Goal: Task Accomplishment & Management: Use online tool/utility

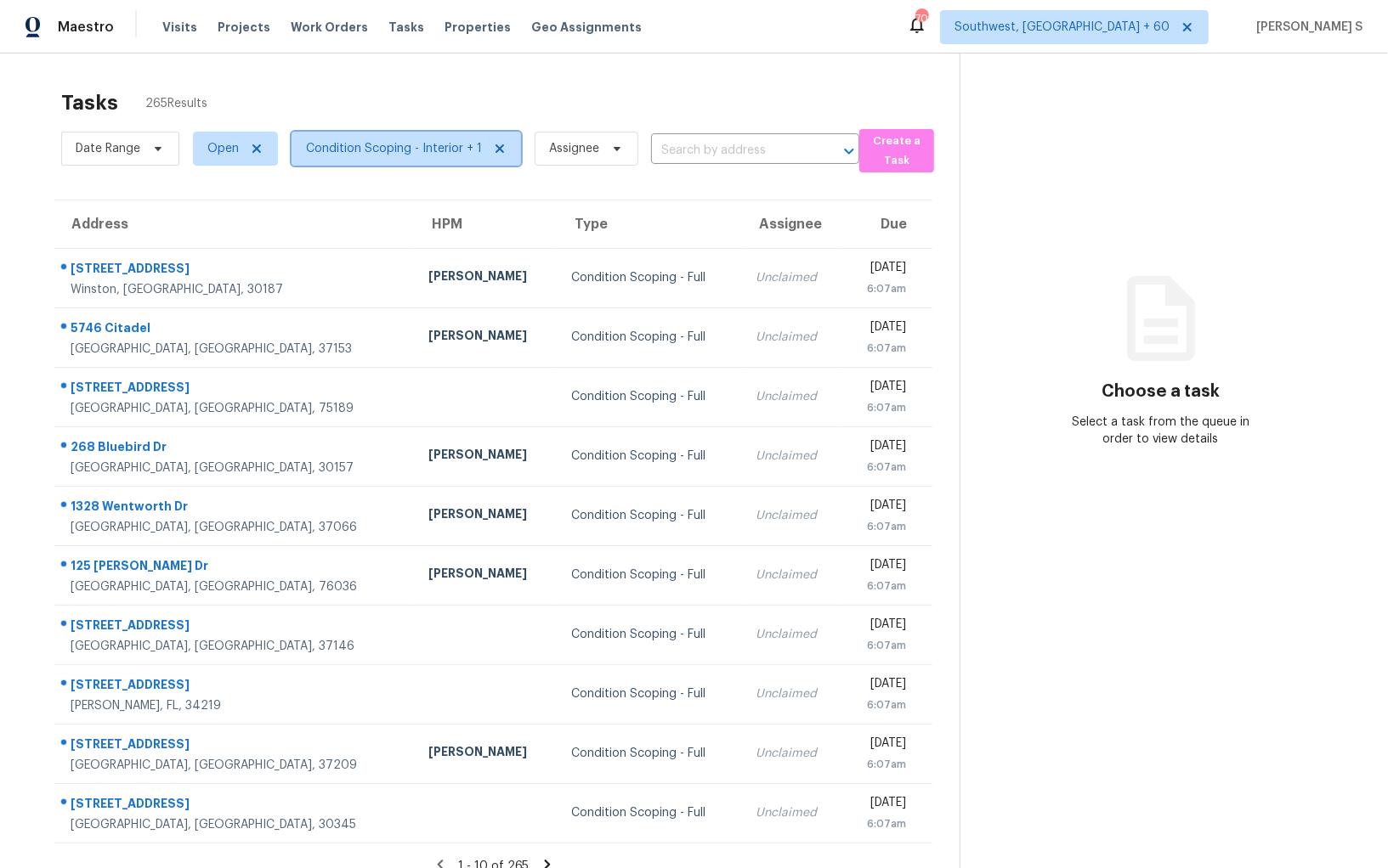
click at [325, 151] on span "Condition Scoping - Interior + 1" at bounding box center [394, 148] width 176 height 17
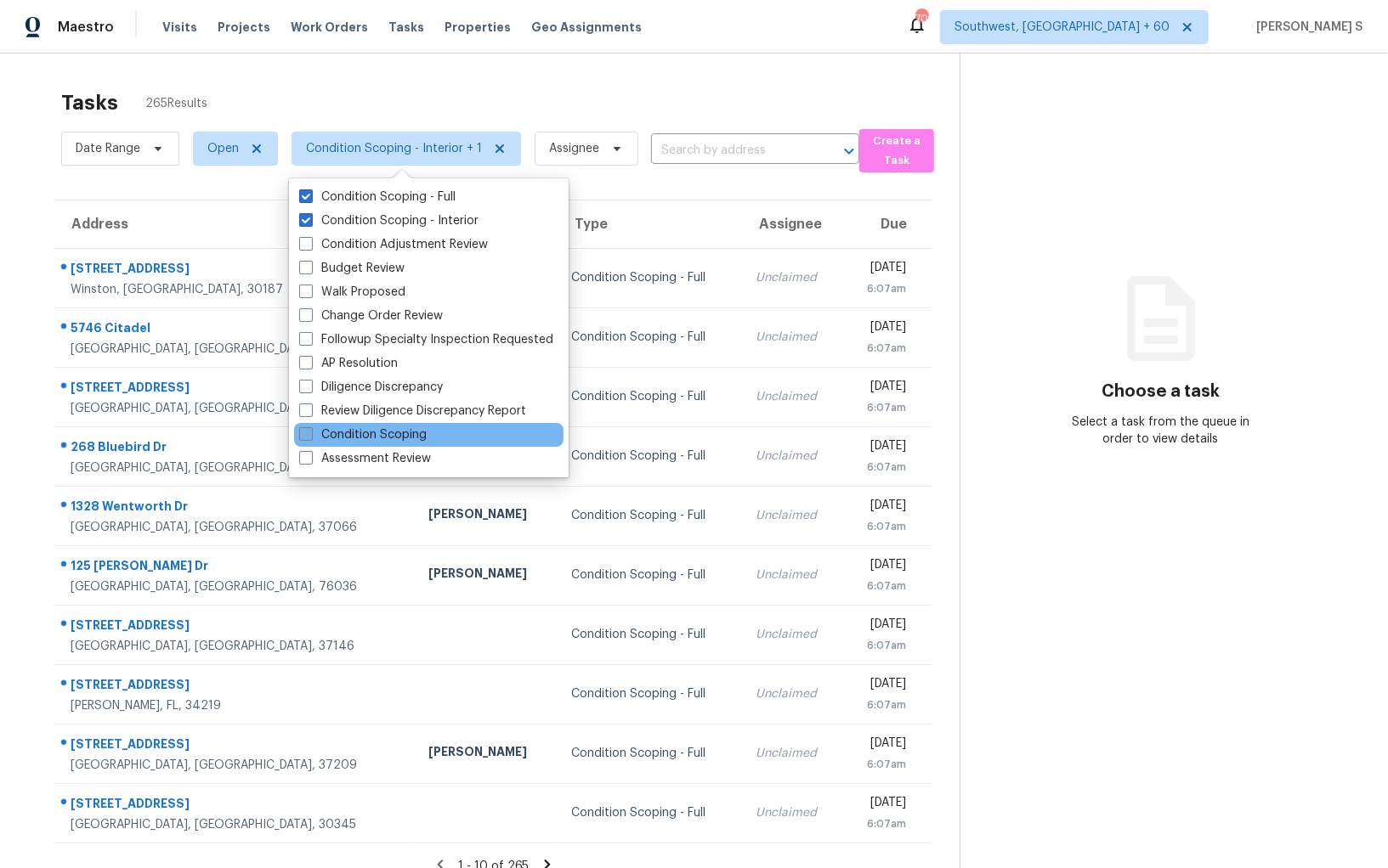
click at [397, 427] on label "Condition Scoping" at bounding box center [363, 434] width 127 height 17
click at [310, 427] on input "Condition Scoping" at bounding box center [304, 432] width 11 height 11
checkbox input "true"
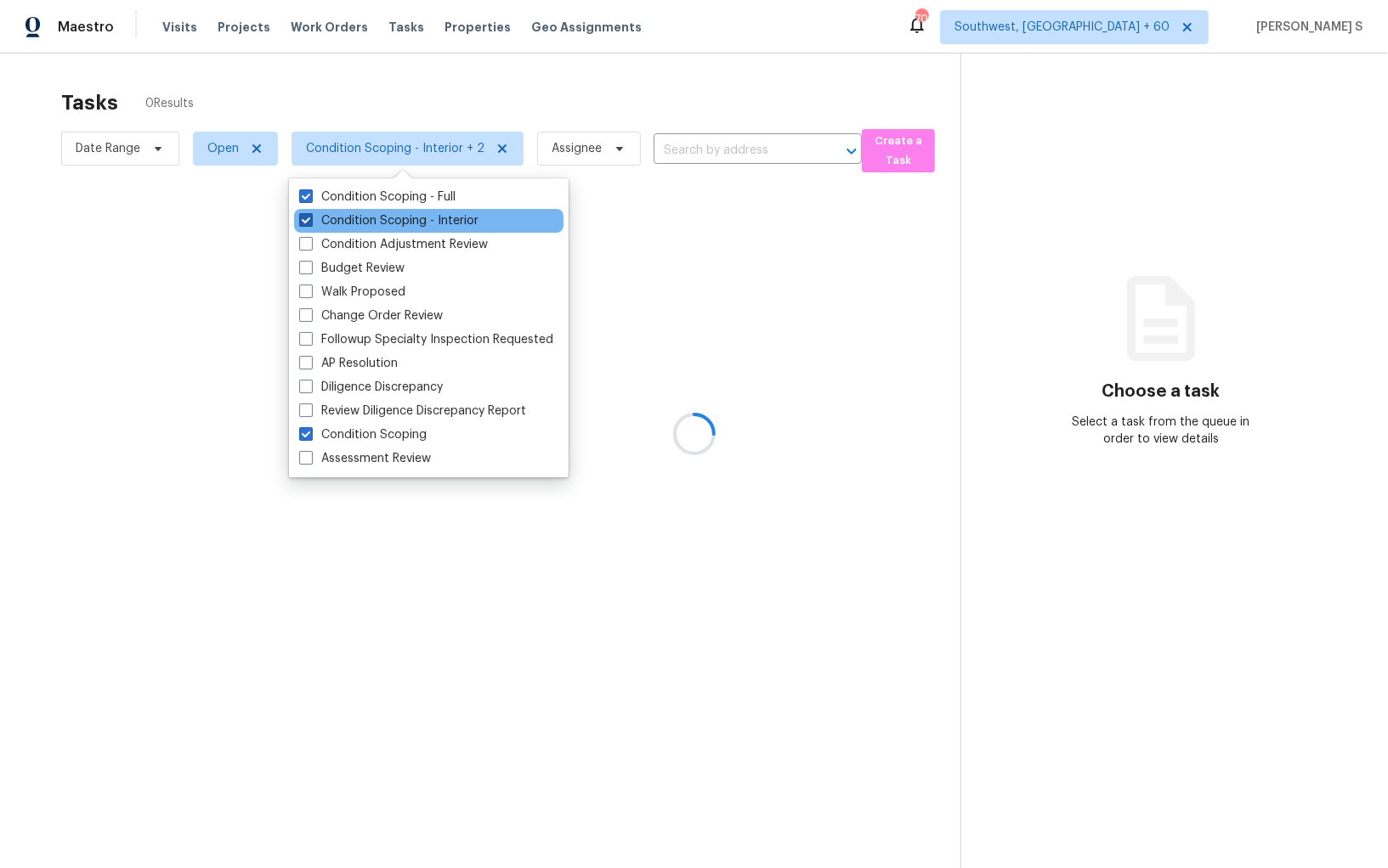
click at [390, 213] on label "Condition Scoping - Interior" at bounding box center [389, 220] width 180 height 17
click at [310, 213] on input "Condition Scoping - Interior" at bounding box center [304, 217] width 11 height 11
checkbox input "false"
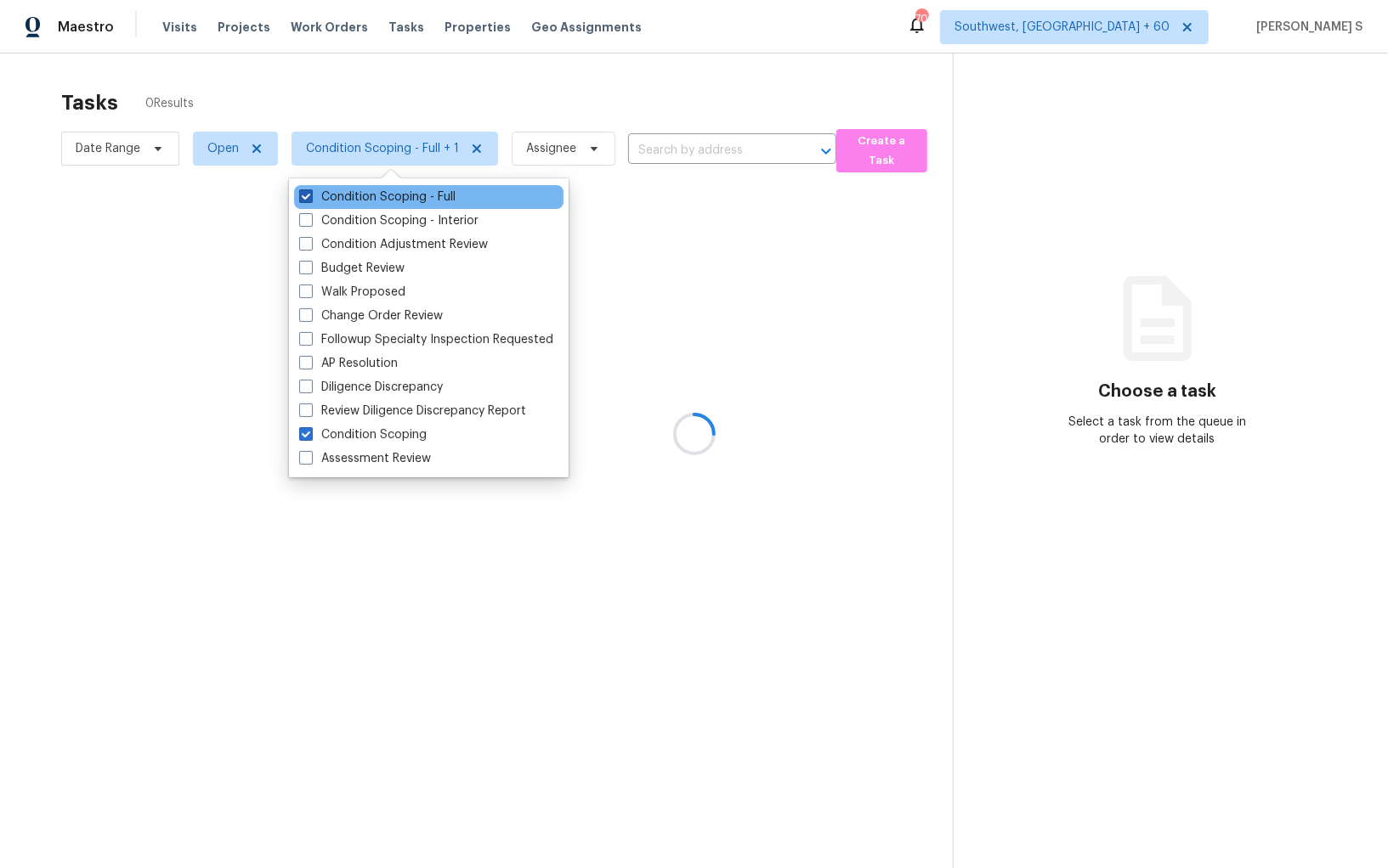
click at [390, 197] on label "Condition Scoping - Full" at bounding box center [377, 197] width 156 height 17
click at [310, 197] on input "Condition Scoping - Full" at bounding box center [304, 194] width 11 height 11
checkbox input "false"
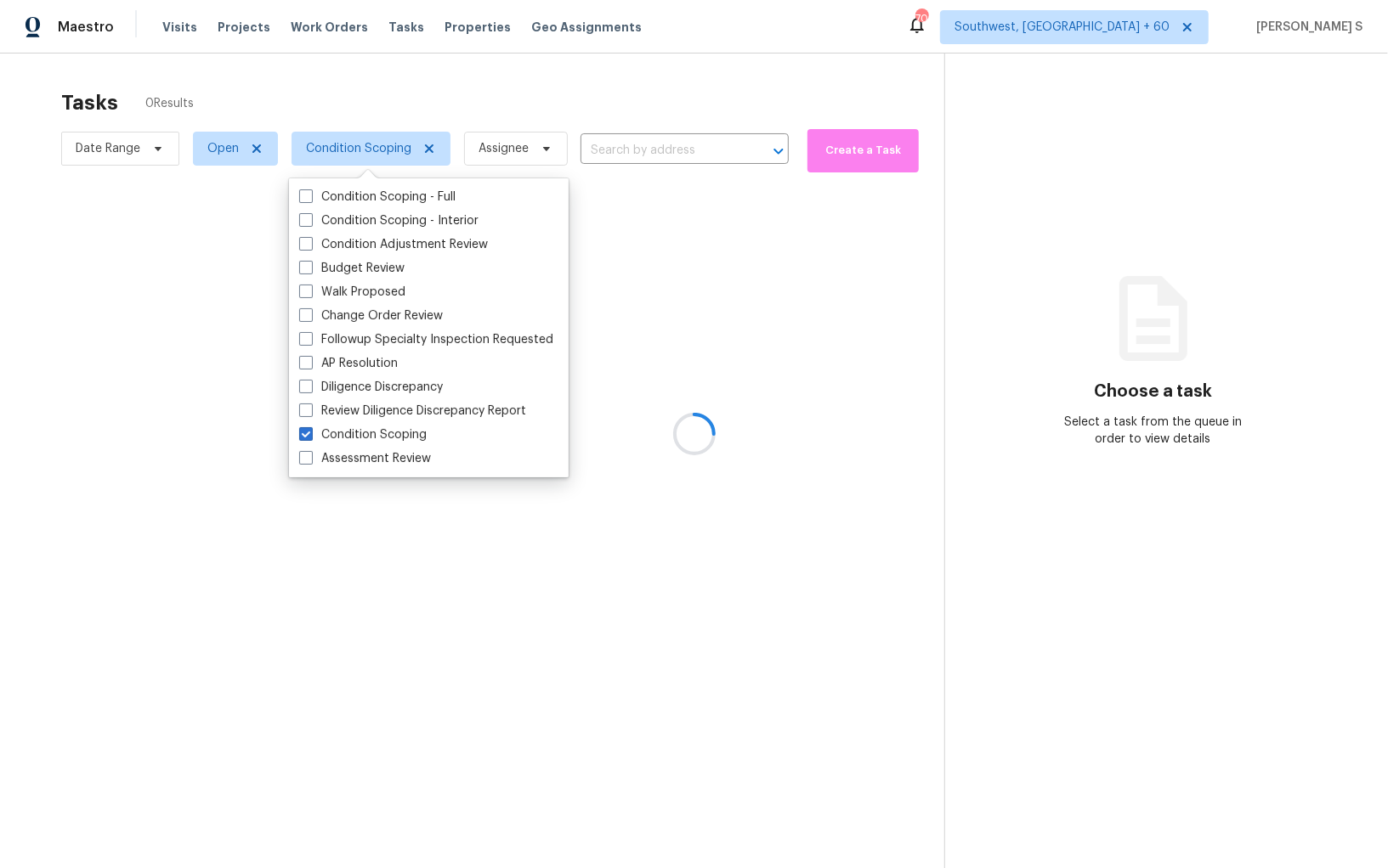
click at [763, 297] on div at bounding box center [694, 434] width 1388 height 868
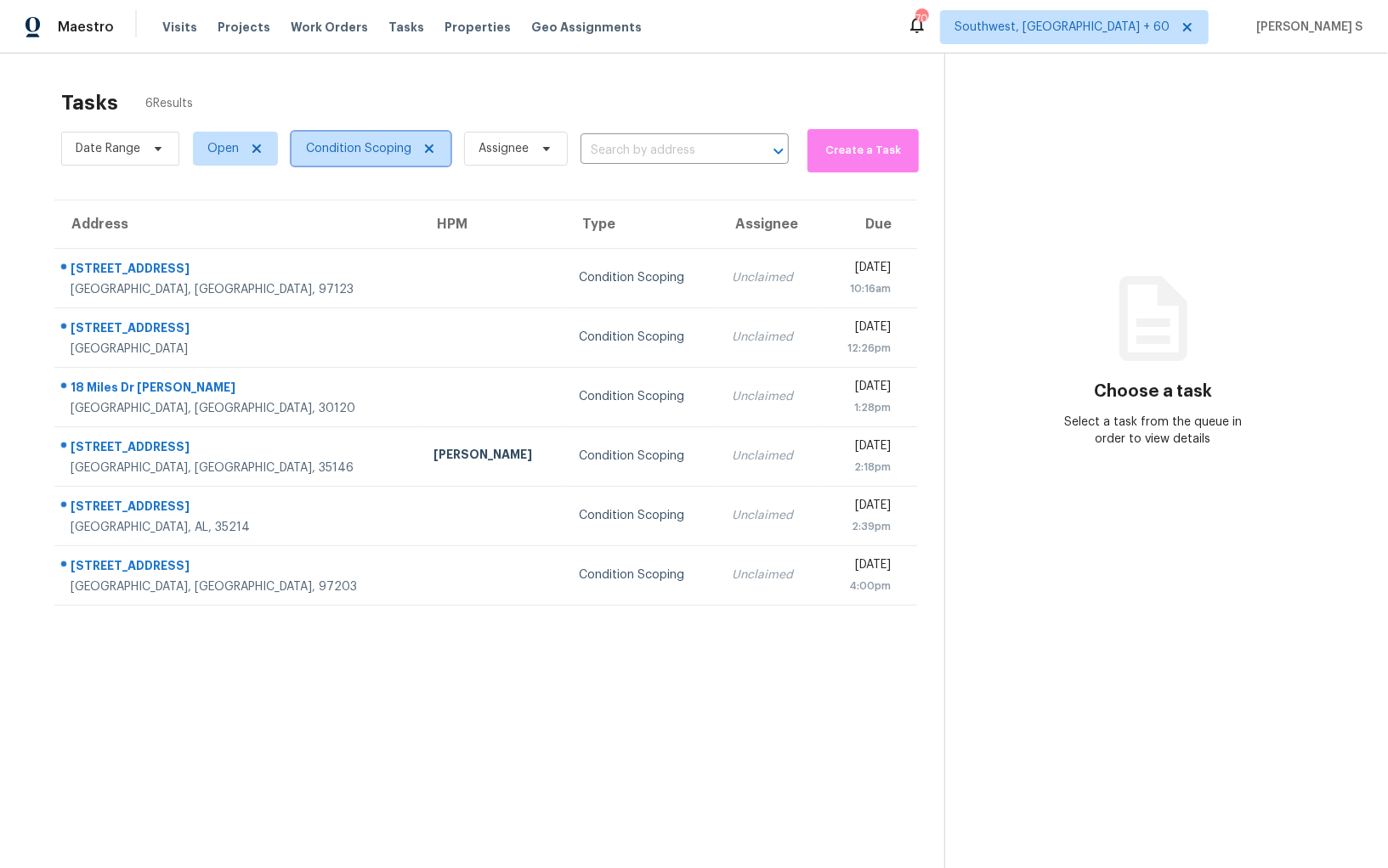
click at [385, 161] on span "Condition Scoping" at bounding box center [370, 148] width 159 height 34
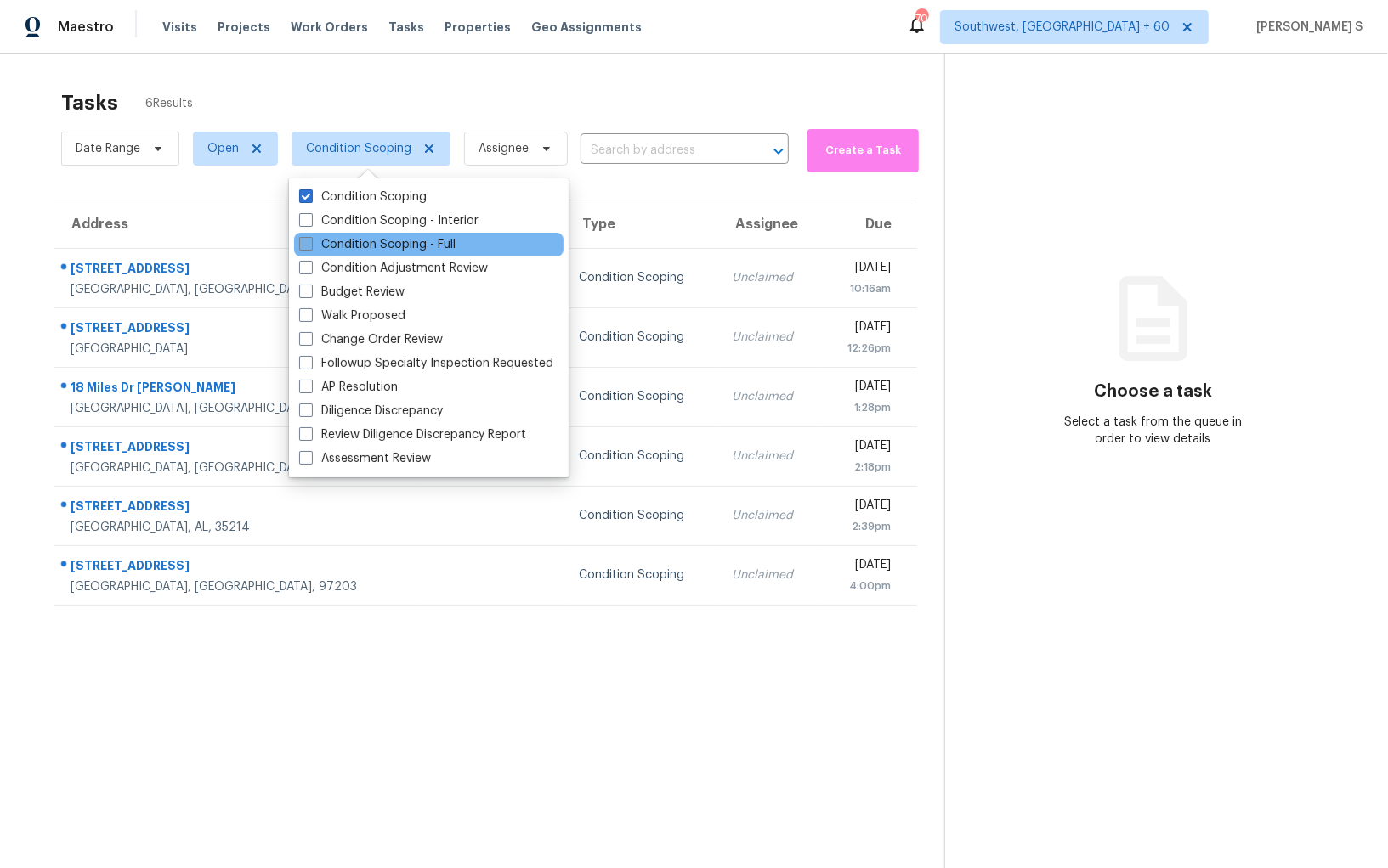
click at [414, 247] on label "Condition Scoping - Full" at bounding box center [377, 244] width 156 height 17
click at [310, 247] on input "Condition Scoping - Full" at bounding box center [304, 241] width 11 height 11
checkbox input "true"
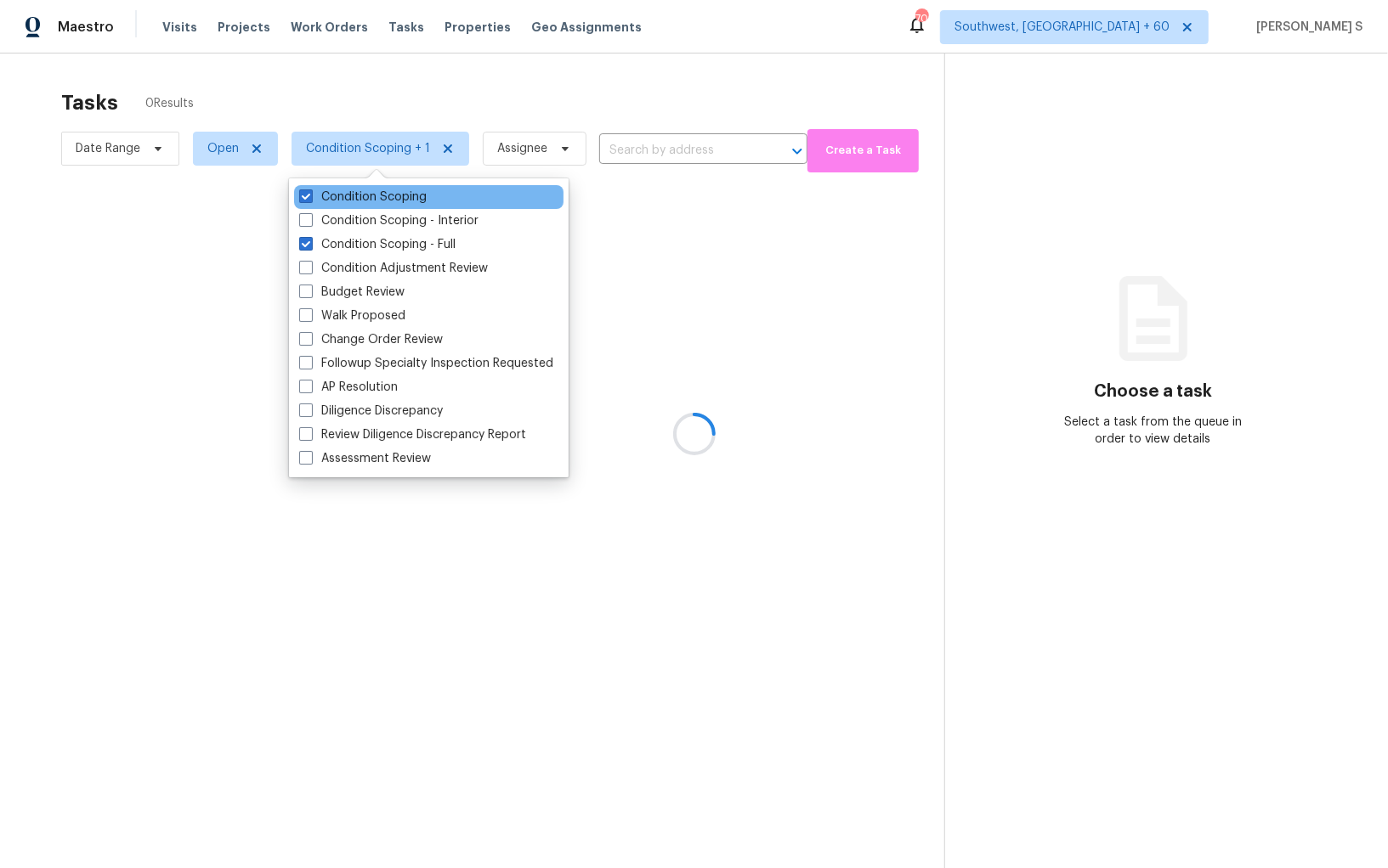
click at [394, 208] on div "Condition Scoping" at bounding box center [429, 197] width 270 height 24
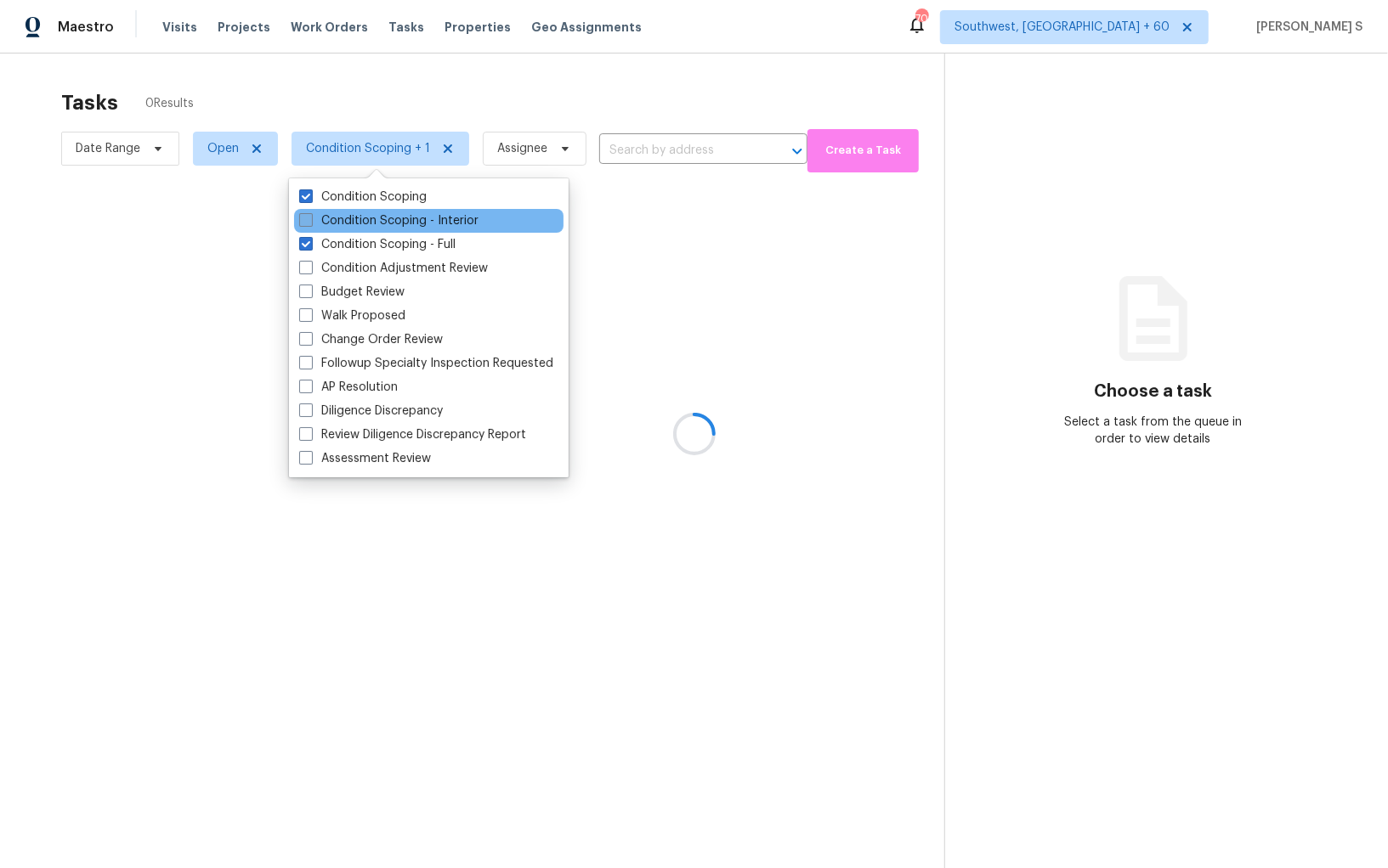
click at [429, 219] on label "Condition Scoping - Interior" at bounding box center [389, 220] width 180 height 17
click at [310, 219] on input "Condition Scoping - Interior" at bounding box center [304, 217] width 11 height 11
checkbox input "true"
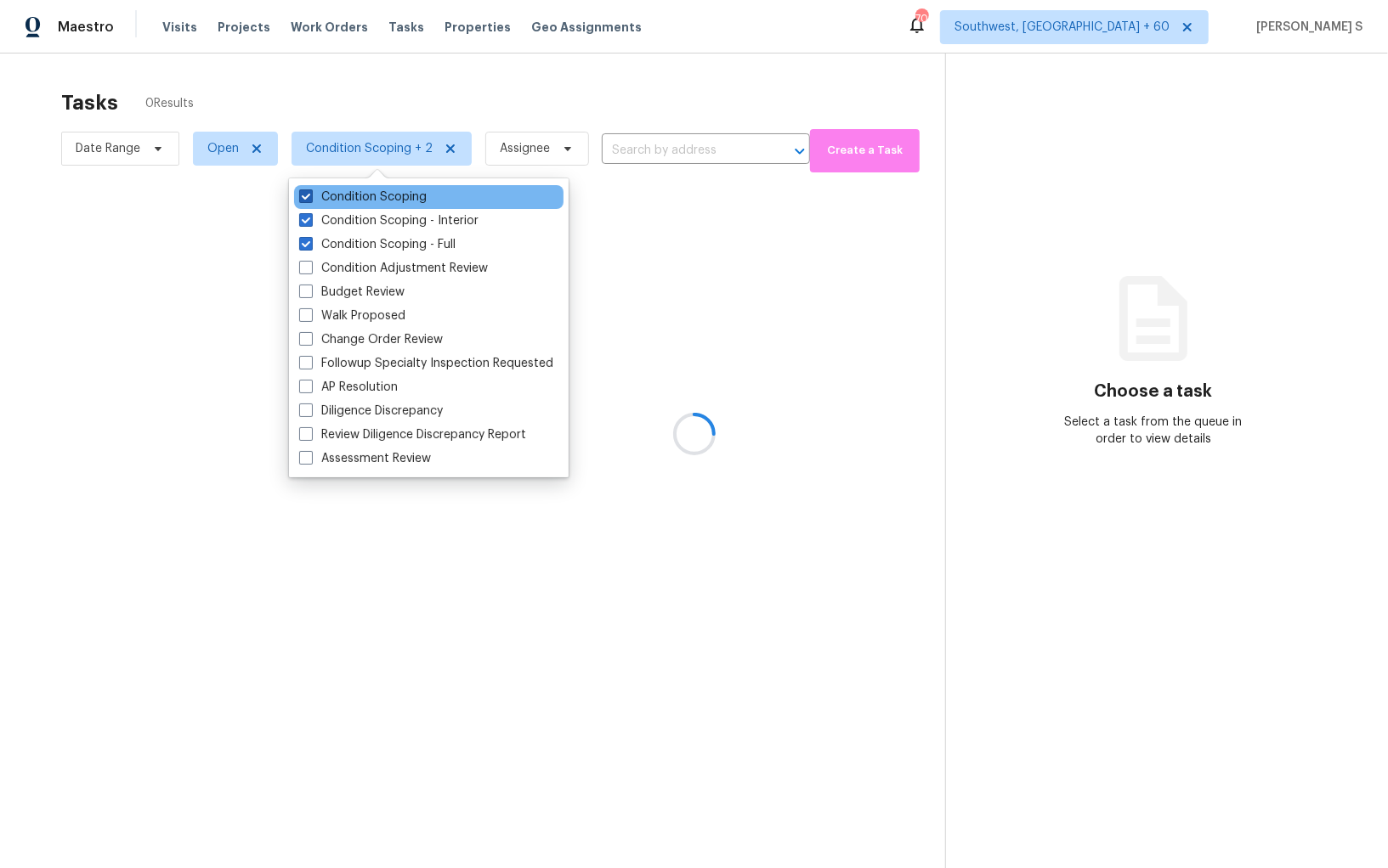
click at [405, 203] on label "Condition Scoping" at bounding box center [363, 197] width 127 height 17
click at [310, 199] on input "Condition Scoping" at bounding box center [304, 194] width 11 height 11
checkbox input "false"
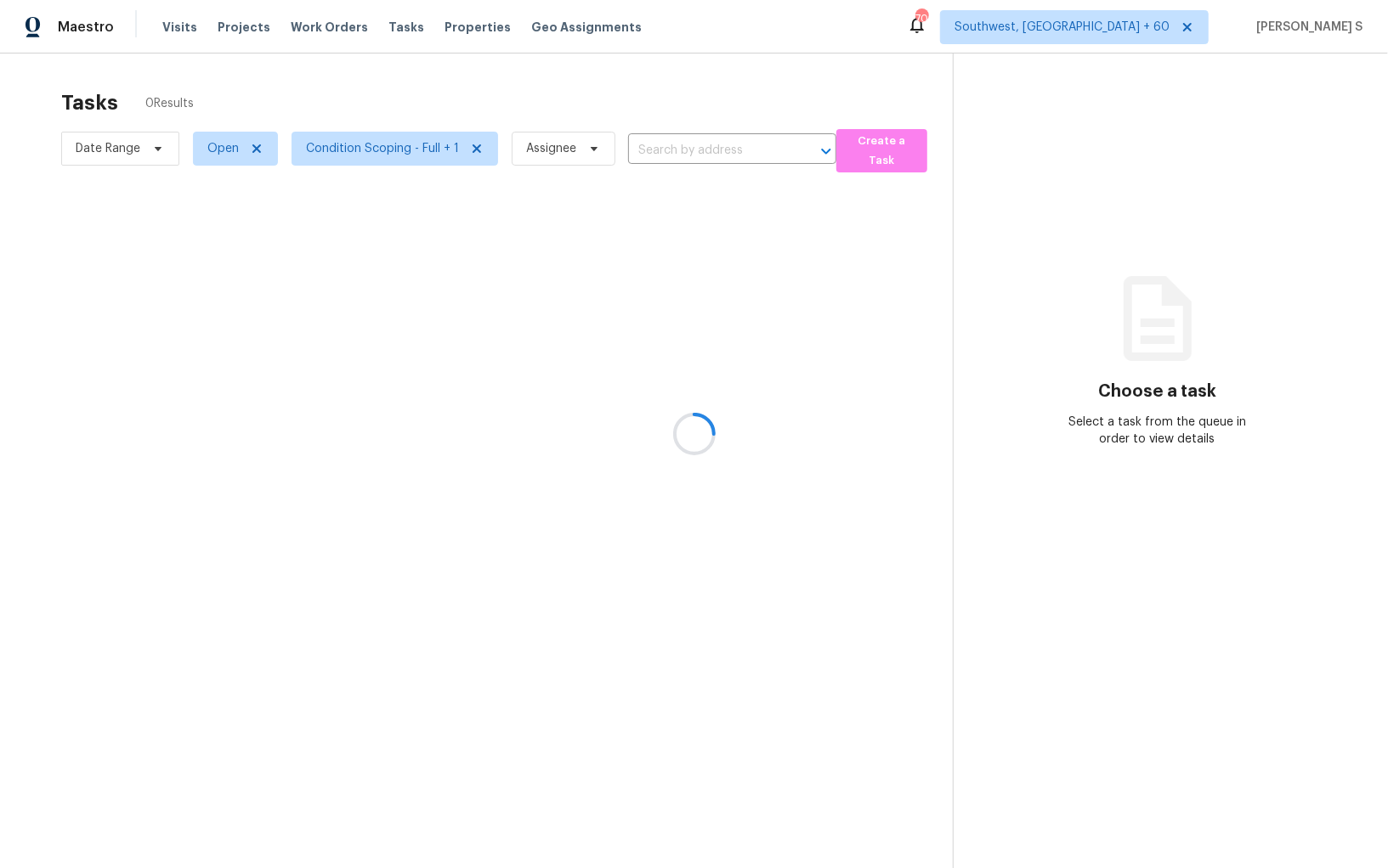
click at [586, 343] on div at bounding box center [694, 434] width 1388 height 868
click at [0, 0] on div at bounding box center [694, 434] width 1388 height 868
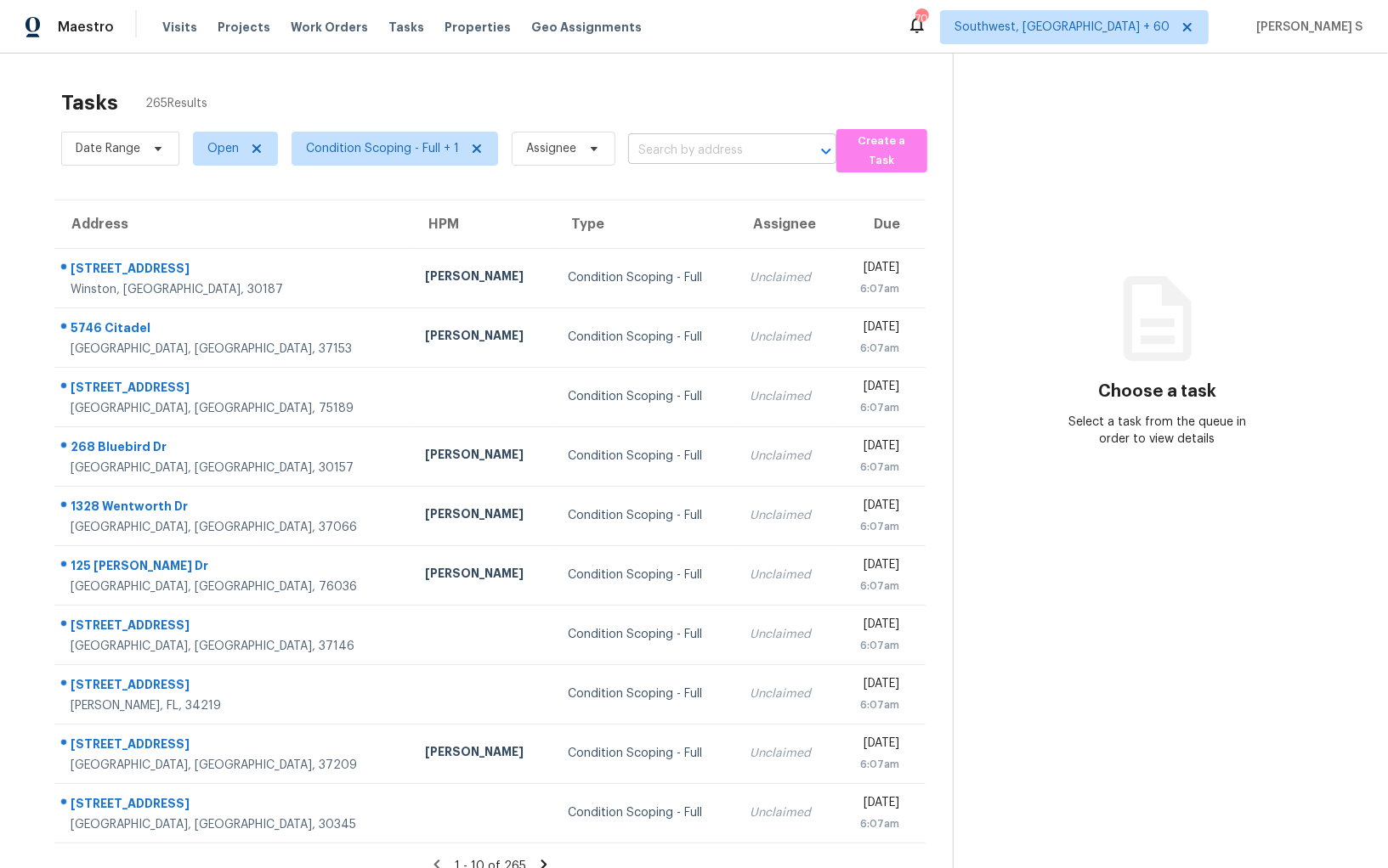
click at [696, 147] on input "text" at bounding box center [708, 150] width 161 height 27
paste input "268 Bluebird Dr Dallas, GA, 30157"
type input "268 Bluebird Dr Dallas, GA, 30157"
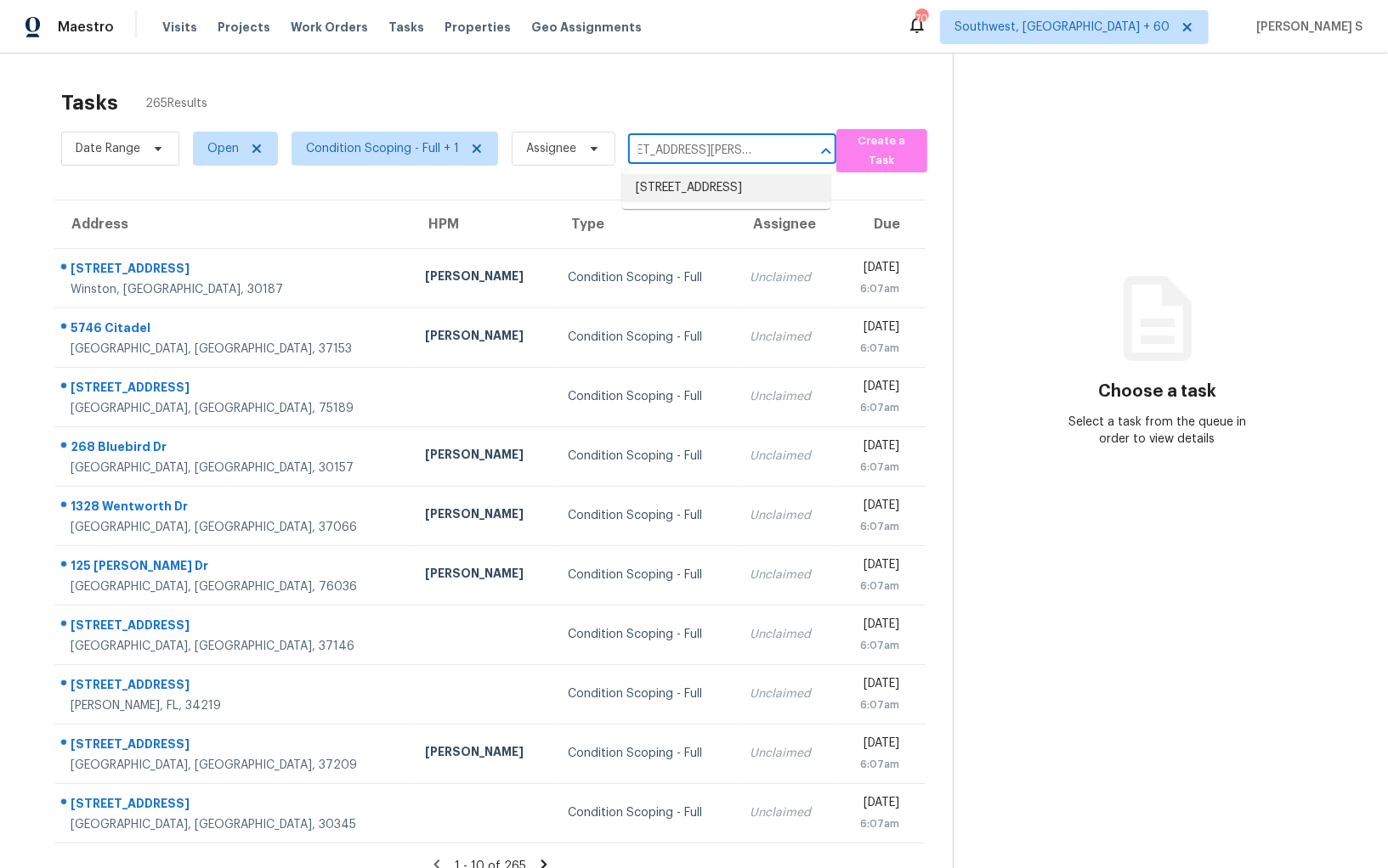
click at [693, 192] on li "268 Bluebird Dr, Dallas, GA 30157" at bounding box center [726, 188] width 208 height 28
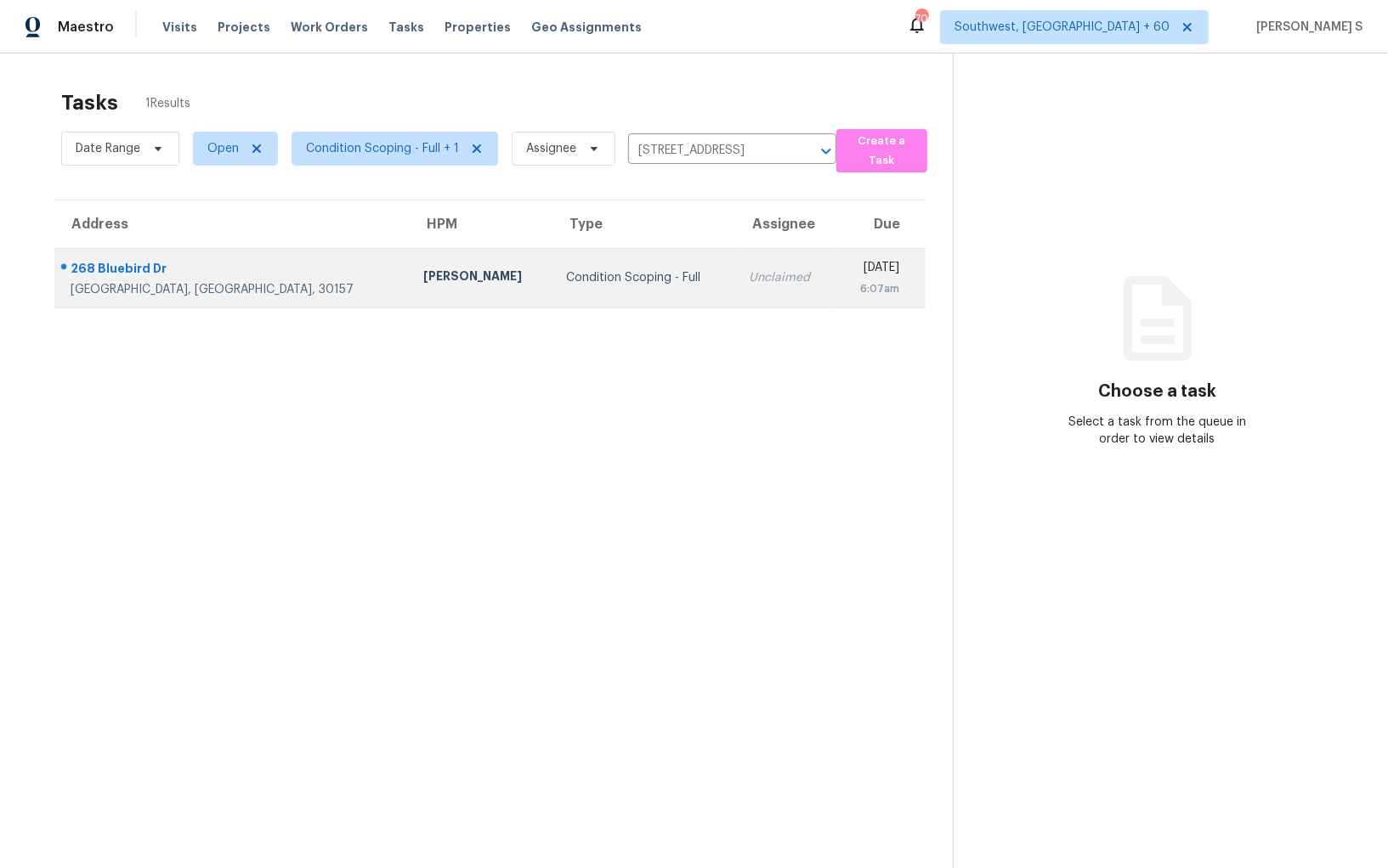
click at [736, 258] on td "Unclaimed" at bounding box center [786, 277] width 101 height 59
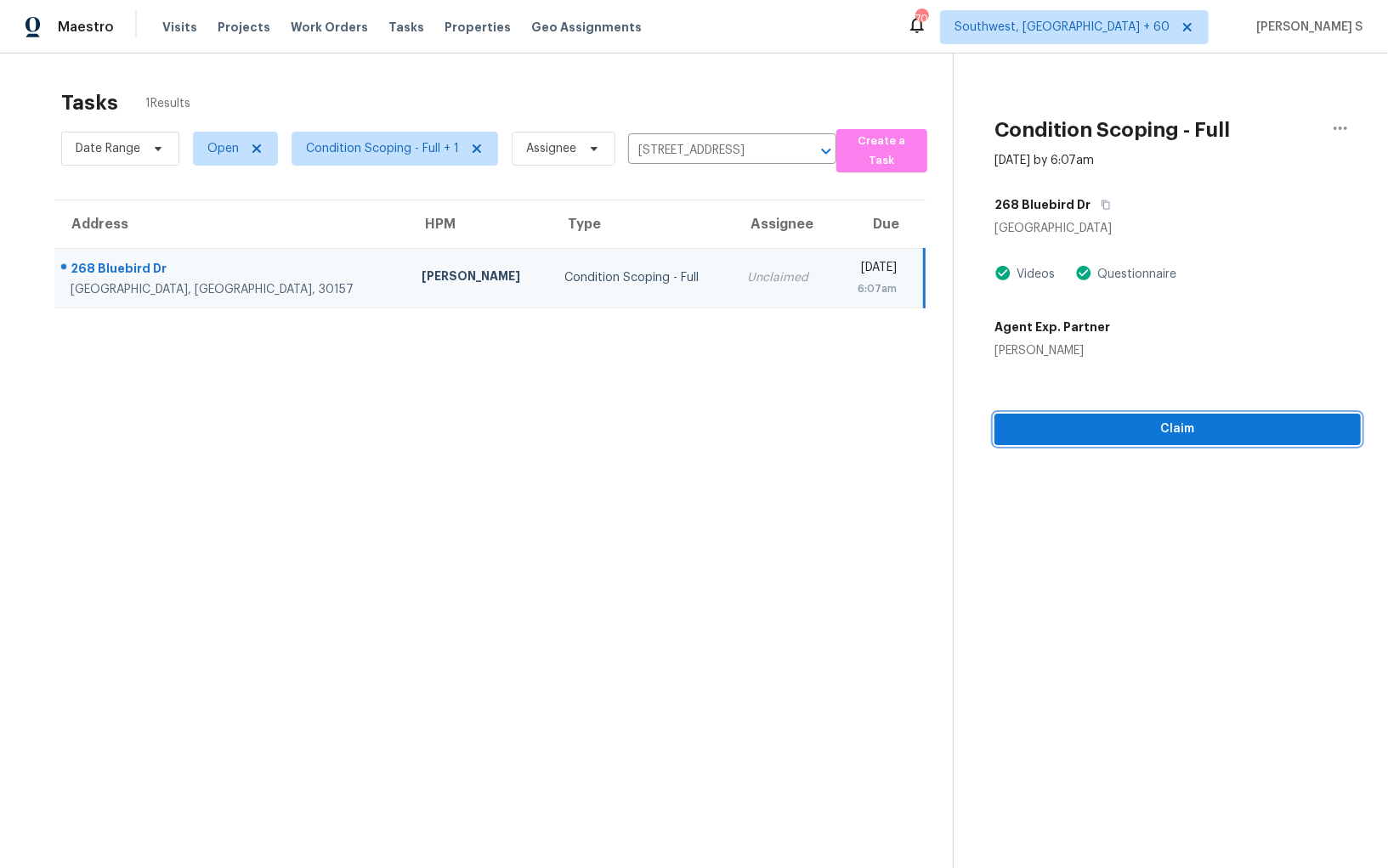
click at [1141, 423] on span "Claim" at bounding box center [1177, 430] width 339 height 22
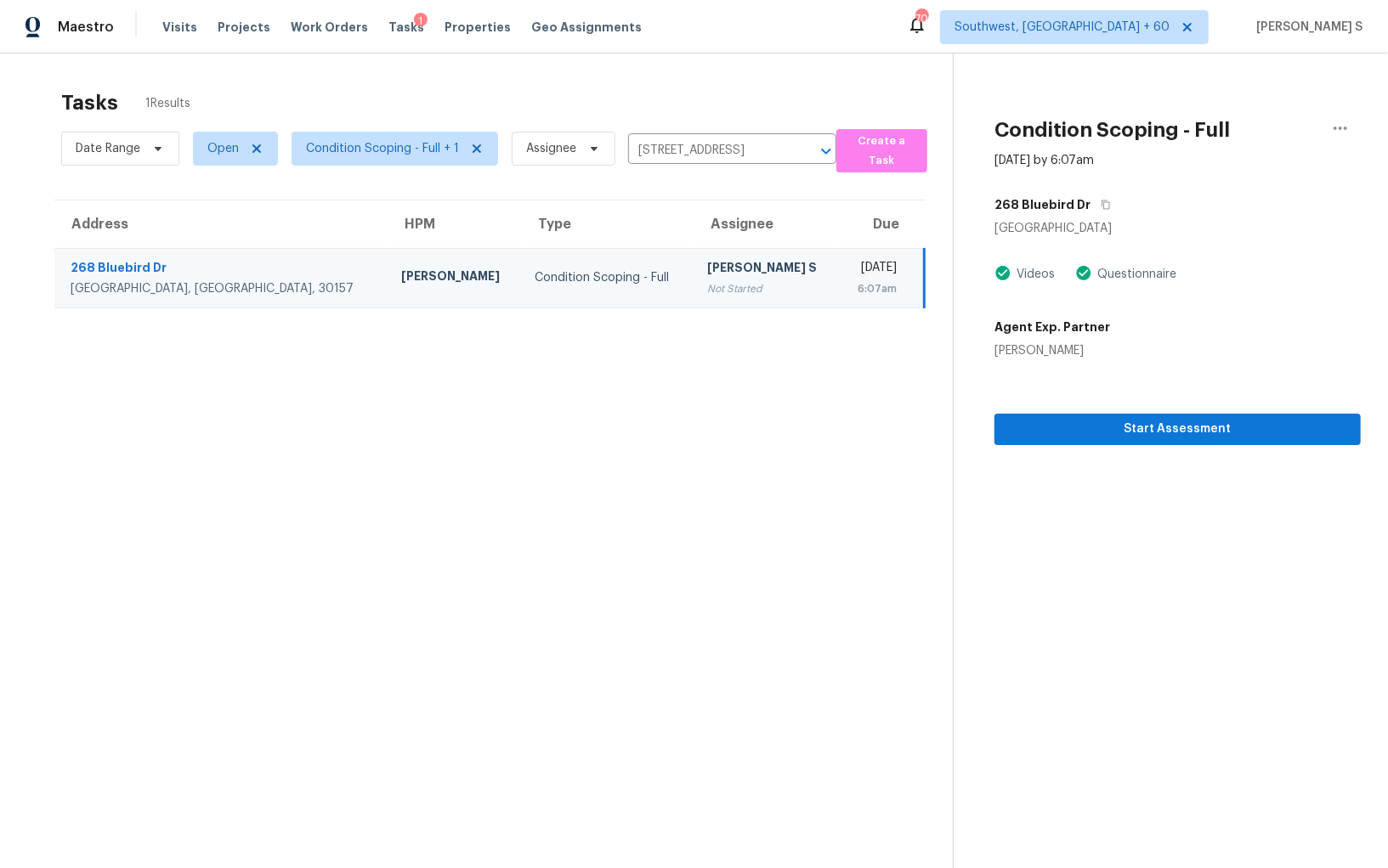
scroll to position [14, 0]
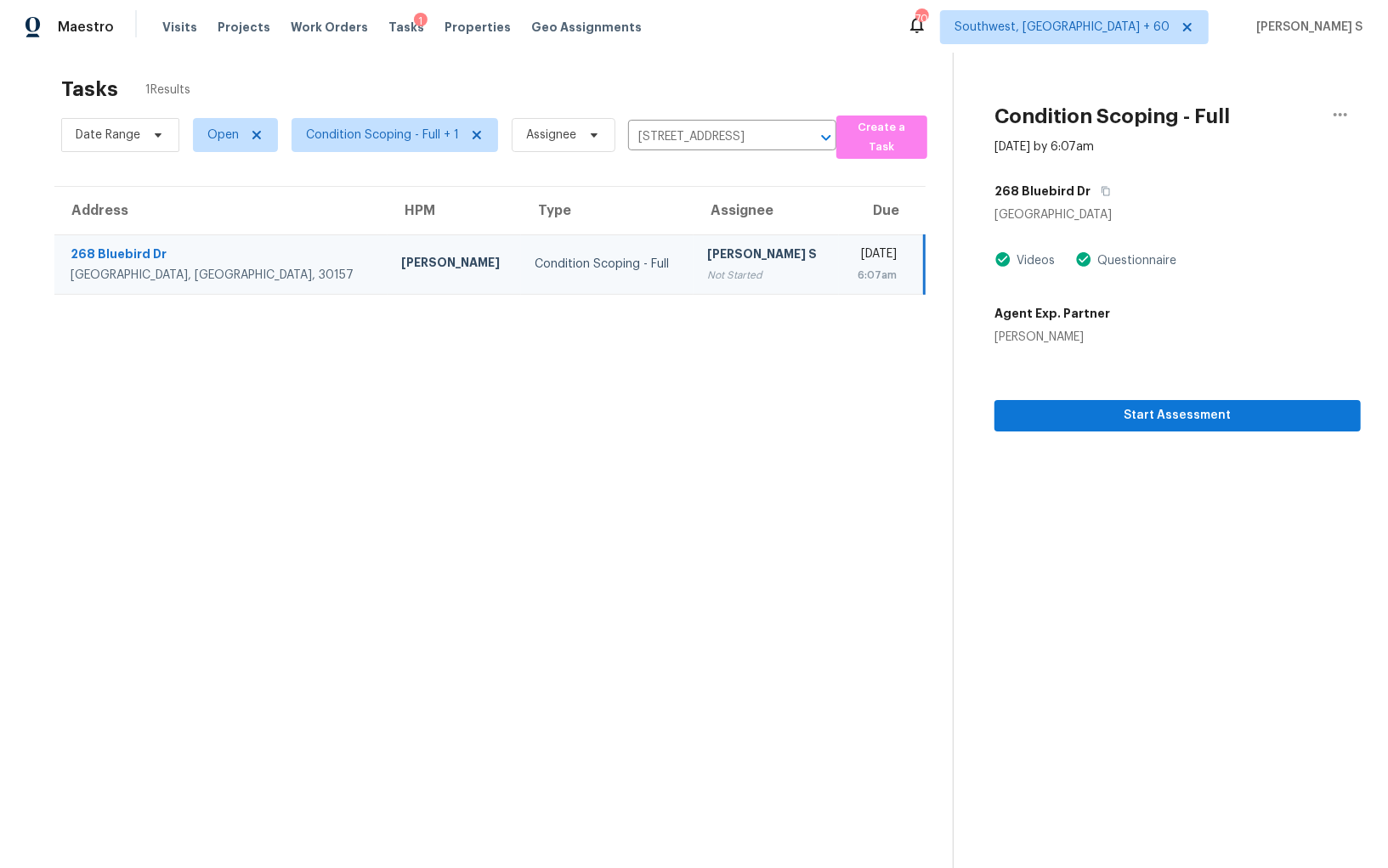
click at [707, 262] on div "[PERSON_NAME] S" at bounding box center [767, 257] width 119 height 22
click at [1024, 422] on span "Start Assessment" at bounding box center [1177, 416] width 339 height 22
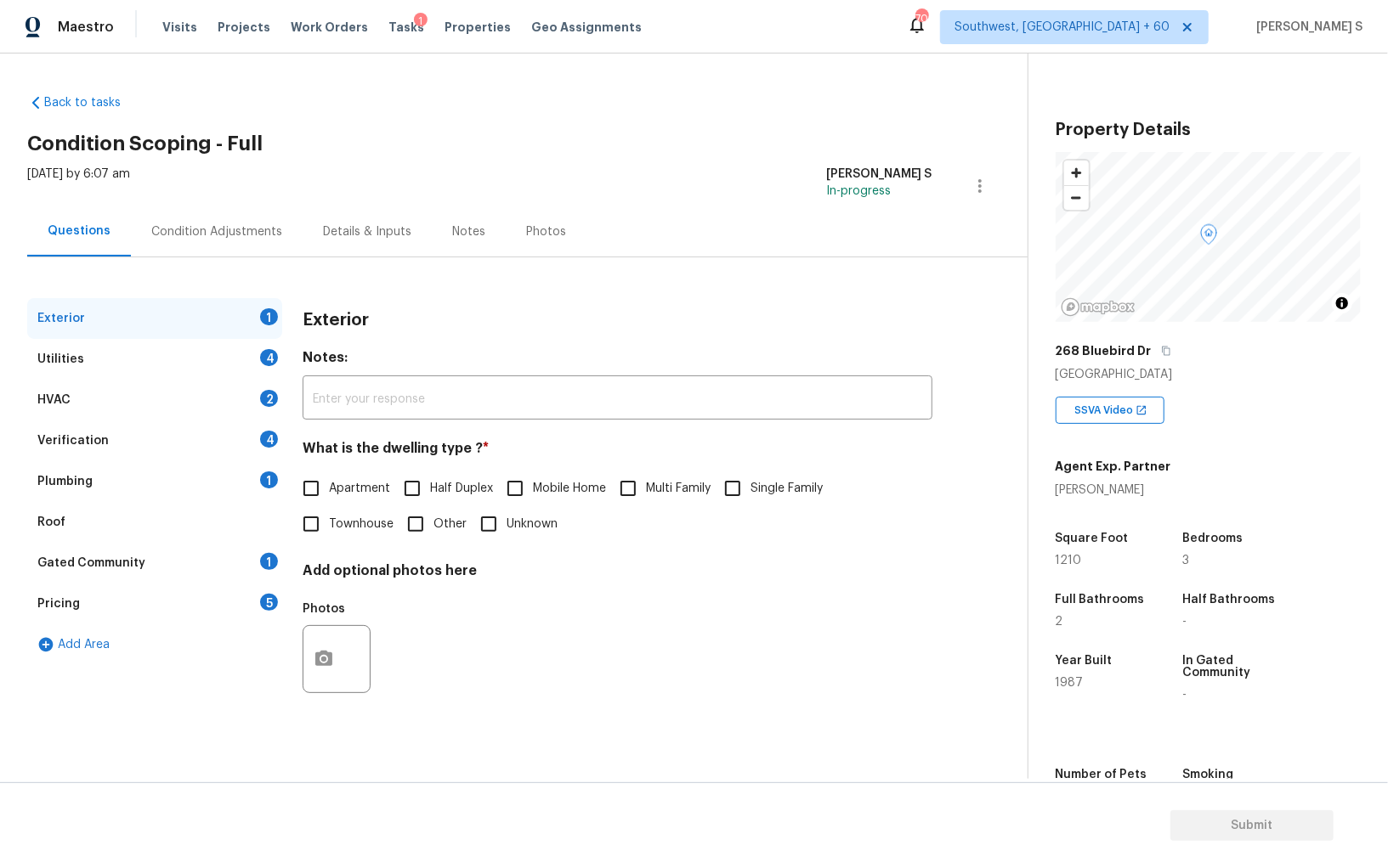
click at [735, 489] on input "Single Family" at bounding box center [732, 489] width 36 height 36
checkbox input "true"
click at [257, 356] on div "Utilities 4" at bounding box center [155, 358] width 255 height 40
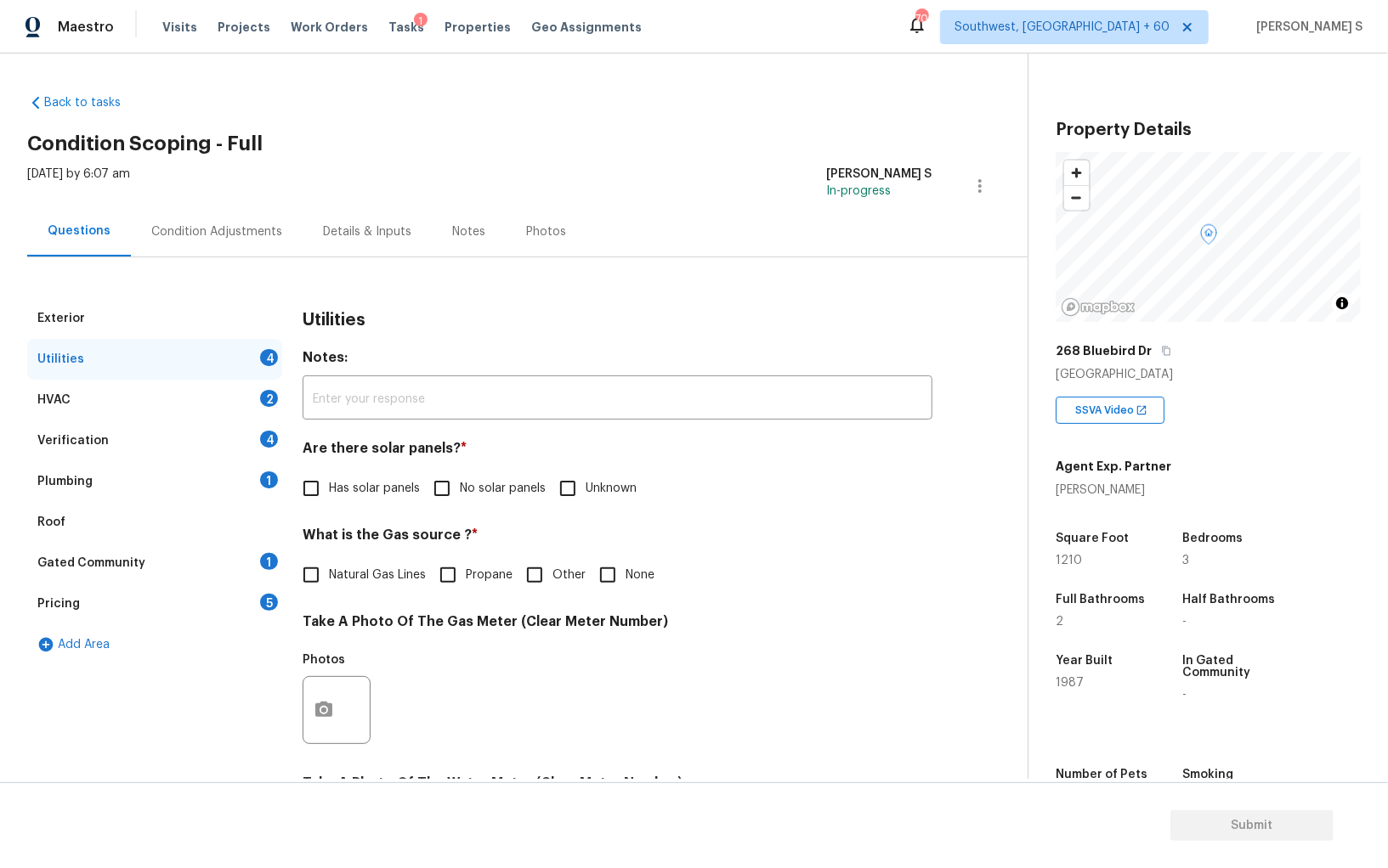
click at [425, 486] on input "No solar panels" at bounding box center [442, 489] width 36 height 36
checkbox input "true"
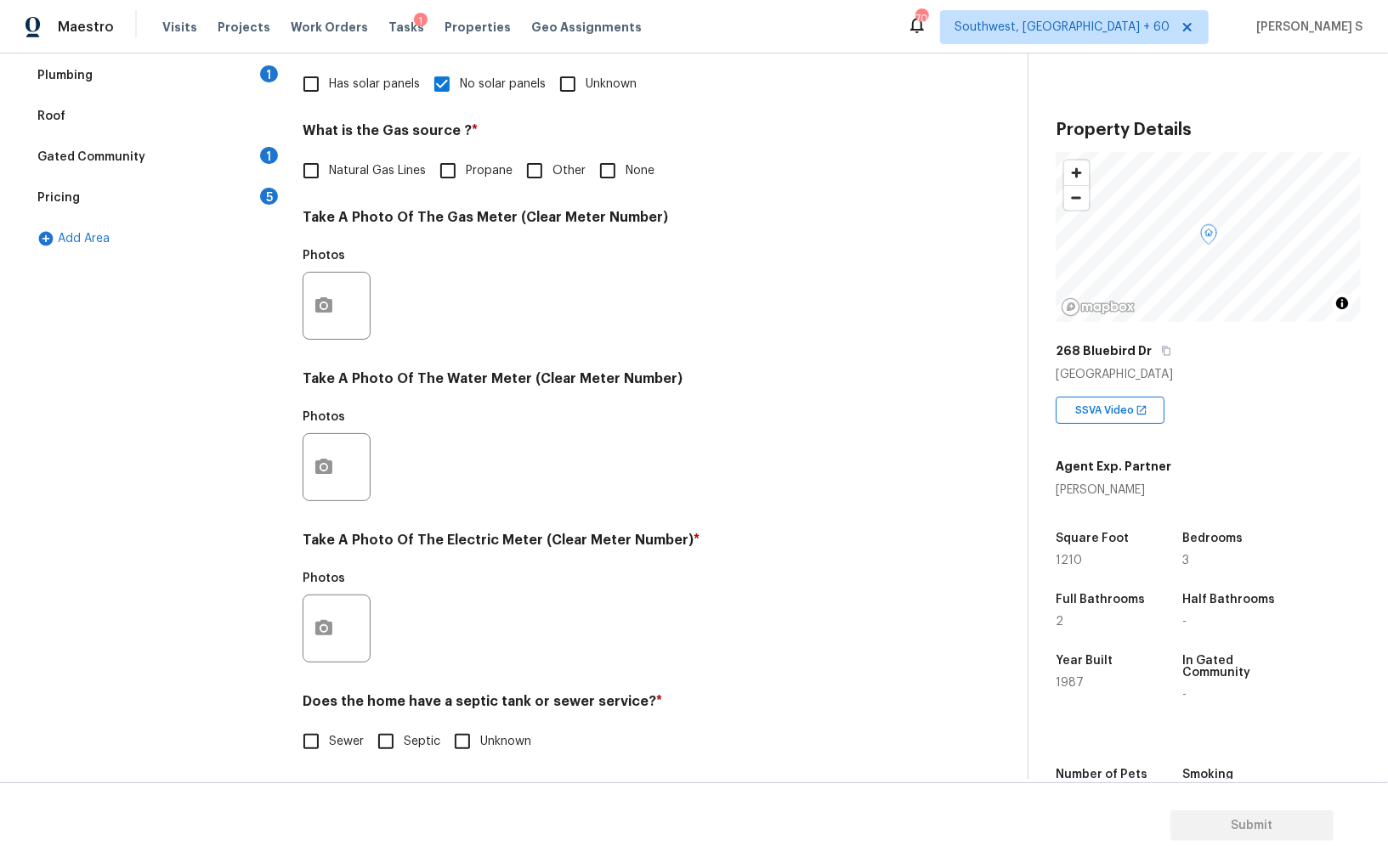
scroll to position [410, 0]
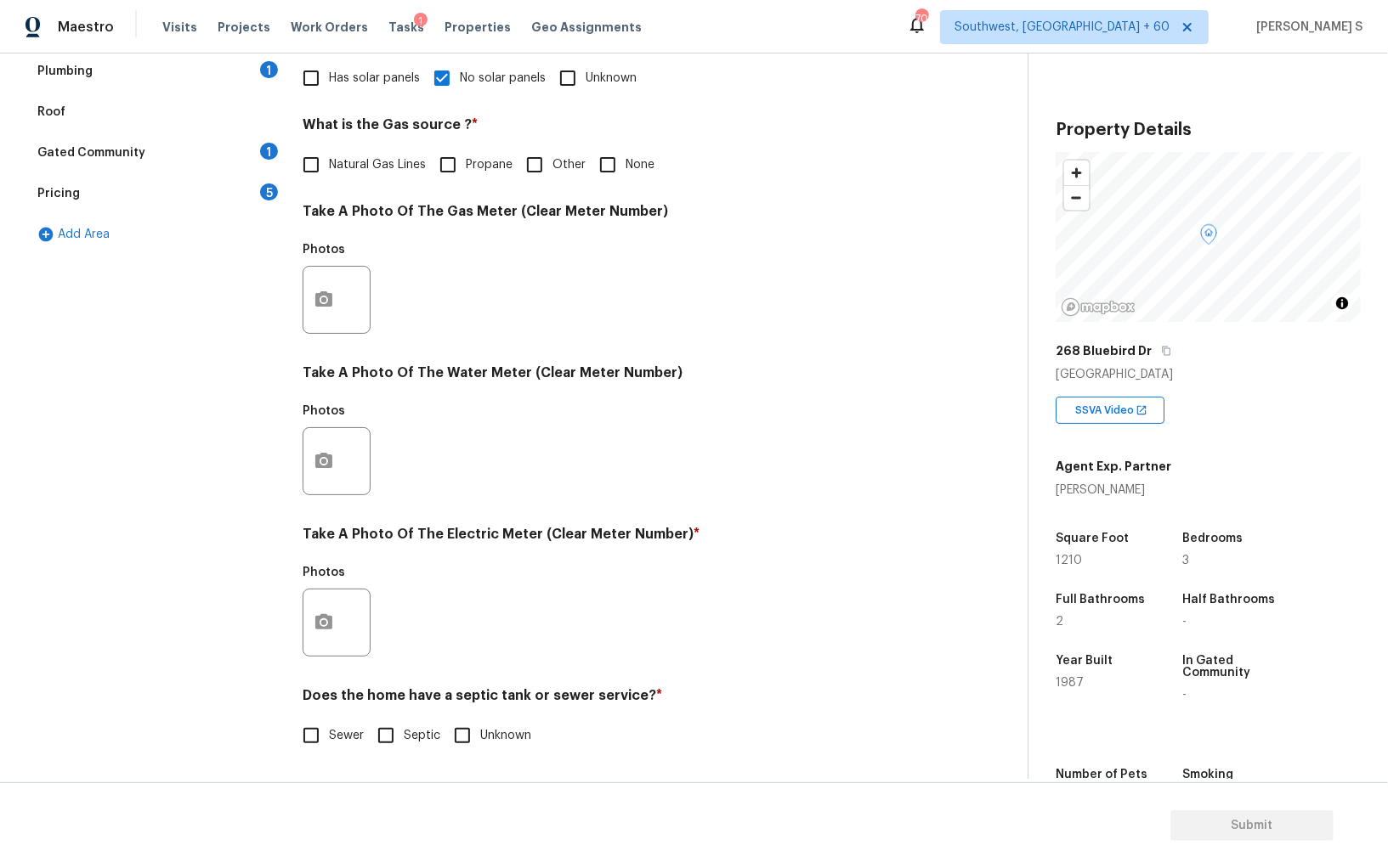
click at [384, 725] on input "Septic" at bounding box center [385, 736] width 36 height 36
checkbox input "true"
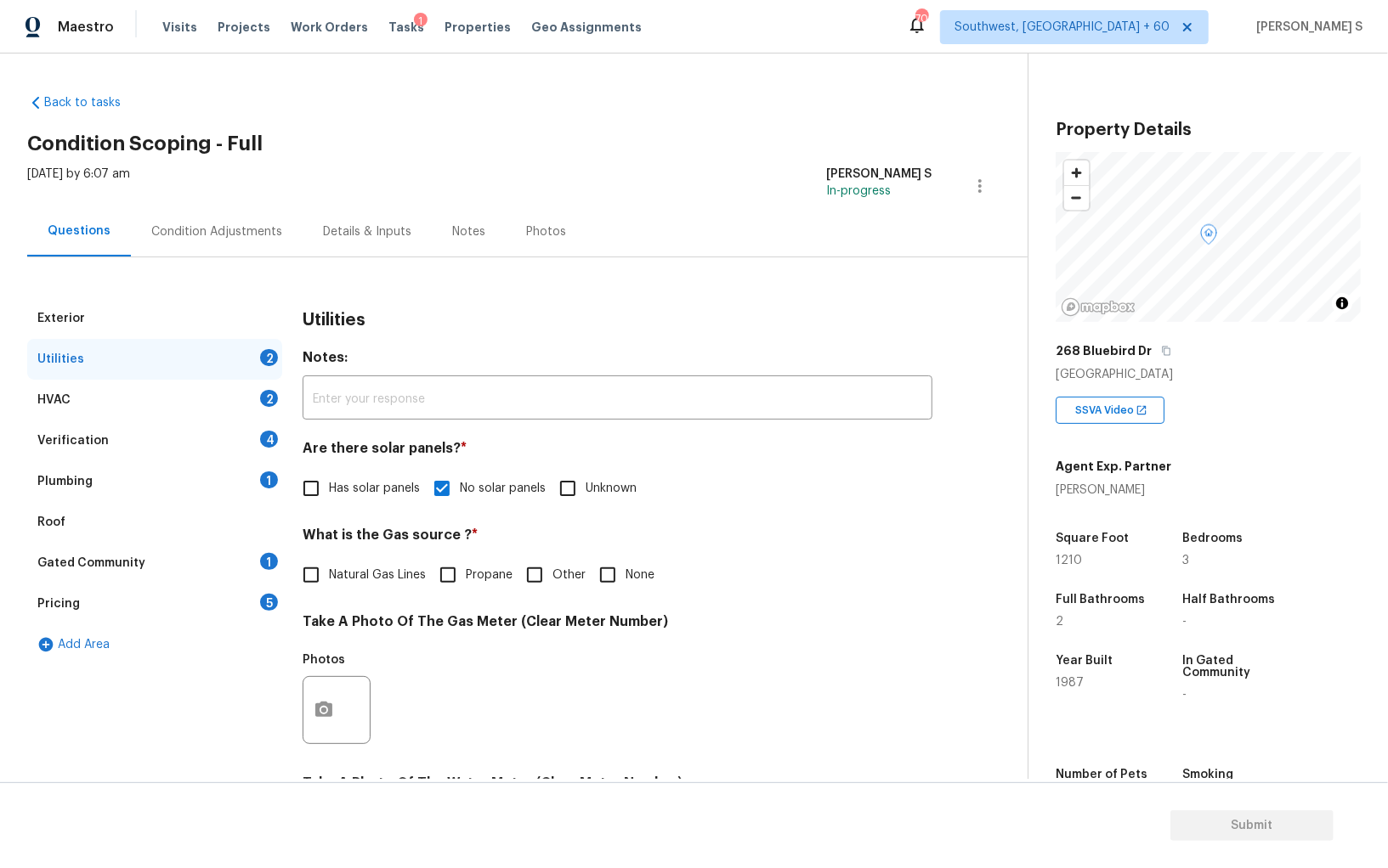
click at [254, 475] on div "Plumbing 1" at bounding box center [155, 481] width 255 height 40
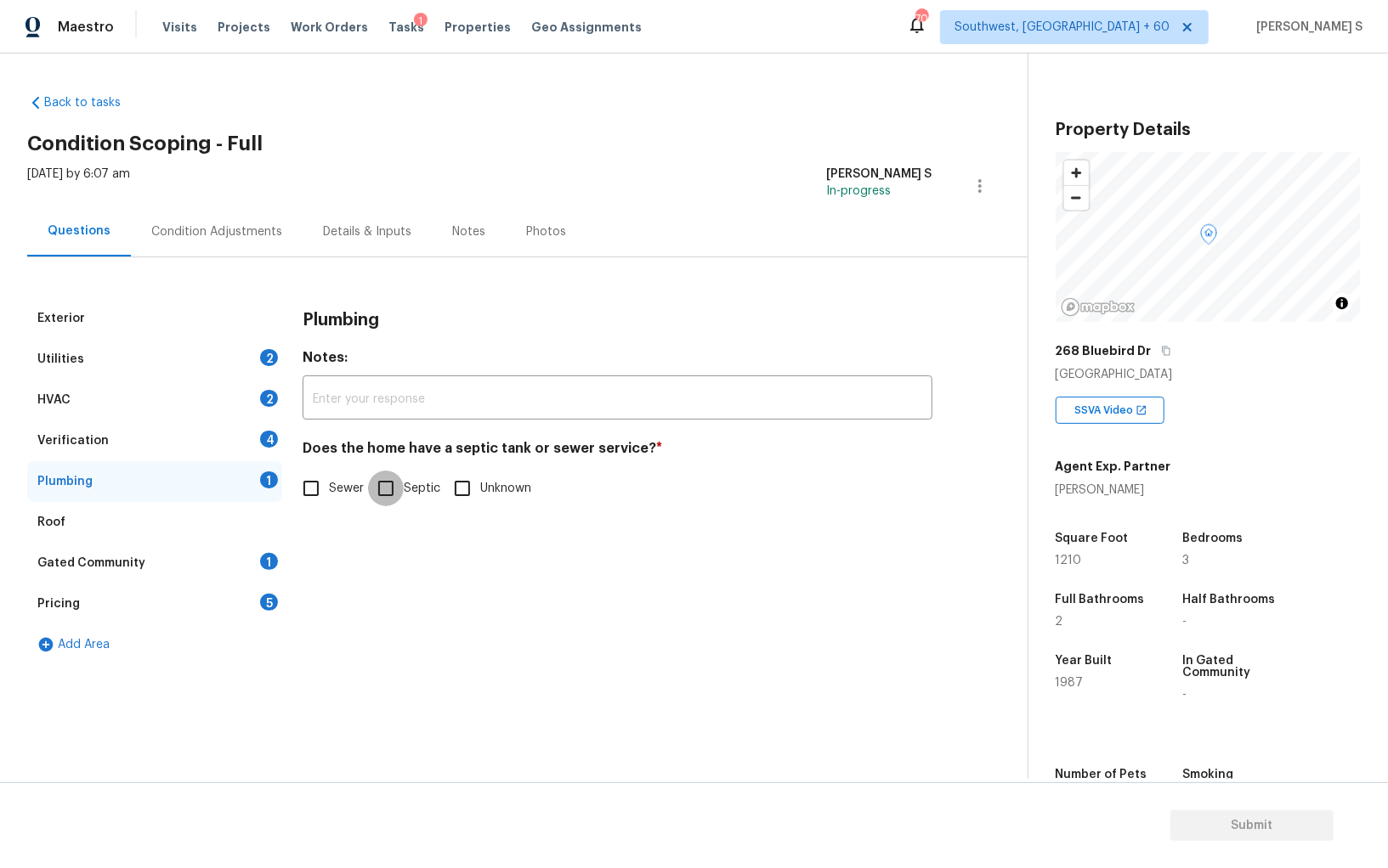
click at [387, 485] on input "Septic" at bounding box center [385, 489] width 36 height 36
checkbox input "true"
click at [264, 556] on div "1" at bounding box center [269, 561] width 18 height 17
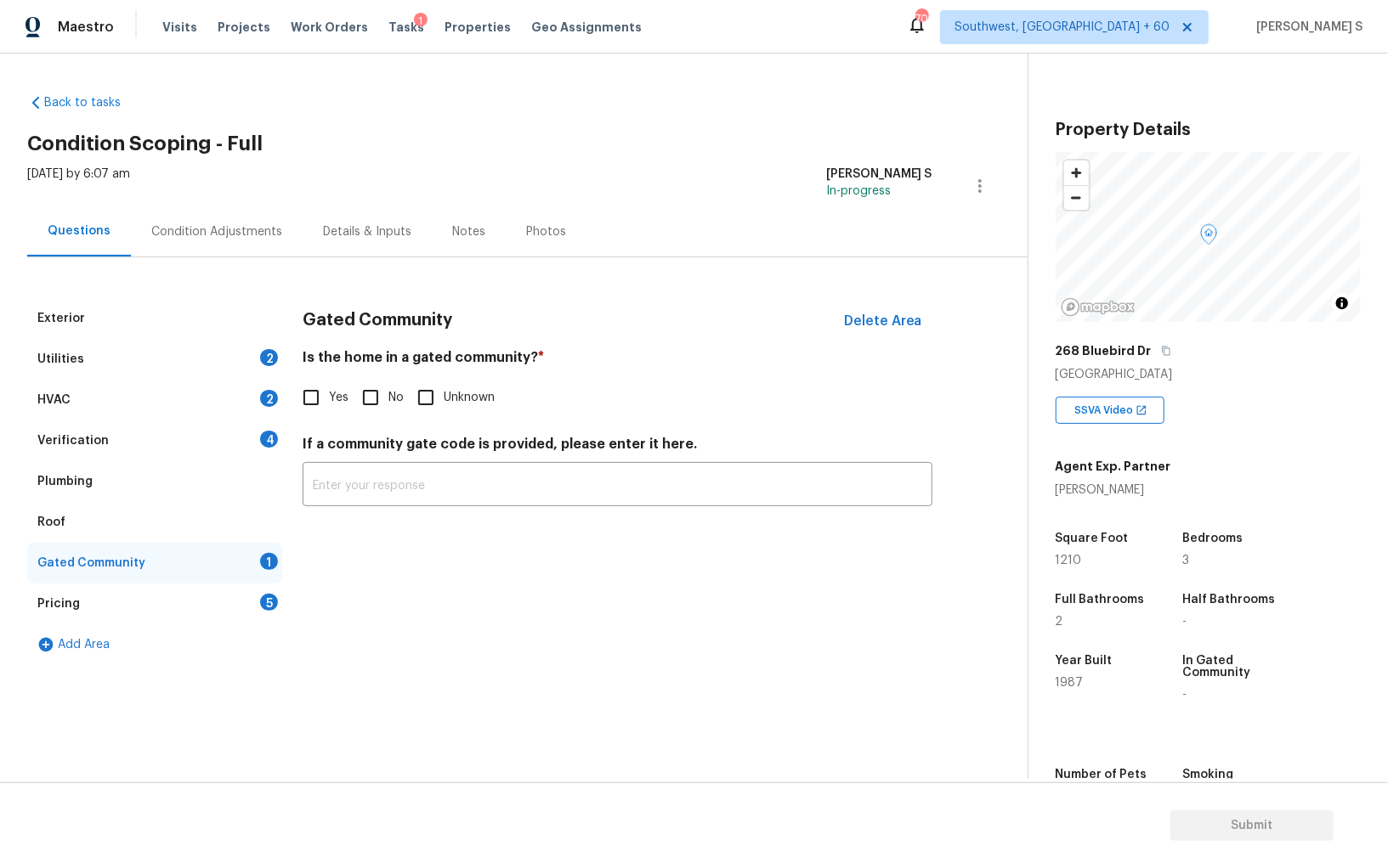
click at [377, 390] on input "No" at bounding box center [370, 398] width 36 height 36
checkbox input "true"
click at [267, 438] on div "4" at bounding box center [269, 438] width 18 height 17
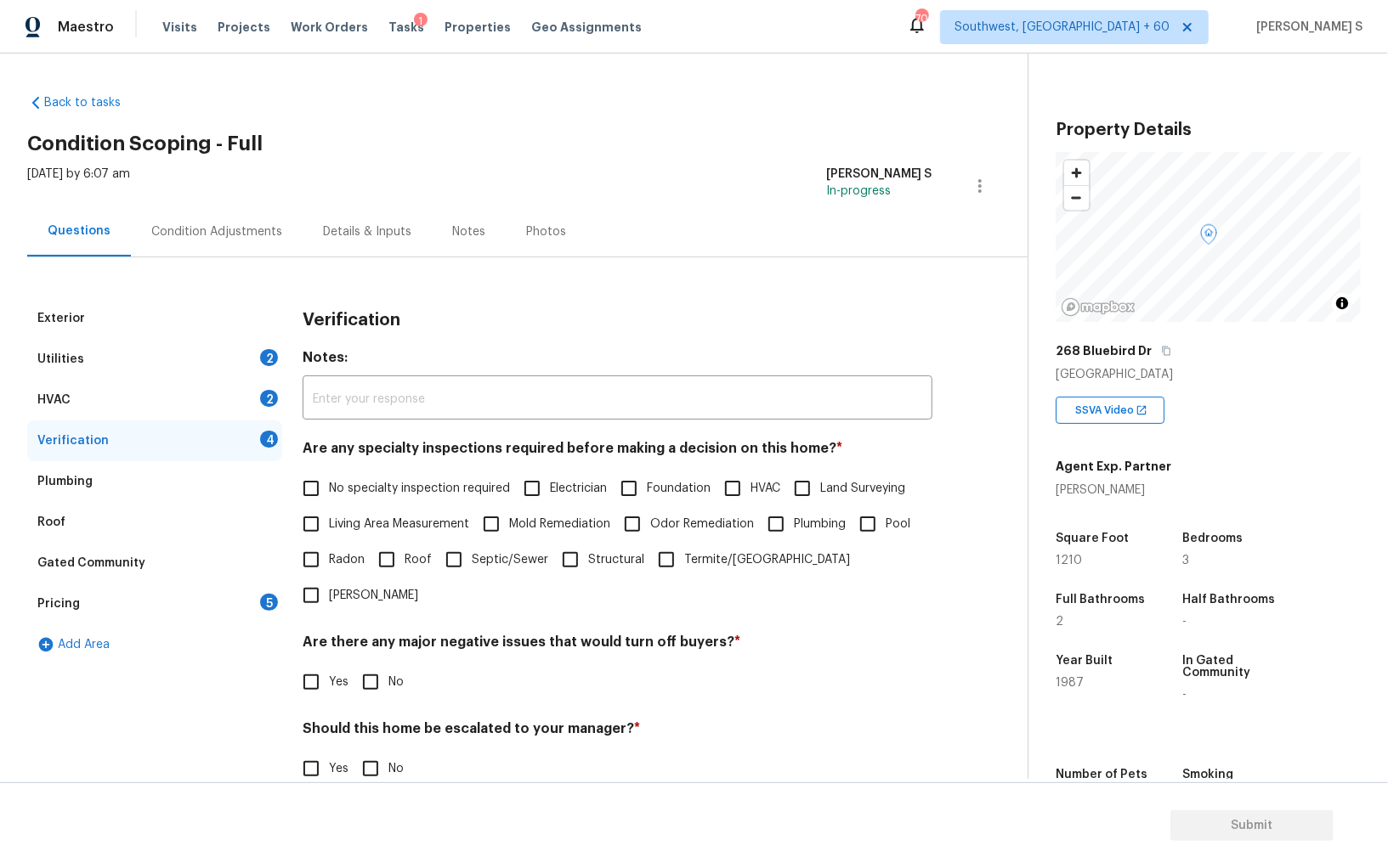
click at [303, 490] on input "No specialty inspection required" at bounding box center [311, 489] width 36 height 36
checkbox input "true"
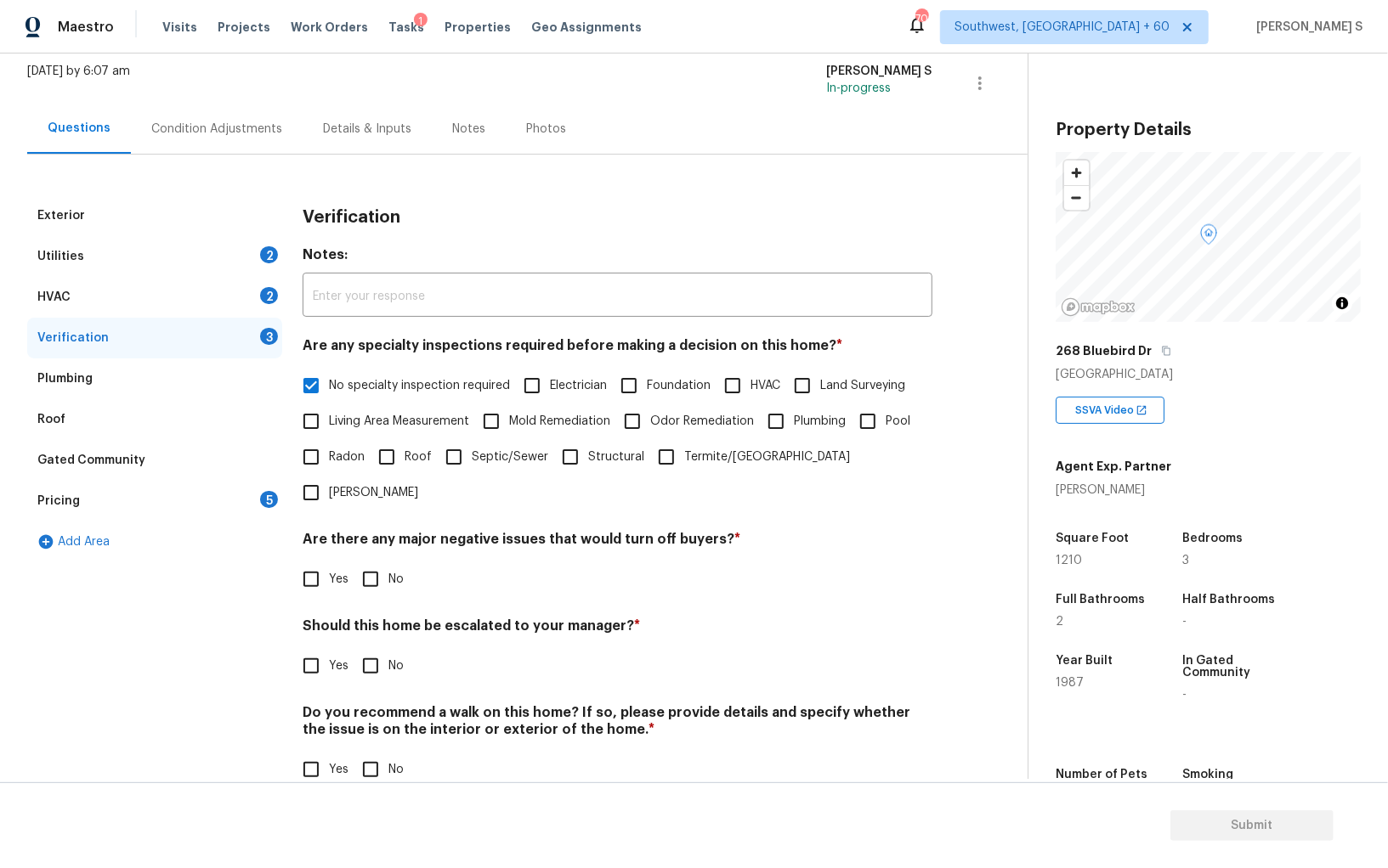
scroll to position [101, 0]
click at [365, 563] on input "No" at bounding box center [370, 581] width 36 height 36
checkbox input "true"
click at [366, 753] on input "No" at bounding box center [370, 771] width 36 height 36
checkbox input "true"
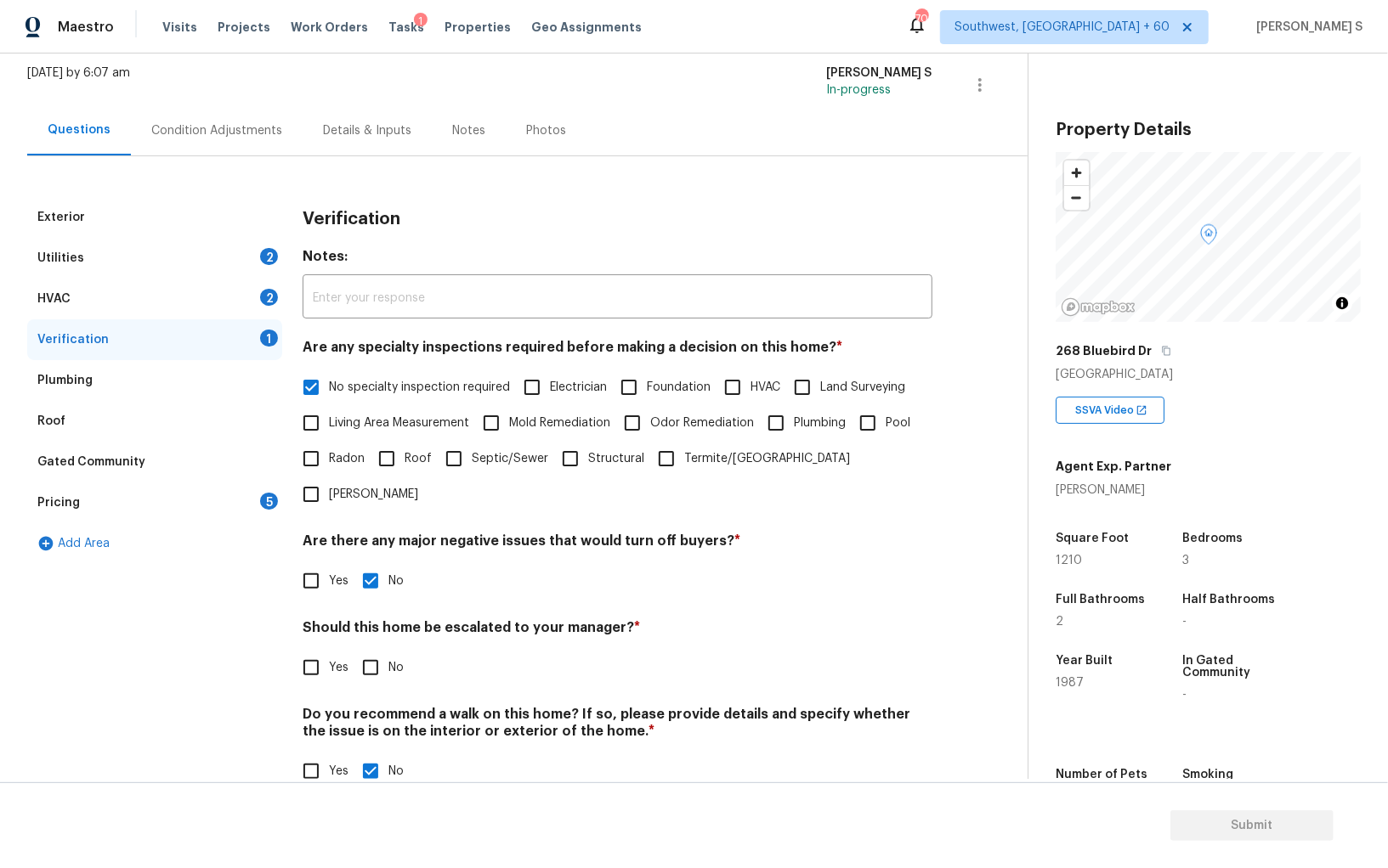
scroll to position [0, 0]
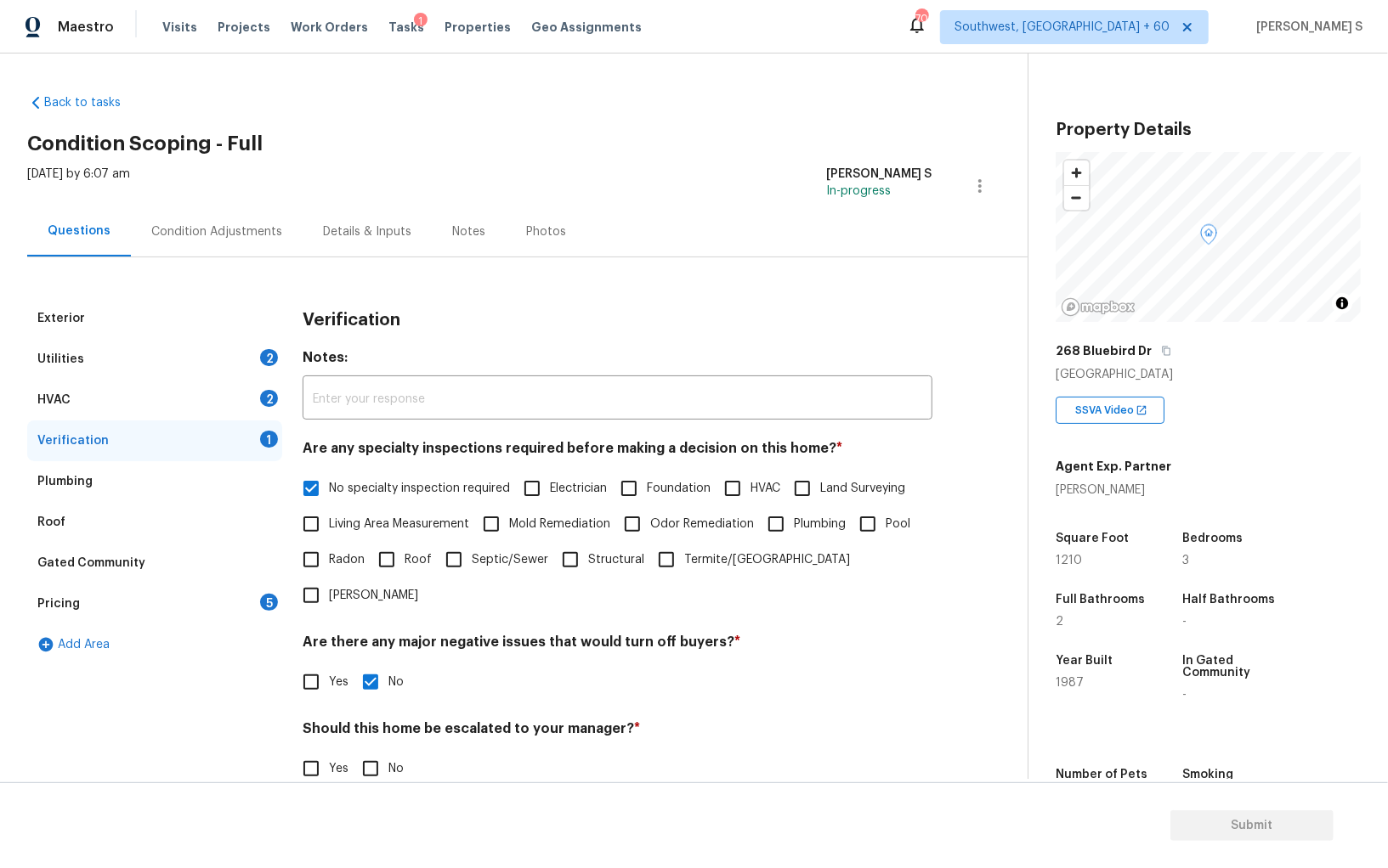
click at [250, 380] on div "HVAC 2" at bounding box center [155, 400] width 255 height 40
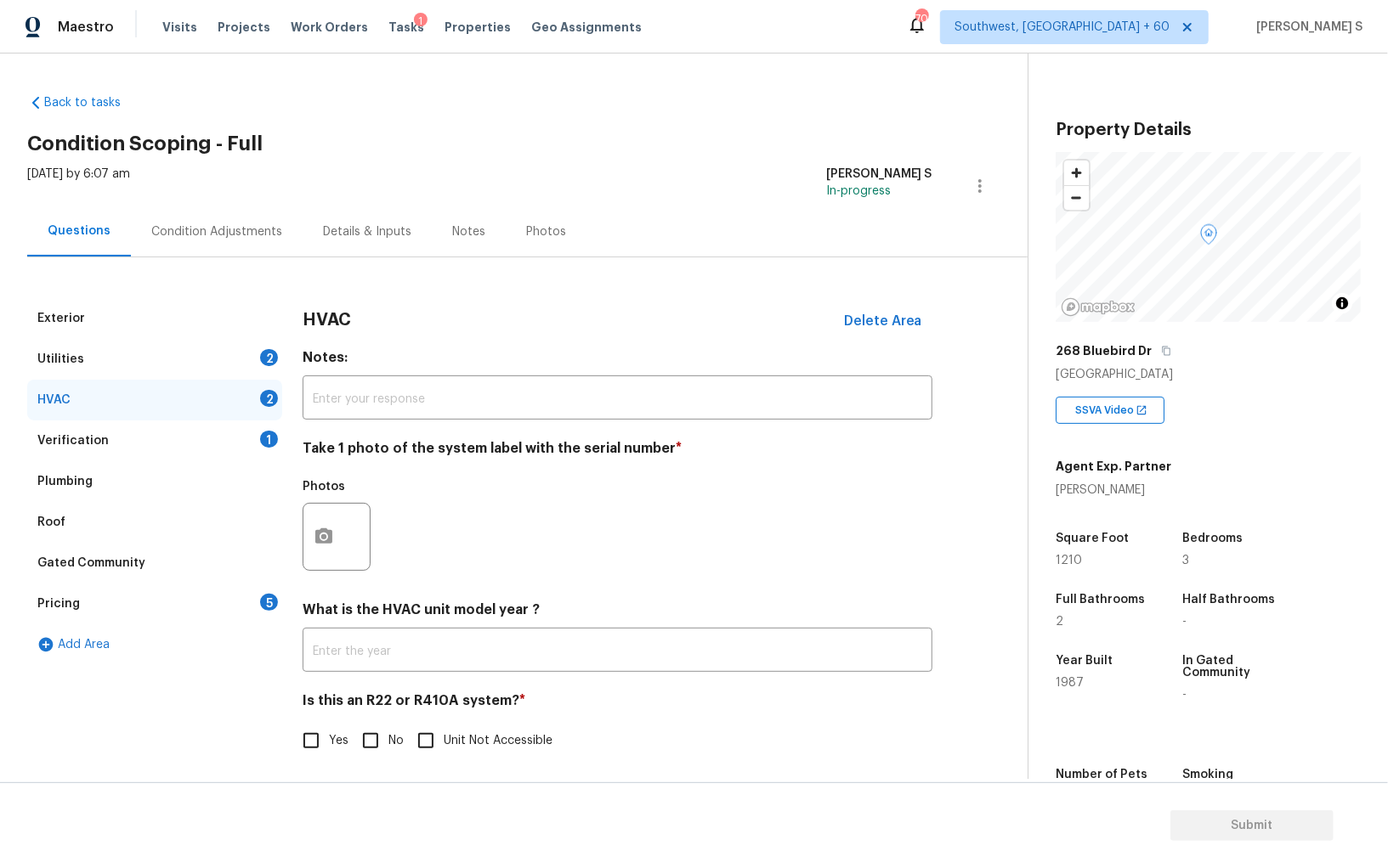
scroll to position [6, 0]
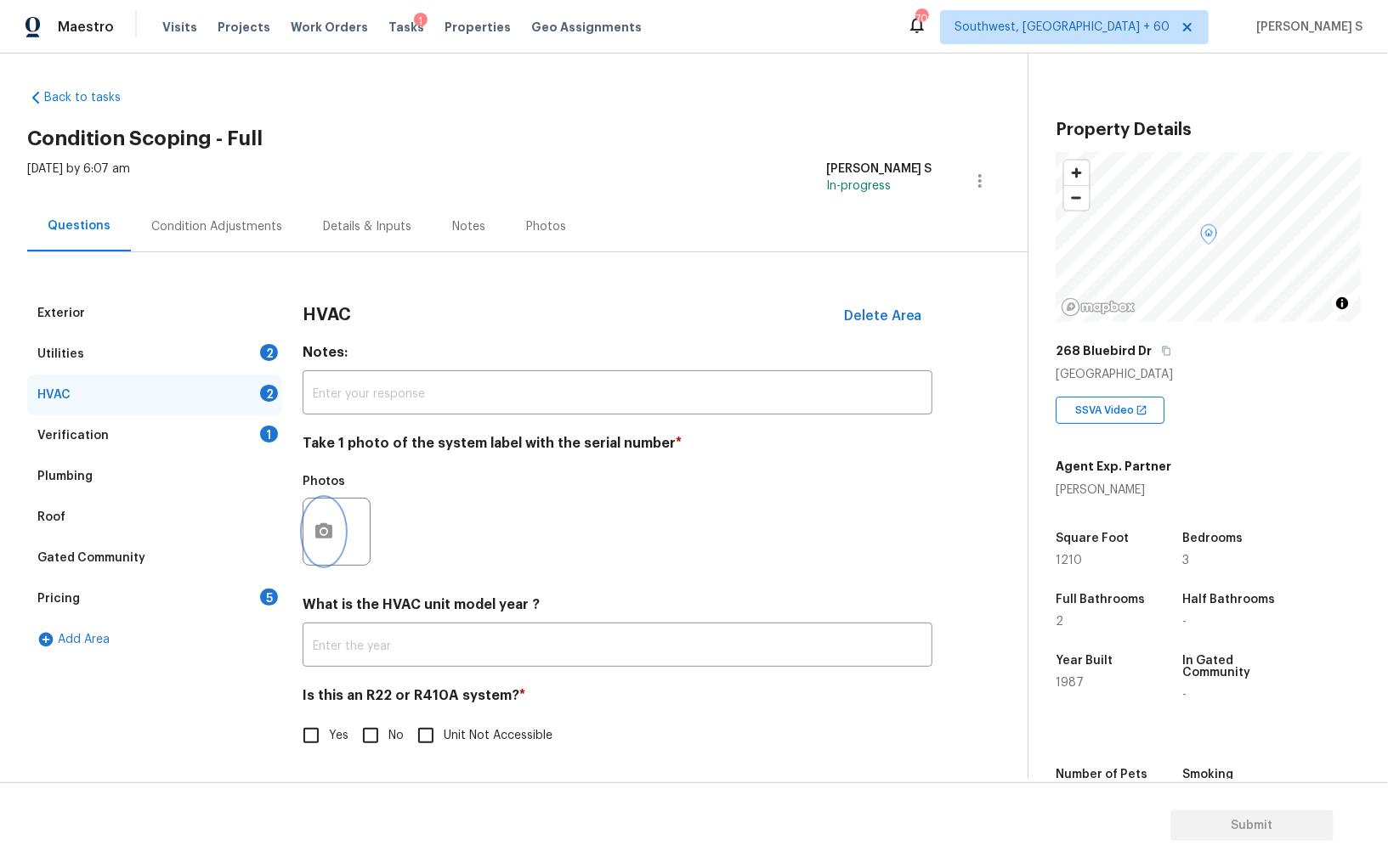
click at [313, 511] on button "button" at bounding box center [323, 531] width 41 height 66
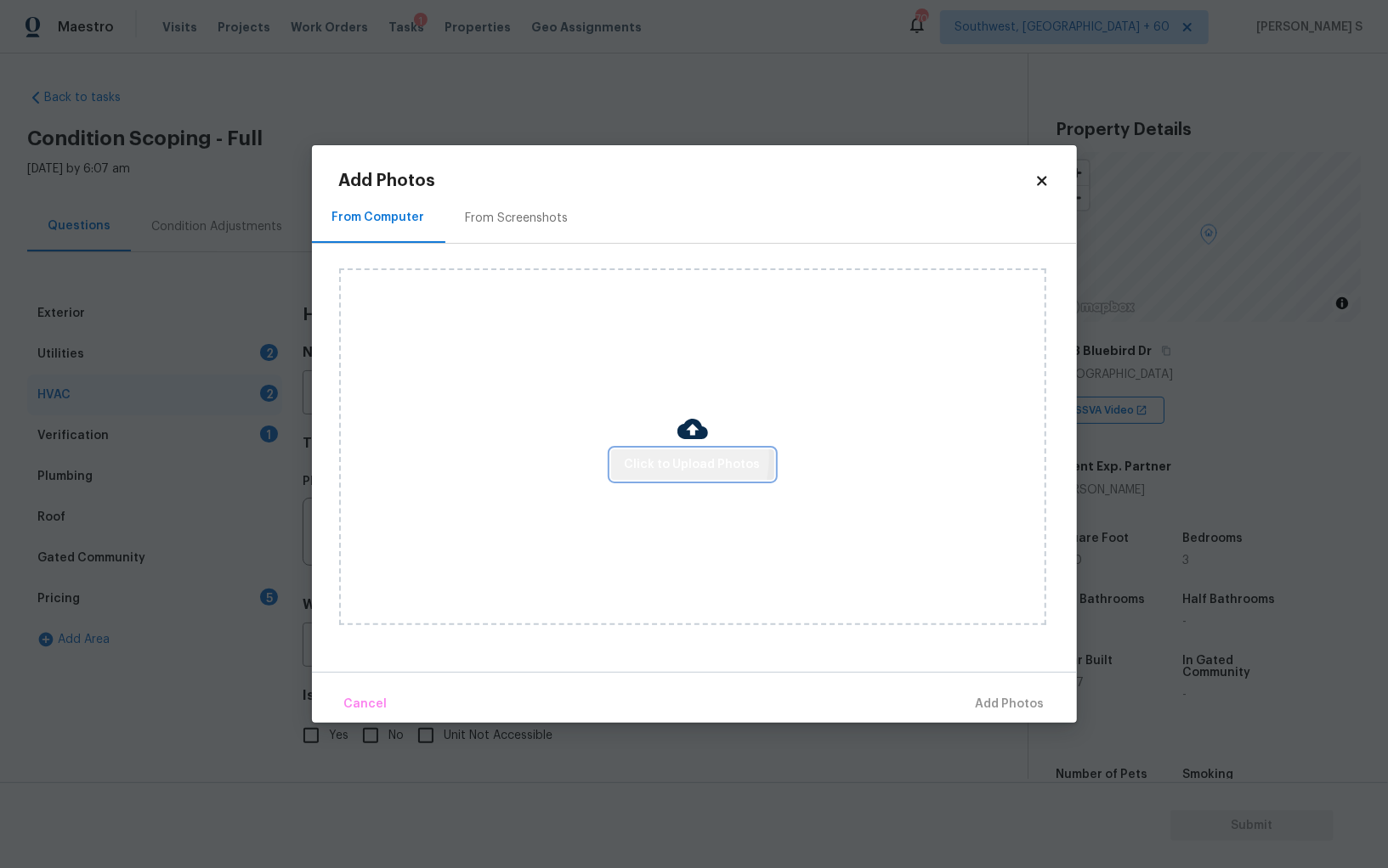
click at [660, 457] on span "Click to Upload Photos" at bounding box center [693, 465] width 136 height 22
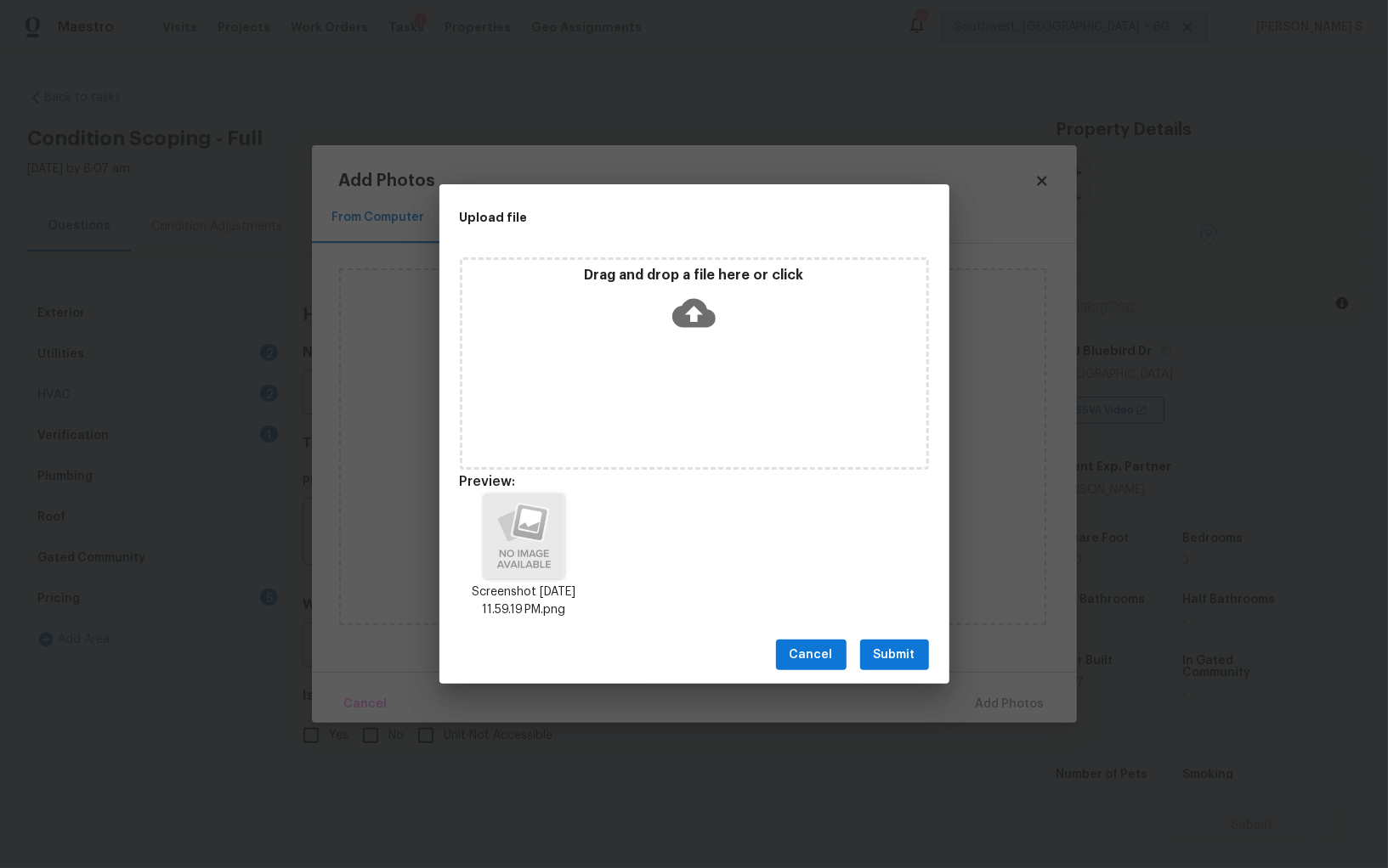
click at [888, 655] on span "Submit" at bounding box center [894, 656] width 41 height 22
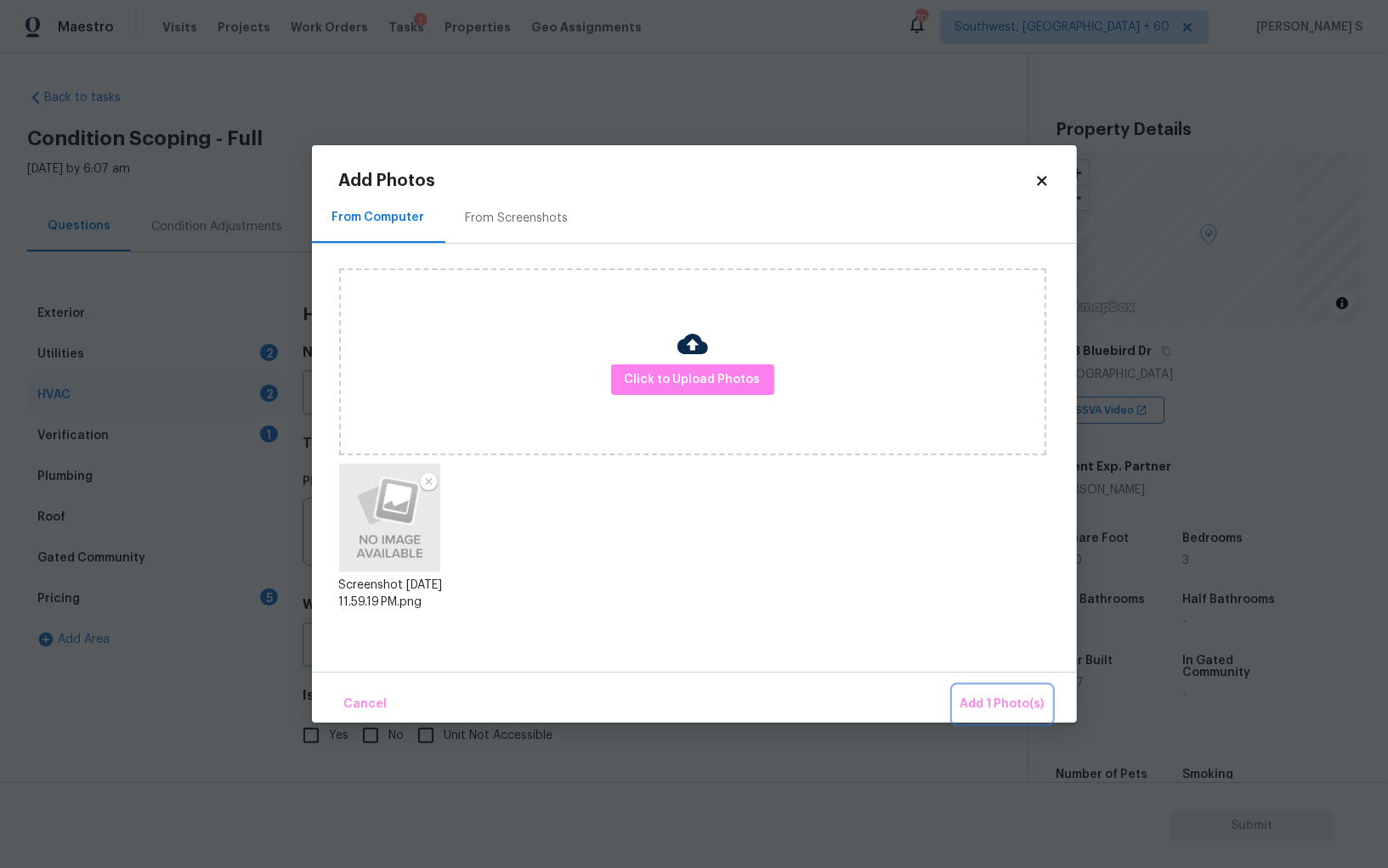
click at [1019, 707] on span "Add 1 Photo(s)" at bounding box center [1002, 705] width 84 height 22
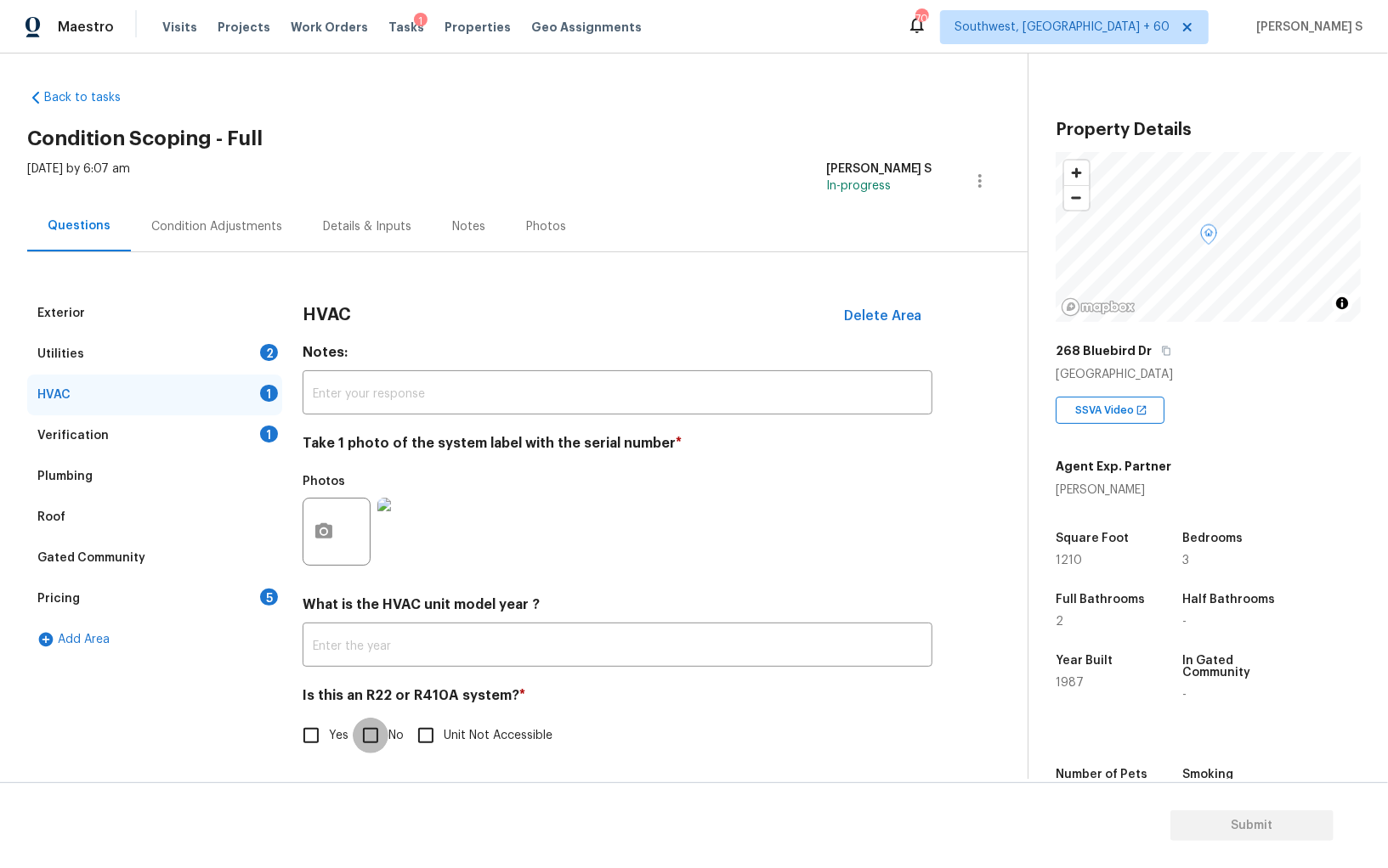
click at [366, 727] on input "No" at bounding box center [370, 736] width 36 height 36
checkbox input "true"
click at [271, 344] on div "2" at bounding box center [269, 352] width 18 height 17
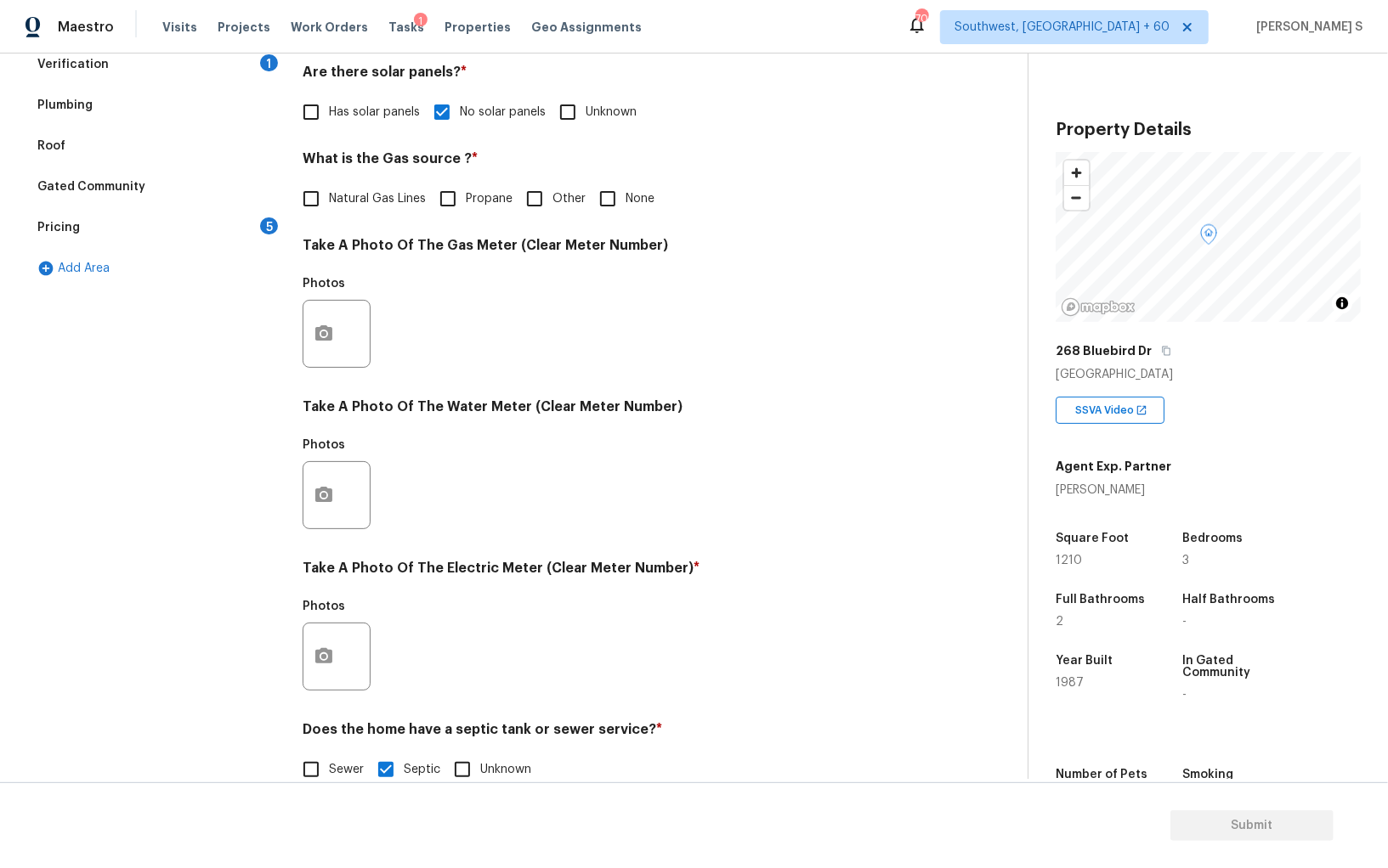
scroll to position [410, 0]
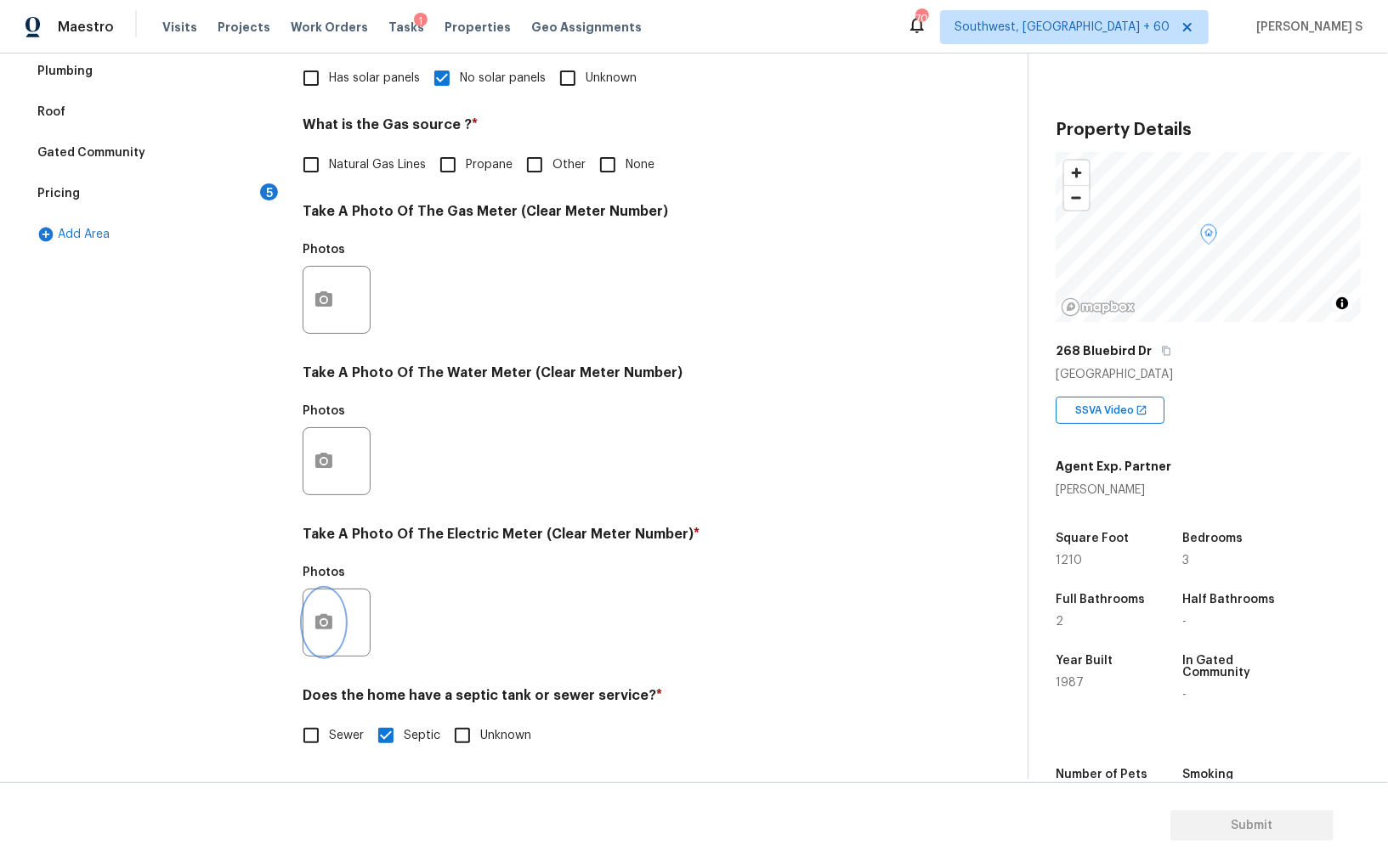
click at [325, 613] on icon "button" at bounding box center [323, 622] width 21 height 21
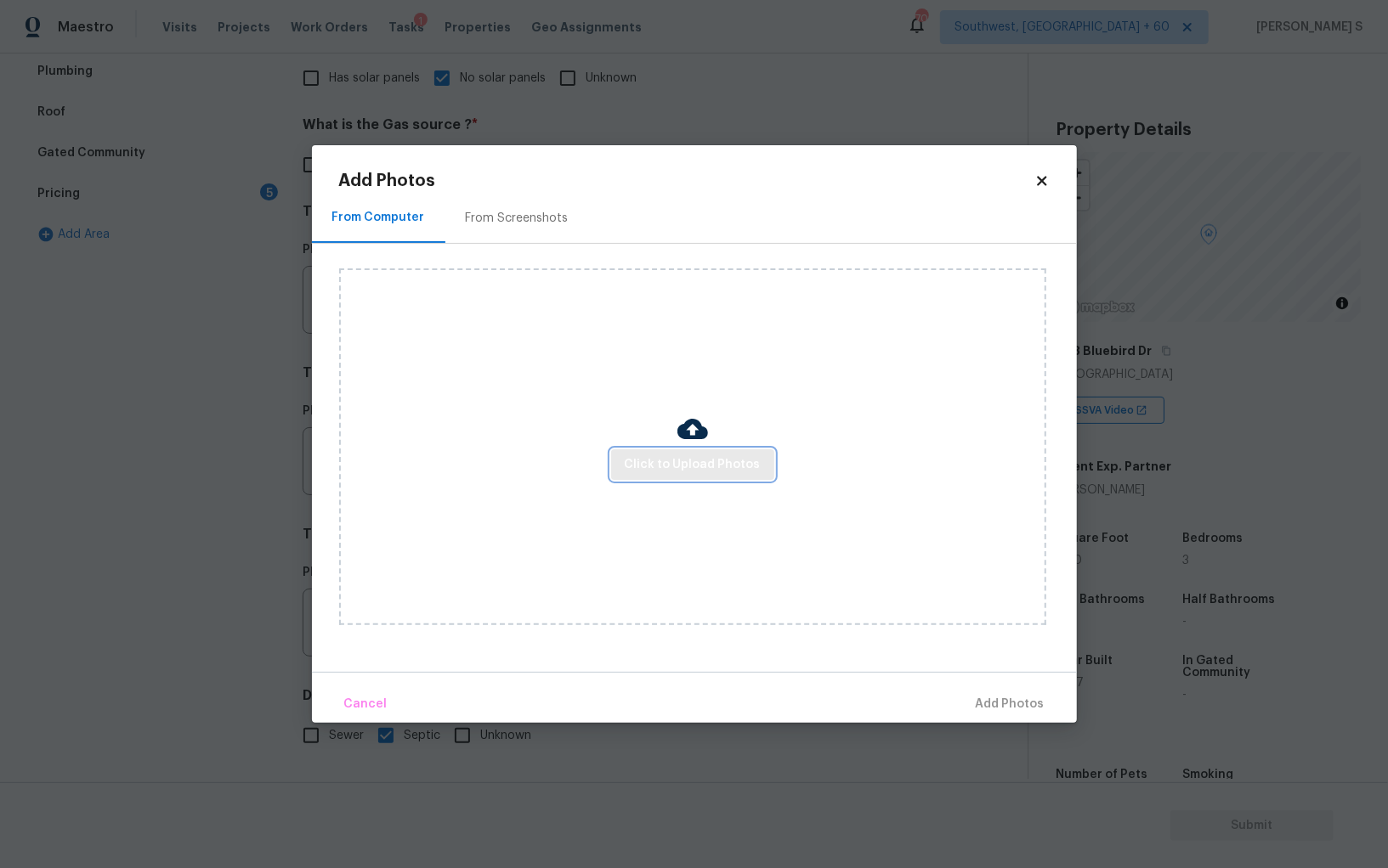
click at [695, 463] on span "Click to Upload Photos" at bounding box center [693, 465] width 136 height 22
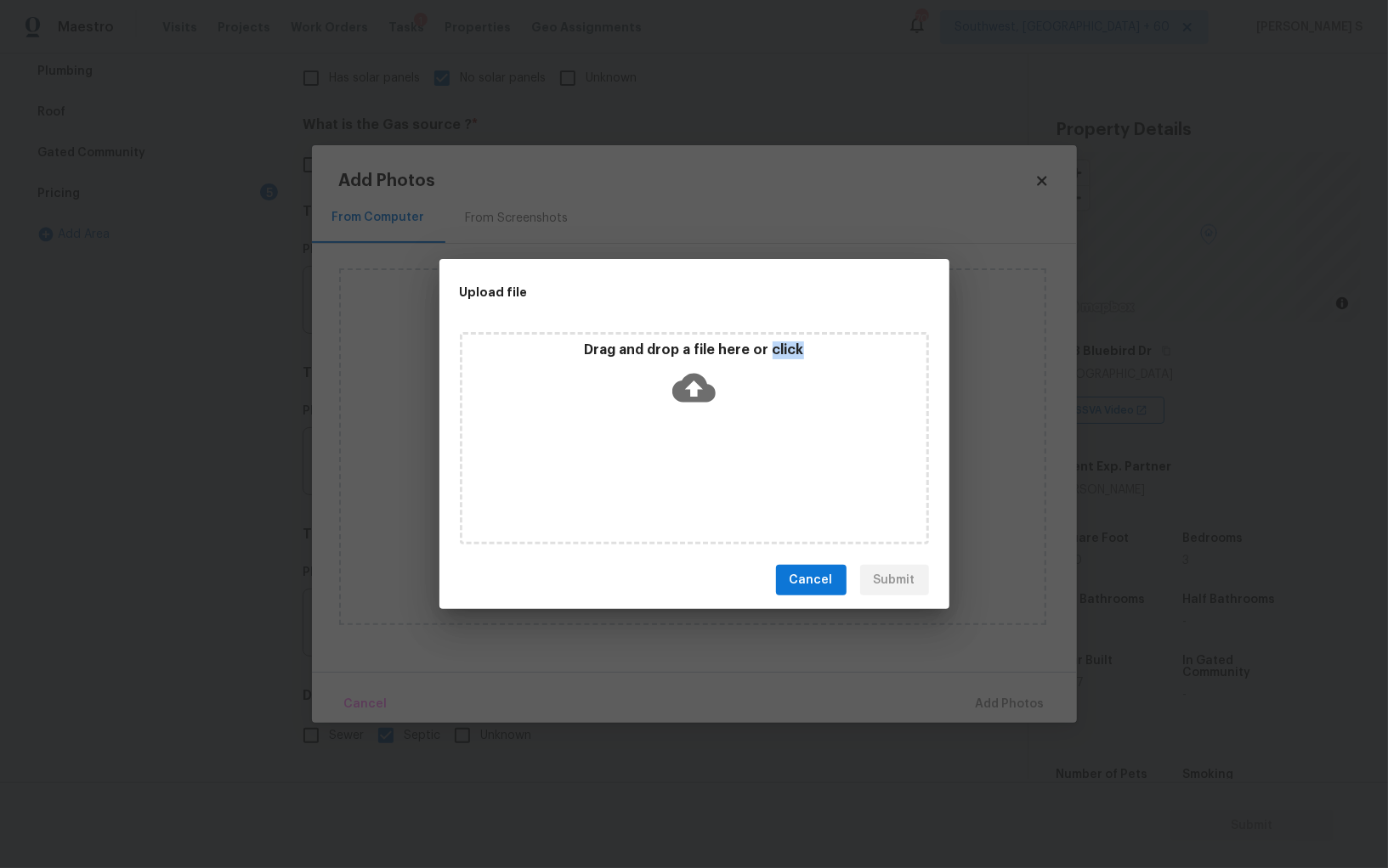
click at [695, 463] on div "Drag and drop a file here or click" at bounding box center [694, 437] width 469 height 212
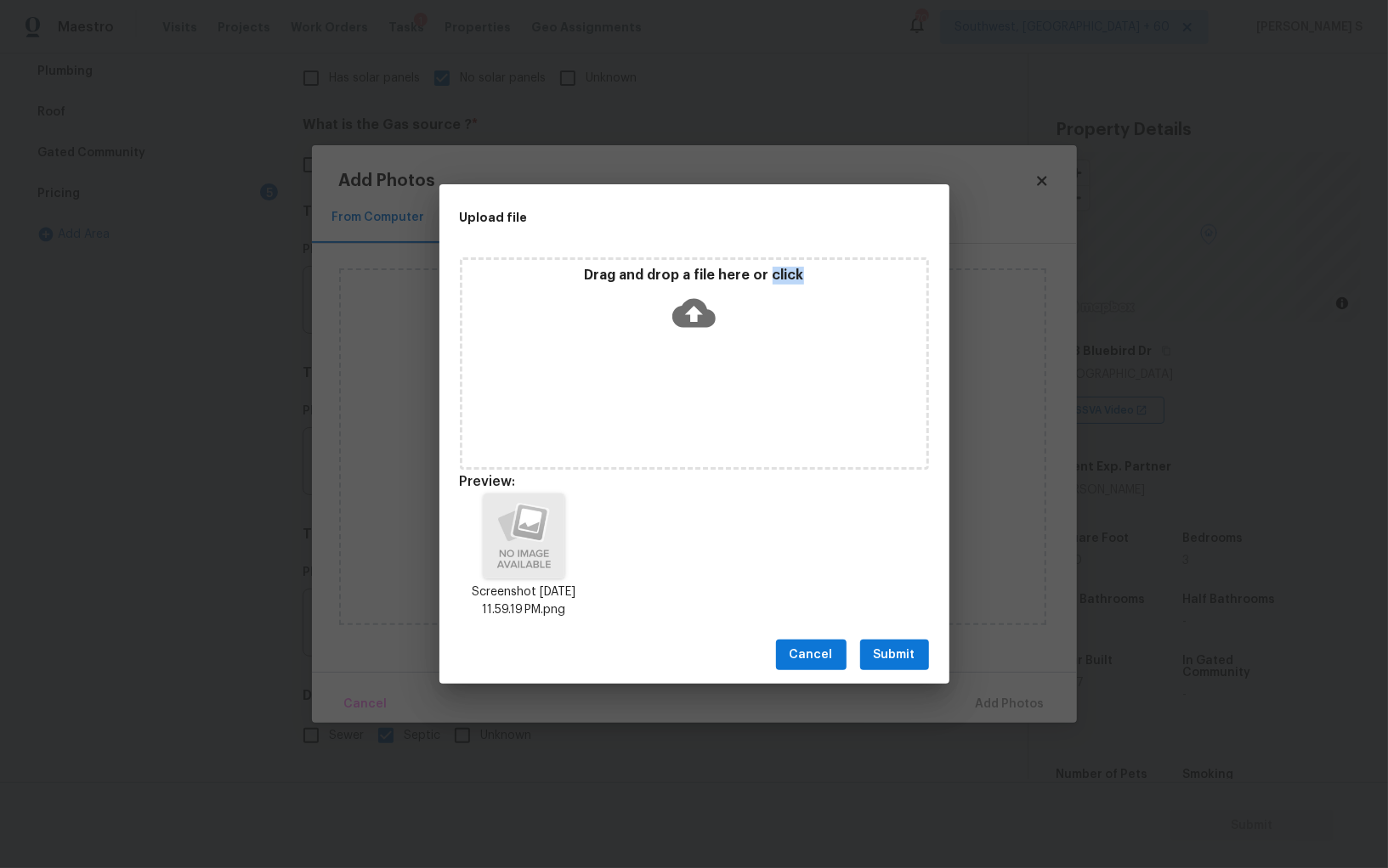
click at [917, 648] on button "Submit" at bounding box center [895, 656] width 69 height 32
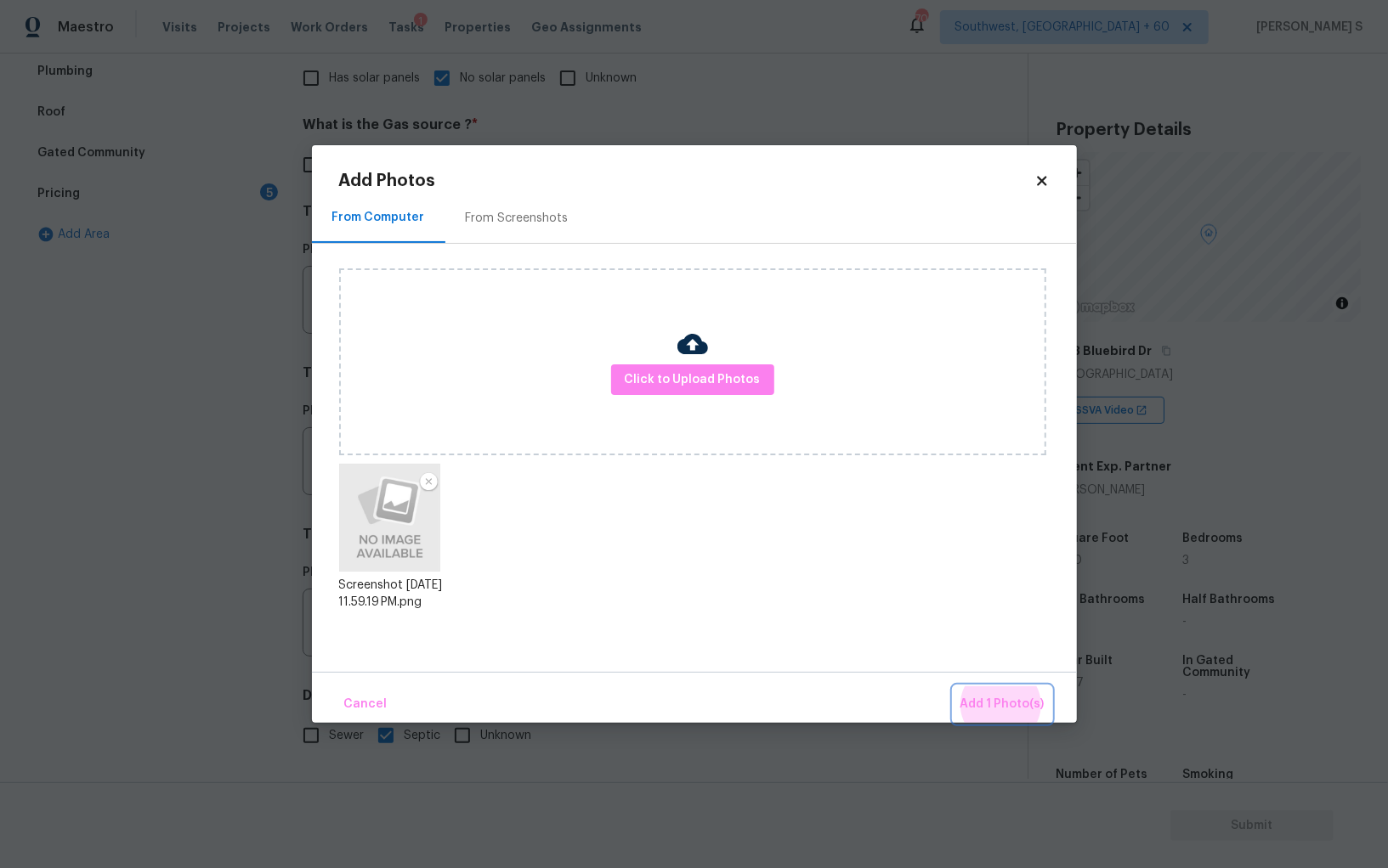
click at [953, 686] on button "Add 1 Photo(s)" at bounding box center [1002, 704] width 98 height 37
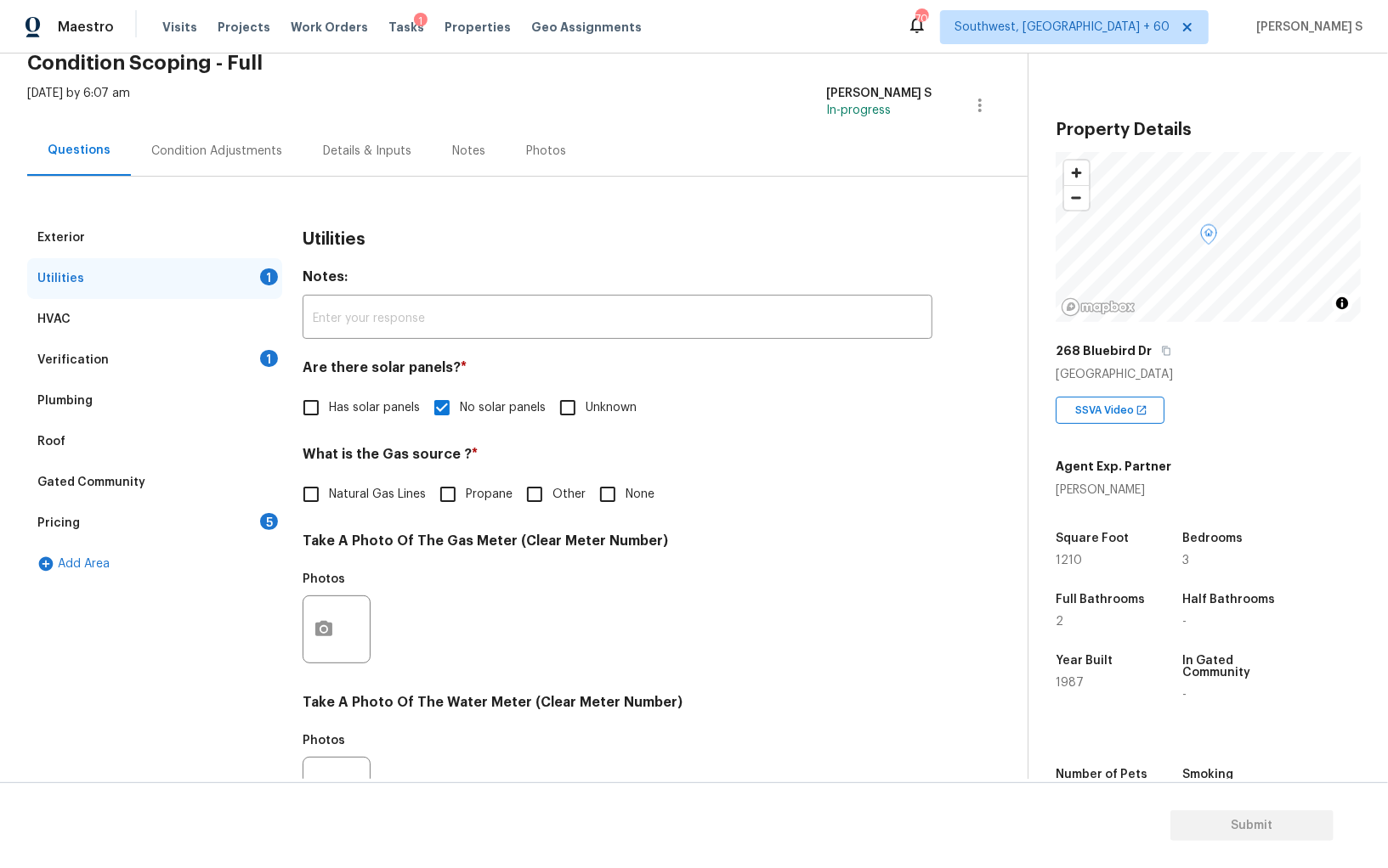
scroll to position [0, 0]
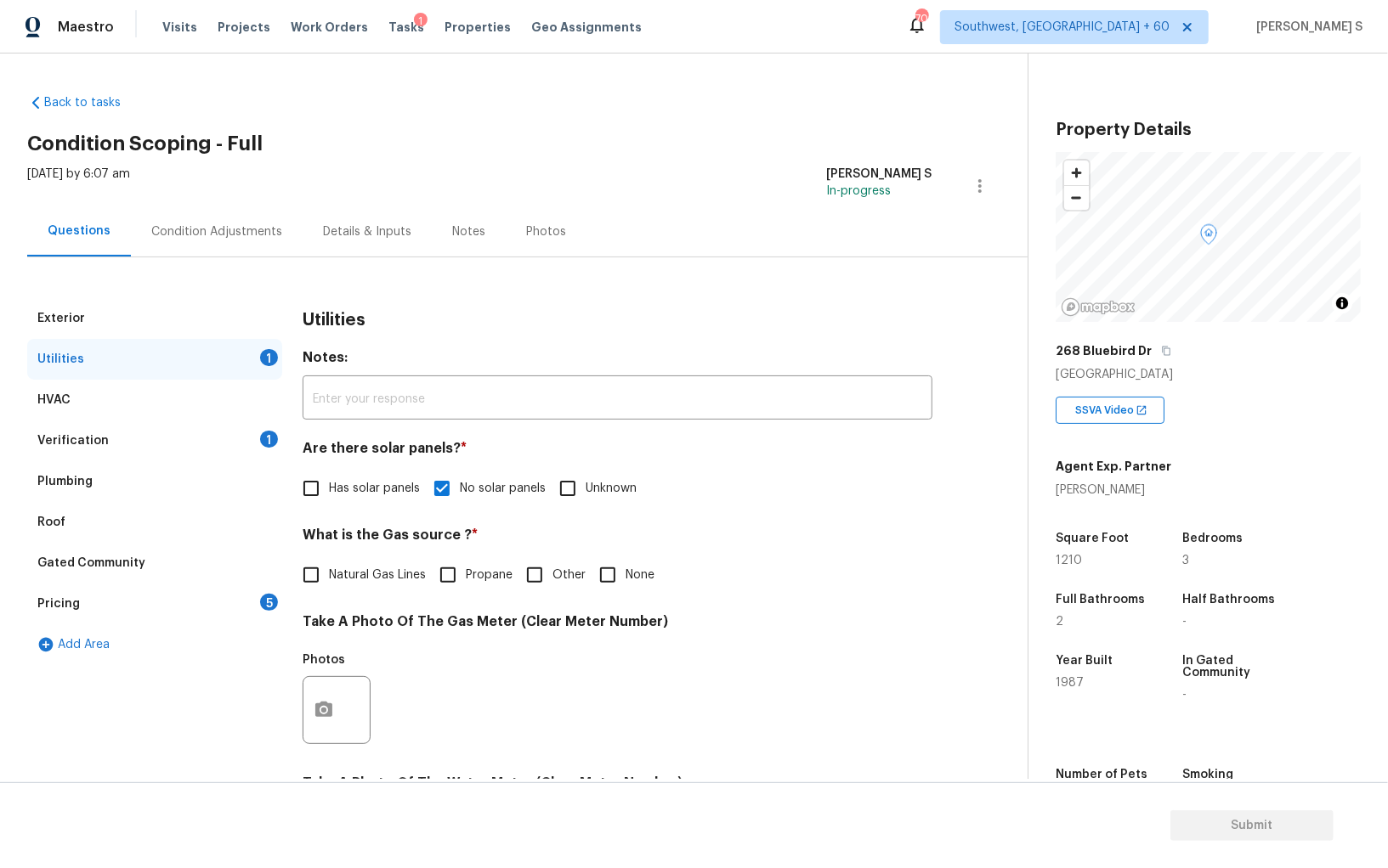
click at [254, 613] on div "Pricing 5" at bounding box center [155, 603] width 255 height 40
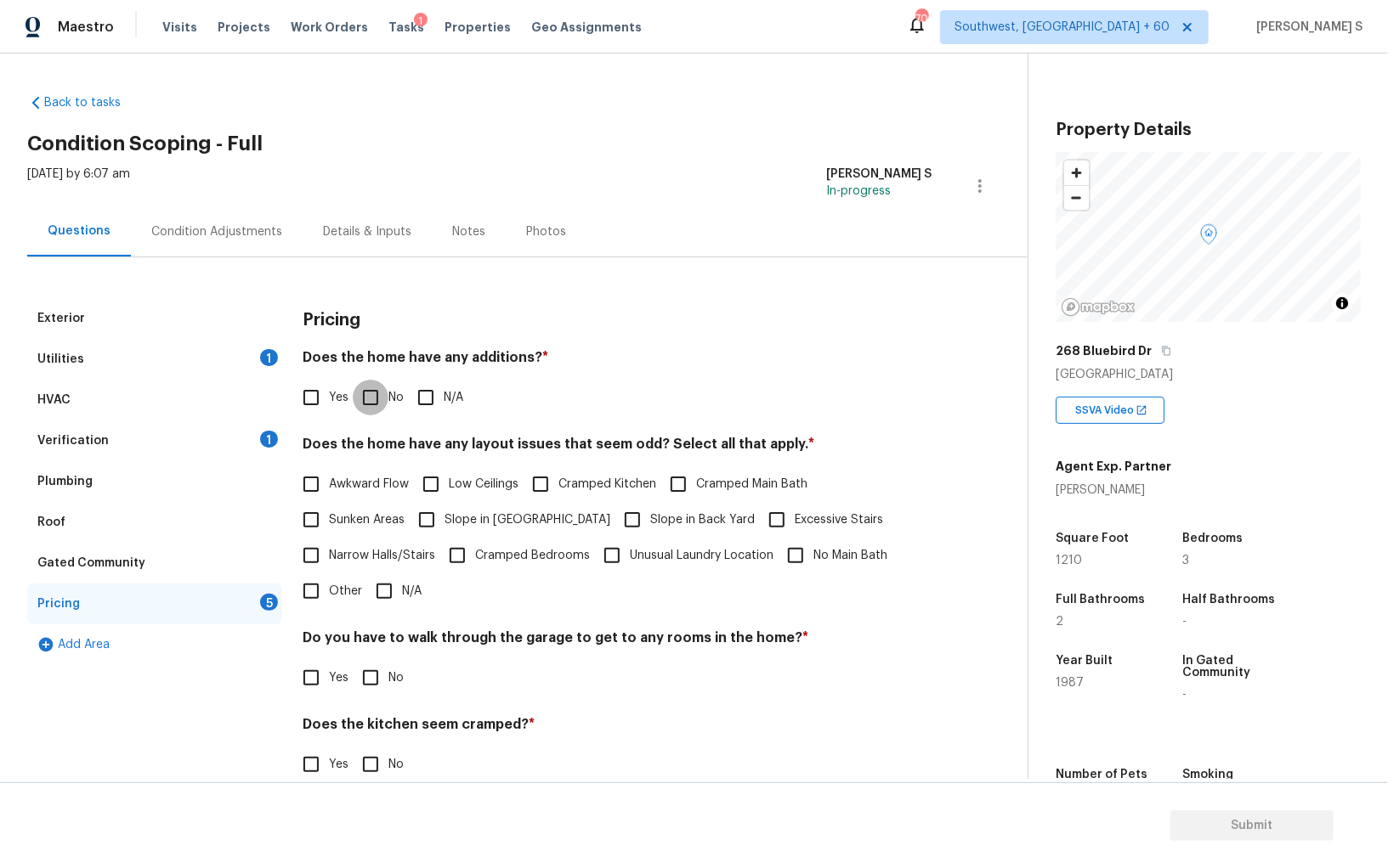
click at [364, 409] on input "No" at bounding box center [370, 398] width 36 height 36
checkbox input "true"
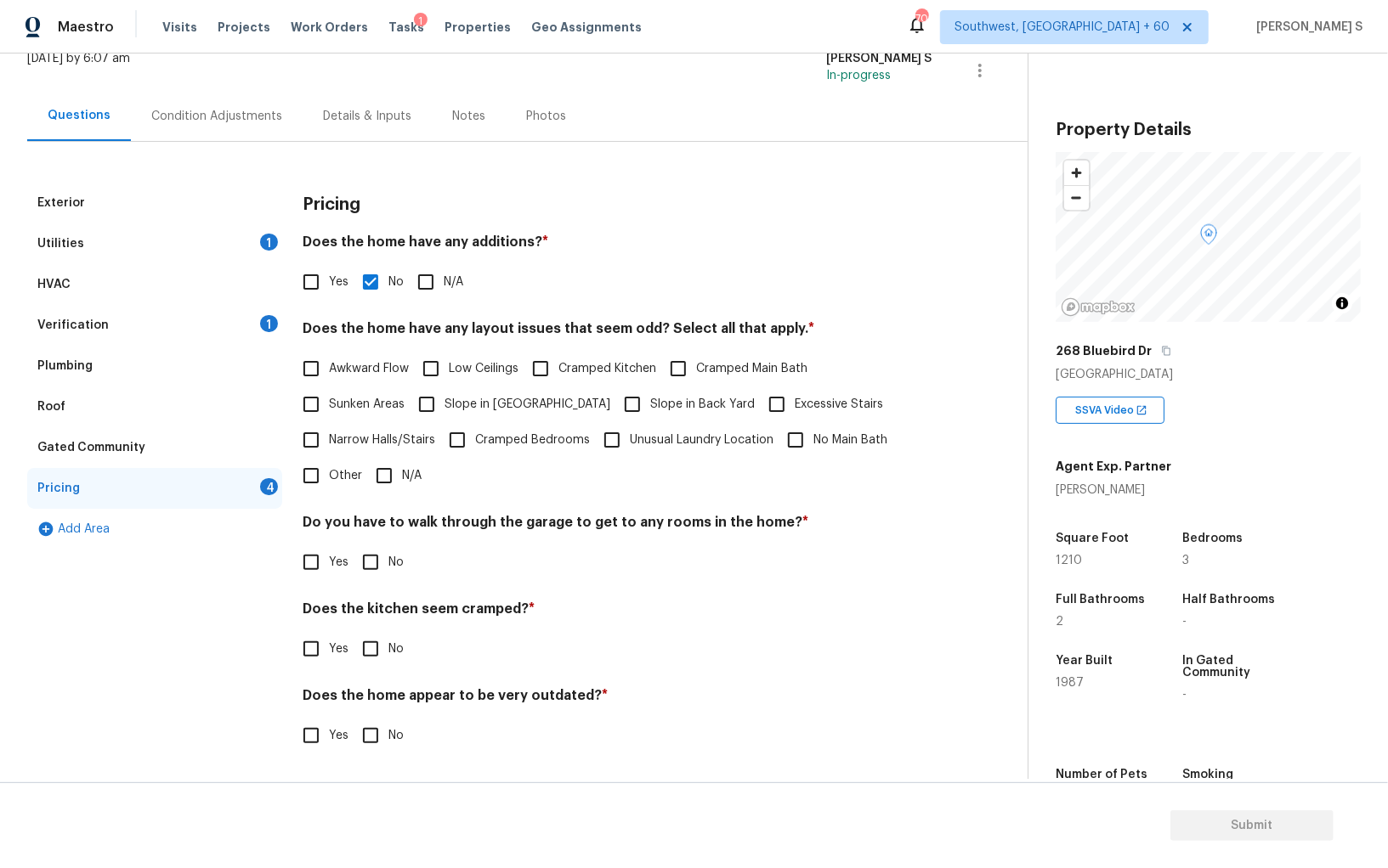
scroll to position [115, 0]
click at [362, 557] on input "No" at bounding box center [370, 563] width 36 height 36
checkbox input "true"
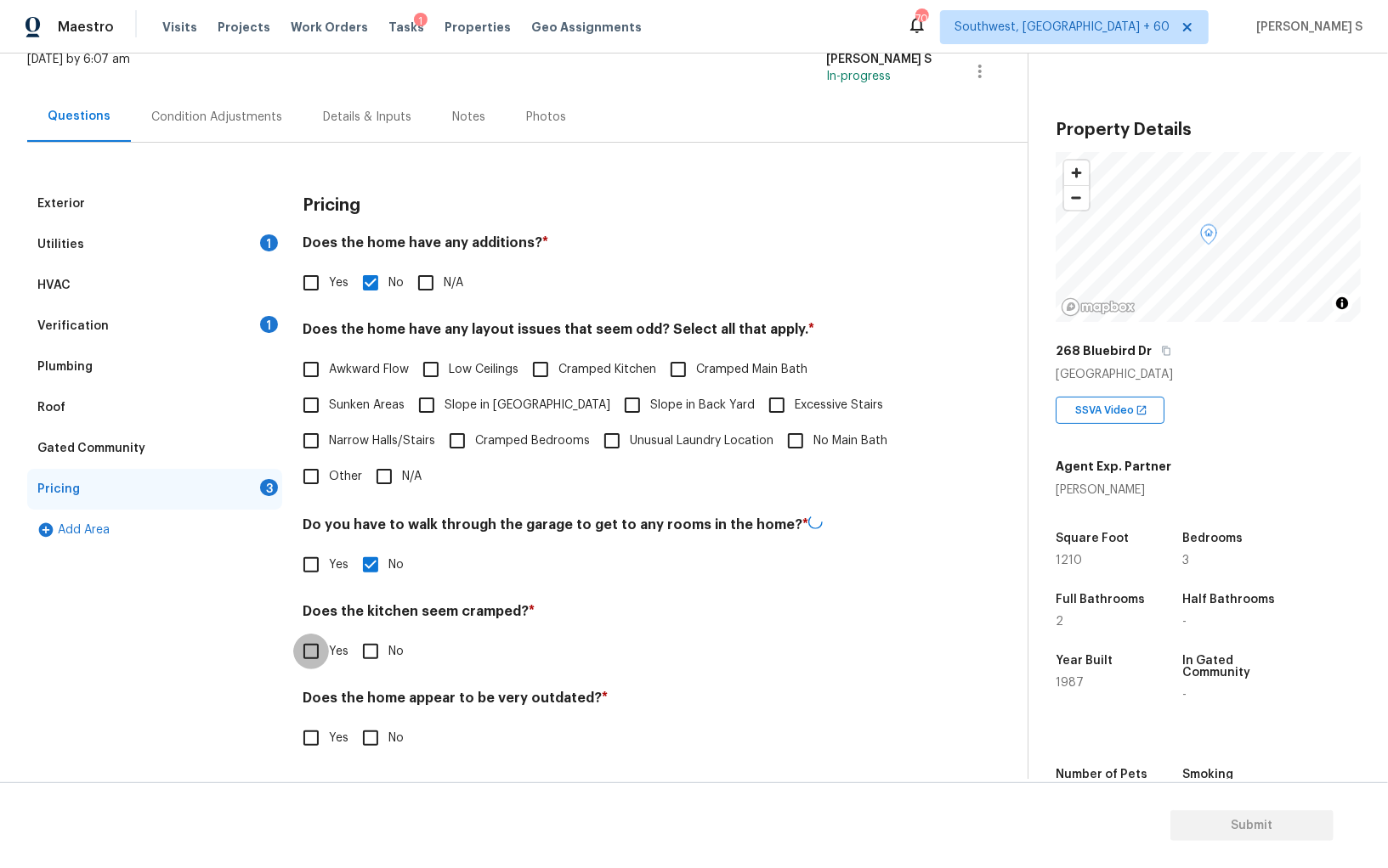
click at [353, 634] on input "No" at bounding box center [370, 652] width 36 height 36
checkbox input "true"
click at [353, 720] on input "No" at bounding box center [370, 738] width 36 height 36
checkbox input "true"
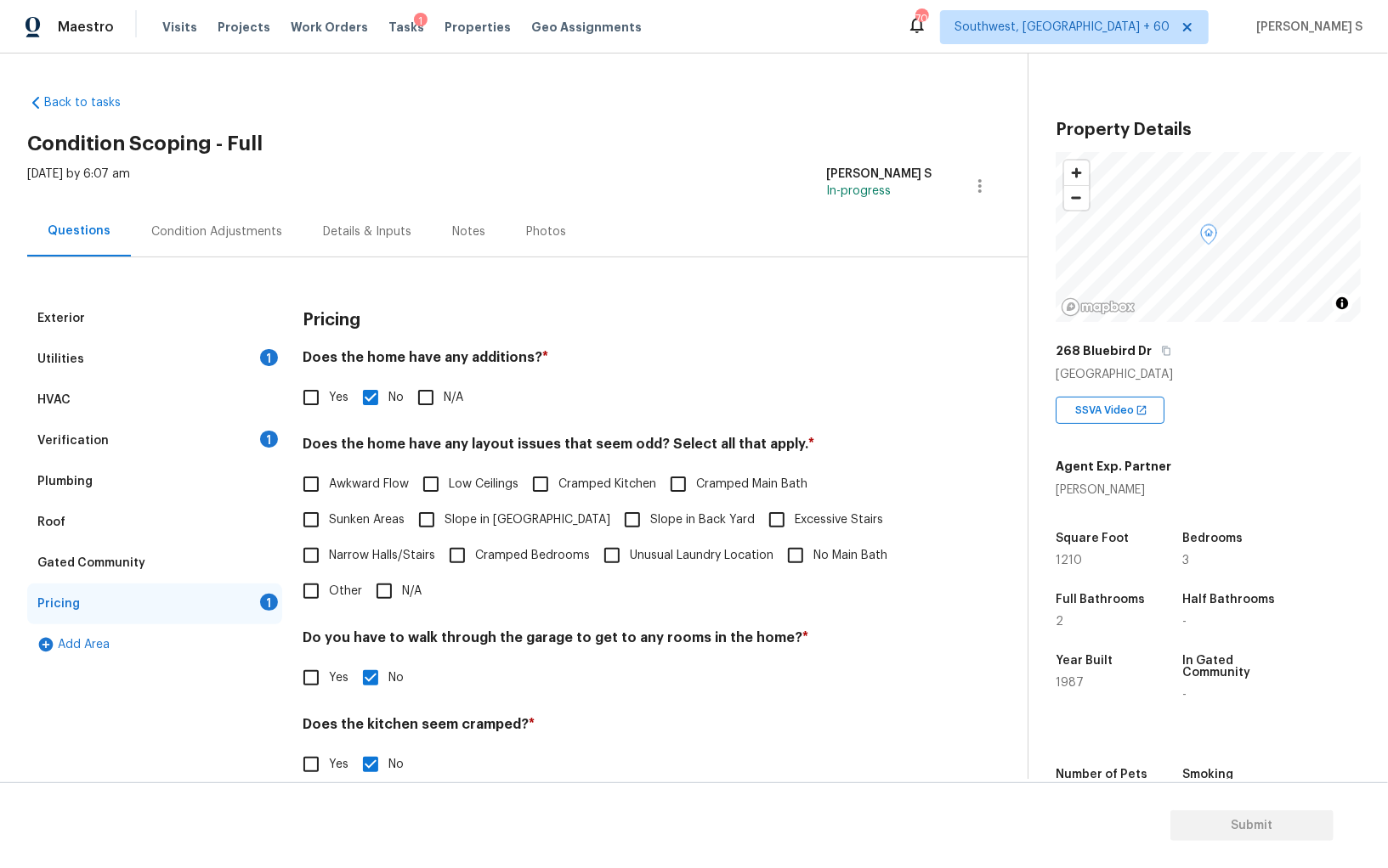
click at [217, 220] on div "Condition Adjustments" at bounding box center [216, 231] width 172 height 50
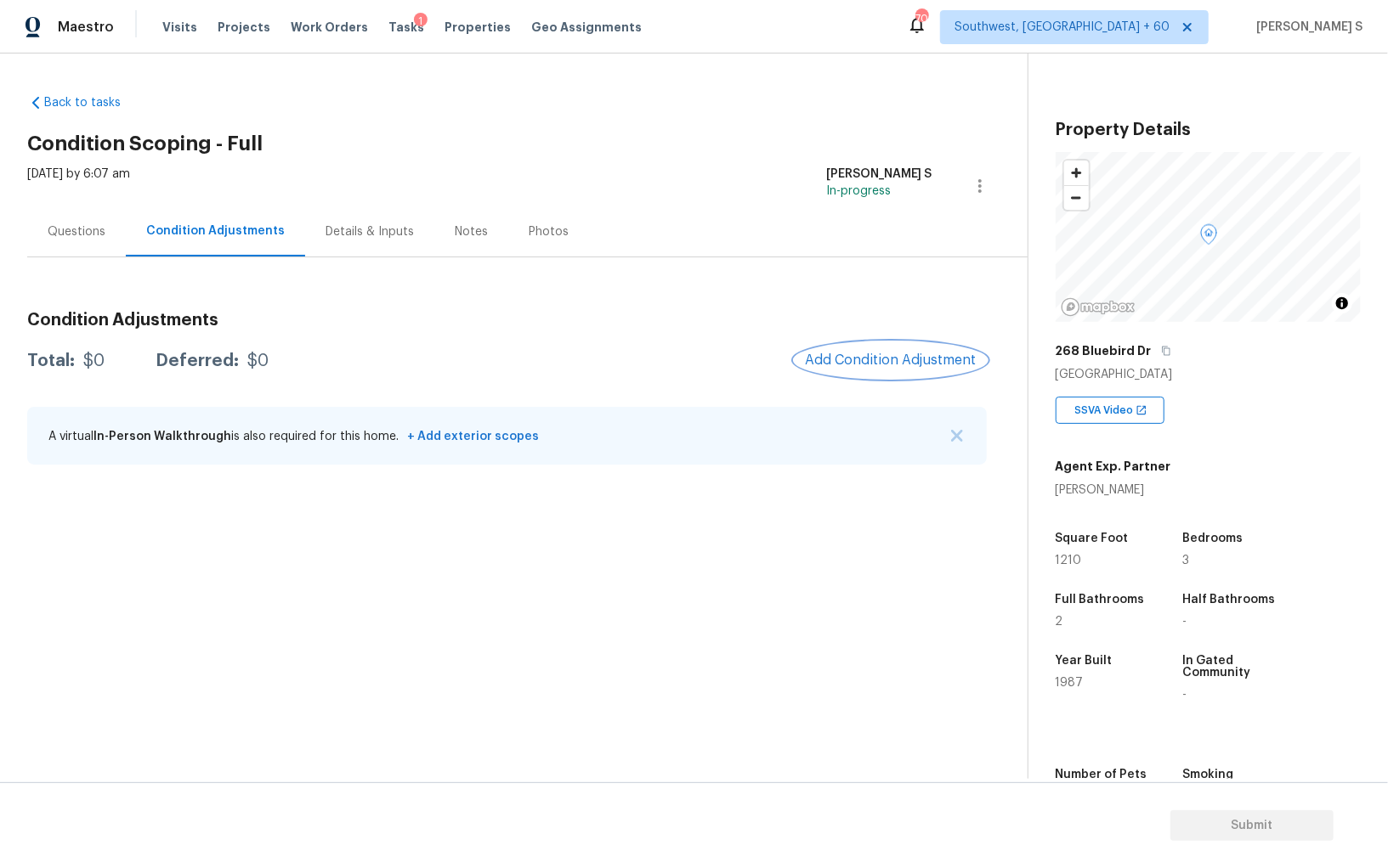
click at [849, 358] on span "Add Condition Adjustment" at bounding box center [891, 359] width 172 height 15
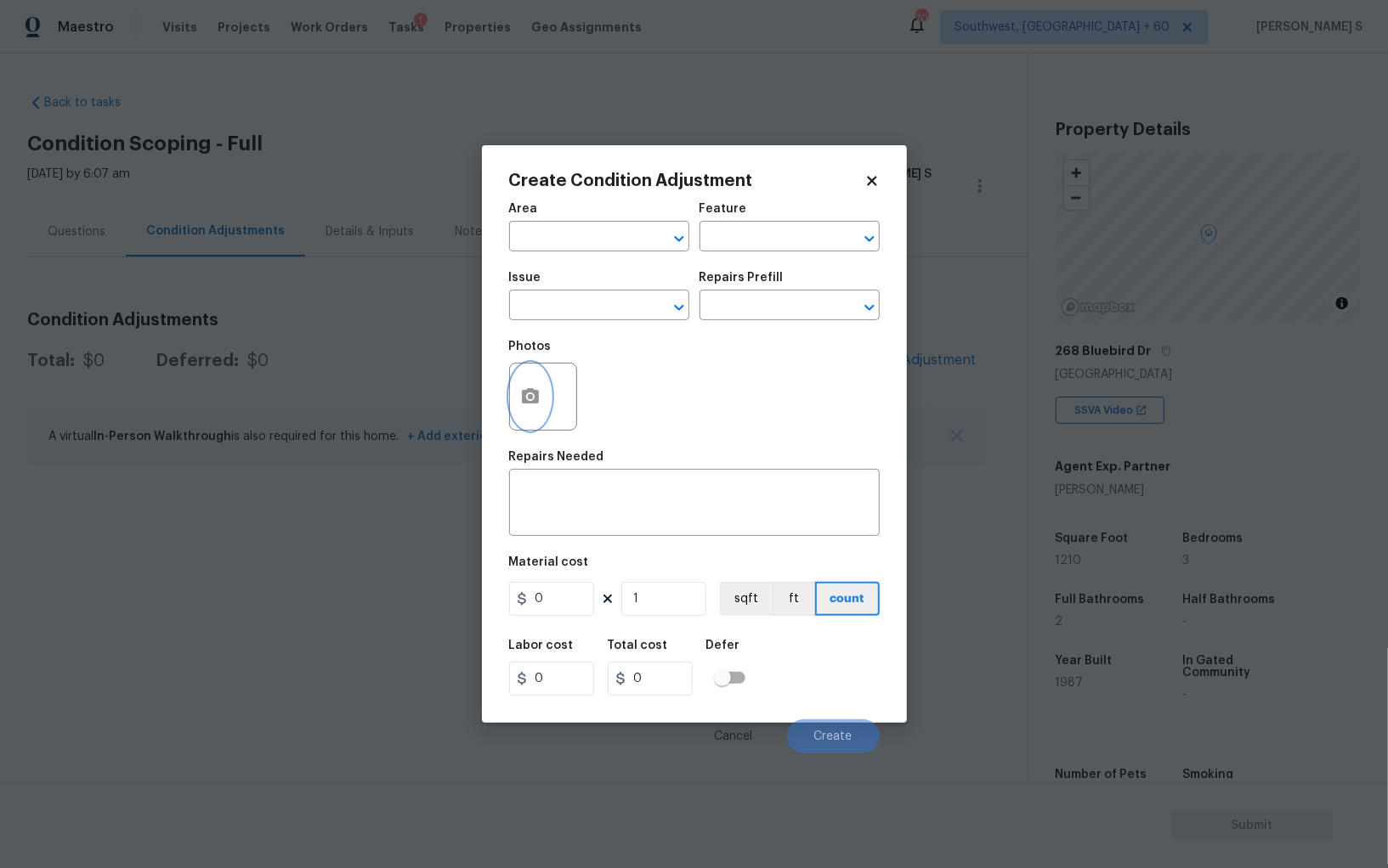
click at [534, 404] on icon "button" at bounding box center [530, 395] width 17 height 15
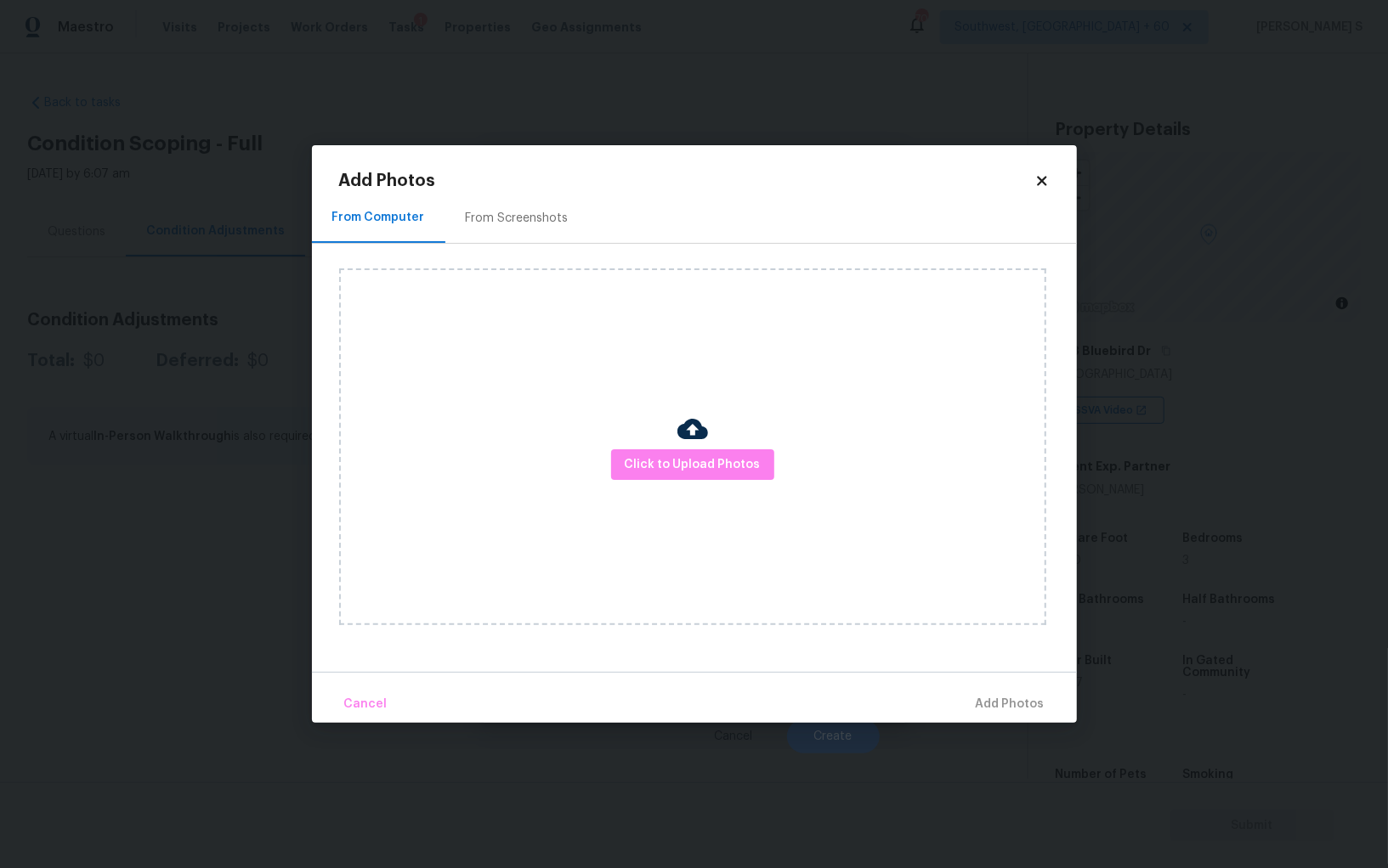
click at [519, 236] on div "From Screenshots" at bounding box center [517, 217] width 143 height 50
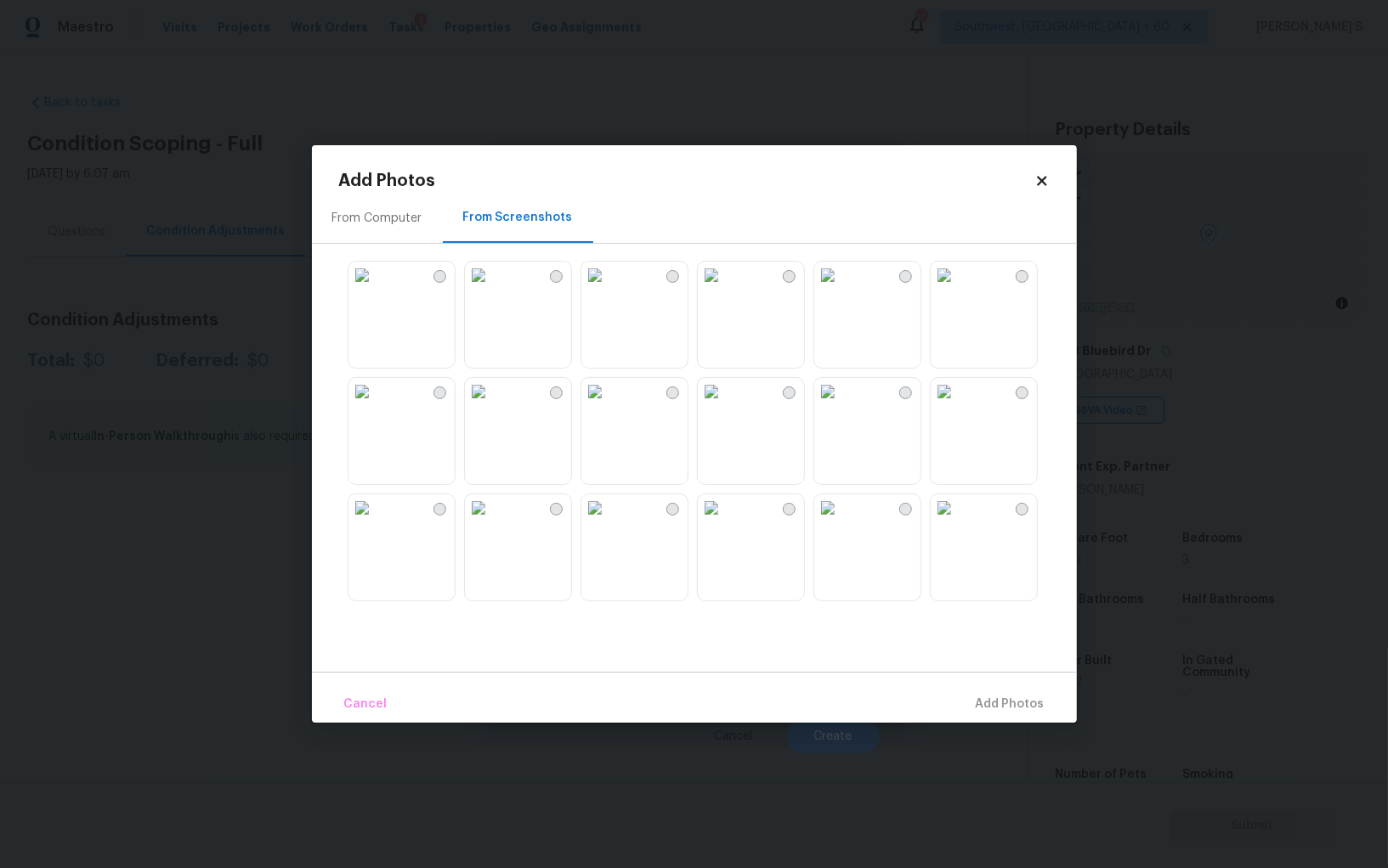
click at [375, 288] on img at bounding box center [363, 276] width 28 height 28
click at [375, 405] on img at bounding box center [363, 392] width 28 height 28
click at [492, 405] on img at bounding box center [479, 392] width 28 height 28
click at [492, 521] on img at bounding box center [479, 509] width 28 height 28
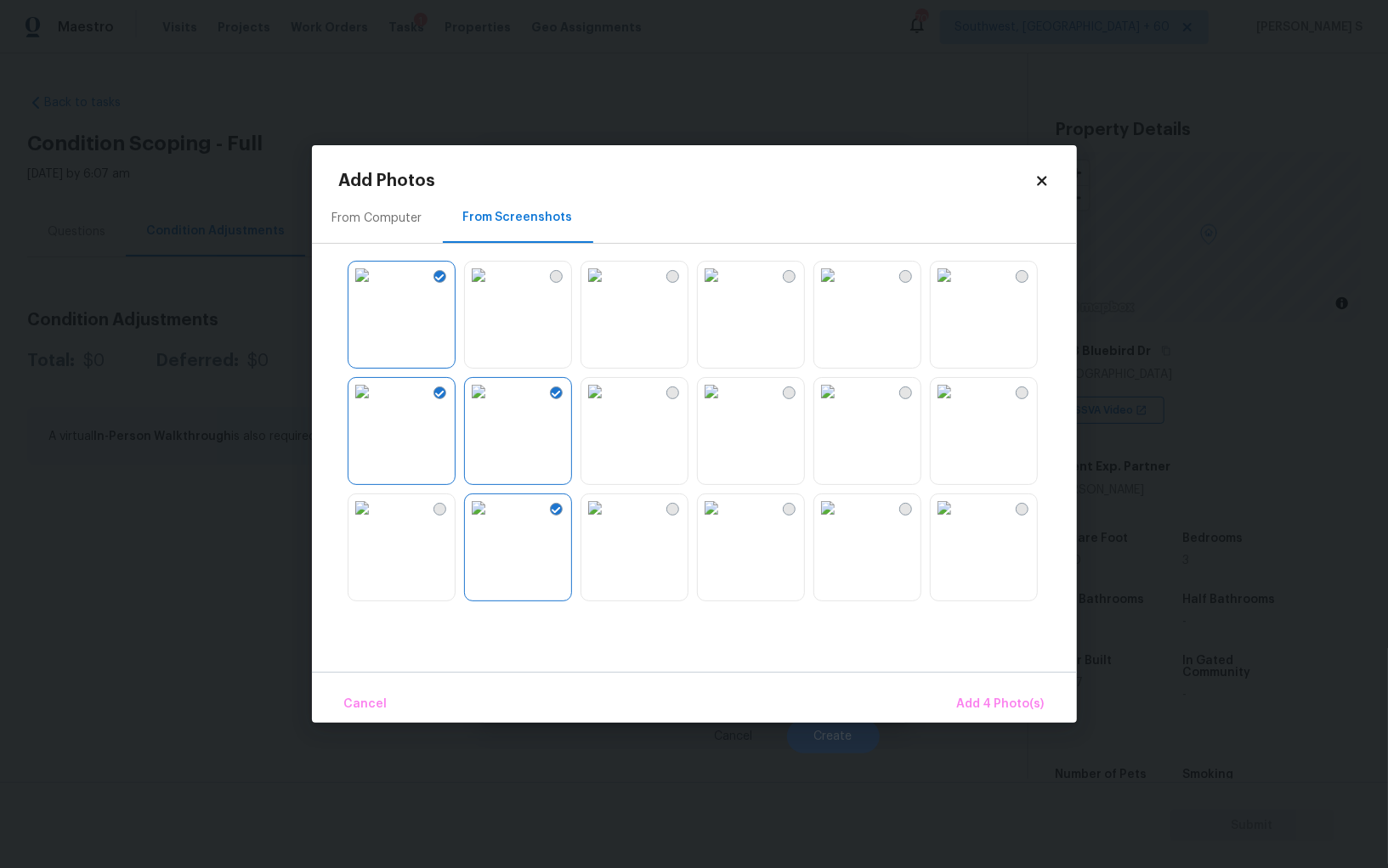
click at [947, 288] on img at bounding box center [944, 276] width 28 height 28
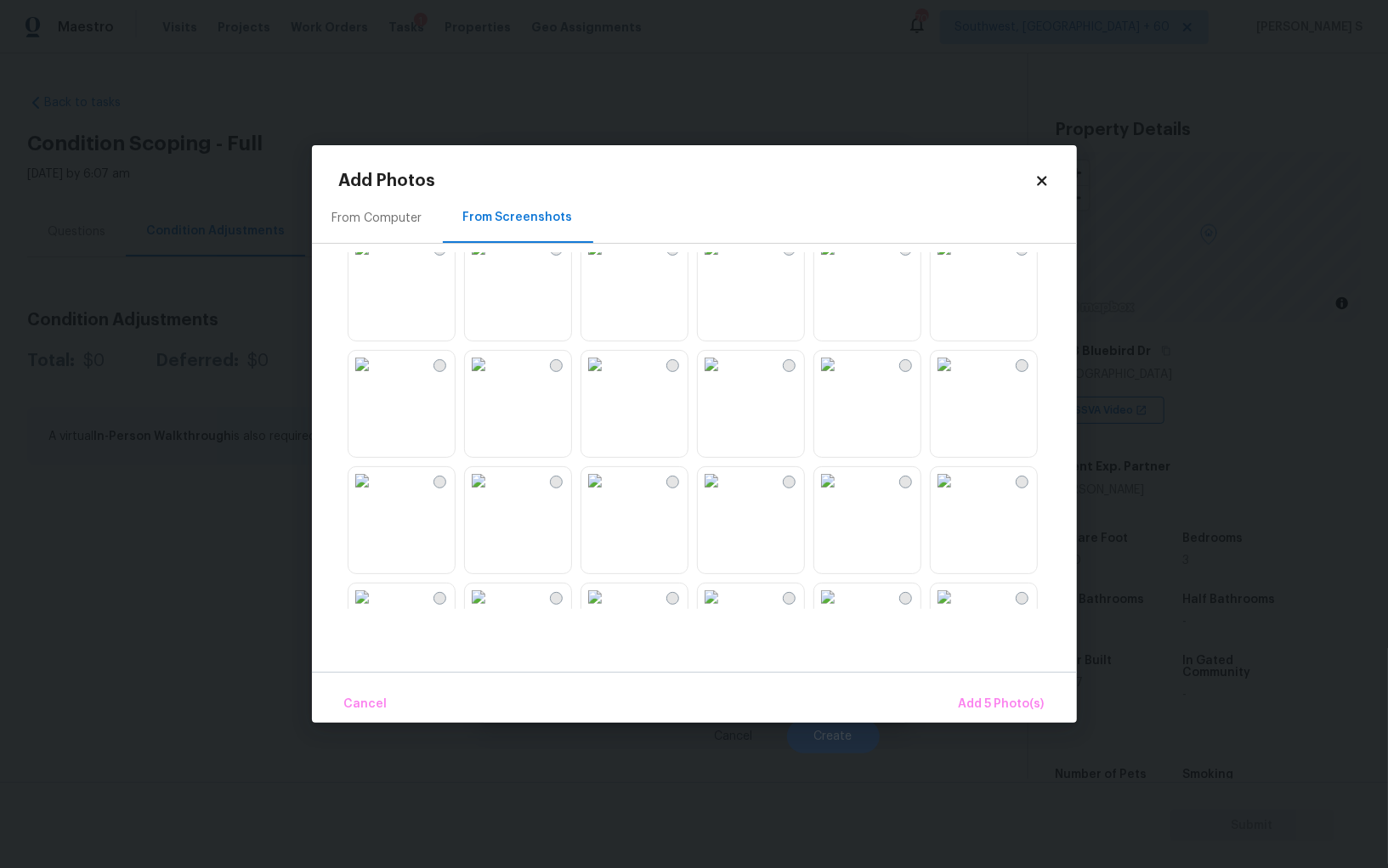
click at [957, 262] on img at bounding box center [944, 248] width 28 height 28
click at [957, 378] on img at bounding box center [944, 364] width 28 height 28
click at [609, 495] on img at bounding box center [595, 481] width 28 height 28
click at [966, 705] on span "Add 8 Photo(s)" at bounding box center [1001, 705] width 87 height 22
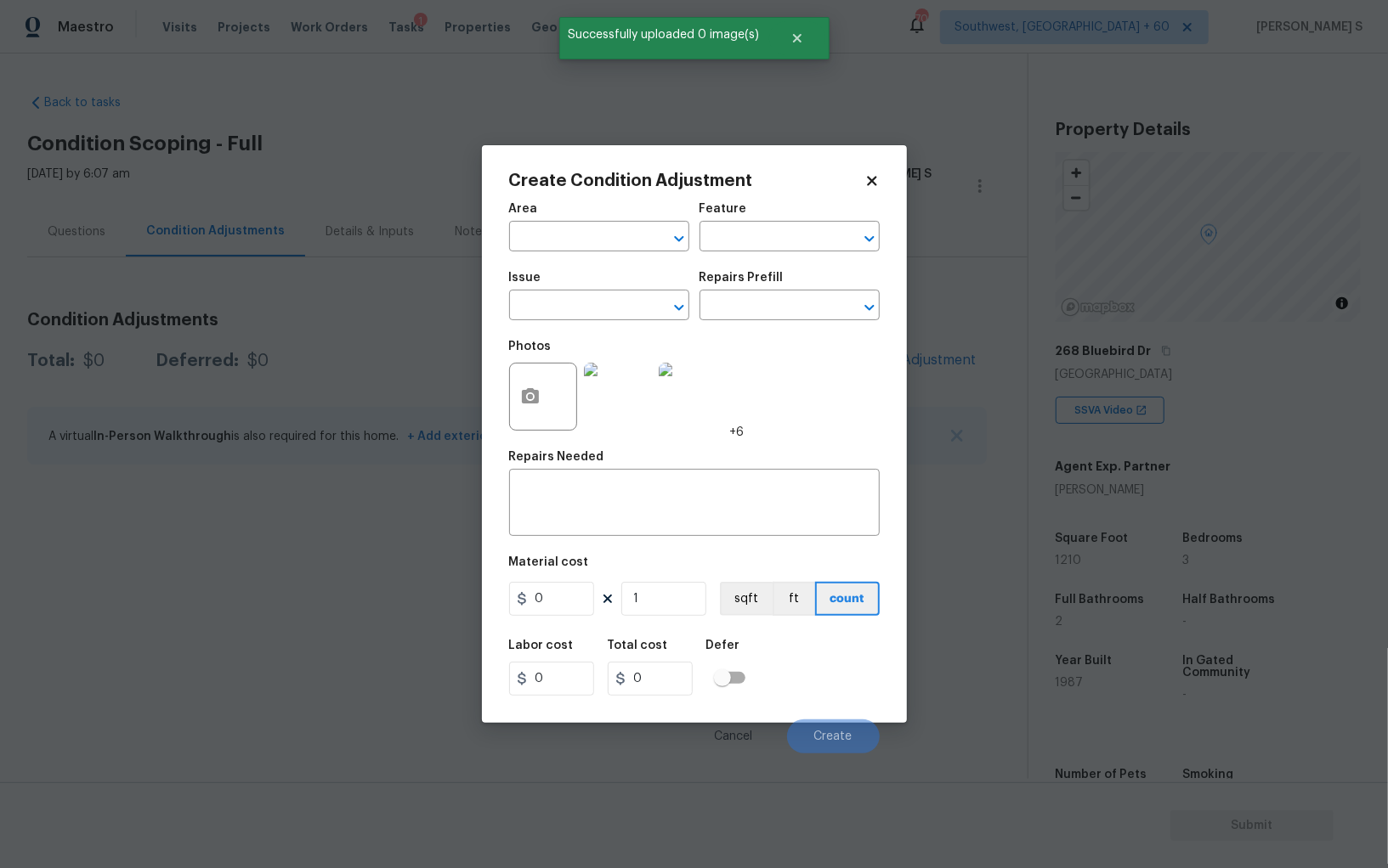
click at [584, 327] on span "Issue ​" at bounding box center [599, 296] width 180 height 69
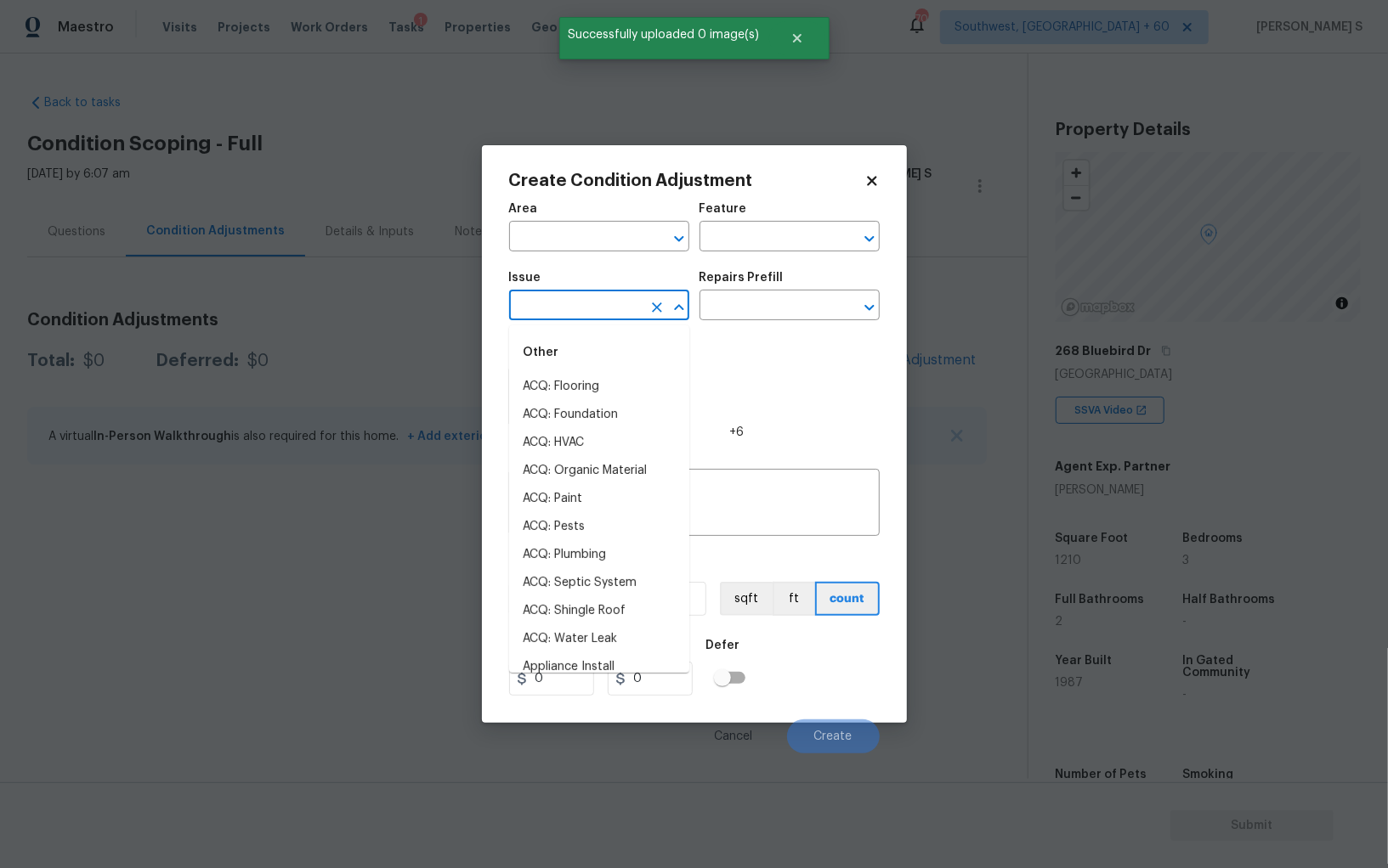
click at [574, 303] on input "text" at bounding box center [575, 307] width 132 height 27
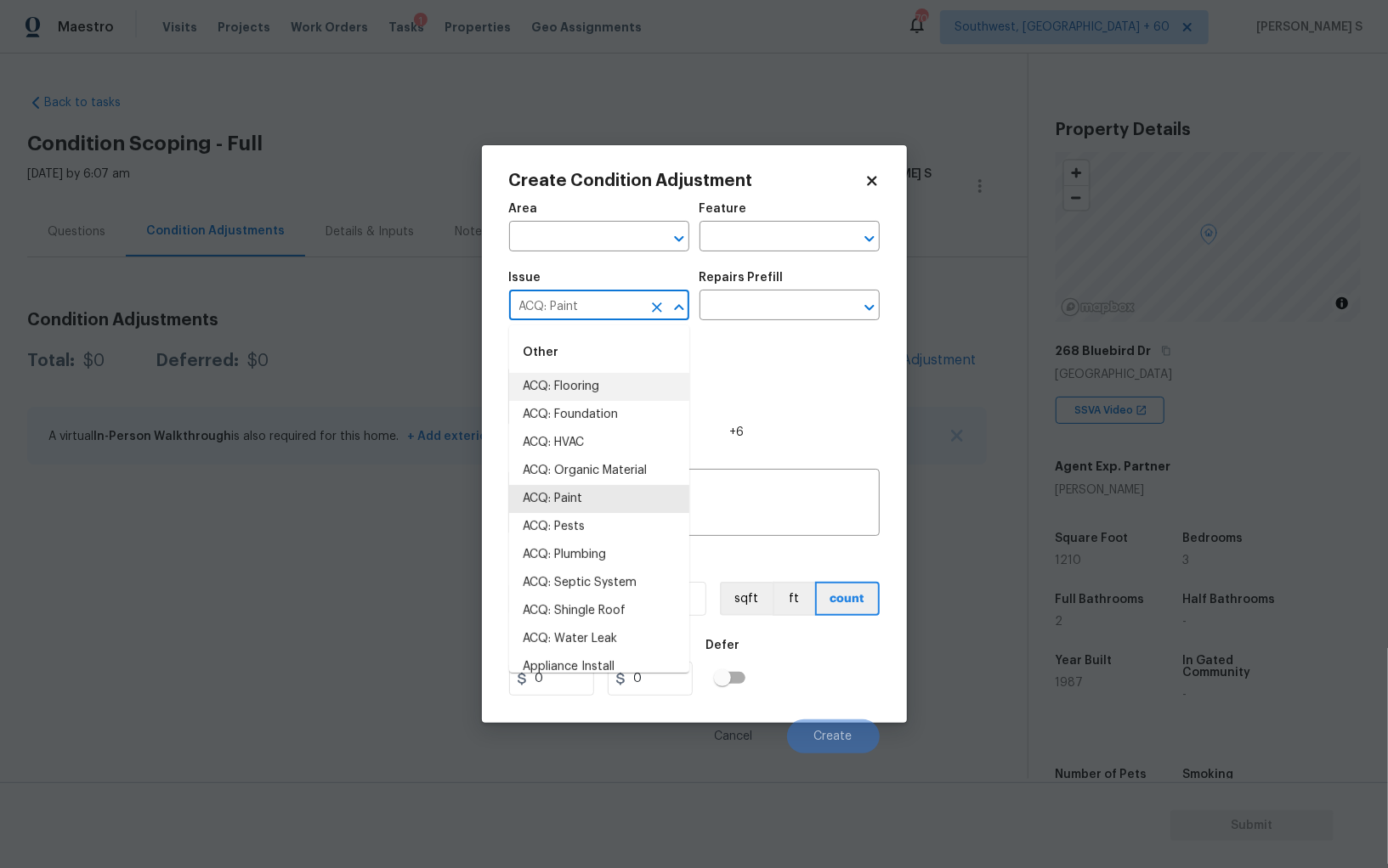
click at [609, 298] on input "ACQ: Paint" at bounding box center [575, 307] width 132 height 27
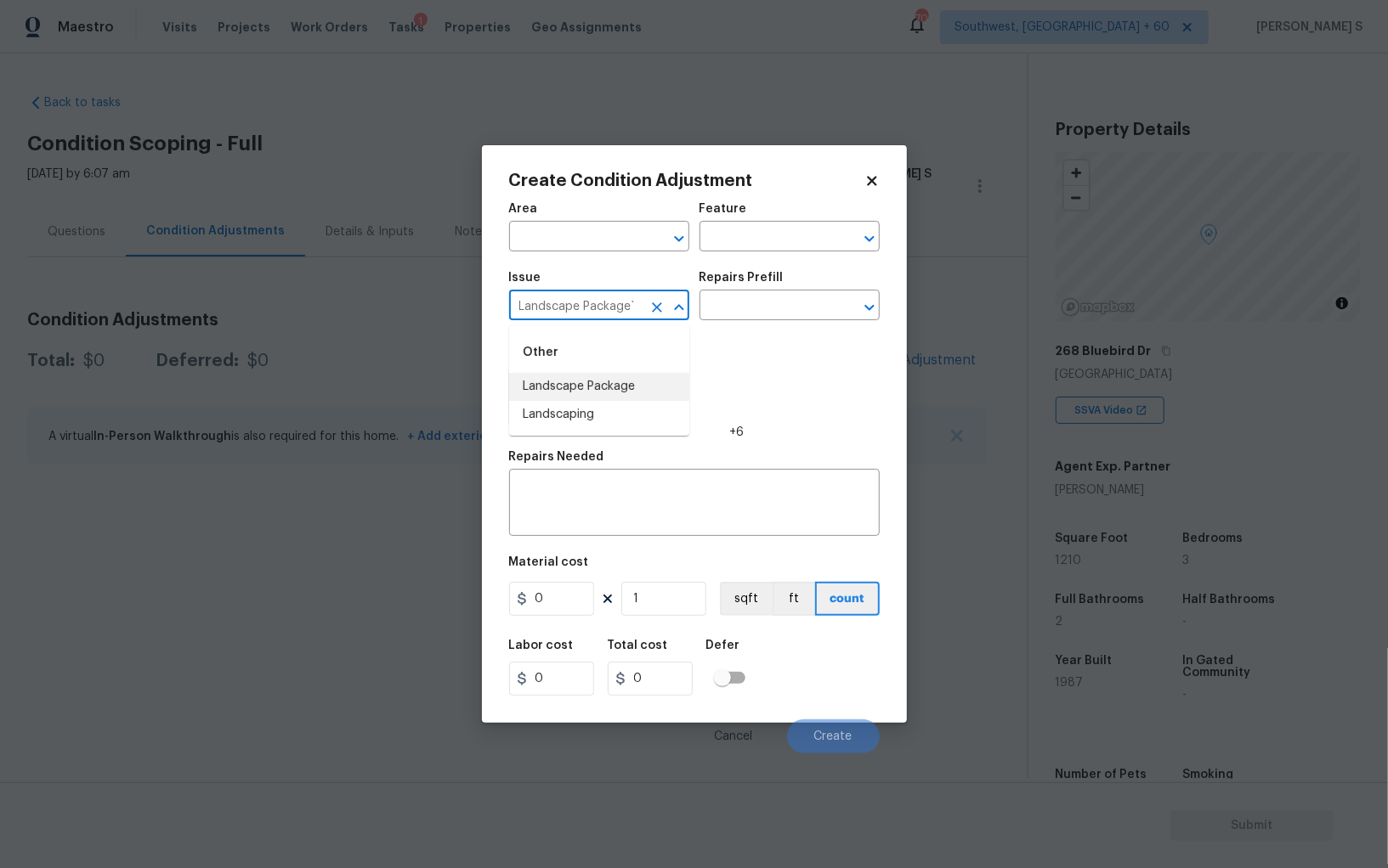
type input "Landscape Package"
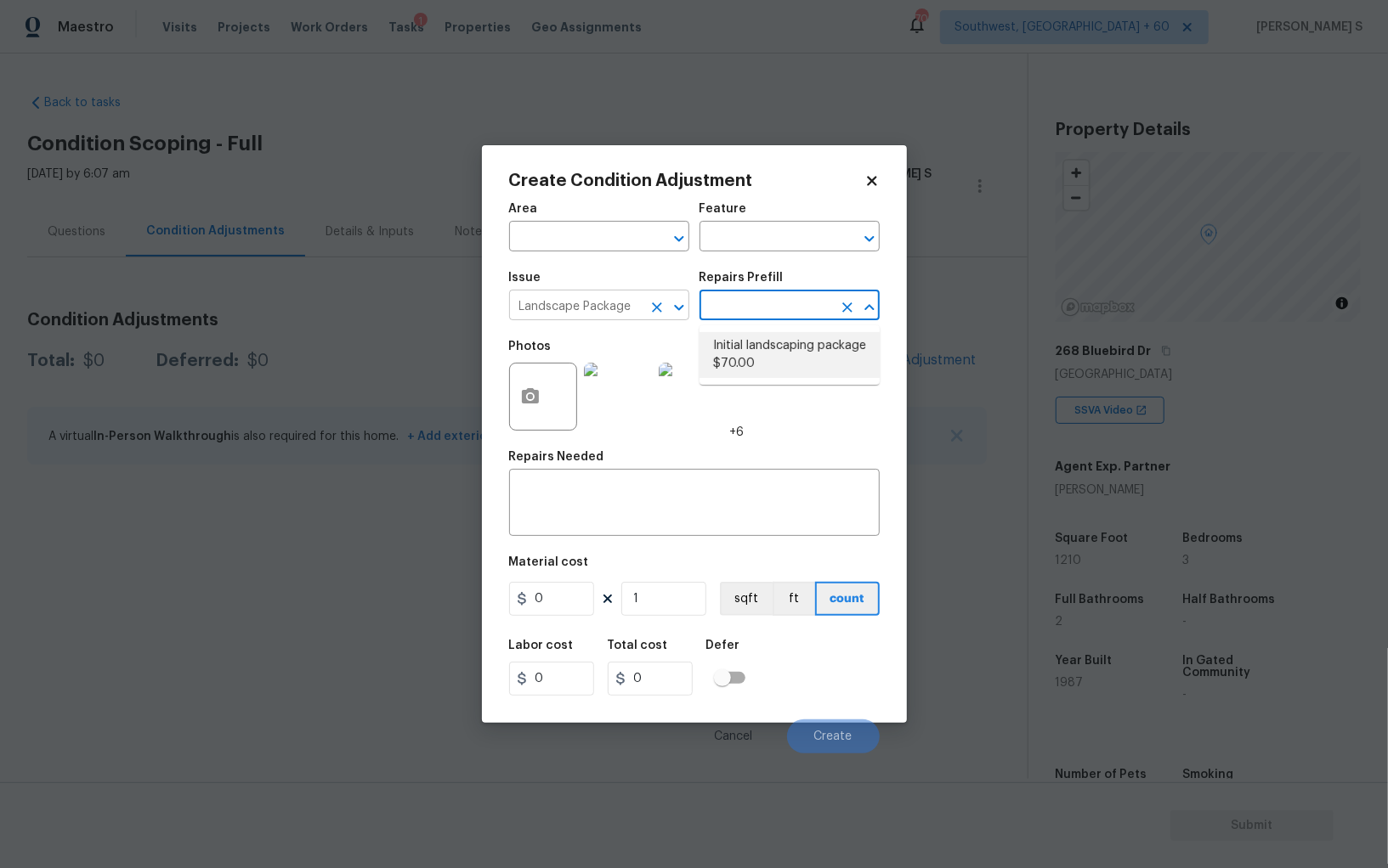
type input "Home Readiness Packages"
type textarea "Mowing of grass up to 6" in height. Mow, edge along driveways & sidewalks, trim…"
type input "70"
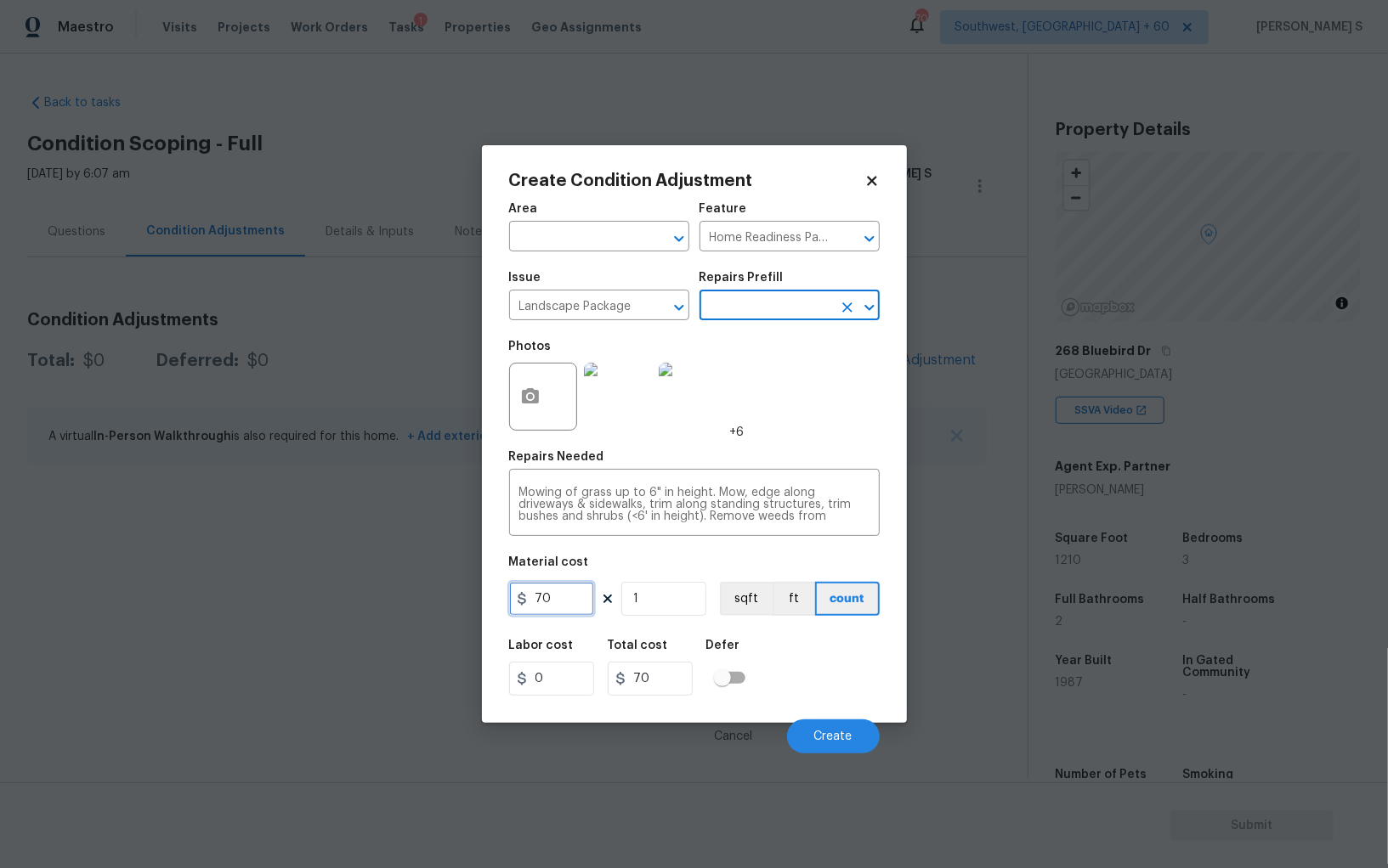
click at [556, 609] on input "70" at bounding box center [551, 598] width 85 height 34
type input "400"
click at [852, 691] on div "Labor cost 0 Total cost 400 Defer" at bounding box center [694, 667] width 370 height 76
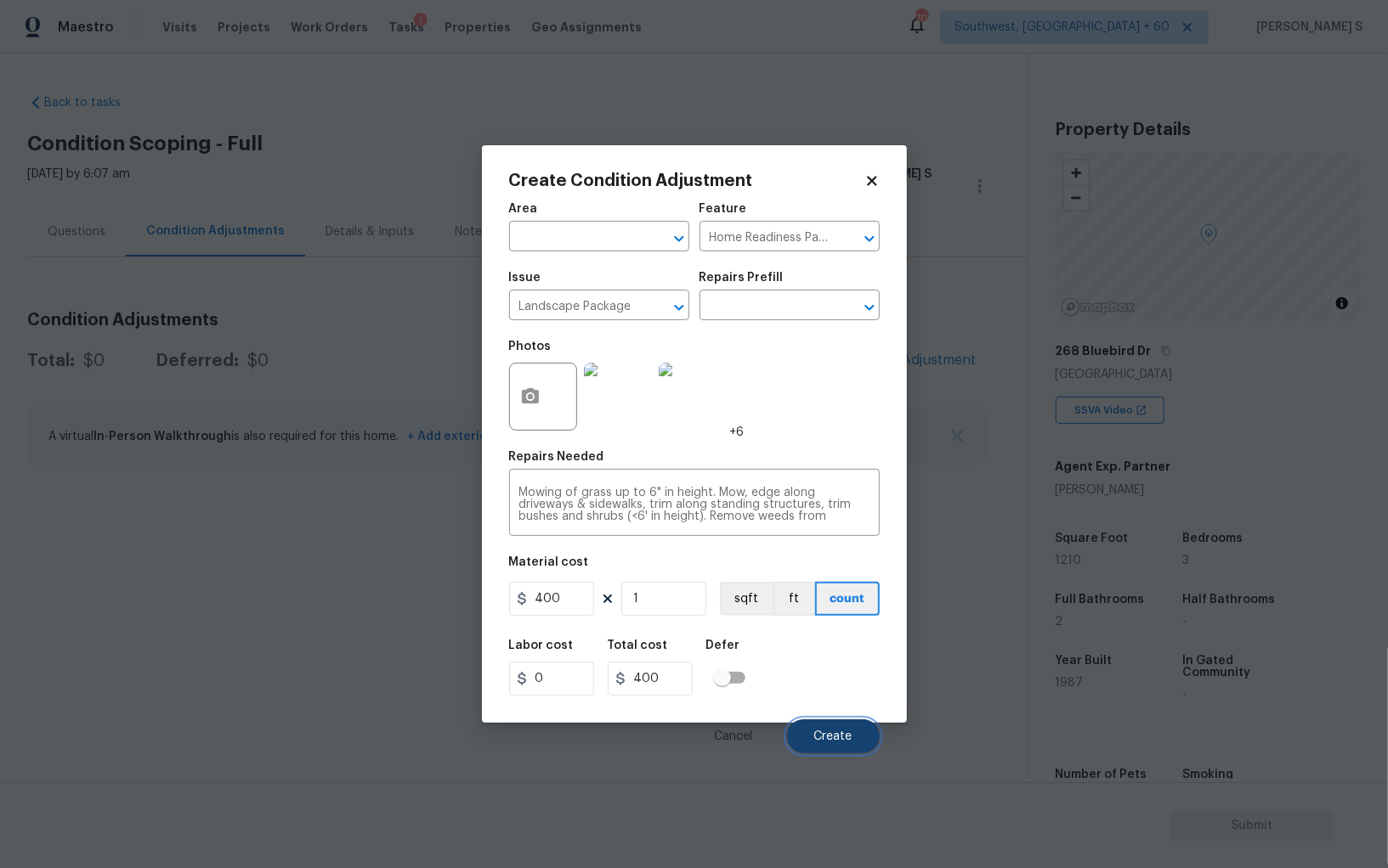
click at [851, 743] on span "Create" at bounding box center [833, 737] width 39 height 13
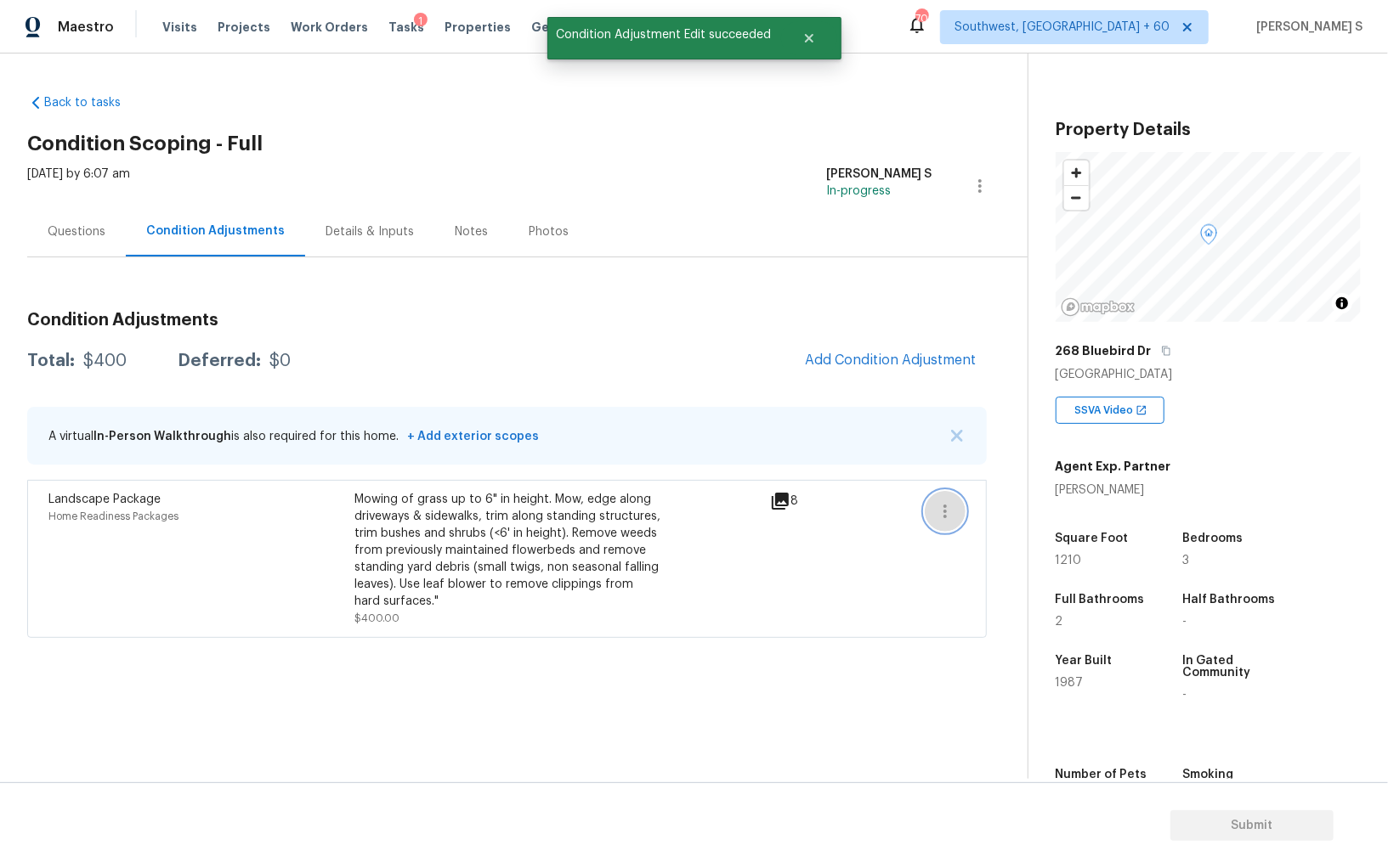
click at [945, 502] on icon "button" at bounding box center [944, 512] width 21 height 21
click at [993, 502] on div "Edit" at bounding box center [1042, 507] width 132 height 17
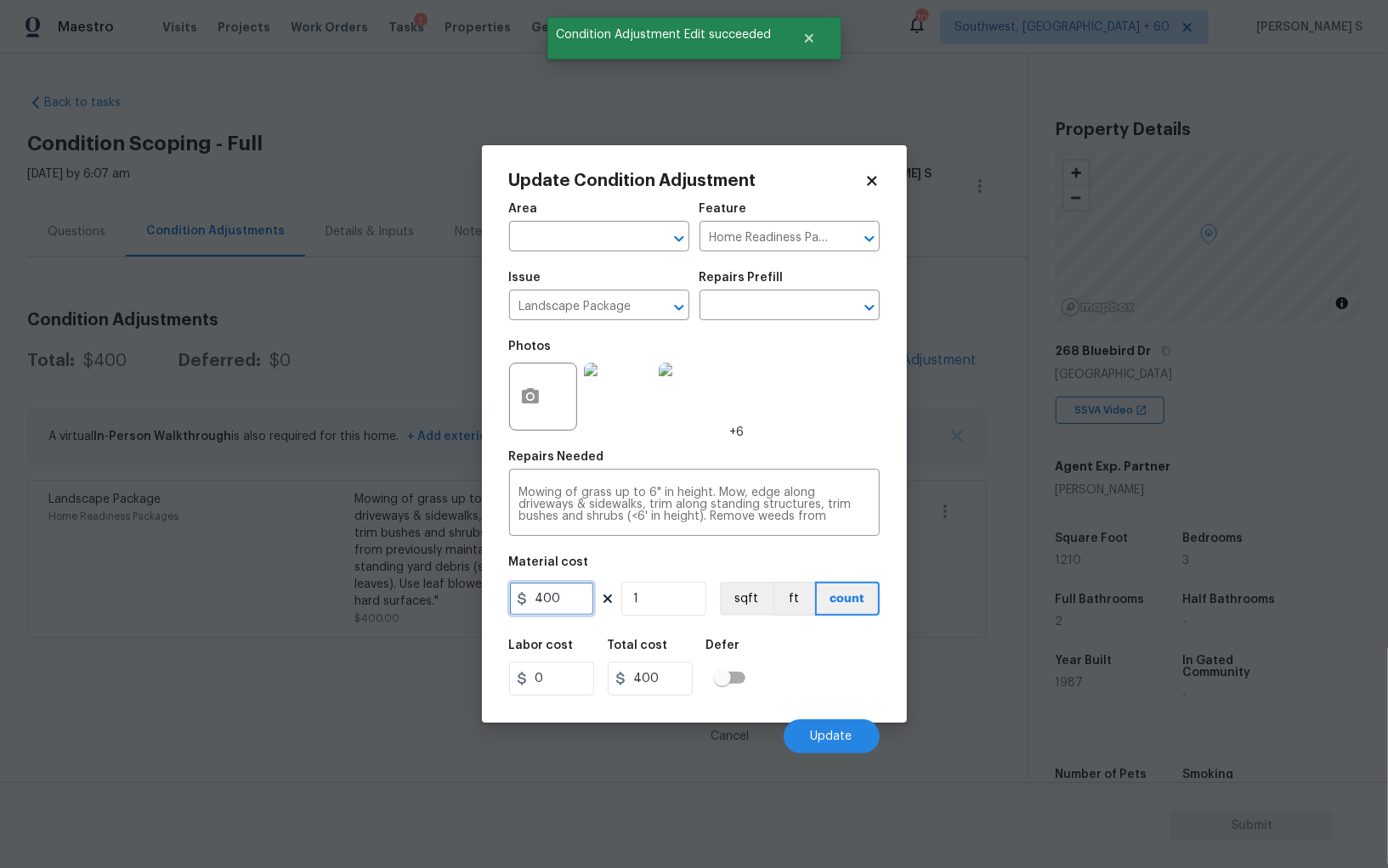
click at [556, 606] on input "400" at bounding box center [551, 598] width 85 height 34
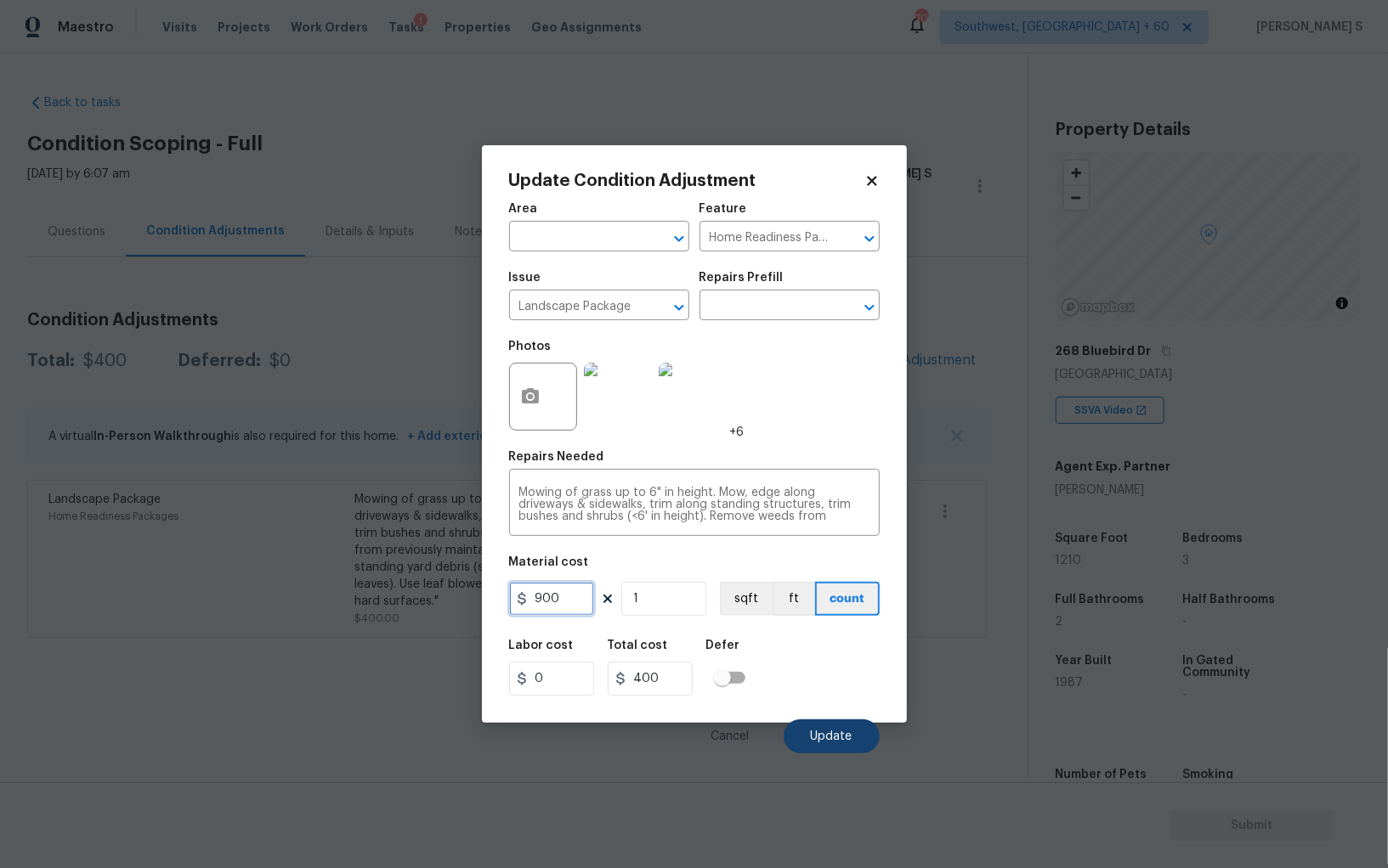
type input "900"
click at [842, 744] on span "Update" at bounding box center [832, 737] width 41 height 13
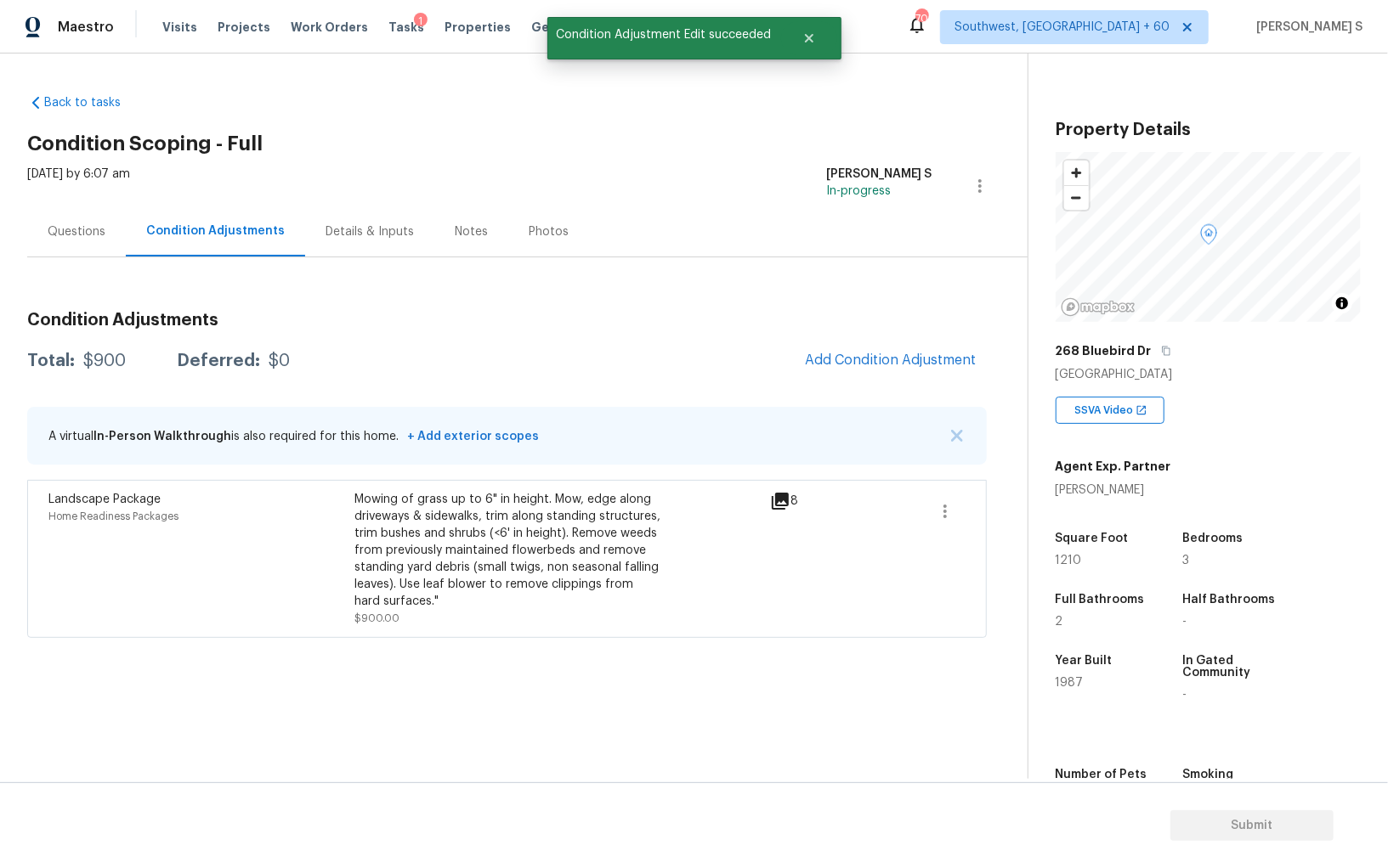
click at [261, 607] on div "Landscape Package Home Readiness Packages" at bounding box center [202, 559] width 306 height 136
click at [892, 360] on span "Add Condition Adjustment" at bounding box center [891, 359] width 172 height 15
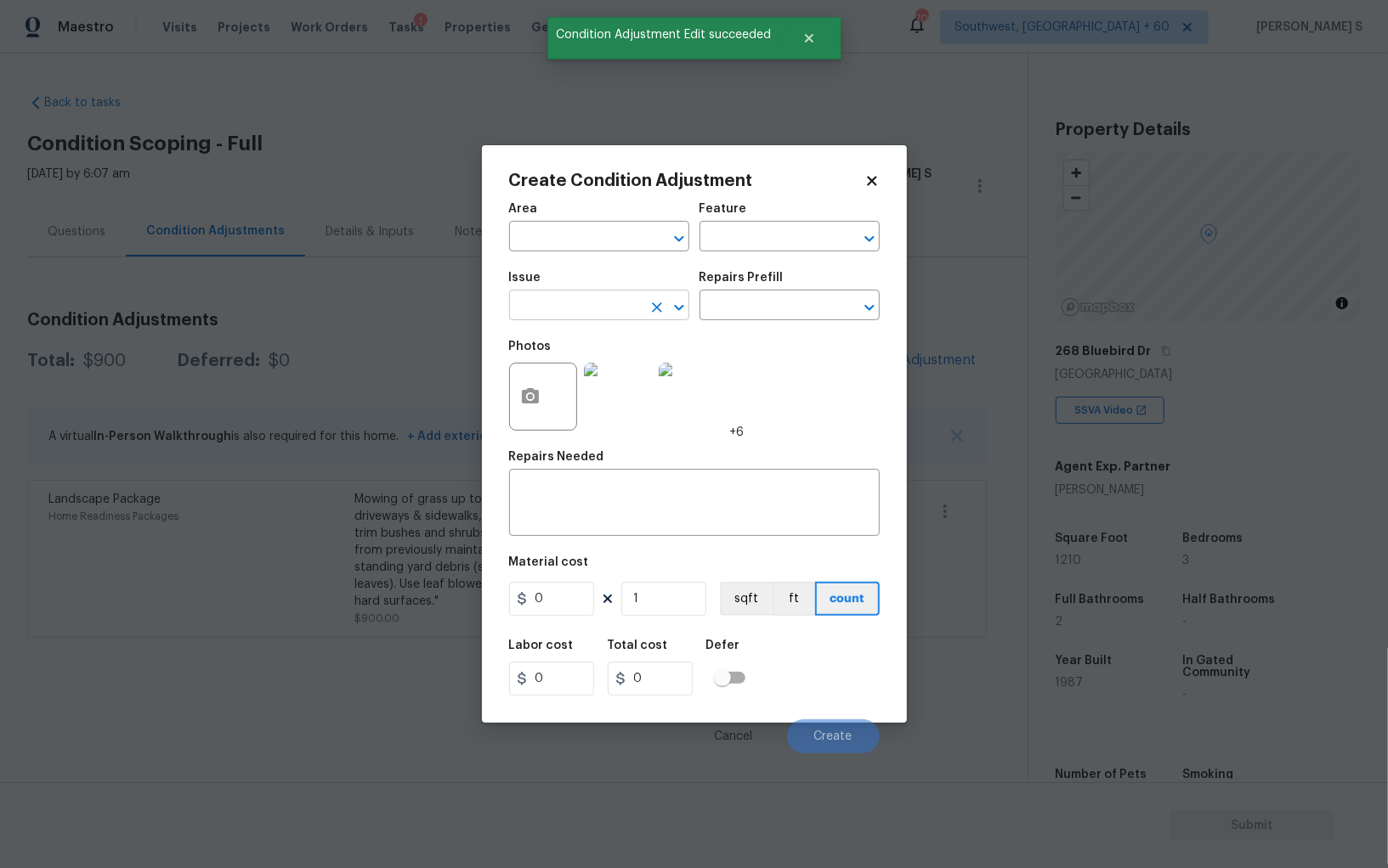
click at [597, 313] on input "text" at bounding box center [575, 307] width 132 height 27
type input "Pressure Washing"
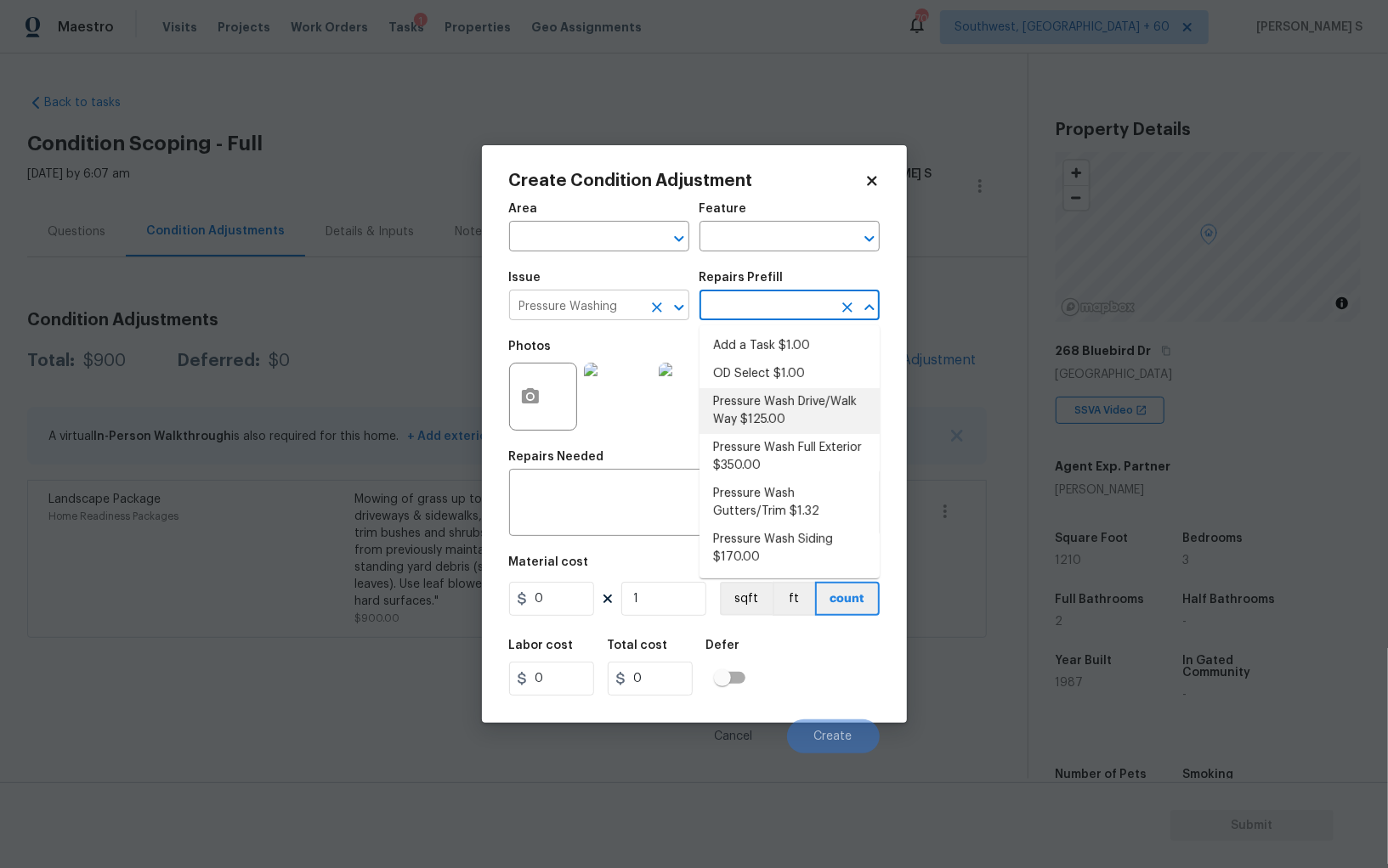
type input "Siding"
type textarea "Pressure wash the driveways/walkways as directed by the PM. Ensure that all deb…"
type input "125"
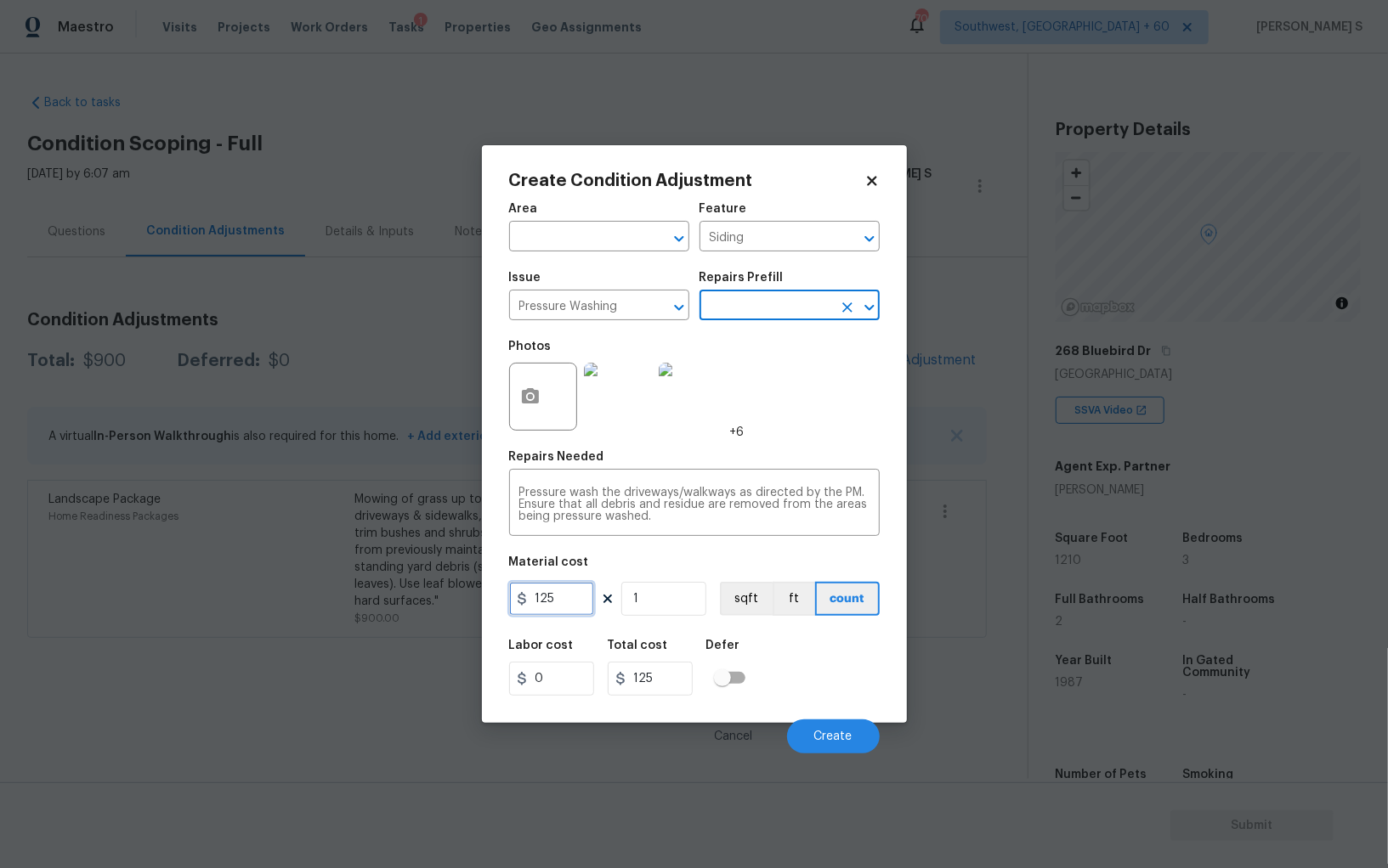
click at [563, 607] on input "125" at bounding box center [551, 598] width 85 height 34
type input "200"
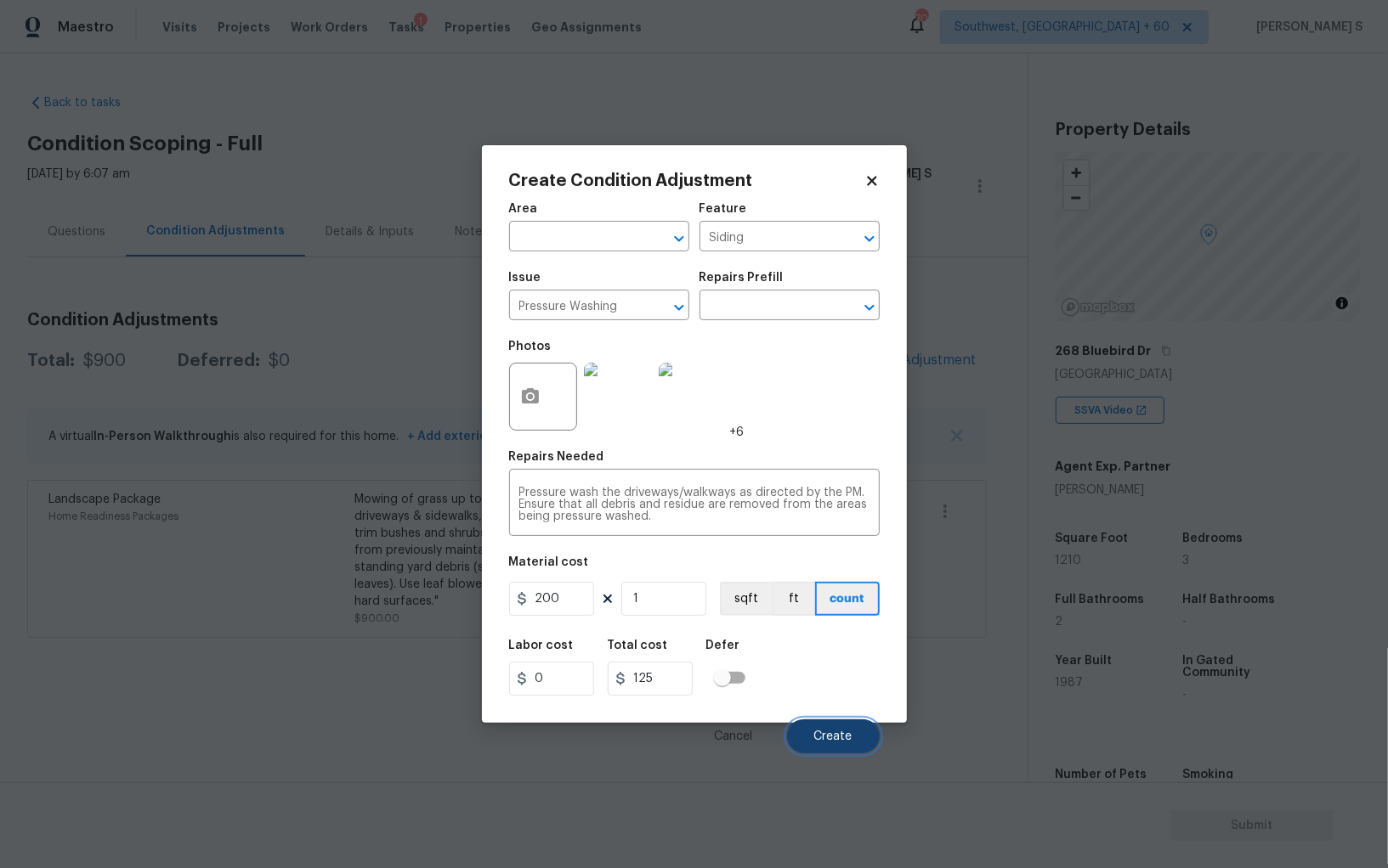
type input "200"
click at [849, 748] on button "Create" at bounding box center [834, 737] width 93 height 34
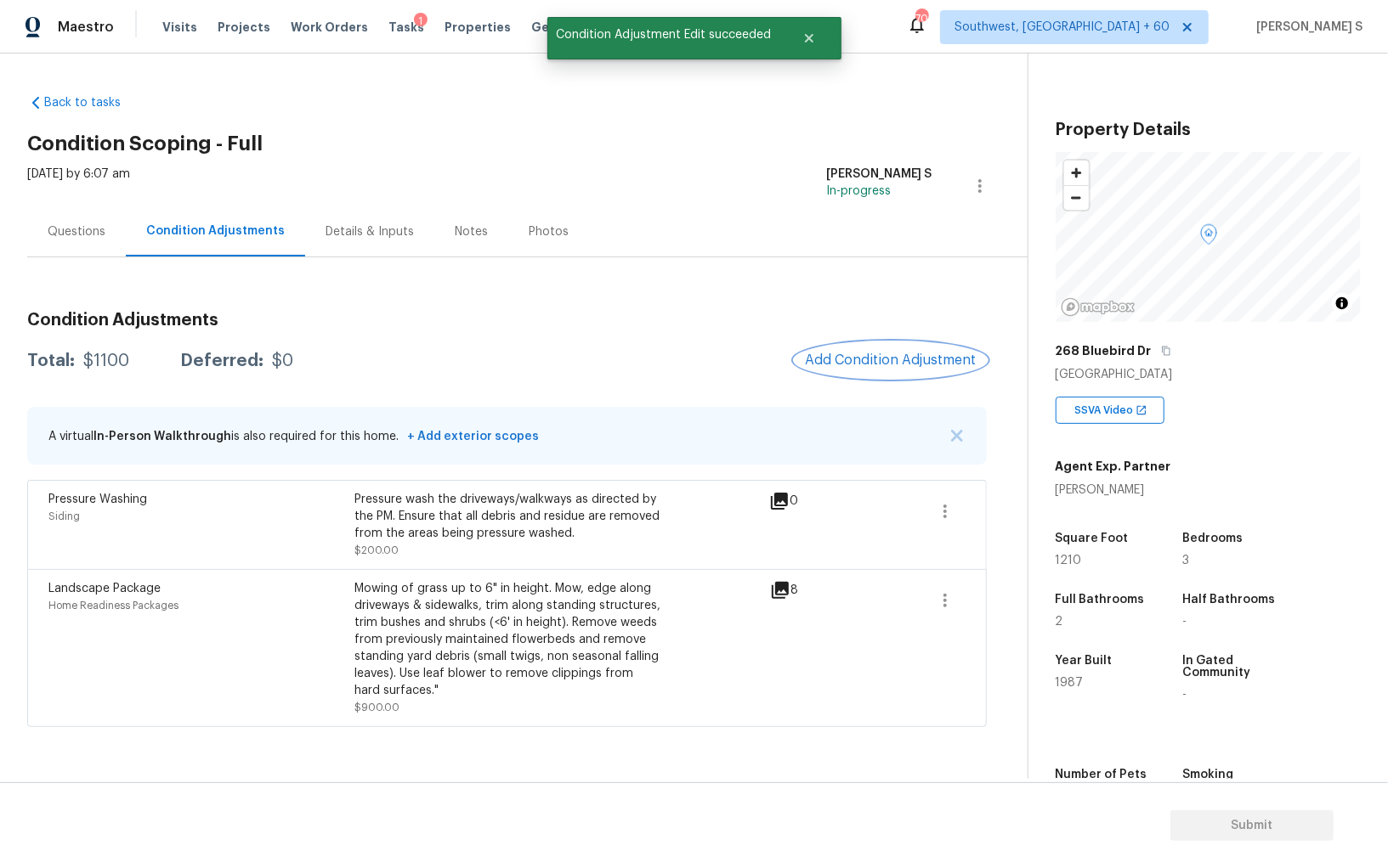
click at [873, 347] on button "Add Condition Adjustment" at bounding box center [890, 360] width 192 height 36
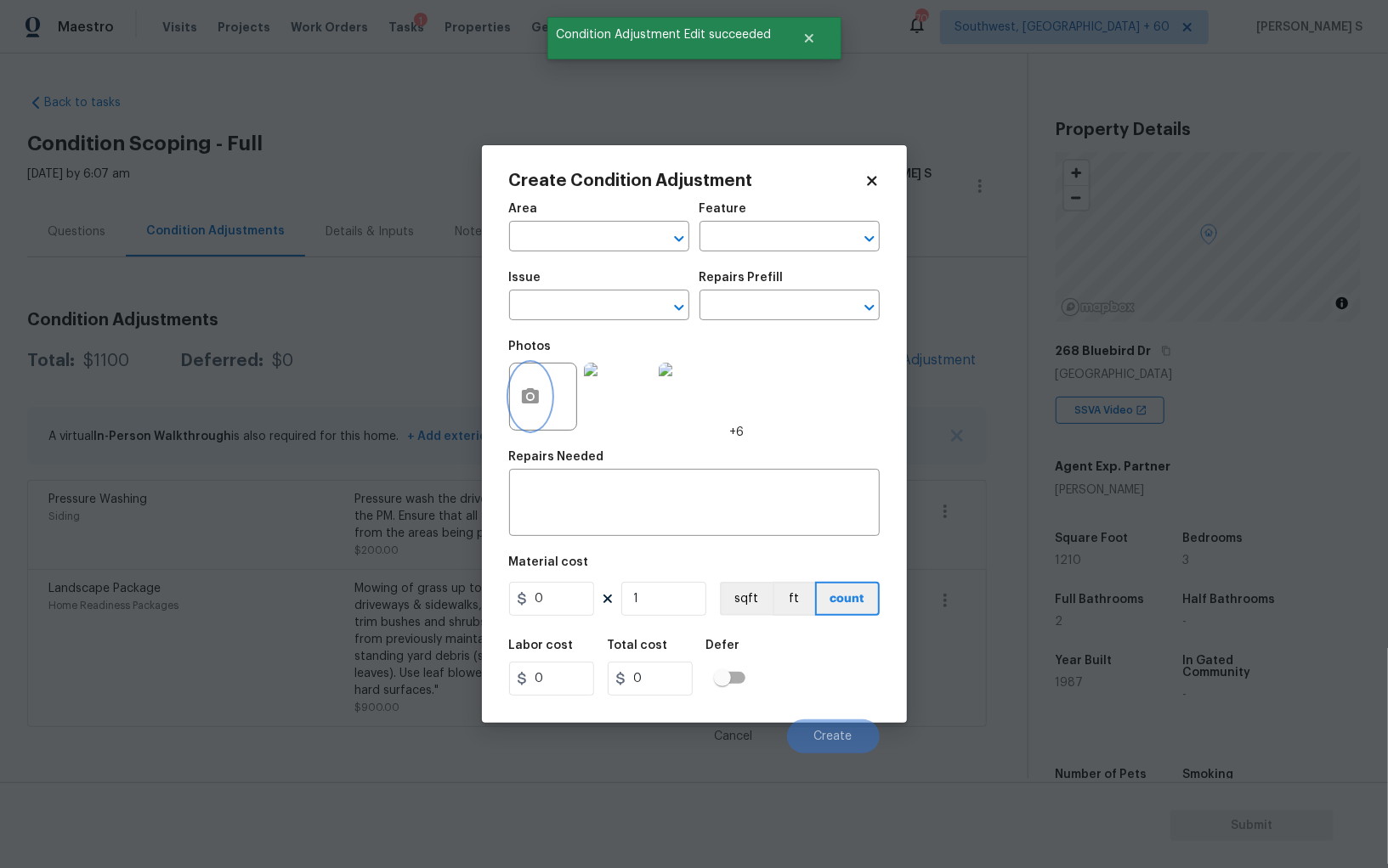
click at [522, 407] on icon "button" at bounding box center [530, 396] width 21 height 21
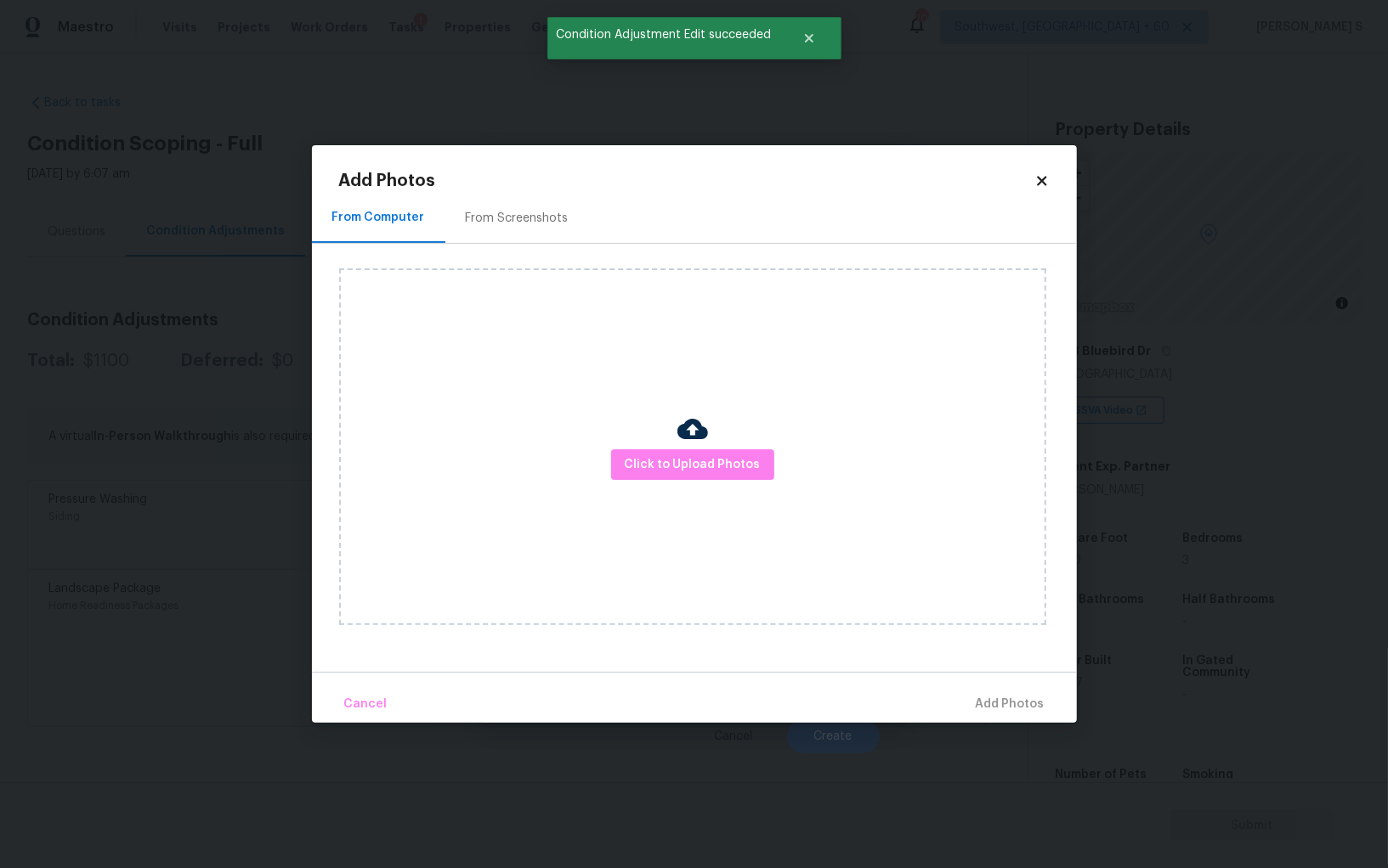
click at [508, 225] on div "From Screenshots" at bounding box center [517, 217] width 103 height 17
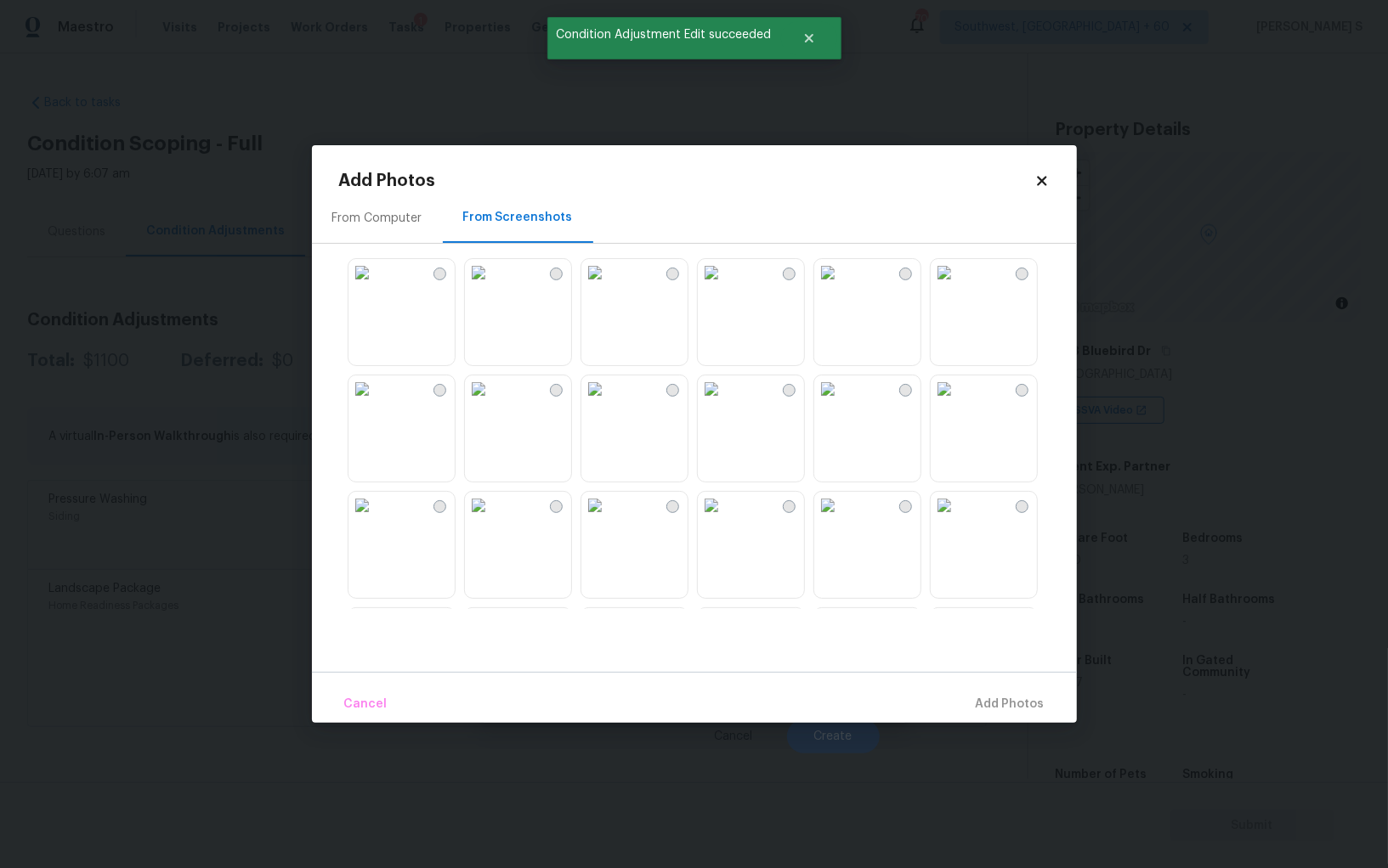
scroll to position [613, 0]
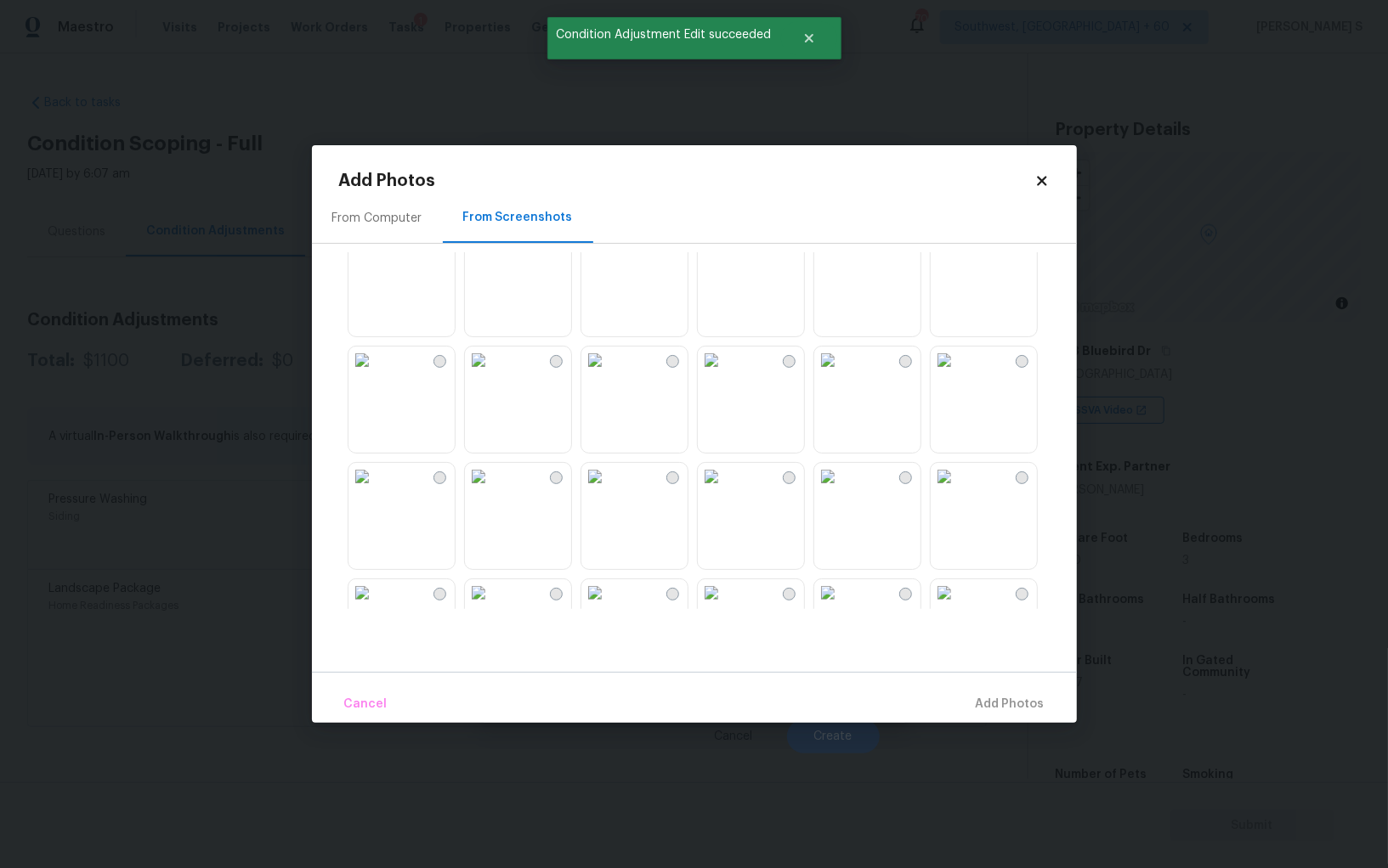
click at [609, 369] on img at bounding box center [595, 360] width 28 height 28
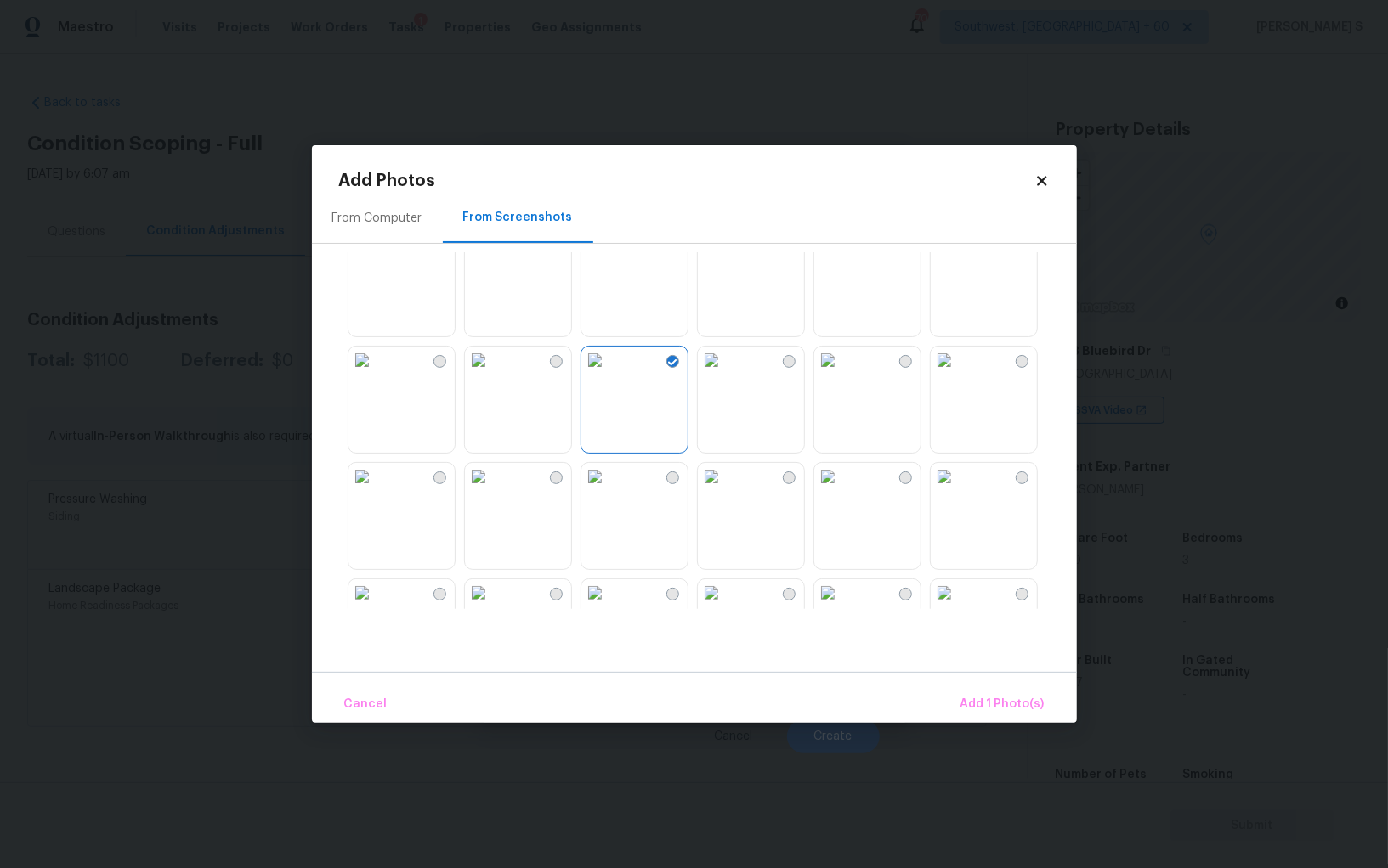
click at [476, 490] on img at bounding box center [479, 477] width 28 height 28
click at [375, 490] on img at bounding box center [363, 477] width 28 height 28
click at [950, 490] on img at bounding box center [944, 477] width 28 height 28
click at [957, 596] on img at bounding box center [944, 593] width 28 height 28
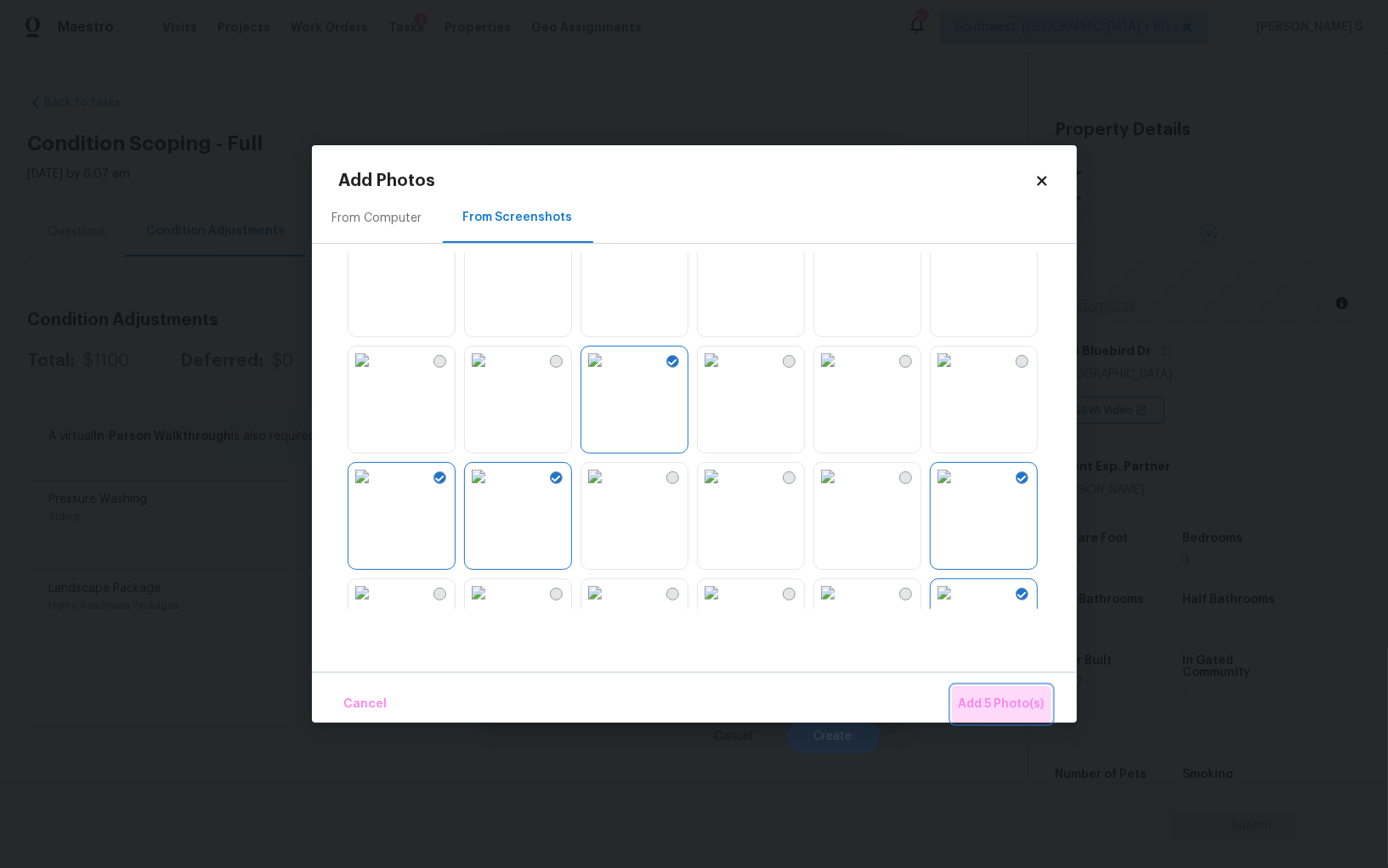
click at [988, 711] on span "Add 5 Photo(s)" at bounding box center [1001, 705] width 86 height 22
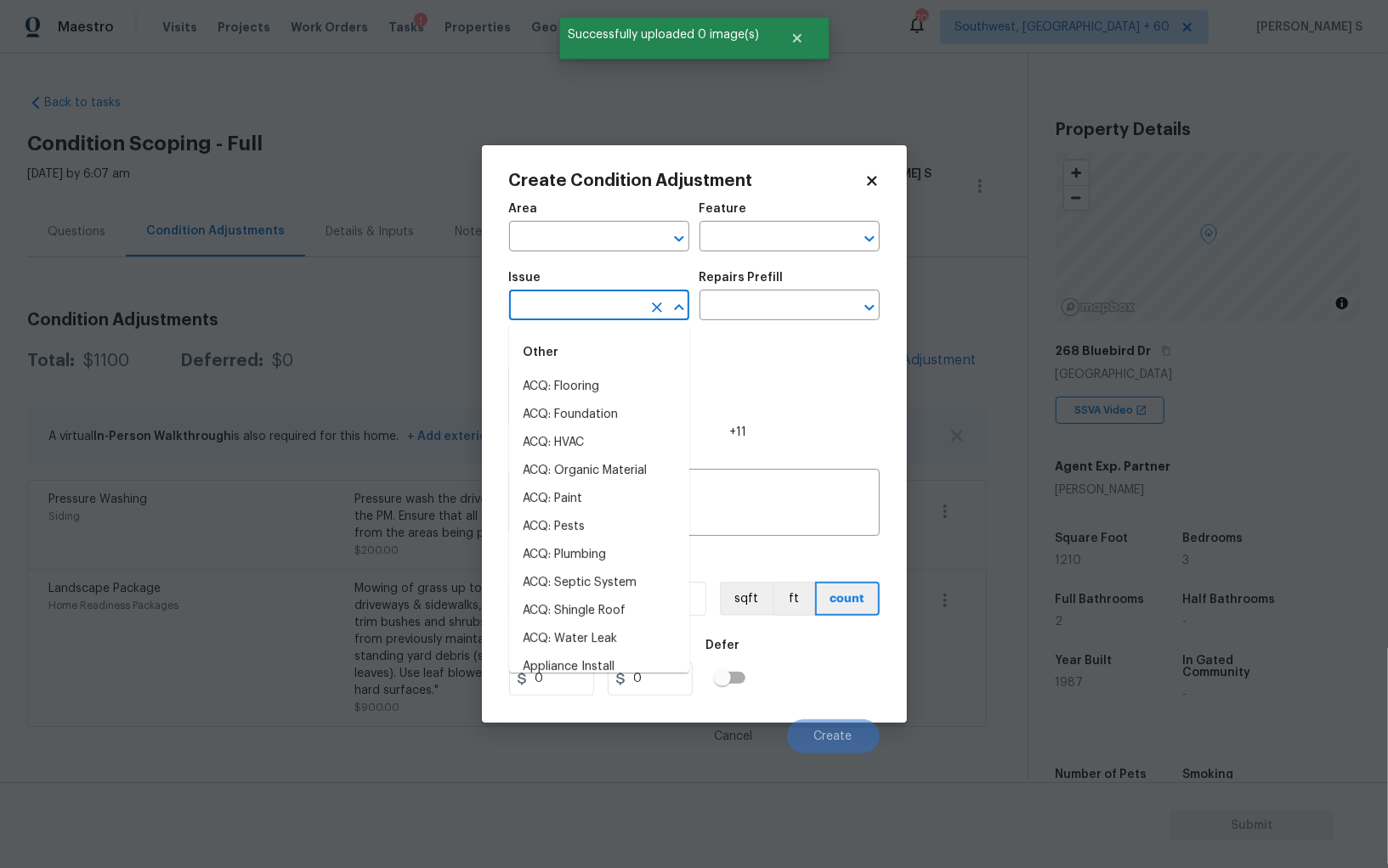
click at [599, 317] on input "text" at bounding box center [575, 307] width 132 height 27
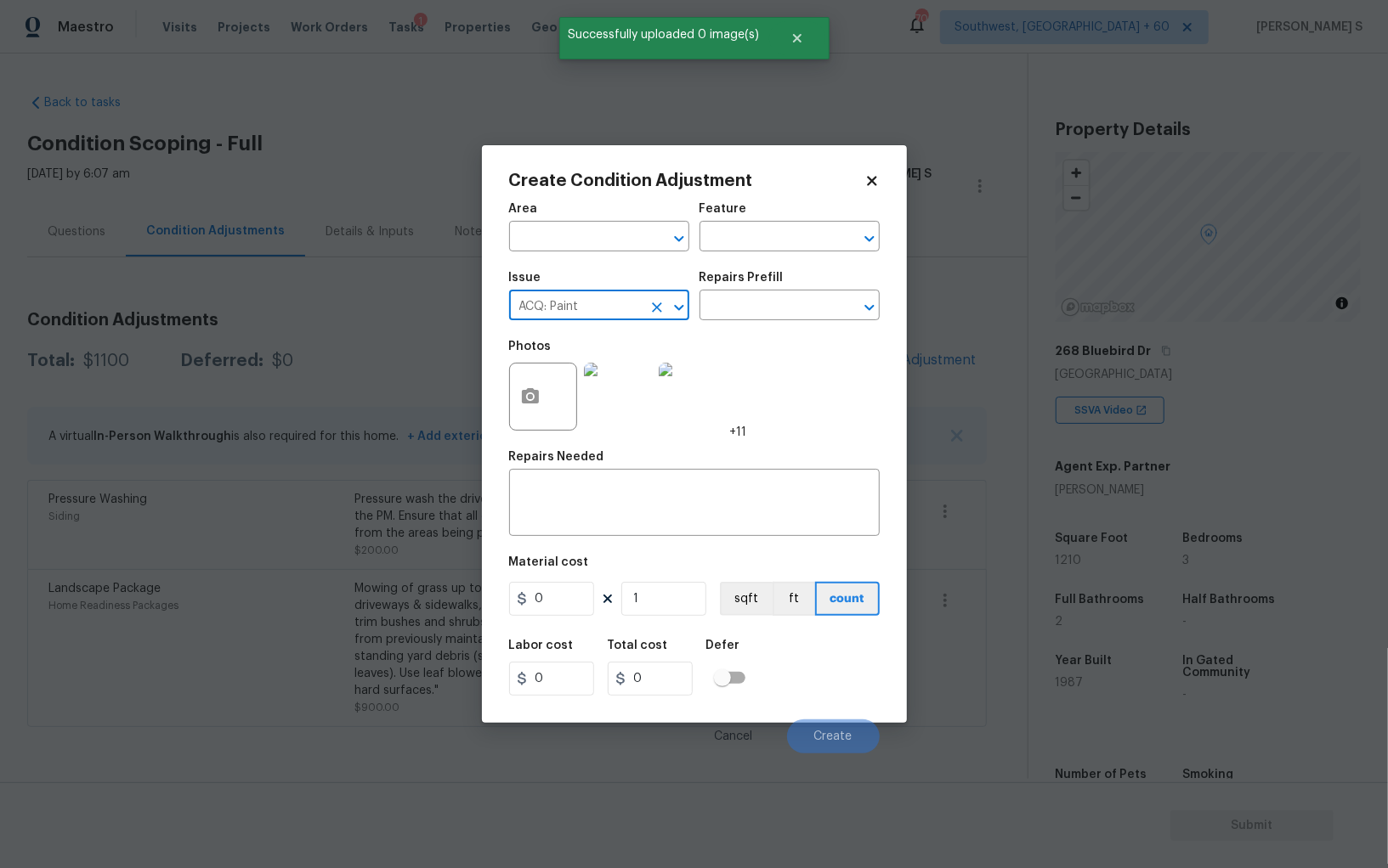
type input "ACQ: Paint"
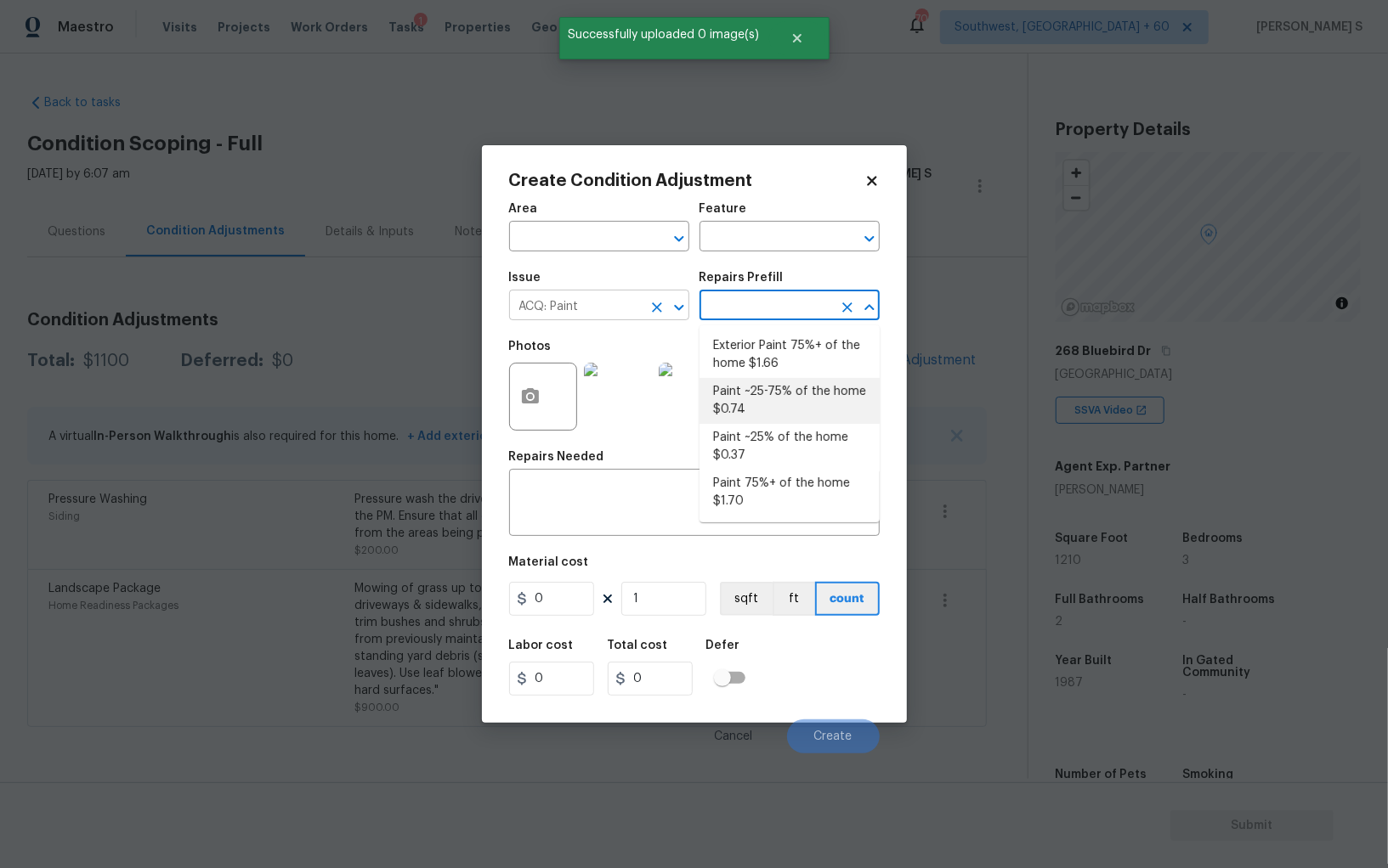
type input "Acquisition"
type textarea "Acquisition Scope: 75%+ of the home exterior will likely require paint"
type input "1.66"
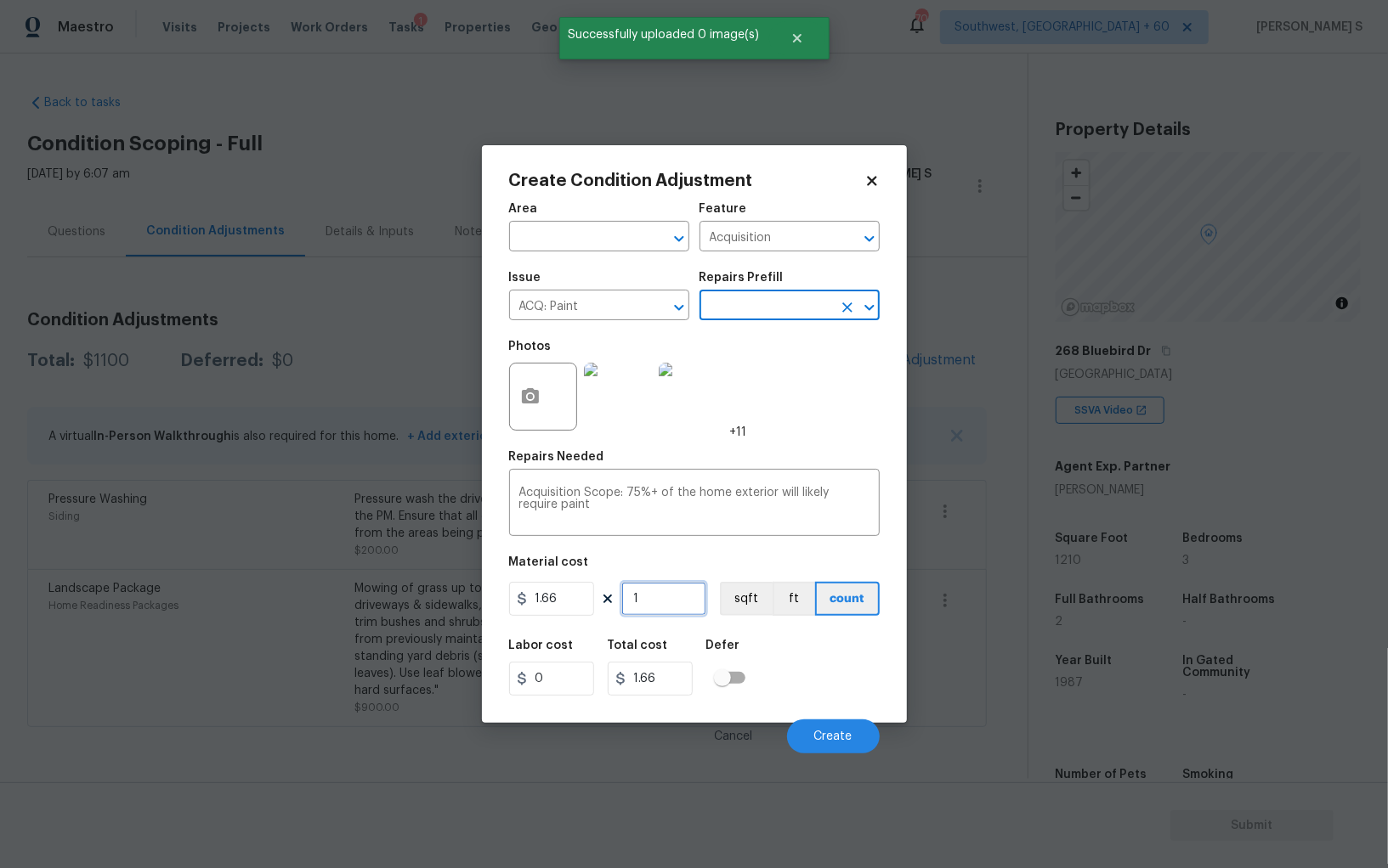
click at [666, 598] on input "1" at bounding box center [664, 598] width 85 height 34
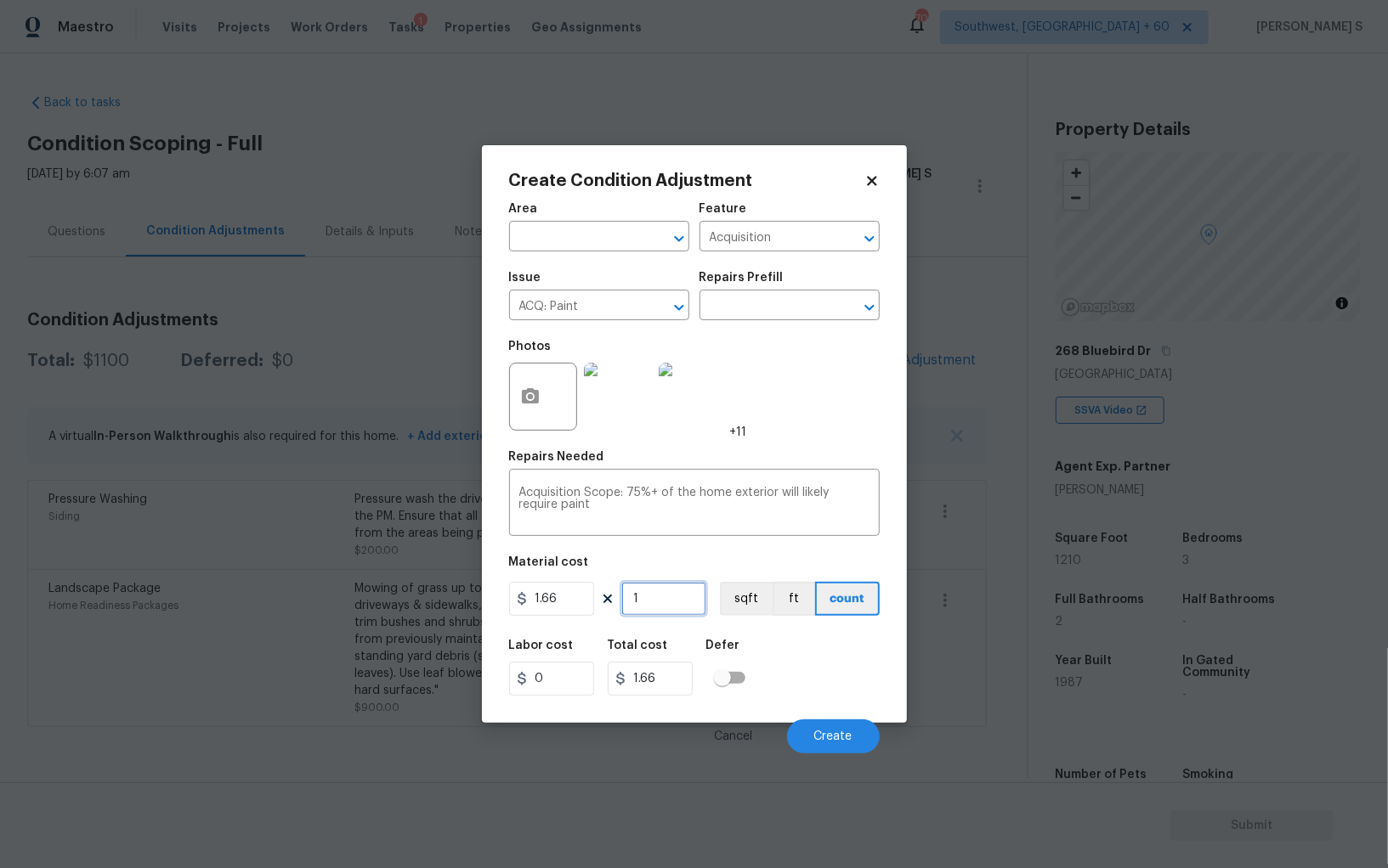
type input "12"
type input "19.92"
type input "121"
type input "200.86"
type input "1210"
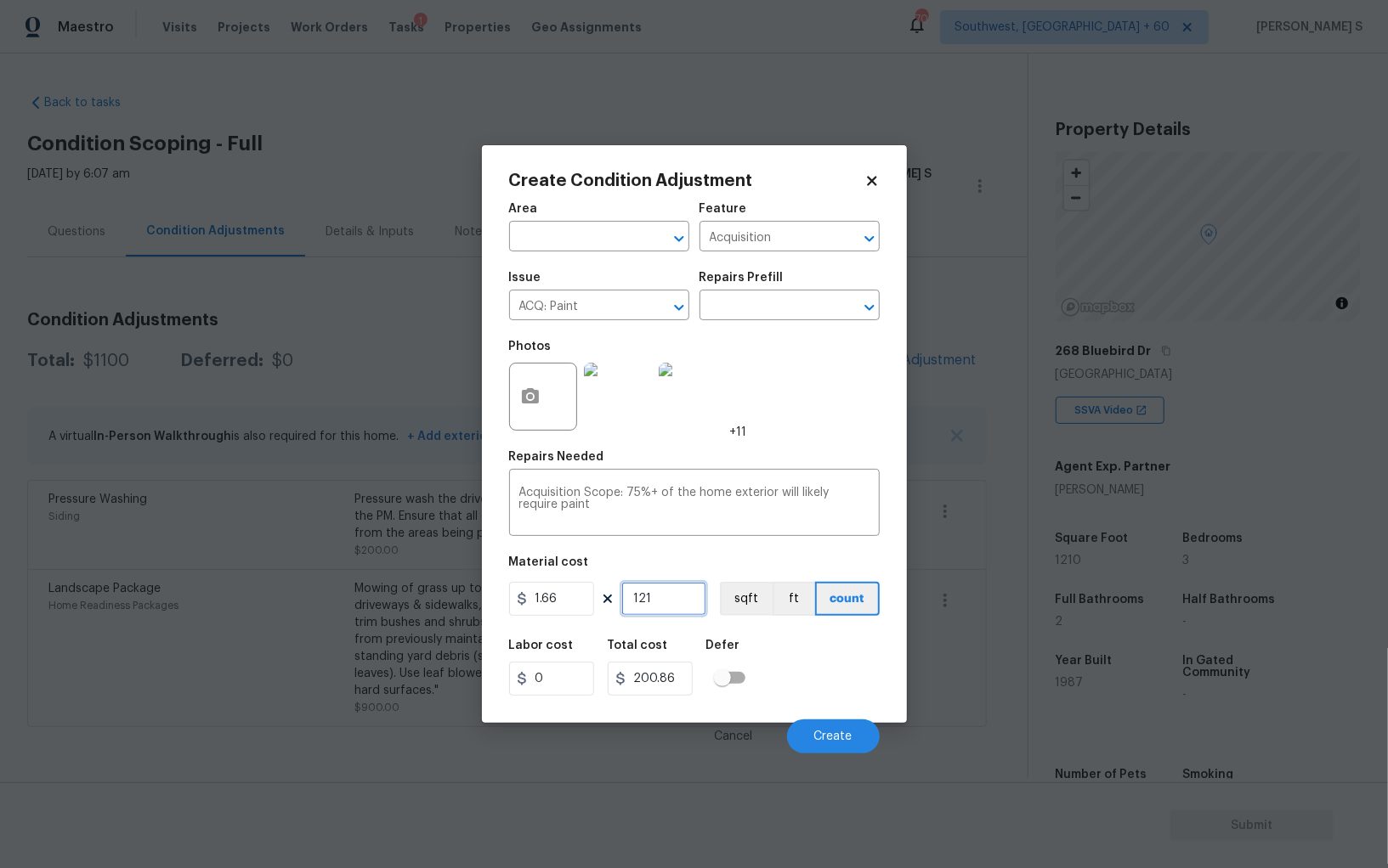
type input "2008.6"
type input "1210"
click at [743, 590] on button "sqft" at bounding box center [746, 598] width 52 height 34
click at [773, 648] on div "Labor cost 0 Total cost 2008.6 Defer" at bounding box center [694, 667] width 370 height 76
click at [845, 745] on button "Create" at bounding box center [834, 737] width 93 height 34
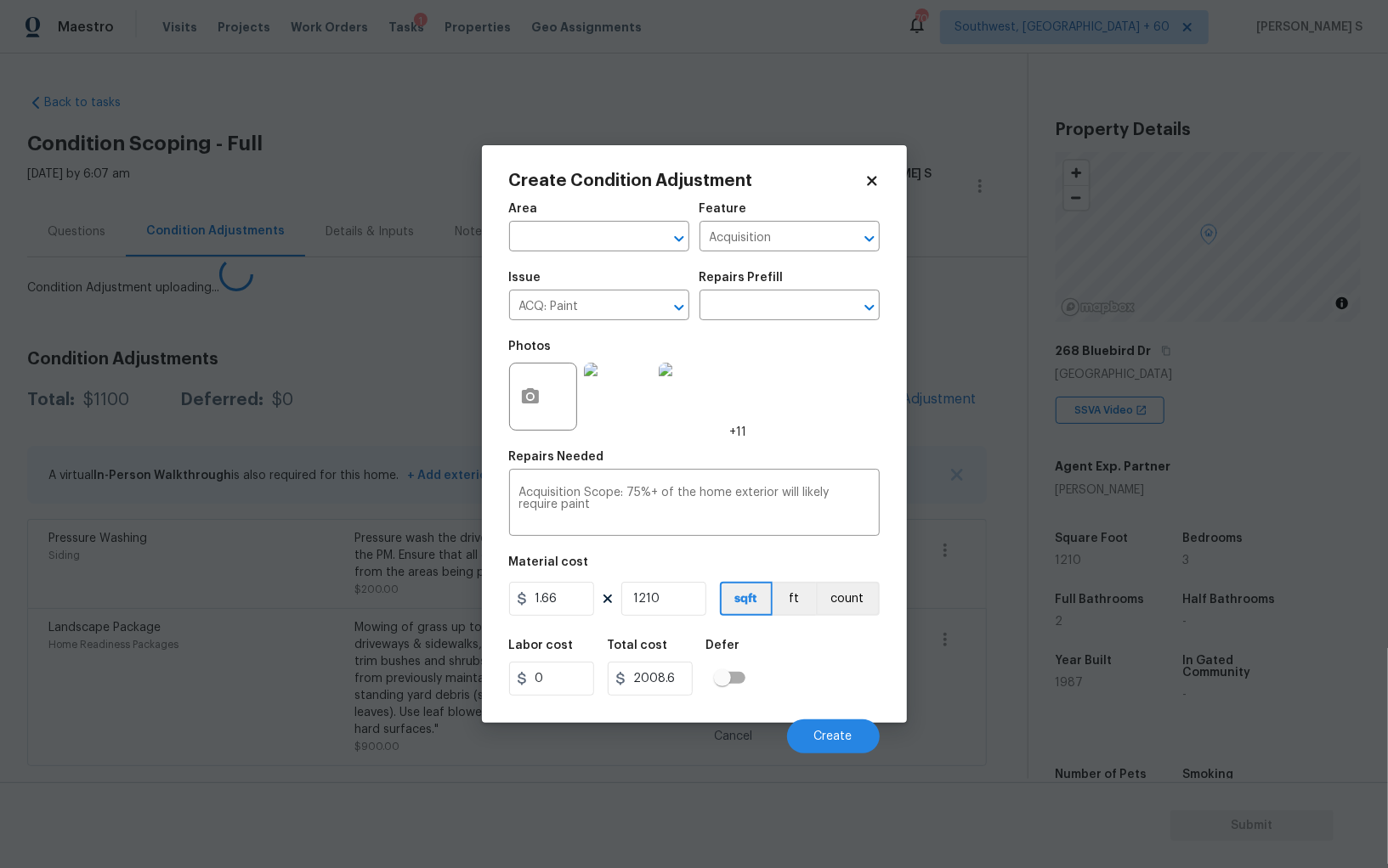
click at [231, 617] on body "Maestro Visits Projects Work Orders Tasks 1 Properties Geo Assignments 709 Sout…" at bounding box center [694, 434] width 1388 height 868
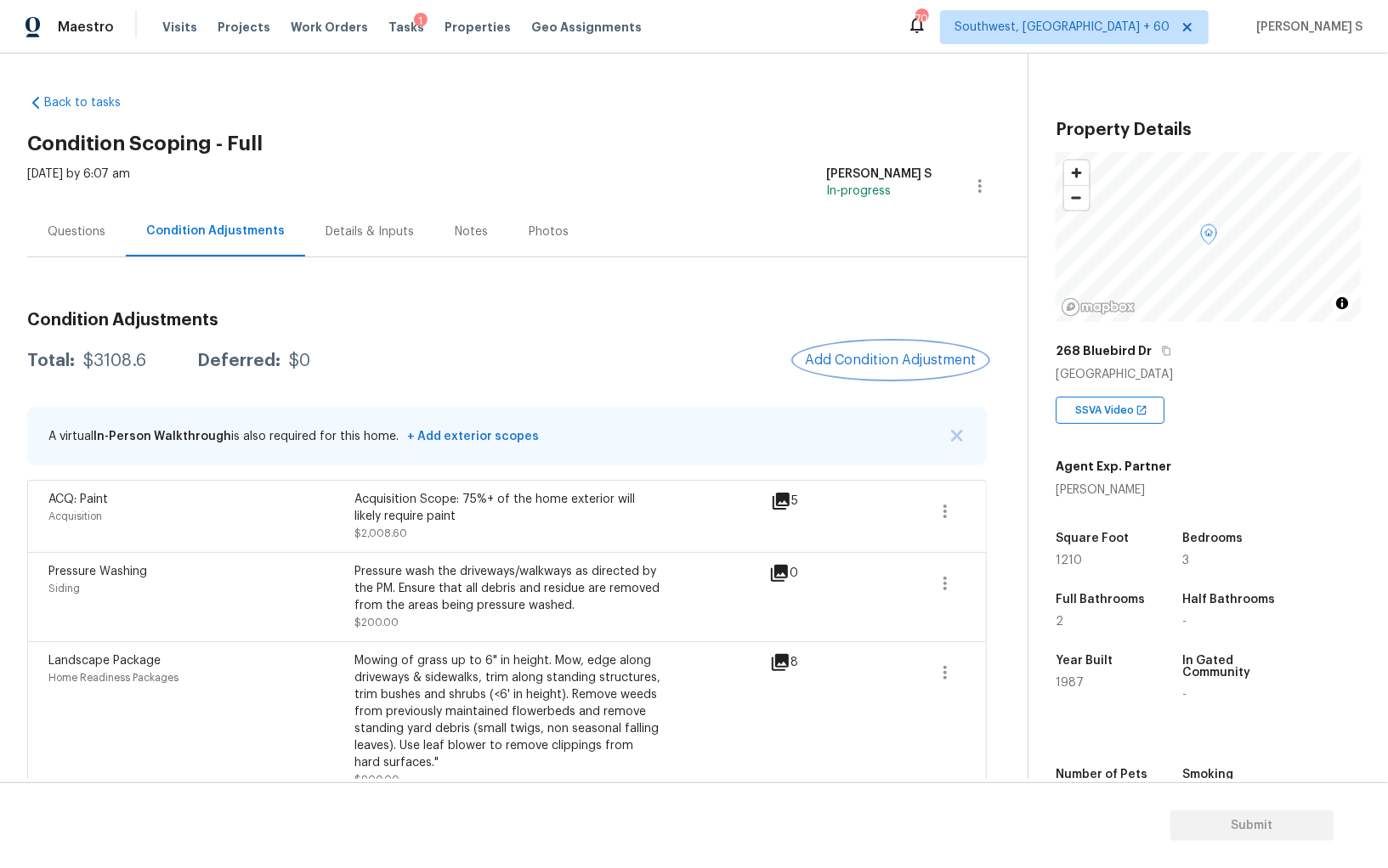
click at [912, 350] on button "Add Condition Adjustment" at bounding box center [890, 360] width 192 height 36
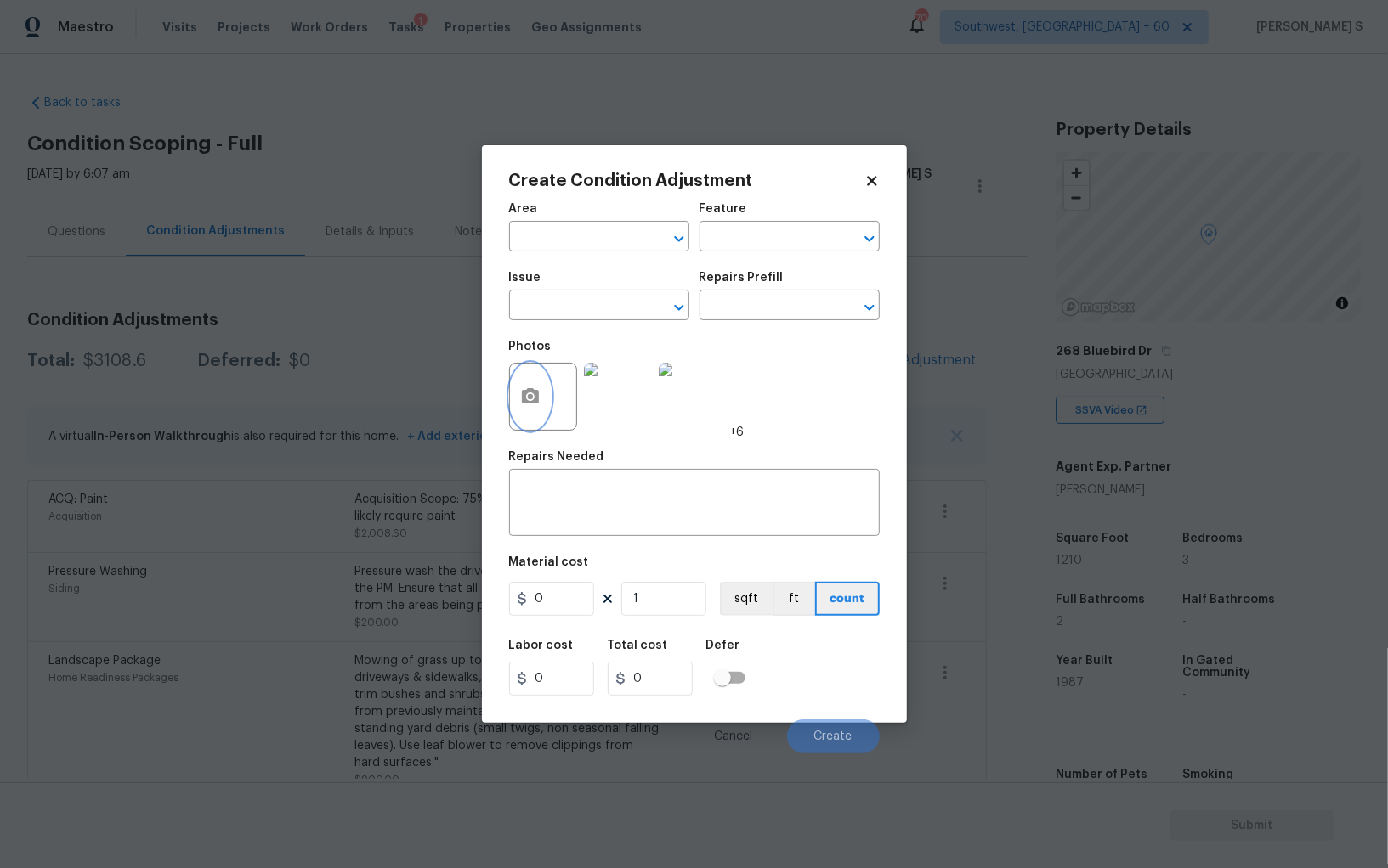
click at [539, 404] on button "button" at bounding box center [530, 396] width 41 height 66
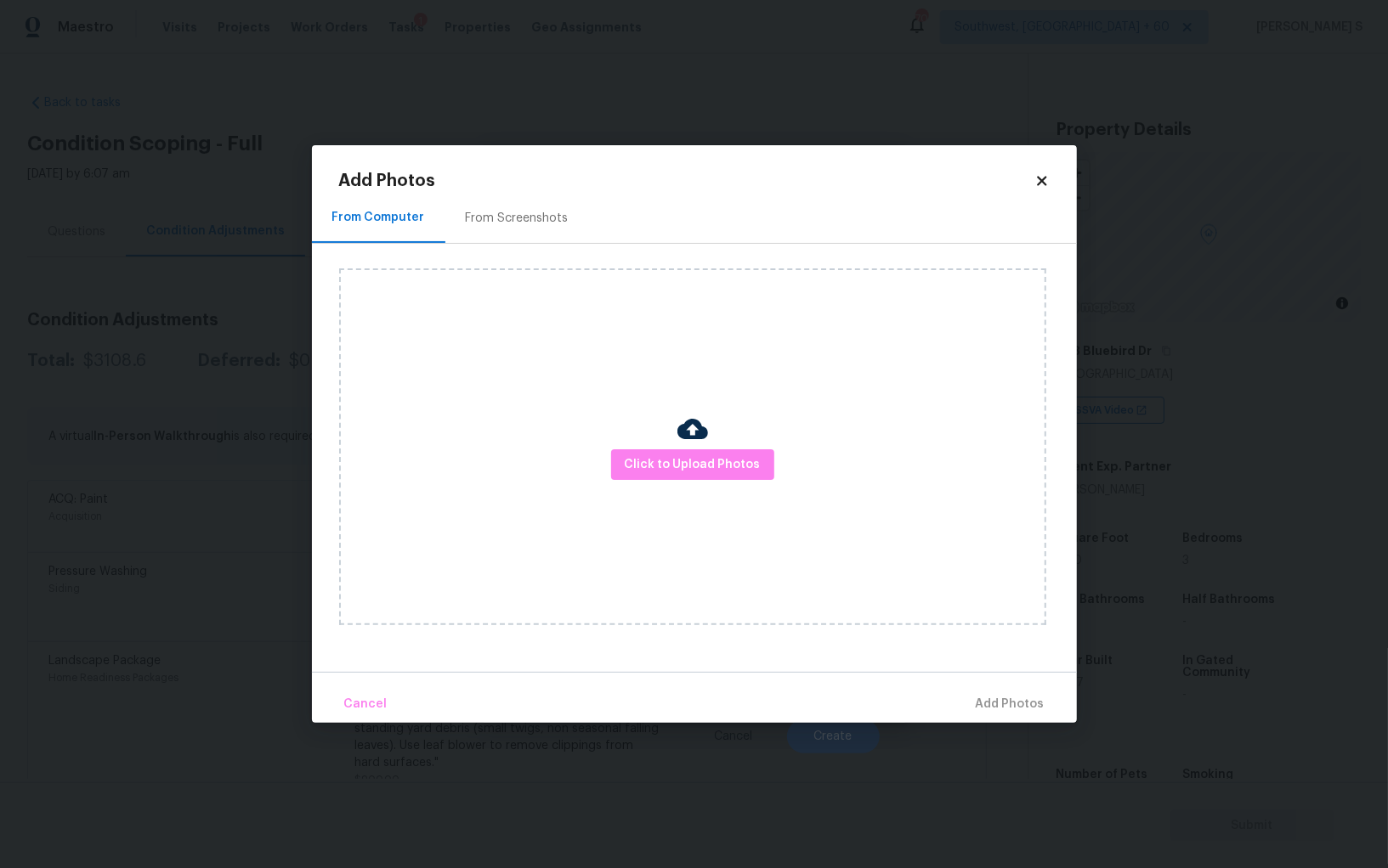
click at [530, 225] on div "From Screenshots" at bounding box center [517, 217] width 103 height 17
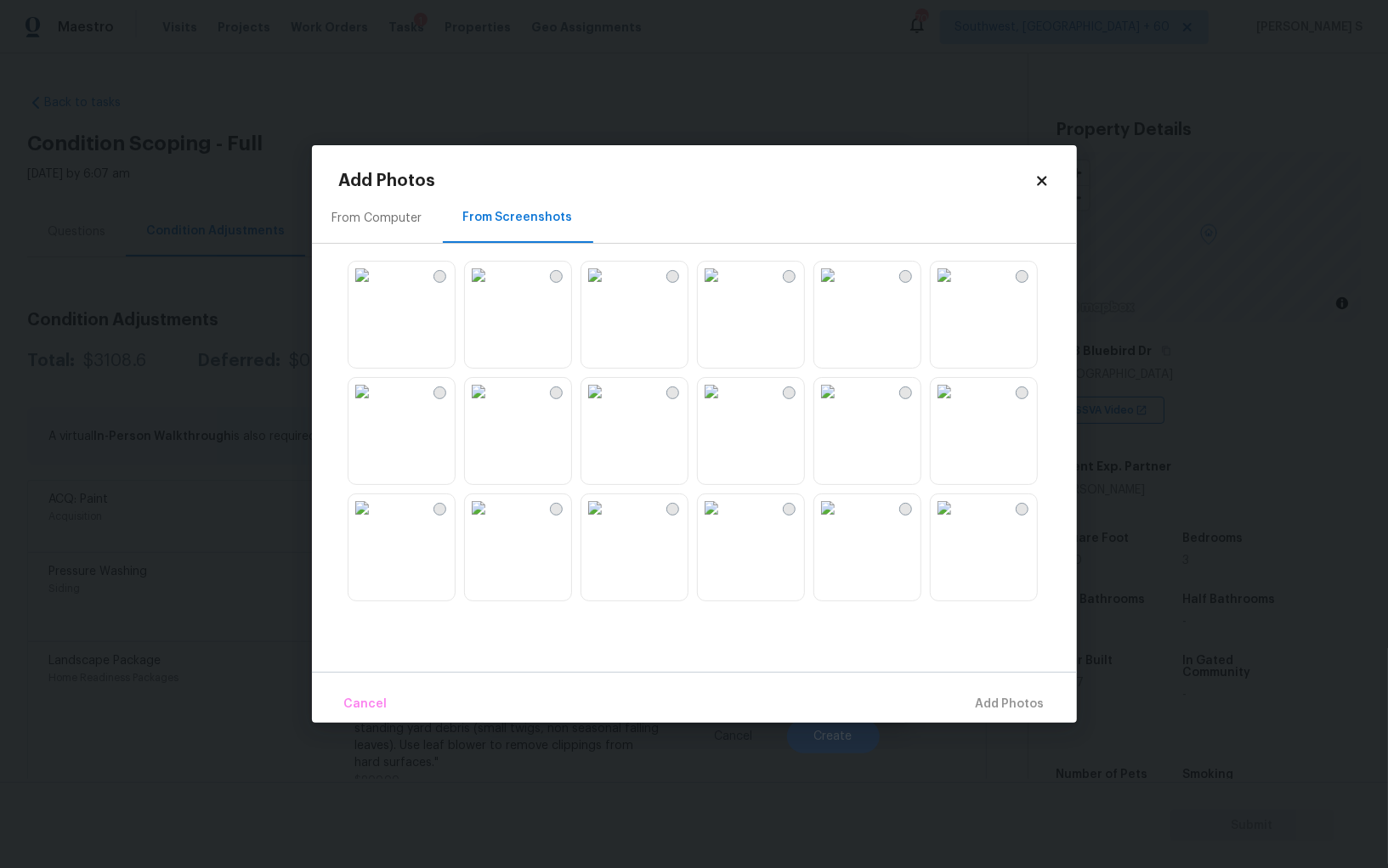
click at [609, 288] on img at bounding box center [595, 276] width 28 height 28
click at [609, 405] on img at bounding box center [595, 392] width 28 height 28
click at [725, 405] on img at bounding box center [711, 392] width 28 height 28
click at [725, 521] on img at bounding box center [711, 509] width 28 height 28
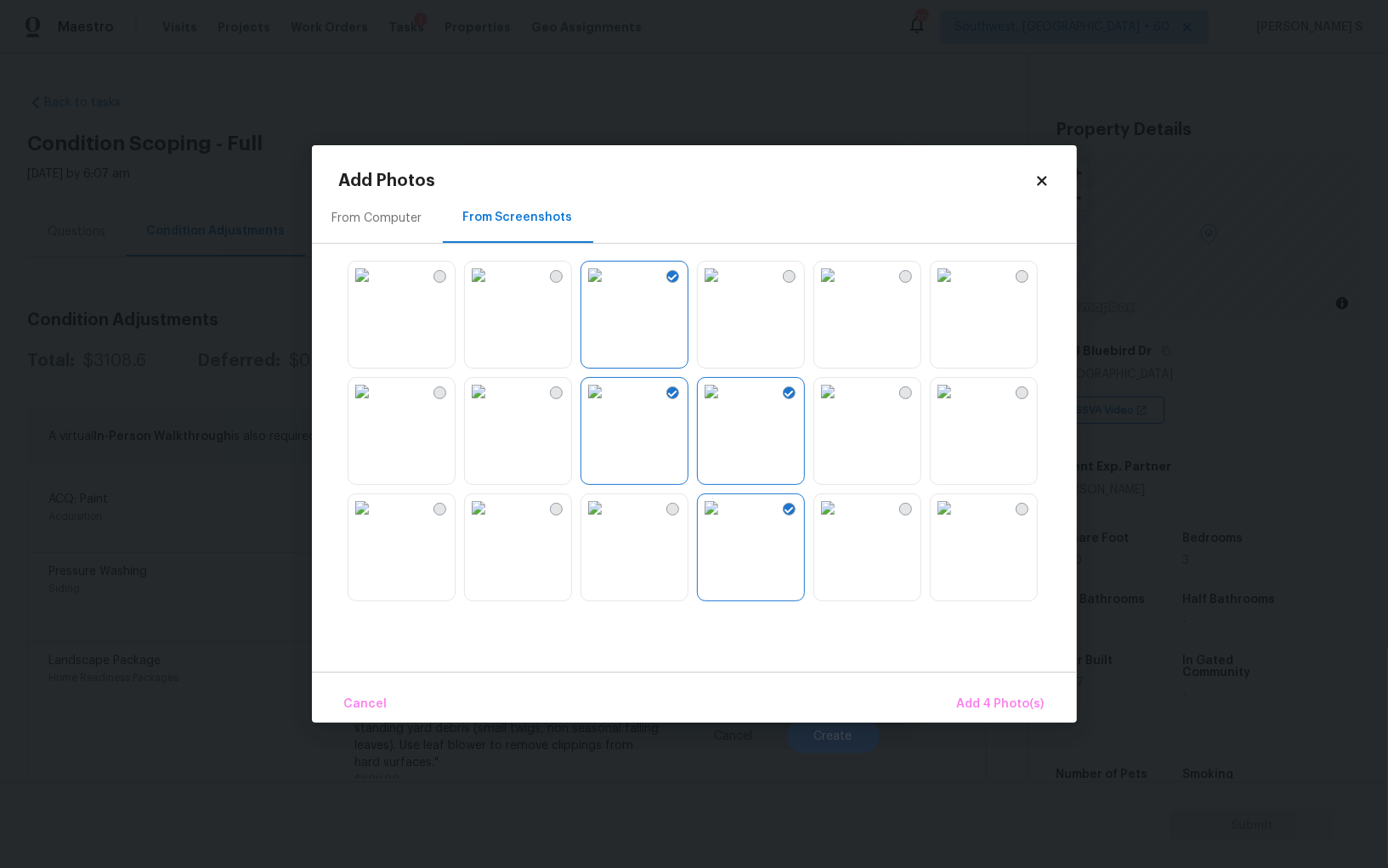
click at [492, 288] on img at bounding box center [479, 276] width 28 height 28
click at [842, 405] on img at bounding box center [828, 392] width 28 height 28
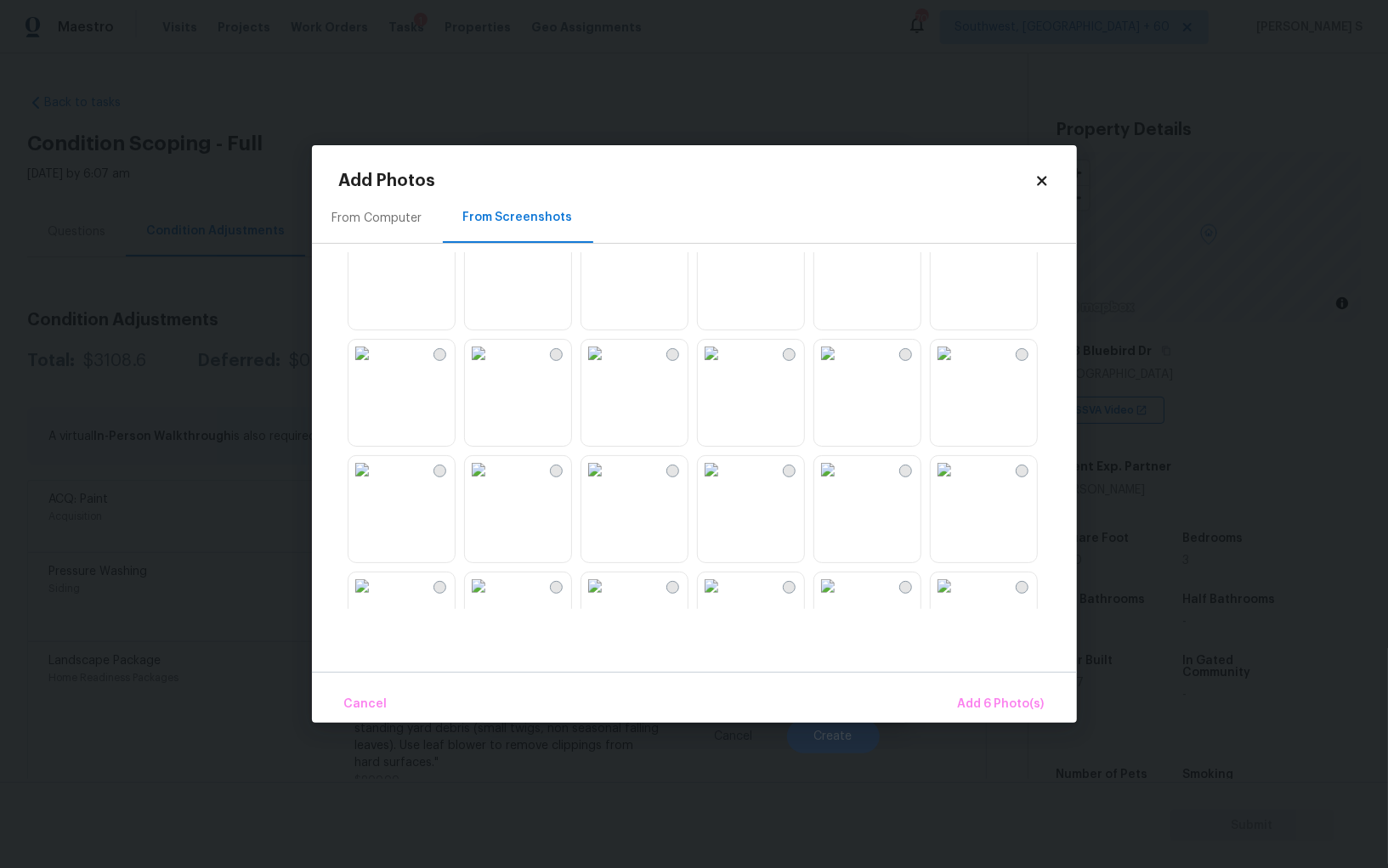
click at [830, 367] on img at bounding box center [828, 354] width 28 height 28
click at [725, 367] on img at bounding box center [711, 354] width 28 height 28
click at [725, 483] on img at bounding box center [711, 470] width 28 height 28
click at [609, 483] on img at bounding box center [595, 470] width 28 height 28
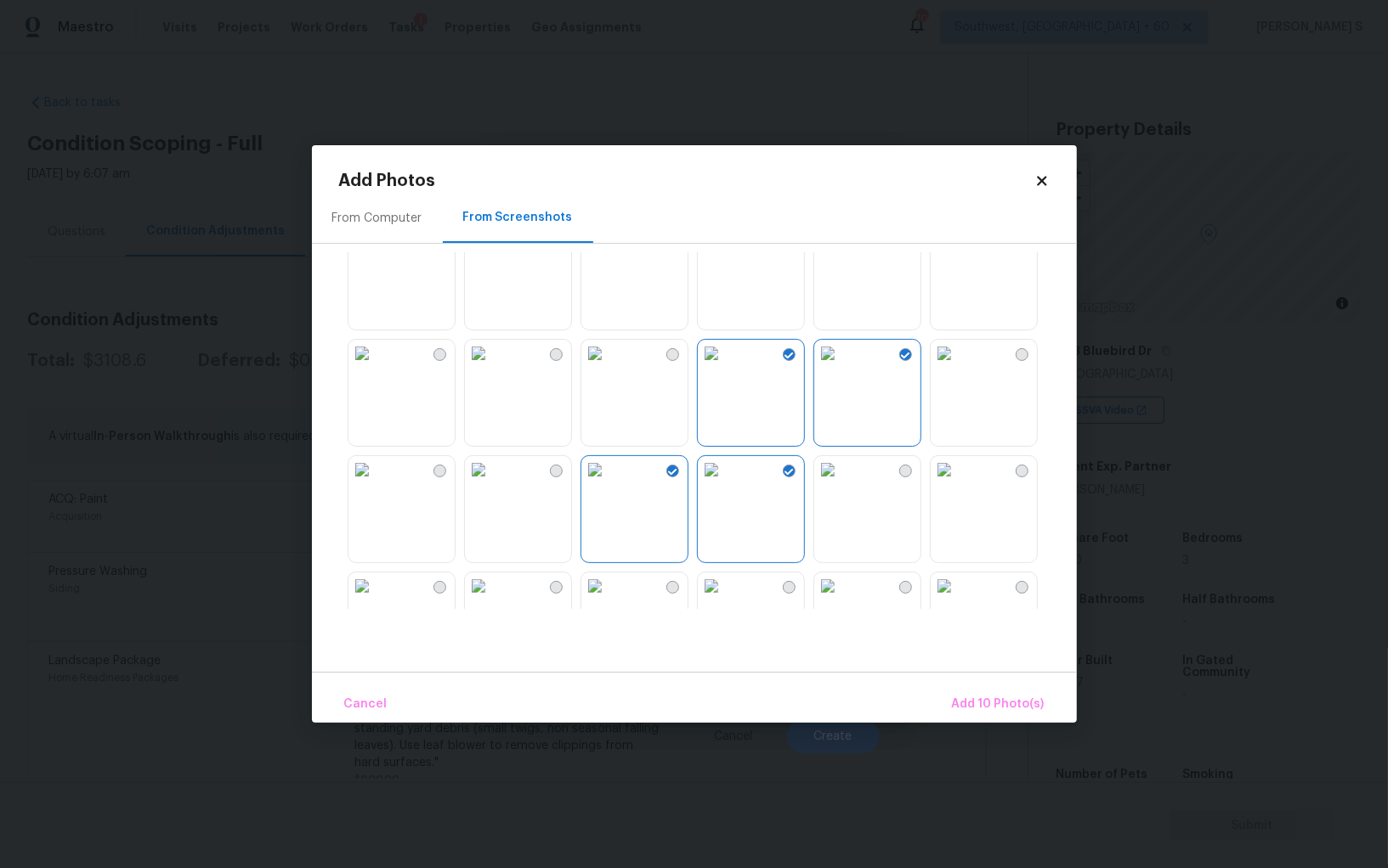
click at [482, 483] on img at bounding box center [479, 470] width 28 height 28
click at [375, 483] on img at bounding box center [363, 470] width 28 height 28
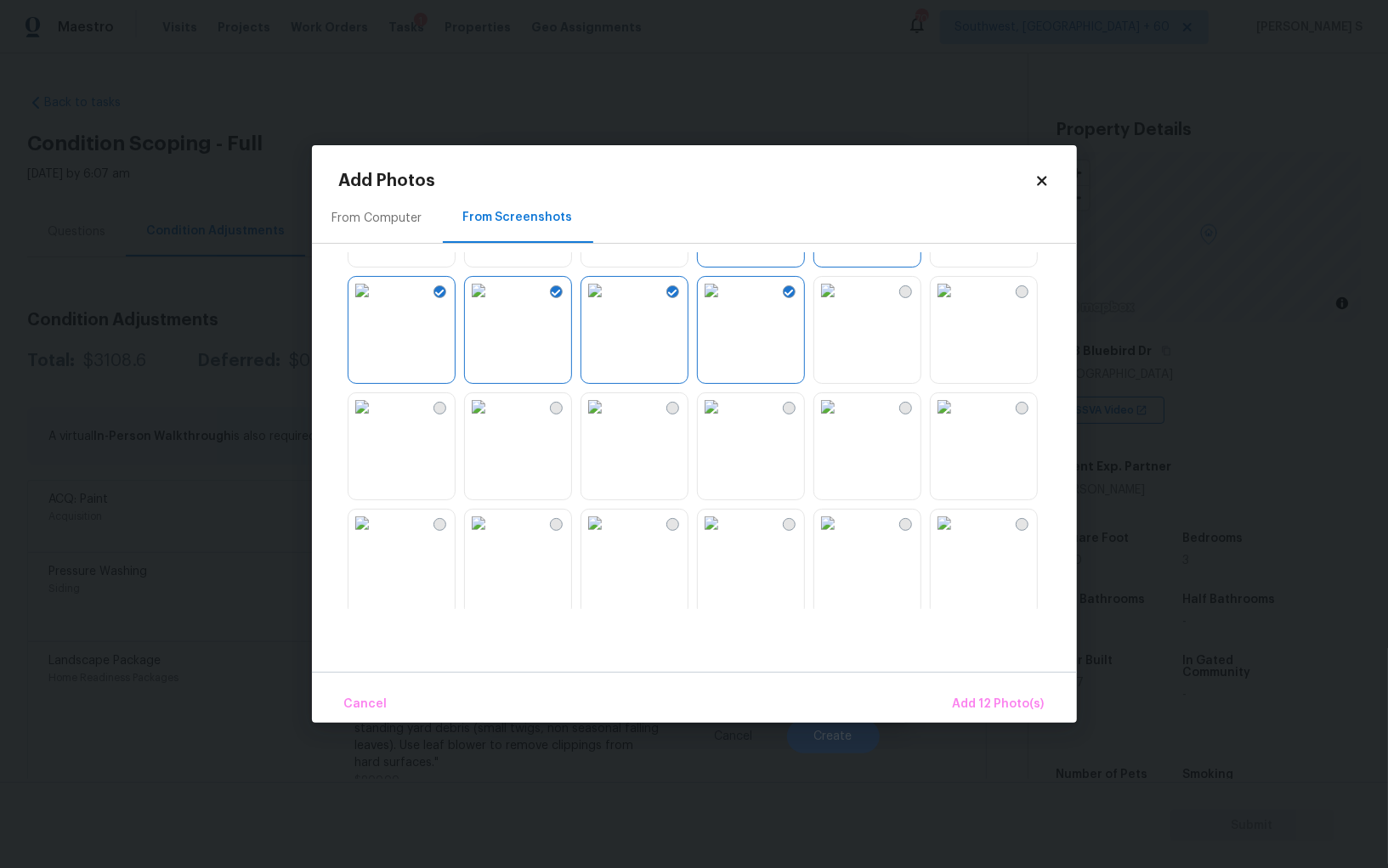
scroll to position [697, 0]
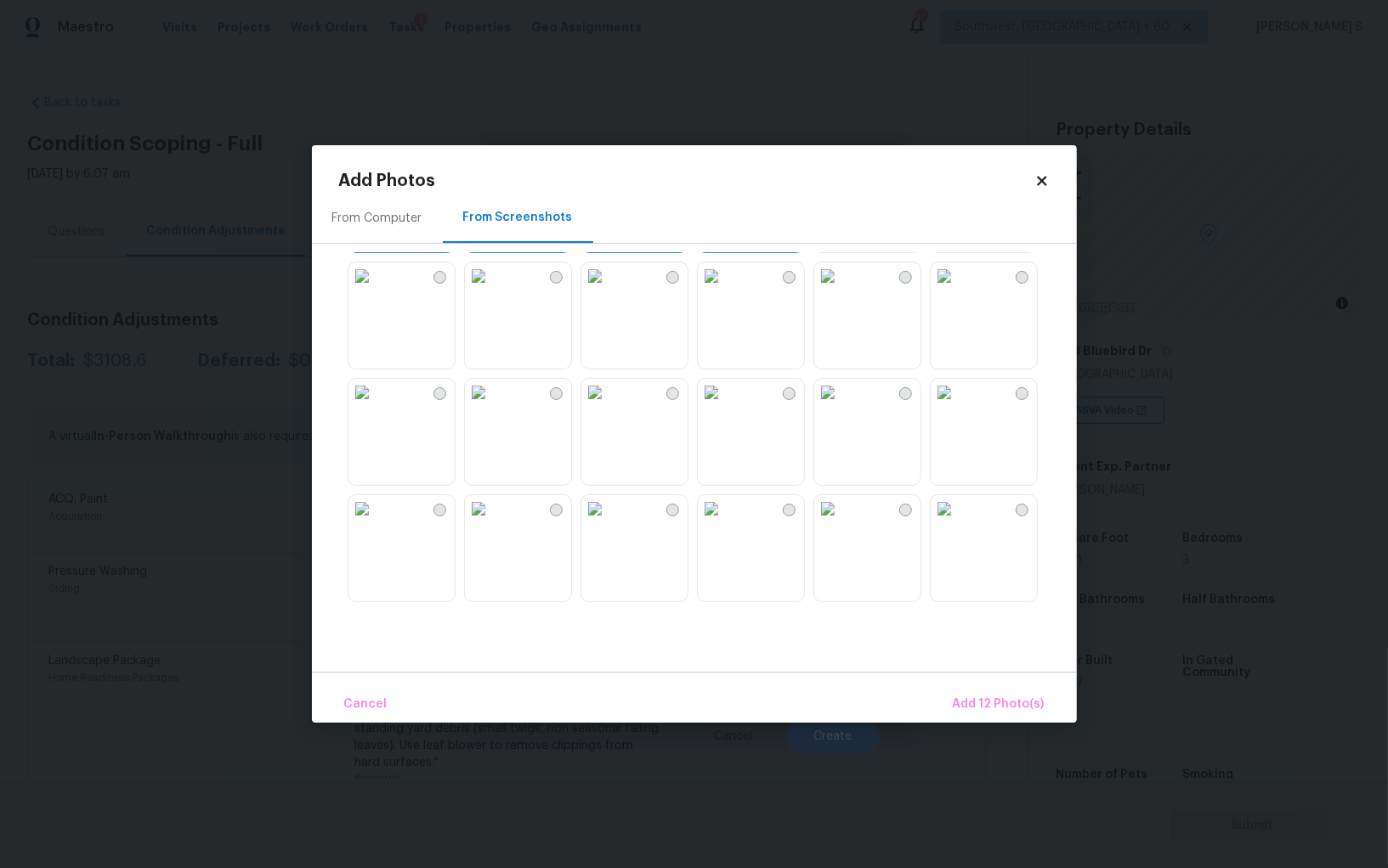
click at [488, 289] on img at bounding box center [479, 276] width 28 height 28
click at [492, 522] on img at bounding box center [479, 509] width 28 height 28
click at [375, 522] on img at bounding box center [363, 509] width 28 height 28
click at [996, 702] on span "Add 15 Photo(s)" at bounding box center [999, 705] width 91 height 22
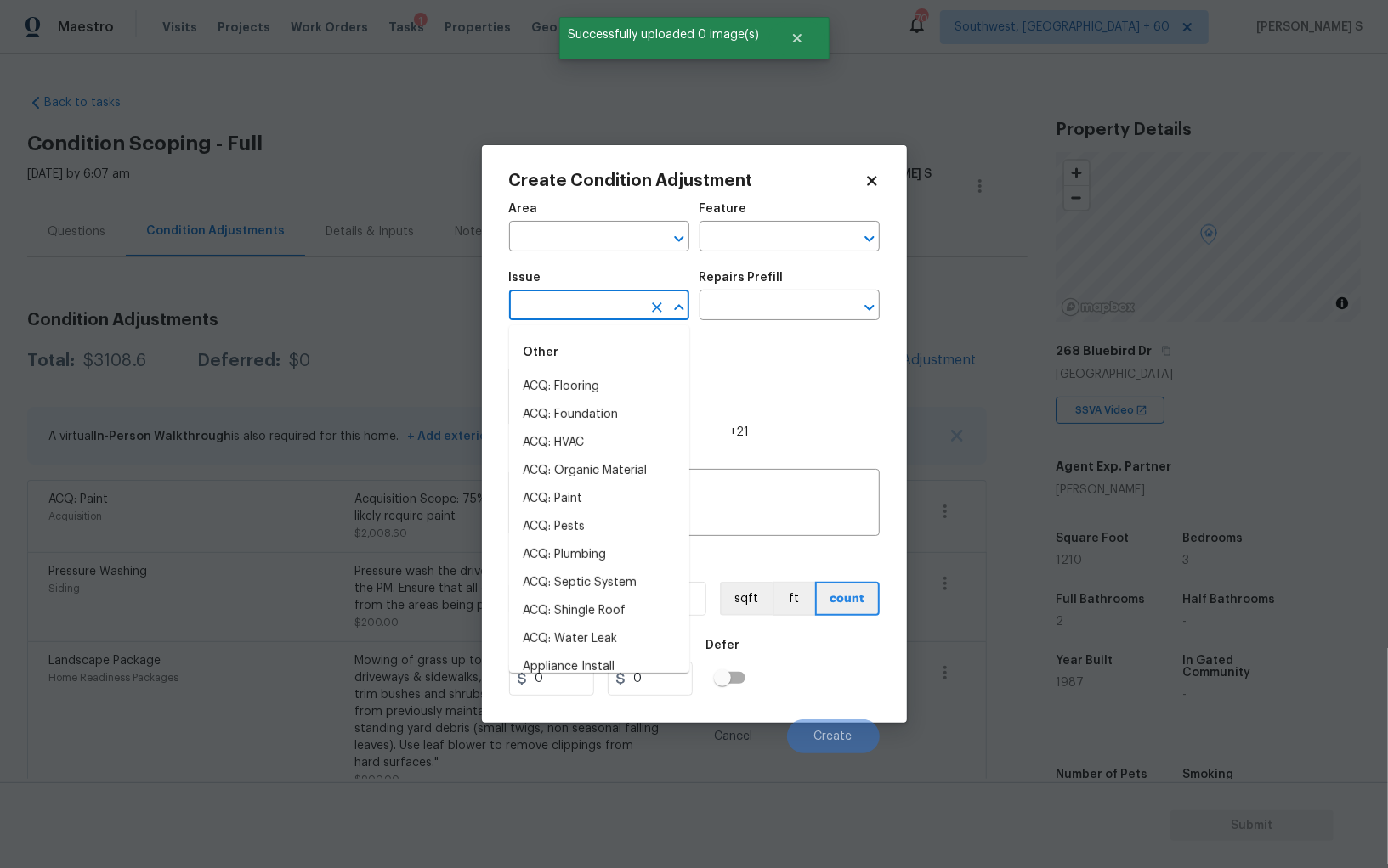
click at [602, 313] on input "text" at bounding box center [575, 307] width 132 height 27
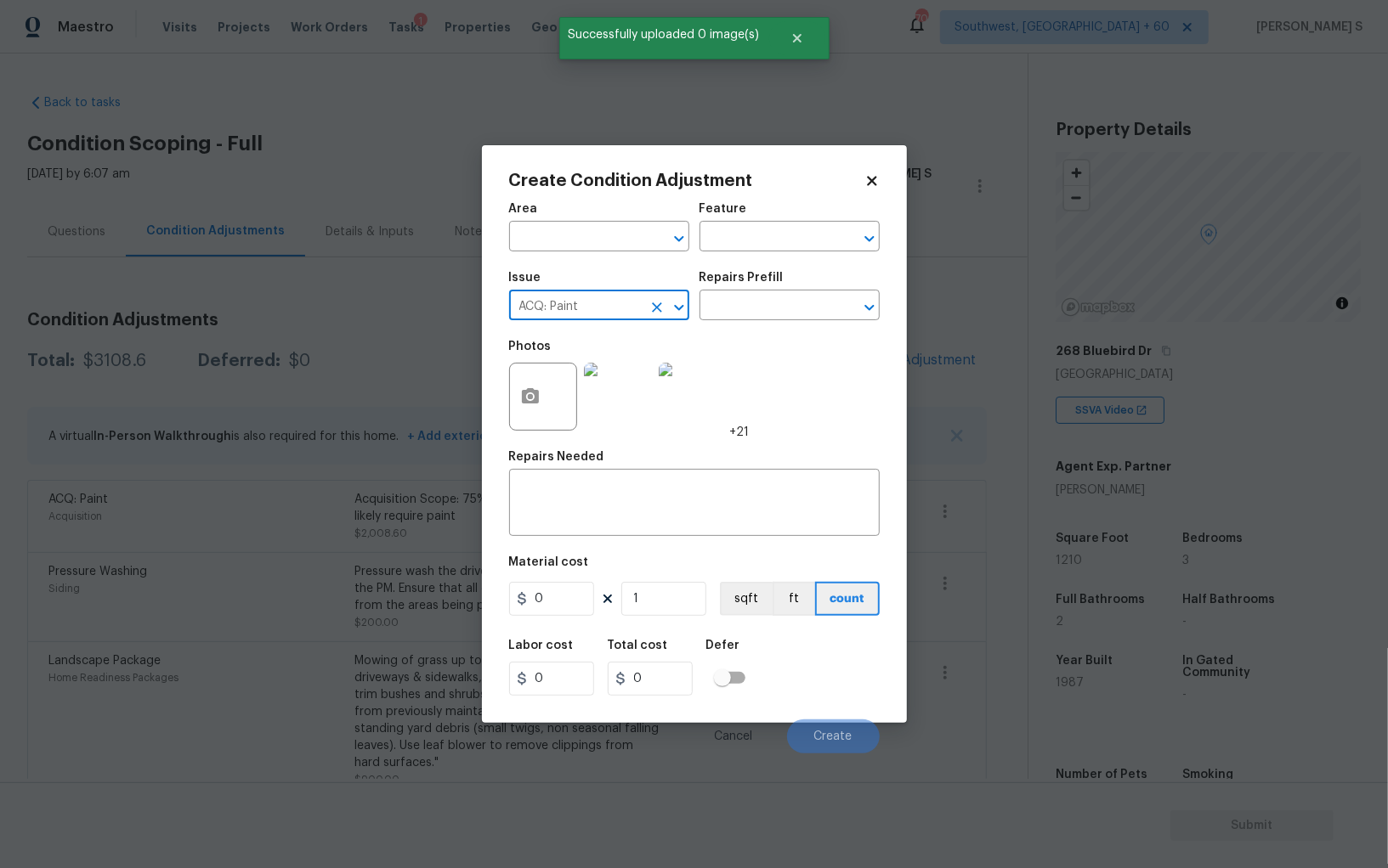
type input "ACQ: Paint"
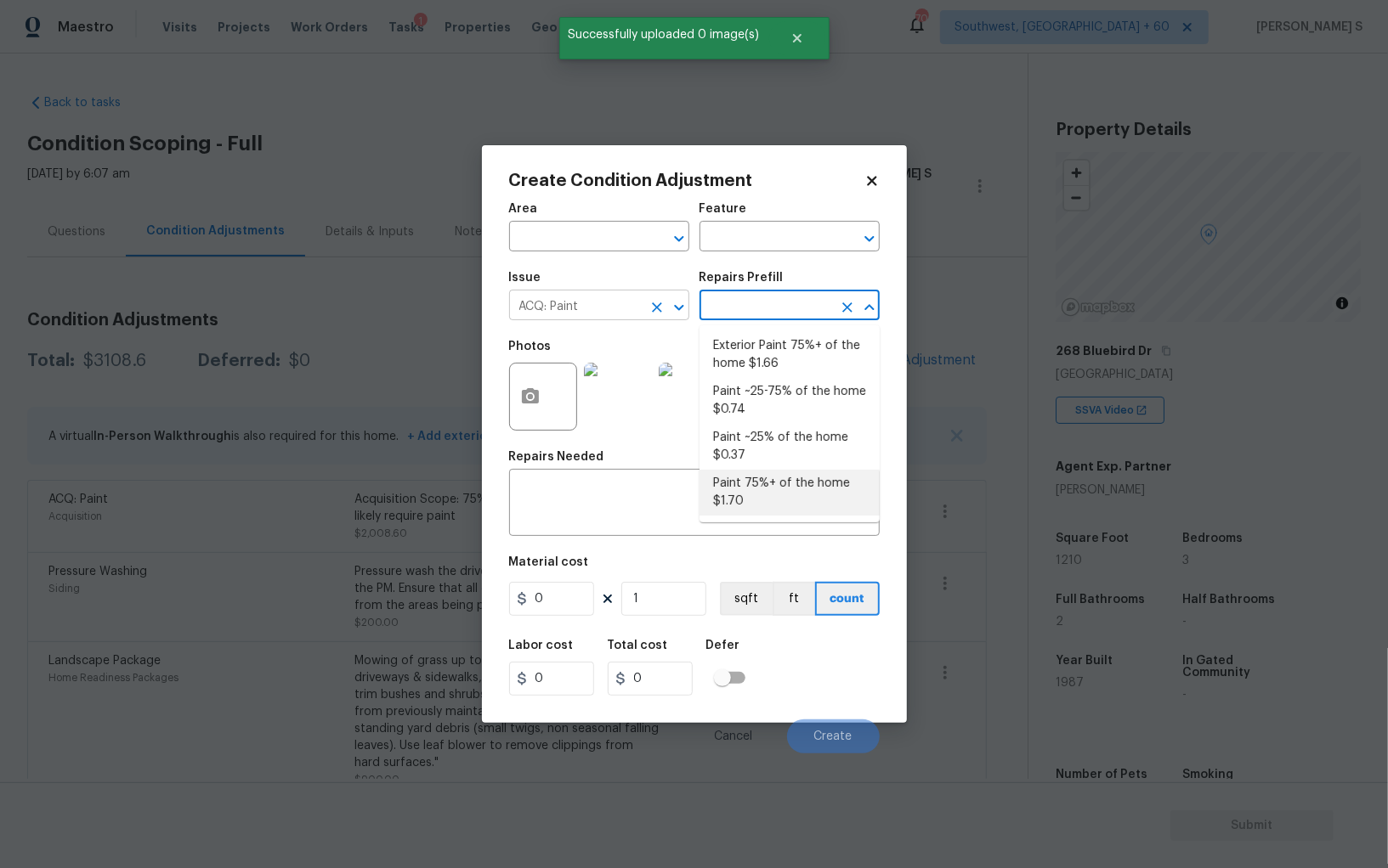
type input "Acquisition"
type textarea "Acquisition Scope: 75%+ of the home will likely require interior paint"
type input "1.7"
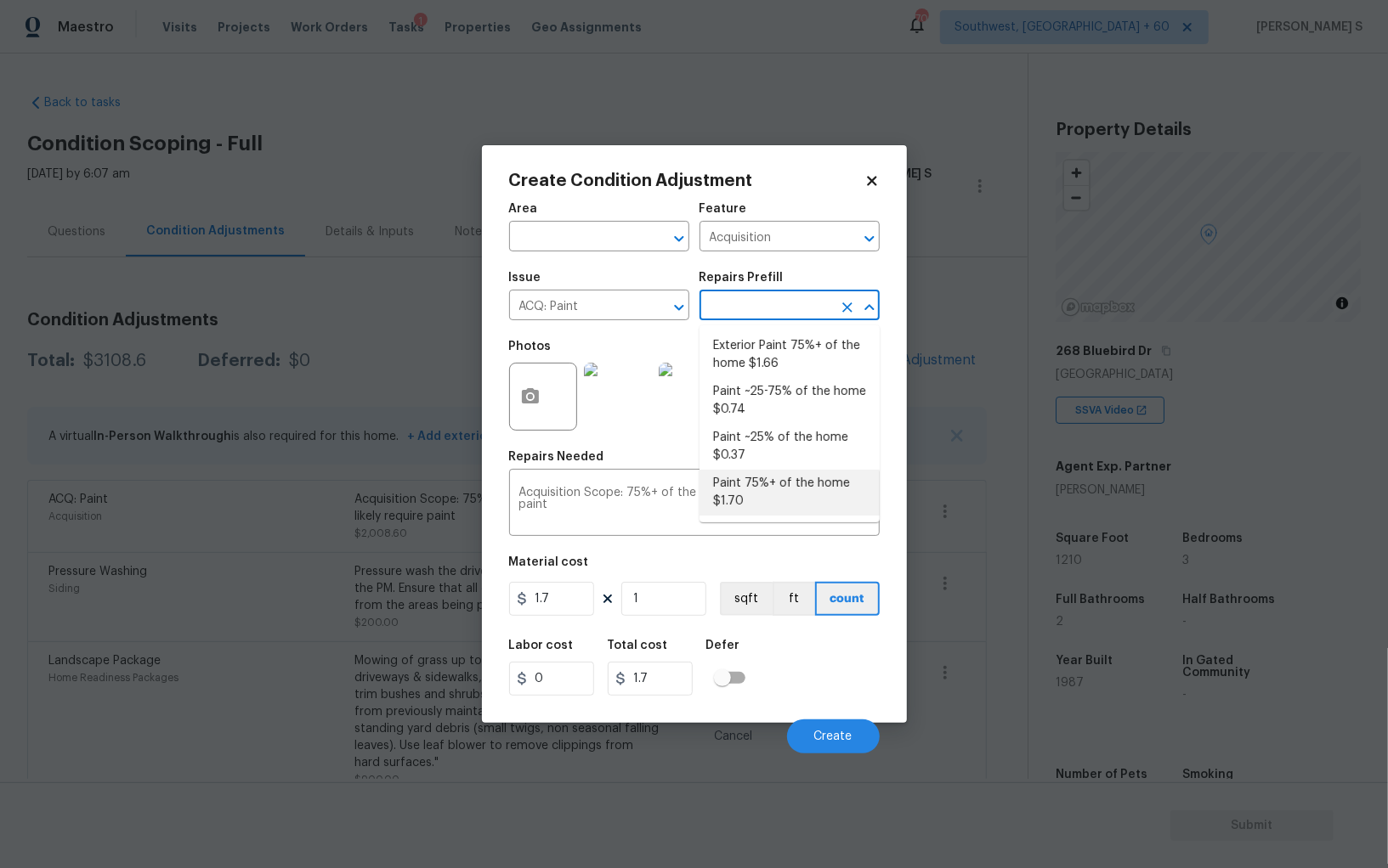
click at [743, 307] on input "text" at bounding box center [766, 307] width 132 height 27
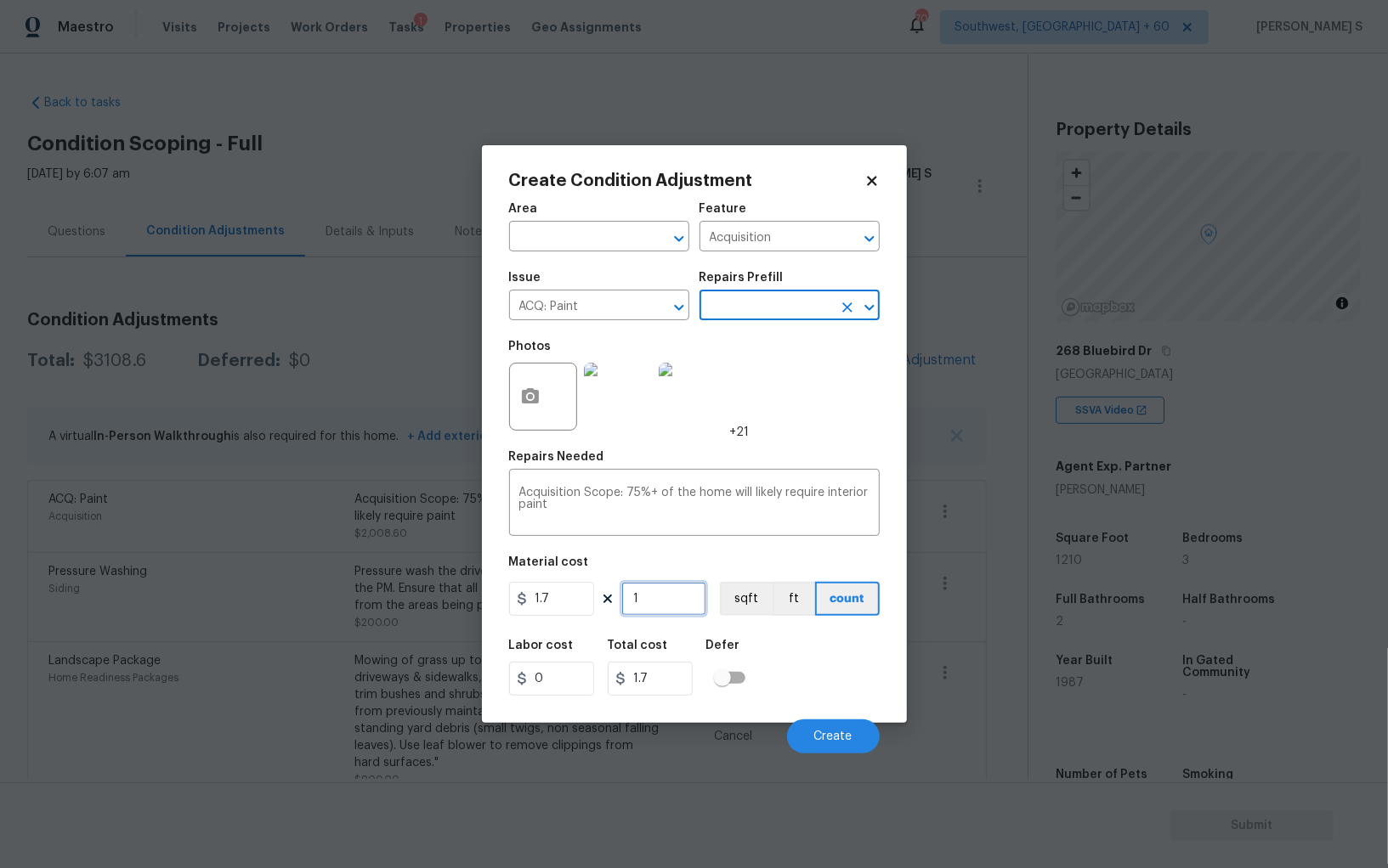
click at [653, 590] on input "1" at bounding box center [664, 598] width 85 height 34
type input "12"
type input "20.4"
type input "121"
type input "205.7"
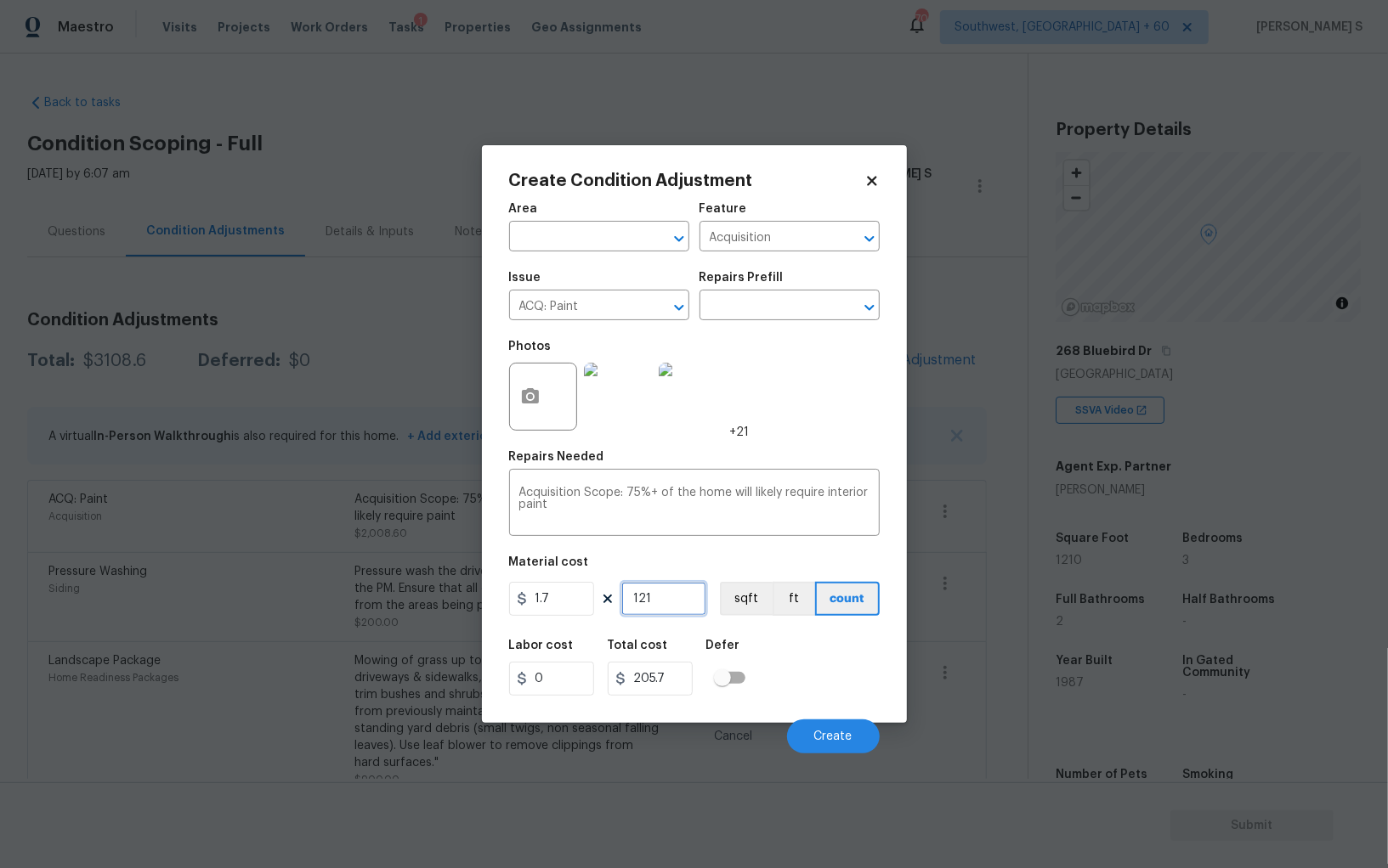
type input "1210"
type input "2057"
type input "1210"
click at [747, 605] on button "sqft" at bounding box center [746, 598] width 52 height 34
click at [773, 656] on div "Labor cost 0 Total cost 2057 Defer" at bounding box center [694, 667] width 370 height 76
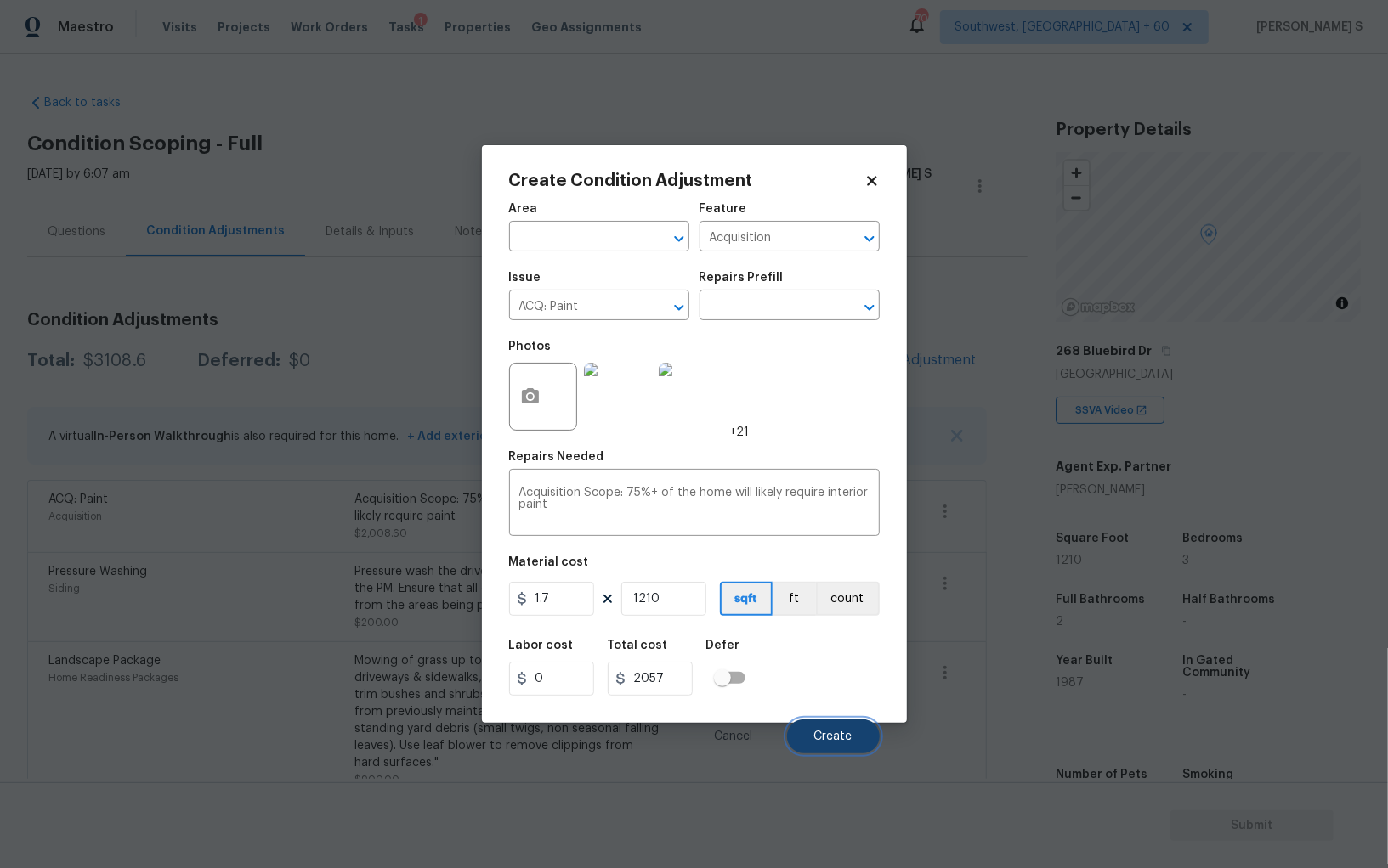
click at [823, 738] on span "Create" at bounding box center [833, 737] width 39 height 13
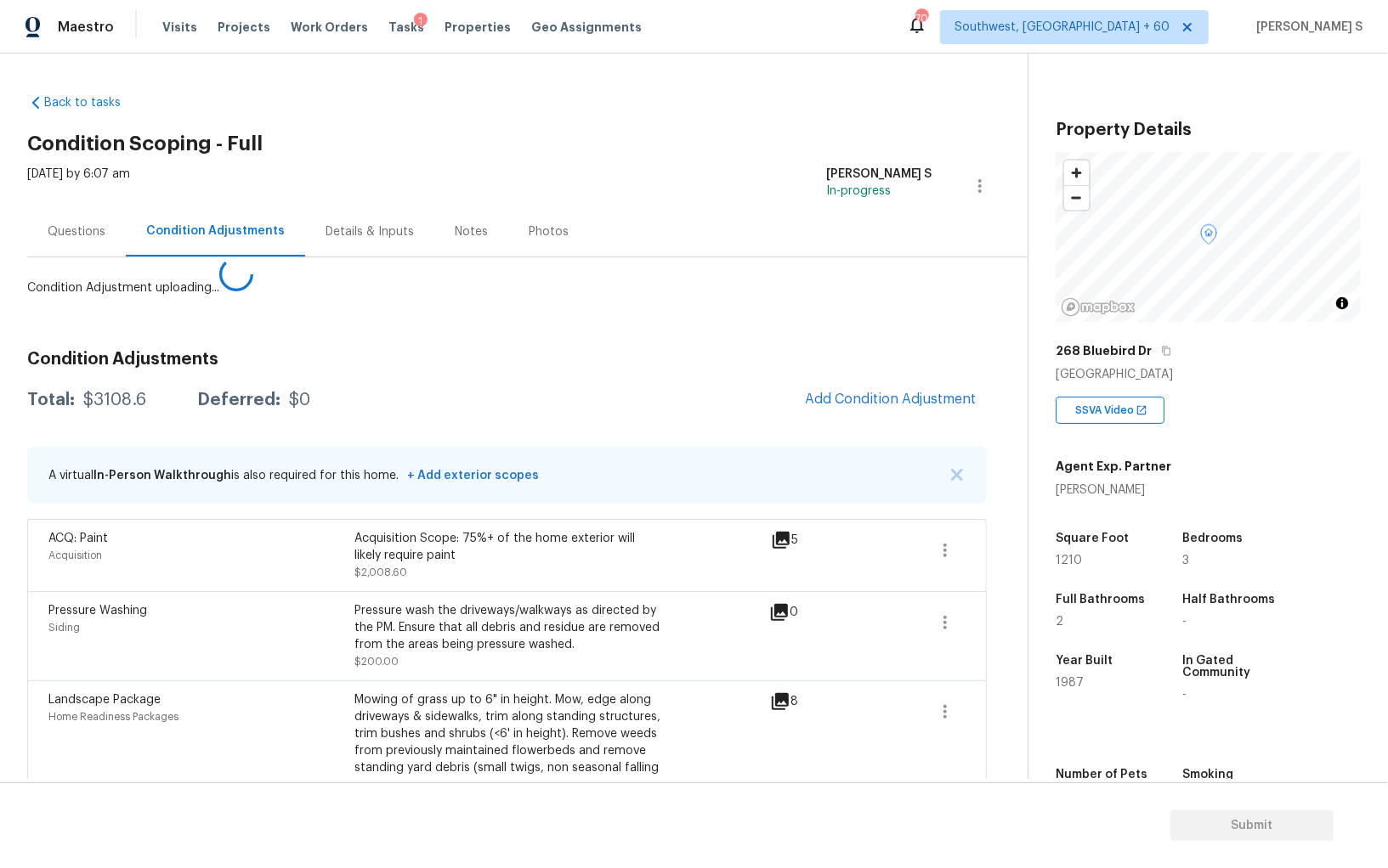
click at [328, 525] on body "Maestro Visits Projects Work Orders Tasks 1 Properties Geo Assignments 709 Sout…" at bounding box center [694, 434] width 1388 height 868
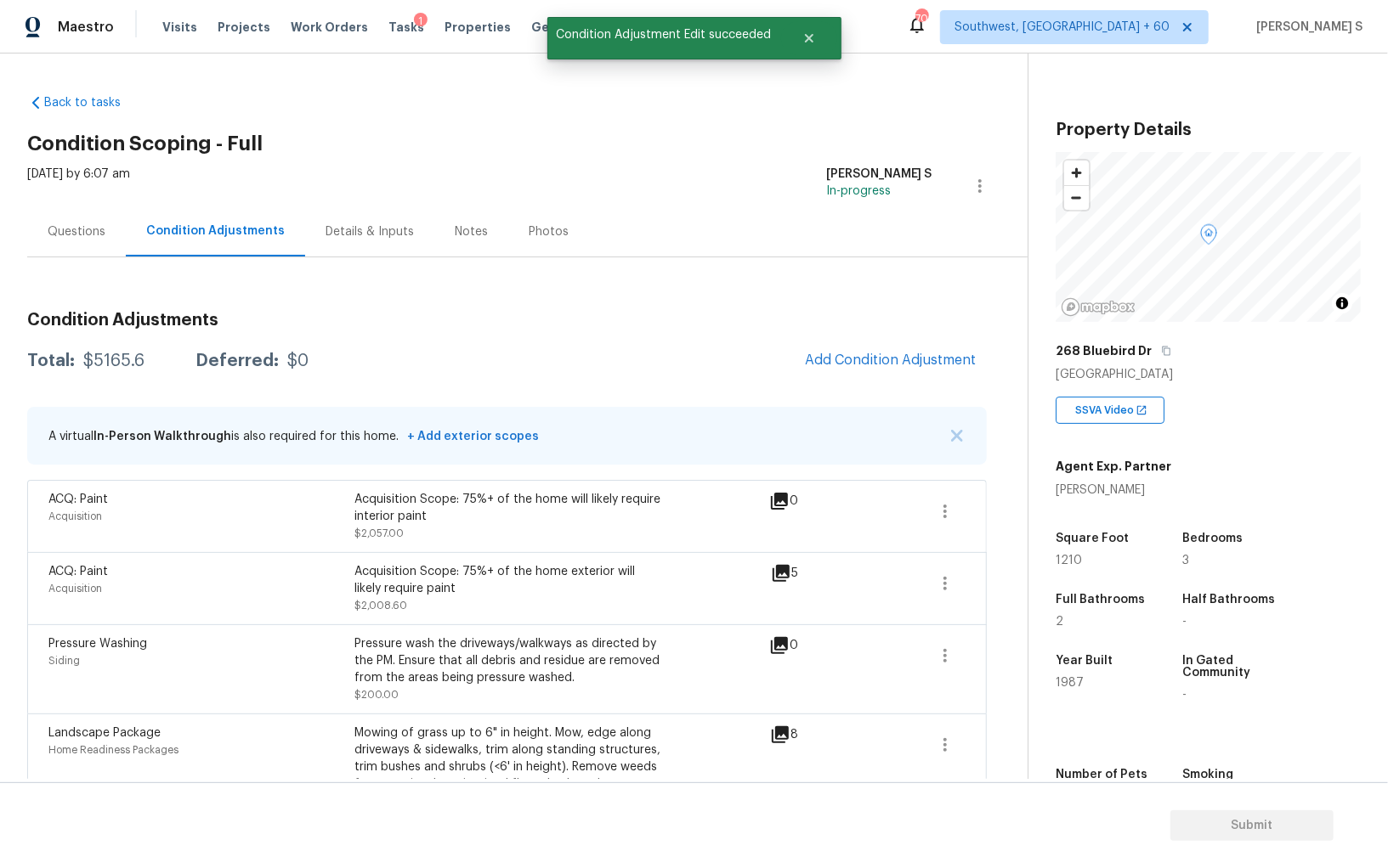
click at [891, 340] on div "Condition Adjustments Total: $5165.6 Deferred: $0 Add Condition Adjustment A vi…" at bounding box center [507, 585] width 959 height 574
click at [856, 358] on span "Add Condition Adjustment" at bounding box center [891, 359] width 172 height 15
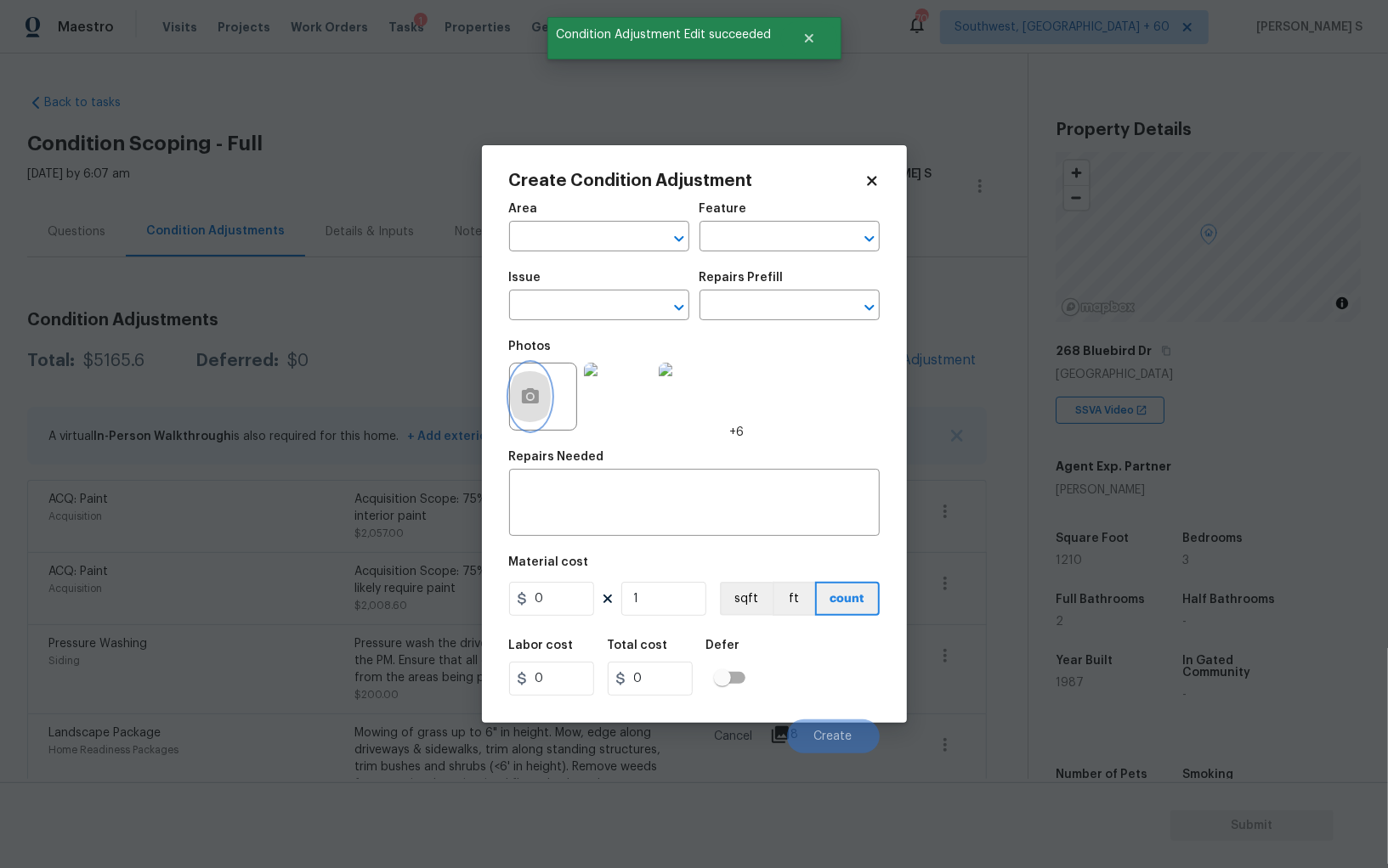
click at [531, 396] on icon "button" at bounding box center [530, 396] width 21 height 21
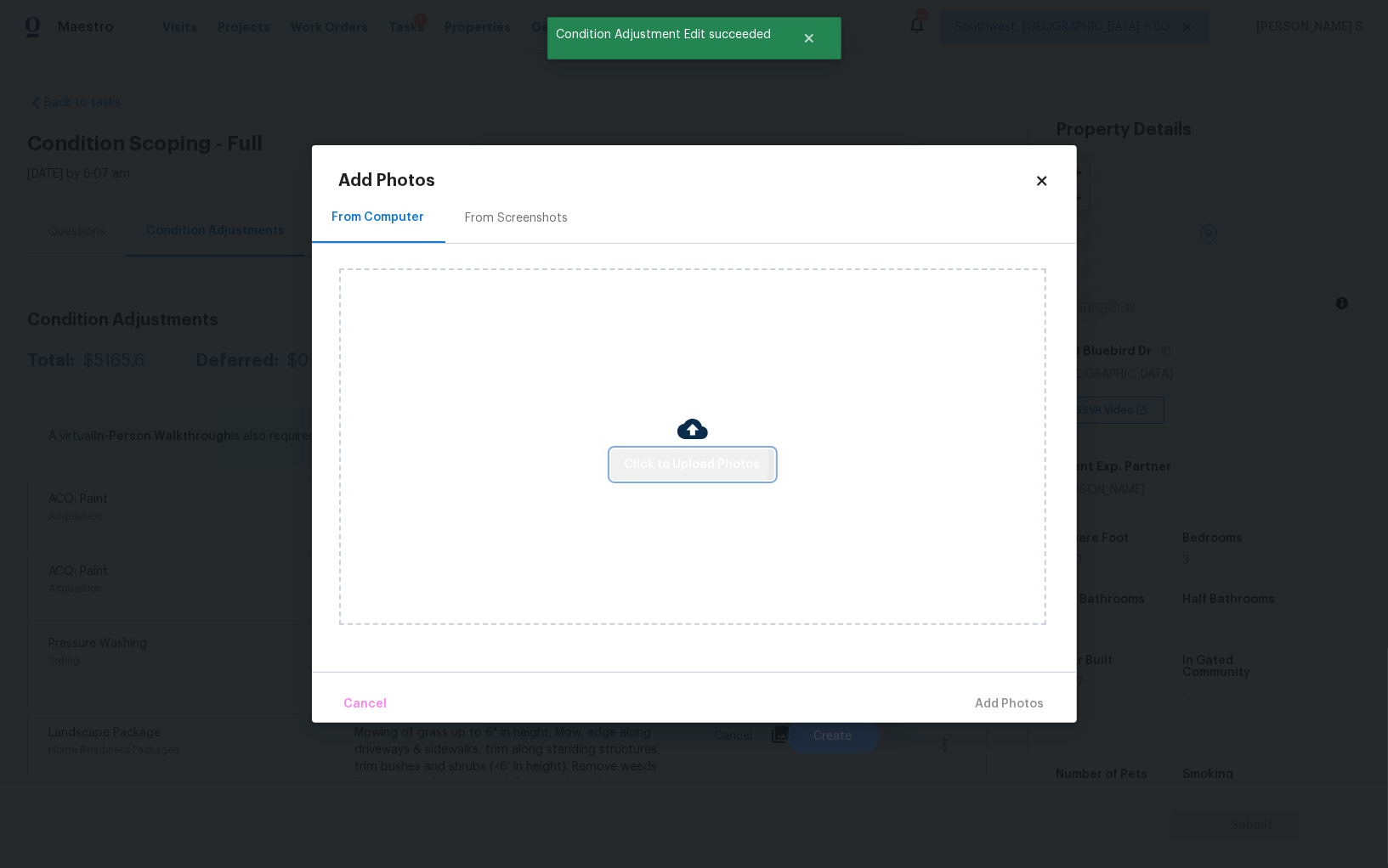
click at [675, 460] on span "Click to Upload Photos" at bounding box center [693, 465] width 136 height 22
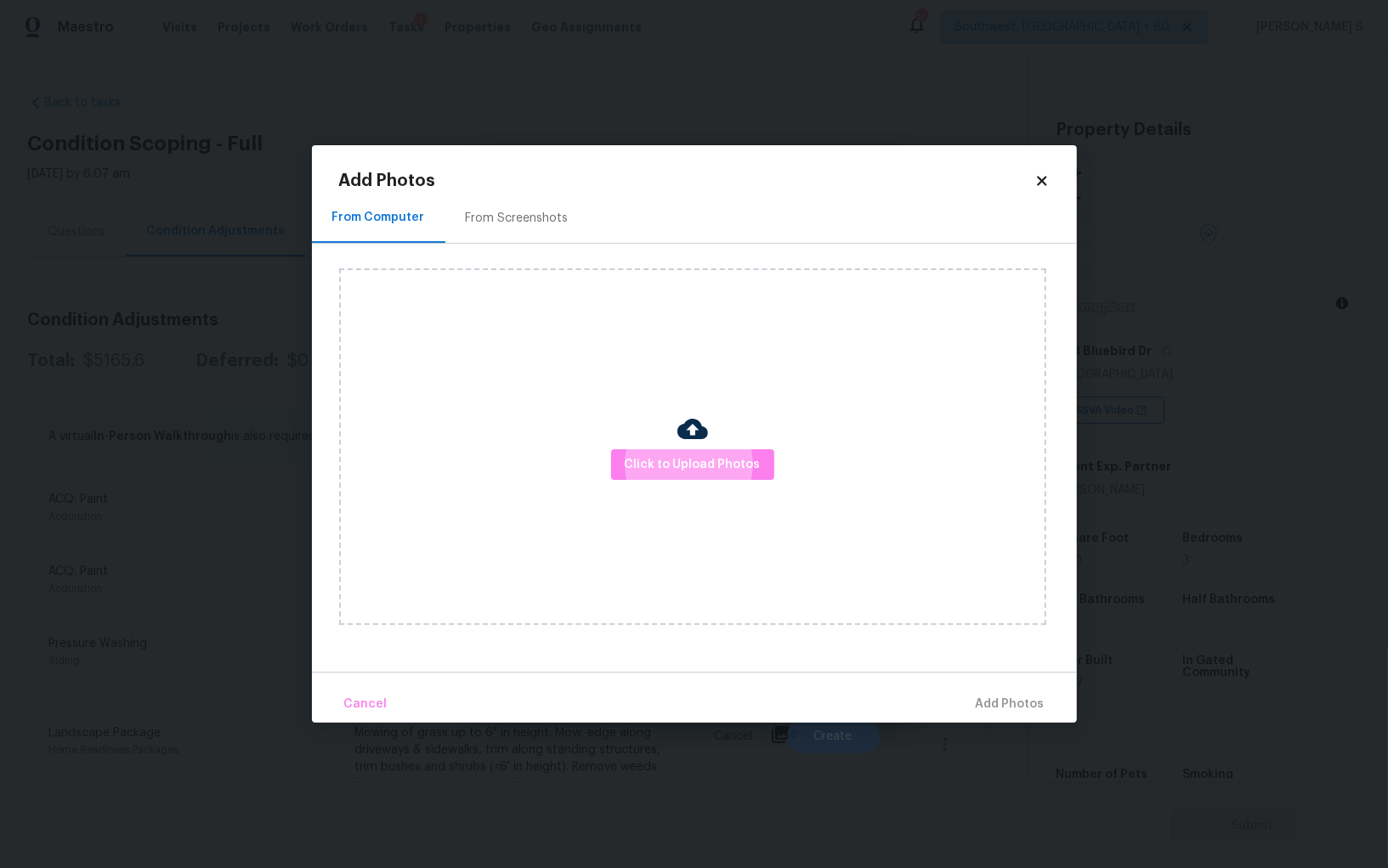
click at [524, 204] on div "From Screenshots" at bounding box center [517, 217] width 143 height 50
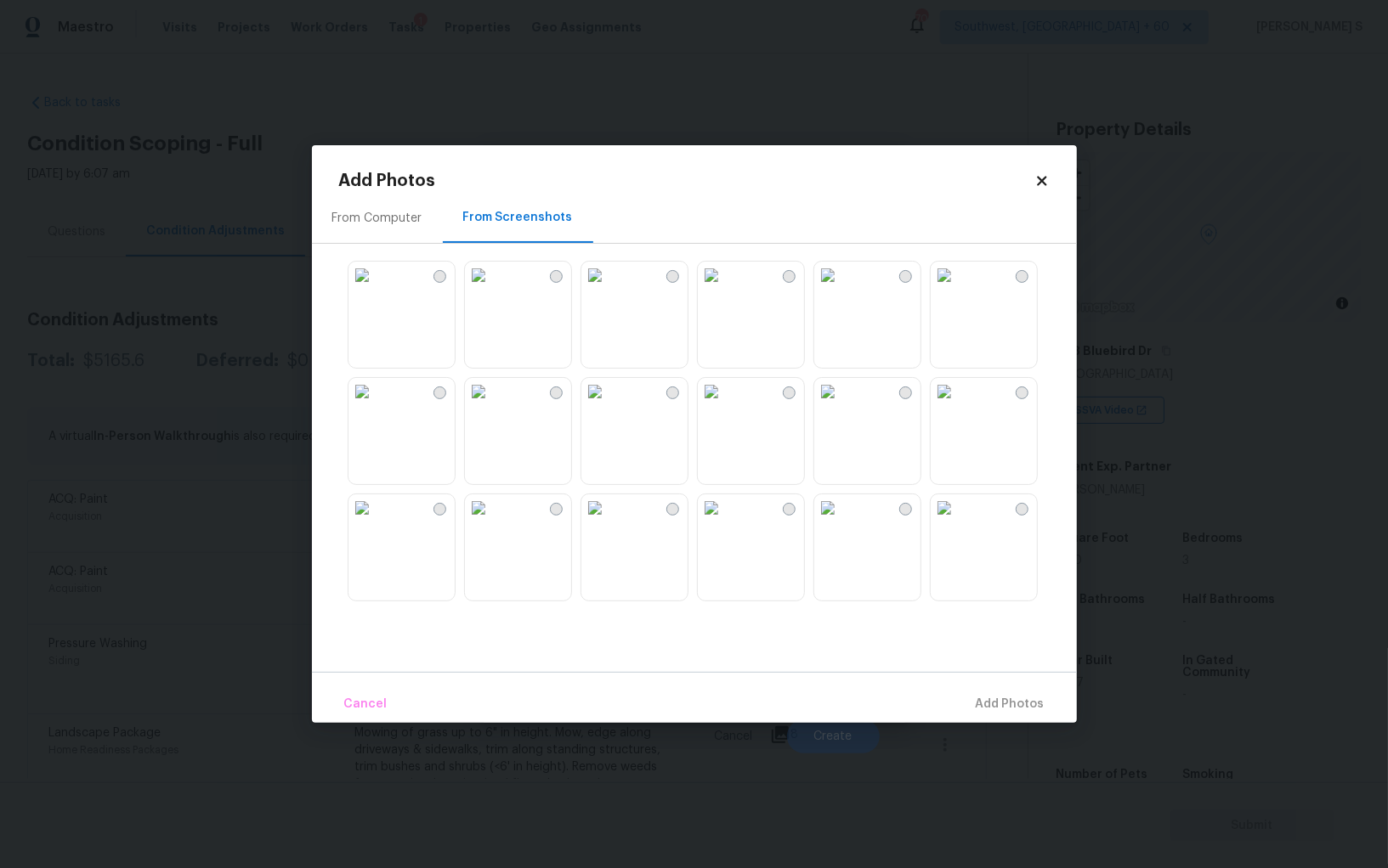
click at [492, 288] on img at bounding box center [479, 276] width 28 height 28
drag, startPoint x: 656, startPoint y: 406, endPoint x: 741, endPoint y: 406, distance: 85.0
click at [609, 405] on img at bounding box center [595, 392] width 28 height 28
click at [725, 405] on img at bounding box center [711, 392] width 28 height 28
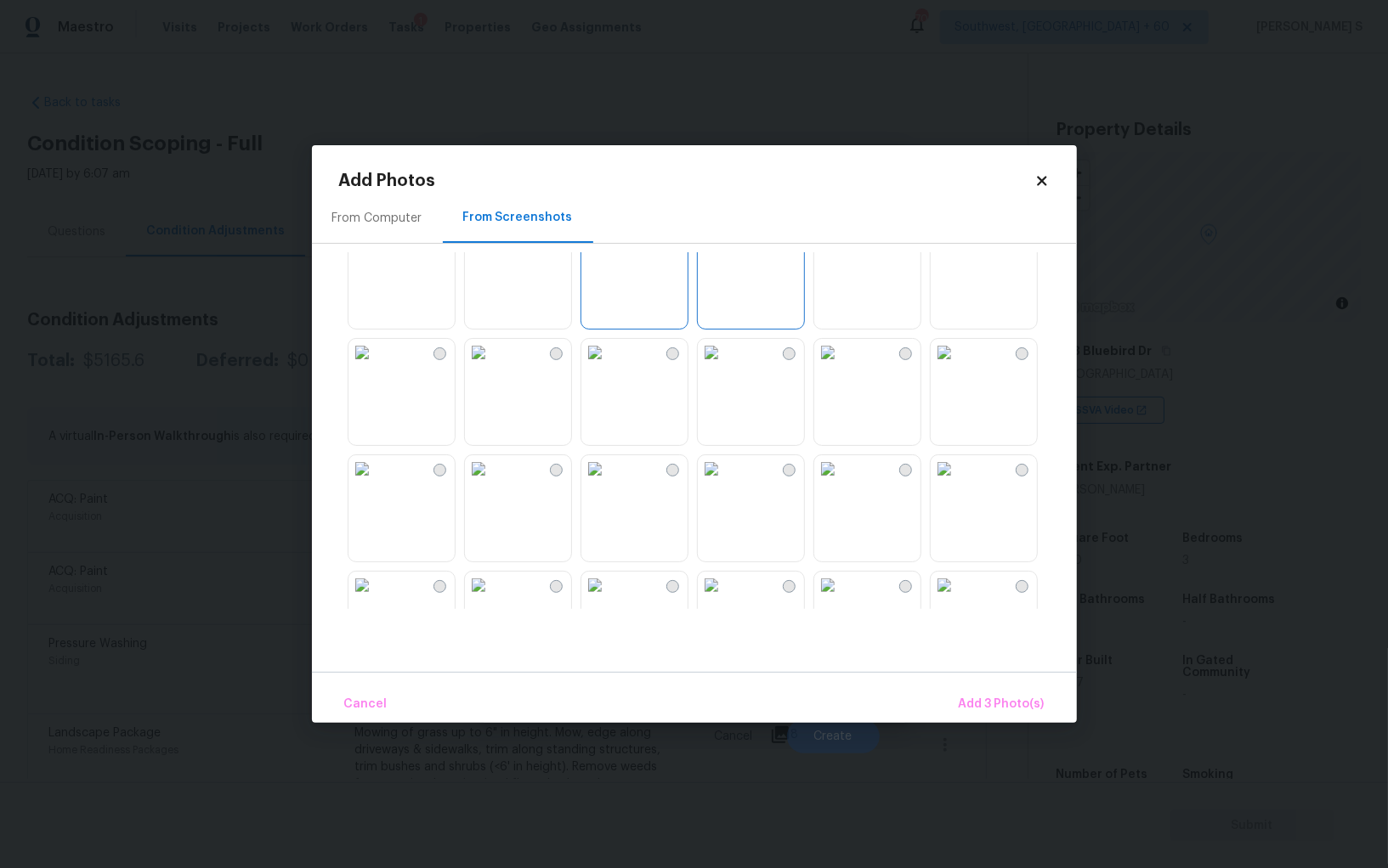
click at [492, 366] on img at bounding box center [479, 353] width 28 height 28
click at [375, 364] on img at bounding box center [363, 353] width 28 height 28
drag, startPoint x: 1011, startPoint y: 382, endPoint x: 996, endPoint y: 401, distance: 24.2
click at [957, 366] on img at bounding box center [944, 353] width 28 height 28
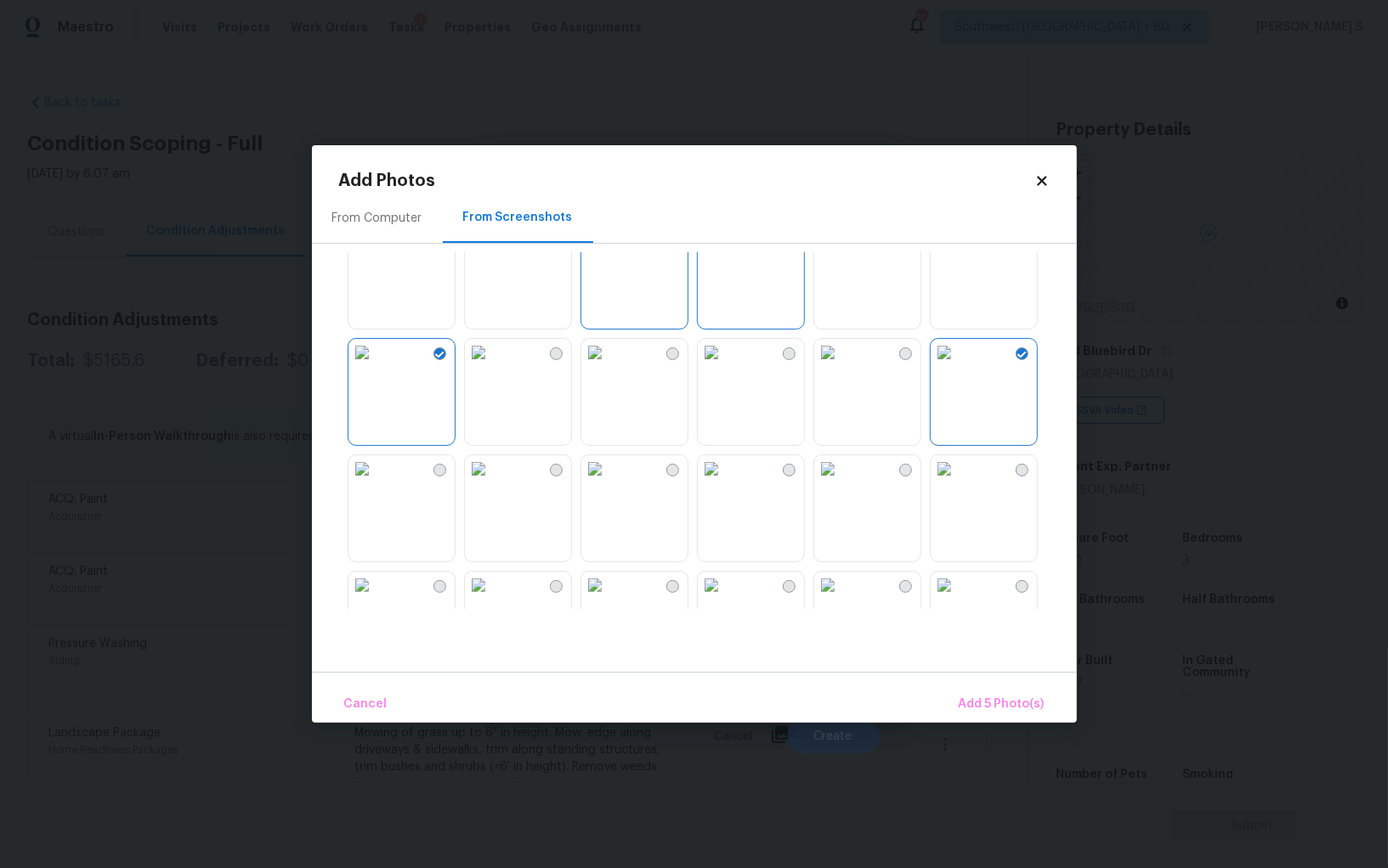
click at [725, 366] on img at bounding box center [711, 353] width 28 height 28
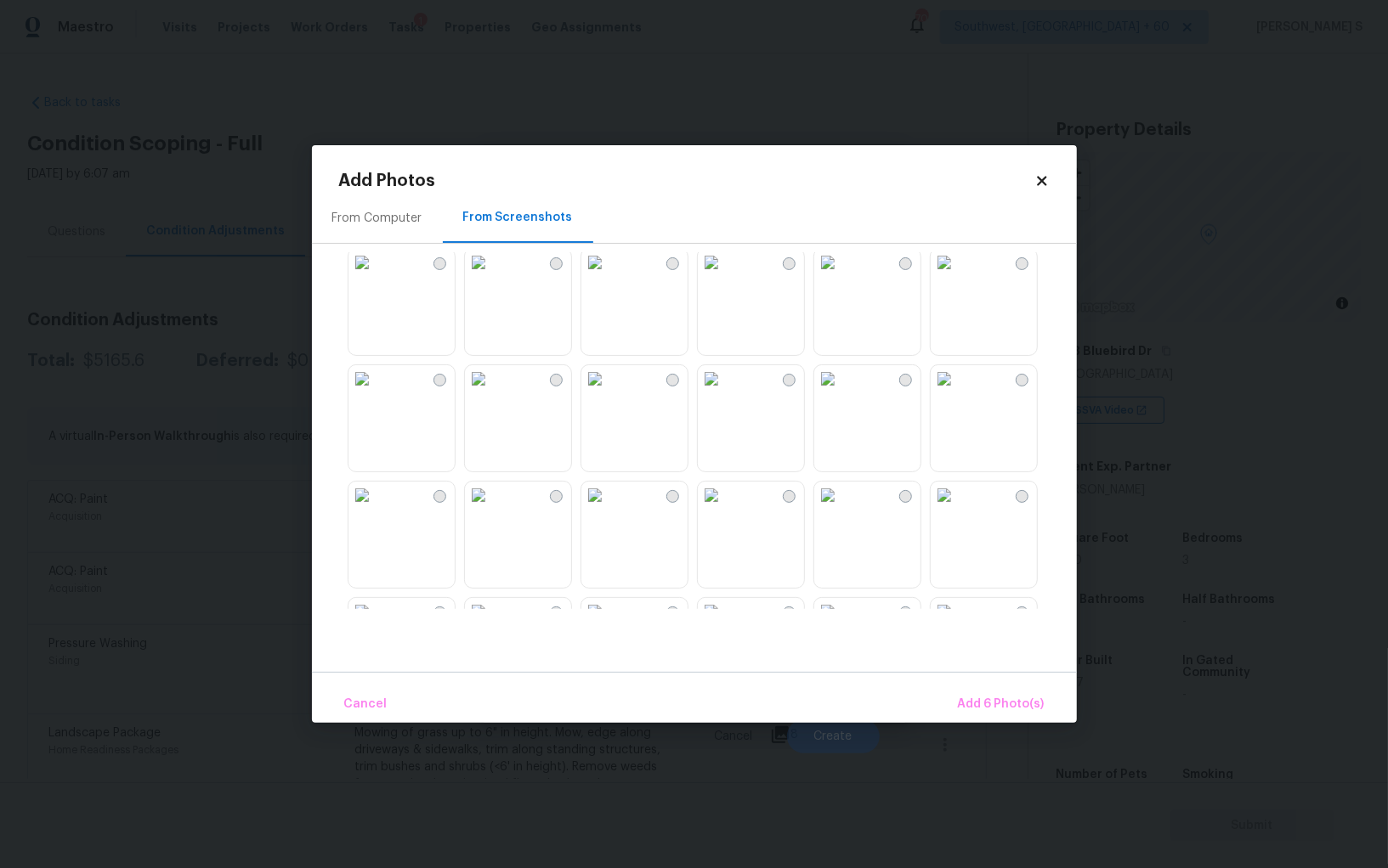
click at [725, 392] on img at bounding box center [711, 379] width 28 height 28
click at [609, 392] on img at bounding box center [595, 379] width 28 height 28
click at [609, 276] on img at bounding box center [595, 263] width 28 height 28
click at [489, 276] on img at bounding box center [479, 263] width 28 height 28
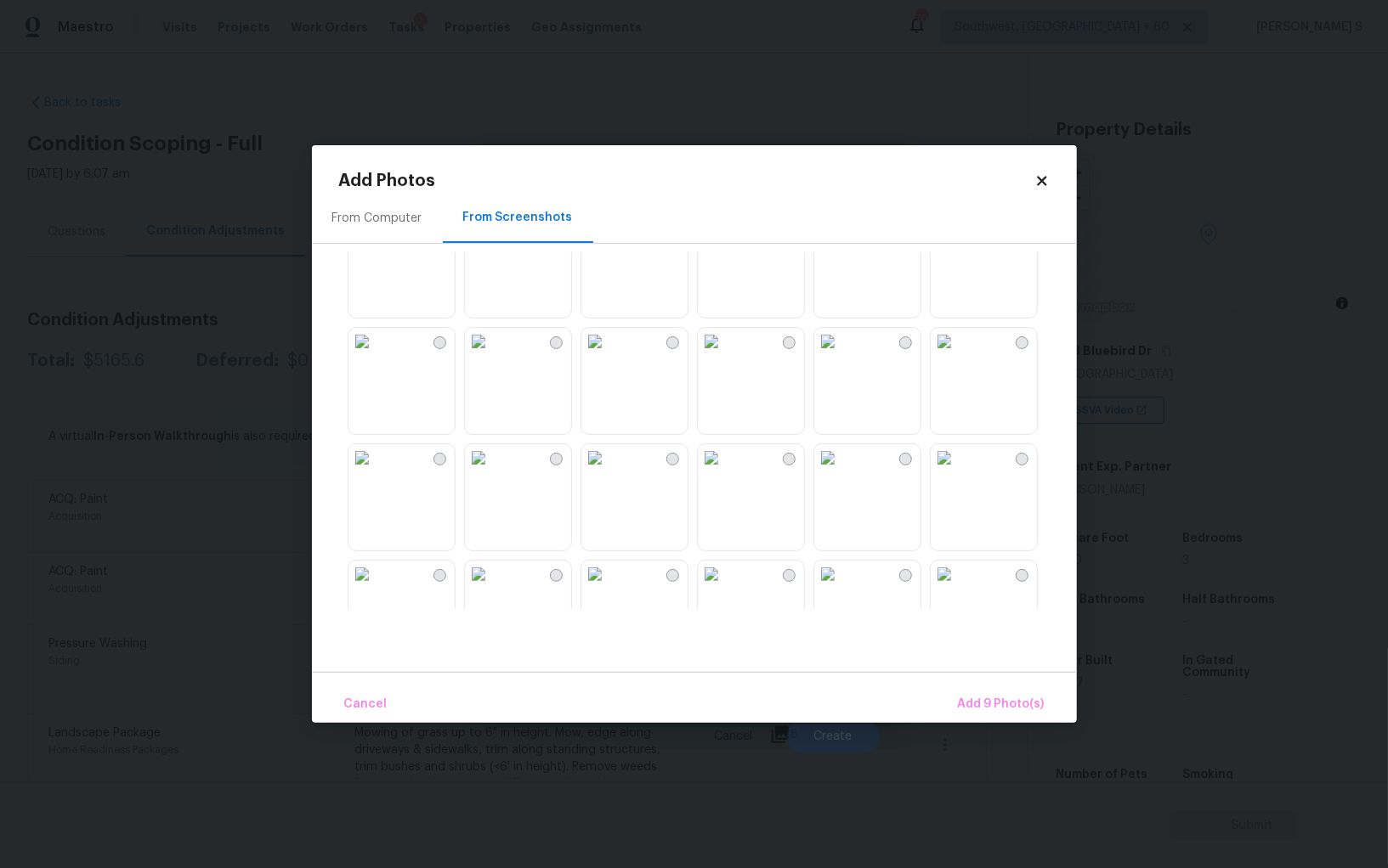
scroll to position [1215, 0]
click at [692, 483] on div at bounding box center [707, 430] width 738 height 356
click at [725, 471] on img at bounding box center [711, 457] width 28 height 28
click at [836, 471] on img at bounding box center [828, 457] width 28 height 28
click at [842, 355] on img at bounding box center [828, 341] width 28 height 28
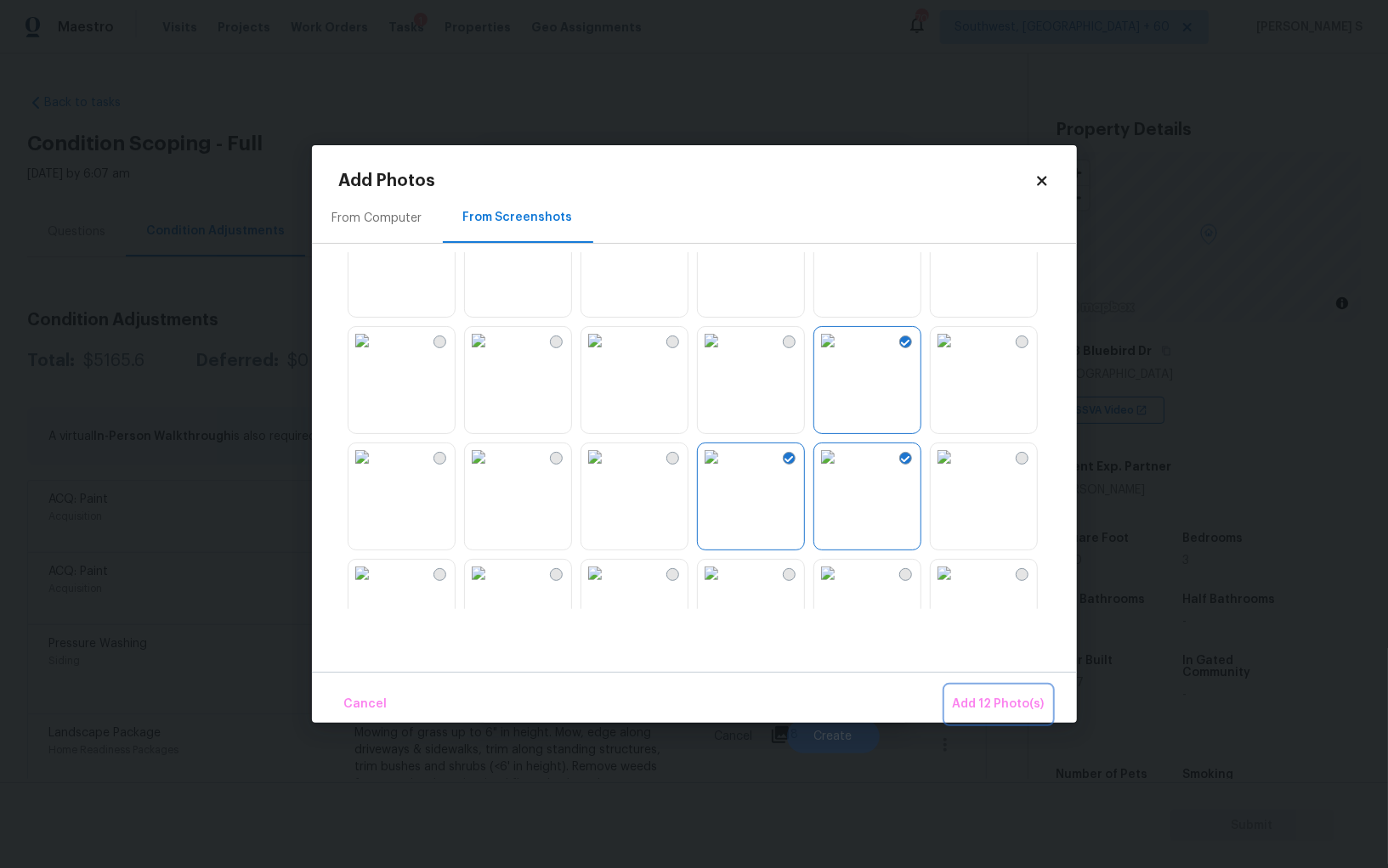
click at [1012, 691] on button "Add 12 Photo(s)" at bounding box center [998, 704] width 106 height 37
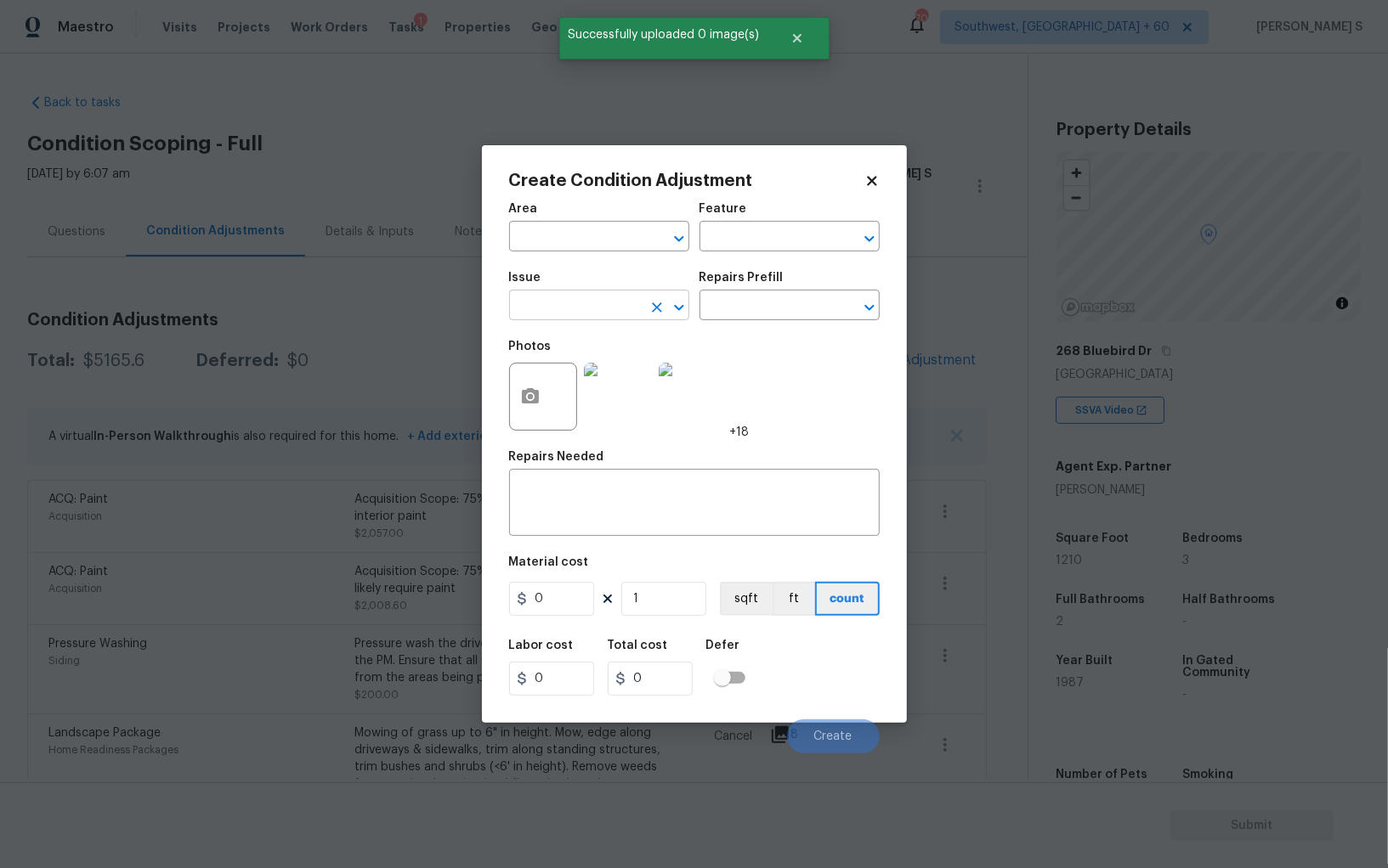
click at [539, 307] on input "text" at bounding box center [575, 307] width 132 height 27
type input "ACQ: Flooring"
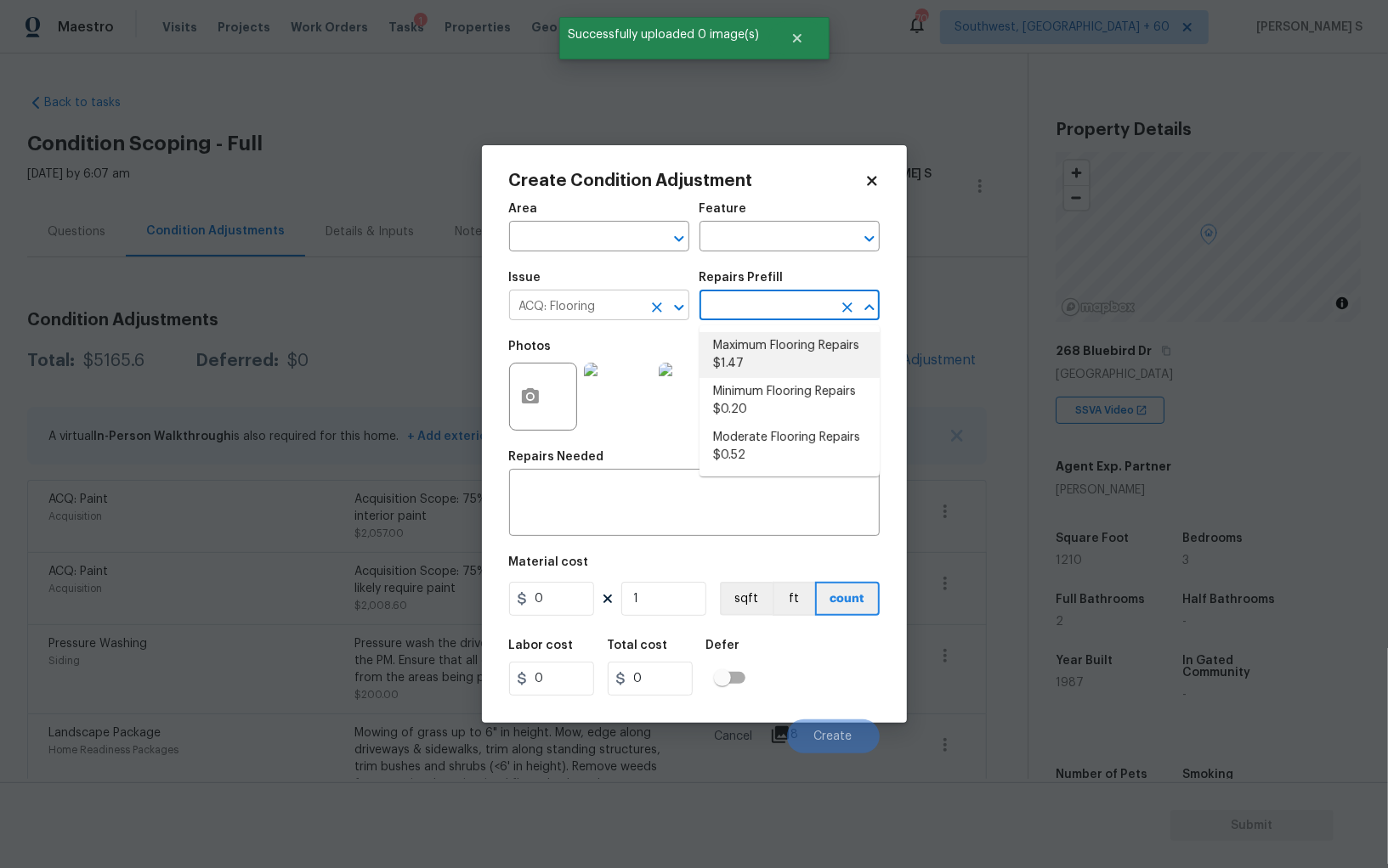
type input "Acquisition"
type textarea "Acquisition Scope: Maximum flooring repairs"
type input "1.47"
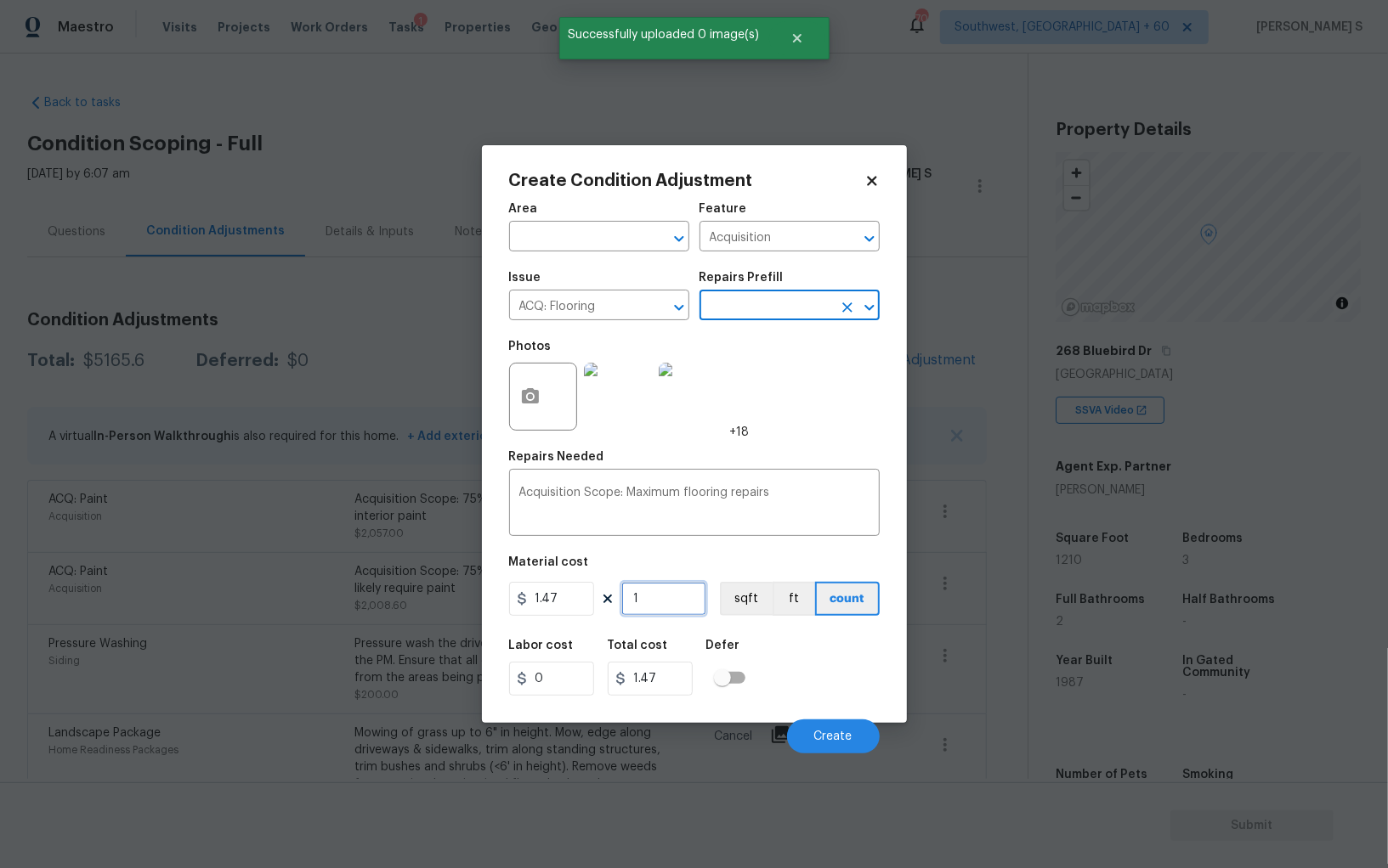
click at [666, 606] on input "1" at bounding box center [664, 598] width 85 height 34
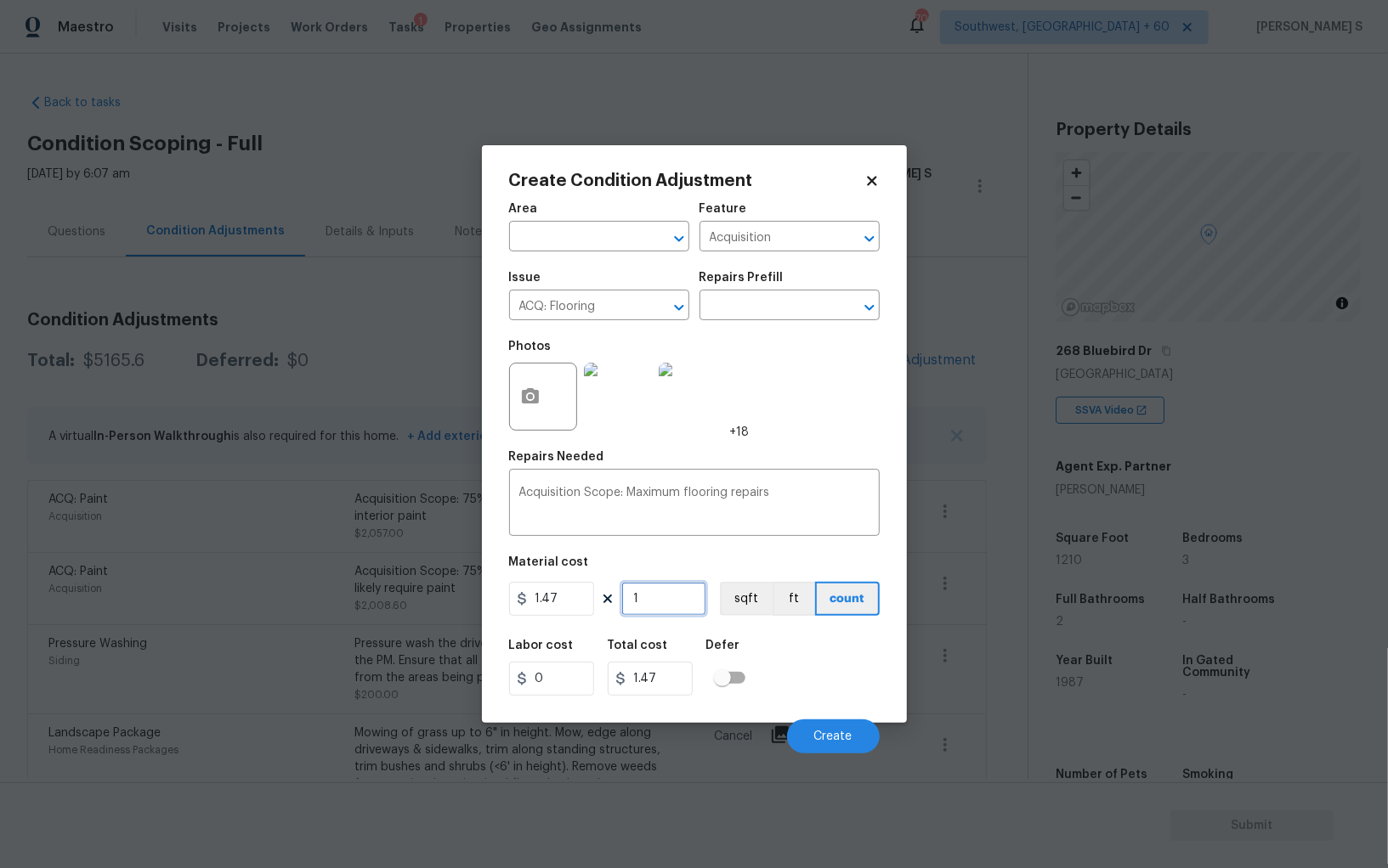
paste input "210"
type input "1210"
type input "1778.7"
type input "1210"
click at [775, 607] on button "ft" at bounding box center [793, 598] width 42 height 34
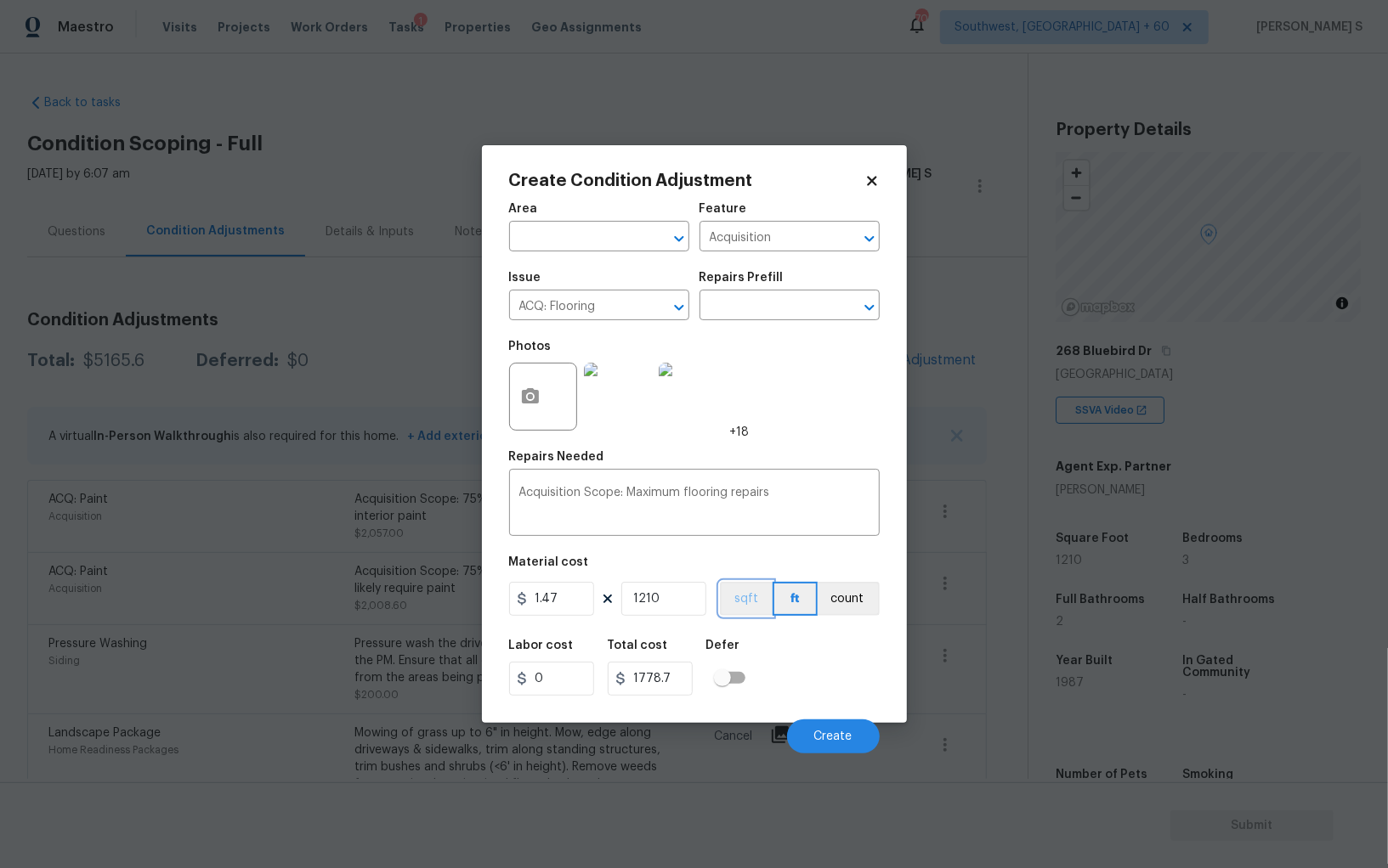
click at [734, 610] on button "sqft" at bounding box center [746, 598] width 52 height 34
click at [766, 677] on div "Labor cost 0 Total cost 1778.7 Defer" at bounding box center [694, 667] width 370 height 76
click at [834, 736] on span "Create" at bounding box center [833, 737] width 39 height 13
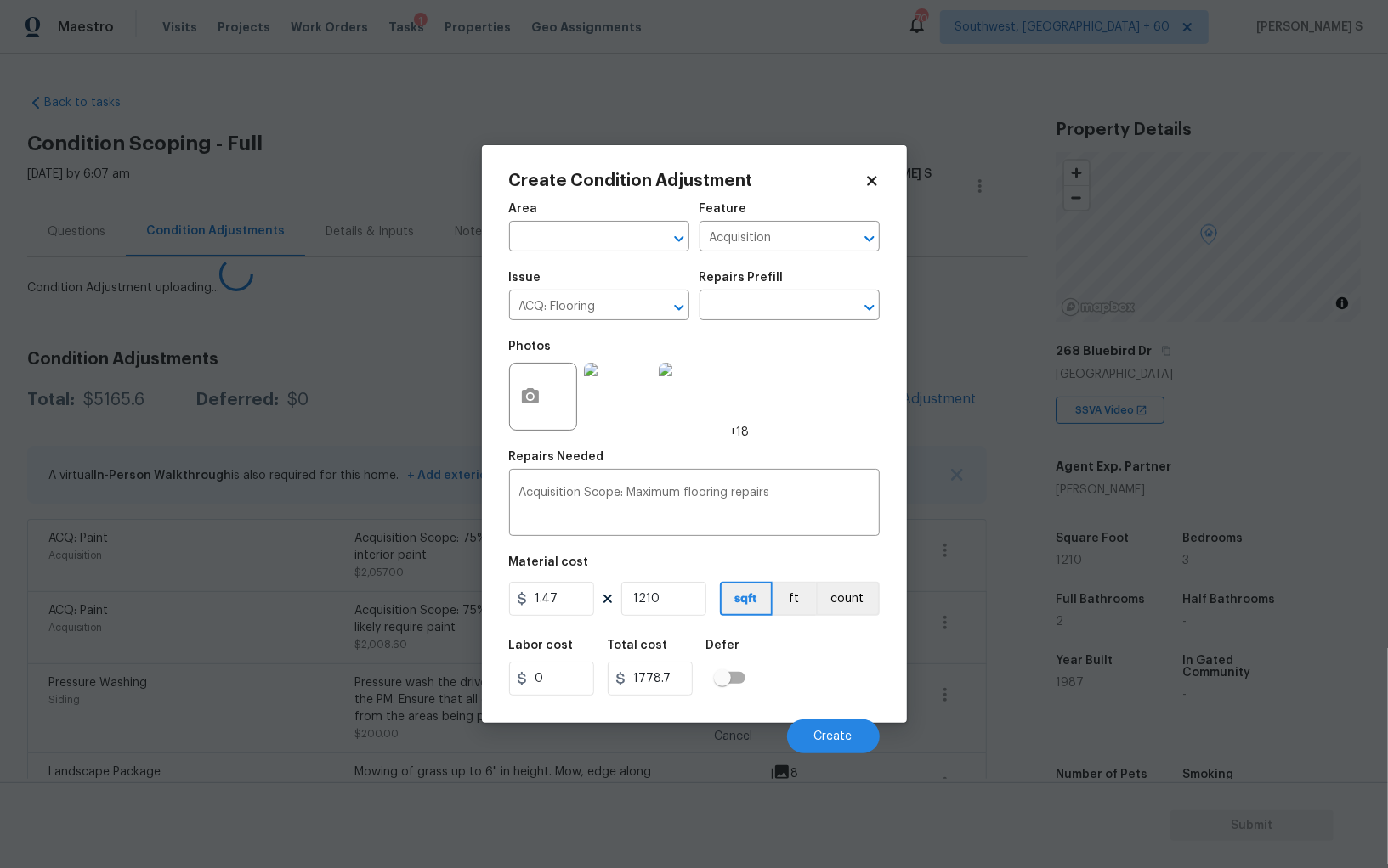
click at [144, 623] on body "Maestro Visits Projects Work Orders Tasks 1 Properties Geo Assignments 709 Sout…" at bounding box center [694, 434] width 1388 height 868
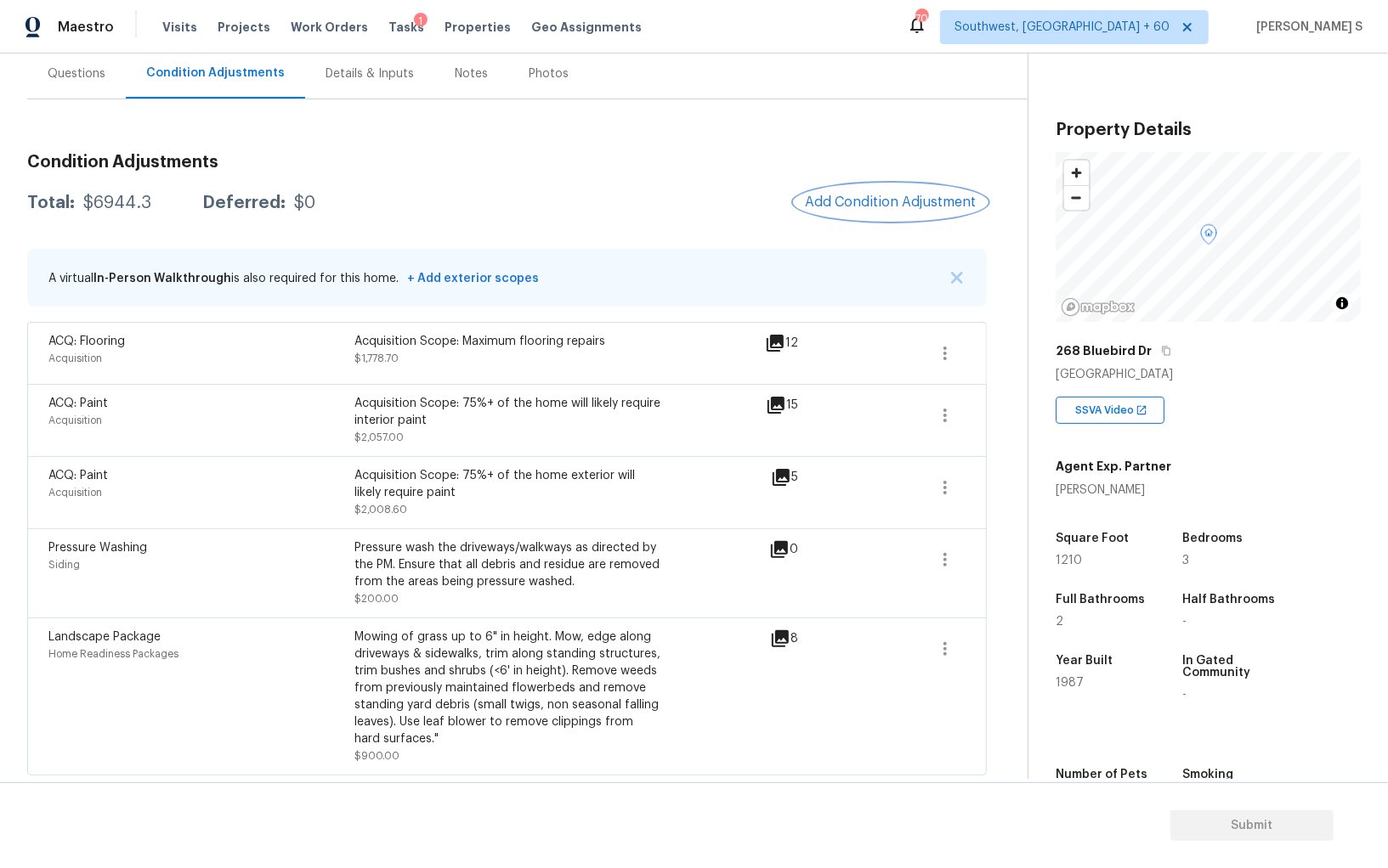
scroll to position [0, 0]
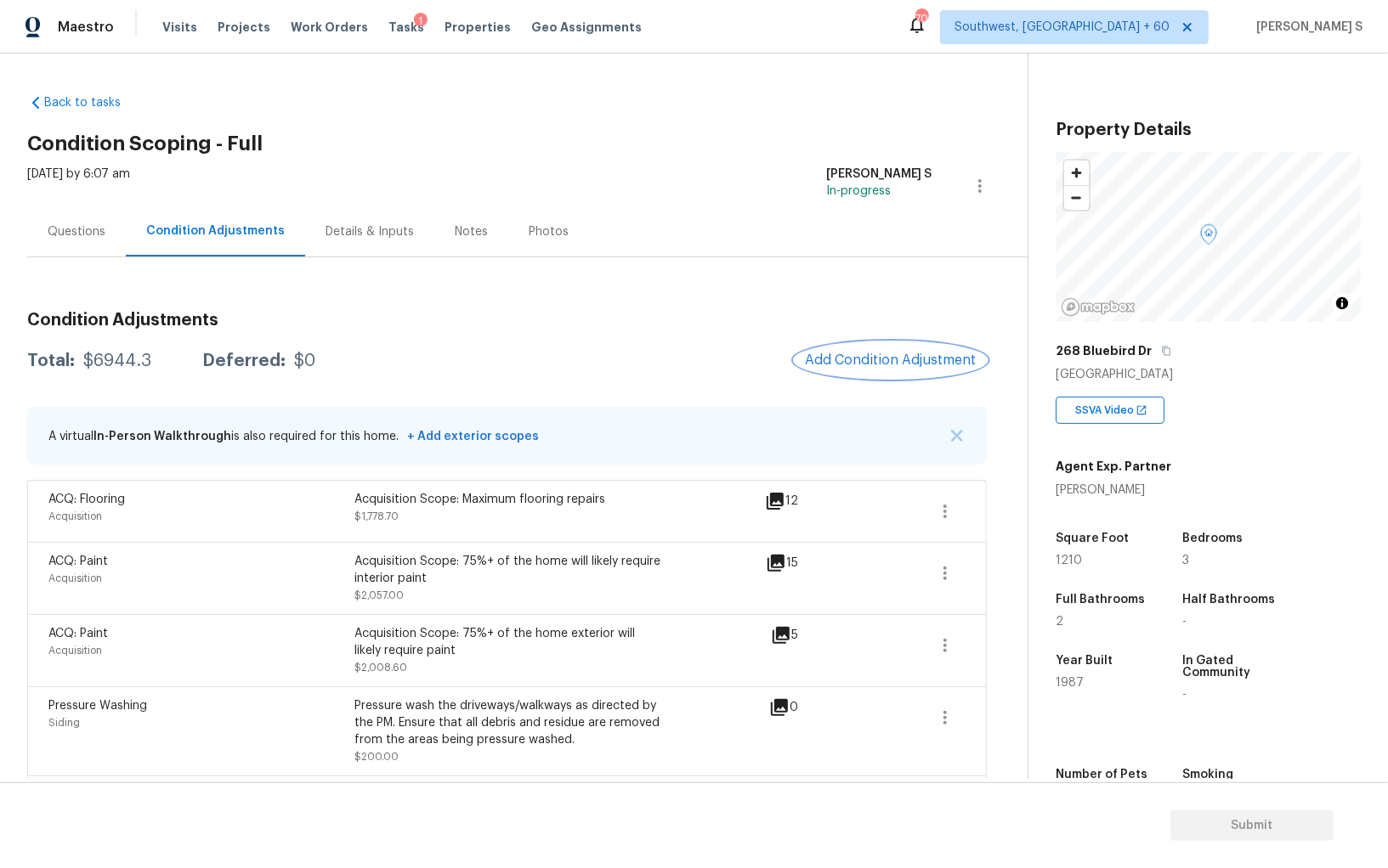
click at [895, 358] on span "Add Condition Adjustment" at bounding box center [891, 359] width 172 height 15
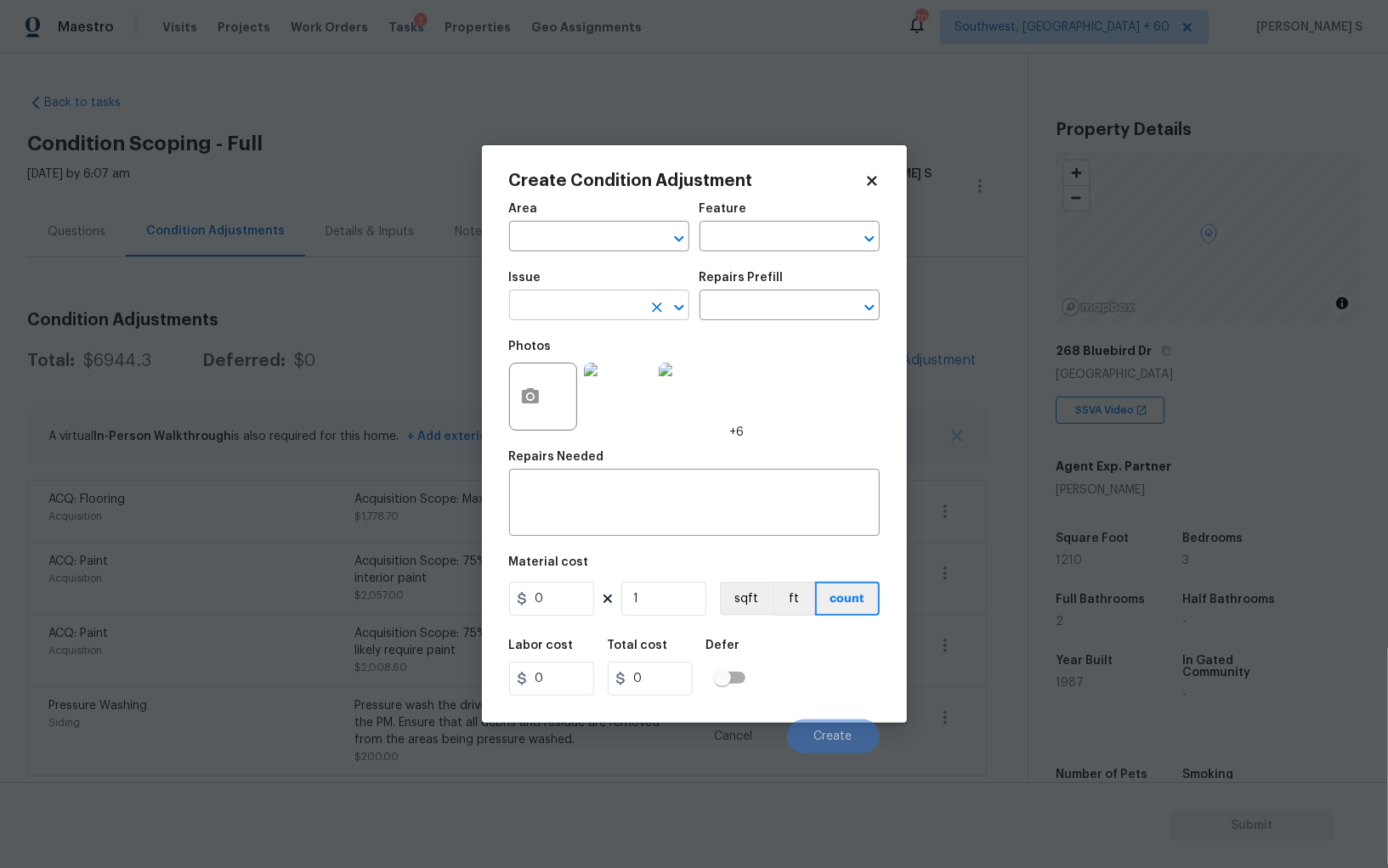
click at [562, 314] on input "text" at bounding box center [575, 307] width 132 height 27
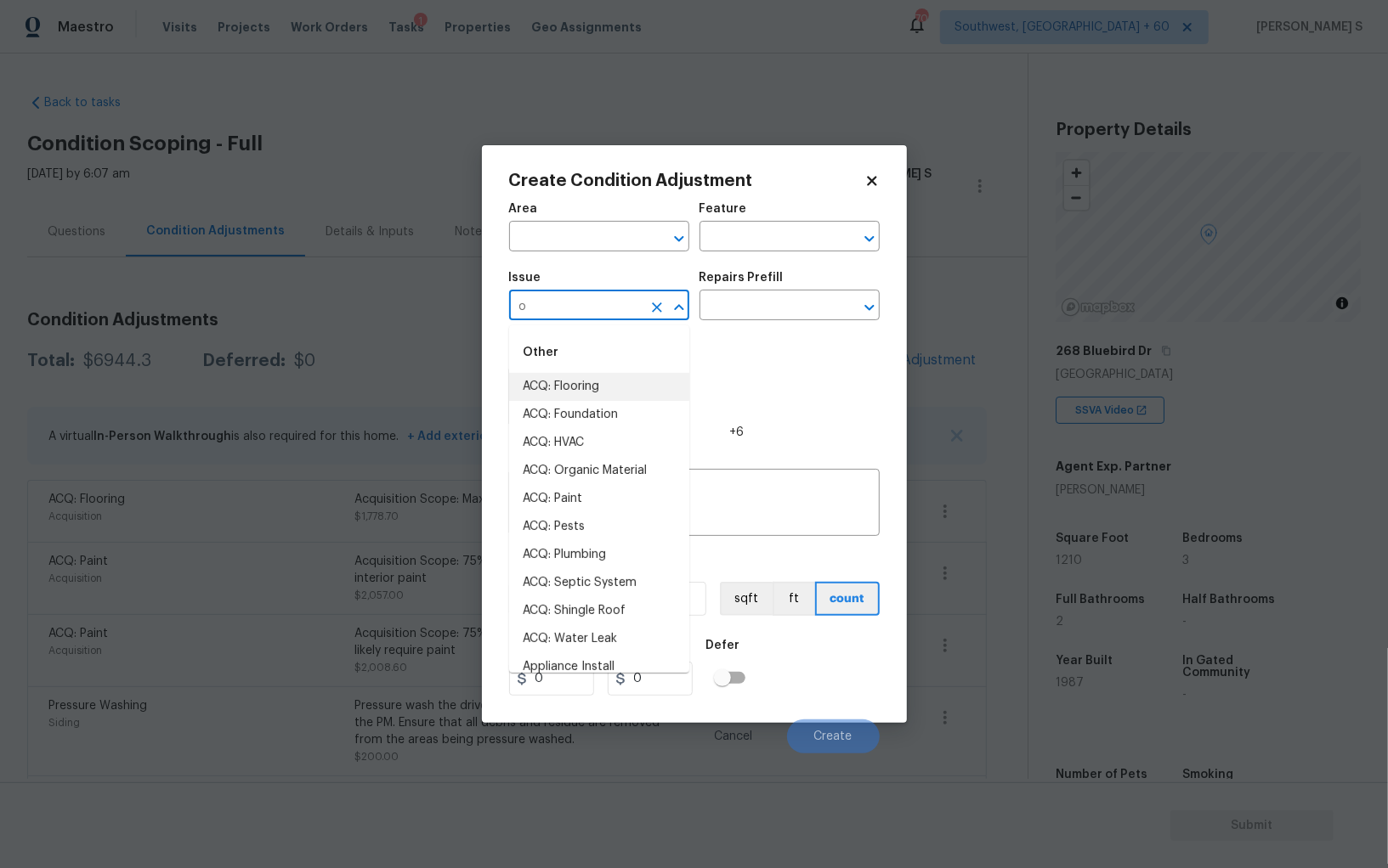
click at [562, 314] on input "o" at bounding box center [575, 307] width 132 height 27
type input "Pet Odor"
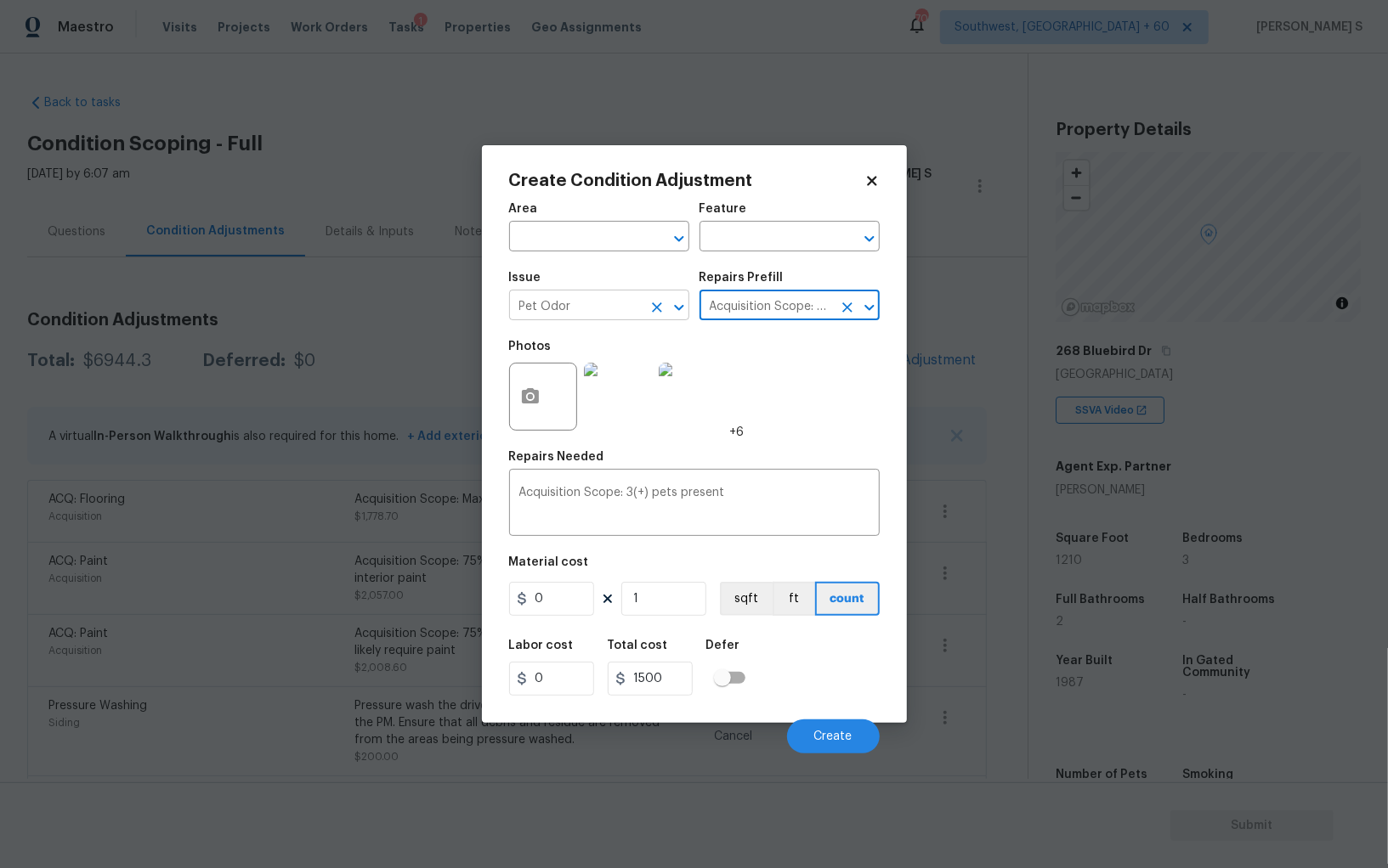
type textarea "Acquisition Scope: 3(+) pets present"
type input "1500"
click at [844, 723] on button "Create" at bounding box center [834, 737] width 93 height 34
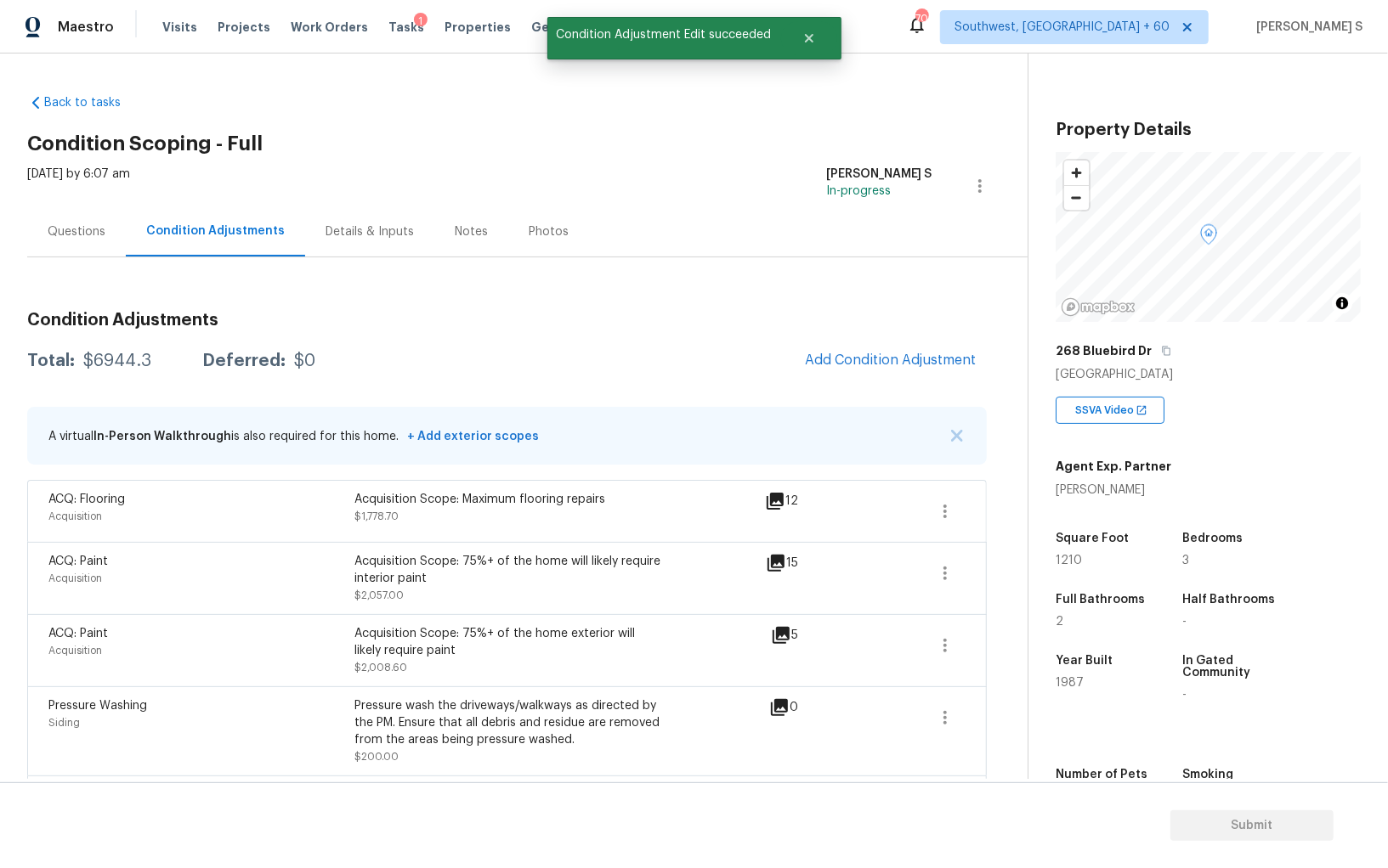
click at [234, 635] on body "Maestro Visits Projects Work Orders Tasks 1 Properties Geo Assignments 709 Sout…" at bounding box center [694, 434] width 1388 height 868
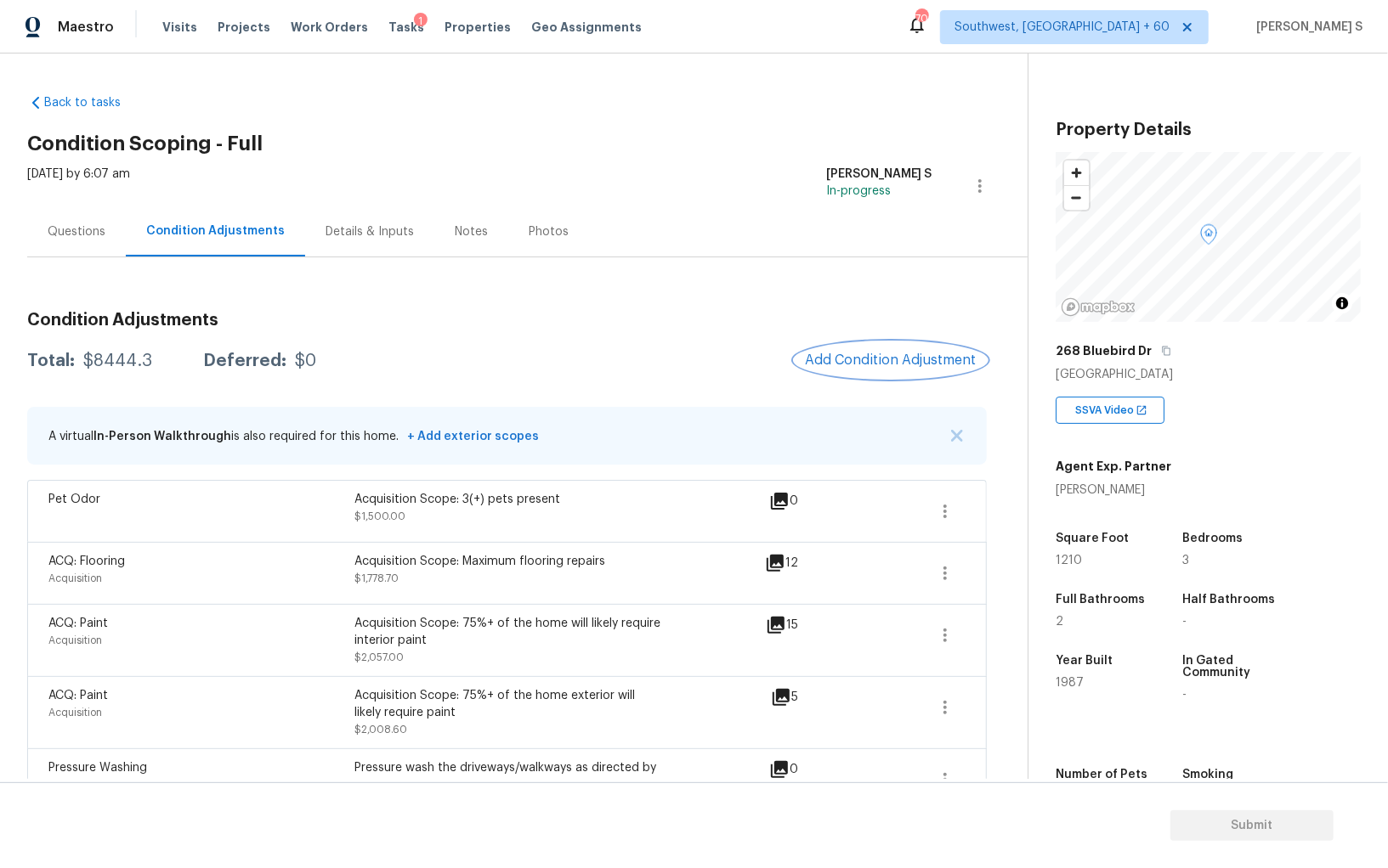
click at [842, 360] on span "Add Condition Adjustment" at bounding box center [891, 359] width 172 height 15
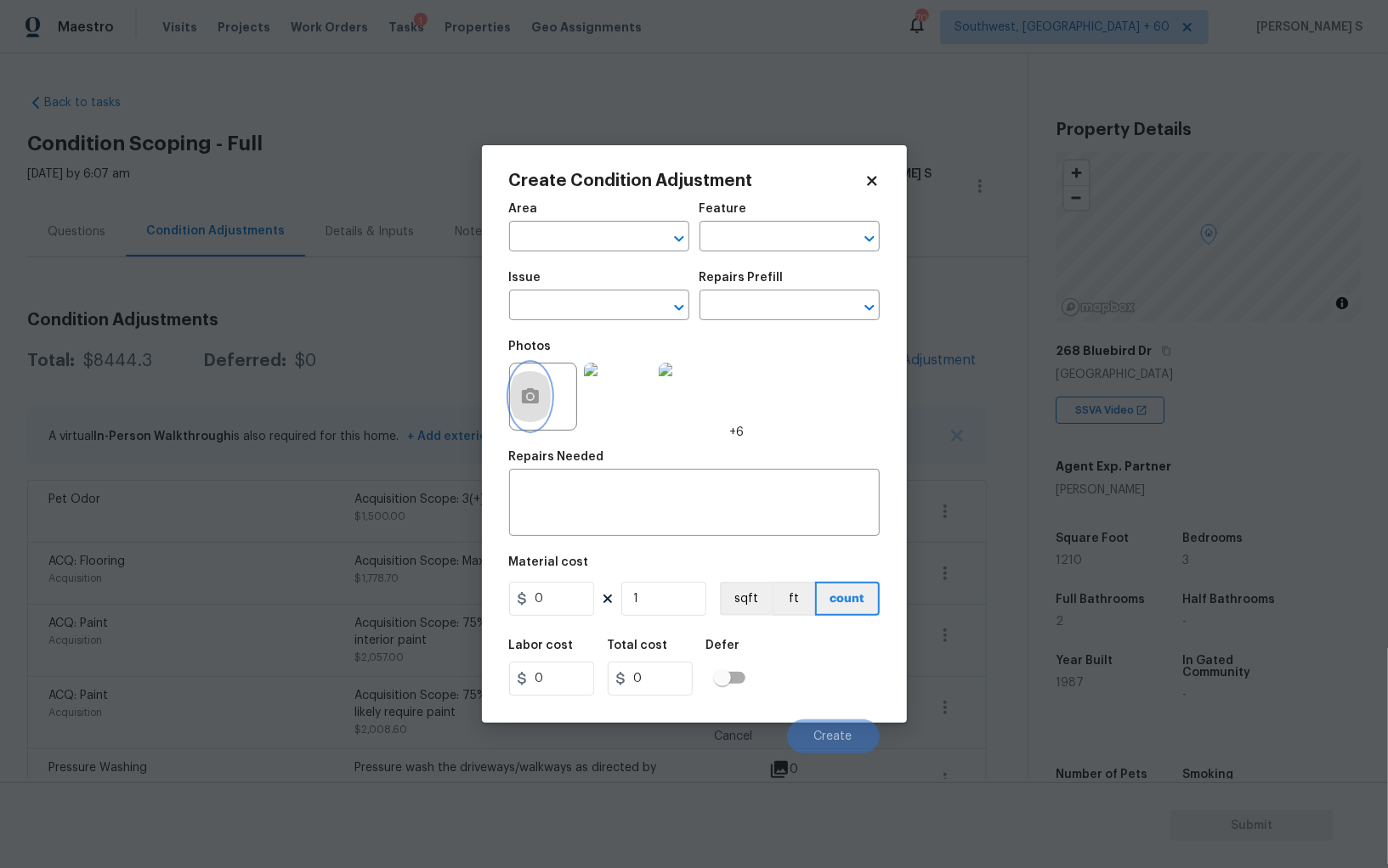
click at [510, 404] on button "button" at bounding box center [530, 396] width 41 height 66
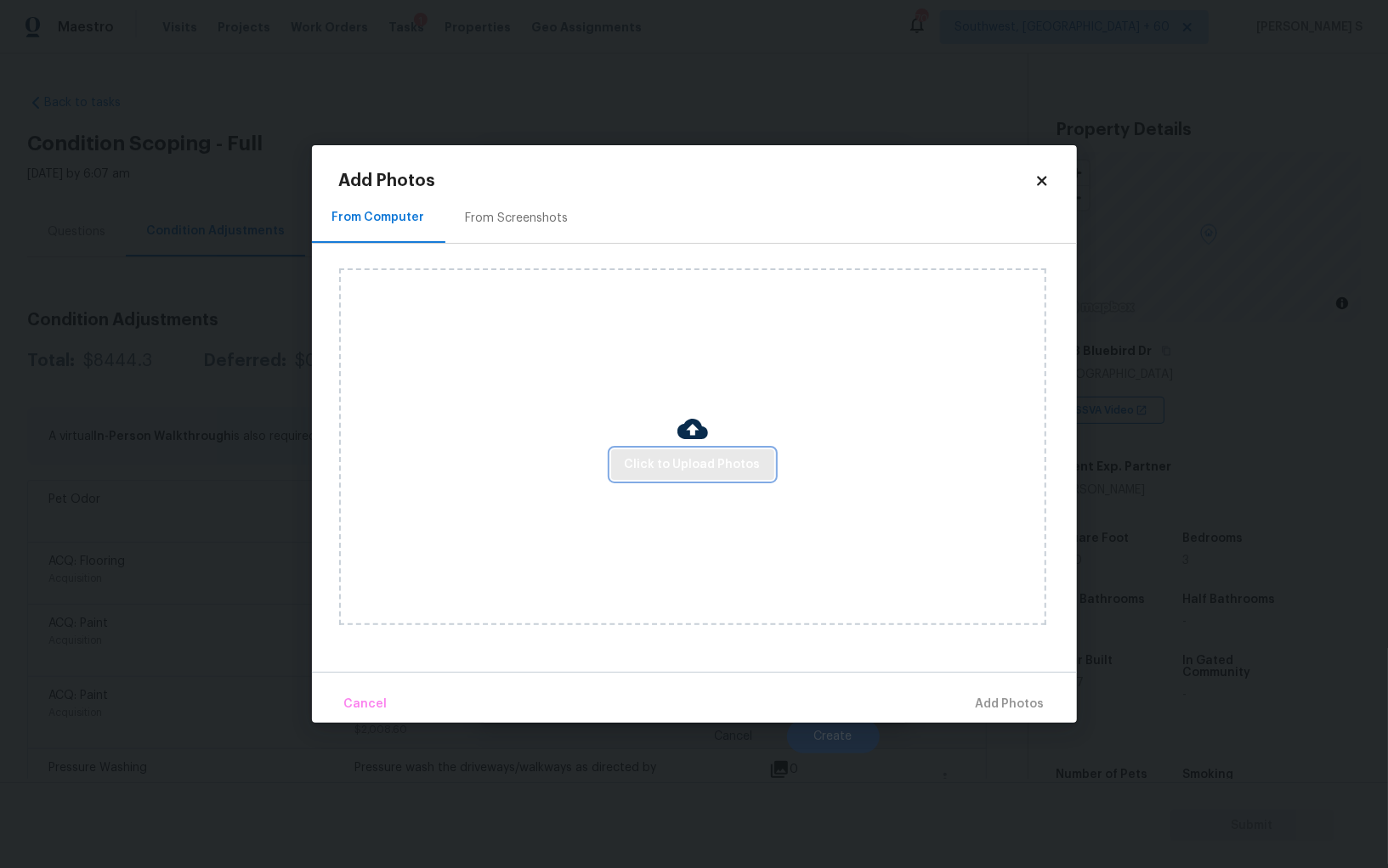
click at [747, 478] on button "Click to Upload Photos" at bounding box center [692, 465] width 163 height 32
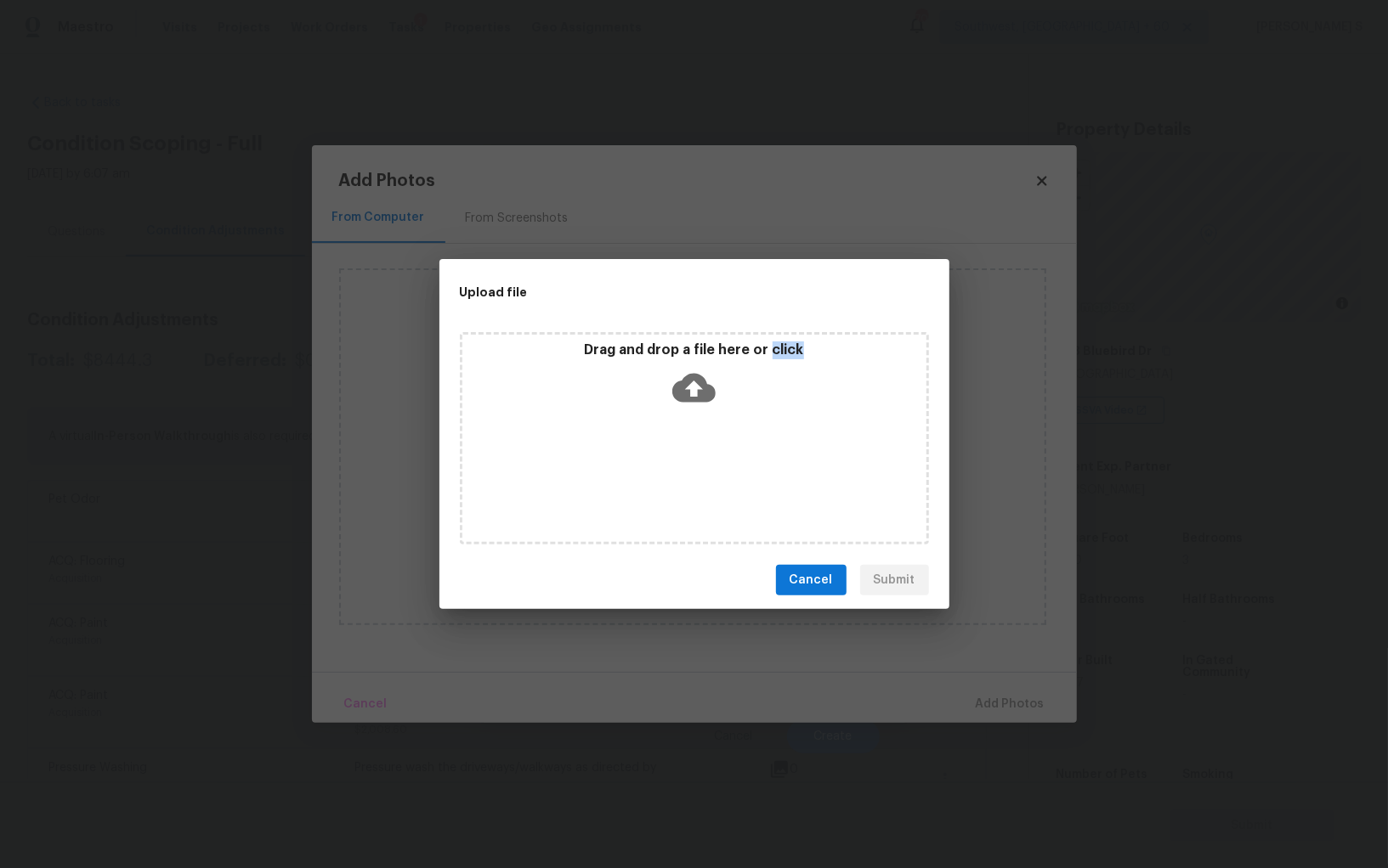
click at [747, 478] on div "Drag and drop a file here or click" at bounding box center [694, 437] width 469 height 212
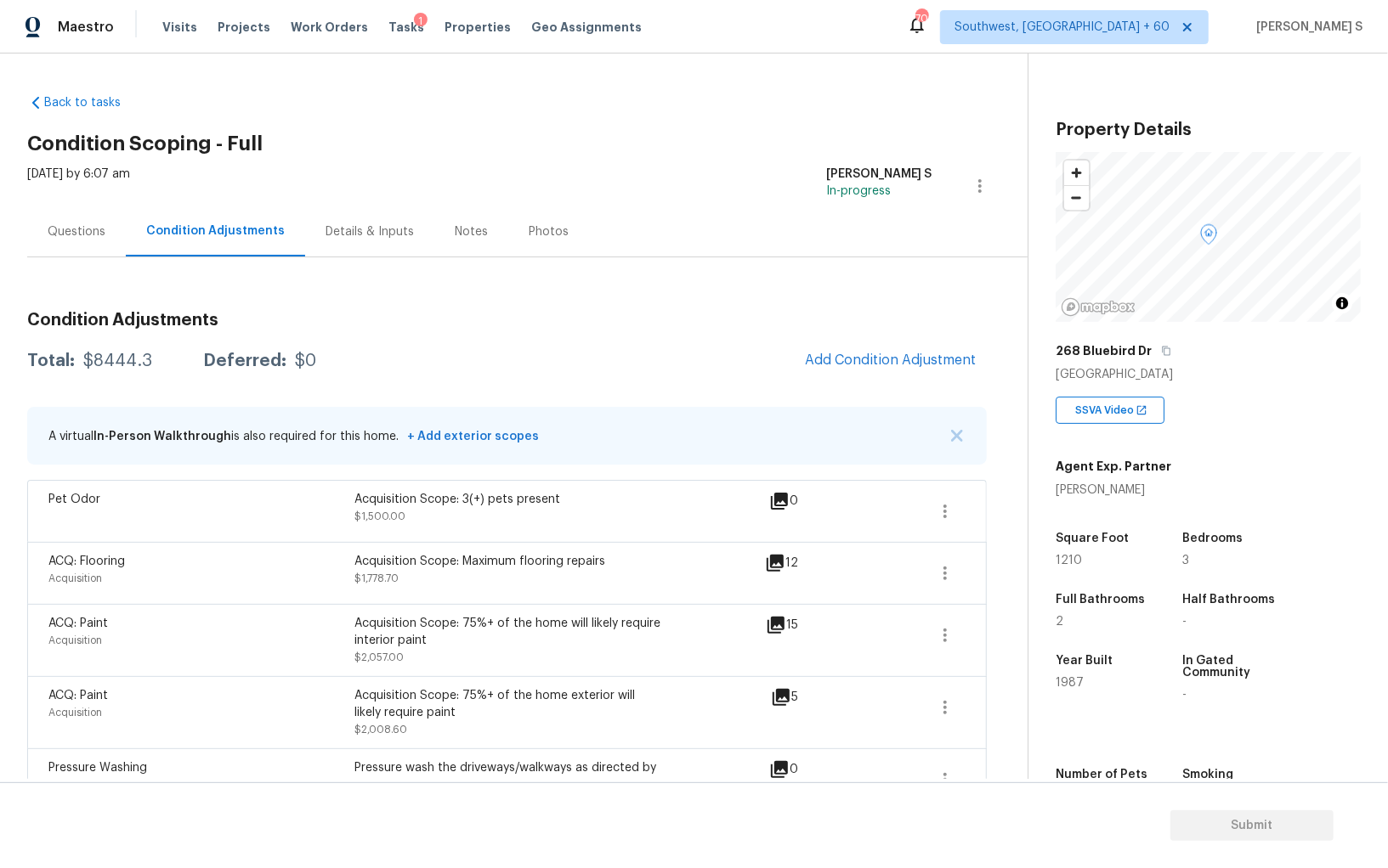
click at [246, 590] on body "Maestro Visits Projects Work Orders Tasks 1 Properties Geo Assignments 709 Sout…" at bounding box center [694, 434] width 1388 height 868
click at [916, 344] on button "Add Condition Adjustment" at bounding box center [890, 360] width 192 height 36
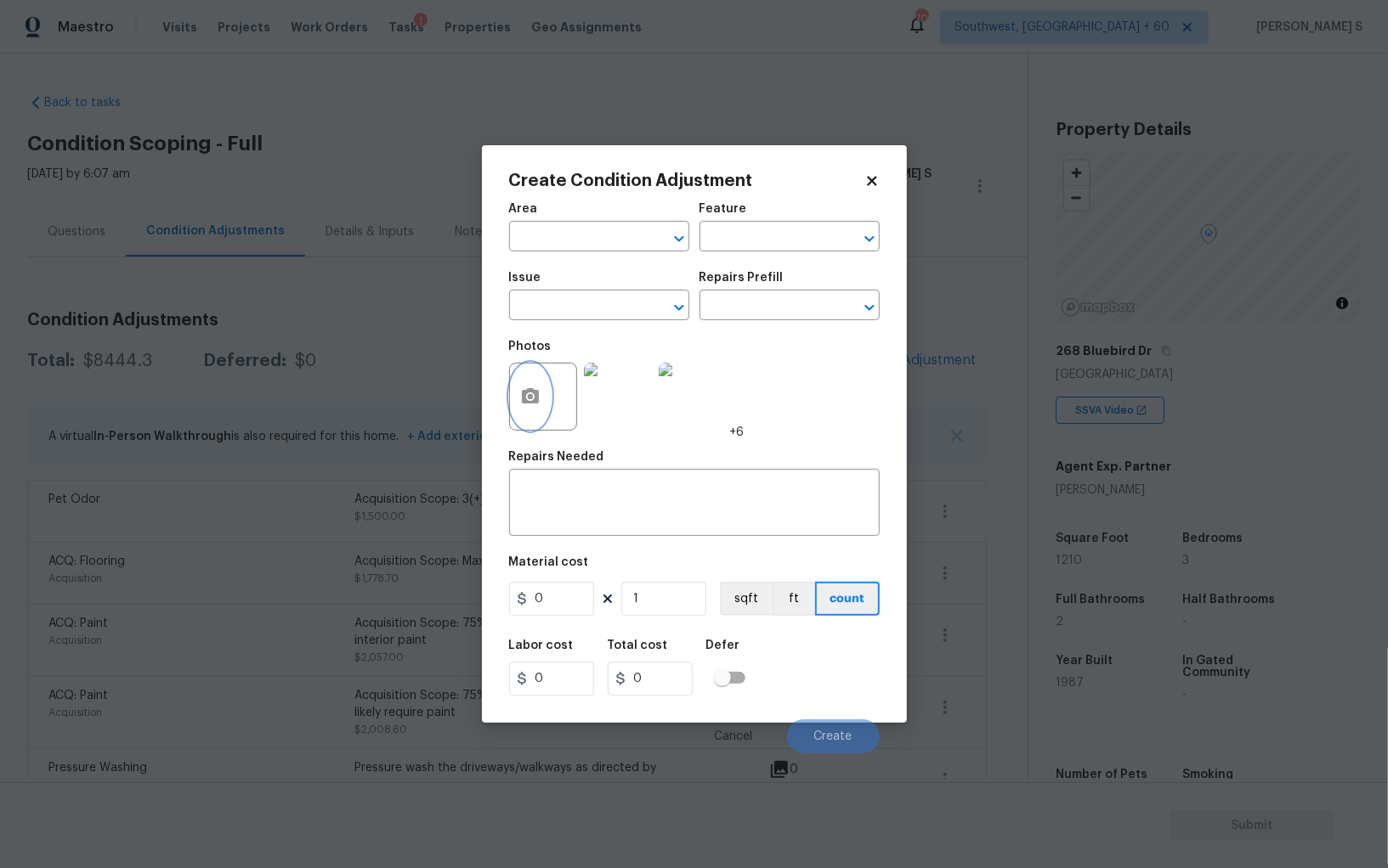
click at [548, 392] on button "button" at bounding box center [530, 396] width 41 height 66
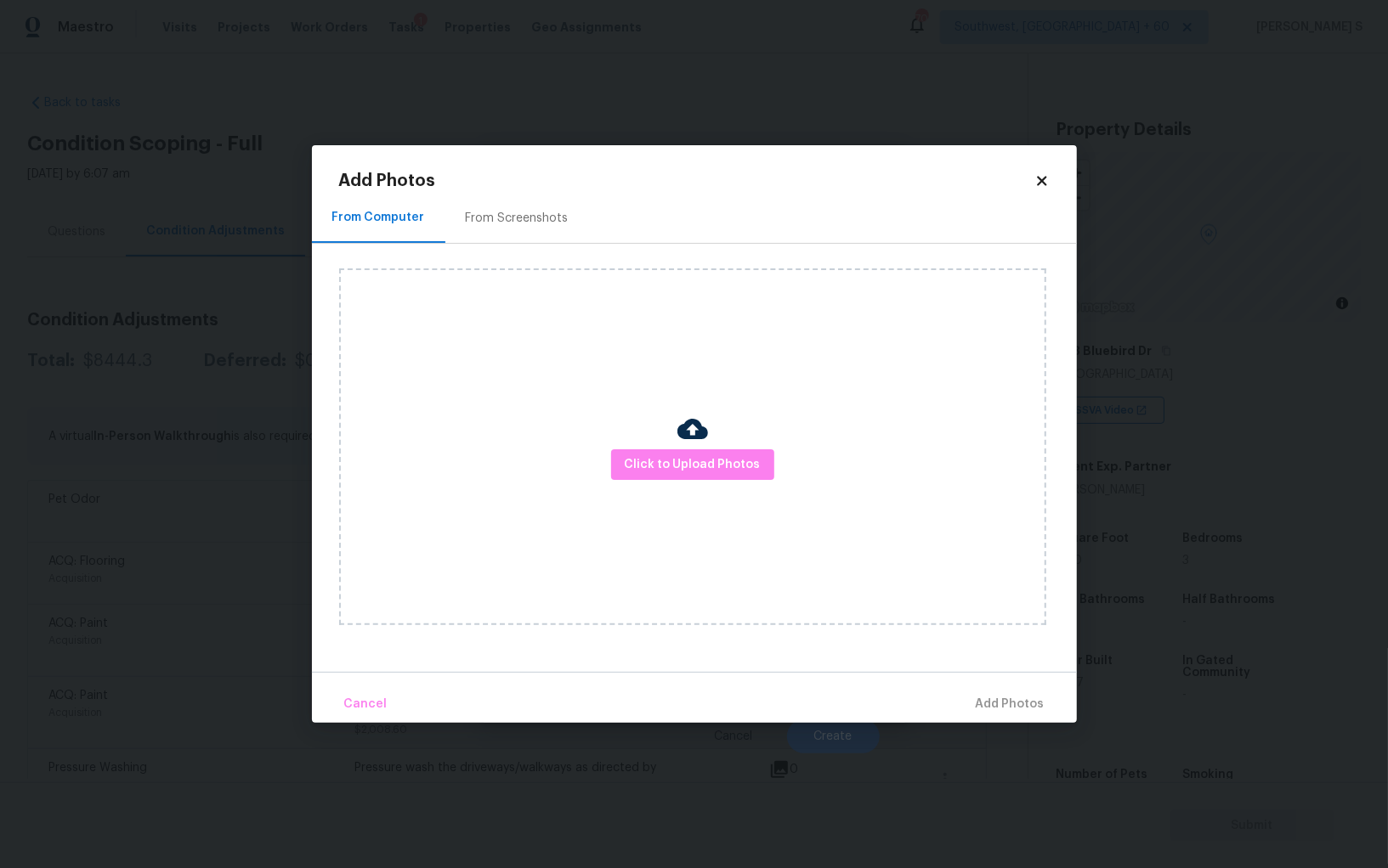
click at [731, 483] on div "Click to Upload Photos" at bounding box center [693, 446] width 707 height 356
click at [730, 471] on span "Click to Upload Photos" at bounding box center [693, 465] width 136 height 22
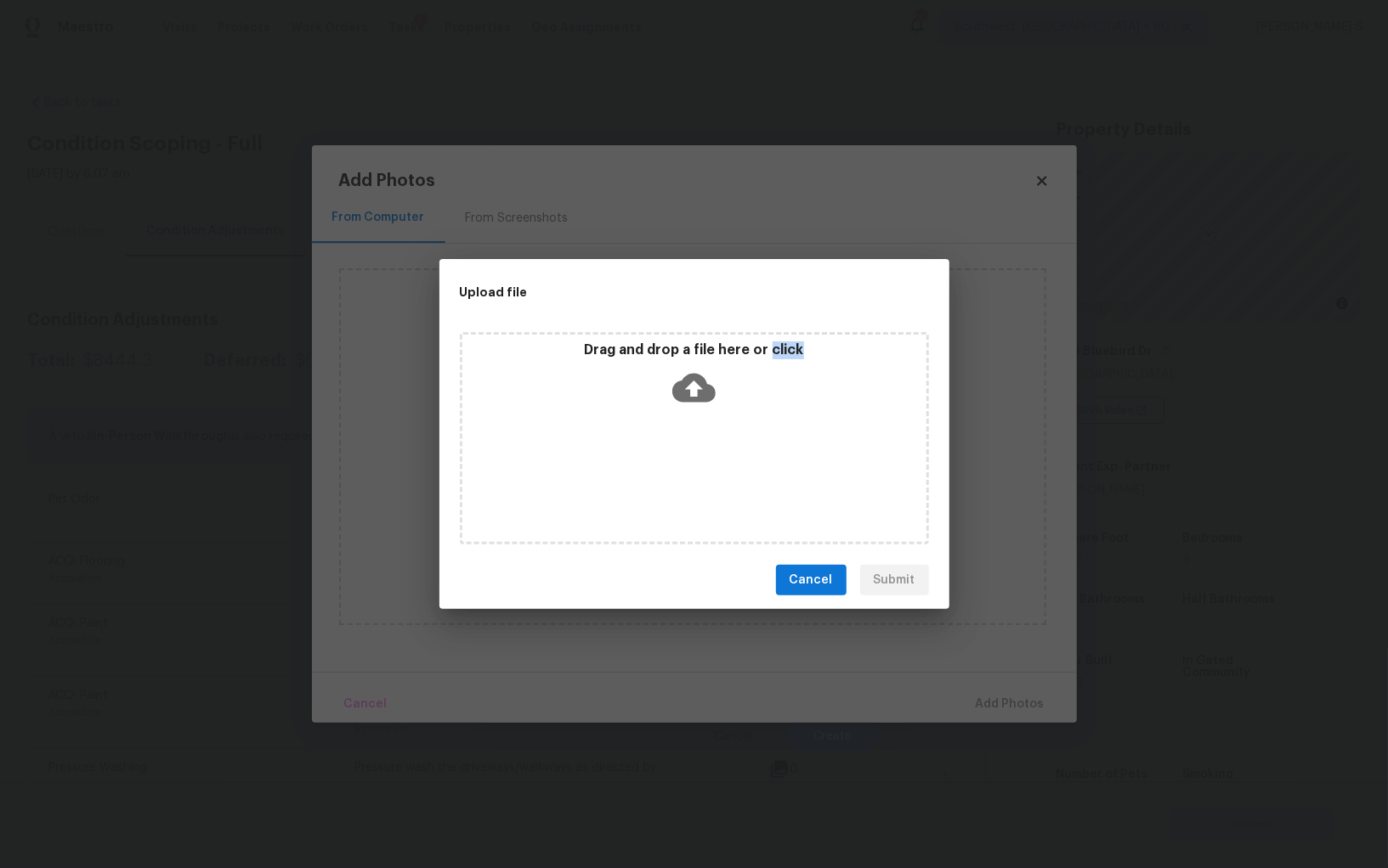
click at [730, 471] on div "Drag and drop a file here or click" at bounding box center [694, 437] width 469 height 212
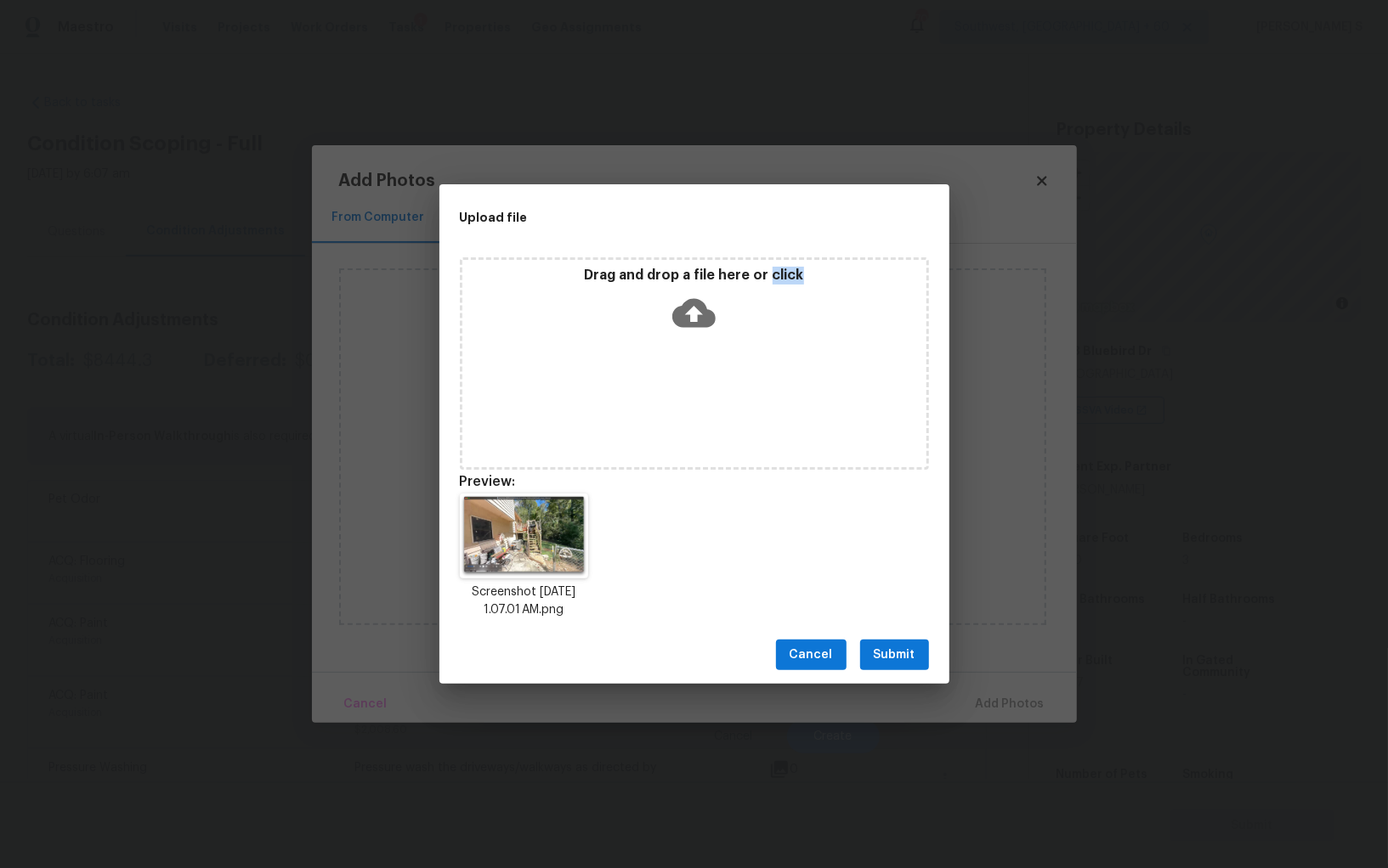
click at [893, 641] on button "Submit" at bounding box center [895, 656] width 69 height 32
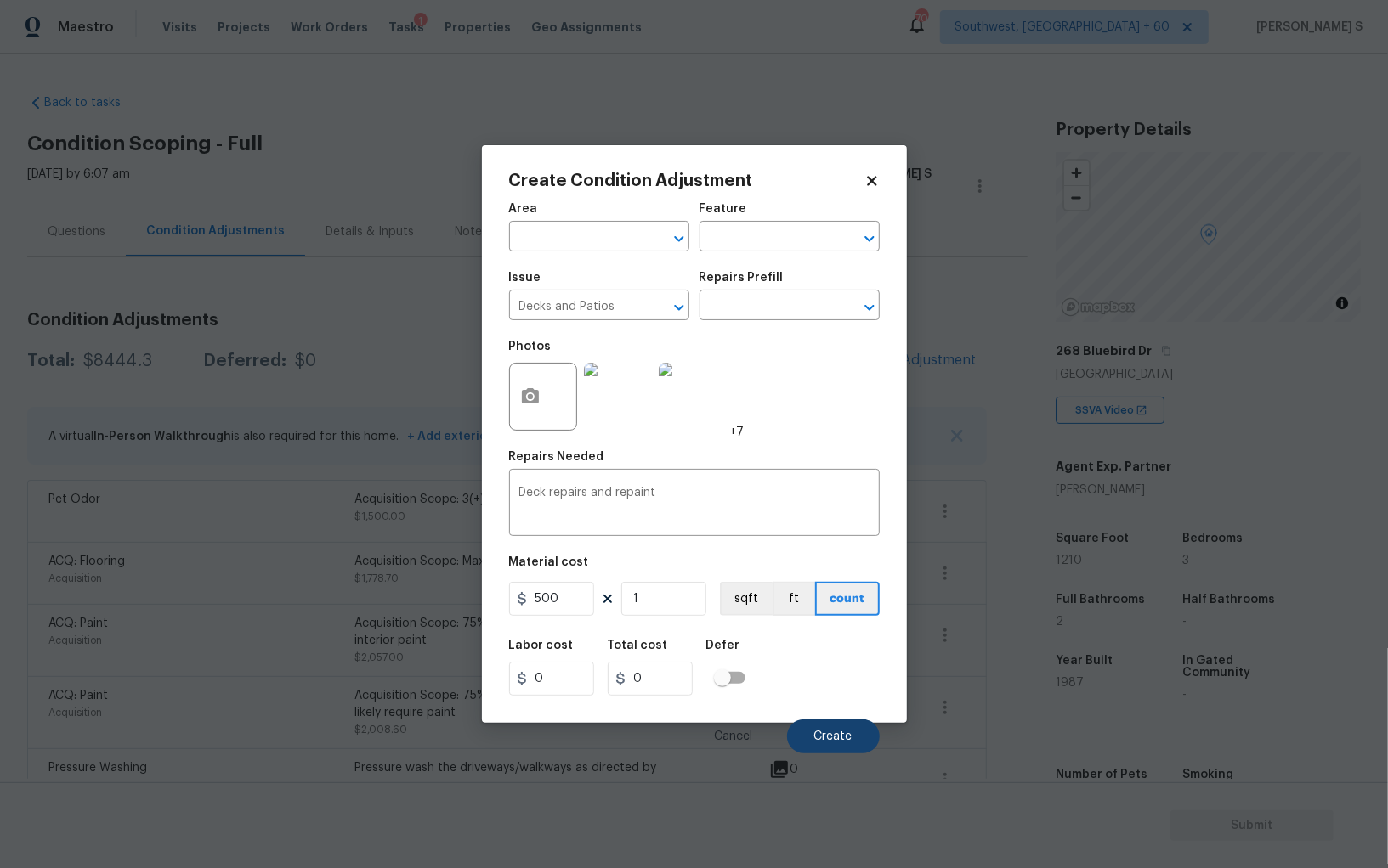
type input "500"
click at [854, 750] on button "Create" at bounding box center [834, 737] width 93 height 34
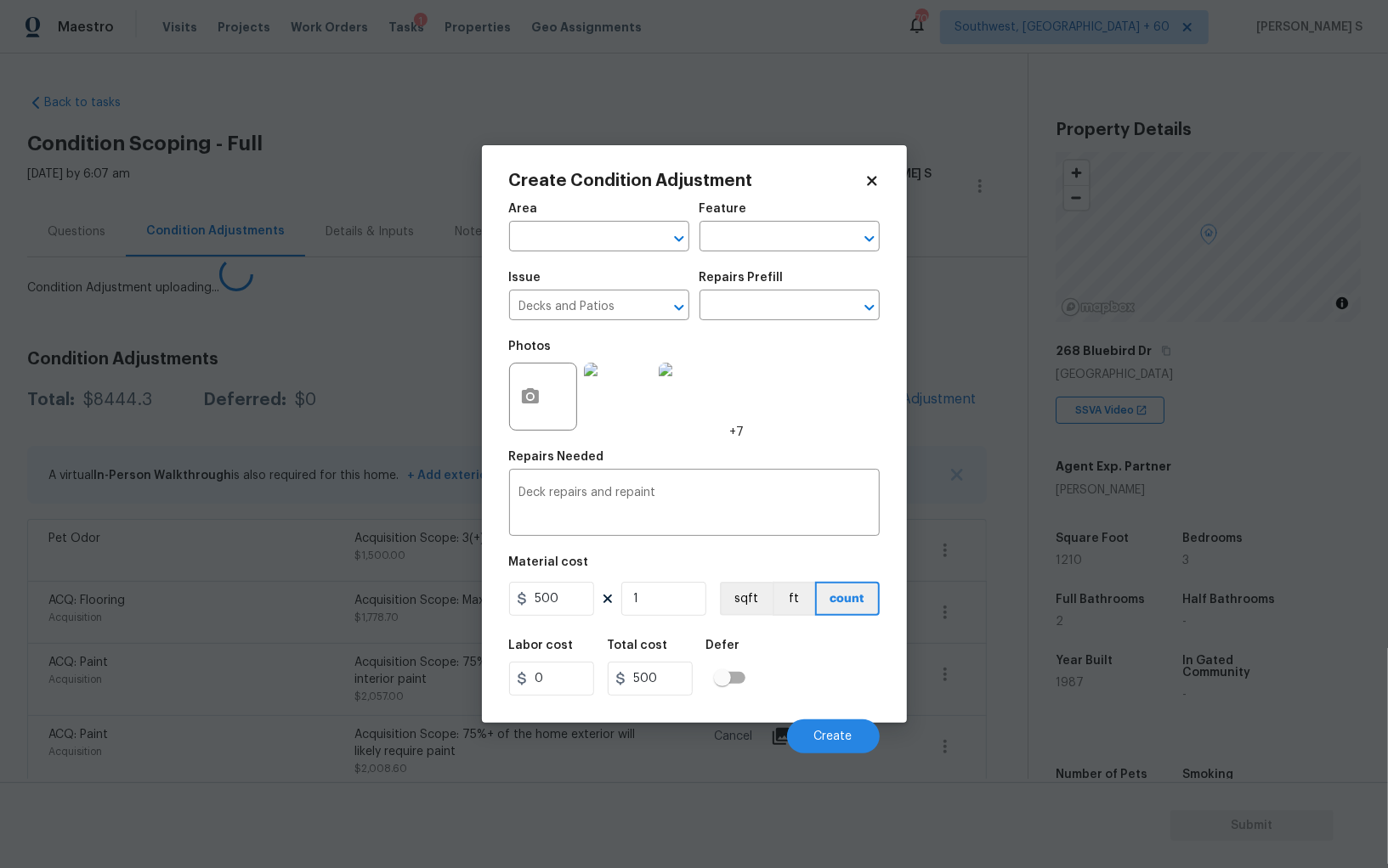
click at [240, 601] on body "Maestro Visits Projects Work Orders Tasks 1 Properties Geo Assignments 709 Sout…" at bounding box center [694, 434] width 1388 height 868
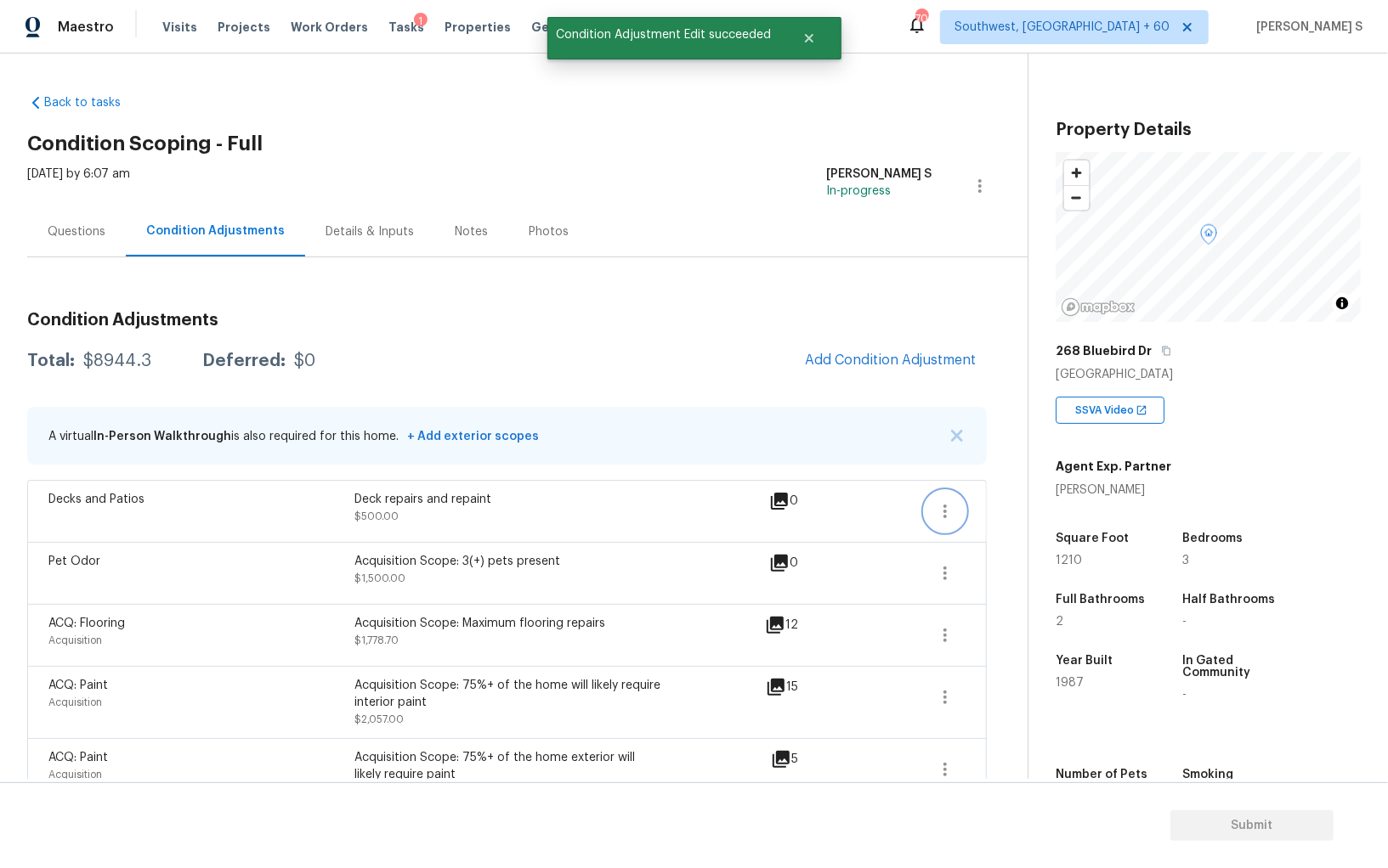
click at [952, 505] on icon "button" at bounding box center [944, 512] width 21 height 21
click at [995, 505] on div "Edit" at bounding box center [1042, 507] width 132 height 17
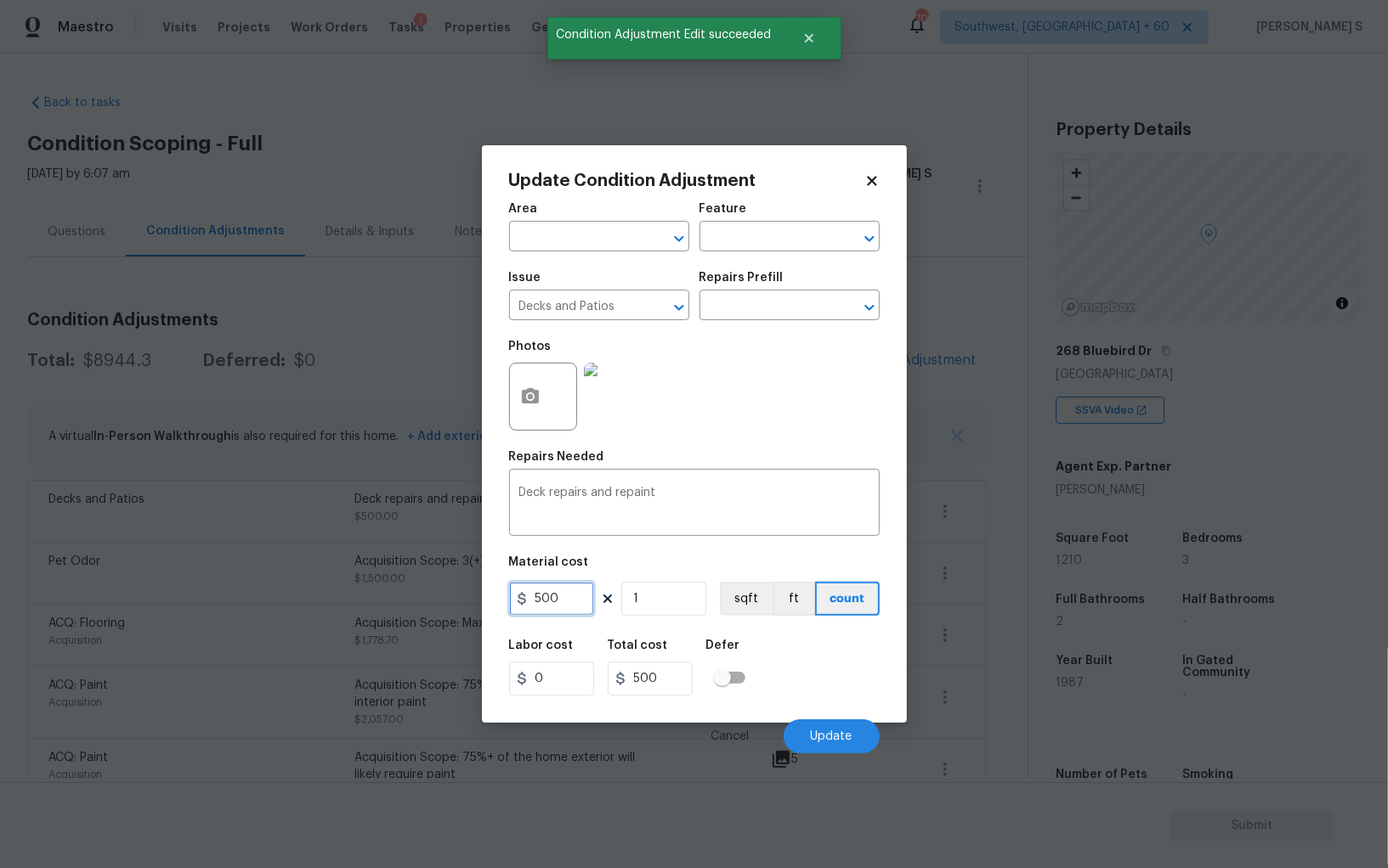
click at [581, 596] on input "500" at bounding box center [551, 598] width 85 height 34
type input "1000"
click at [816, 734] on span "Update" at bounding box center [832, 737] width 41 height 13
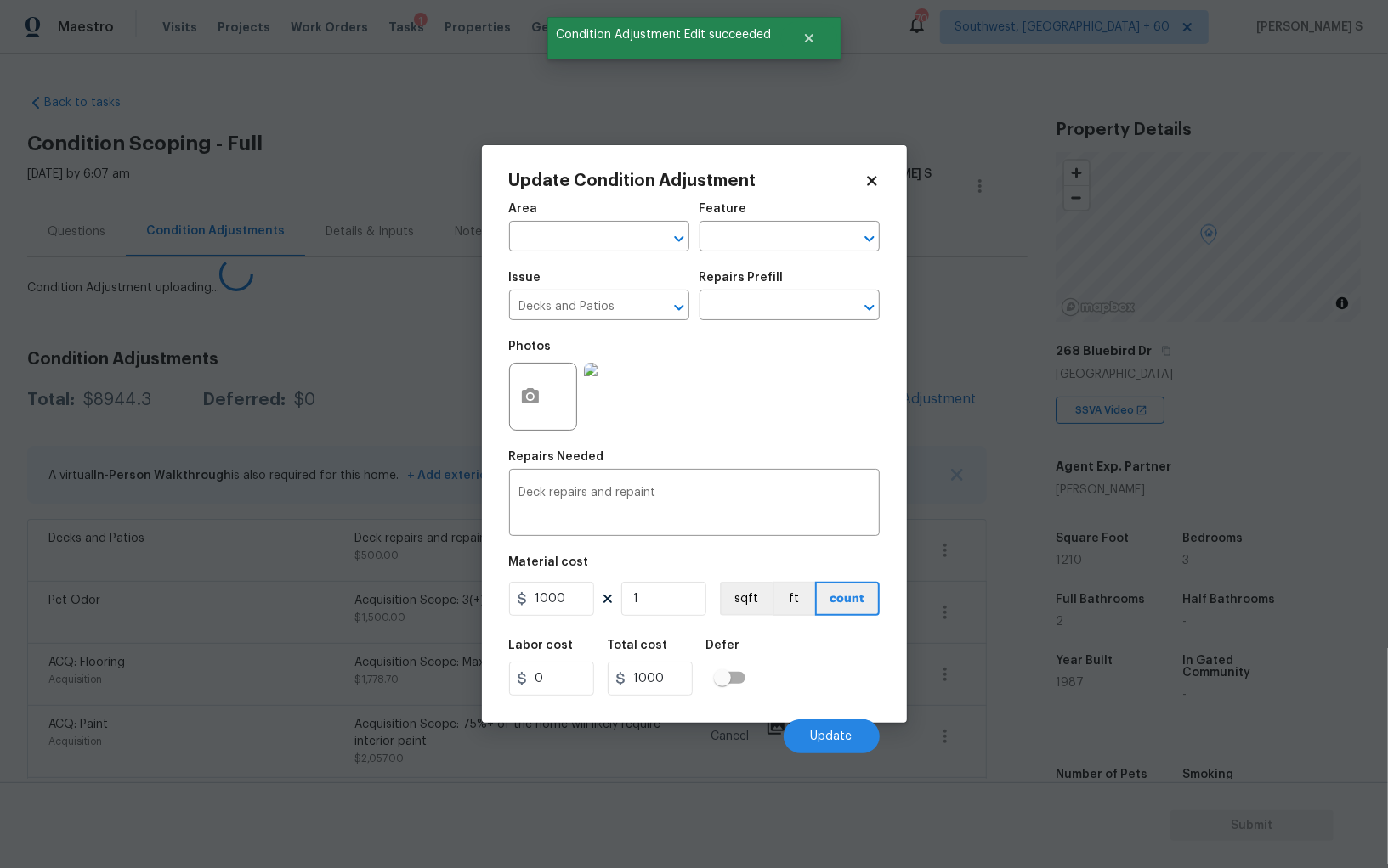
drag, startPoint x: 252, startPoint y: 654, endPoint x: 345, endPoint y: 519, distance: 163.9
click at [252, 654] on div "ACQ: Flooring Acquisition Acquisition Scope: Maximum flooring repairs $1,778.70…" at bounding box center [507, 673] width 959 height 62
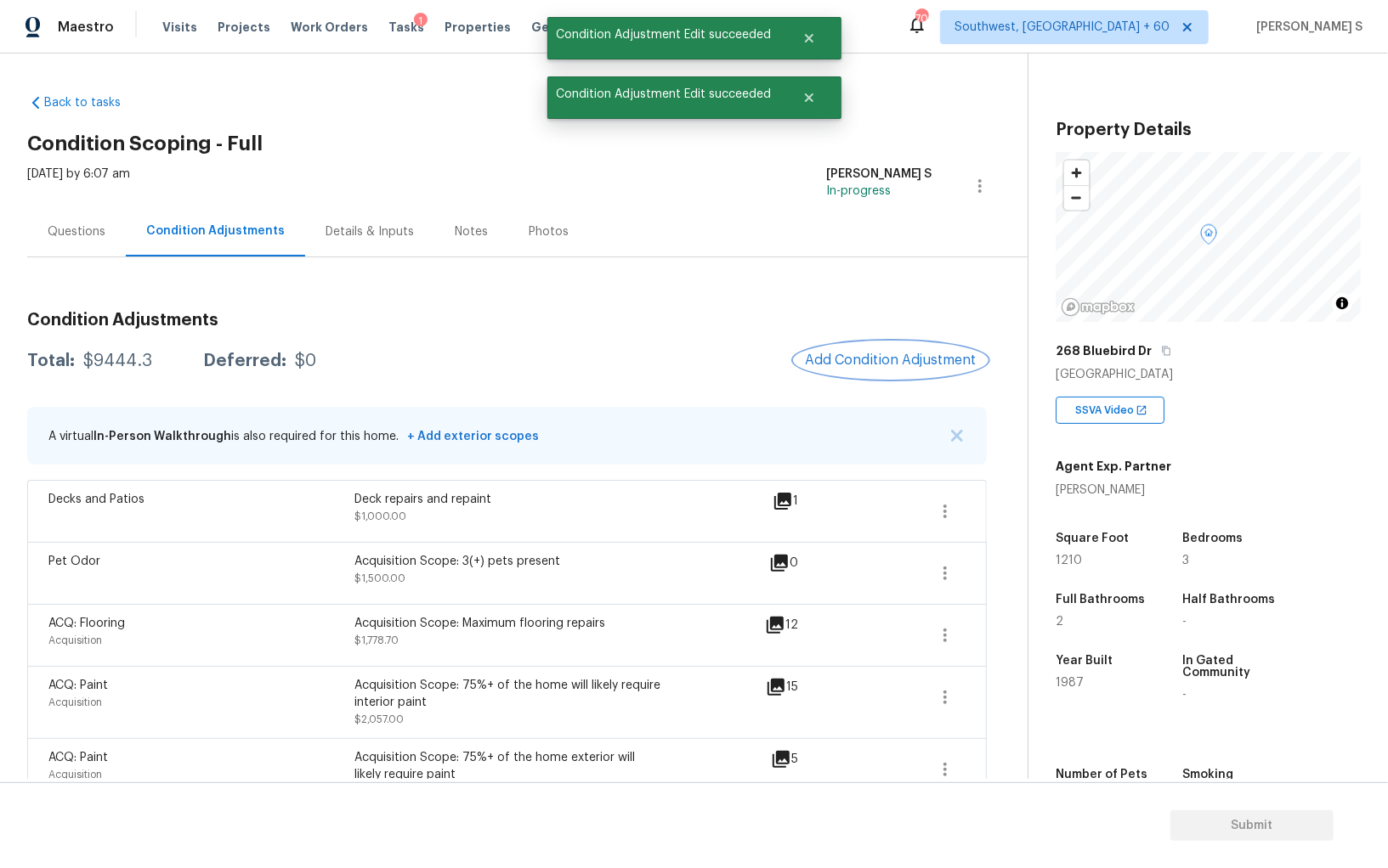
click at [866, 344] on button "Add Condition Adjustment" at bounding box center [890, 360] width 192 height 36
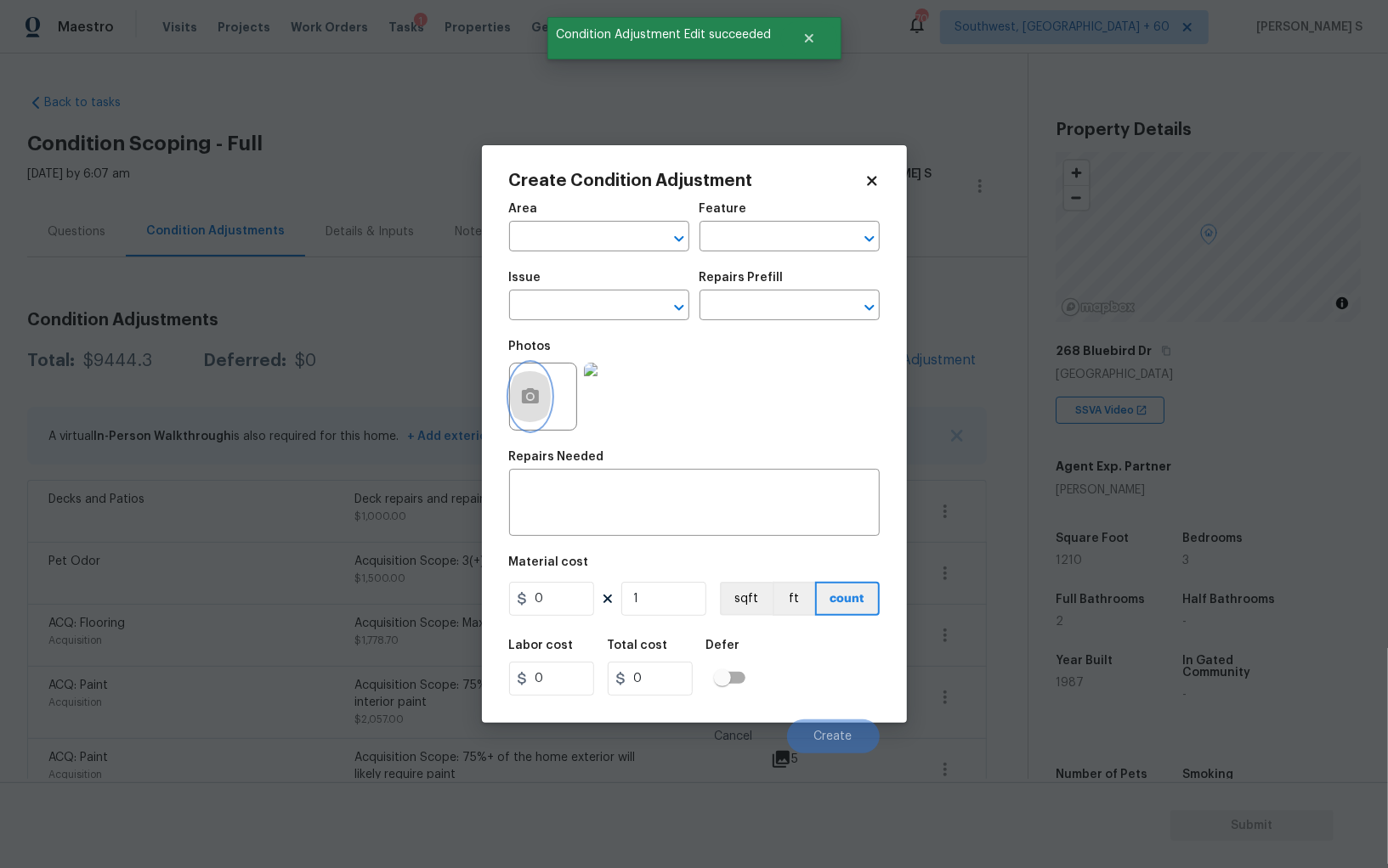
click at [529, 410] on button "button" at bounding box center [530, 396] width 41 height 66
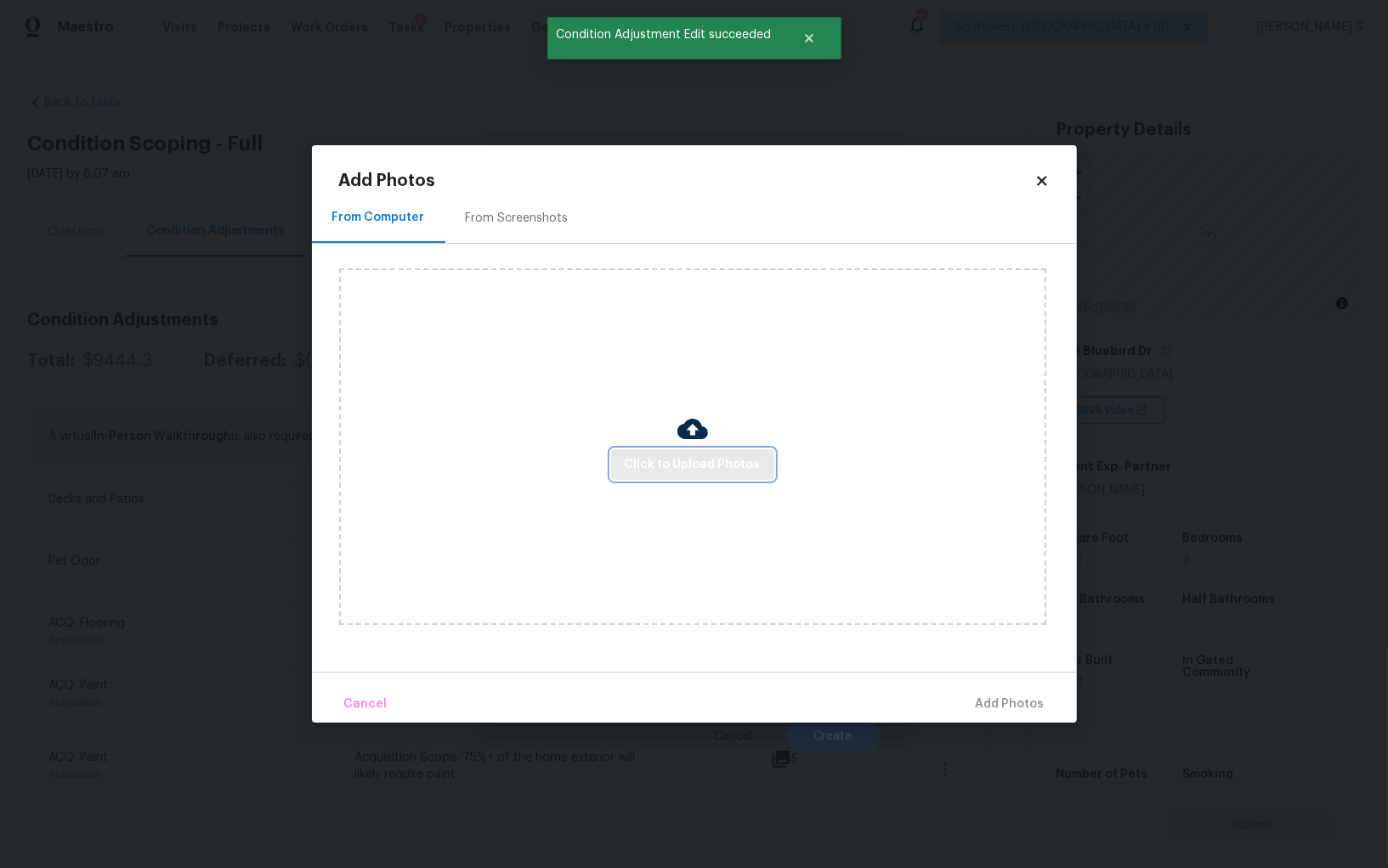
click at [659, 466] on span "Click to Upload Photos" at bounding box center [693, 465] width 136 height 22
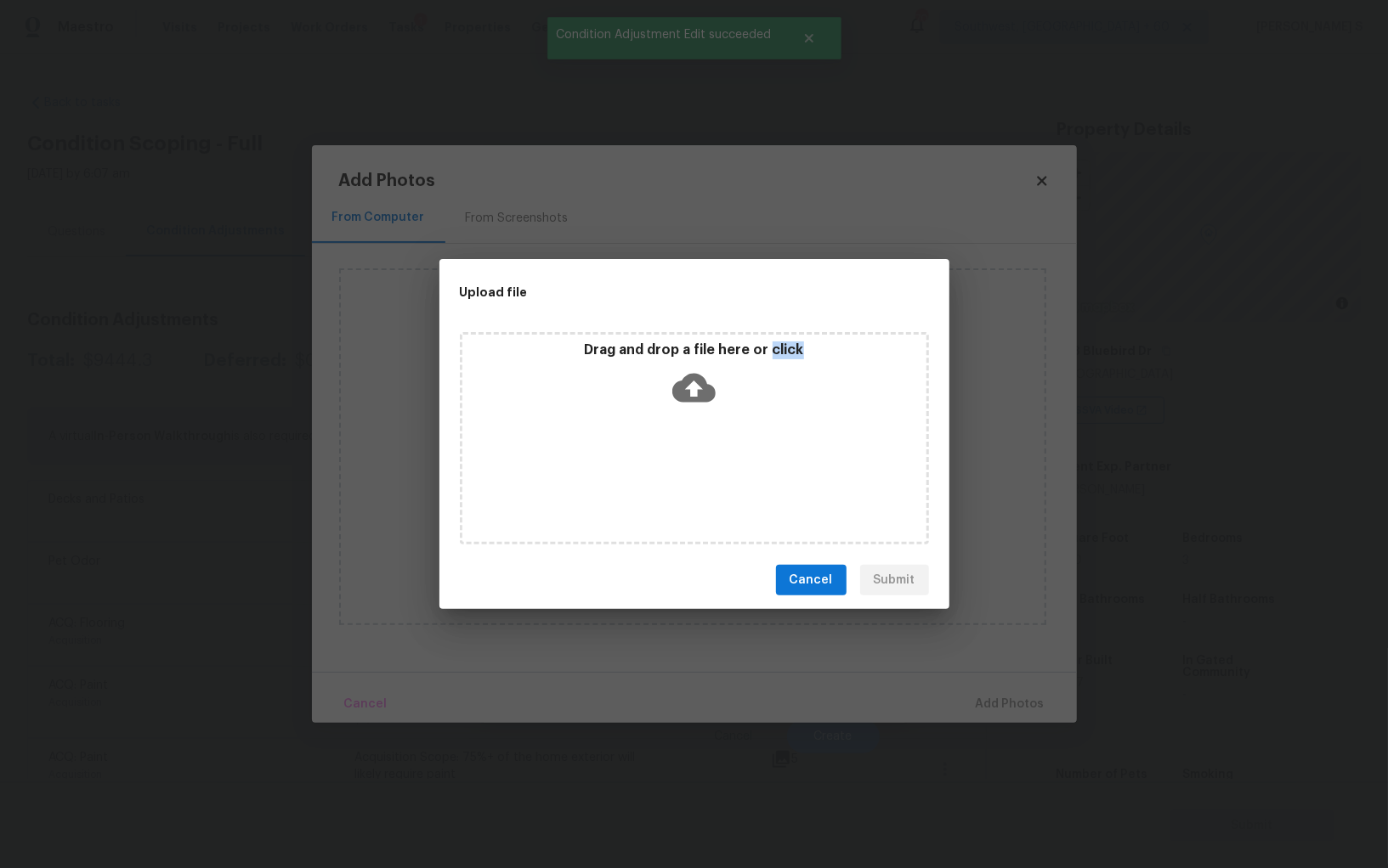
click at [659, 466] on div "Drag and drop a file here or click" at bounding box center [694, 437] width 469 height 212
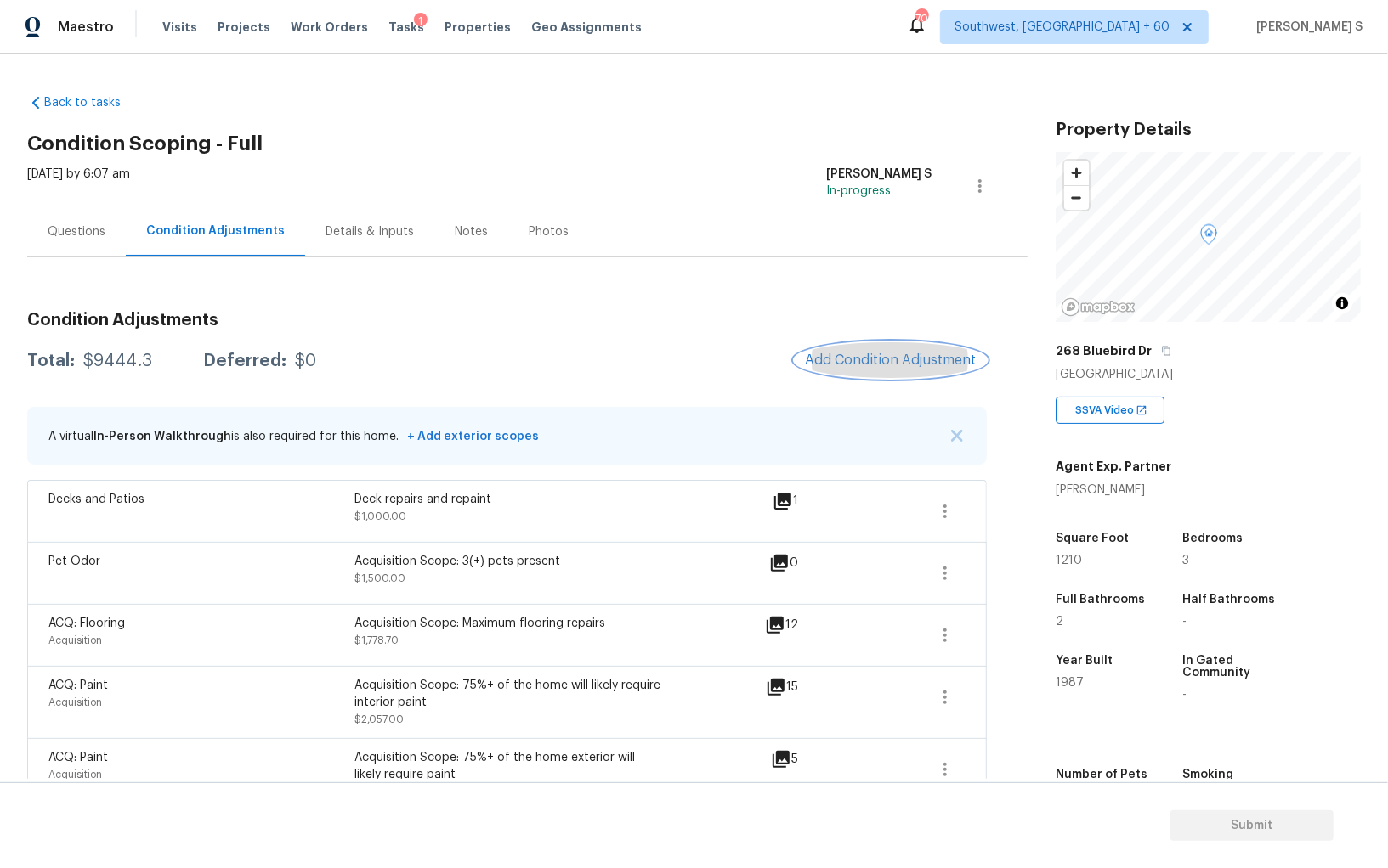
click at [865, 355] on span "Add Condition Adjustment" at bounding box center [891, 359] width 172 height 15
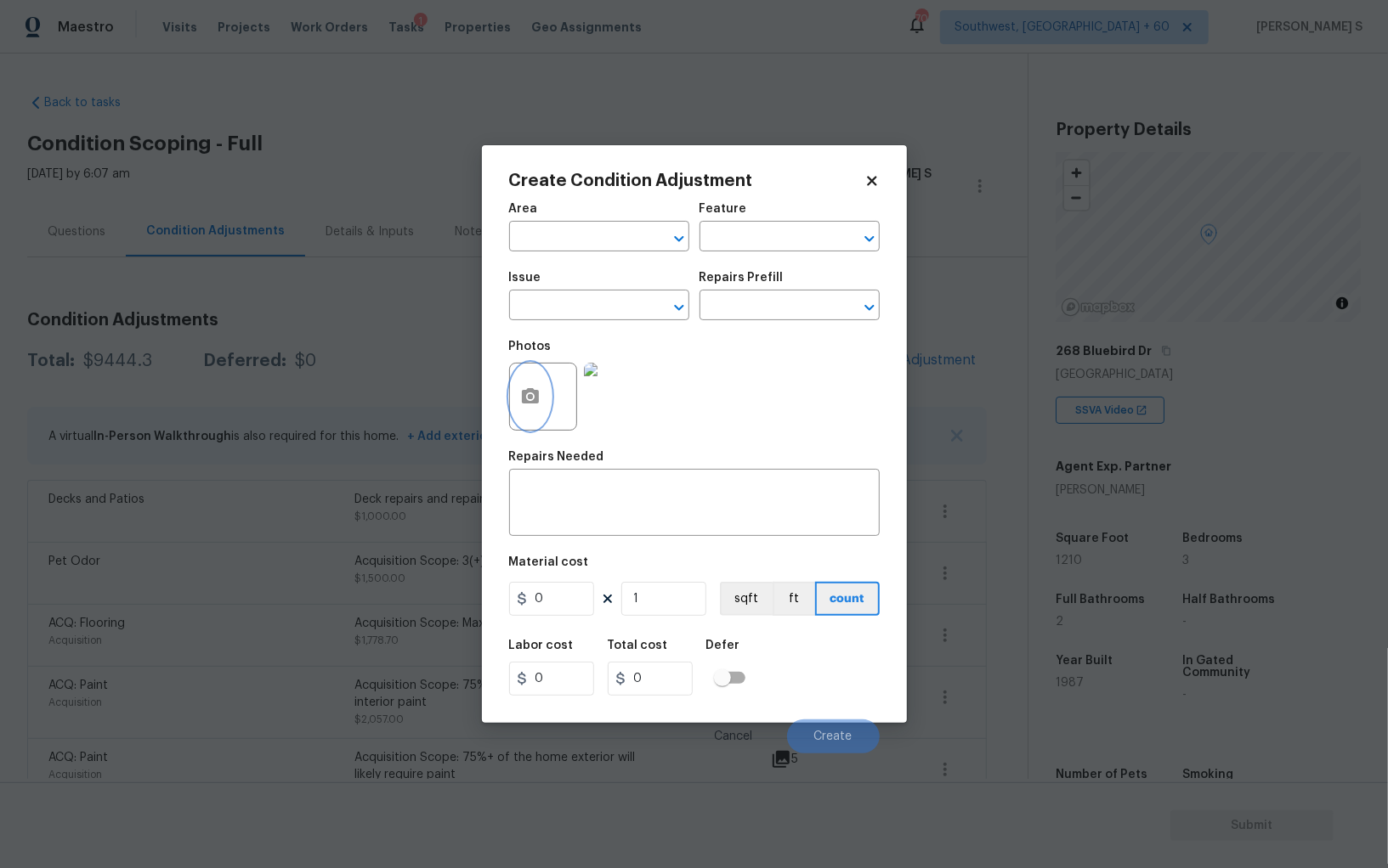
click at [527, 394] on icon "button" at bounding box center [530, 395] width 17 height 15
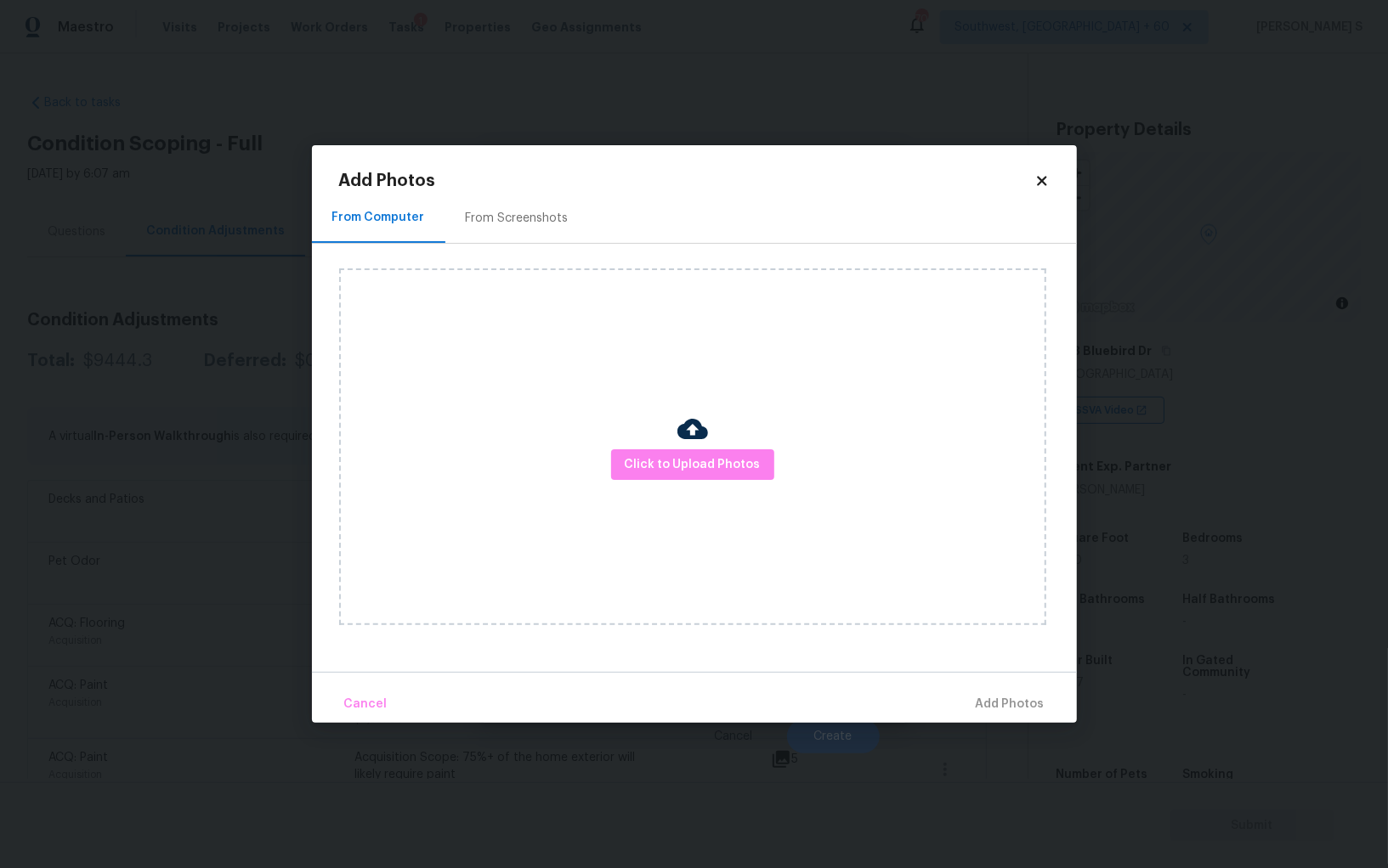
click at [713, 441] on div "Click to Upload Photos" at bounding box center [693, 446] width 707 height 356
click at [720, 483] on div "Click to Upload Photos" at bounding box center [693, 446] width 707 height 356
click at [717, 464] on span "Click to Upload Photos" at bounding box center [693, 465] width 136 height 22
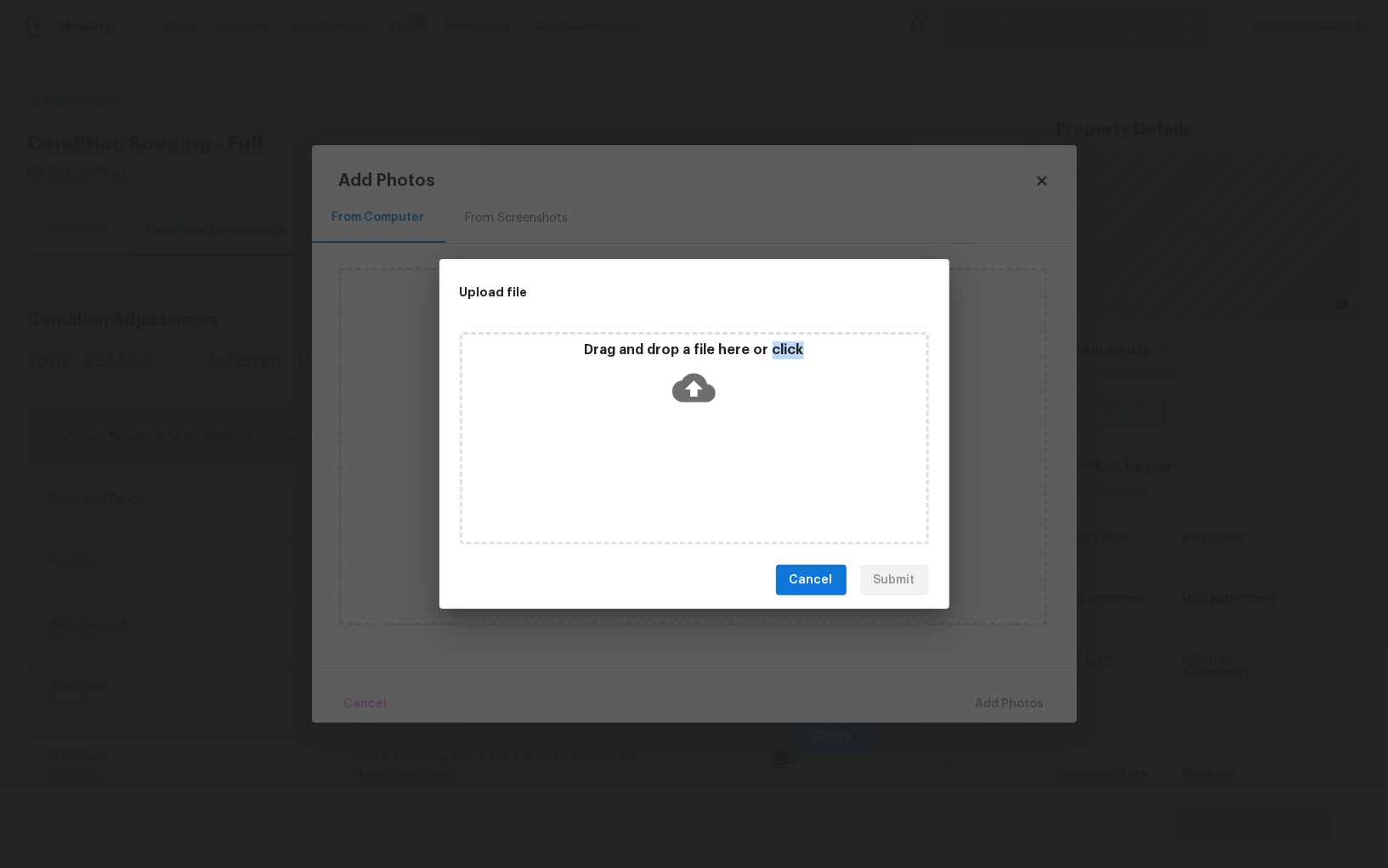
click at [717, 464] on div "Drag and drop a file here or click" at bounding box center [694, 437] width 469 height 212
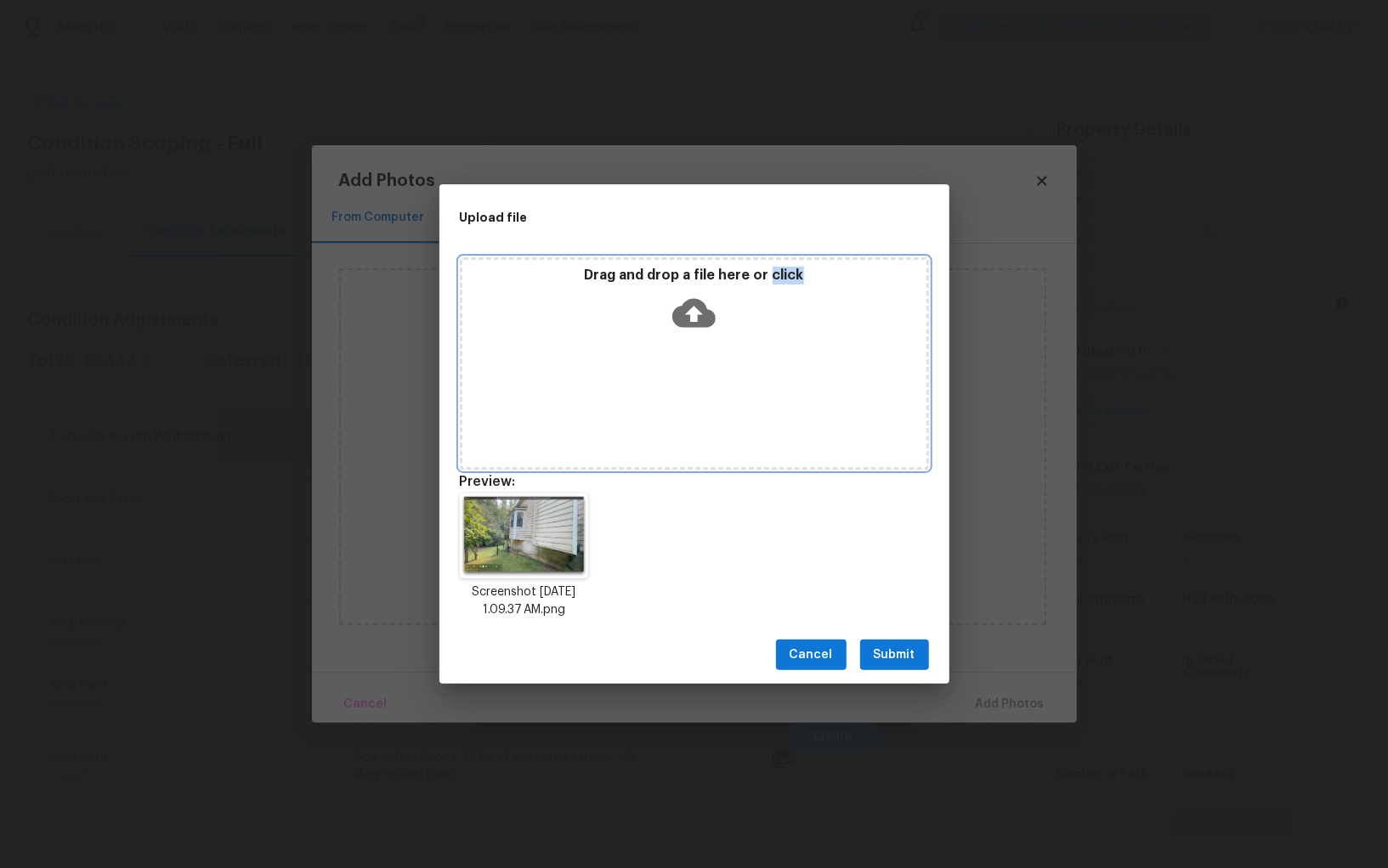
click at [903, 647] on span "Submit" at bounding box center [894, 656] width 41 height 22
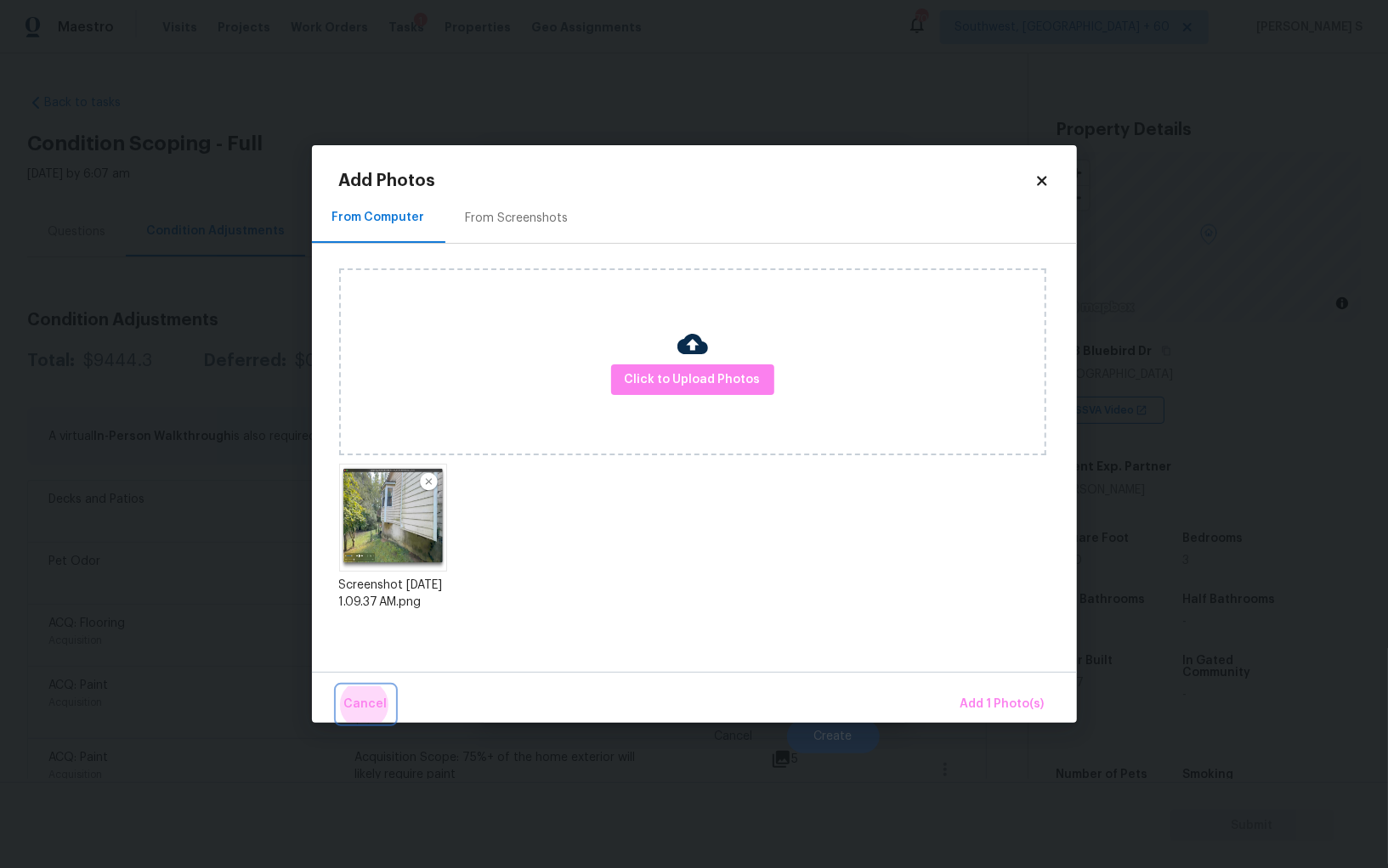
click at [337, 686] on button "Cancel" at bounding box center [366, 704] width 57 height 37
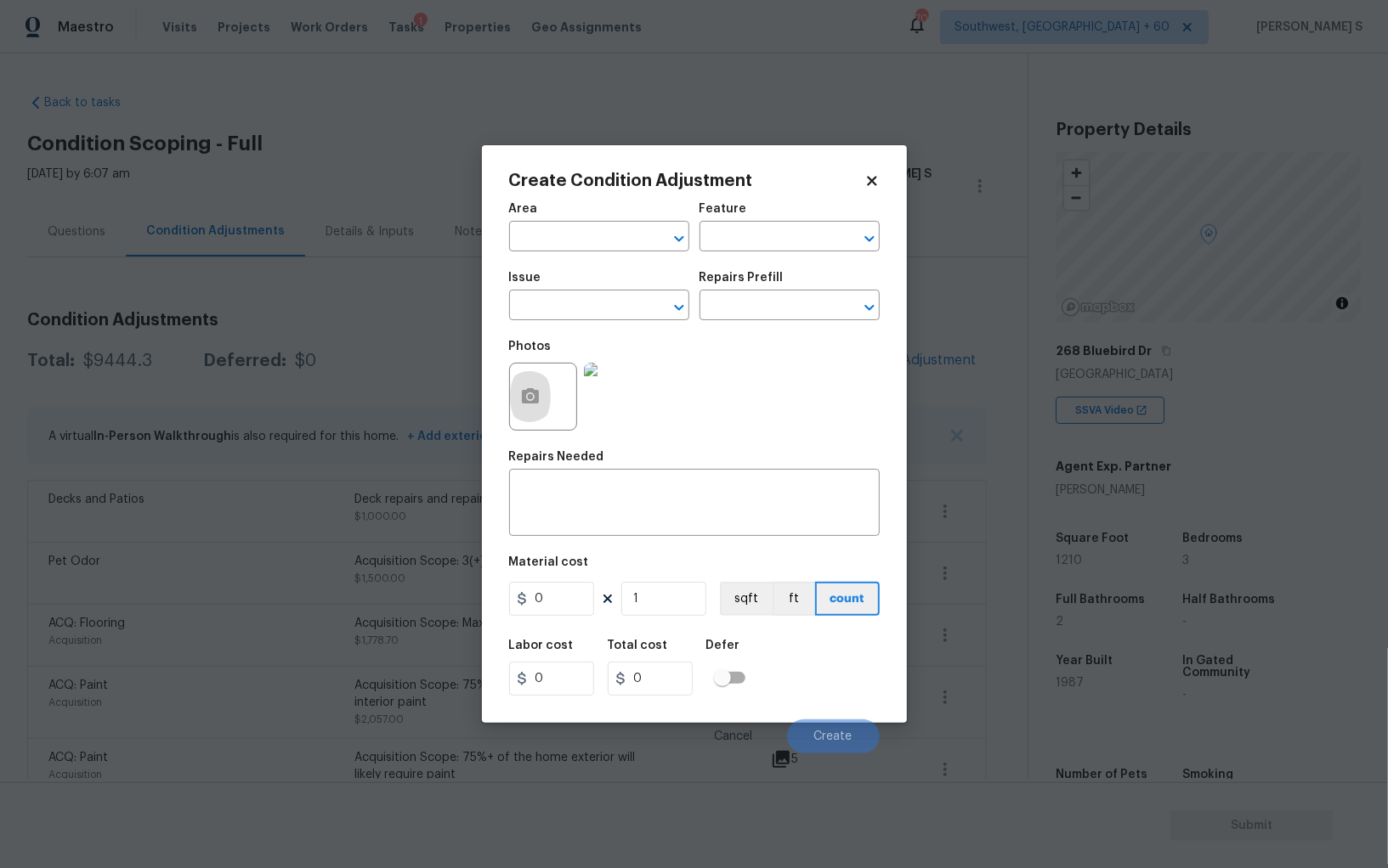
click at [616, 291] on div "Issue" at bounding box center [599, 282] width 180 height 22
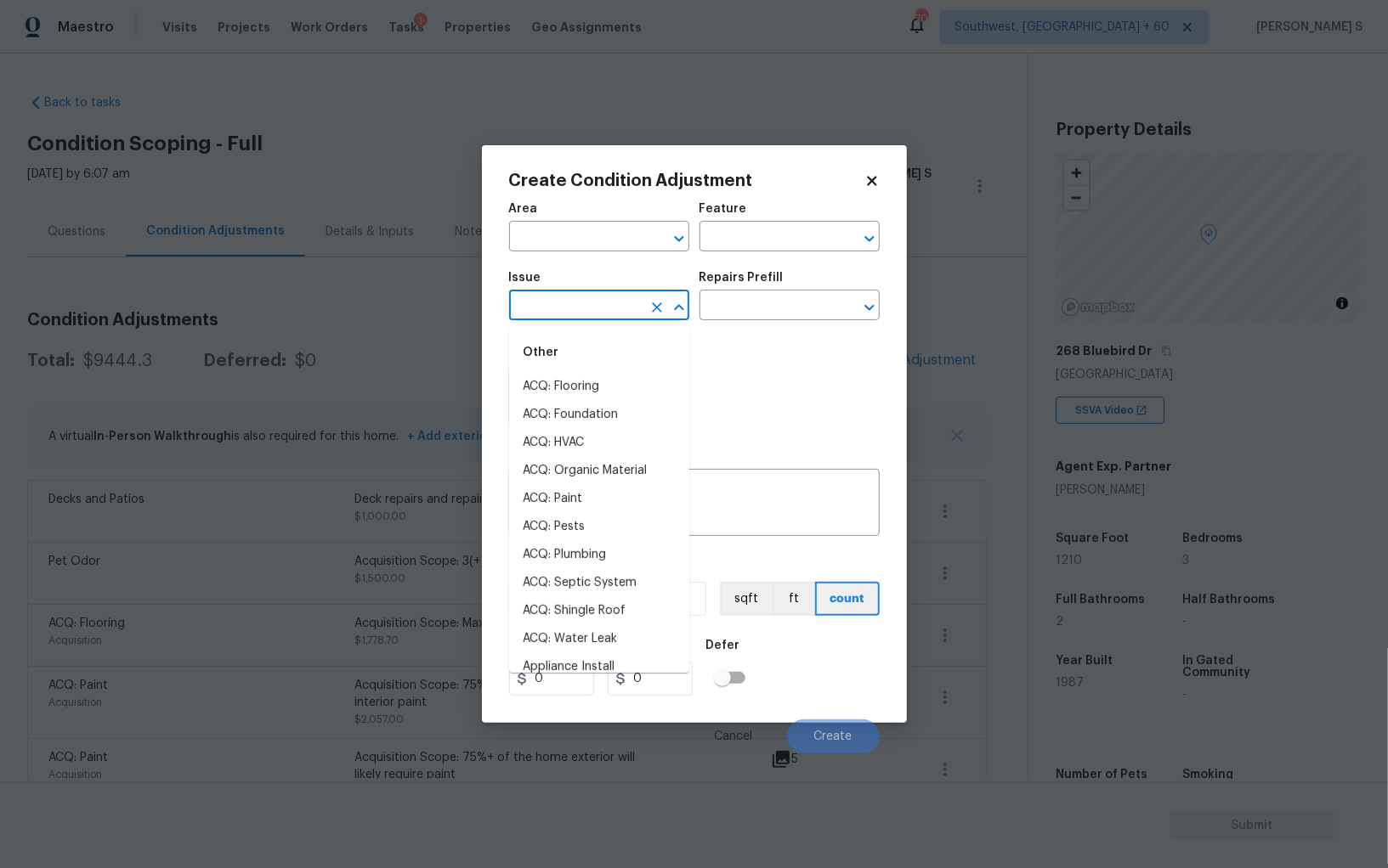
click at [616, 298] on input "text" at bounding box center [575, 307] width 132 height 27
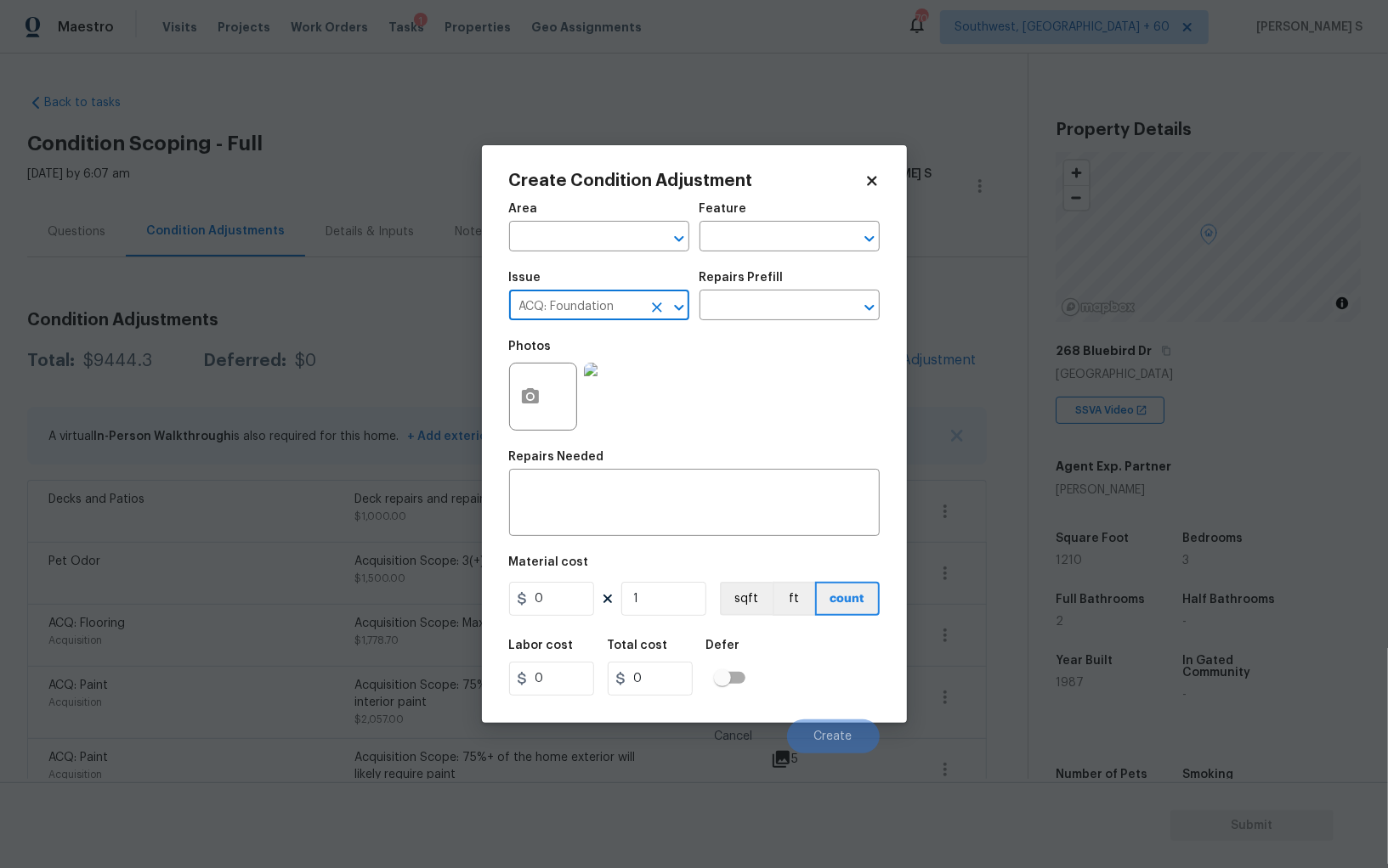
type input "ACQ: Foundation"
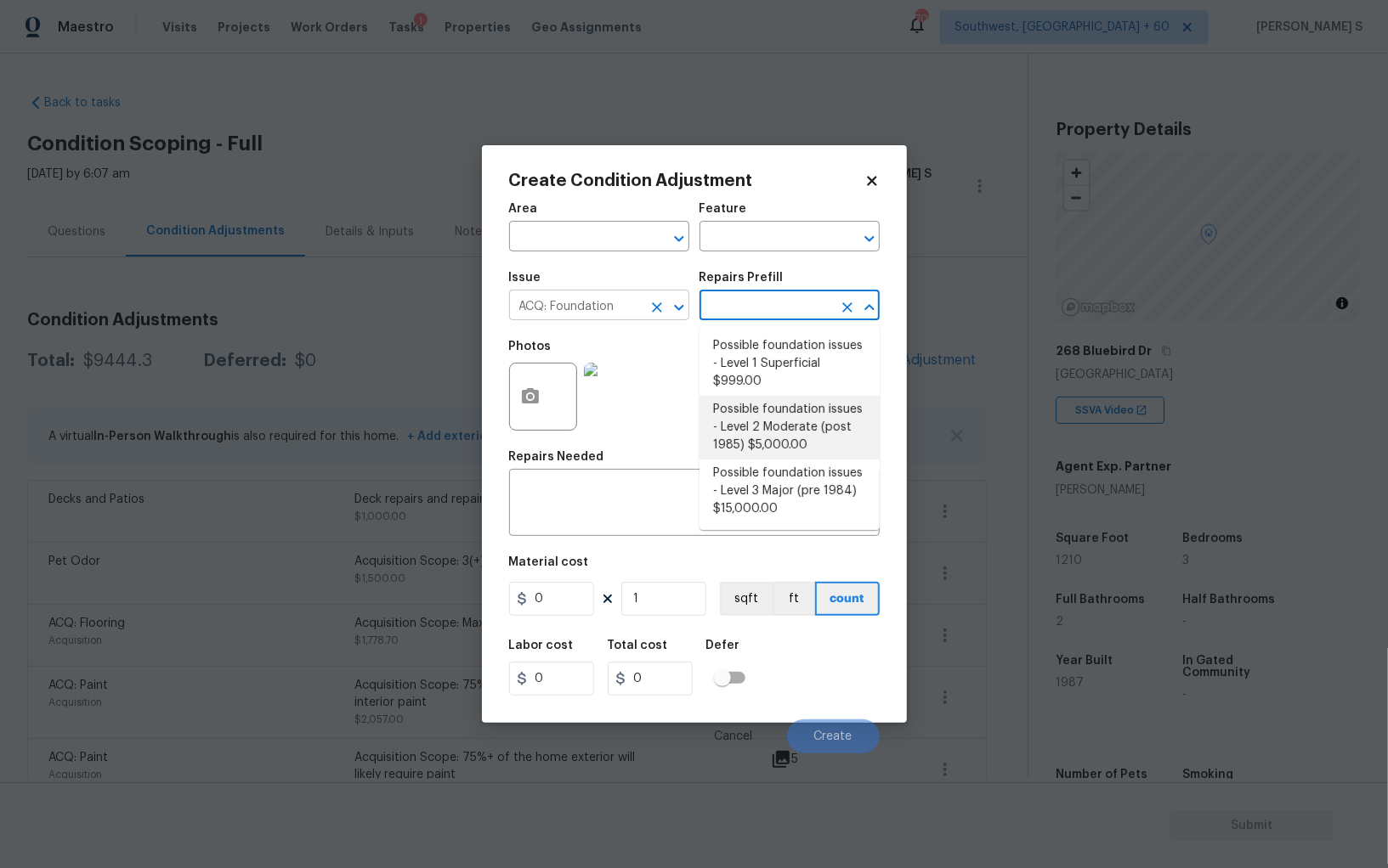
type input "Acquisition"
type textarea "Possible foundation issues - Level 2 Moderate: Disclaimer: This is NOT a techni…"
type input "5000"
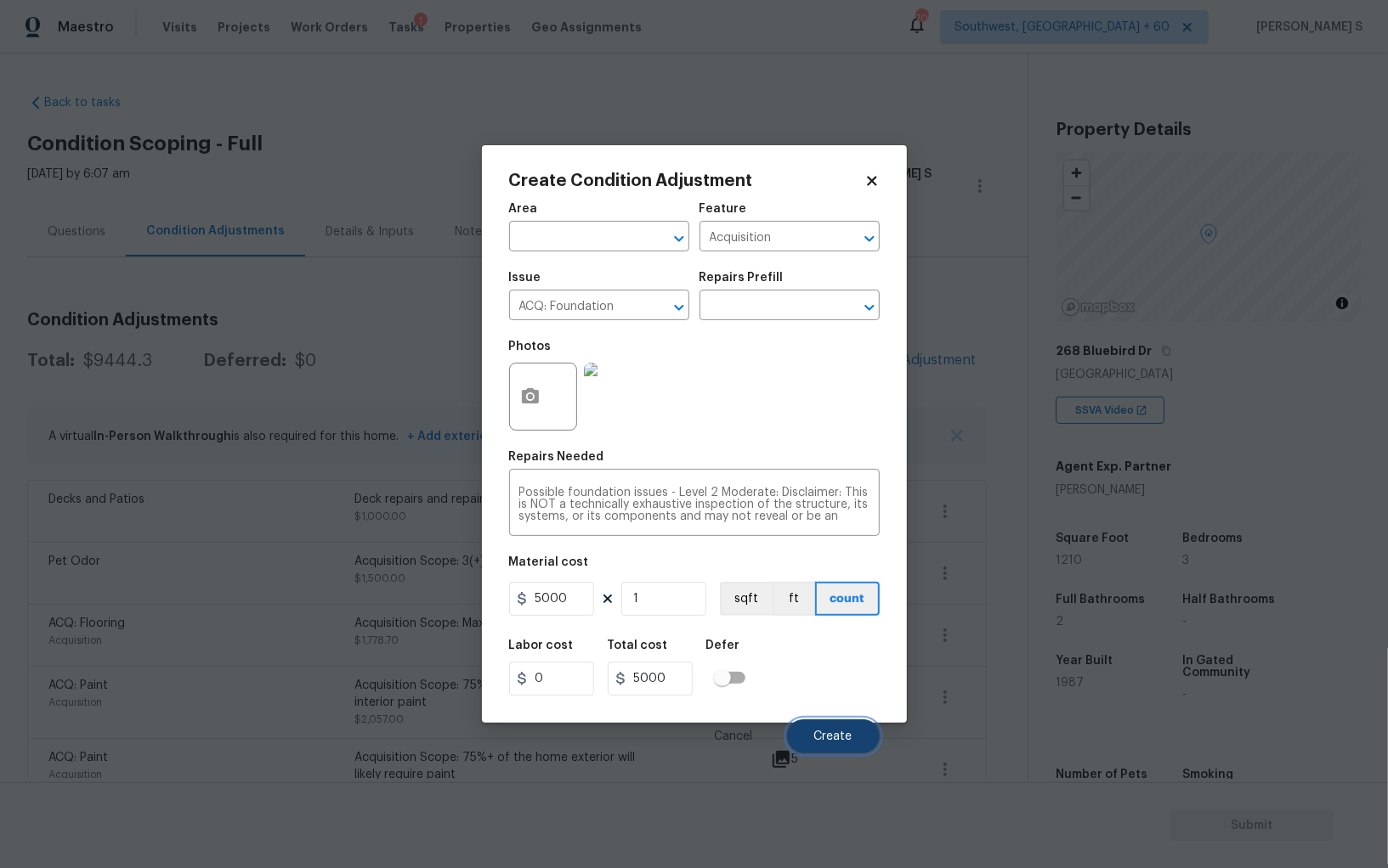
click at [867, 750] on button "Create" at bounding box center [834, 737] width 93 height 34
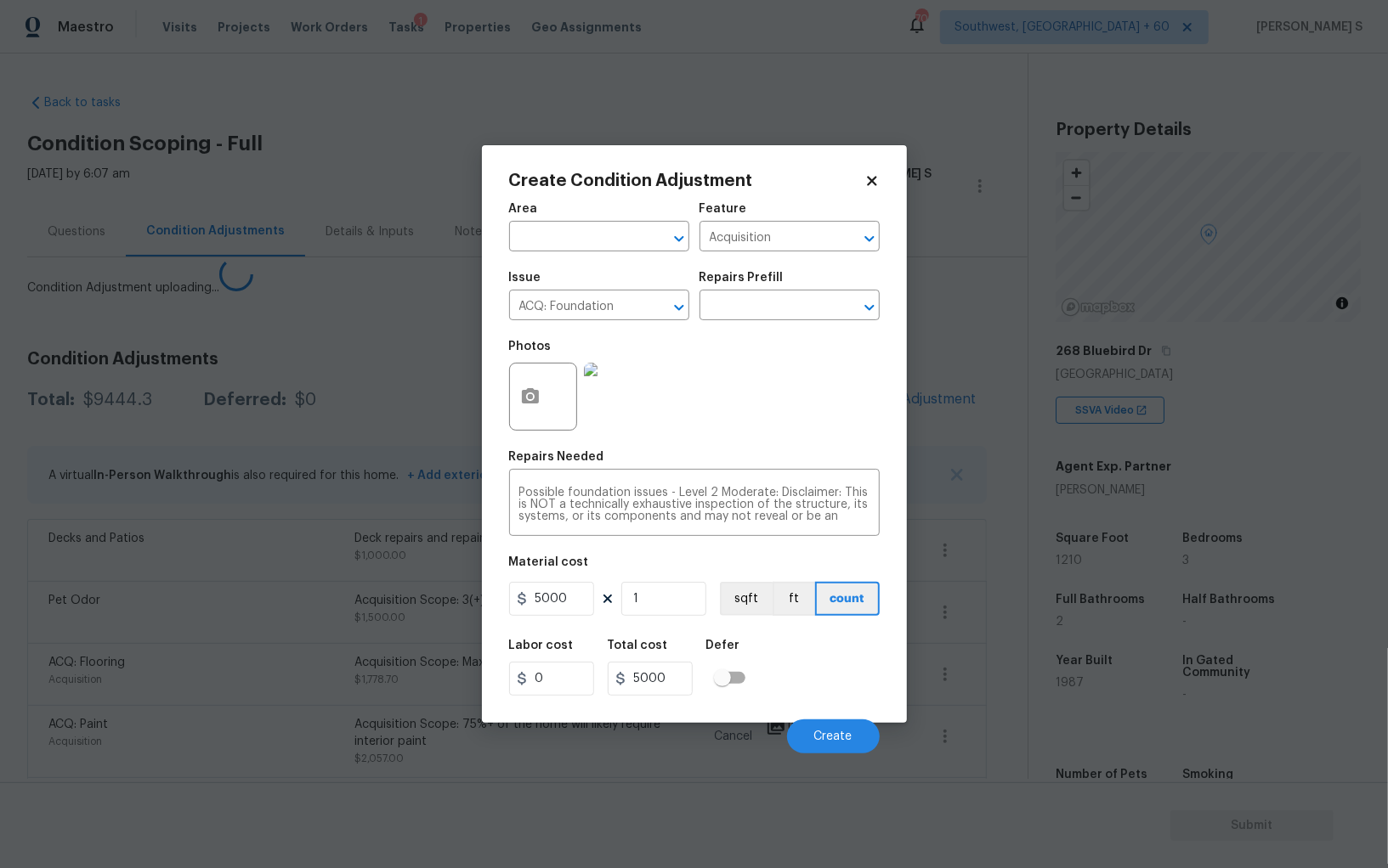
click at [200, 705] on div "ACQ: Paint Acquisition Acquisition Scope: 75%+ of the home will likely require …" at bounding box center [507, 741] width 959 height 72
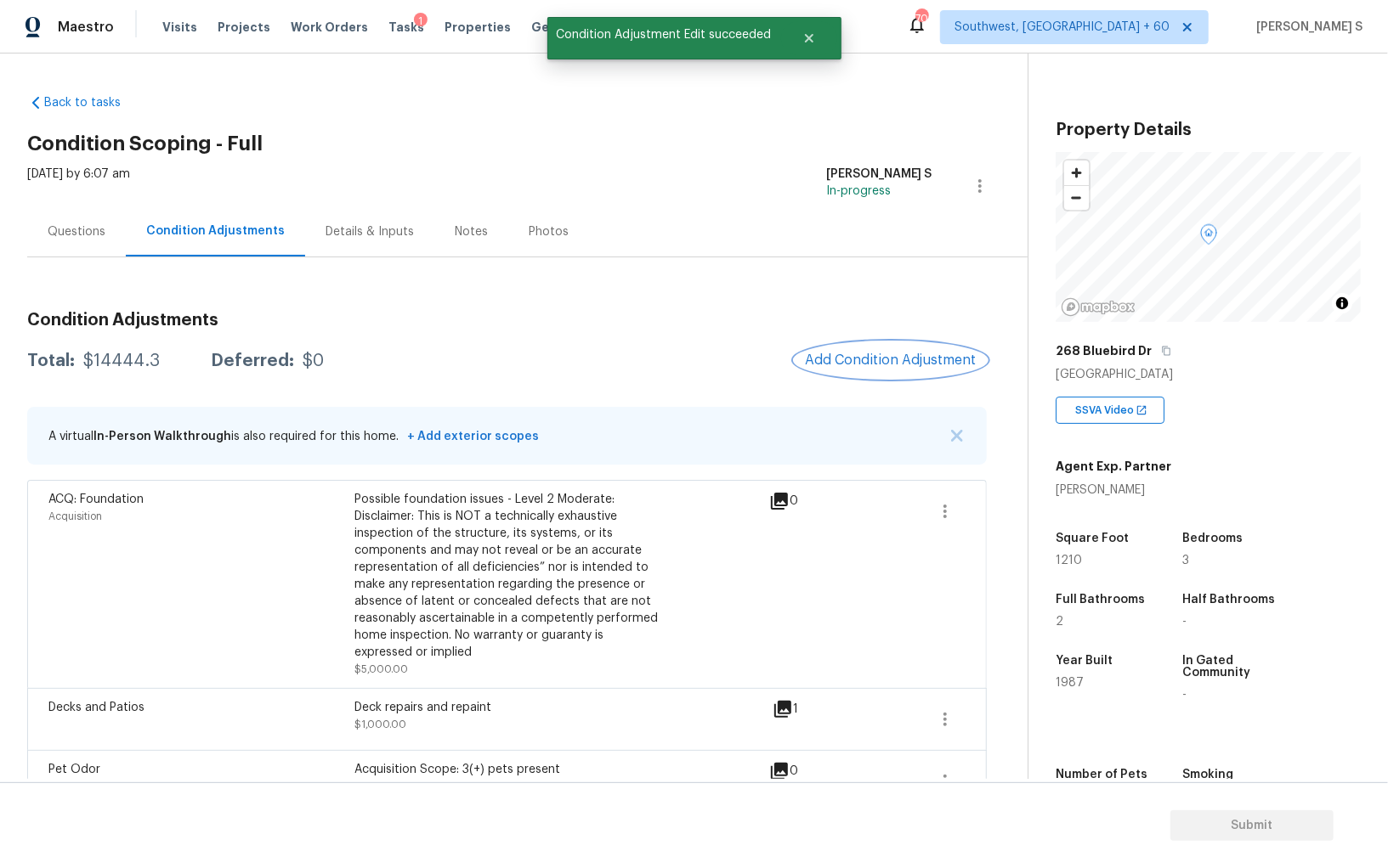
click at [835, 357] on span "Add Condition Adjustment" at bounding box center [891, 359] width 172 height 15
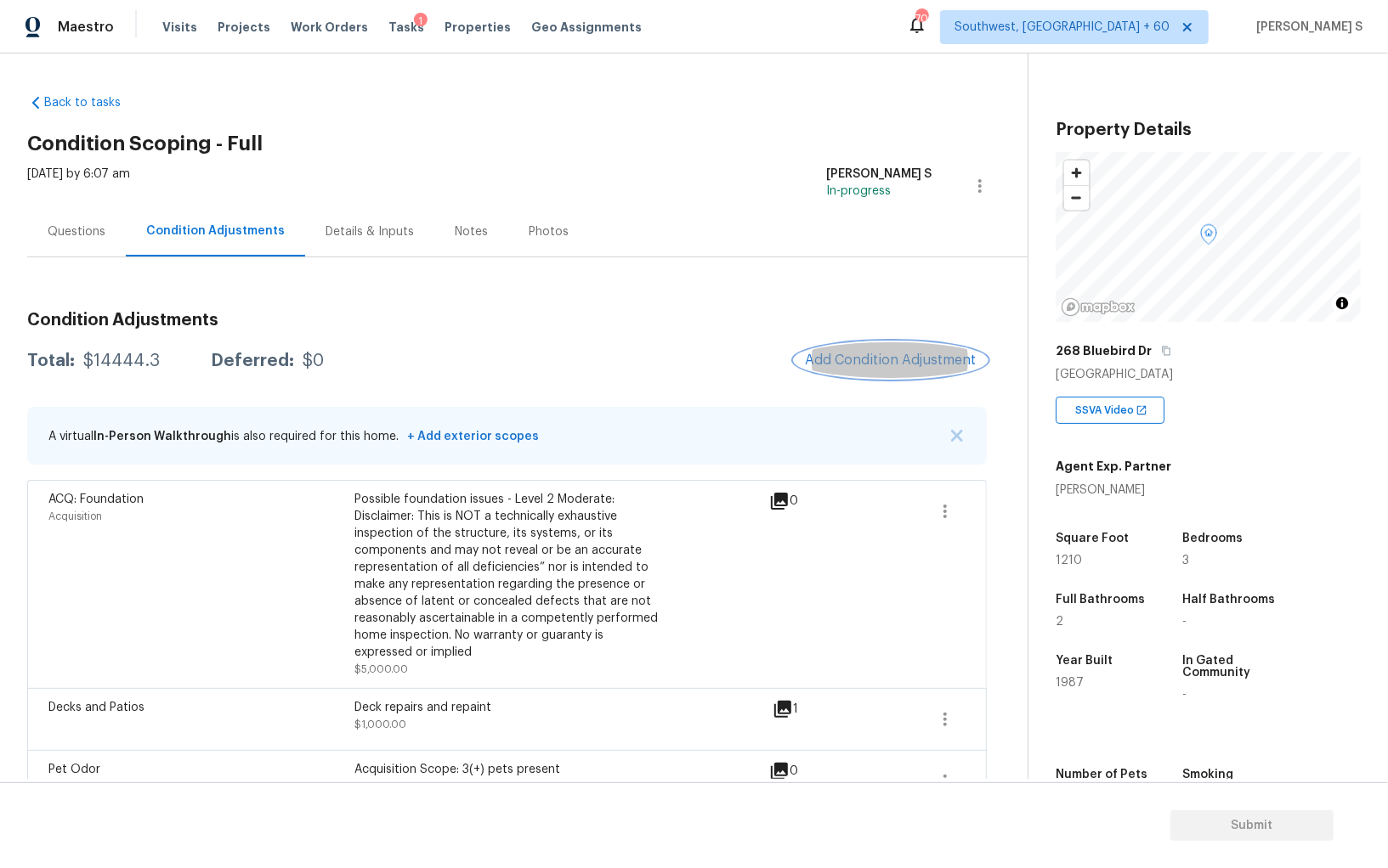
click at [878, 355] on span "Add Condition Adjustment" at bounding box center [891, 359] width 172 height 15
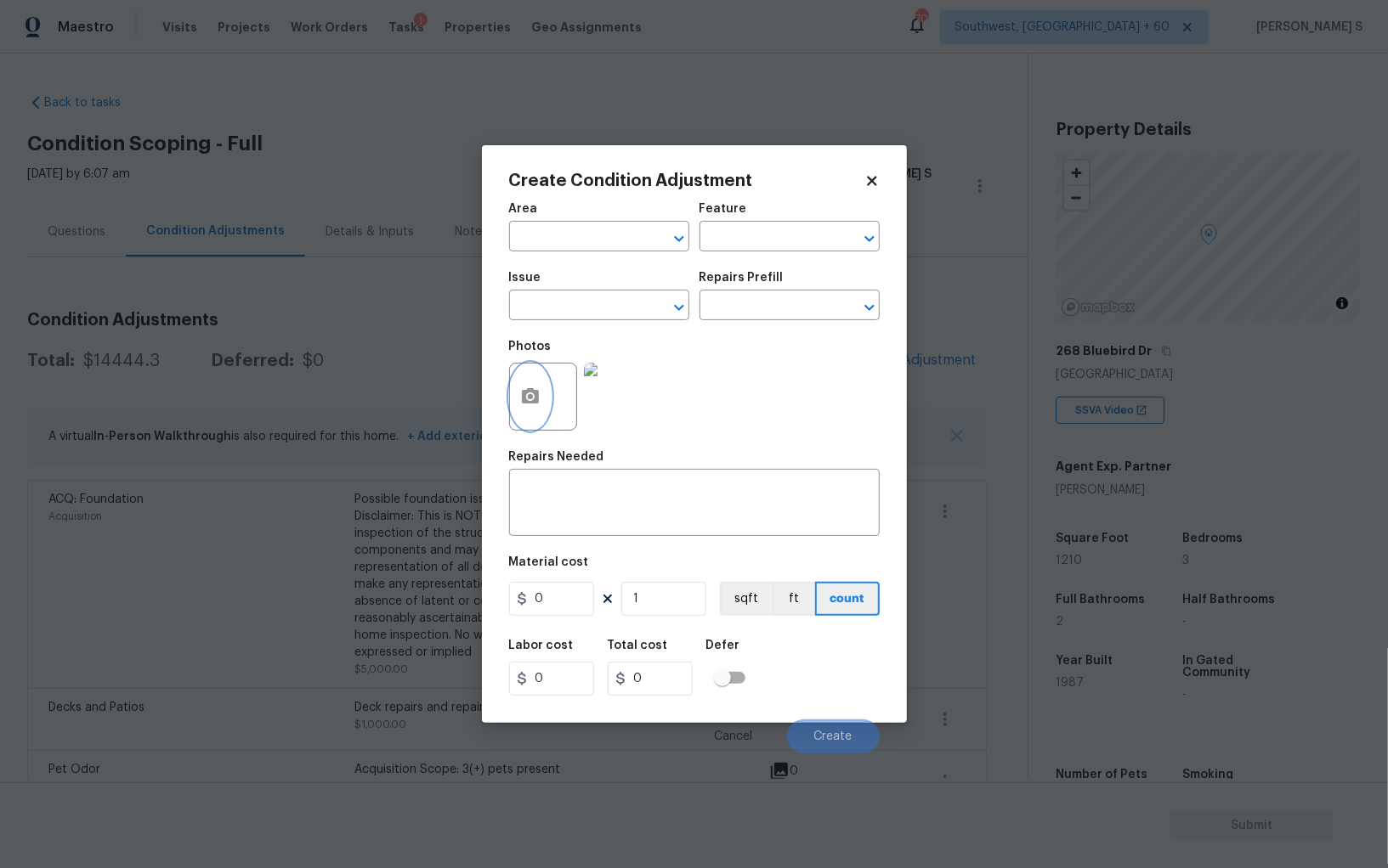
click at [536, 390] on icon "button" at bounding box center [530, 396] width 21 height 21
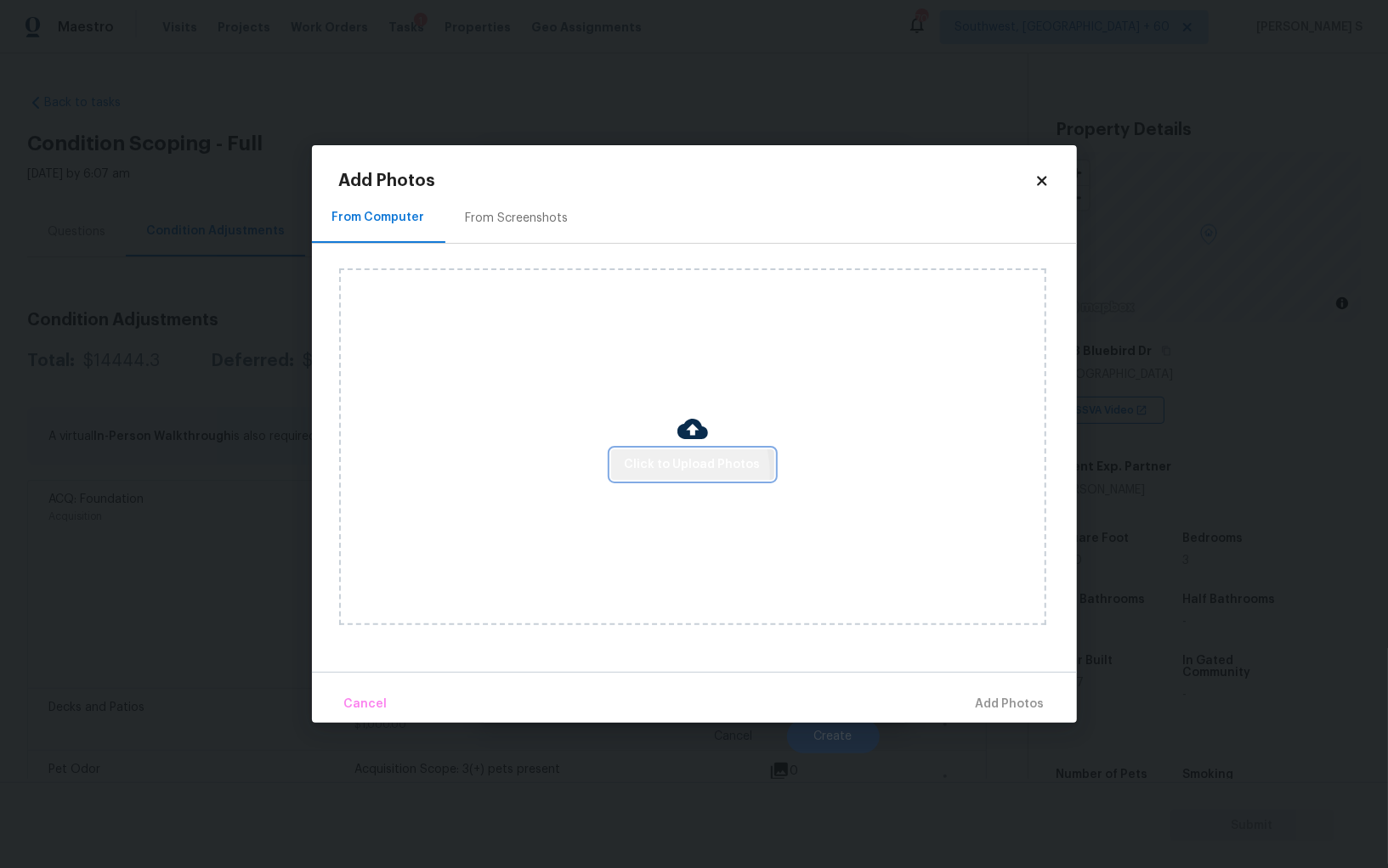
click at [675, 473] on span "Click to Upload Photos" at bounding box center [693, 465] width 136 height 22
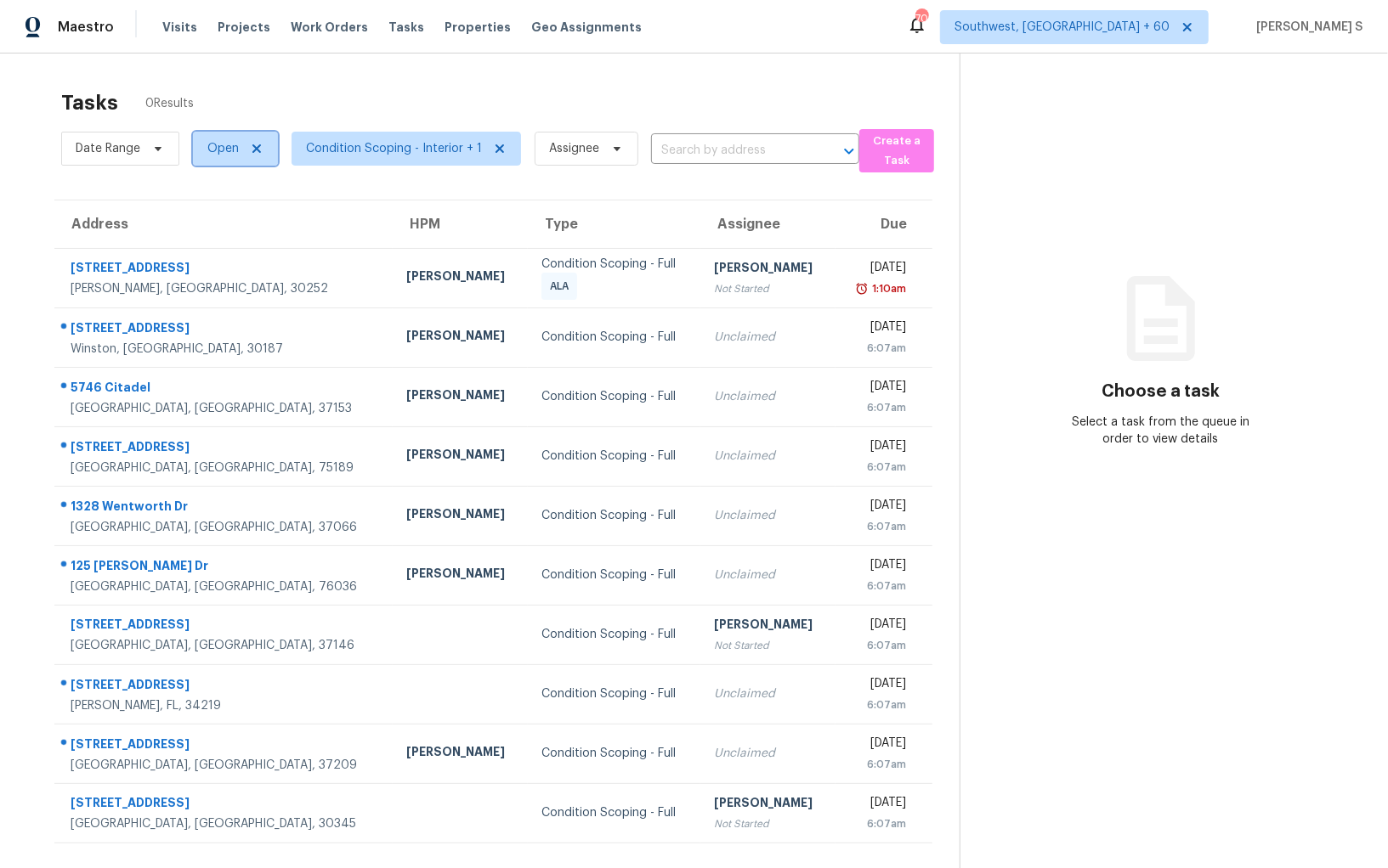
click at [230, 149] on span "Open" at bounding box center [223, 148] width 32 height 17
click at [228, 240] on label "Blocked" at bounding box center [235, 244] width 67 height 17
click at [212, 240] on input "Blocked" at bounding box center [206, 241] width 11 height 11
checkbox input "true"
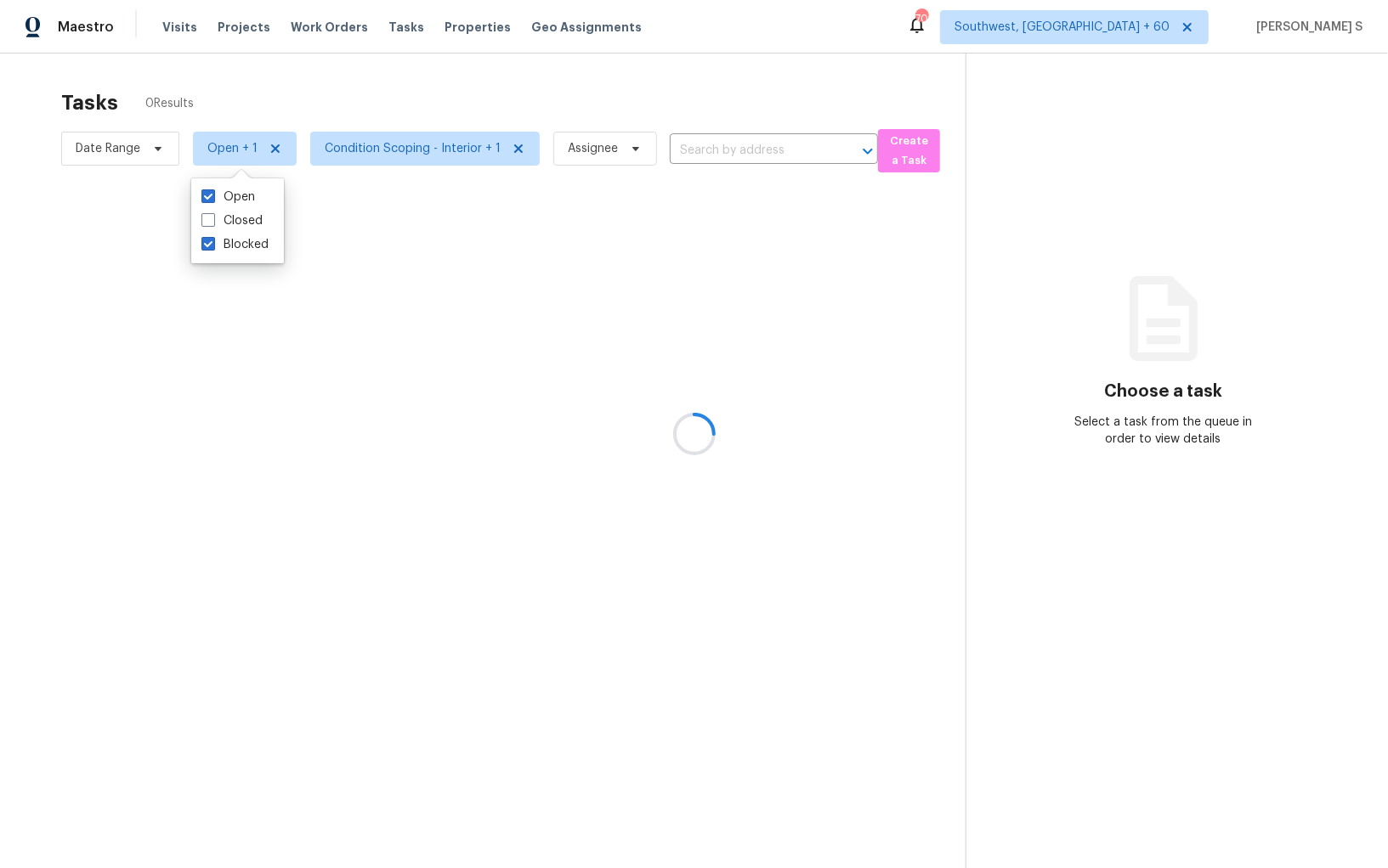
click at [623, 276] on div at bounding box center [694, 434] width 1388 height 868
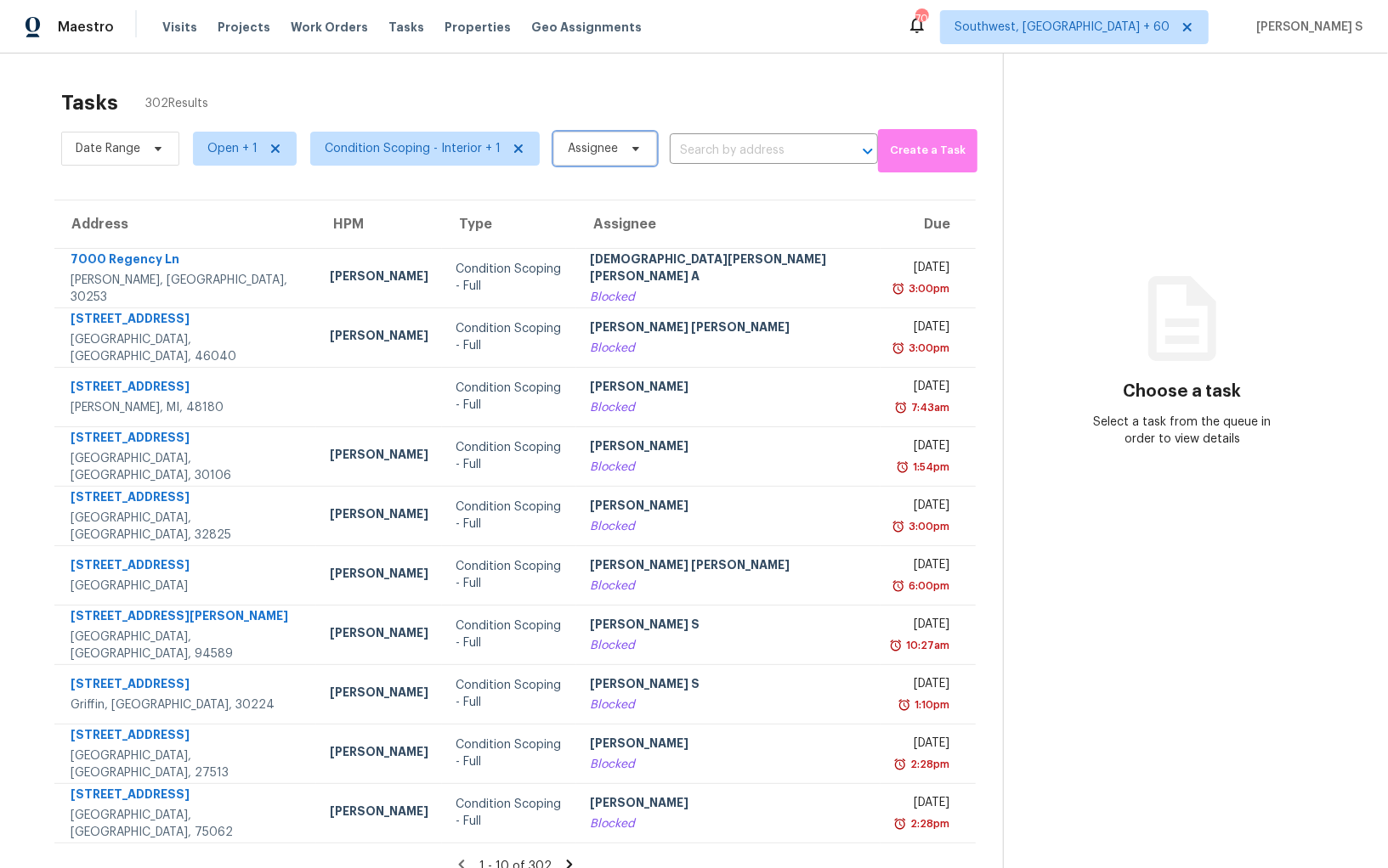
click at [621, 155] on span "Assignee" at bounding box center [605, 148] width 104 height 34
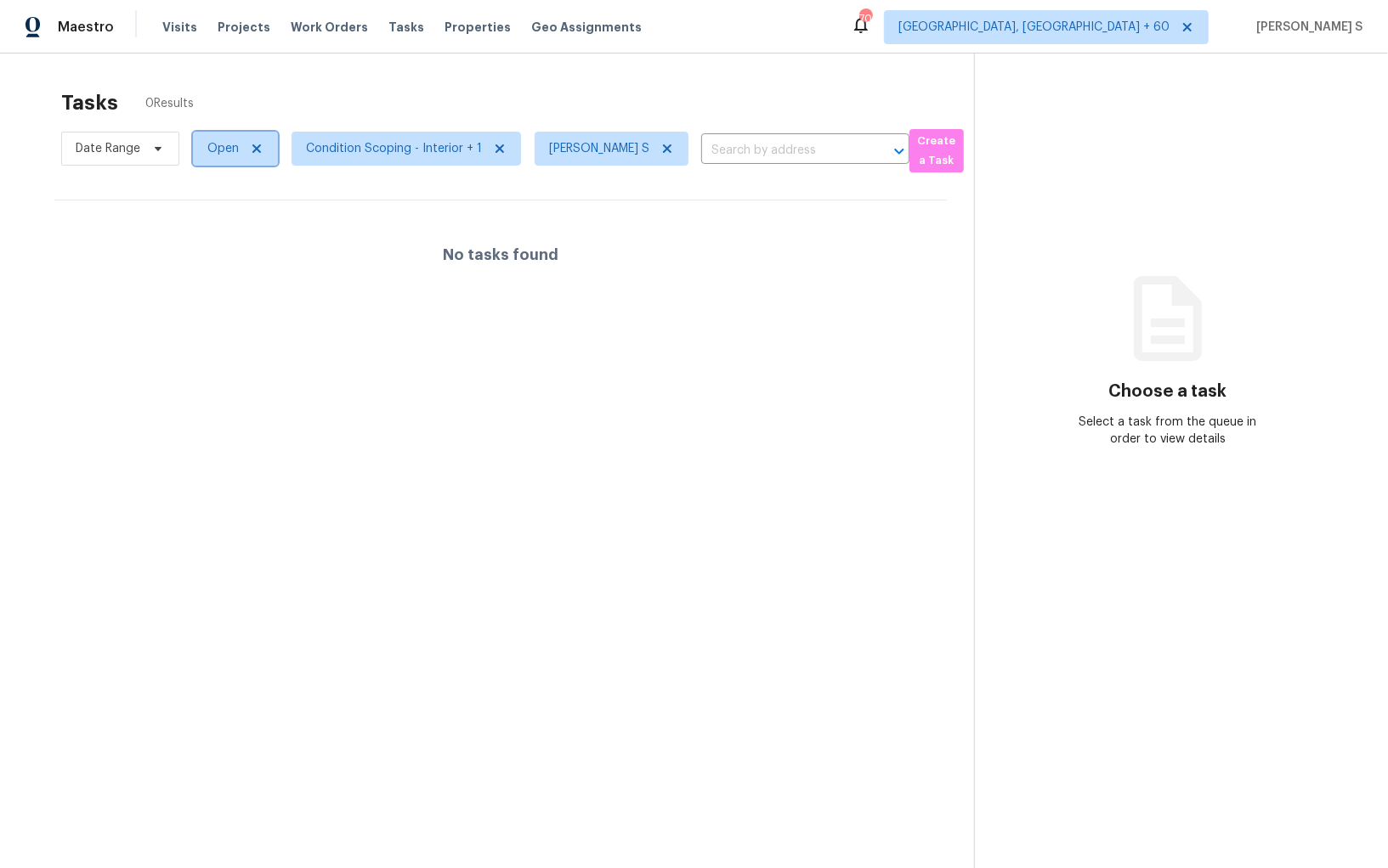
click at [196, 152] on span "Open" at bounding box center [235, 148] width 85 height 34
click at [245, 233] on div "Blocked" at bounding box center [237, 245] width 82 height 24
click at [236, 240] on label "Blocked" at bounding box center [235, 244] width 67 height 17
click at [212, 240] on input "Blocked" at bounding box center [206, 241] width 11 height 11
checkbox input "true"
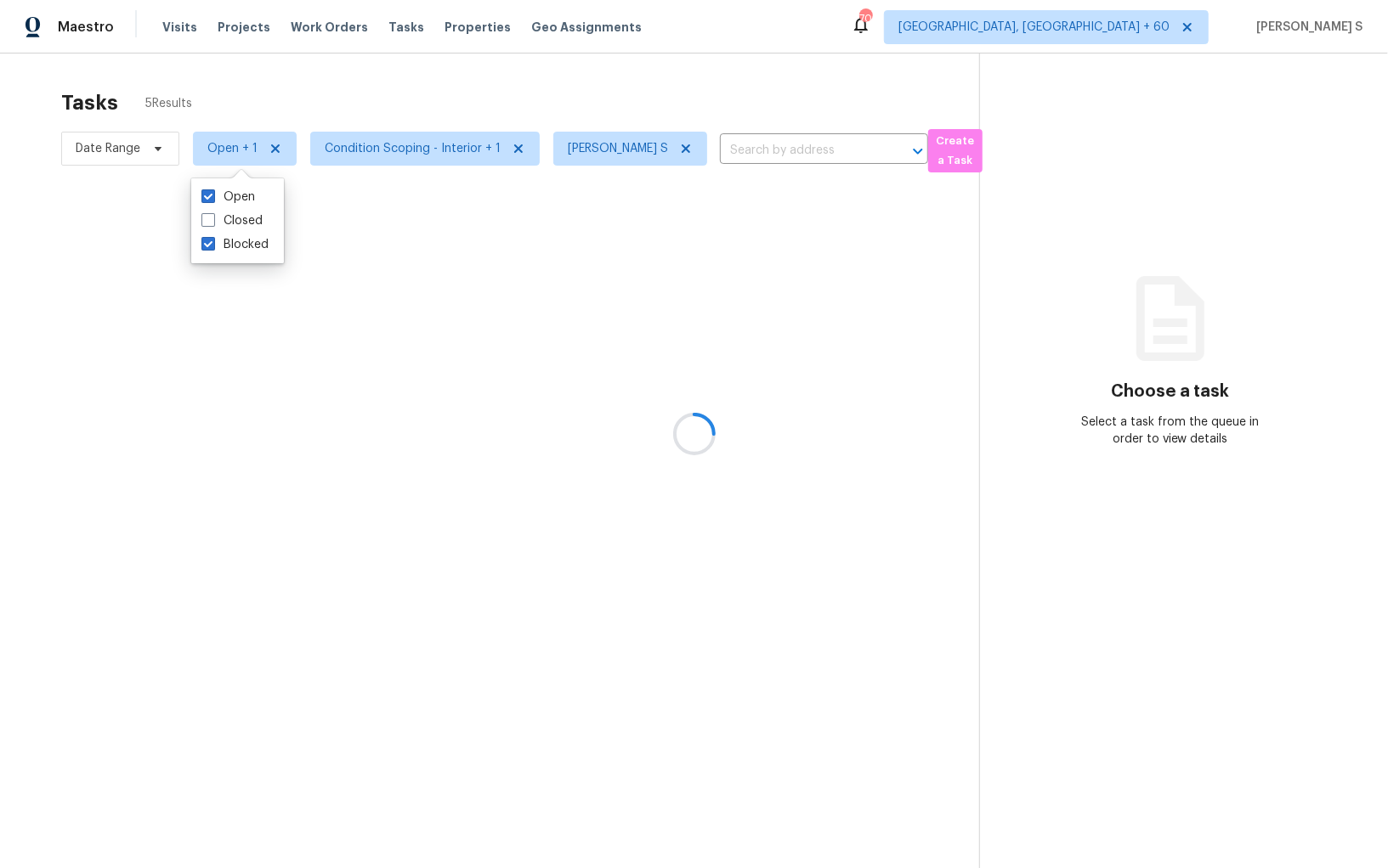
click at [434, 261] on div at bounding box center [694, 434] width 1388 height 868
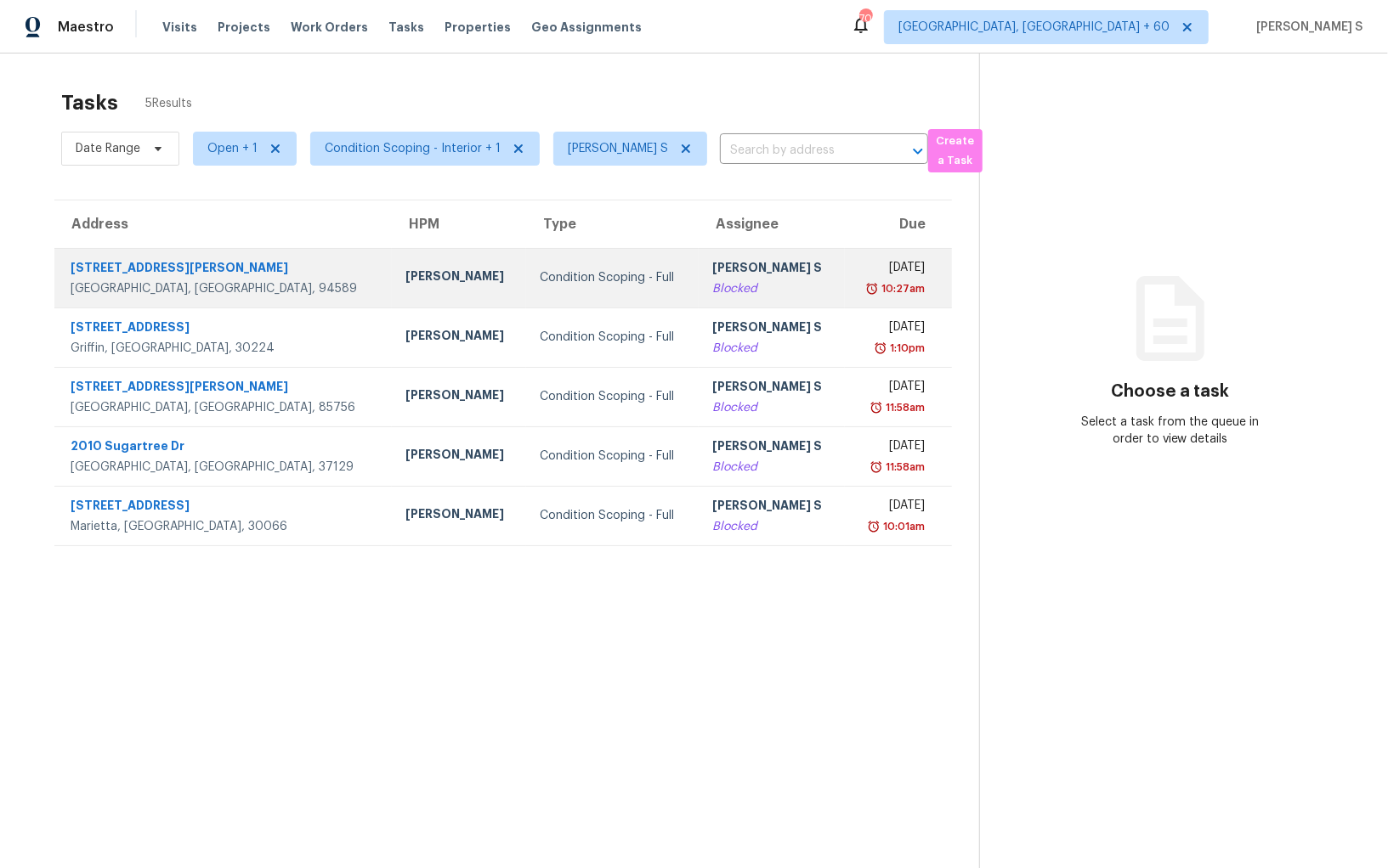
click at [712, 291] on div "Blocked" at bounding box center [772, 288] width 119 height 17
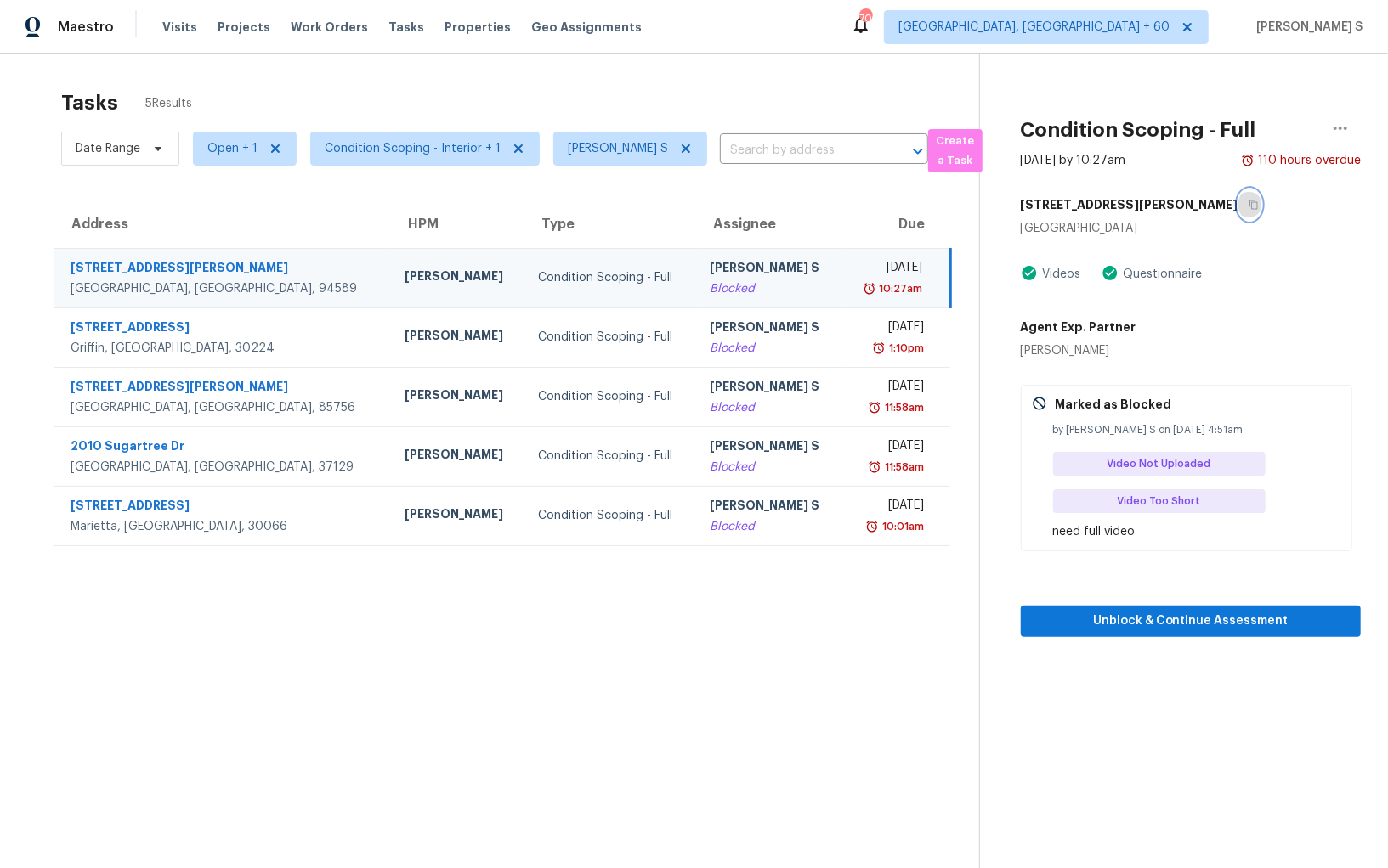
click at [1249, 200] on icon "button" at bounding box center [1254, 204] width 10 height 10
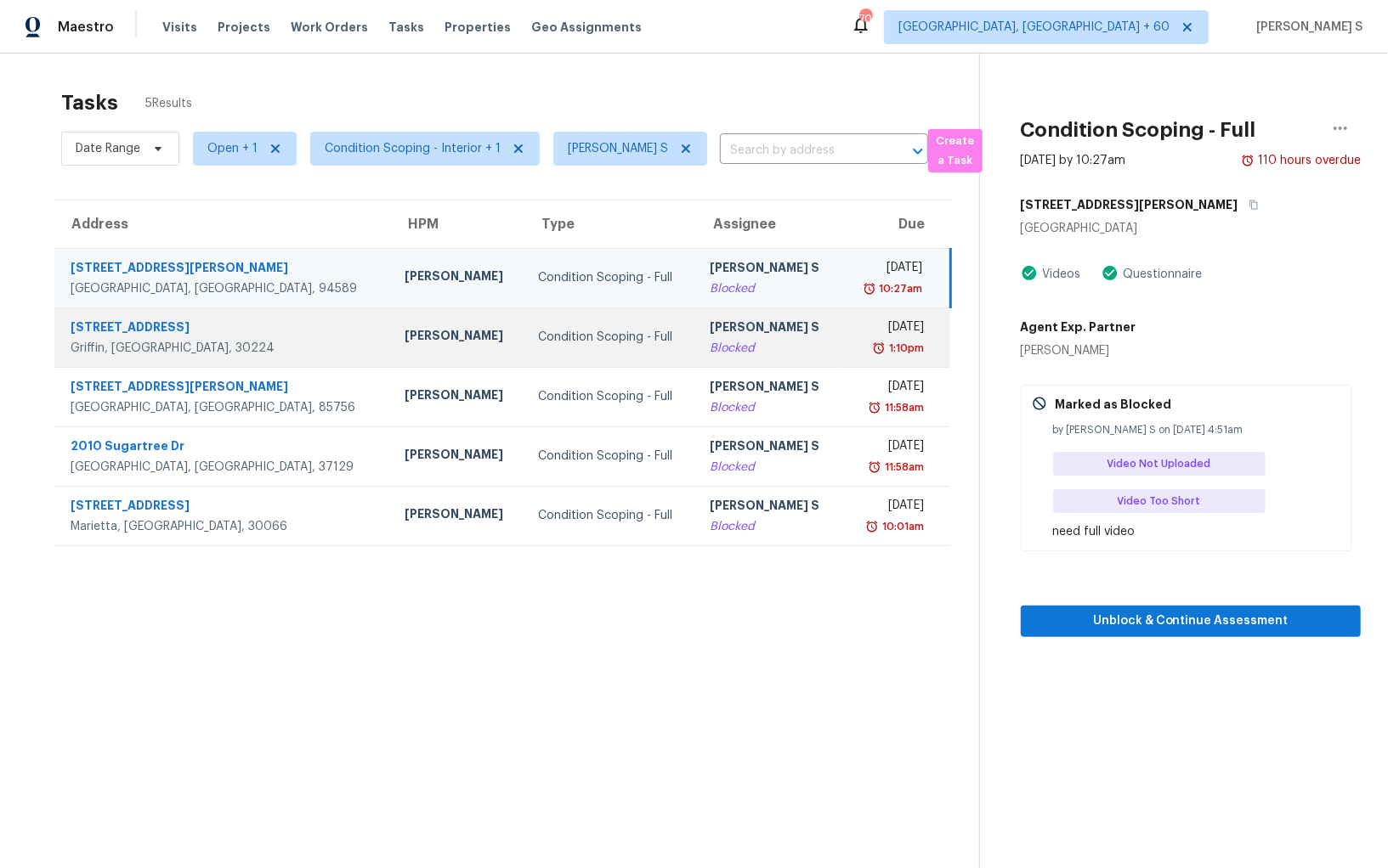
click at [710, 355] on div "Blocked" at bounding box center [770, 348] width 119 height 17
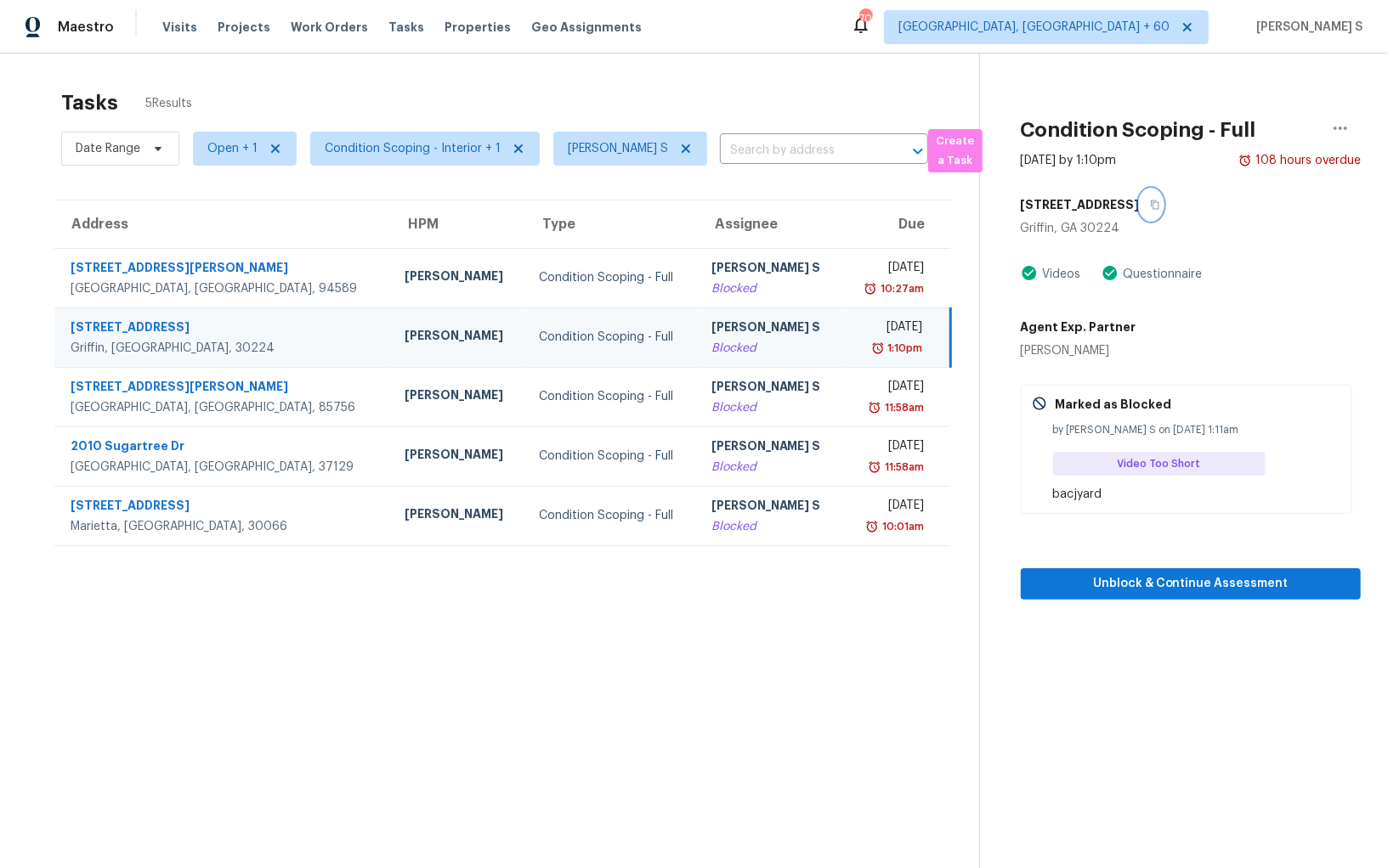
click at [1151, 203] on icon "button" at bounding box center [1155, 204] width 9 height 9
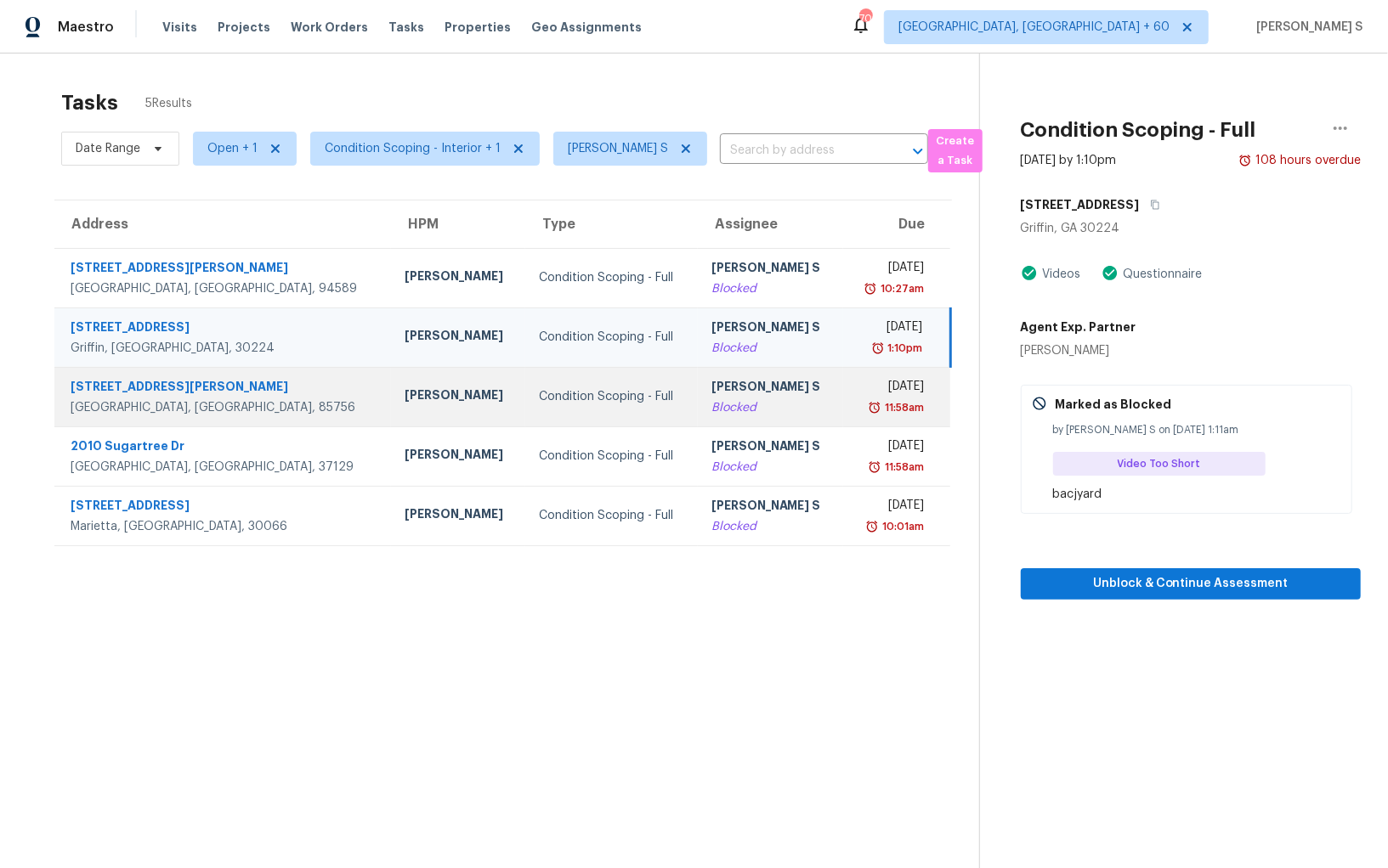
click at [526, 383] on td "Condition Scoping - Full" at bounding box center [612, 397] width 172 height 59
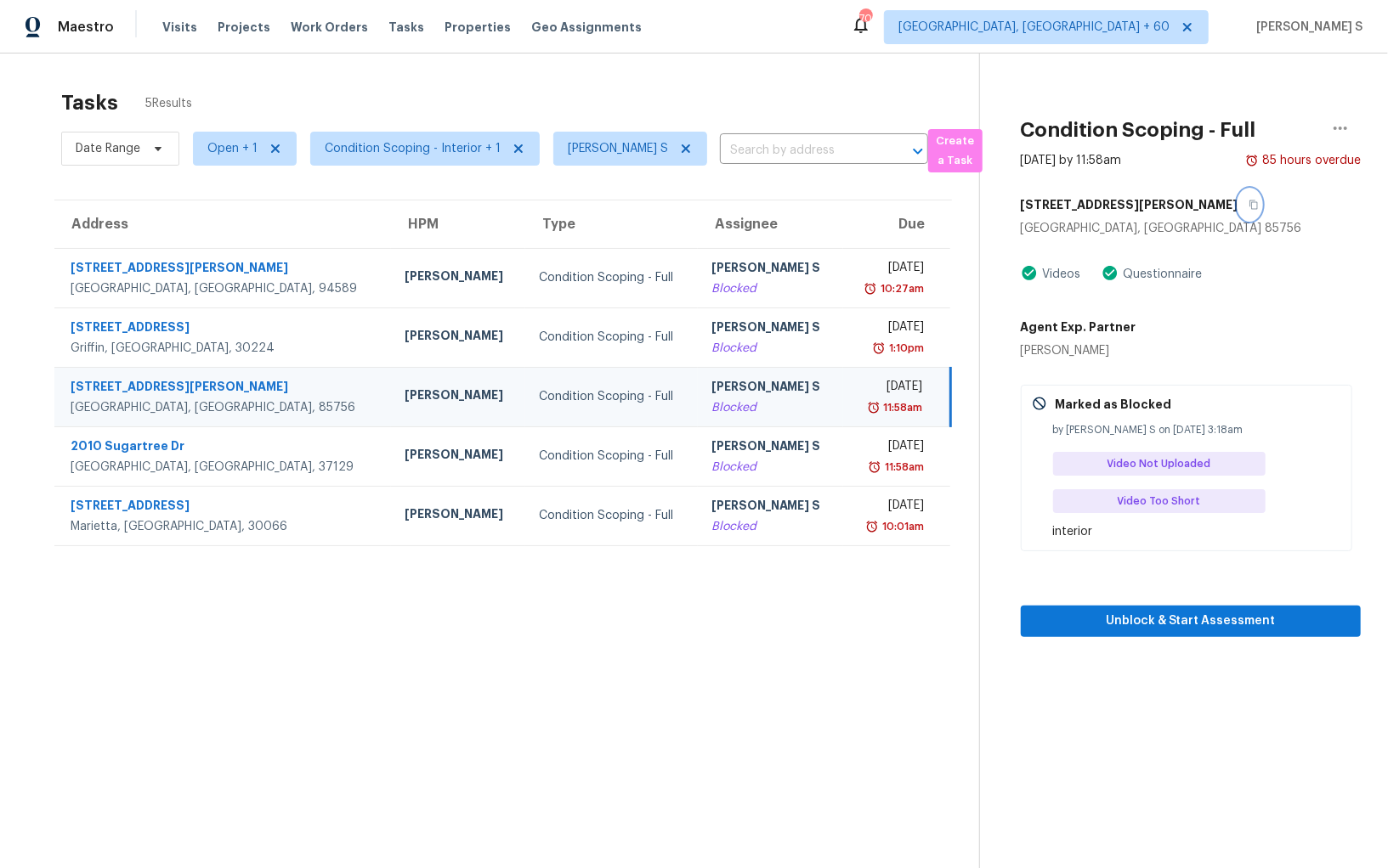
click at [1249, 202] on icon "button" at bounding box center [1253, 204] width 9 height 9
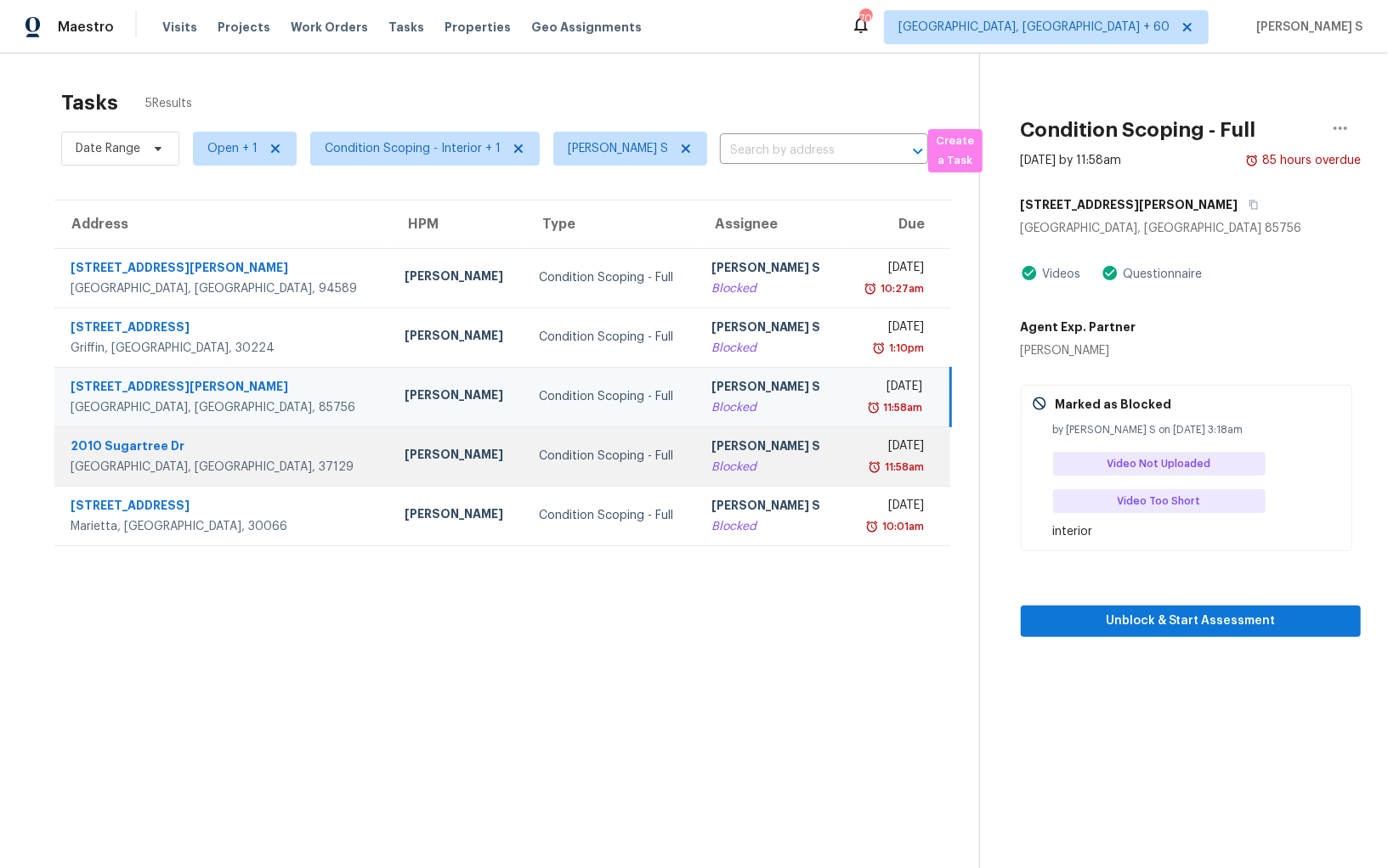
click at [857, 464] on div "11:58am" at bounding box center [890, 467] width 67 height 17
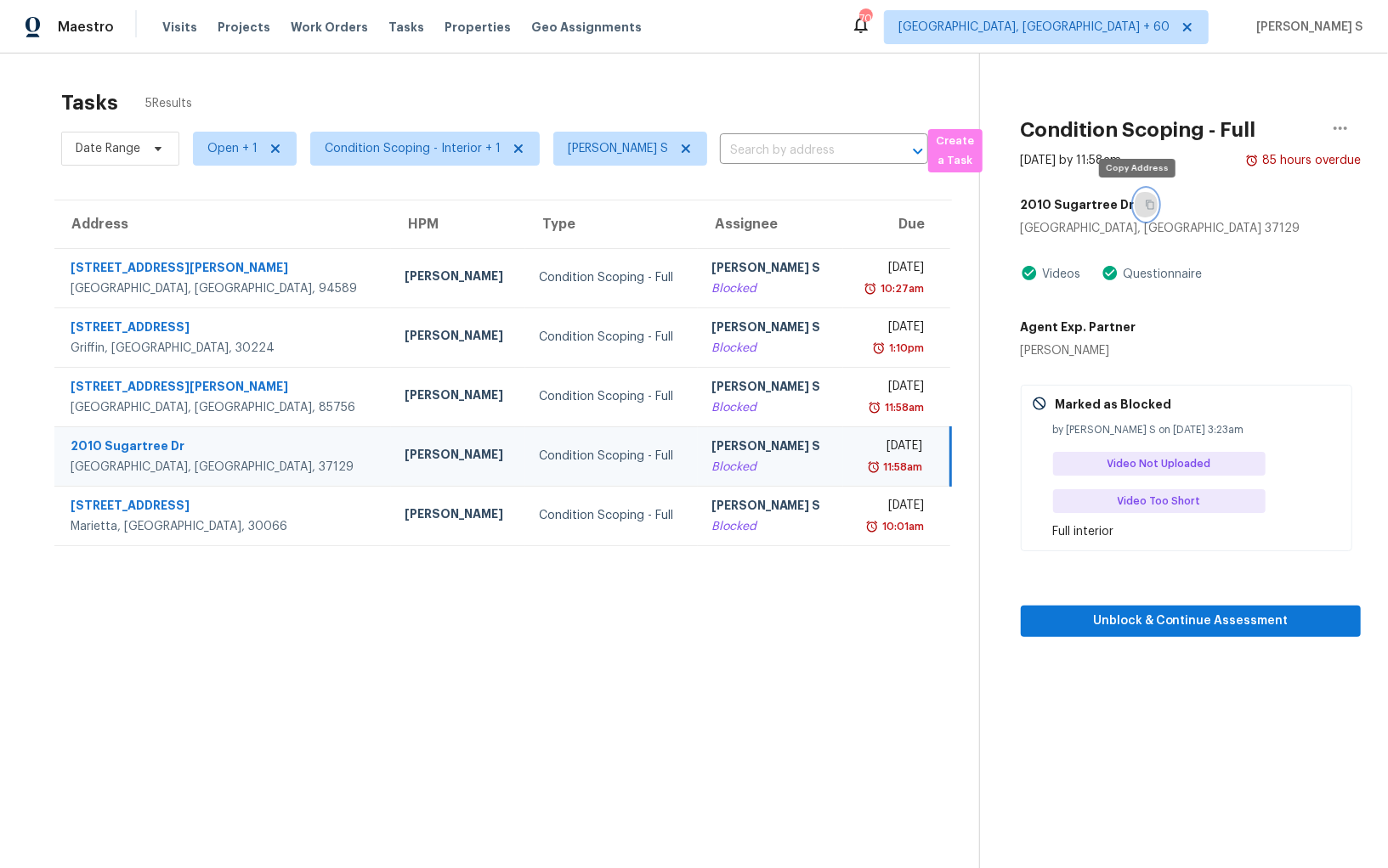
click at [1145, 199] on icon "button" at bounding box center [1150, 204] width 10 height 10
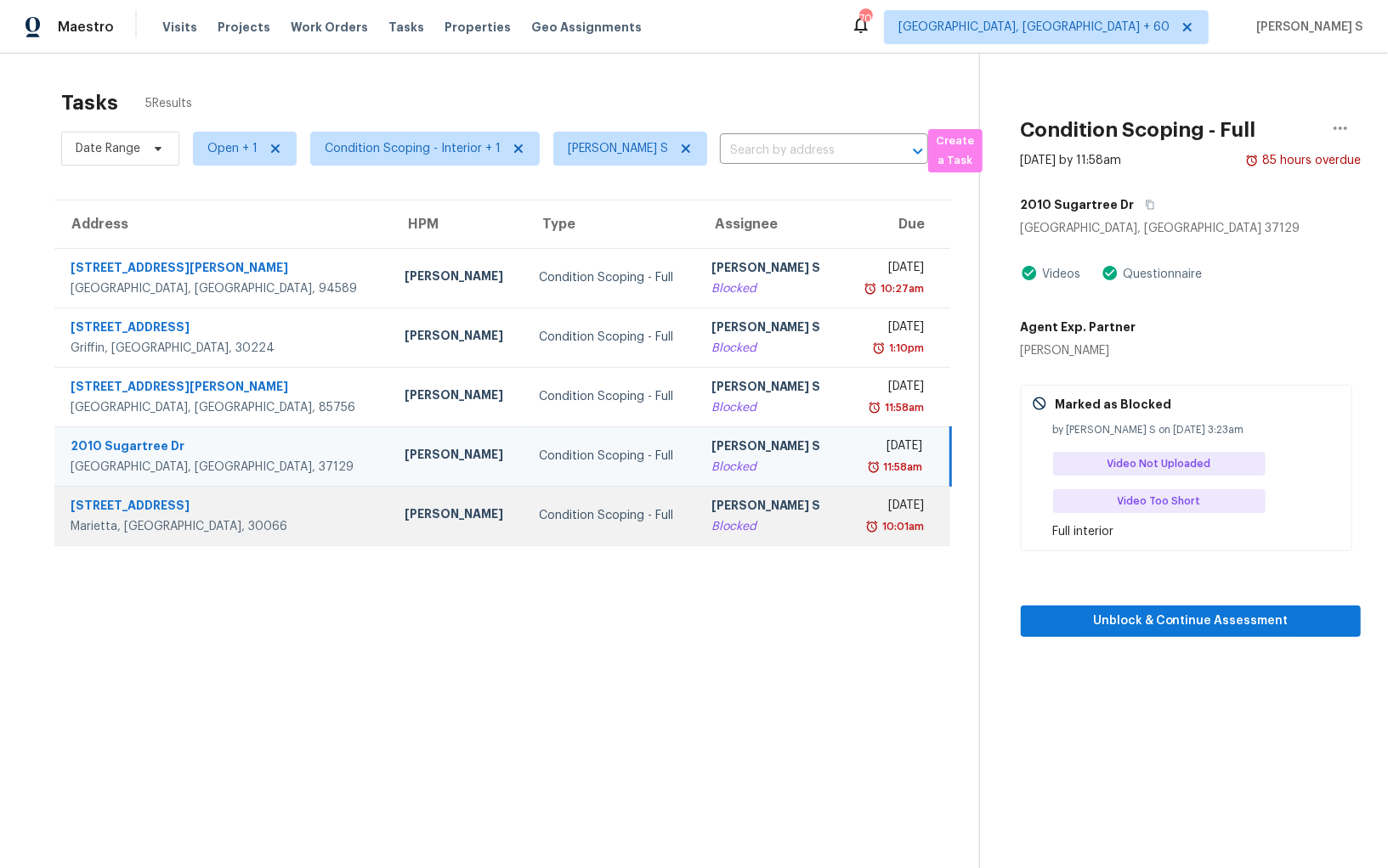
click at [843, 494] on td "Mon, Sep 29th 2025 10:01am" at bounding box center [896, 515] width 107 height 59
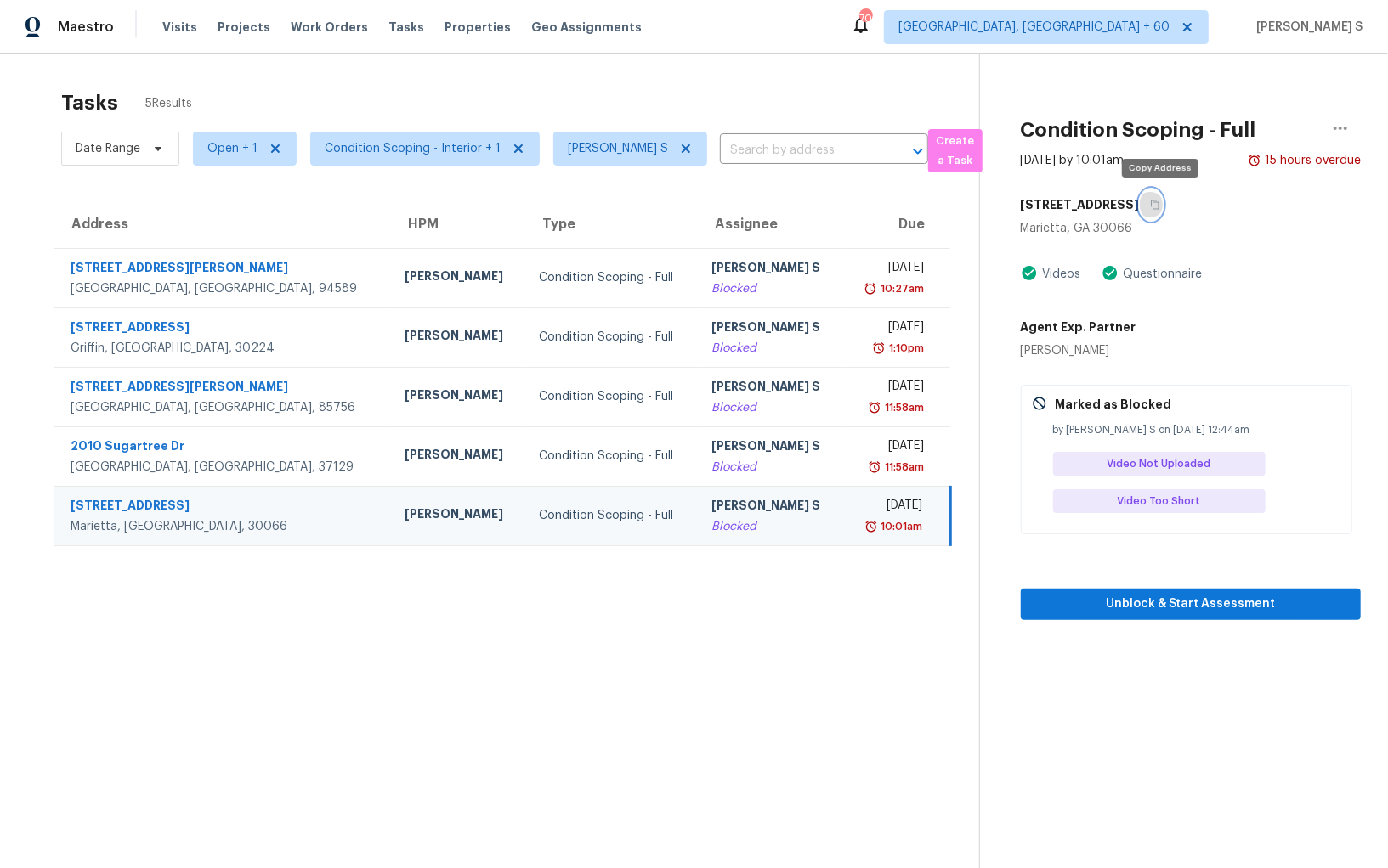
click at [1152, 204] on button "button" at bounding box center [1151, 204] width 23 height 31
click at [682, 147] on icon at bounding box center [686, 148] width 9 height 9
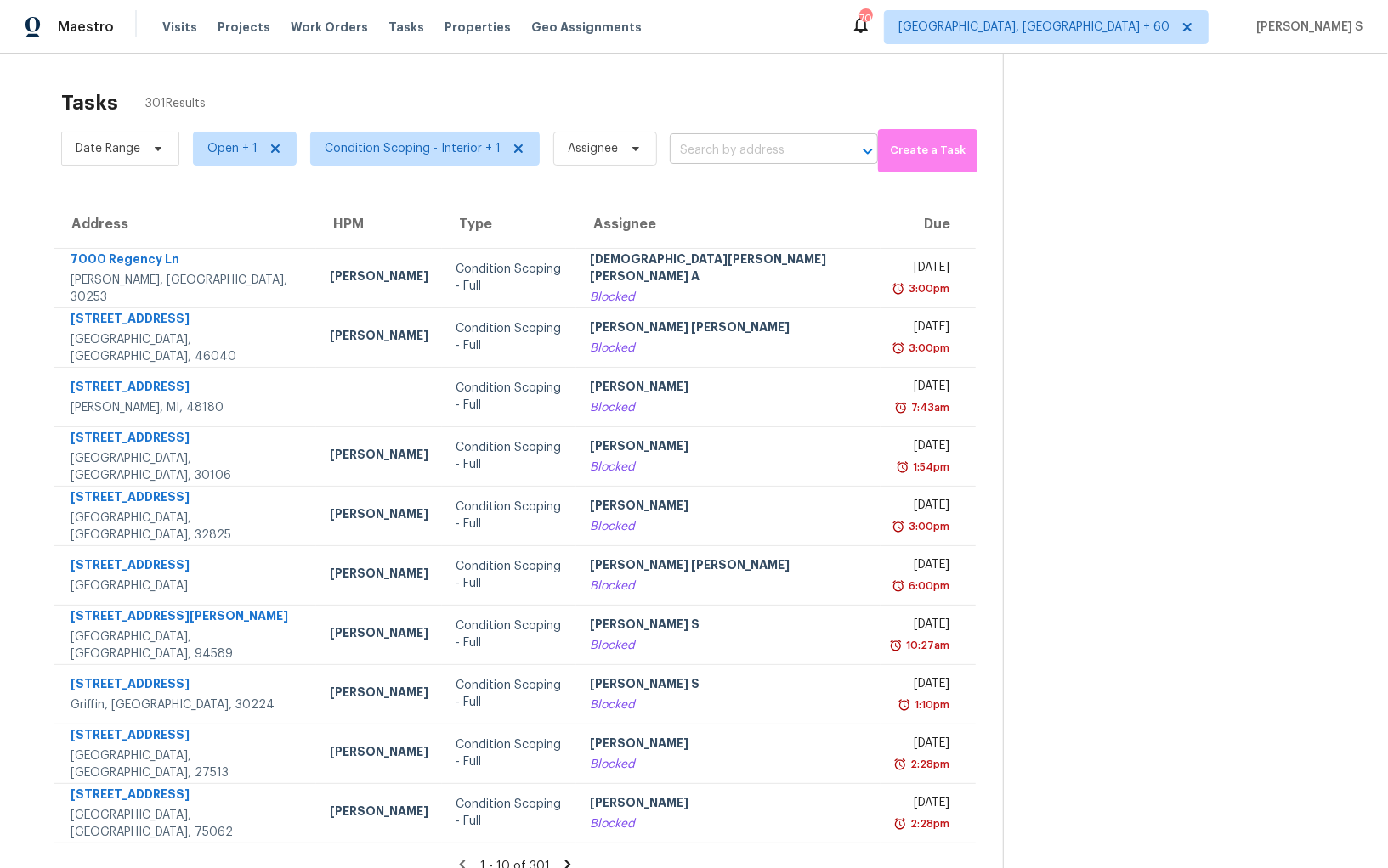
click at [682, 150] on input "text" at bounding box center [750, 150] width 161 height 27
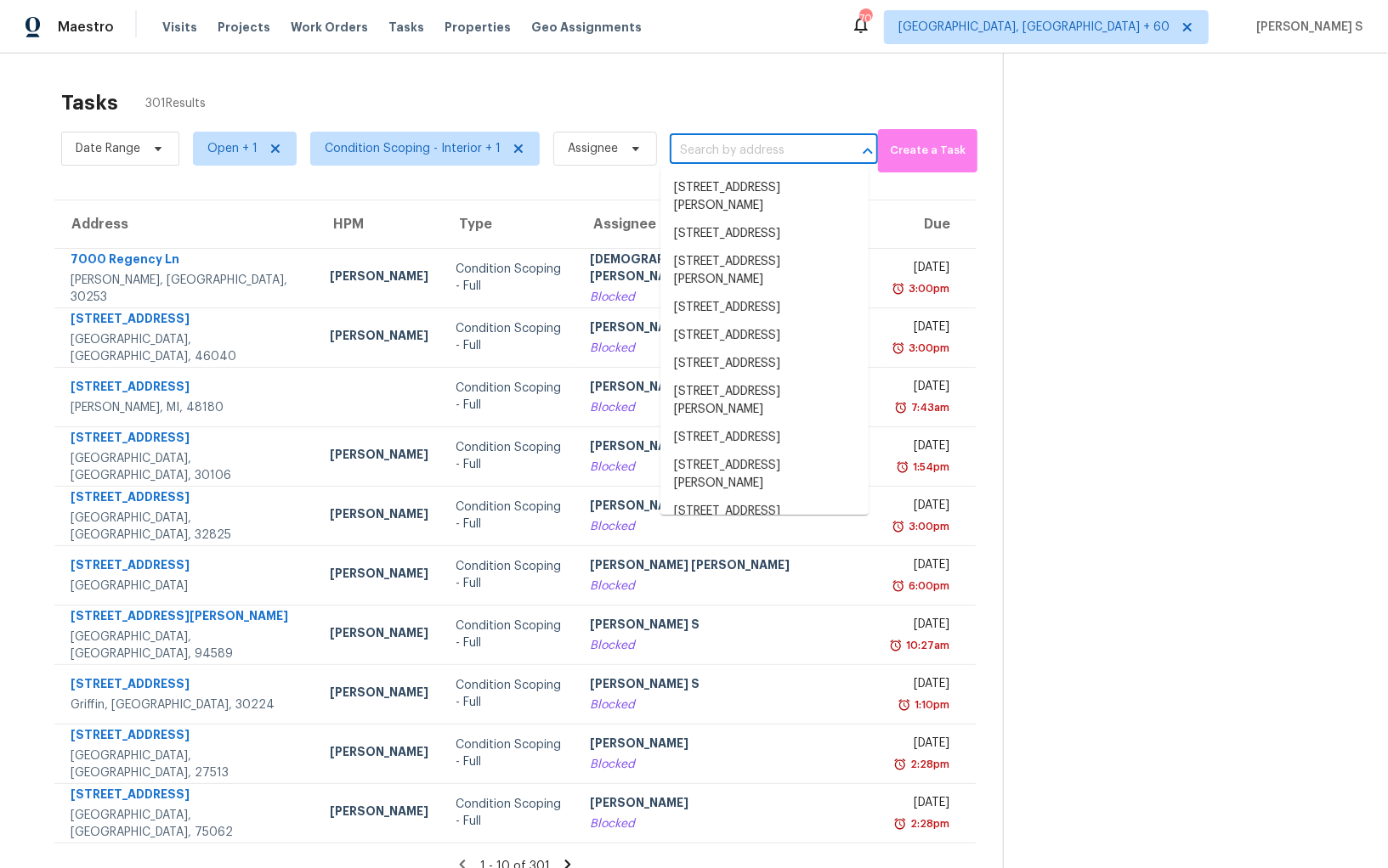
paste input "3442 Holly Glen Dr Dacula, GA, 30019"
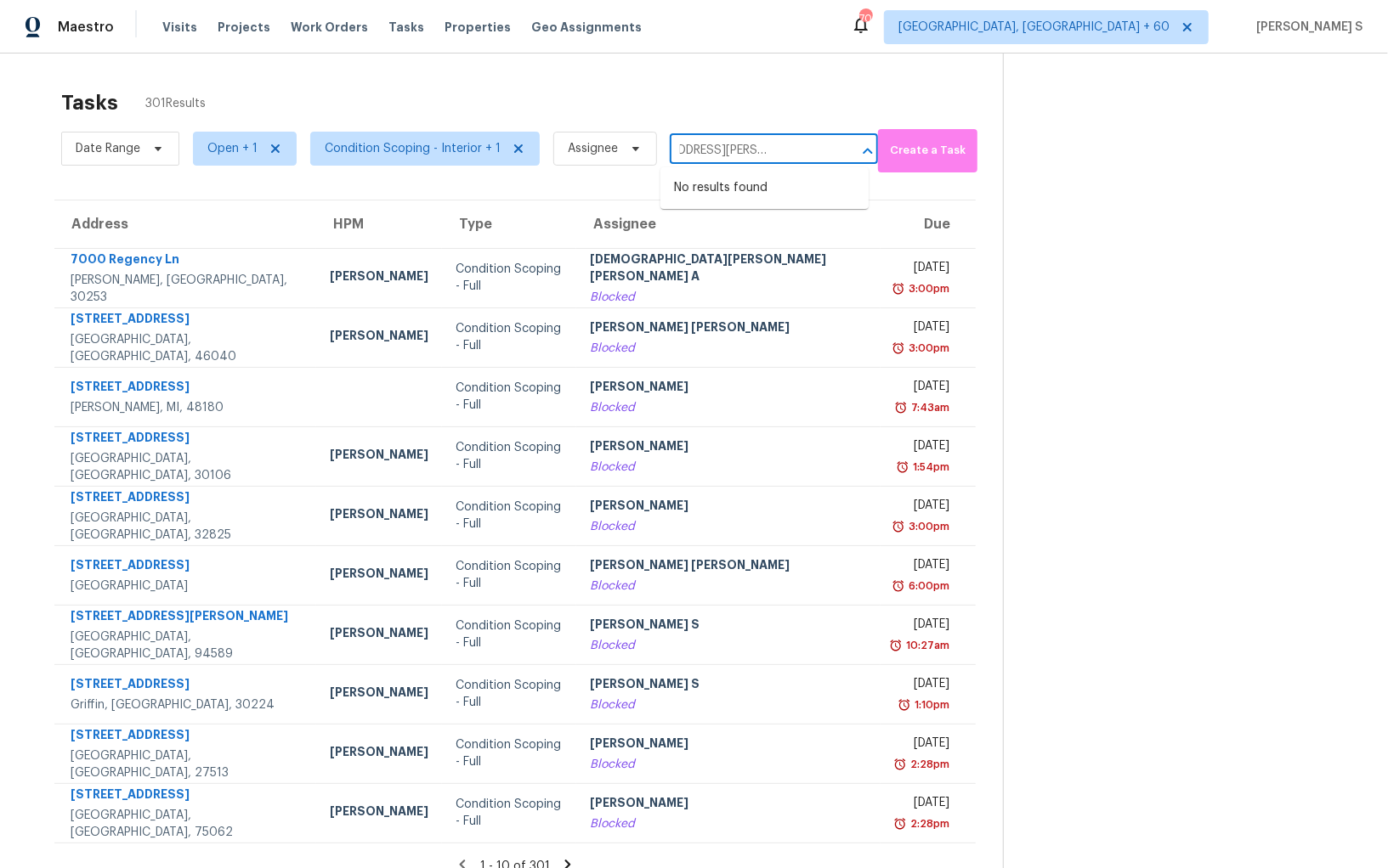
click at [692, 150] on input "3442 Holly Glen Dr Dacula, GA, 30019" at bounding box center [750, 150] width 161 height 27
type input "3442 Holly Gle"
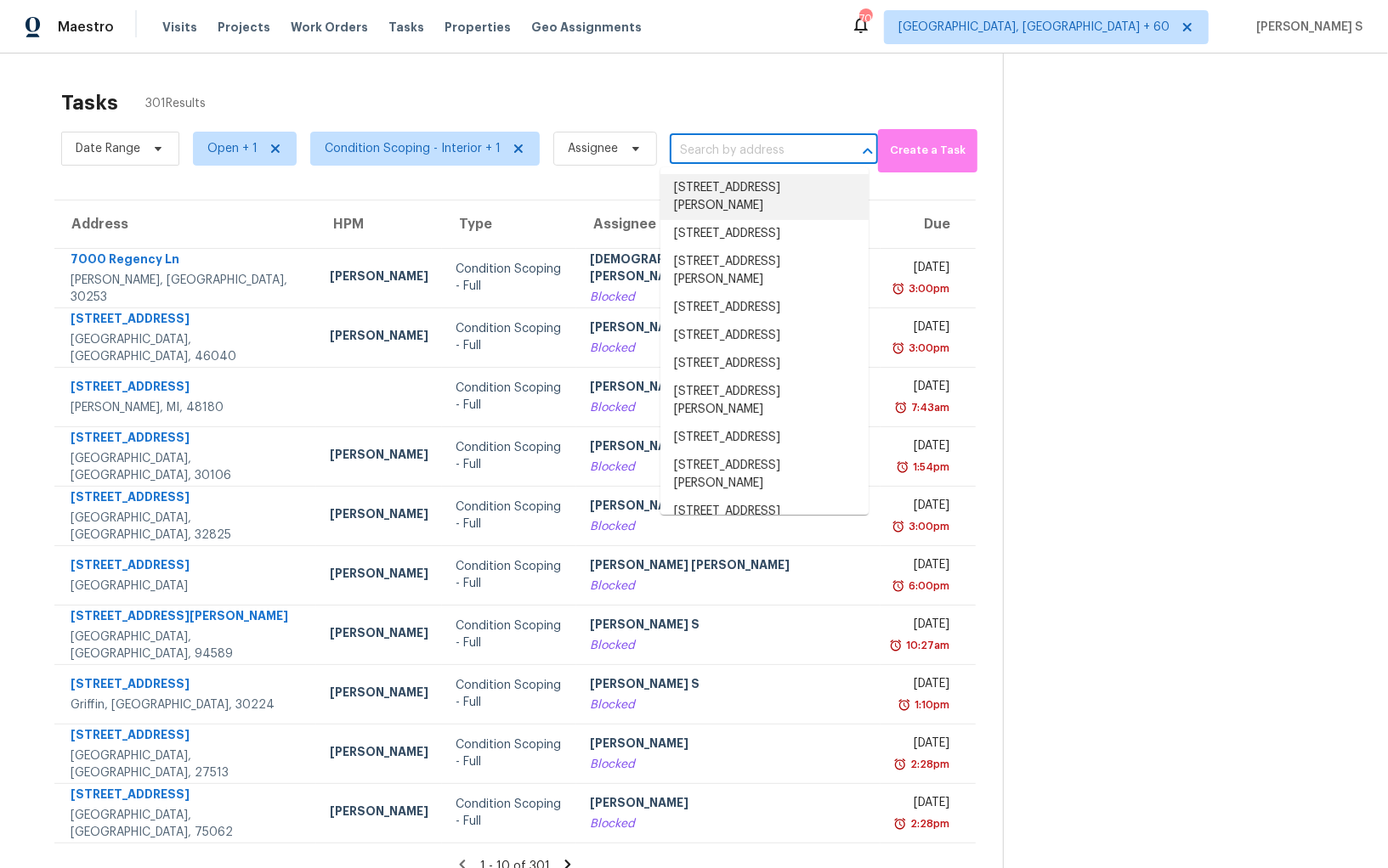
click at [714, 147] on input "text" at bounding box center [750, 150] width 161 height 27
paste input "3442 Holly Glen Dr Dacula, GA, 30019"
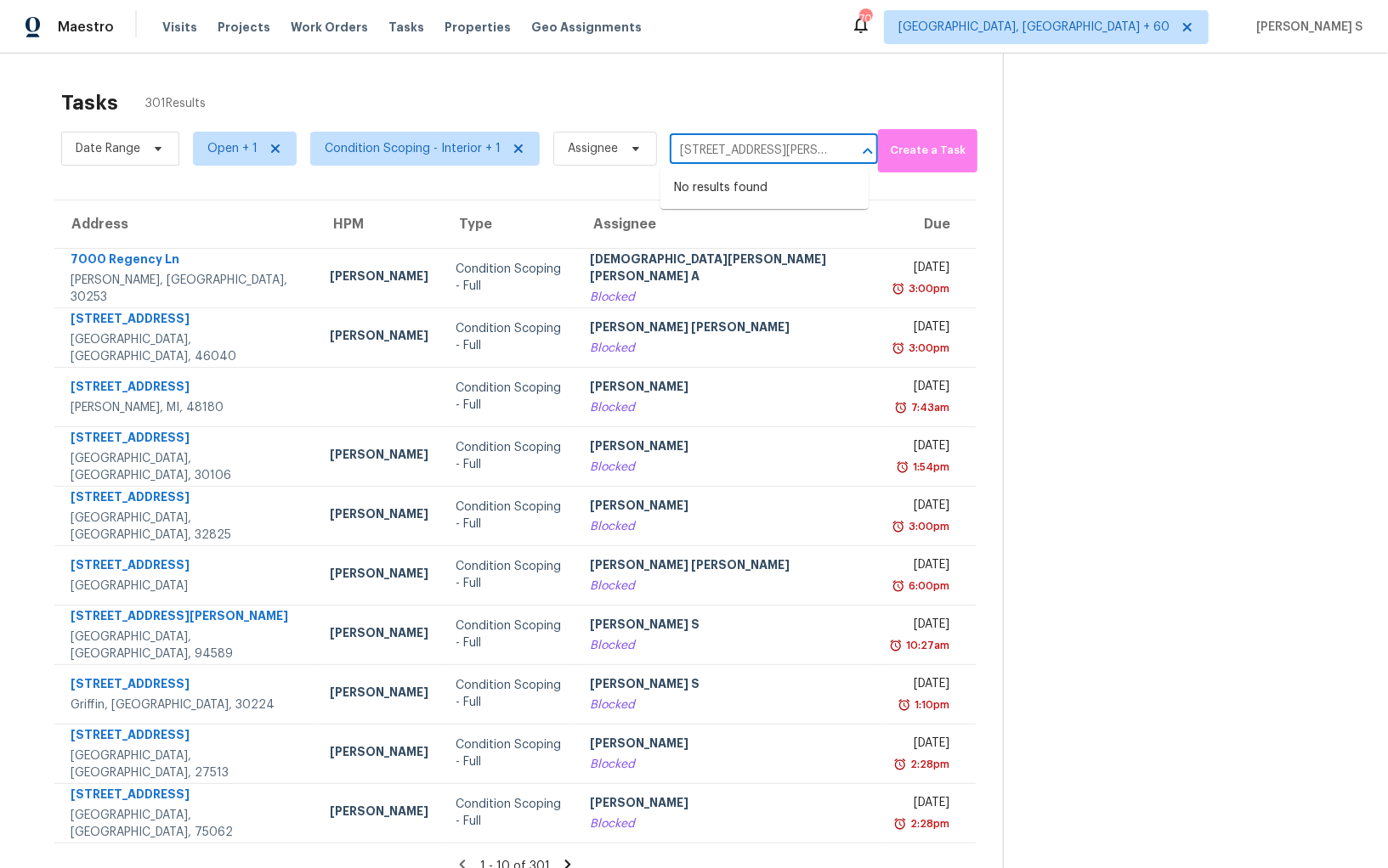
scroll to position [0, 60]
click at [704, 154] on input "3442 Holly Glen Dr Dacula, GA, 30019" at bounding box center [750, 150] width 161 height 27
type input "3442 Holly Glen"
click at [726, 192] on li "3442 Holly Glen Dr, Dacula, GA 30019" at bounding box center [764, 197] width 208 height 45
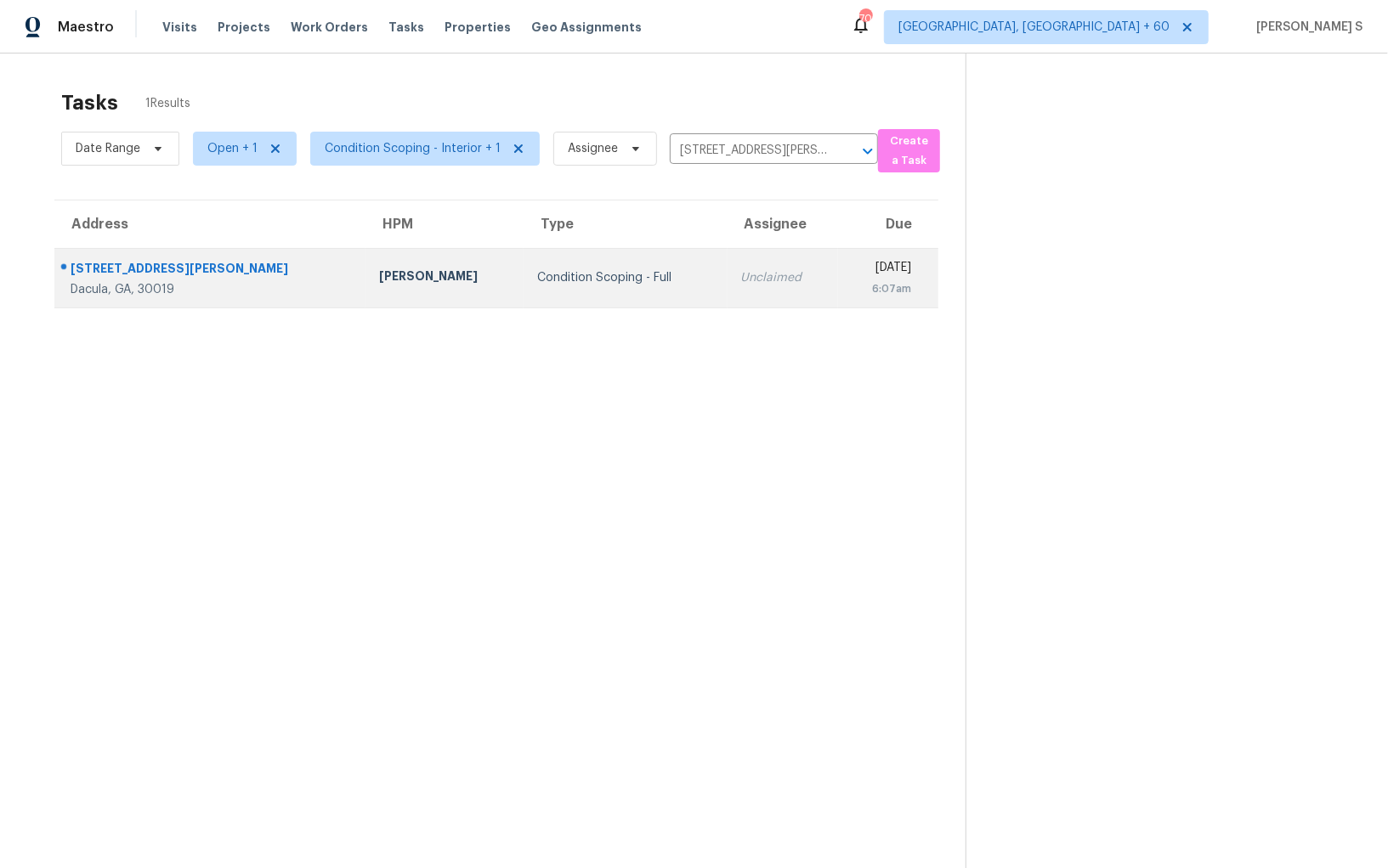
click at [741, 271] on div "Unclaimed" at bounding box center [782, 277] width 84 height 17
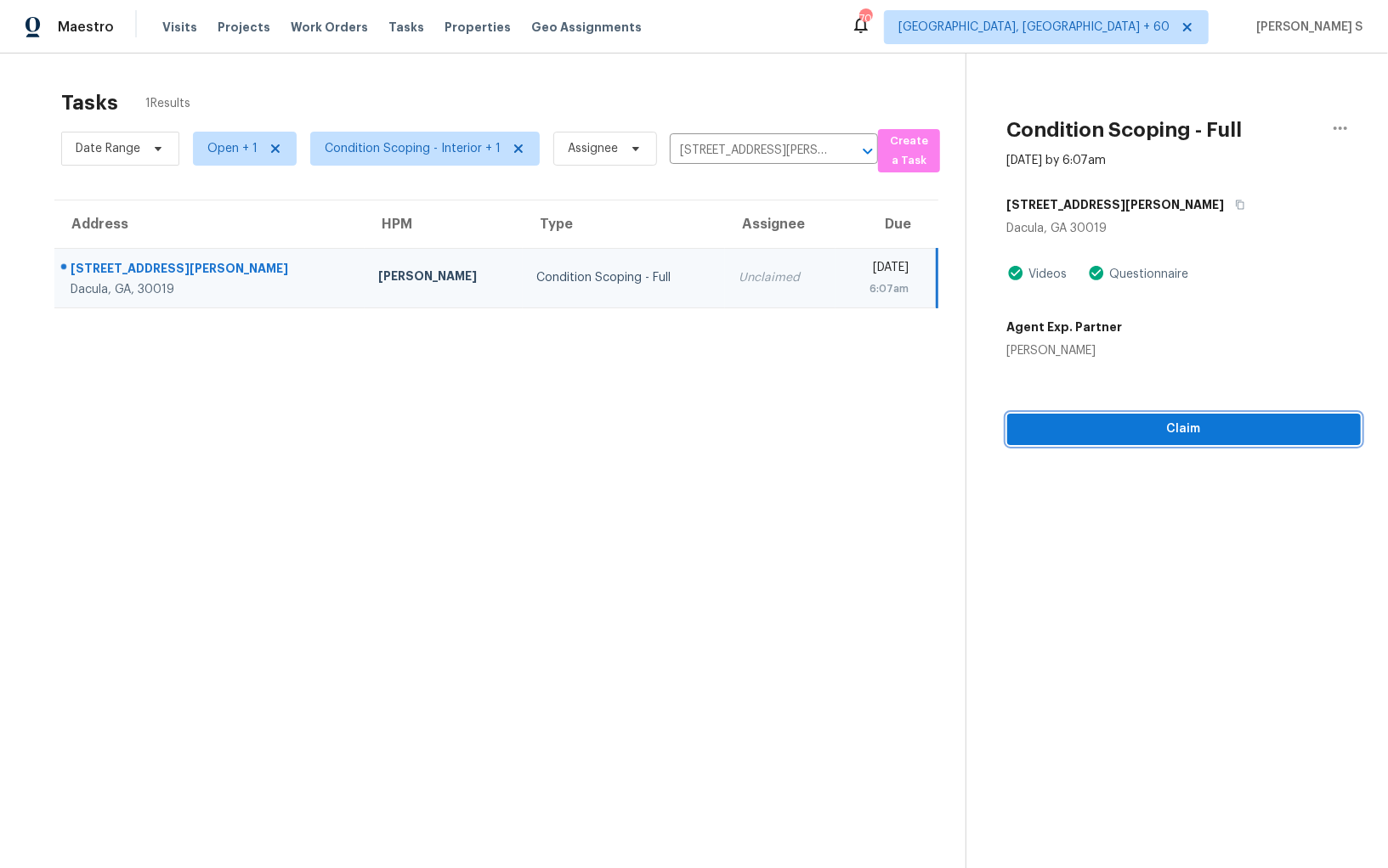
click at [1092, 422] on span "Claim" at bounding box center [1184, 430] width 326 height 22
click at [1056, 417] on button "Start Assessment" at bounding box center [1184, 430] width 354 height 32
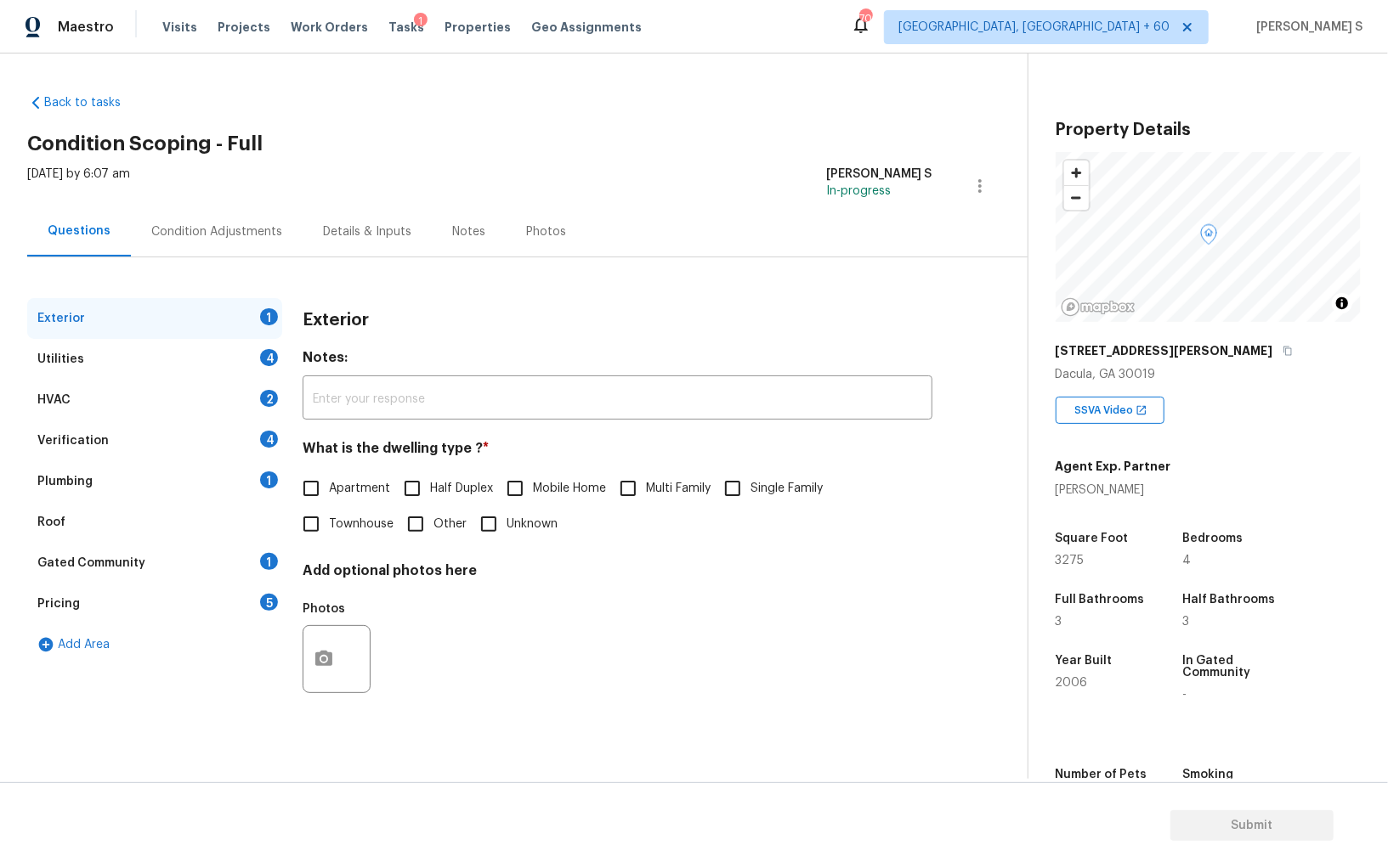
click at [741, 489] on input "Single Family" at bounding box center [732, 489] width 36 height 36
checkbox input "true"
click at [270, 357] on div "4" at bounding box center [269, 357] width 18 height 17
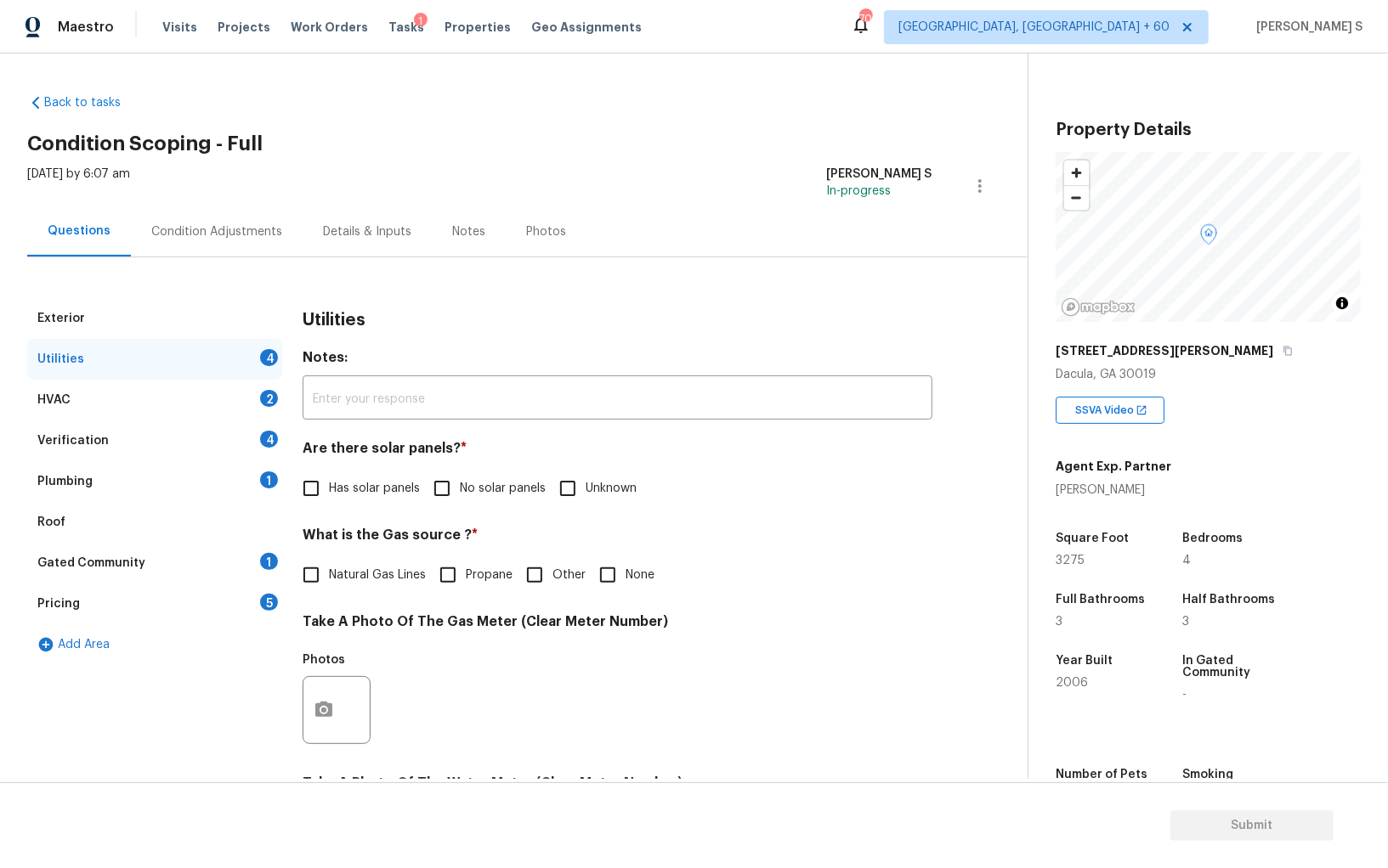
click at [454, 485] on input "No solar panels" at bounding box center [442, 489] width 36 height 36
checkbox input "true"
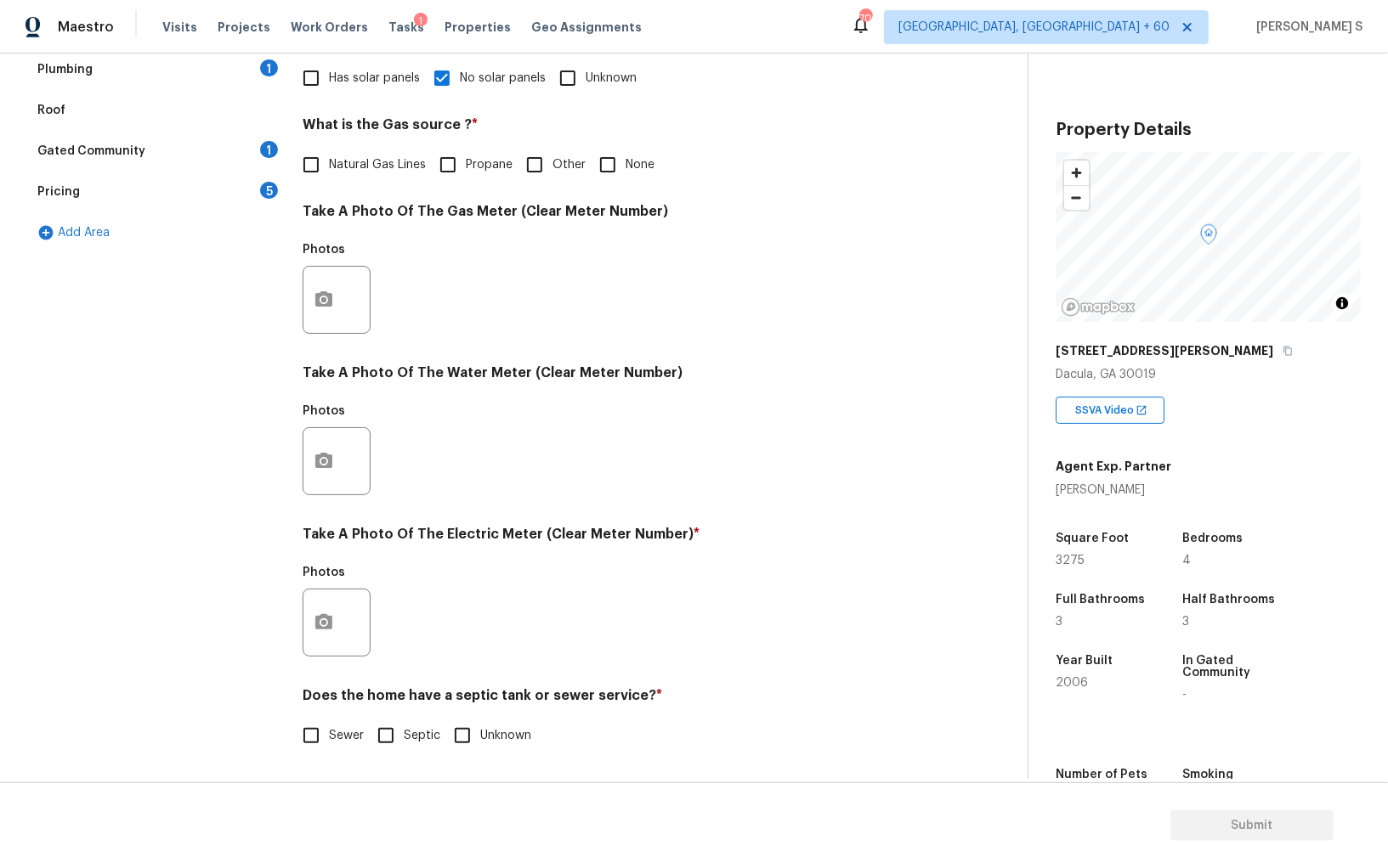
scroll to position [410, 0]
click at [303, 735] on input "Sewer" at bounding box center [311, 736] width 36 height 36
checkbox input "true"
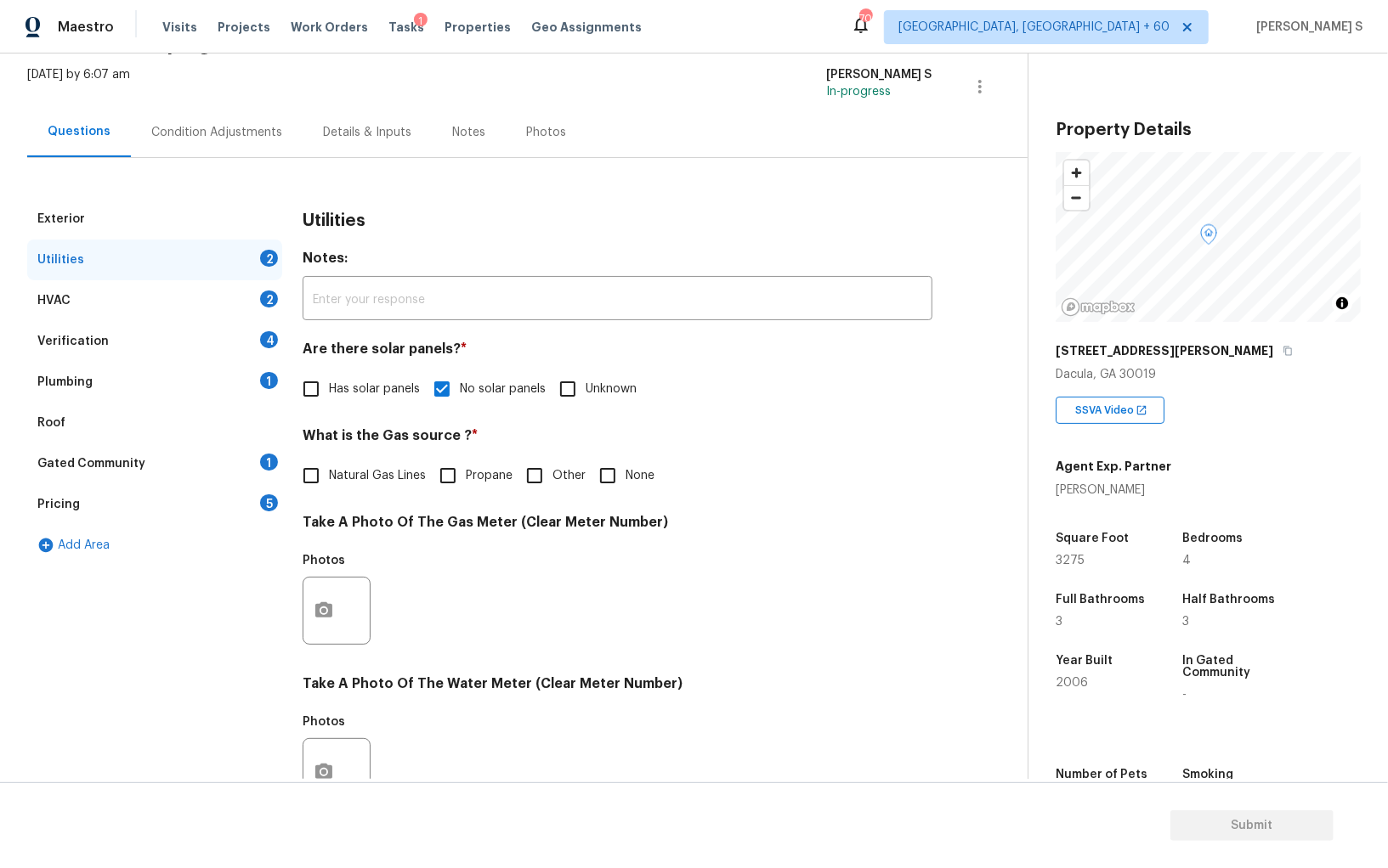
scroll to position [0, 0]
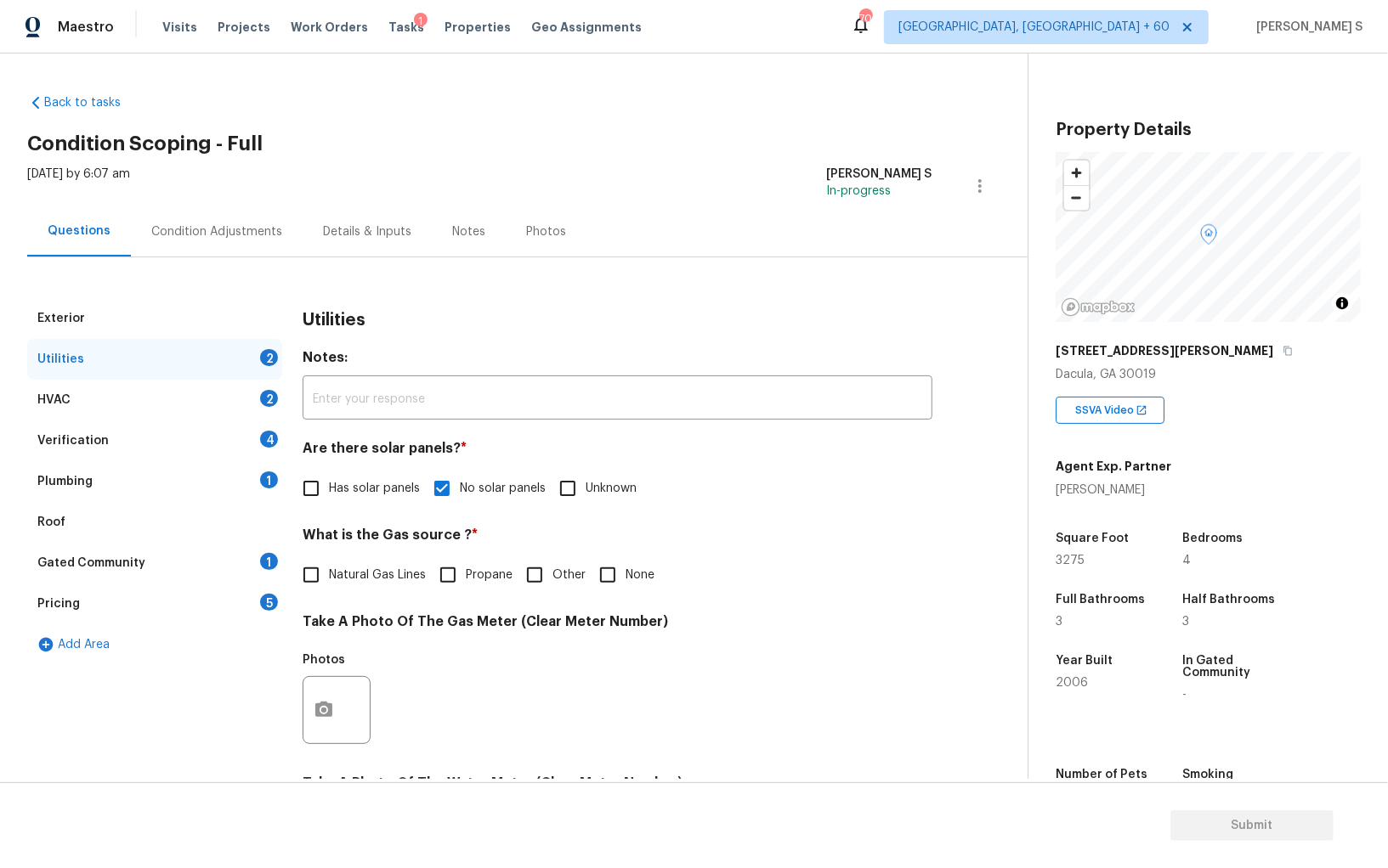
click at [283, 472] on div "Exterior Utilities 2 HVAC 2 Verification 4 Plumbing 1 Roof Gated Community 1 Pr…" at bounding box center [507, 741] width 959 height 886
click at [267, 472] on div "1" at bounding box center [269, 479] width 18 height 17
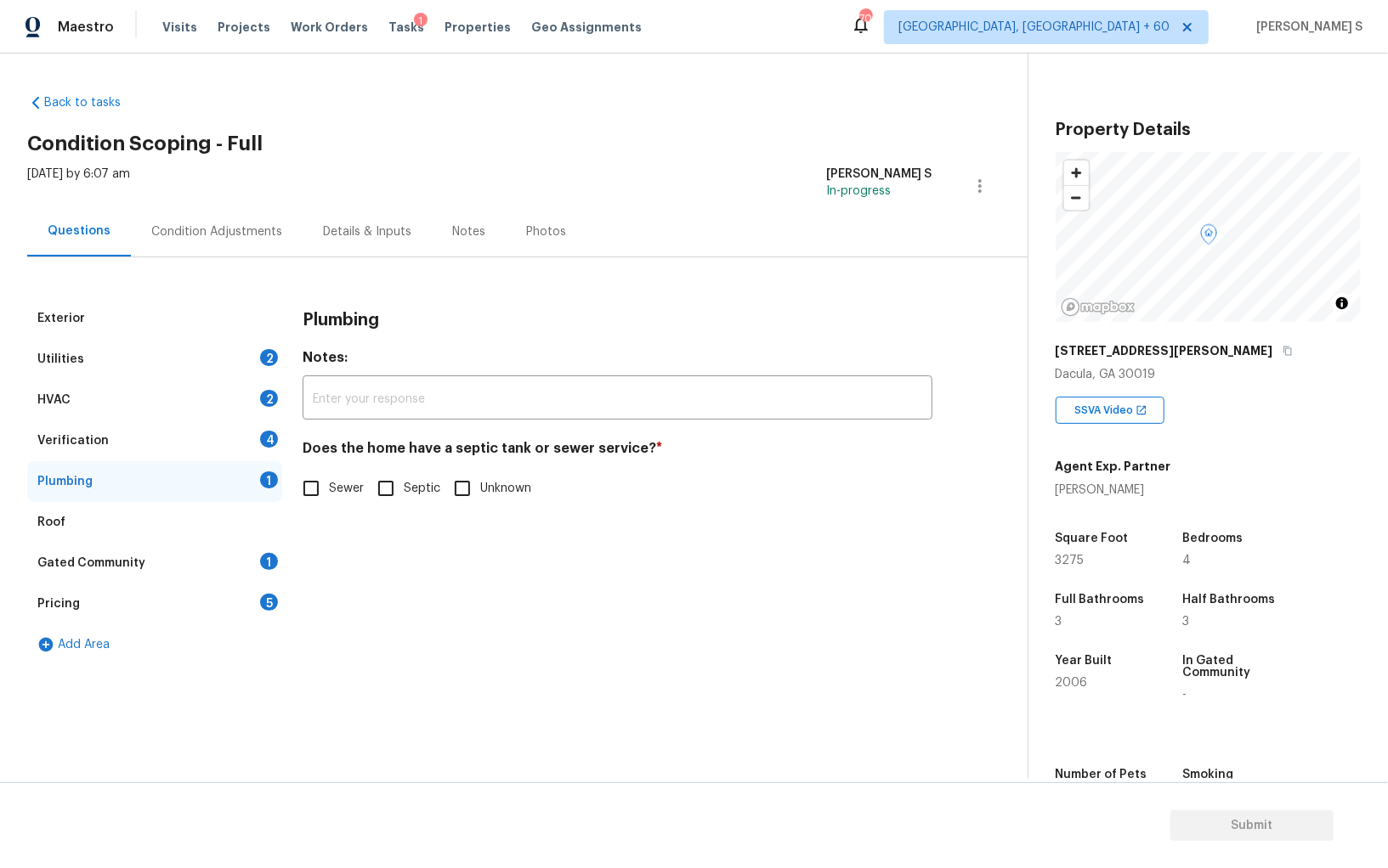
click at [313, 494] on input "Sewer" at bounding box center [311, 489] width 36 height 36
checkbox input "true"
click at [260, 567] on div "Gated Community 1" at bounding box center [155, 563] width 255 height 40
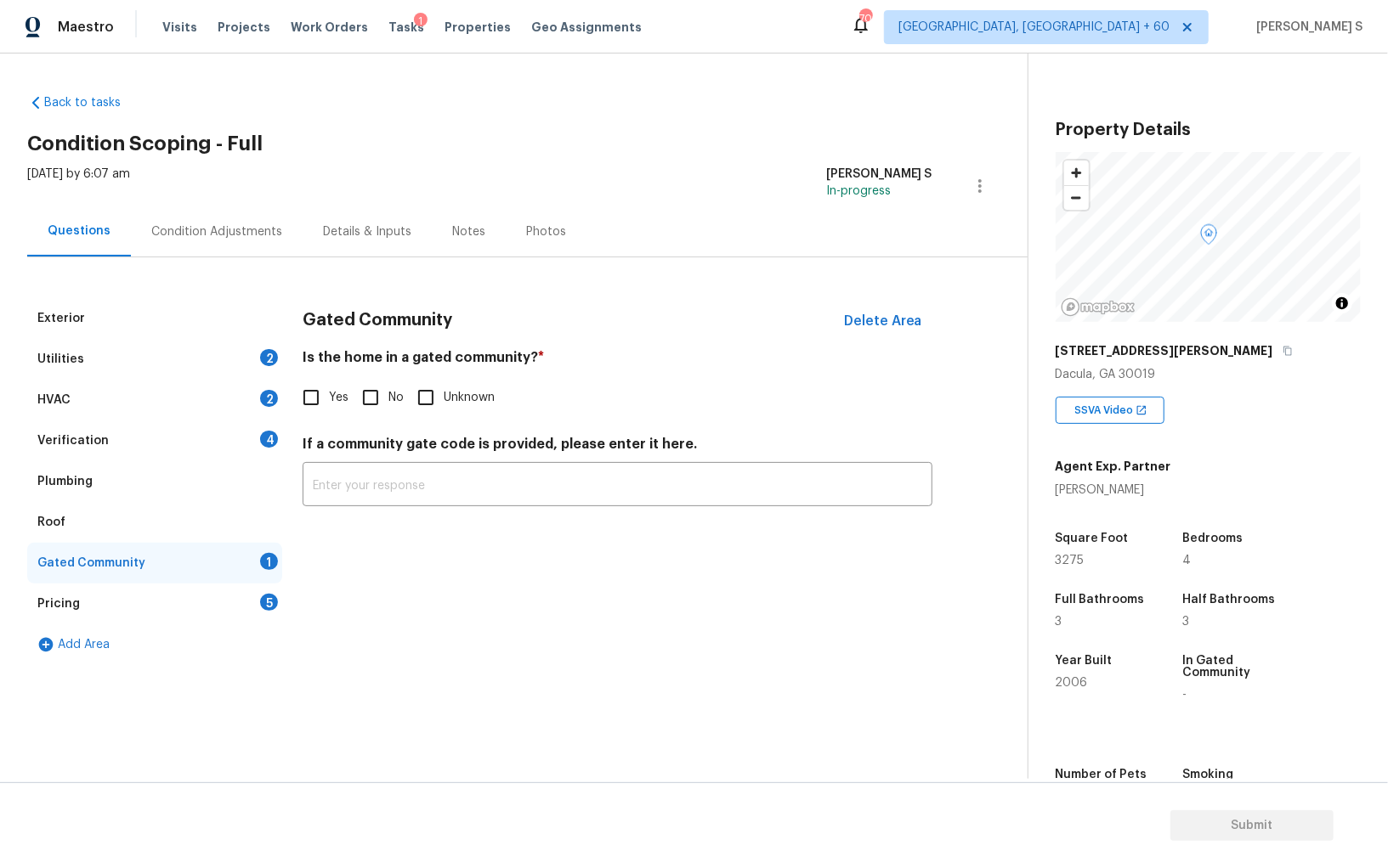
click at [372, 402] on input "No" at bounding box center [370, 398] width 36 height 36
checkbox input "true"
click at [271, 434] on div "4" at bounding box center [269, 438] width 18 height 17
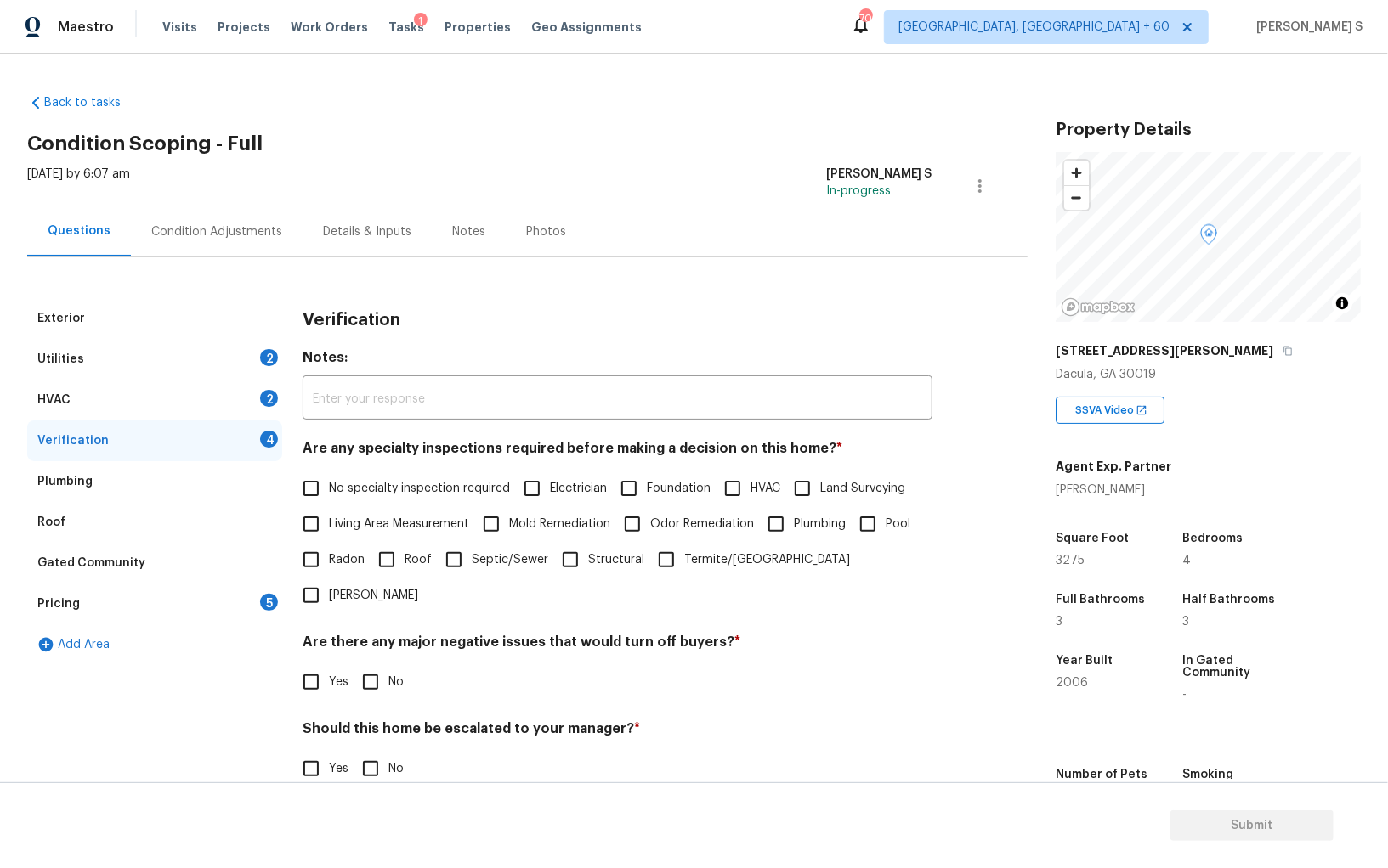
click at [317, 482] on input "No specialty inspection required" at bounding box center [311, 489] width 36 height 36
checkbox input "true"
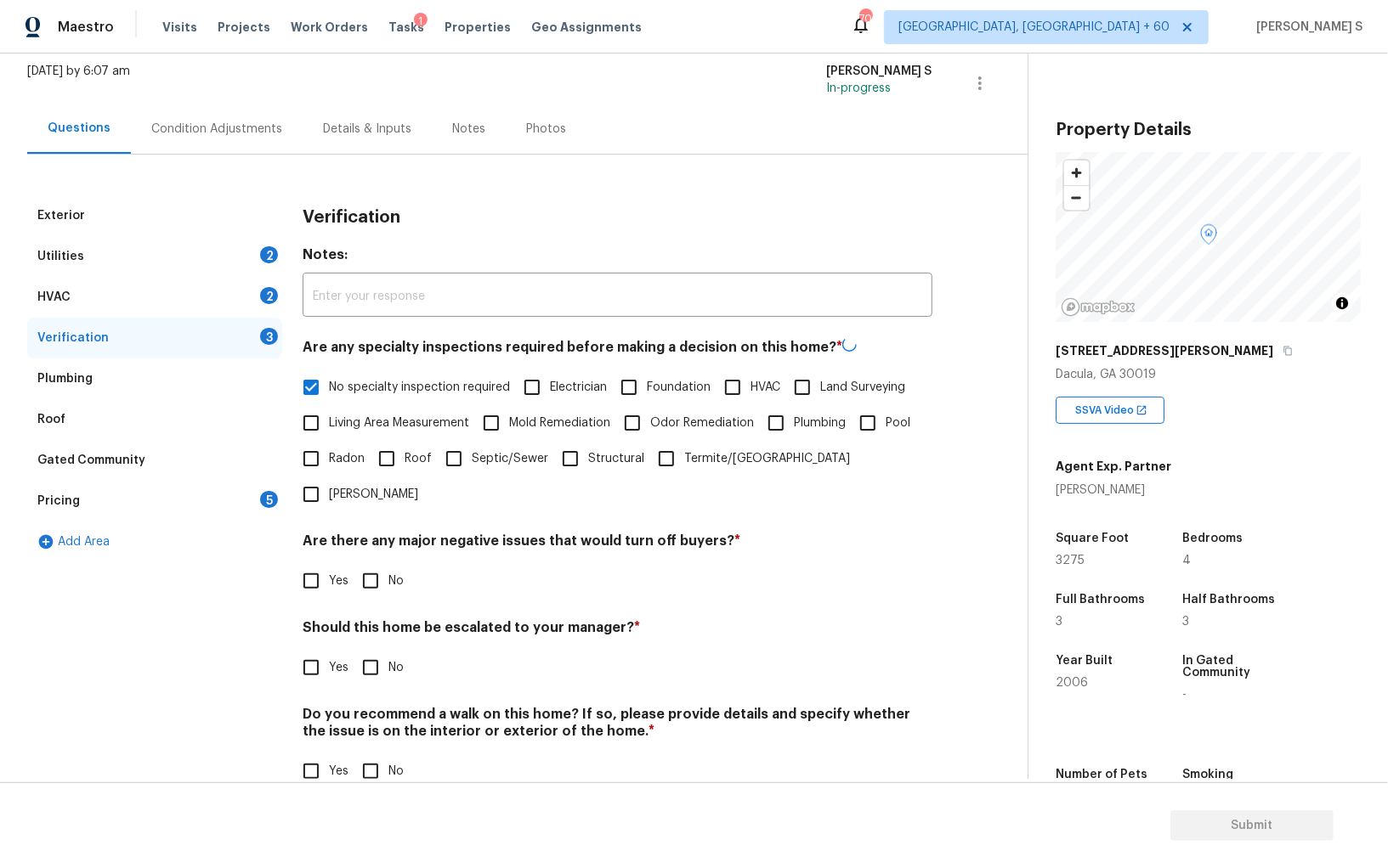
scroll to position [101, 0]
click at [382, 563] on input "No" at bounding box center [370, 581] width 36 height 36
checkbox input "true"
click at [378, 753] on input "No" at bounding box center [370, 771] width 36 height 36
checkbox input "true"
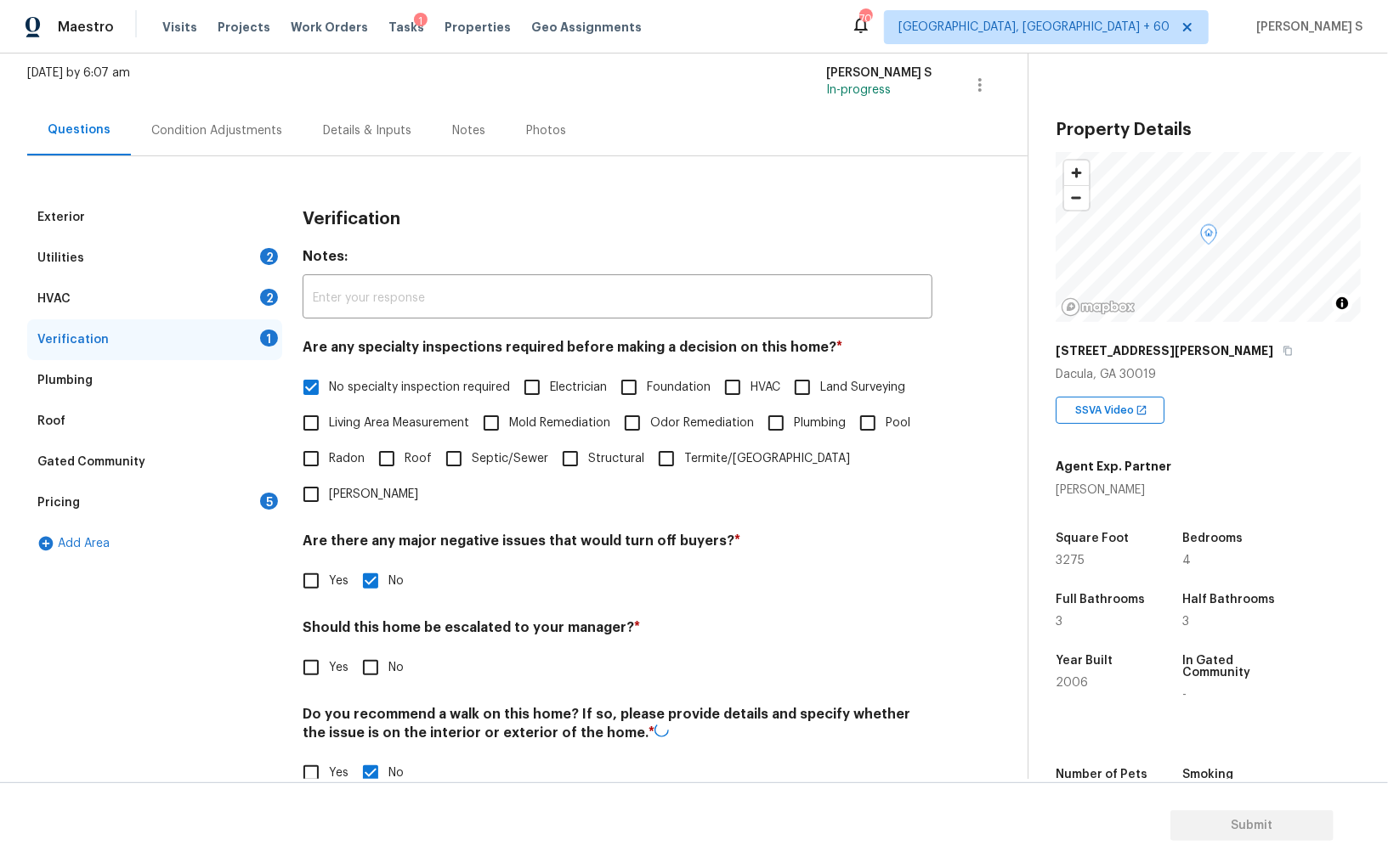
scroll to position [0, 0]
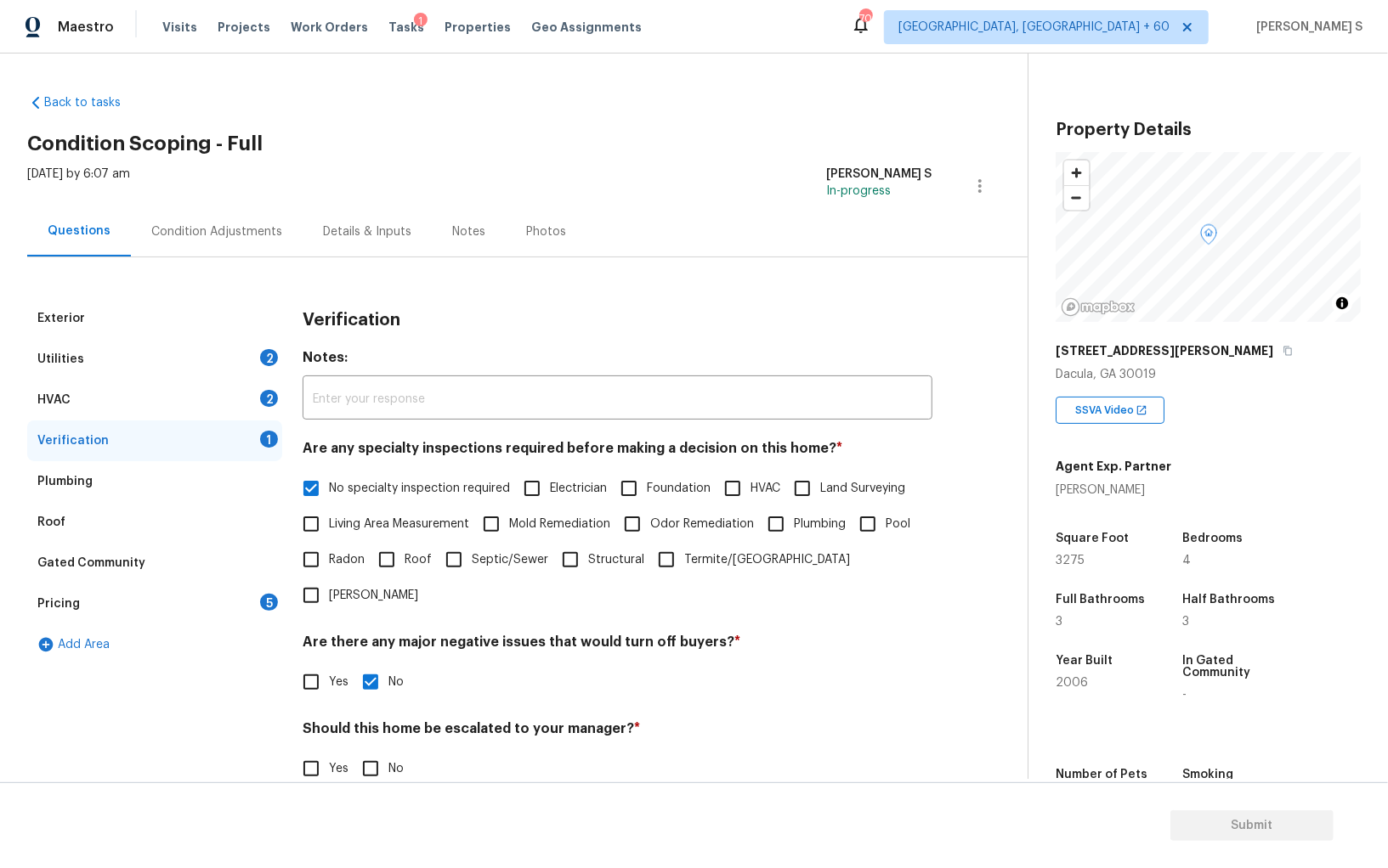
click at [271, 386] on div "HVAC 2" at bounding box center [155, 400] width 255 height 40
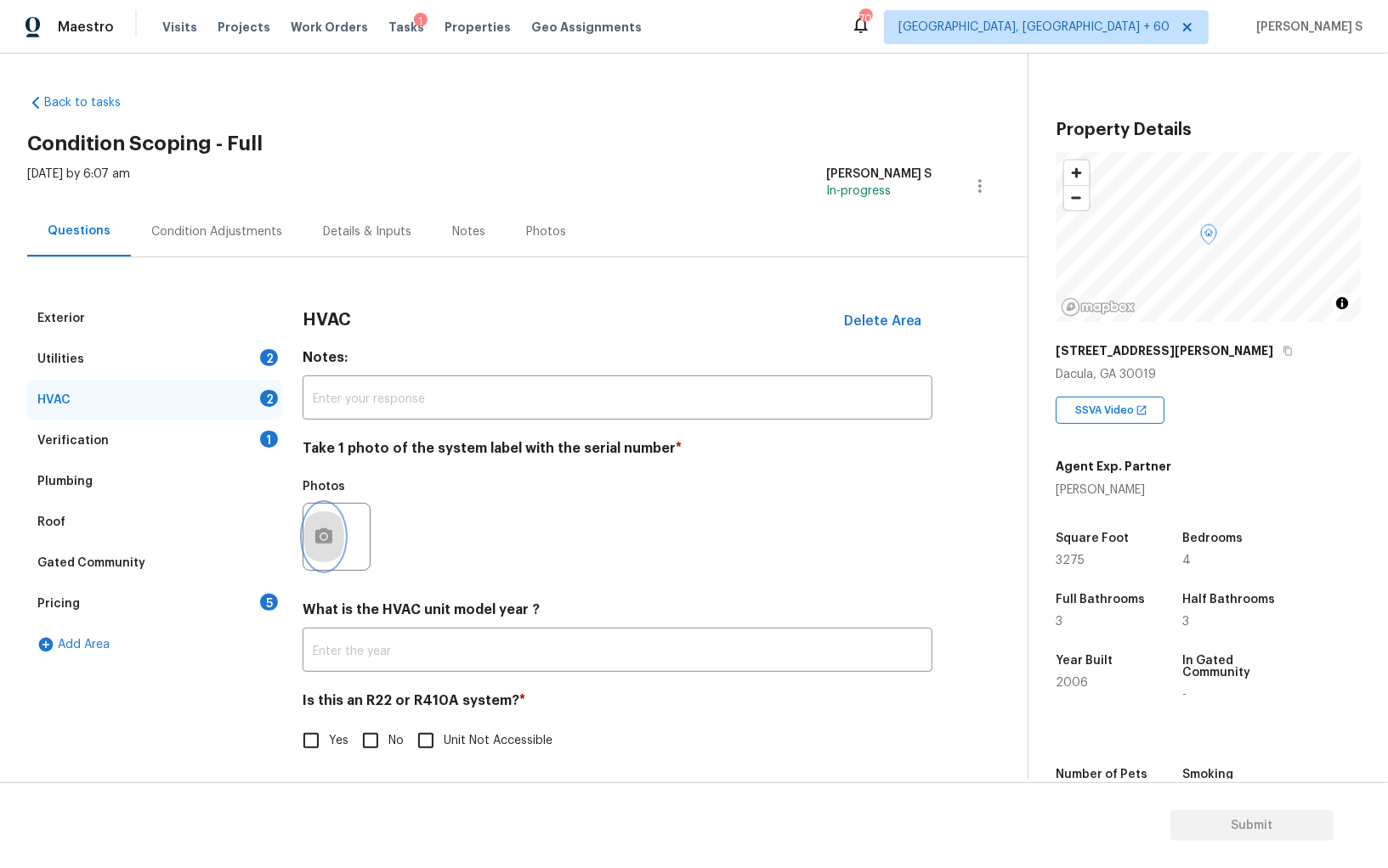
click at [340, 525] on button "button" at bounding box center [323, 536] width 41 height 66
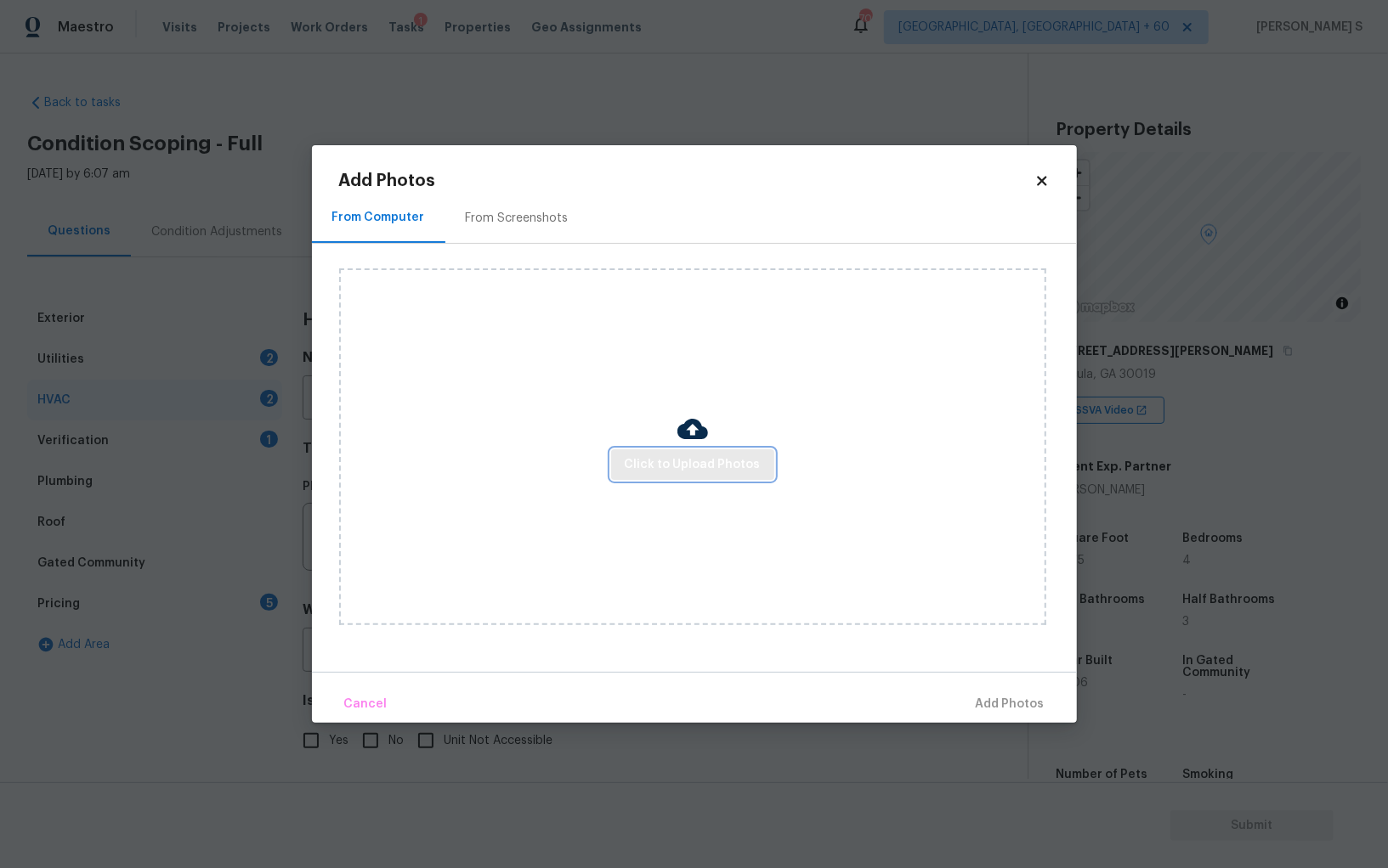
click at [659, 452] on button "Click to Upload Photos" at bounding box center [692, 465] width 163 height 32
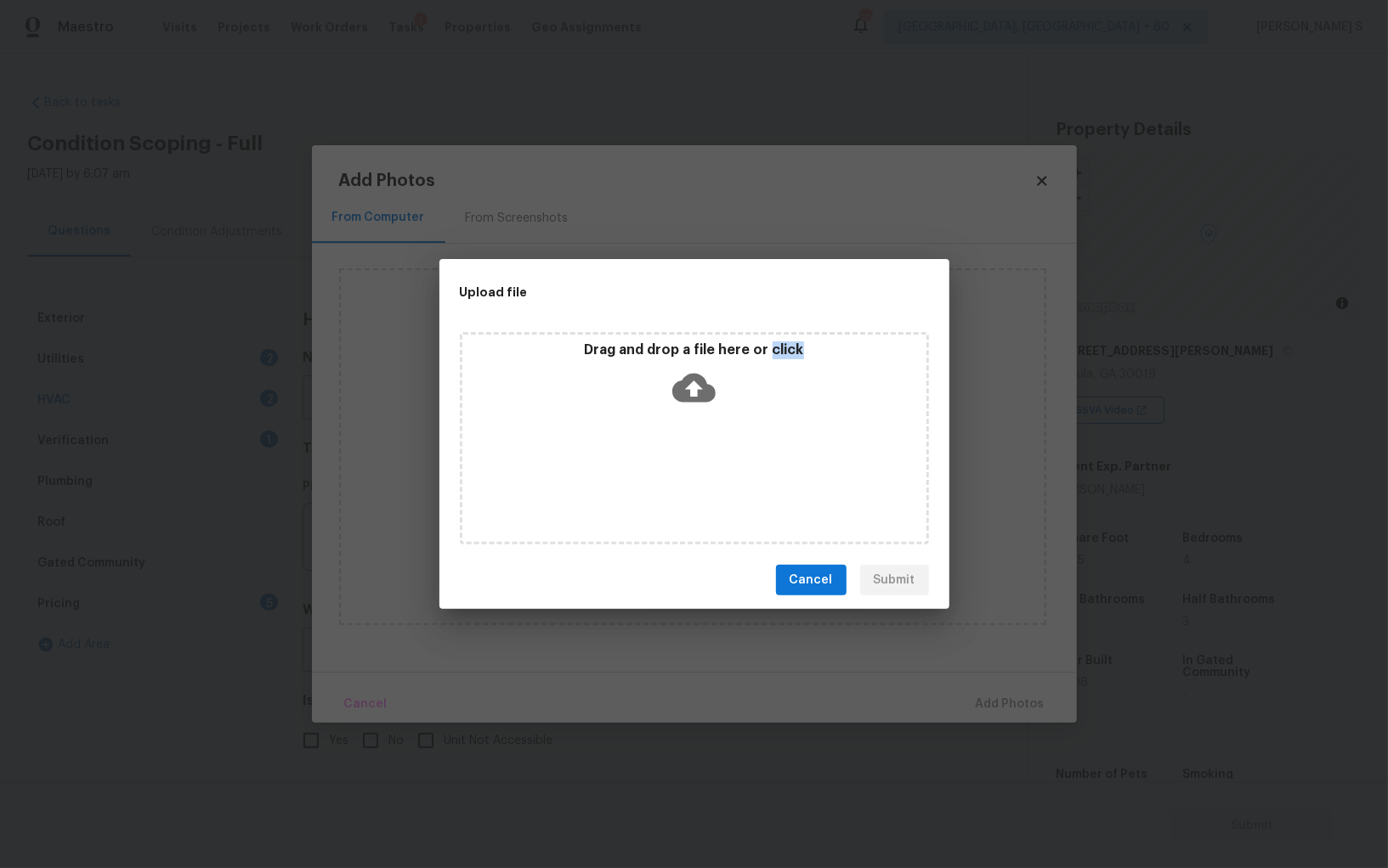
click at [659, 452] on div "Drag and drop a file here or click" at bounding box center [694, 437] width 469 height 212
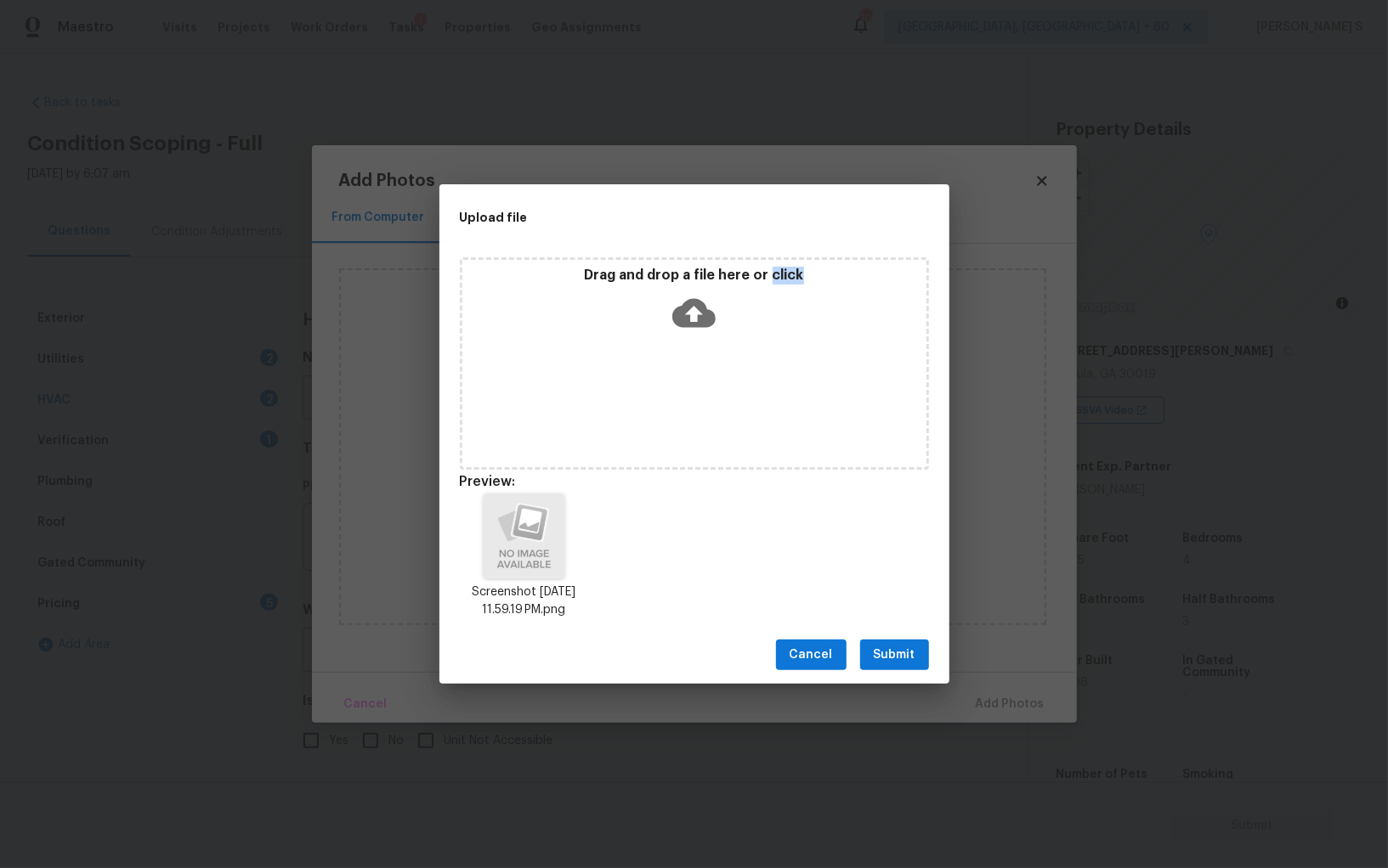
click at [905, 651] on span "Submit" at bounding box center [894, 656] width 41 height 22
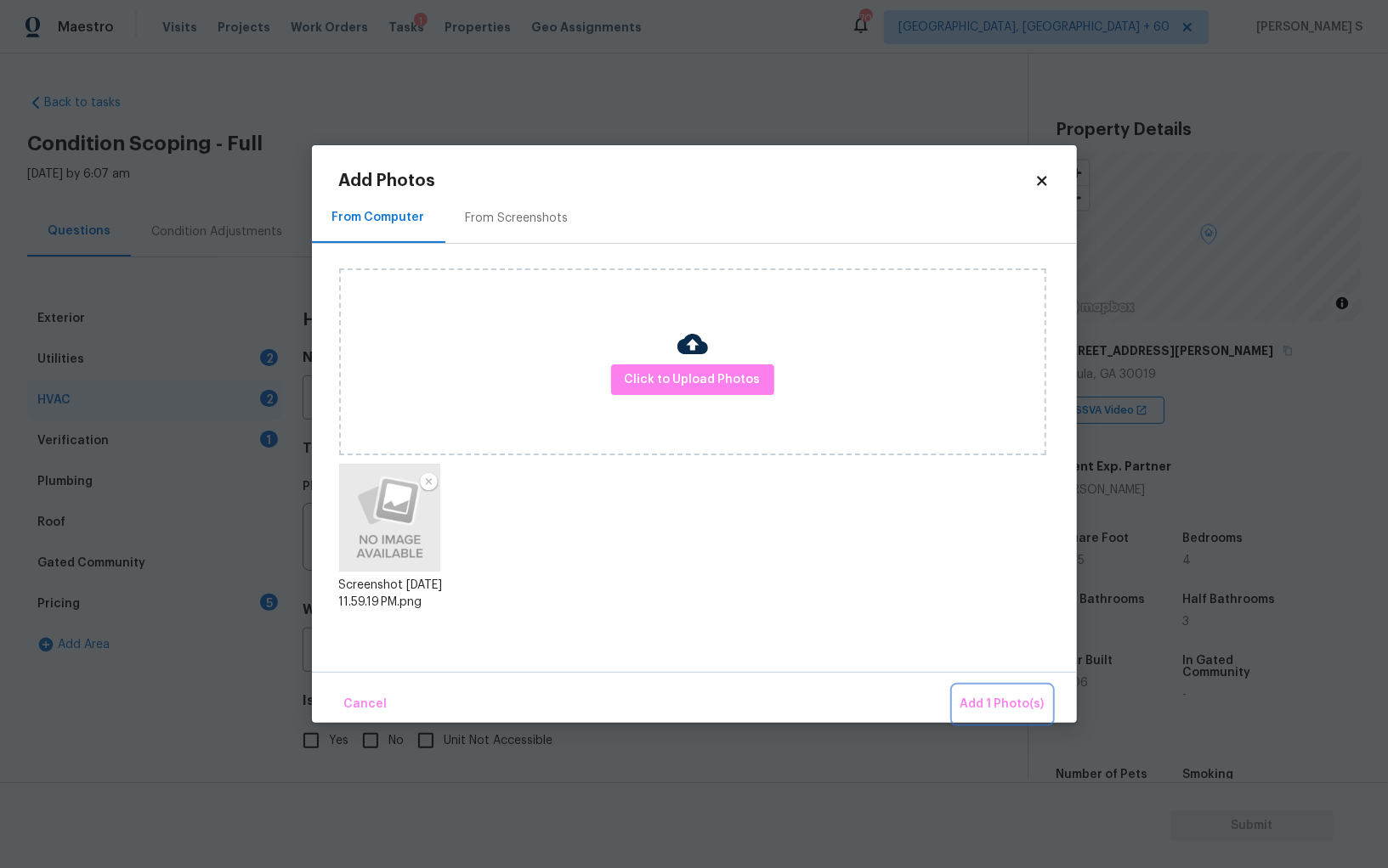
click at [953, 686] on button "Add 1 Photo(s)" at bounding box center [1002, 704] width 98 height 37
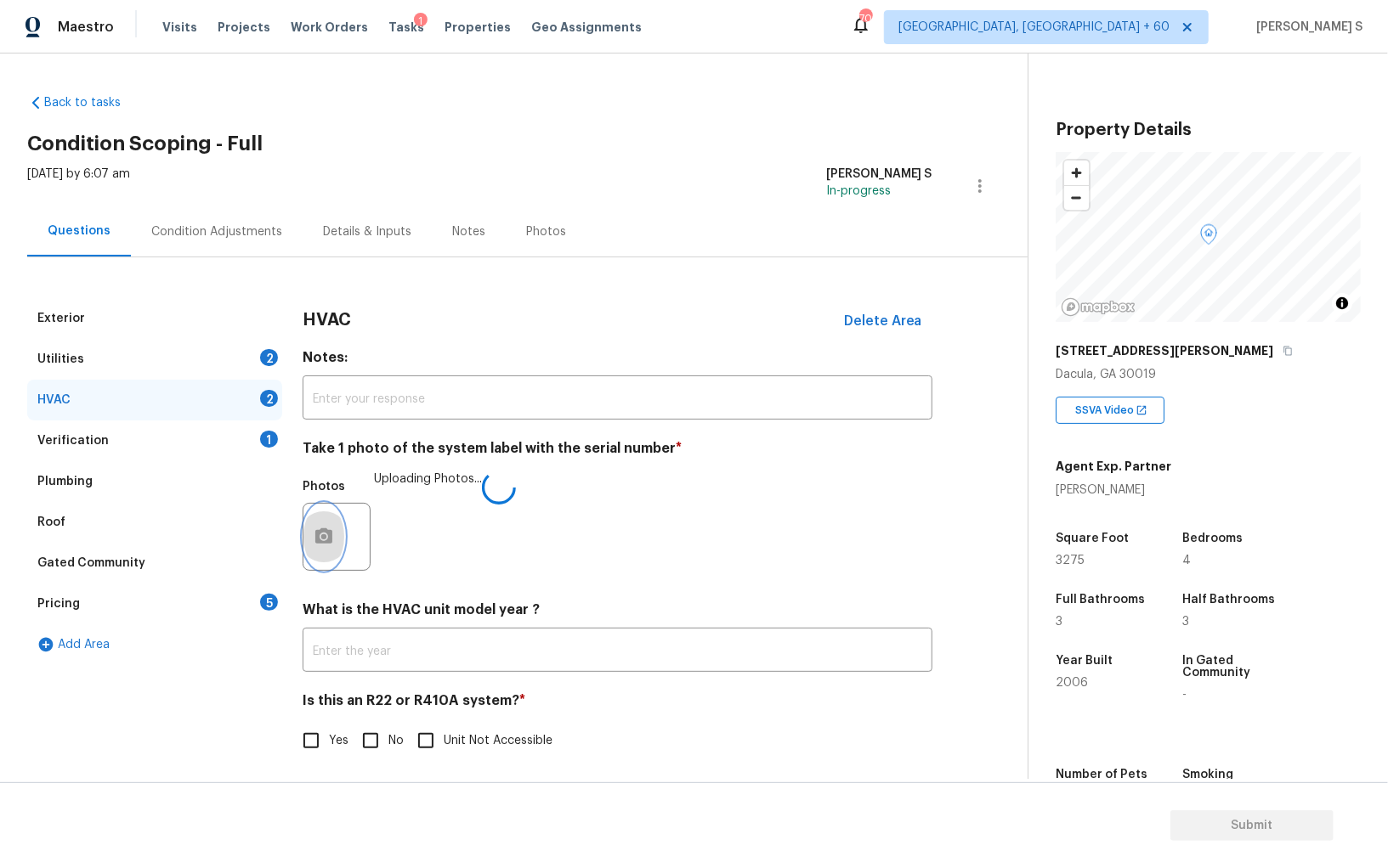
scroll to position [6, 0]
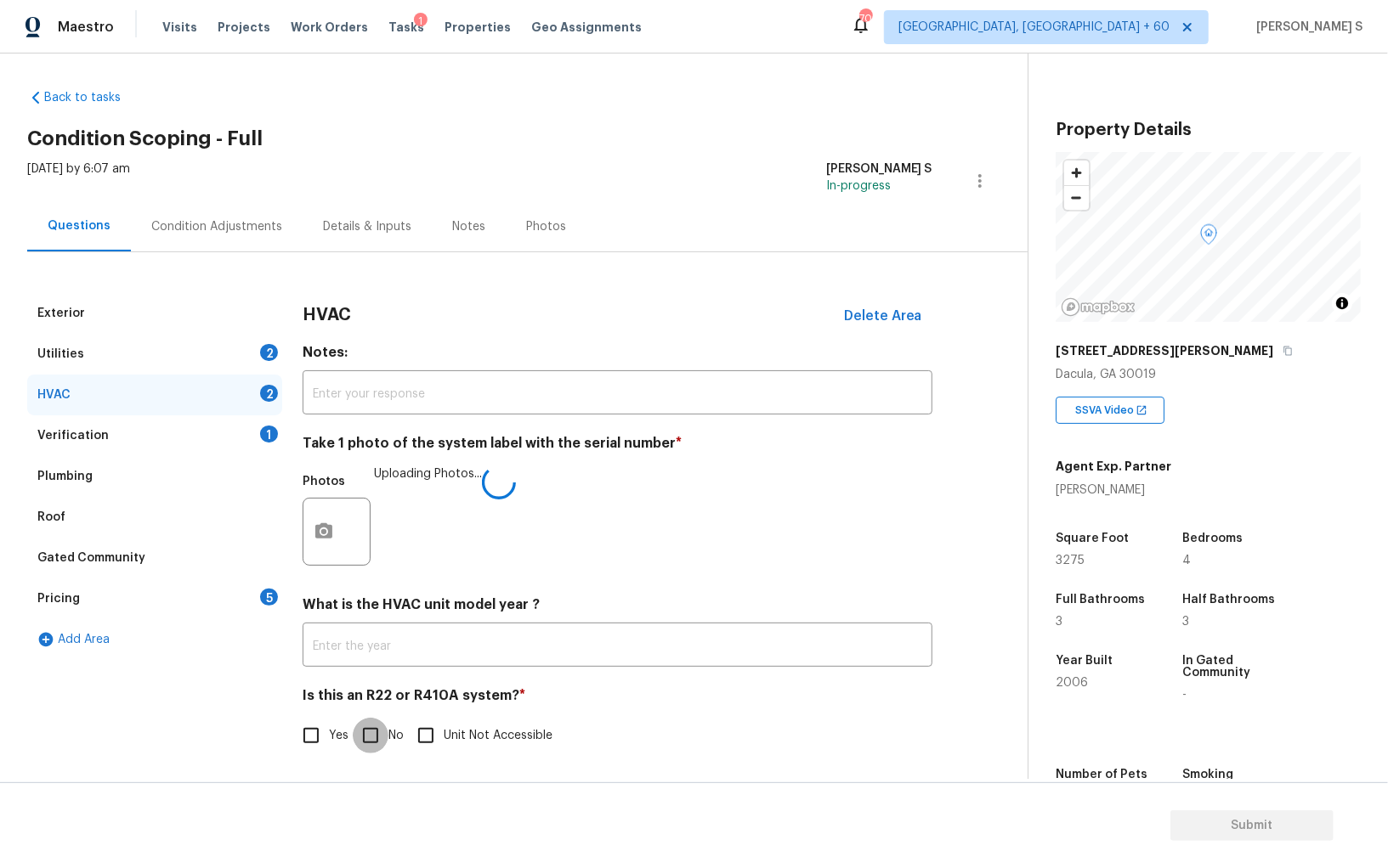
click at [366, 730] on input "No" at bounding box center [370, 736] width 36 height 36
checkbox input "true"
click at [258, 343] on div "Utilities 2" at bounding box center [155, 354] width 255 height 40
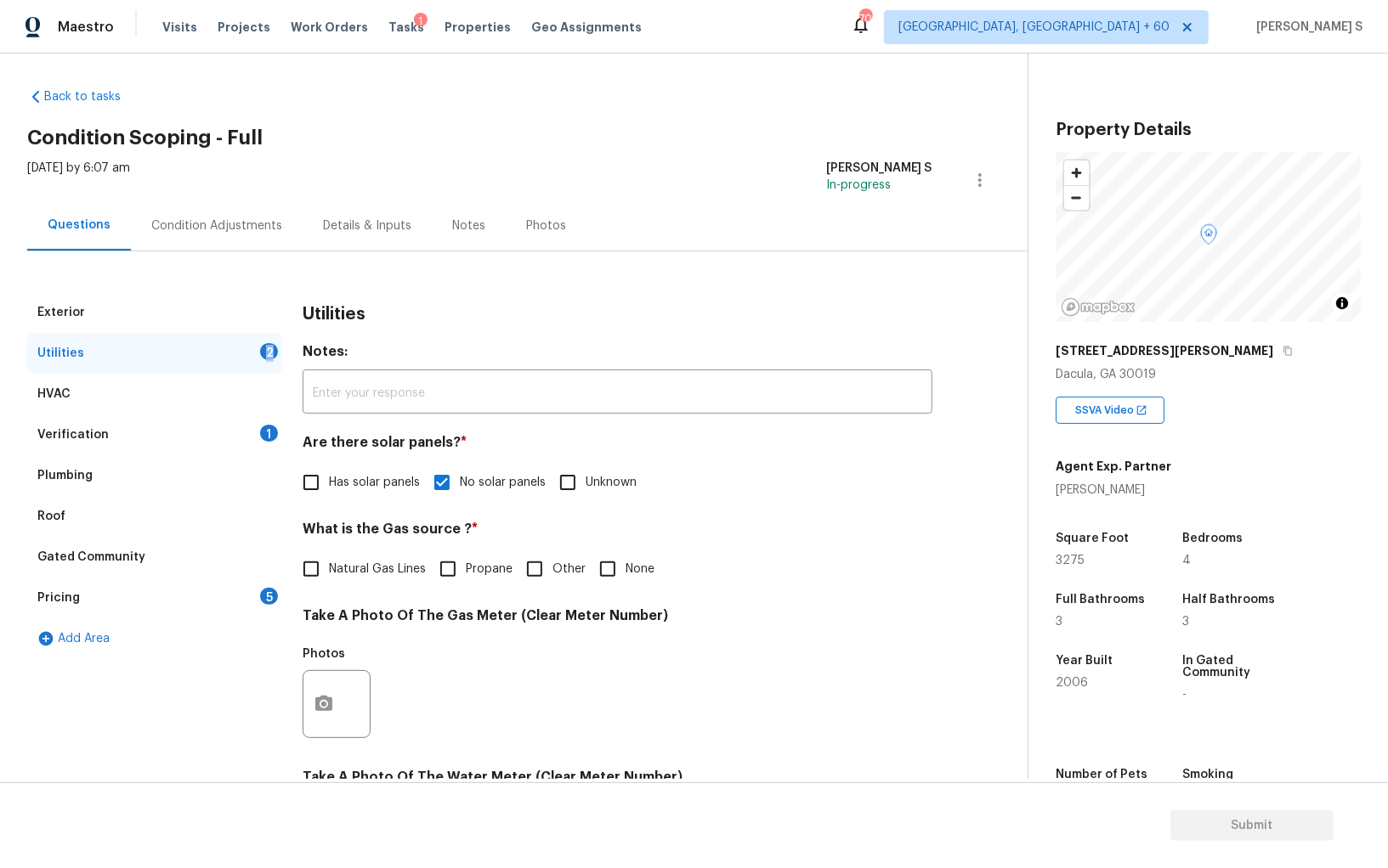
click at [258, 343] on div "Utilities 2" at bounding box center [155, 353] width 255 height 40
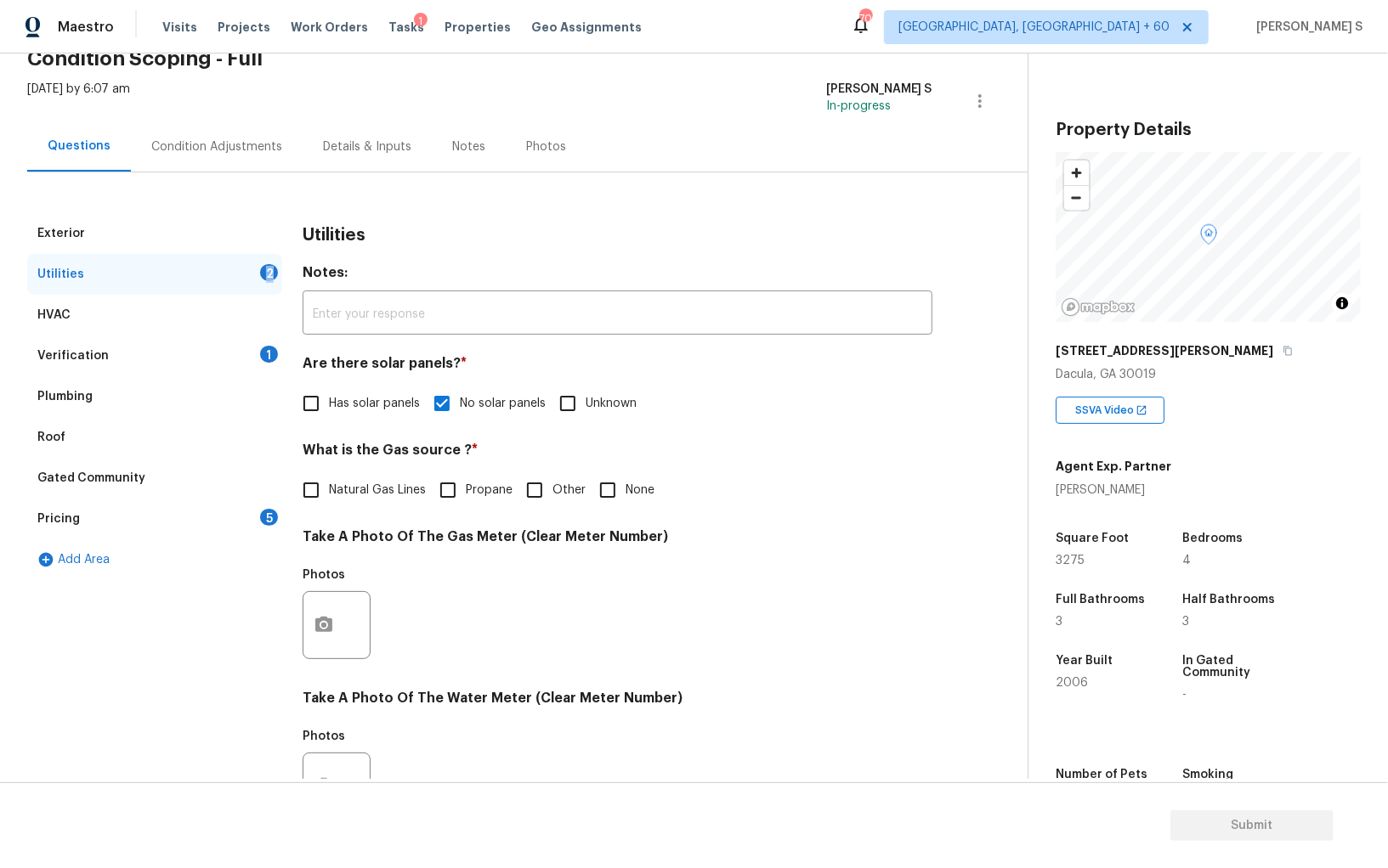
scroll to position [195, 0]
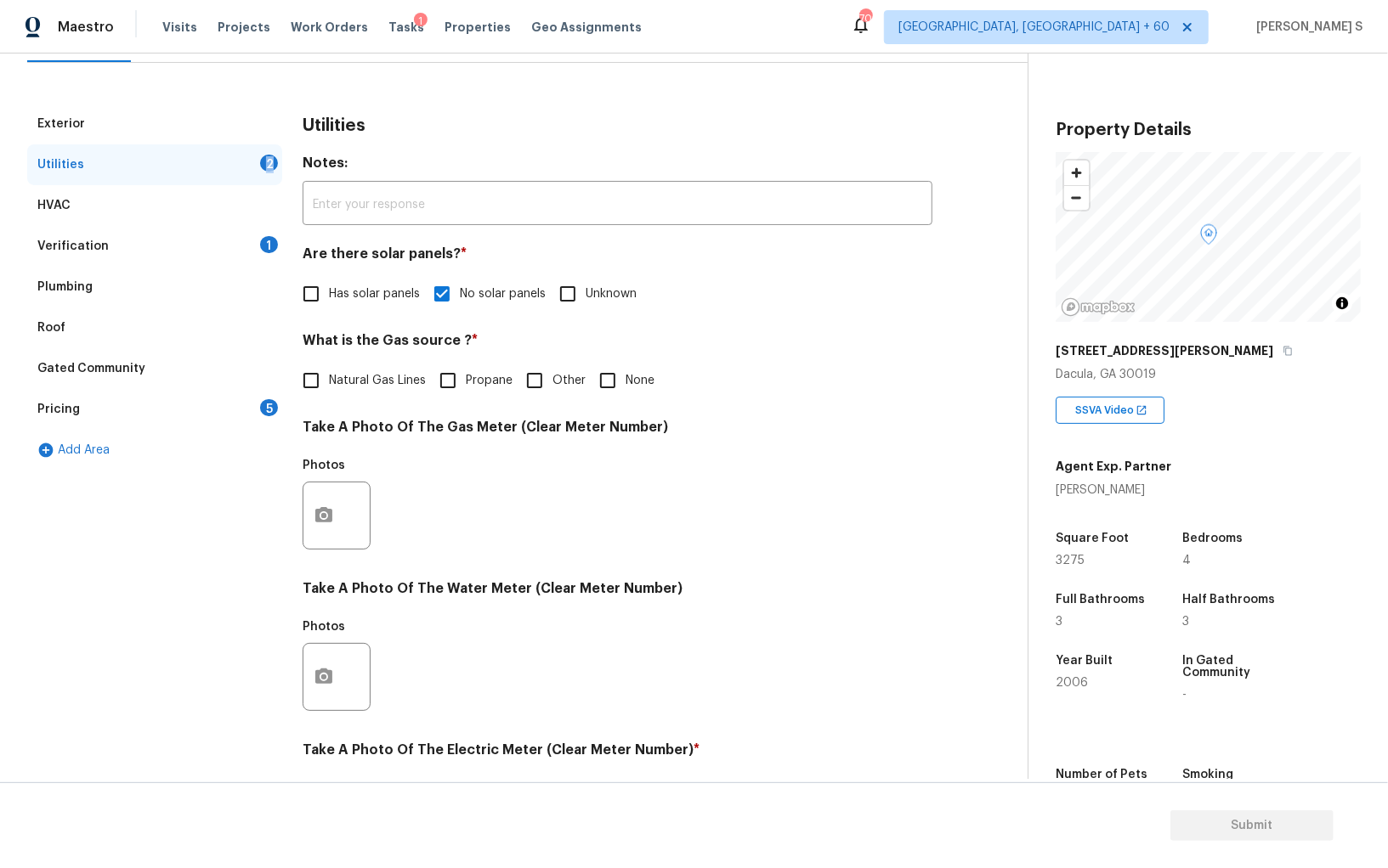
drag, startPoint x: 598, startPoint y: 373, endPoint x: 613, endPoint y: 373, distance: 15.0
click at [598, 373] on input "None" at bounding box center [608, 380] width 36 height 36
checkbox input "true"
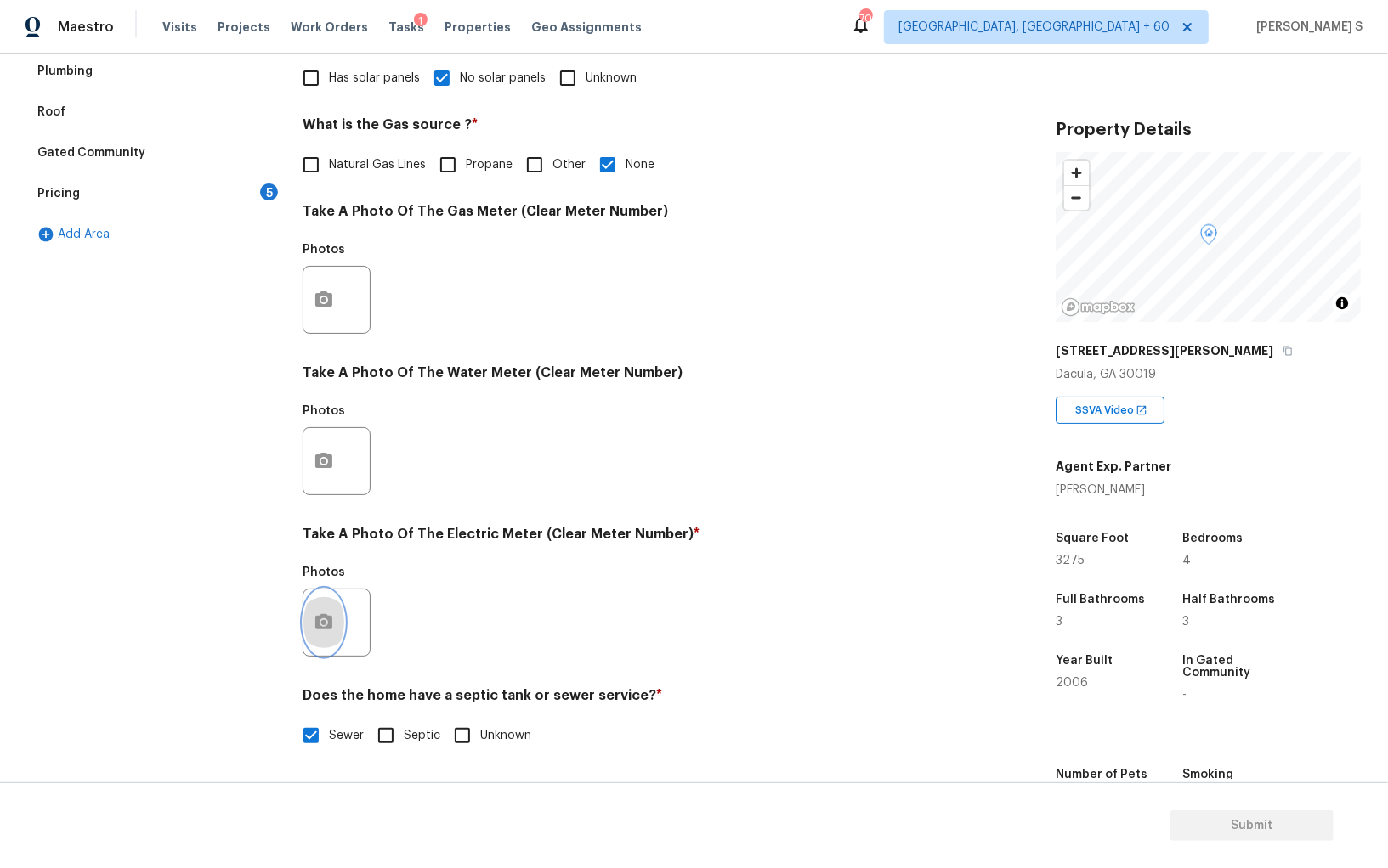
click at [337, 628] on button "button" at bounding box center [323, 622] width 41 height 66
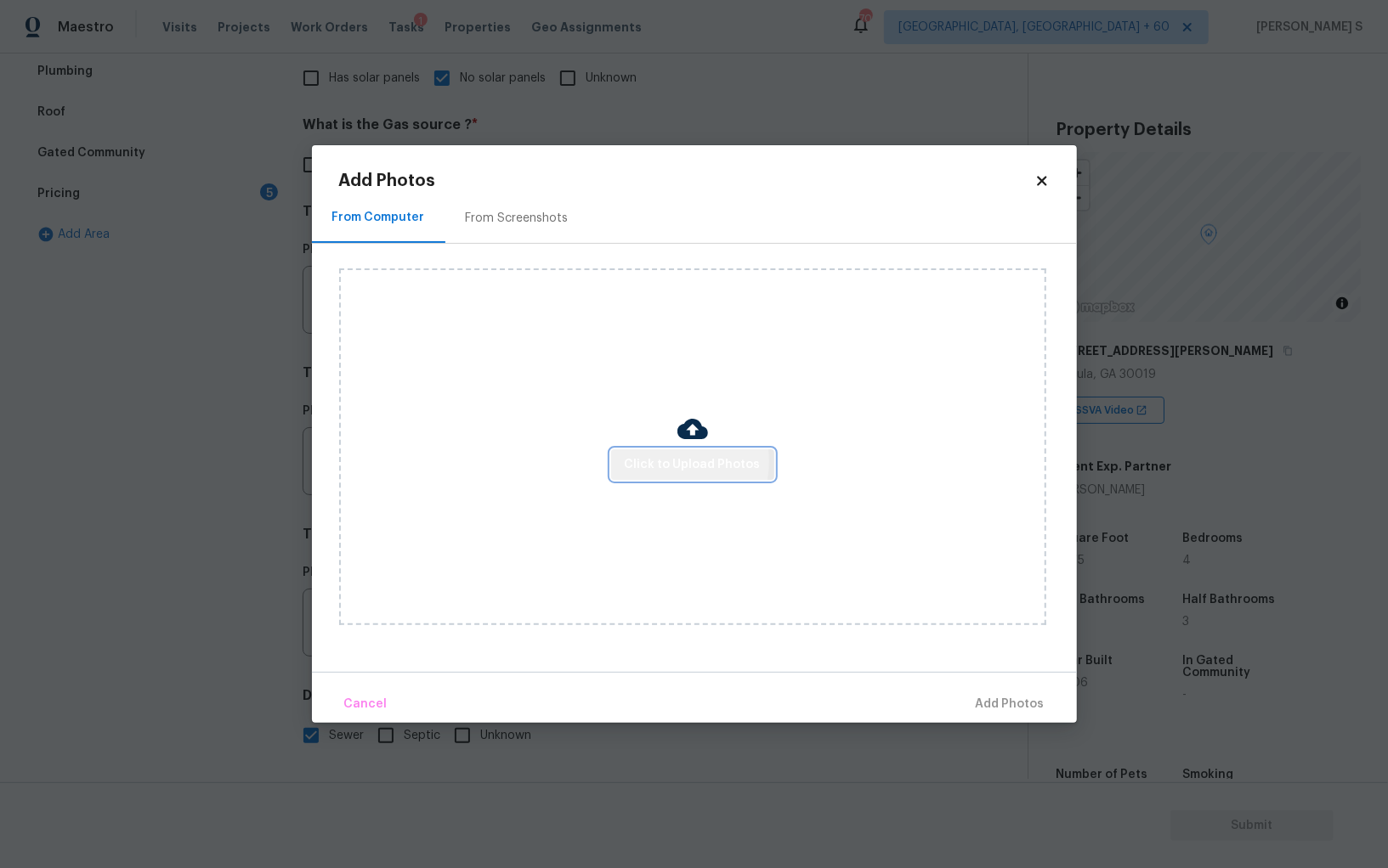
click at [660, 461] on span "Click to Upload Photos" at bounding box center [693, 465] width 136 height 22
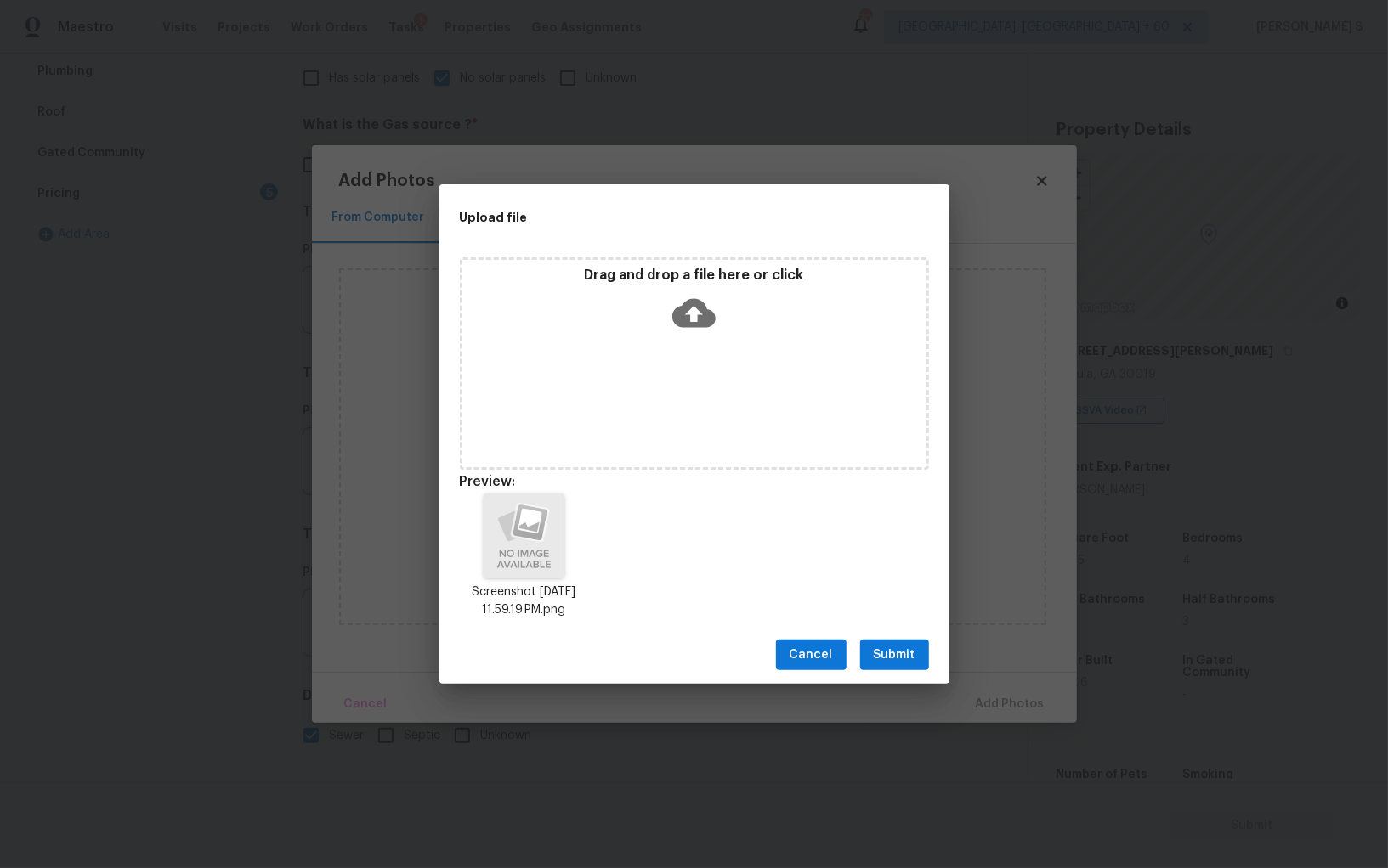
click at [898, 668] on button "Submit" at bounding box center [895, 656] width 69 height 32
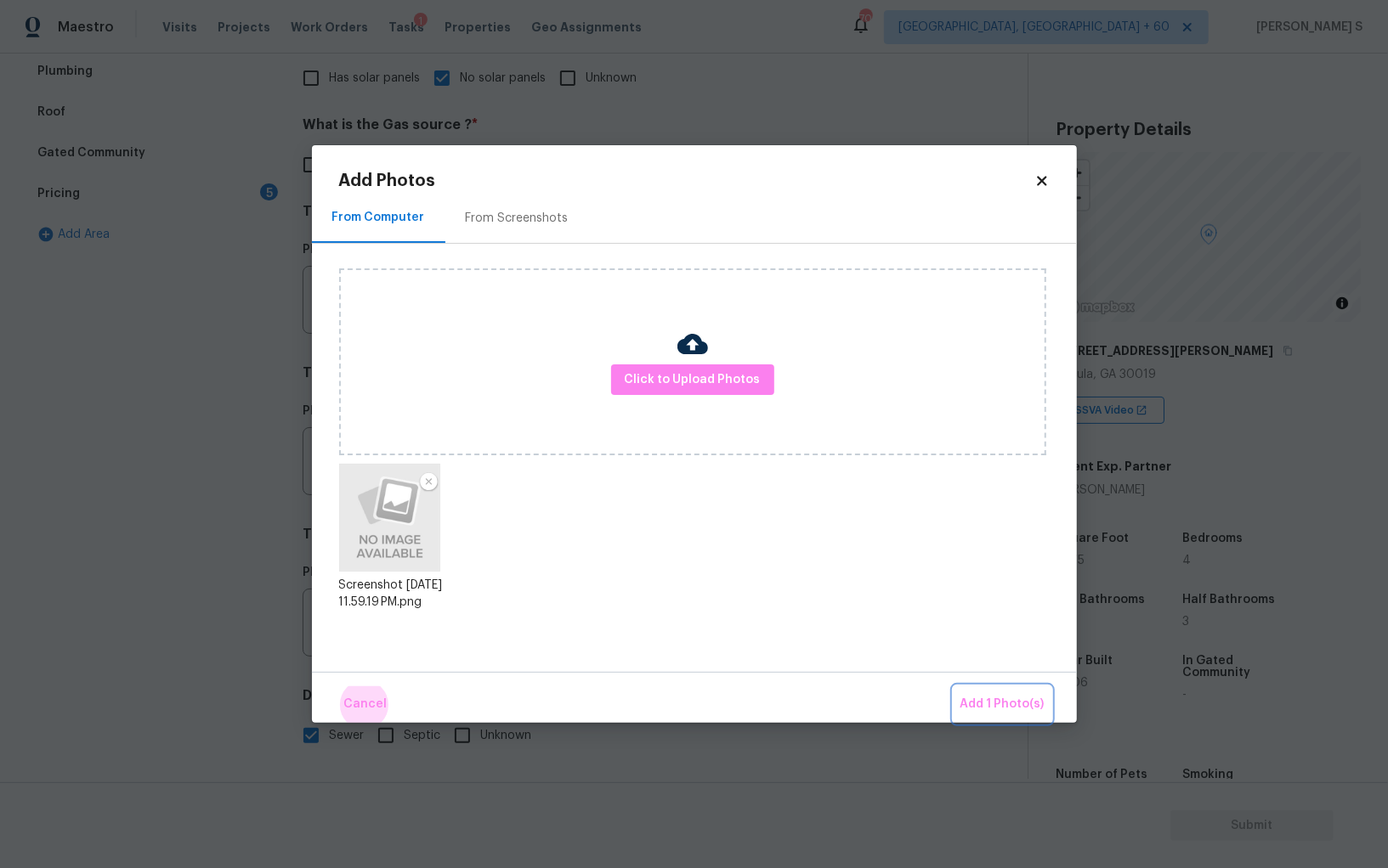
click at [953, 686] on button "Add 1 Photo(s)" at bounding box center [1002, 704] width 98 height 37
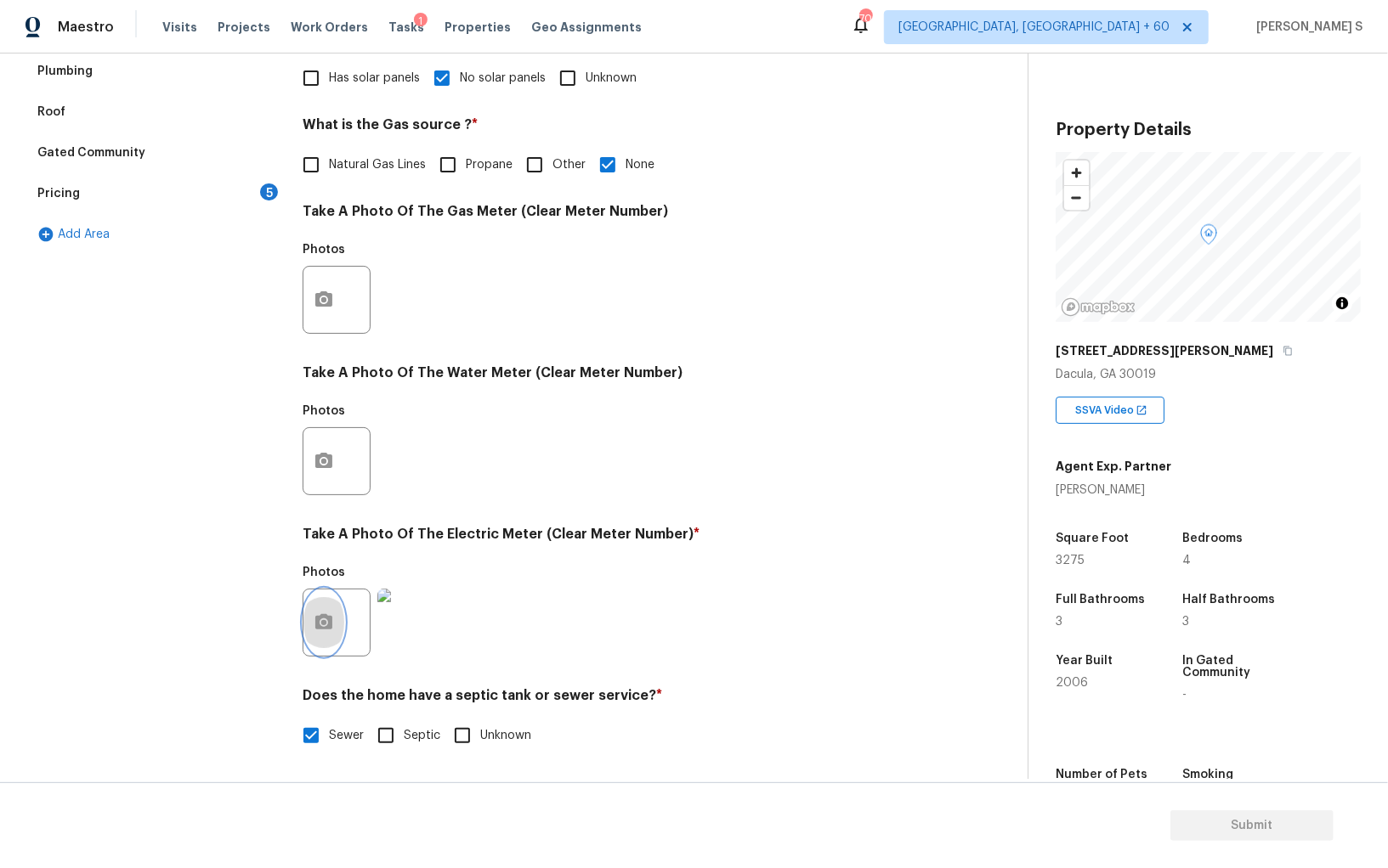
scroll to position [0, 0]
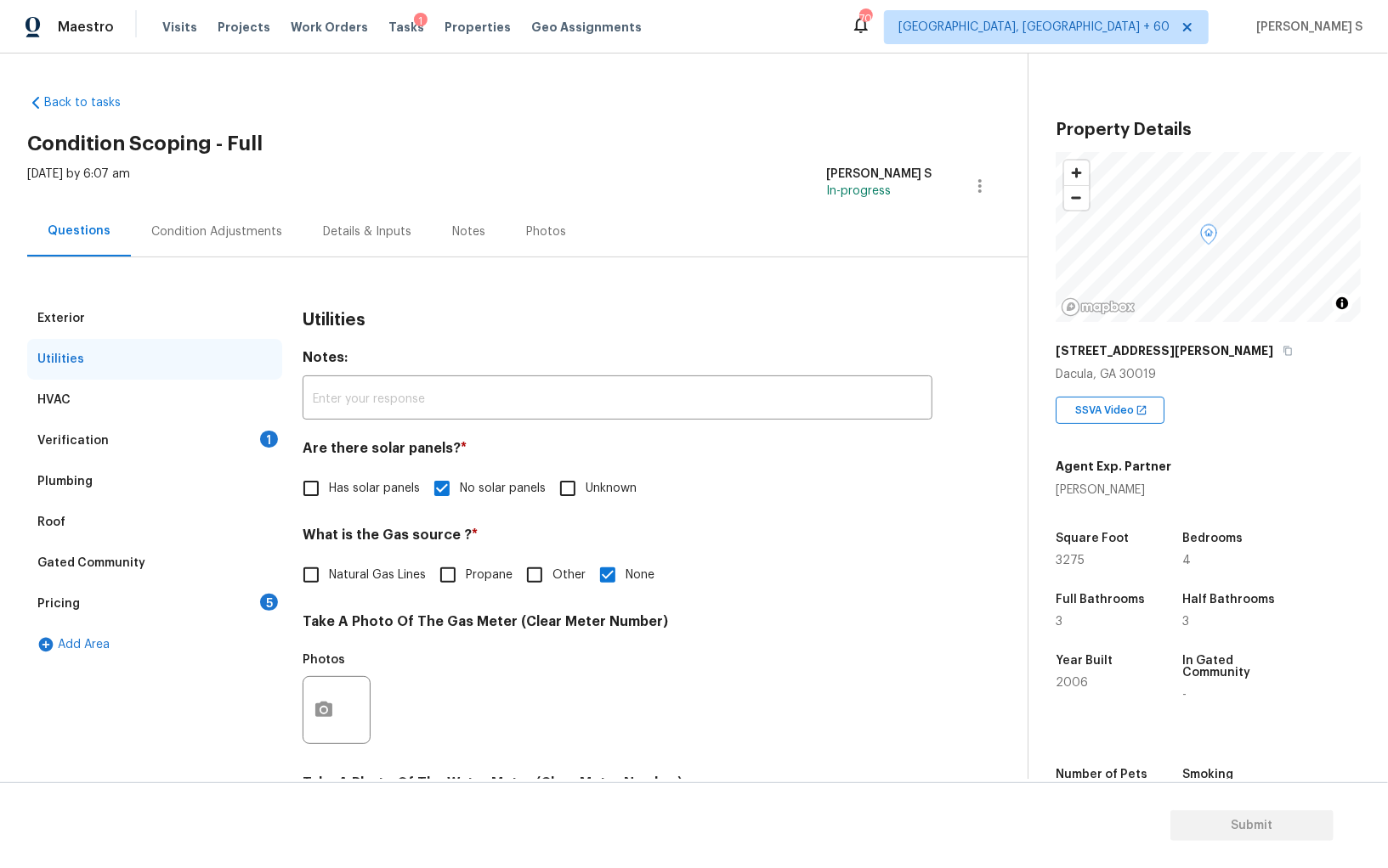
click at [266, 599] on div "5" at bounding box center [269, 601] width 18 height 17
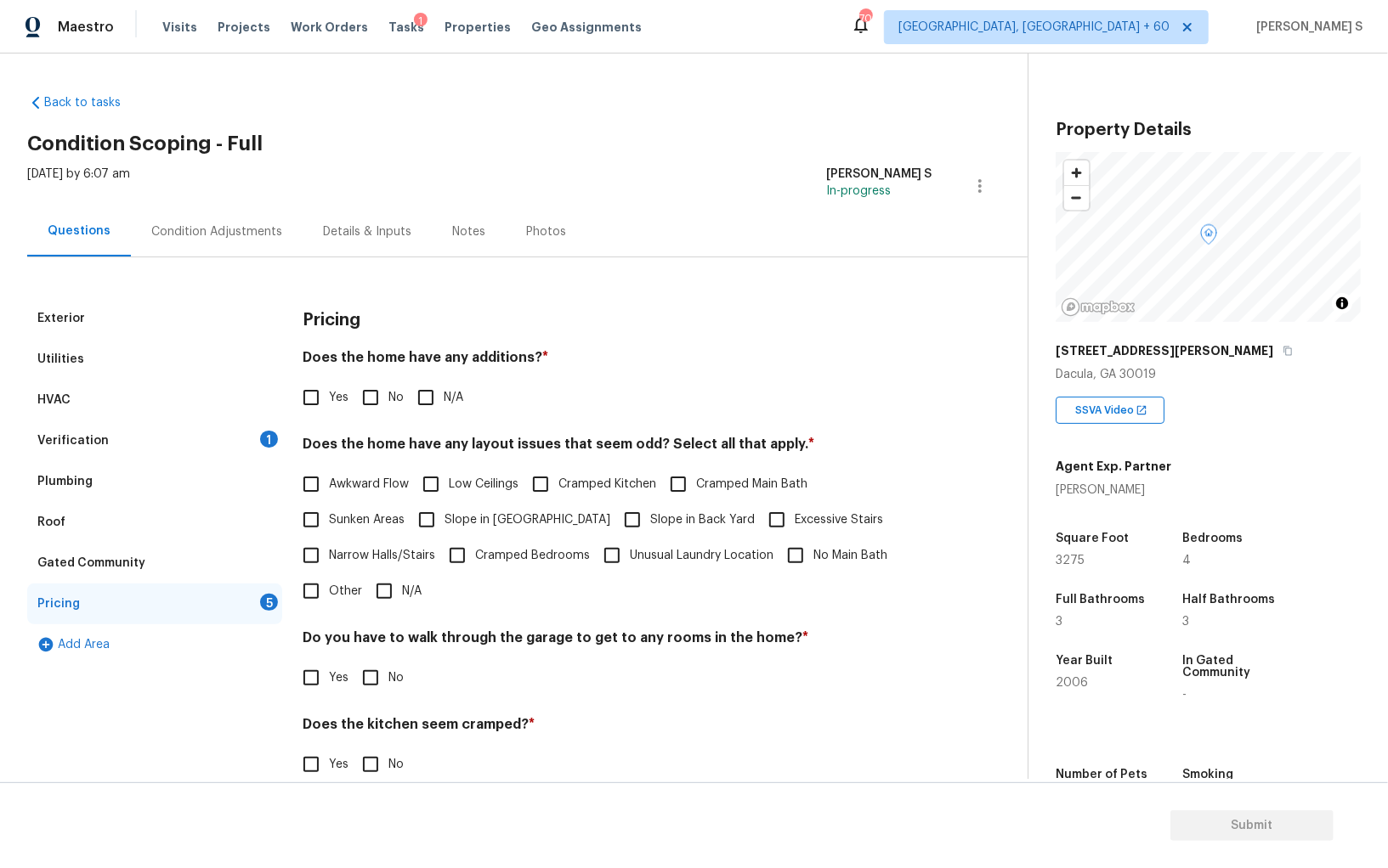
click at [373, 390] on input "No" at bounding box center [370, 398] width 36 height 36
checkbox input "true"
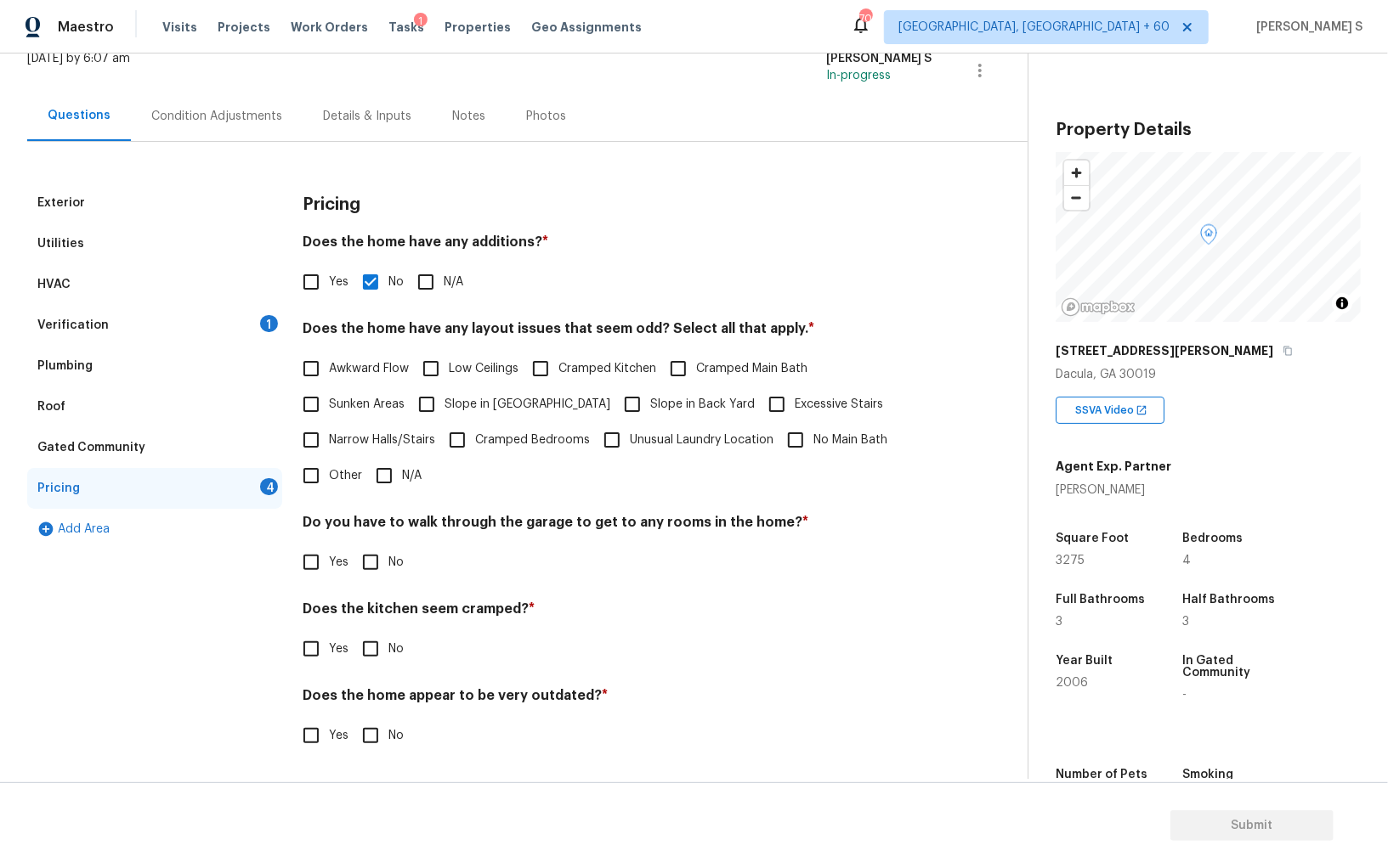
scroll to position [115, 0]
click at [380, 573] on input "No" at bounding box center [370, 563] width 36 height 36
checkbox input "true"
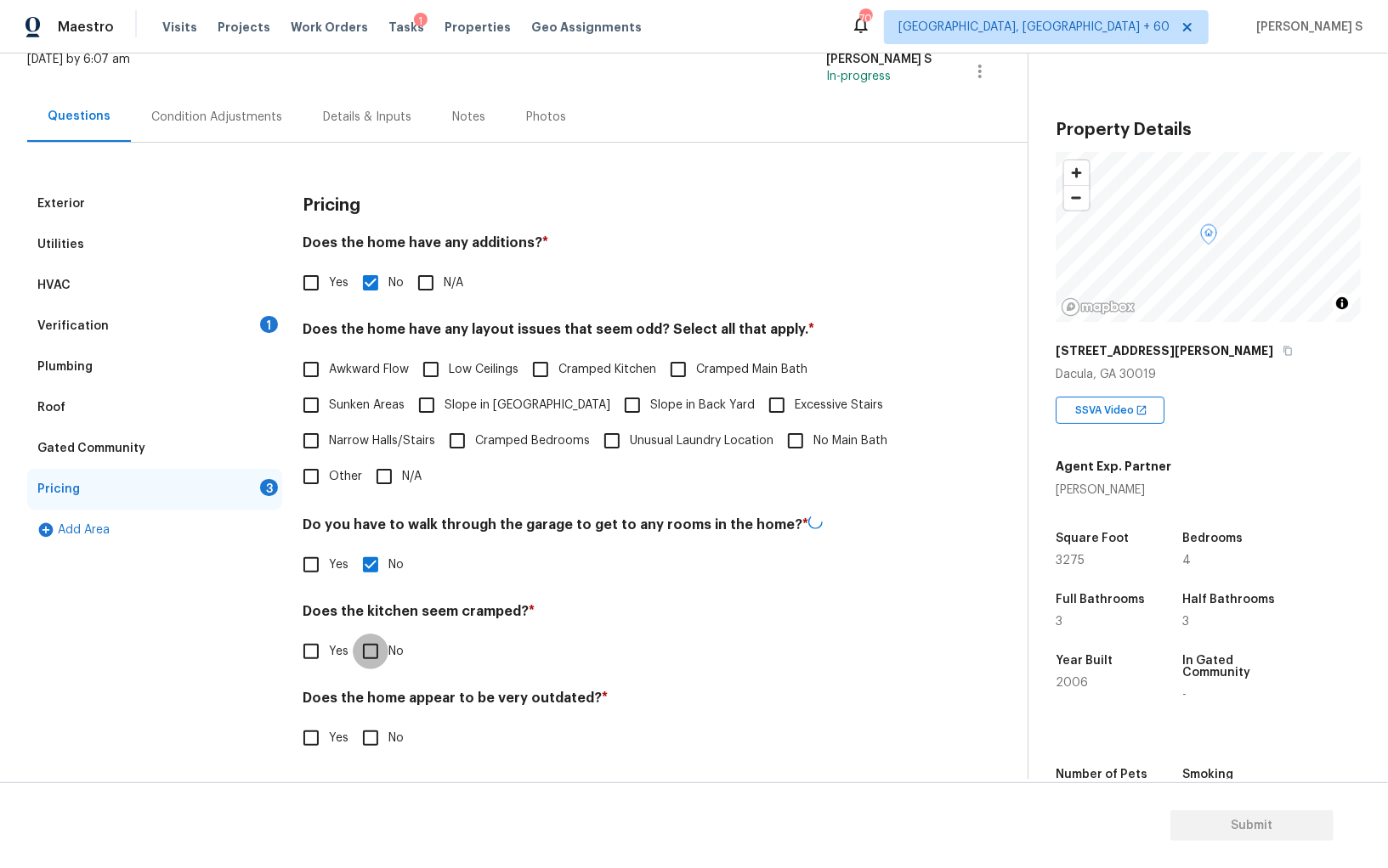
click at [353, 634] on input "No" at bounding box center [370, 652] width 36 height 36
checkbox input "true"
click at [353, 719] on input "No" at bounding box center [370, 737] width 36 height 36
checkbox input "true"
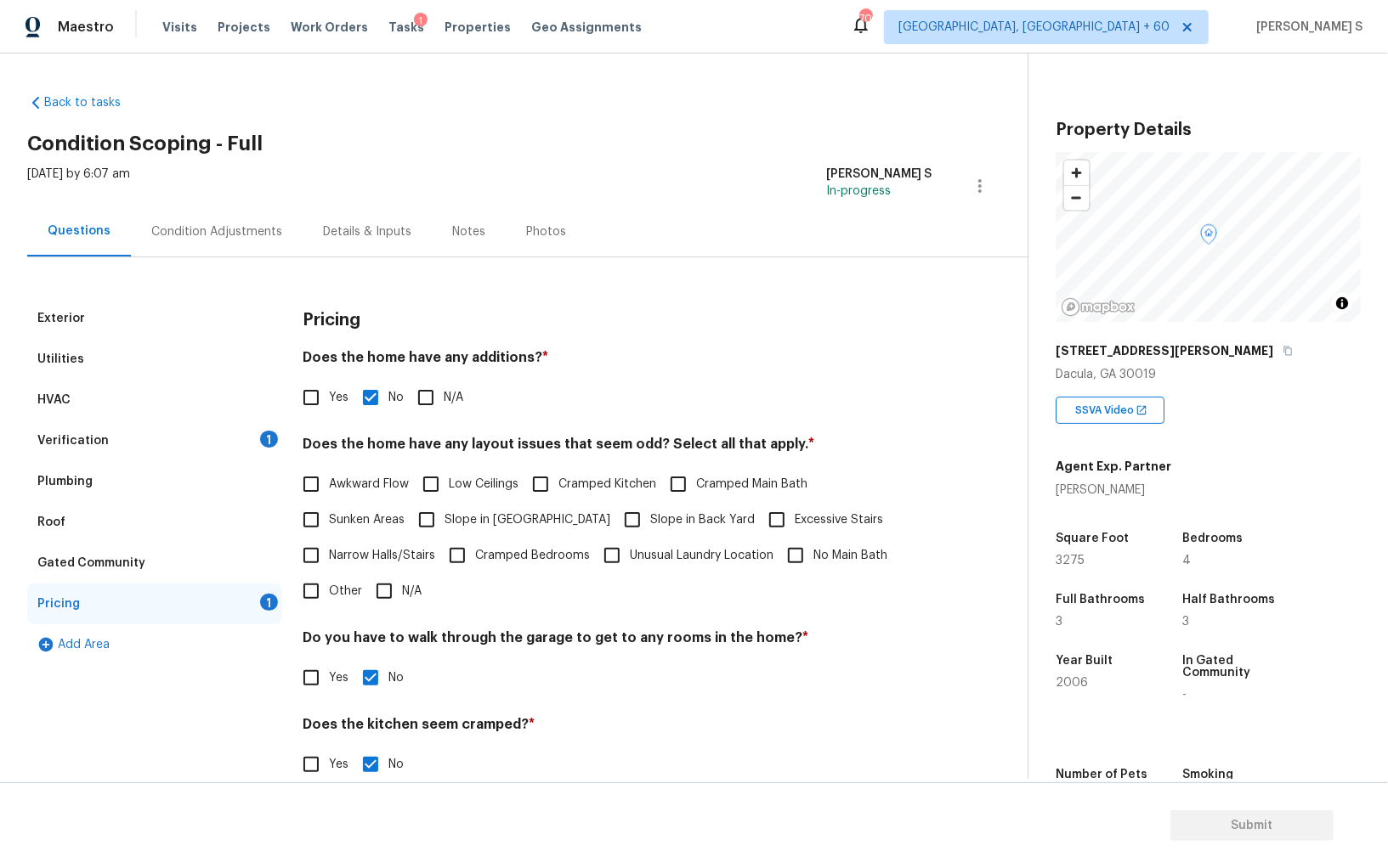
click at [246, 243] on div "Condition Adjustments" at bounding box center [216, 231] width 172 height 50
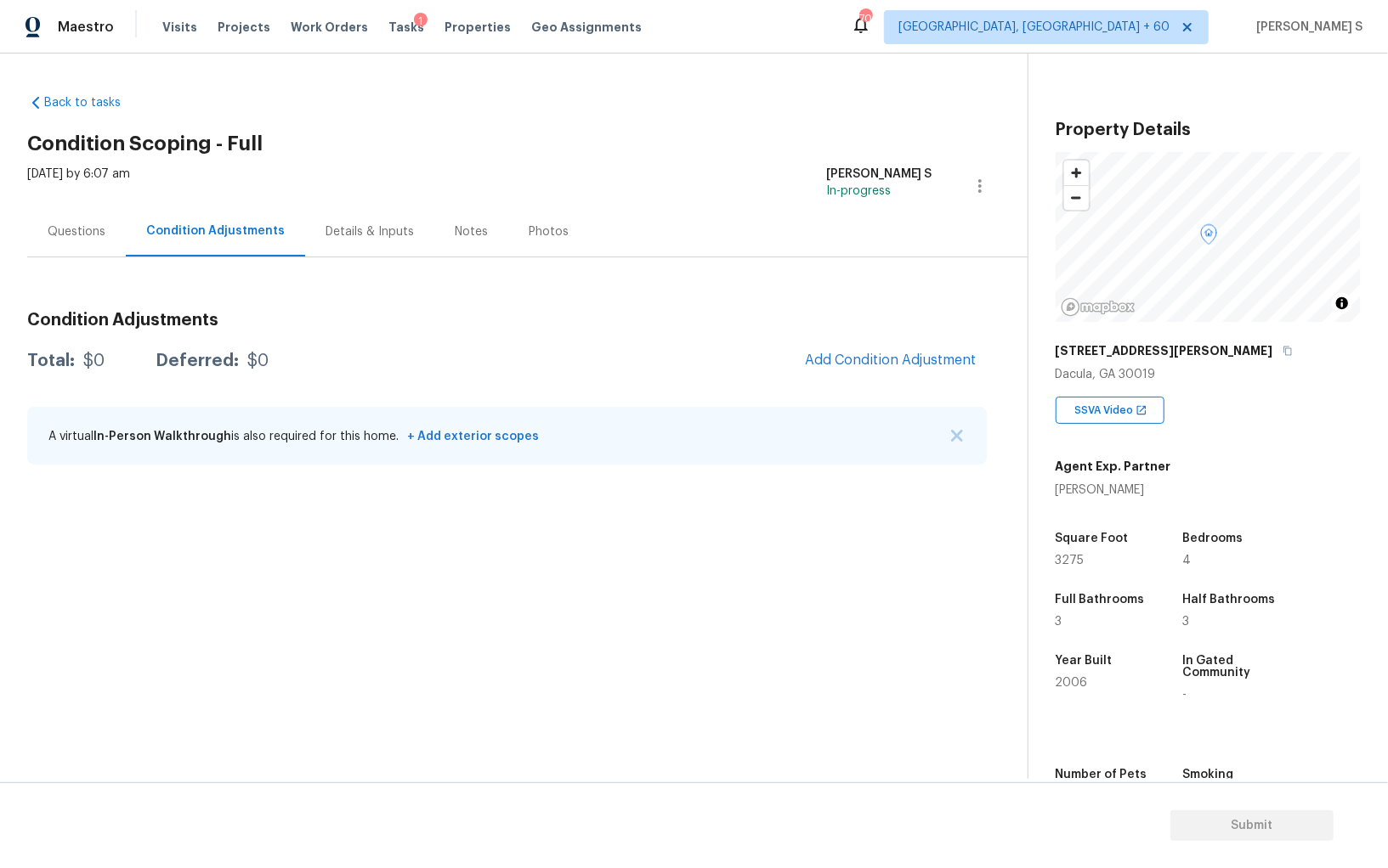
click at [863, 342] on div "Condition Adjustments Total: $0 Deferred: $0 Add Condition Adjustment A virtual…" at bounding box center [507, 389] width 959 height 182
click at [882, 368] on button "Add Condition Adjustment" at bounding box center [890, 360] width 192 height 36
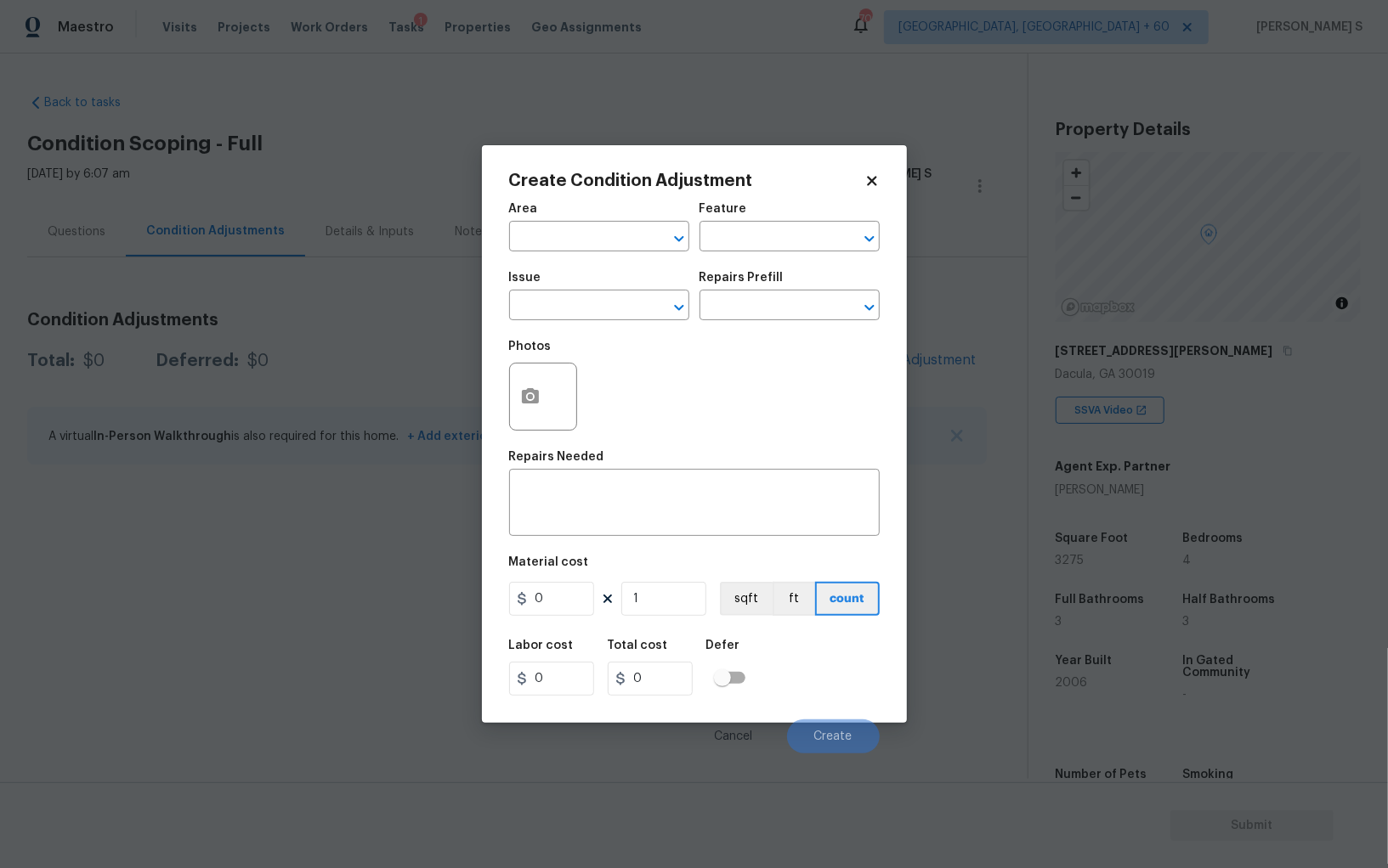
click at [606, 293] on div "Issue" at bounding box center [599, 282] width 180 height 22
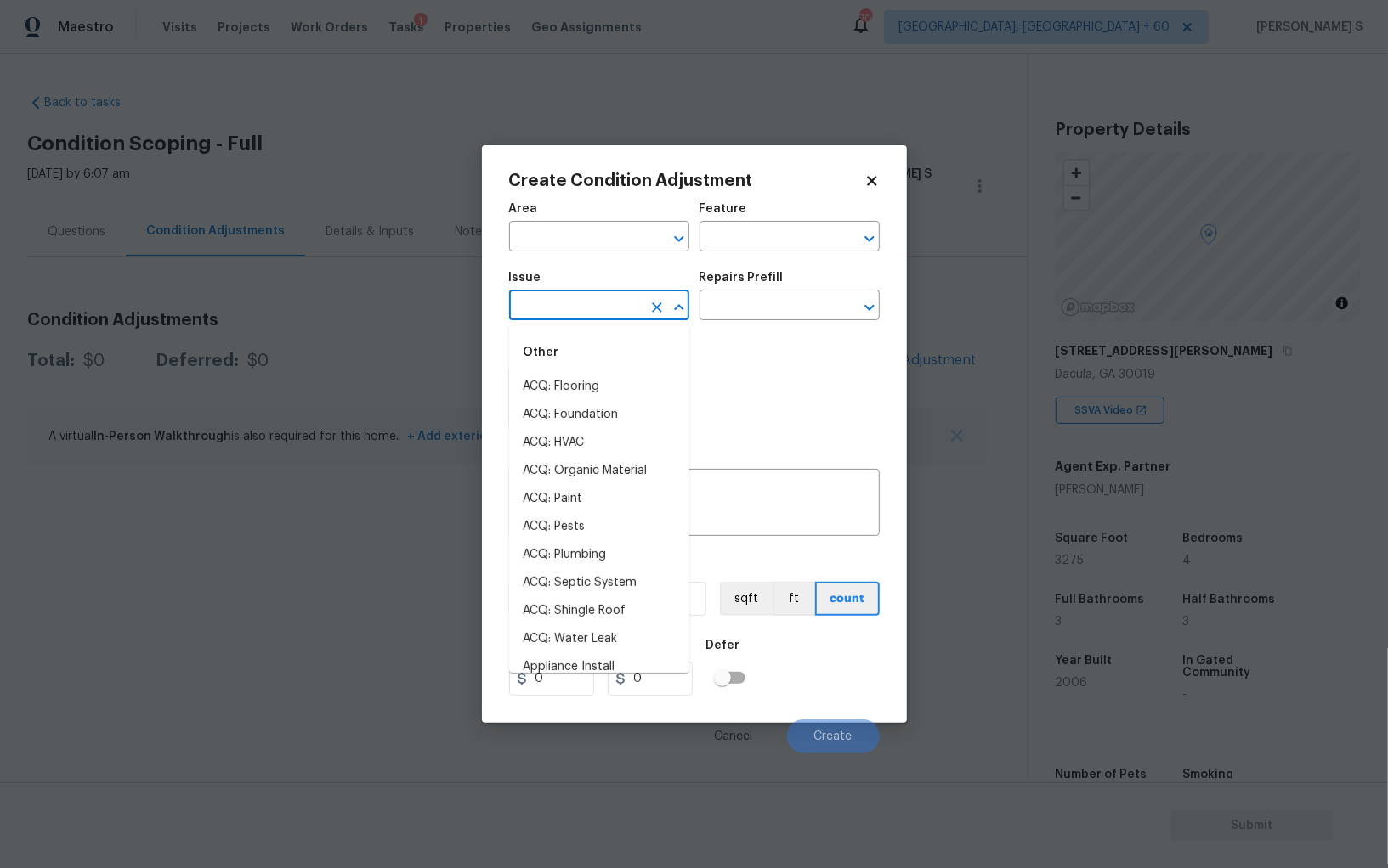
click at [605, 301] on input "text" at bounding box center [575, 307] width 132 height 27
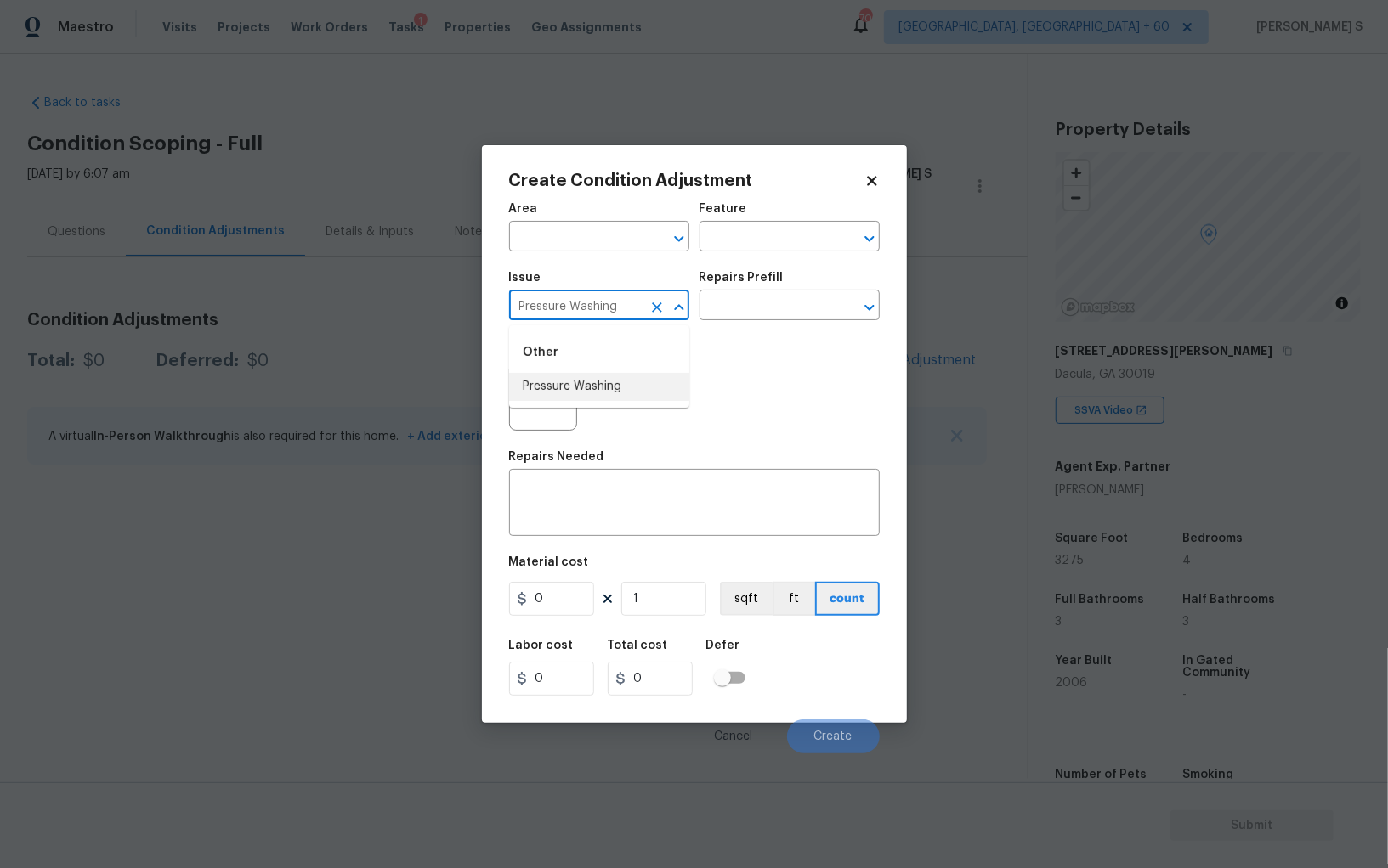
type input "Pressure Washing"
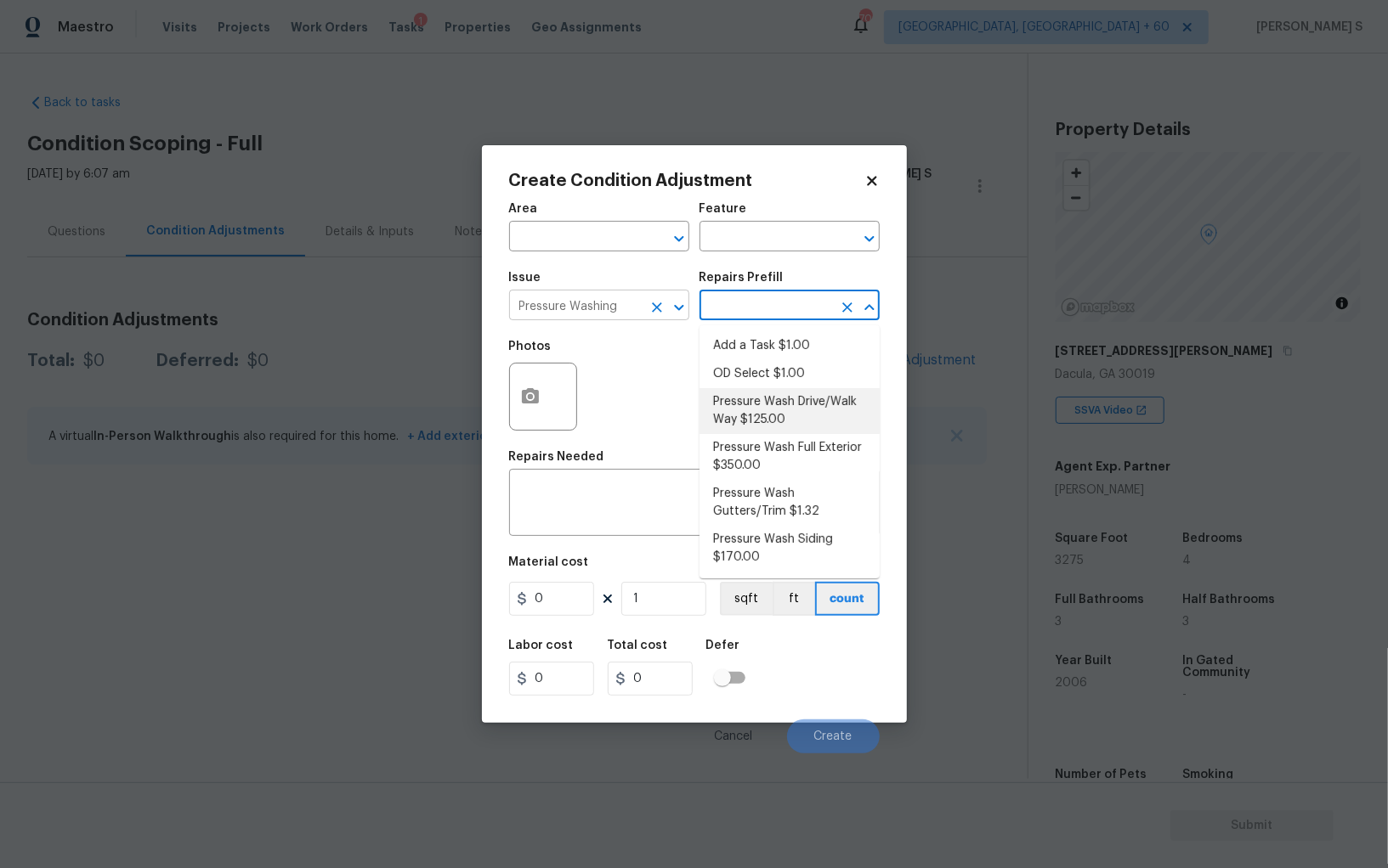
type input "Siding"
type textarea "Pressure wash the driveways/walkways as directed by the PM. Ensure that all deb…"
type input "125"
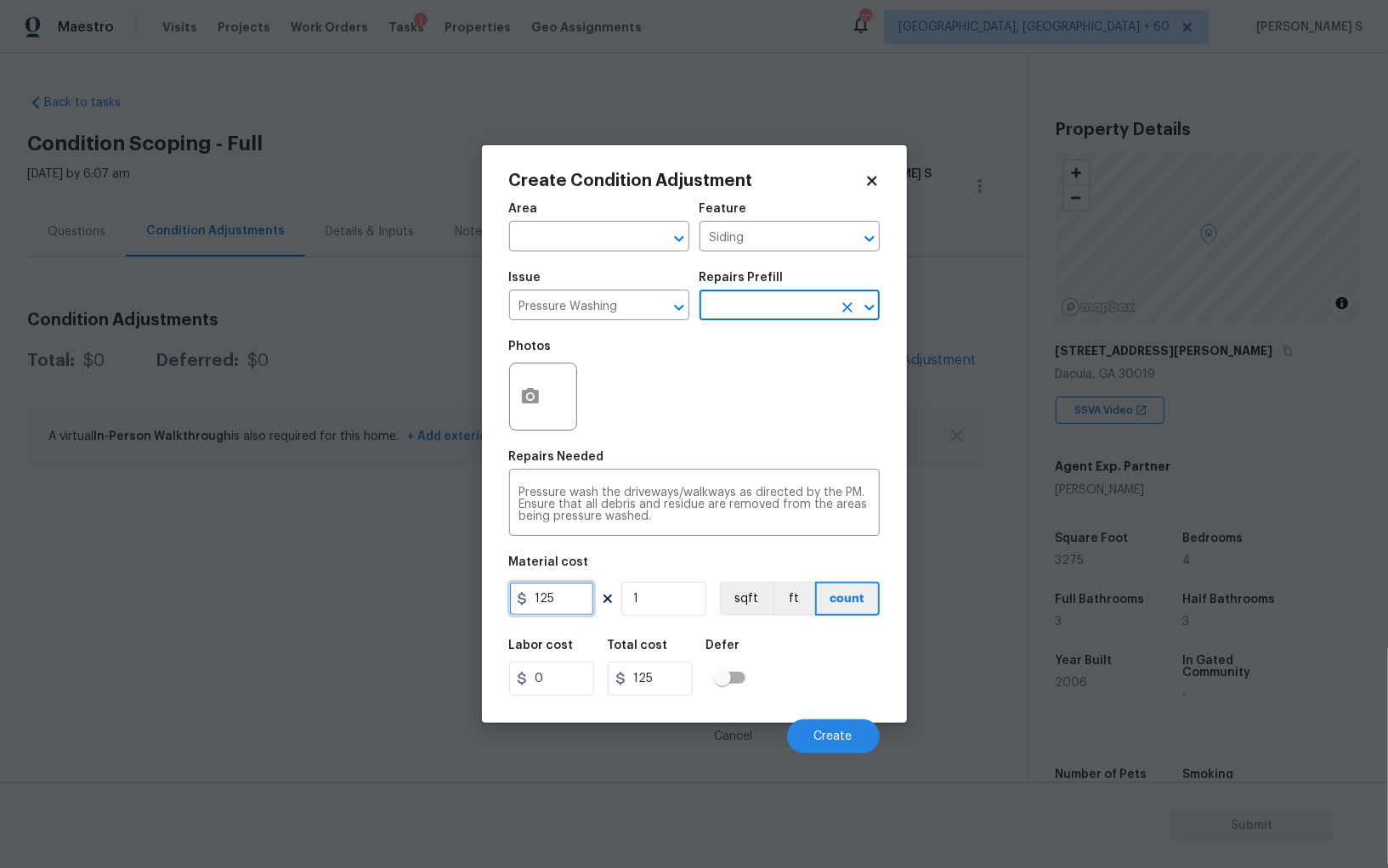
click at [577, 594] on input "125" at bounding box center [551, 598] width 85 height 34
type input "200"
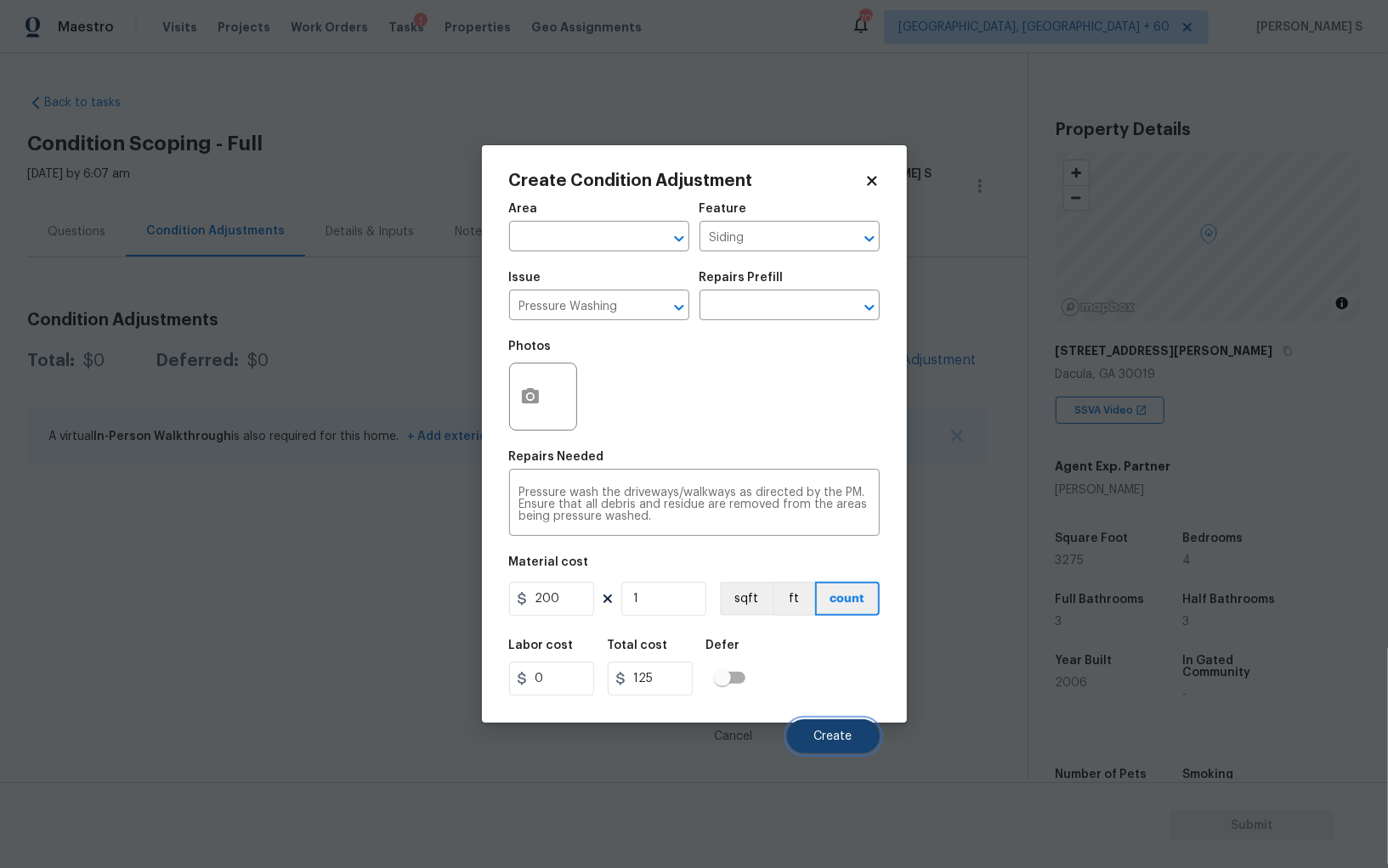
type input "200"
click at [825, 737] on span "Create" at bounding box center [833, 737] width 39 height 13
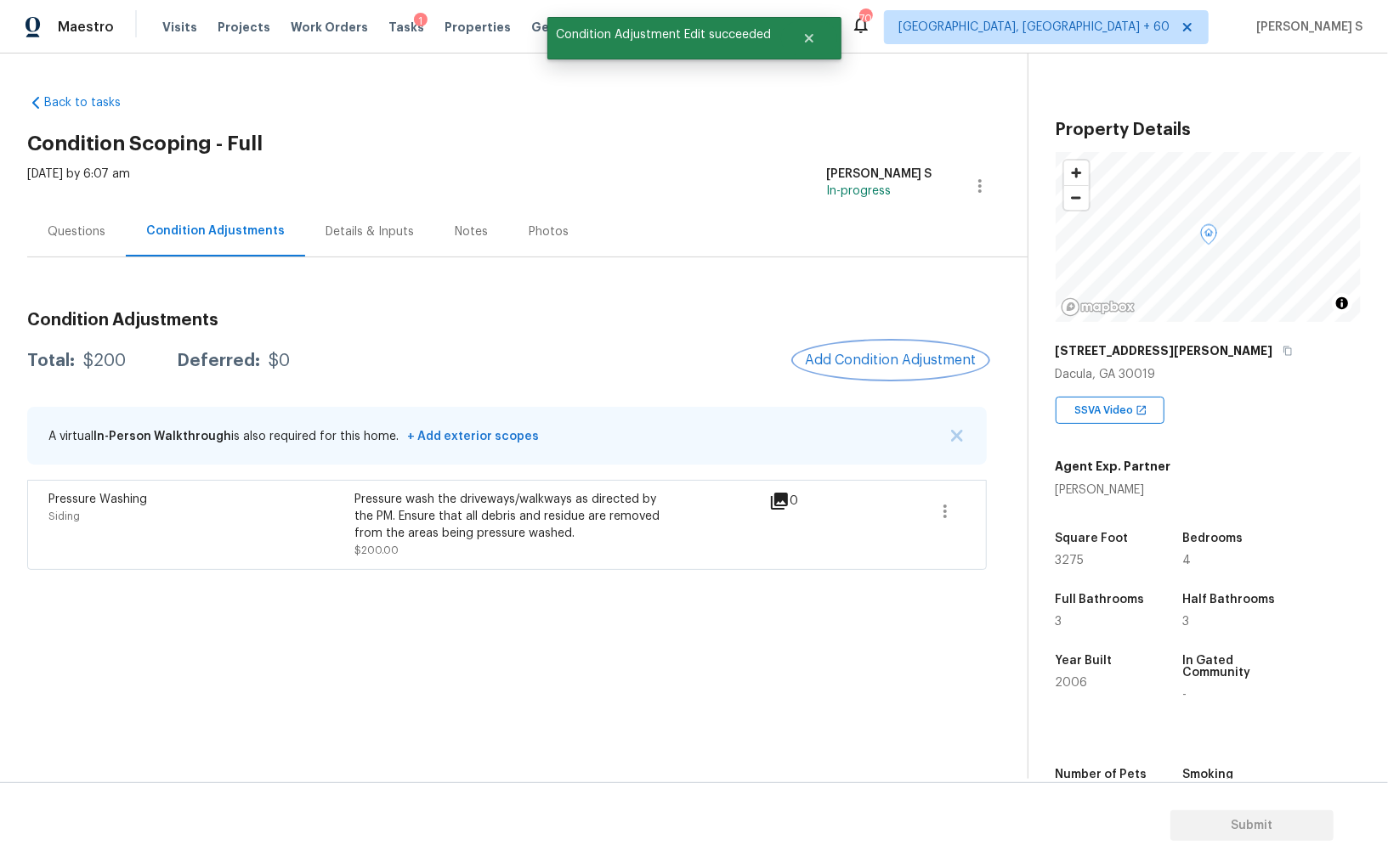
click at [853, 367] on span "Add Condition Adjustment" at bounding box center [891, 359] width 172 height 15
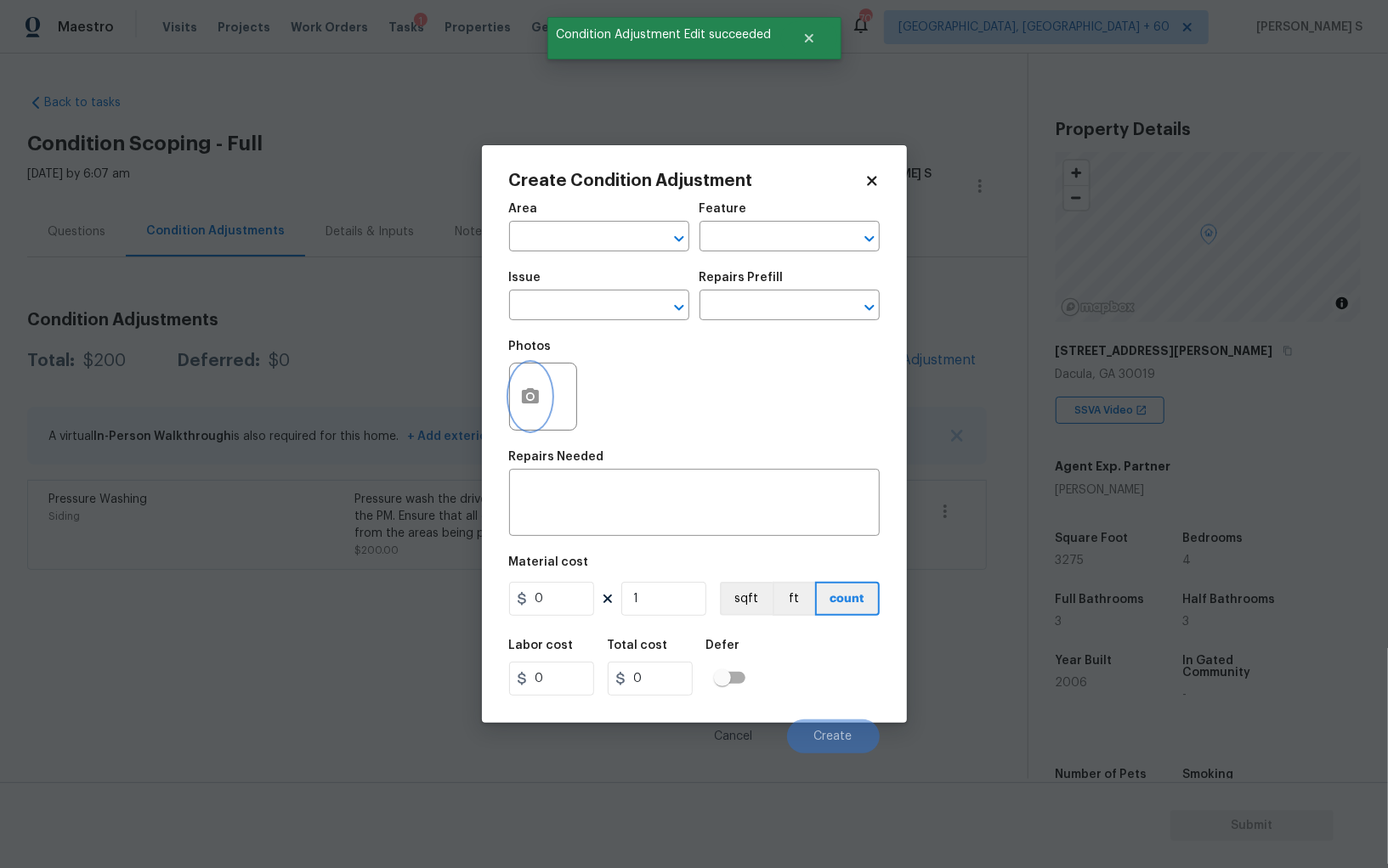
click at [531, 396] on circle "button" at bounding box center [529, 396] width 5 height 5
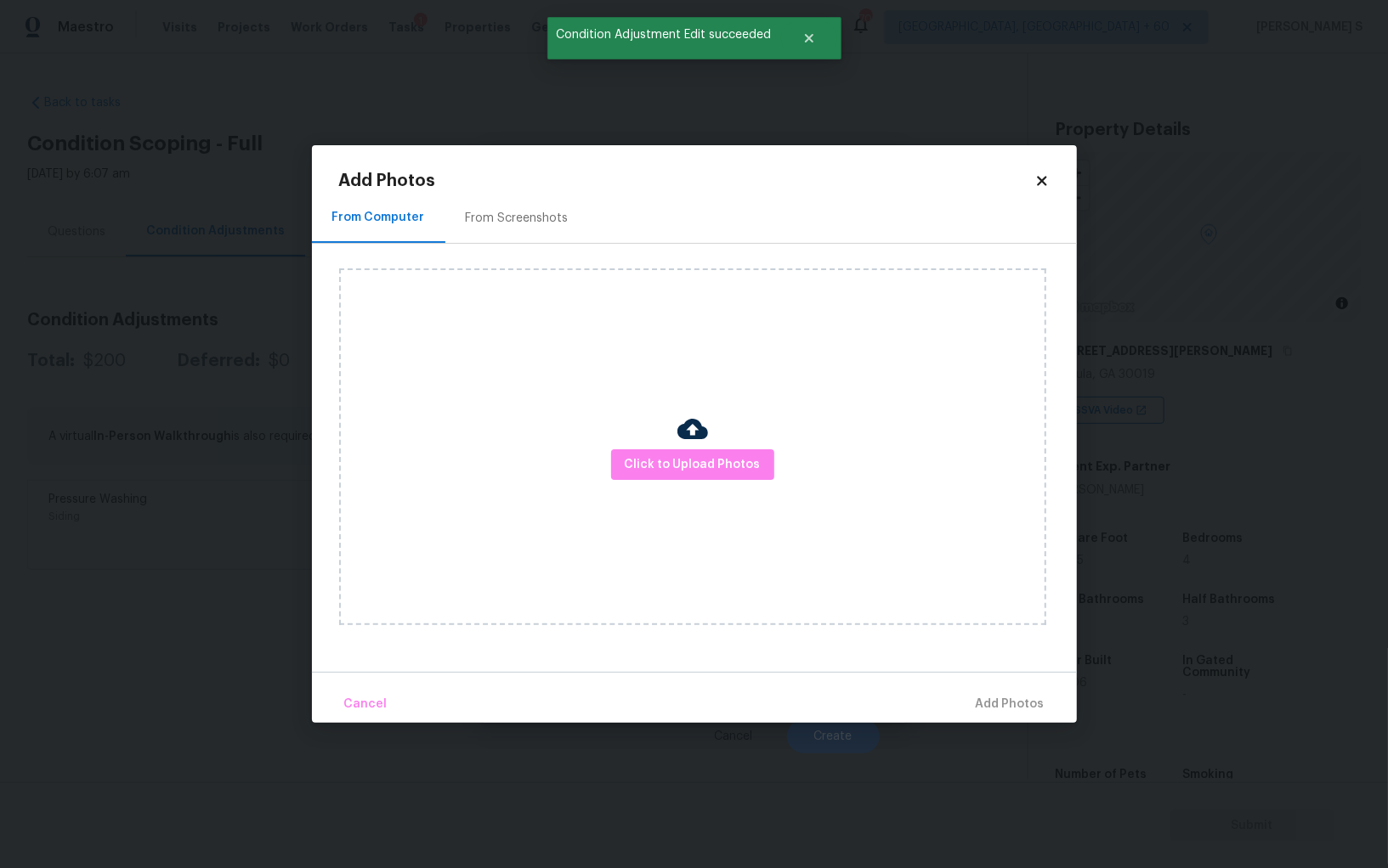
click at [531, 212] on div "From Screenshots" at bounding box center [517, 217] width 103 height 17
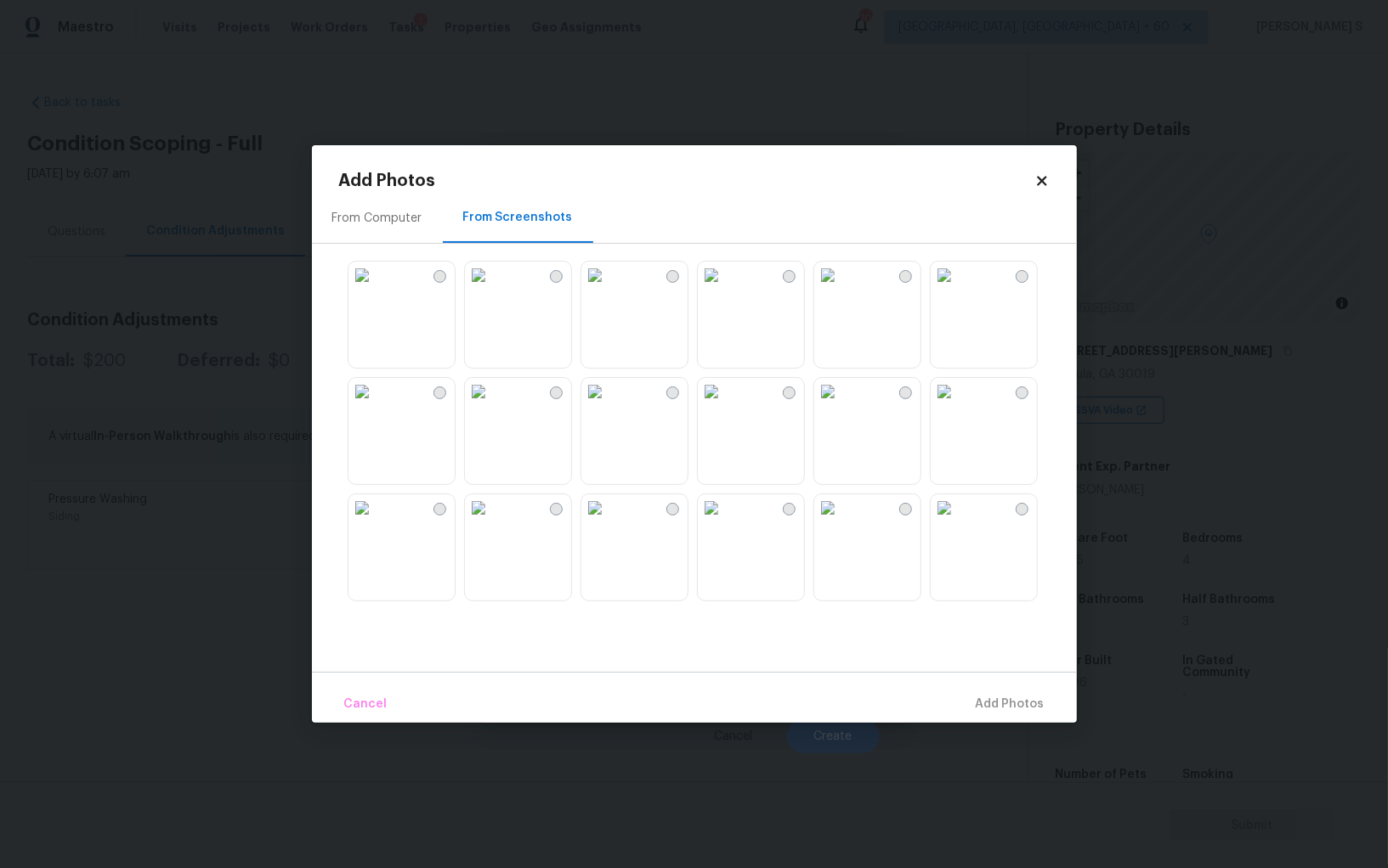
click at [609, 405] on img at bounding box center [595, 392] width 28 height 28
click at [725, 405] on img at bounding box center [711, 392] width 28 height 28
click at [842, 405] on img at bounding box center [828, 392] width 28 height 28
click at [842, 288] on img at bounding box center [828, 276] width 28 height 28
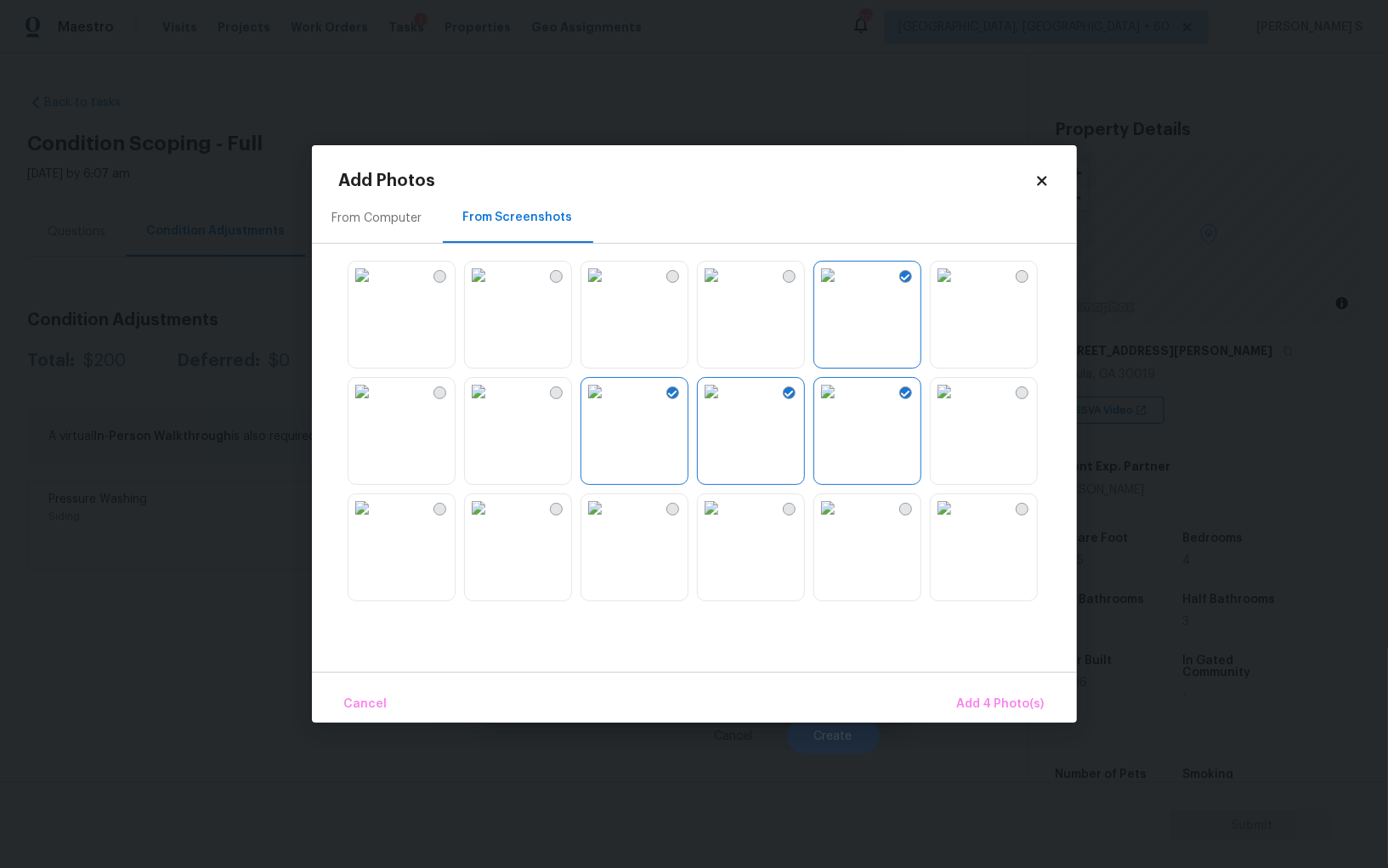
scroll to position [844, 0]
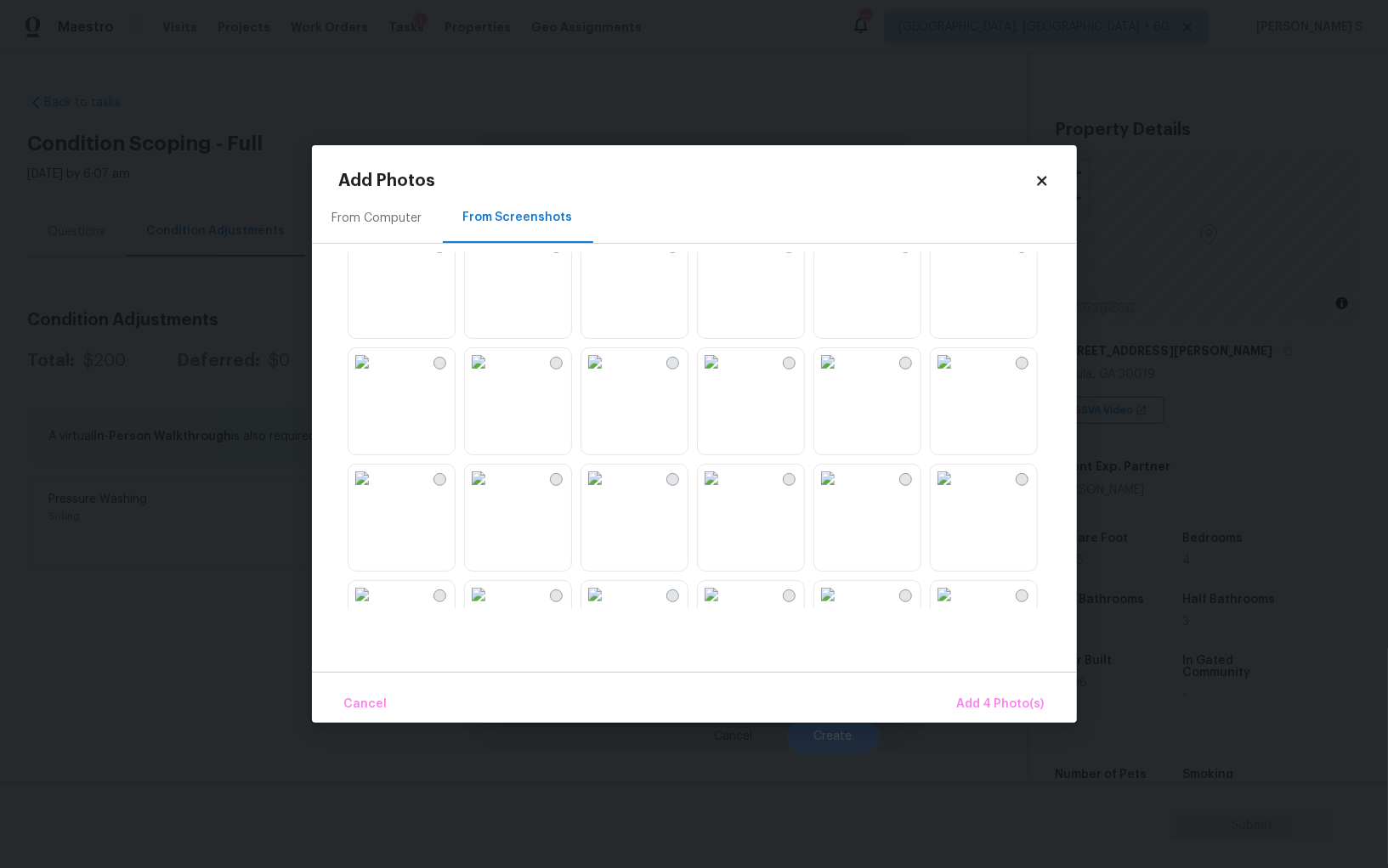
click at [842, 492] on img at bounding box center [828, 479] width 28 height 28
click at [957, 490] on img at bounding box center [944, 479] width 28 height 28
click at [842, 375] on img at bounding box center [828, 362] width 28 height 28
click at [725, 375] on img at bounding box center [711, 362] width 28 height 28
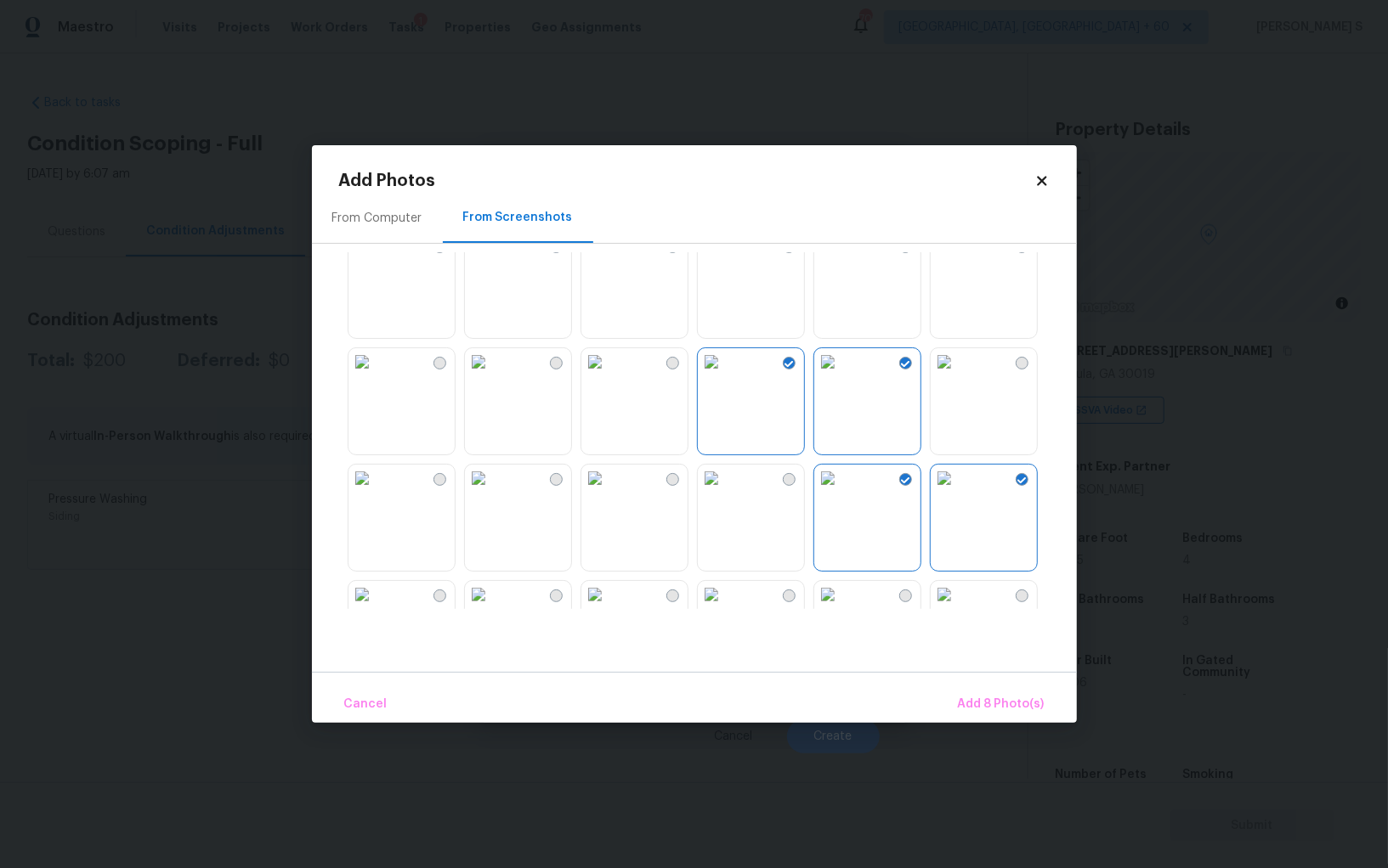
click at [725, 259] on img at bounding box center [711, 246] width 28 height 28
click at [842, 259] on img at bounding box center [828, 246] width 28 height 28
click at [1004, 707] on span "Add 10 Photo(s)" at bounding box center [998, 705] width 93 height 22
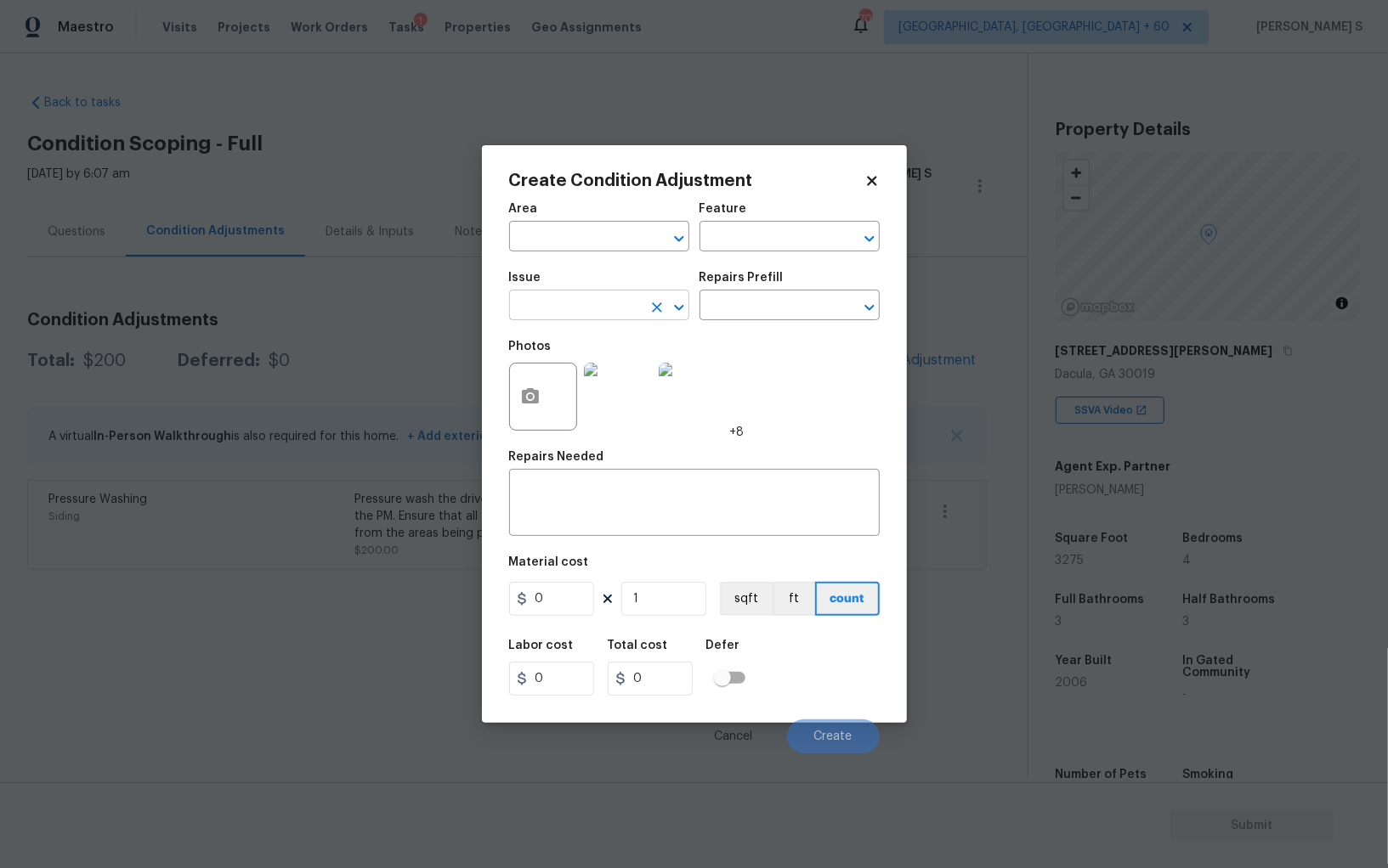
click at [598, 300] on input "text" at bounding box center [575, 307] width 132 height 27
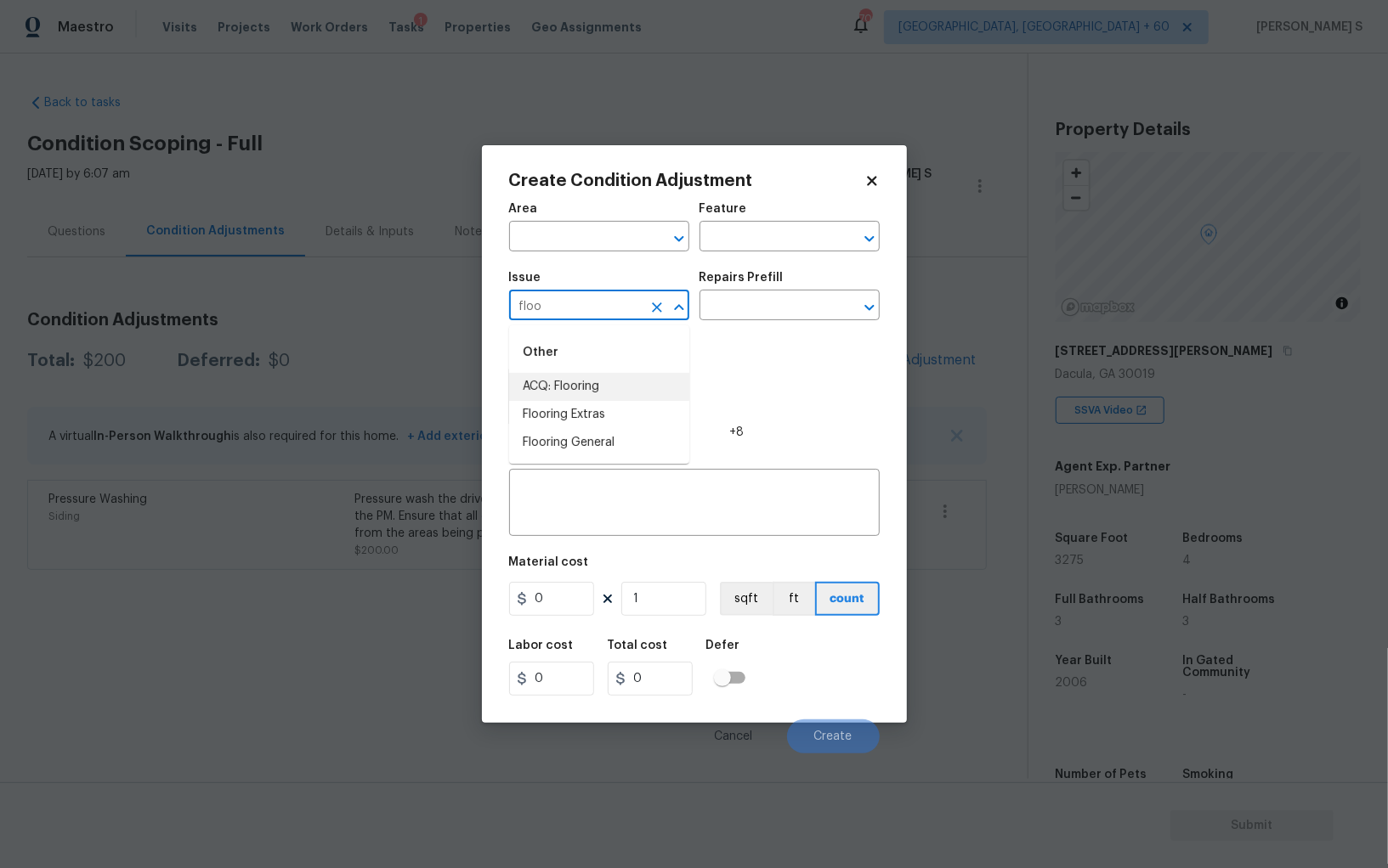
click at [609, 384] on li "ACQ: Flooring" at bounding box center [599, 387] width 180 height 28
type input "ACQ: Flooring"
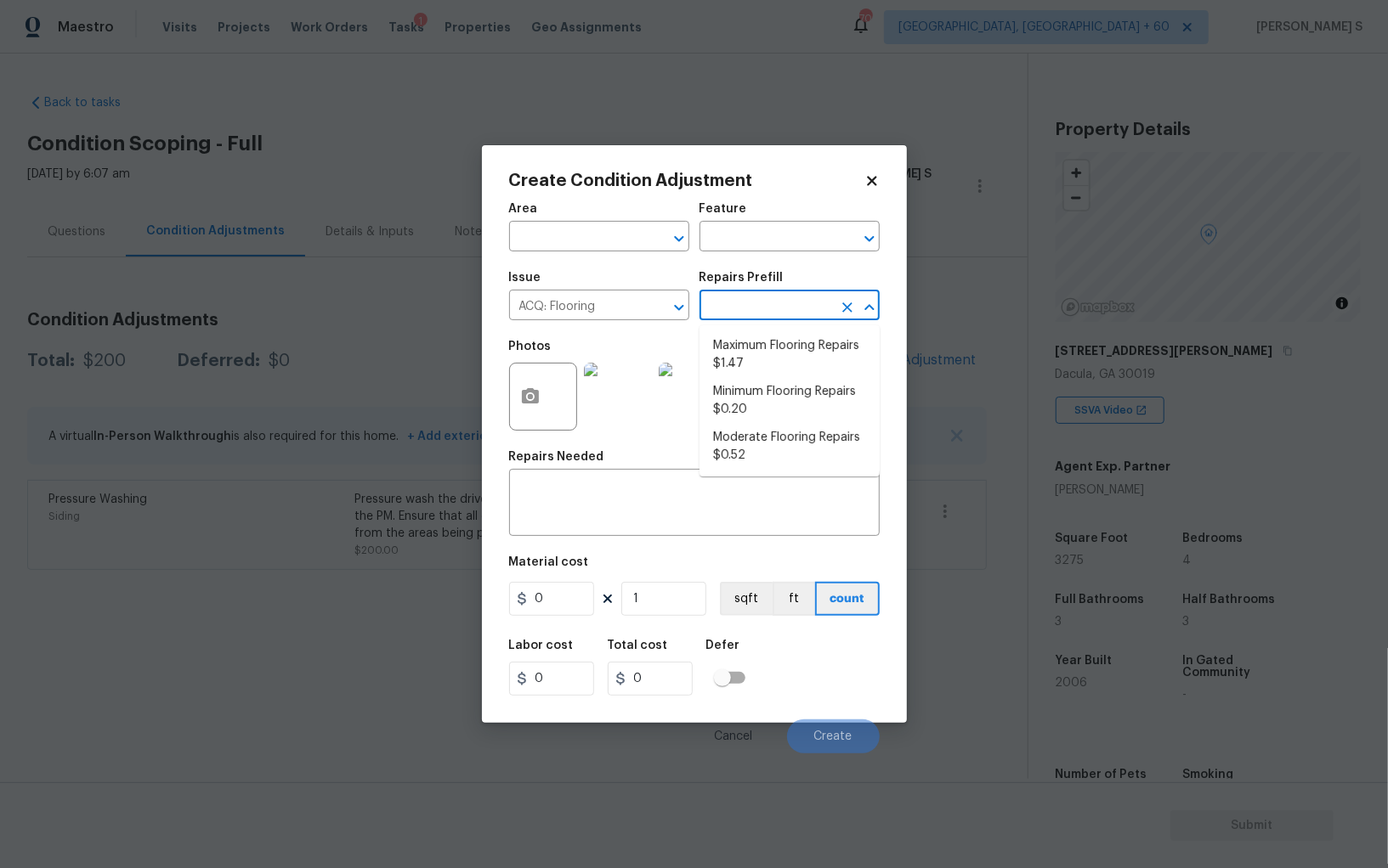
click at [732, 309] on input "text" at bounding box center [766, 307] width 132 height 27
click at [378, 548] on body "Maestro Visits Projects Work Orders Tasks 1 Properties Geo Assignments 709 Albu…" at bounding box center [694, 434] width 1388 height 868
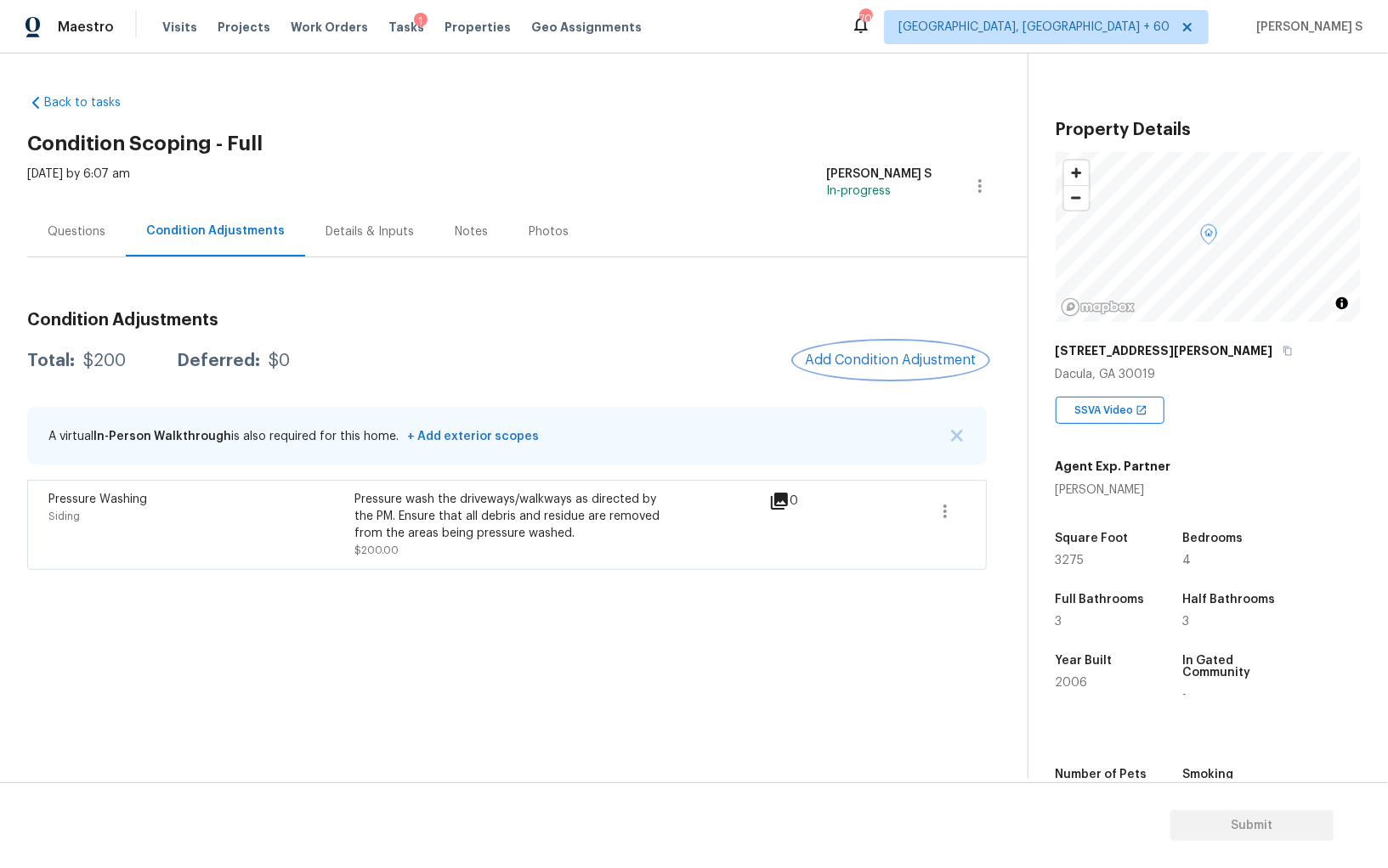
click at [888, 344] on button "Add Condition Adjustment" at bounding box center [890, 360] width 192 height 36
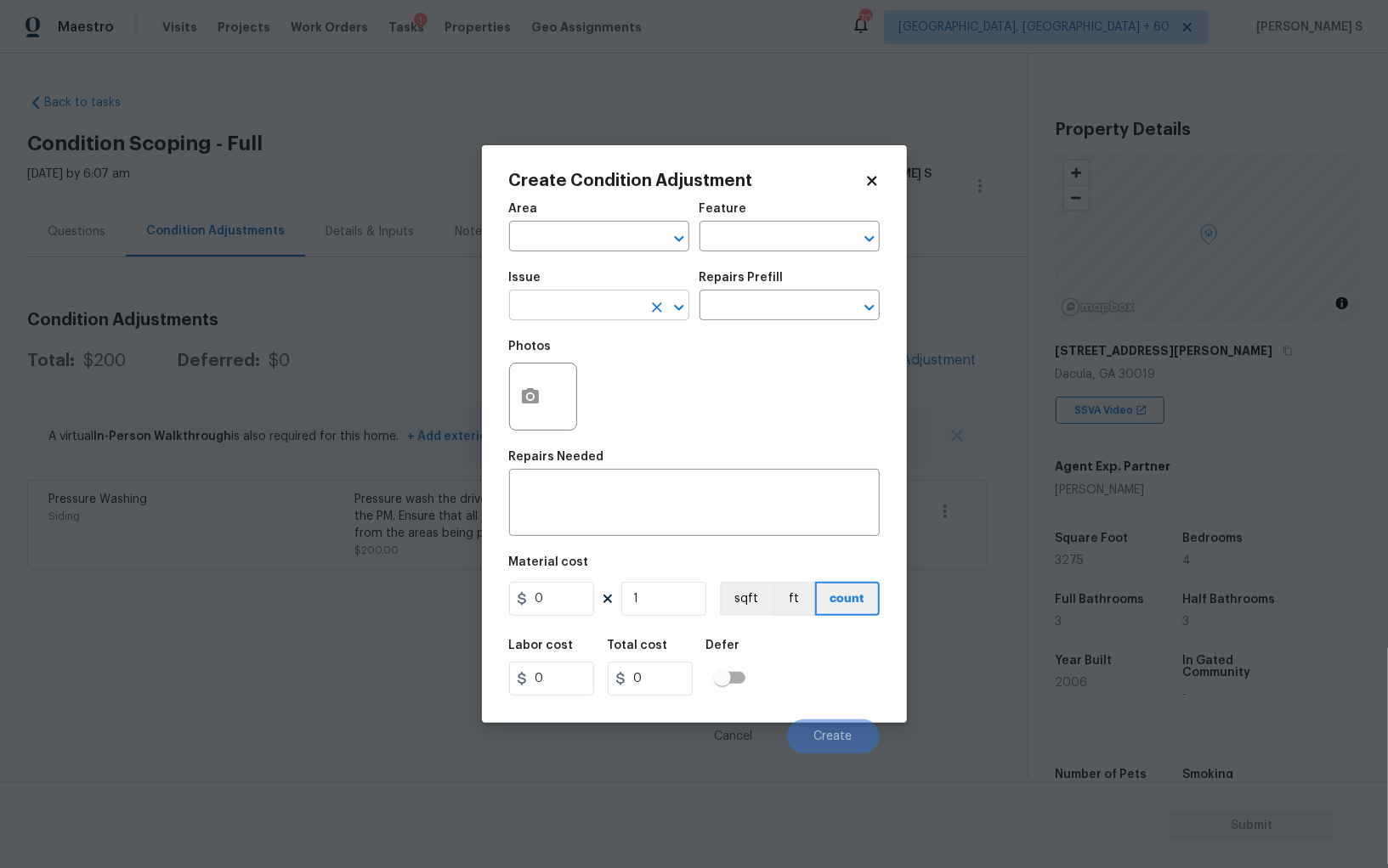
click at [623, 307] on input "text" at bounding box center [575, 307] width 132 height 27
type input "Landscape Package"
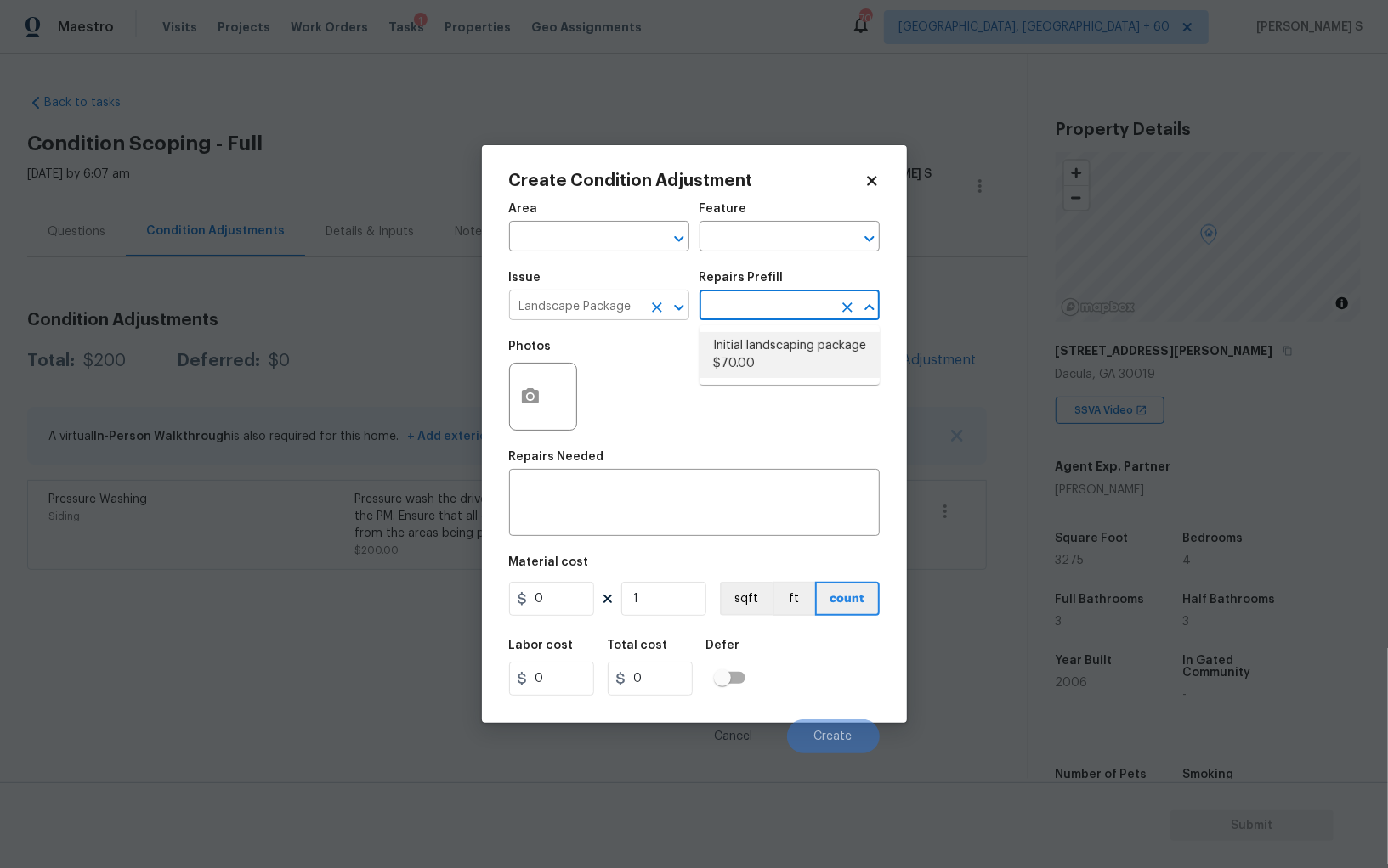
type input "Home Readiness Packages"
type textarea "Mowing of grass up to 6" in height. Mow, edge along driveways & sidewalks, trim…"
type input "70"
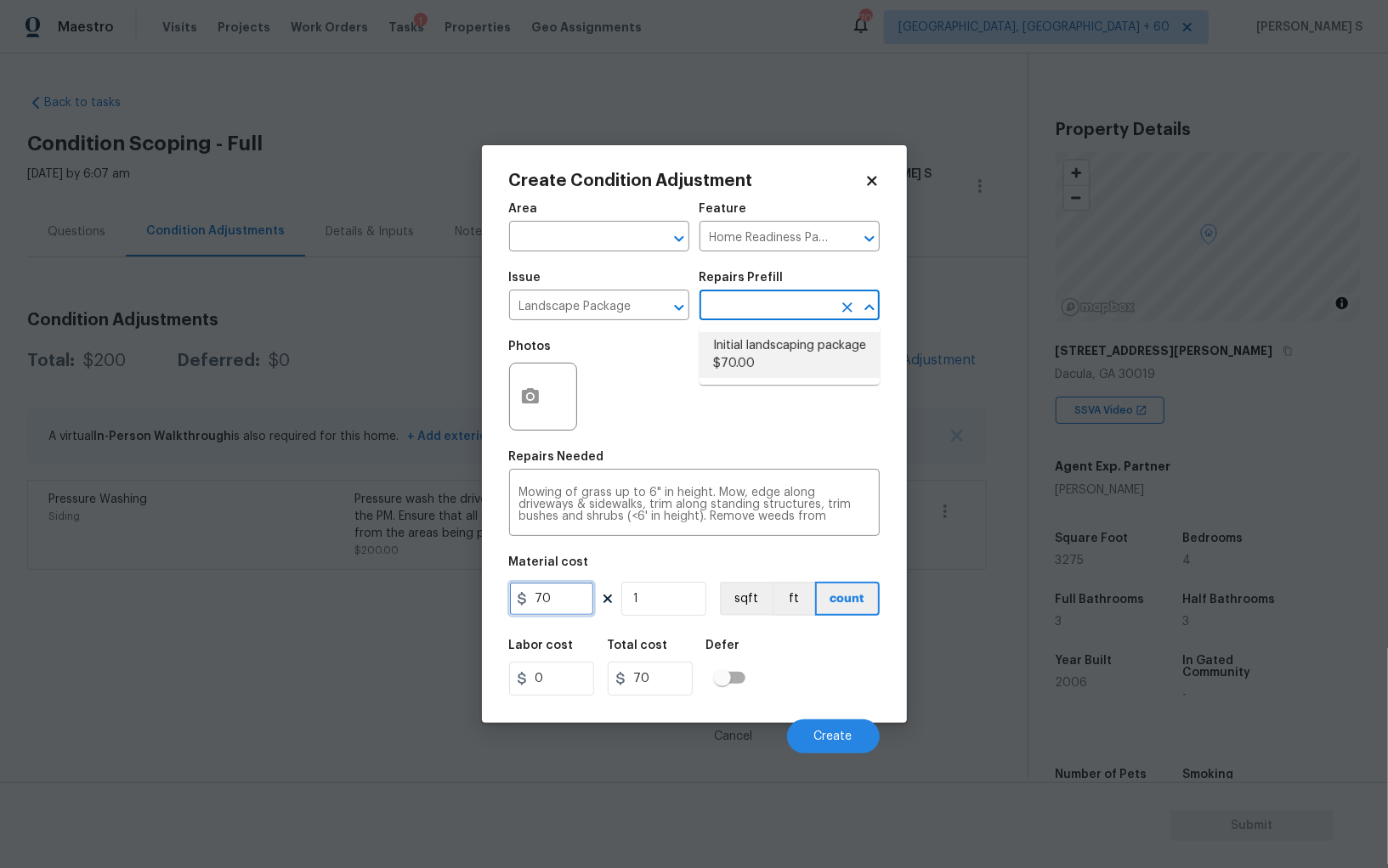
click at [569, 605] on input "70" at bounding box center [551, 598] width 85 height 34
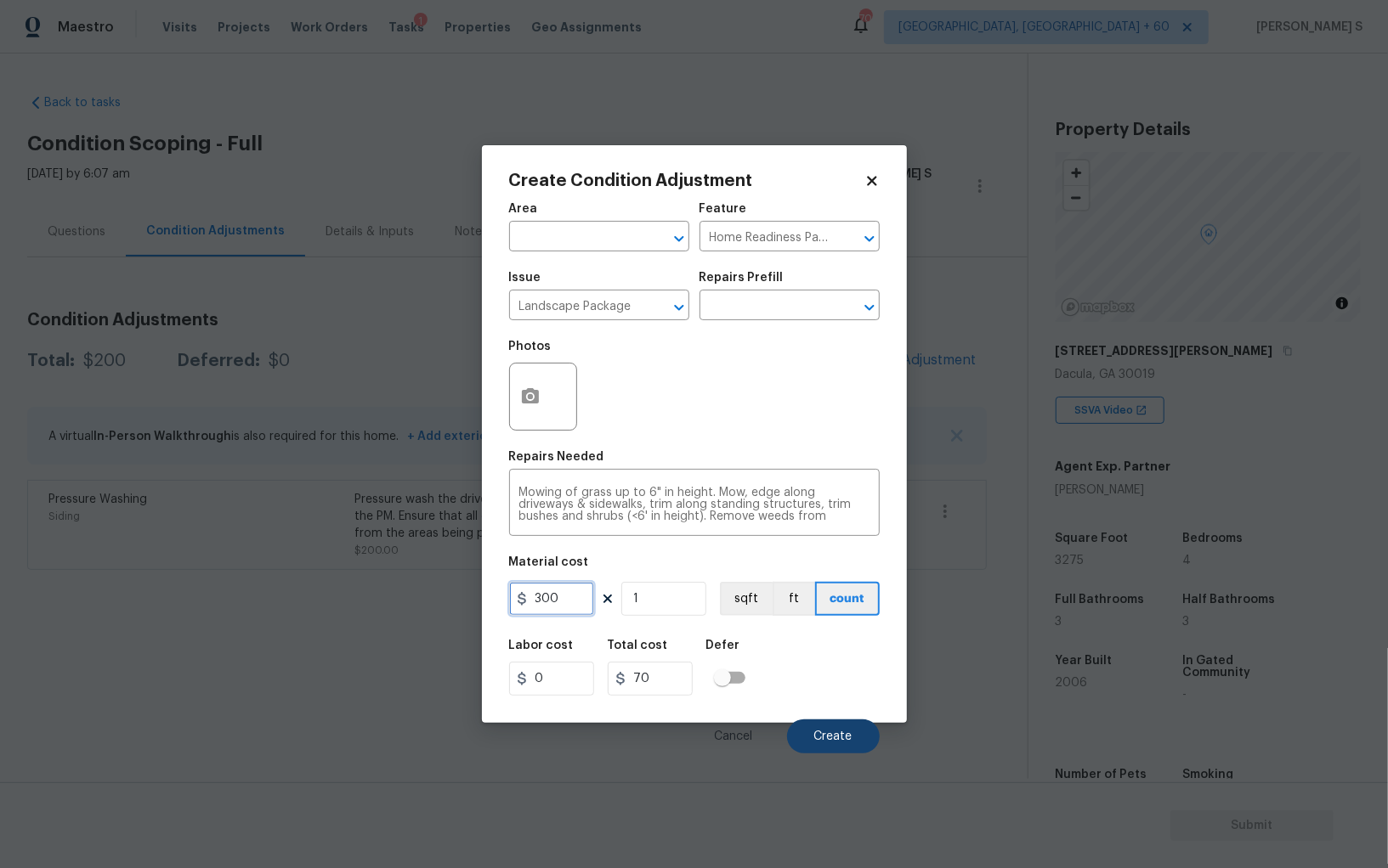
type input "300"
click at [832, 732] on button "Create" at bounding box center [834, 737] width 93 height 34
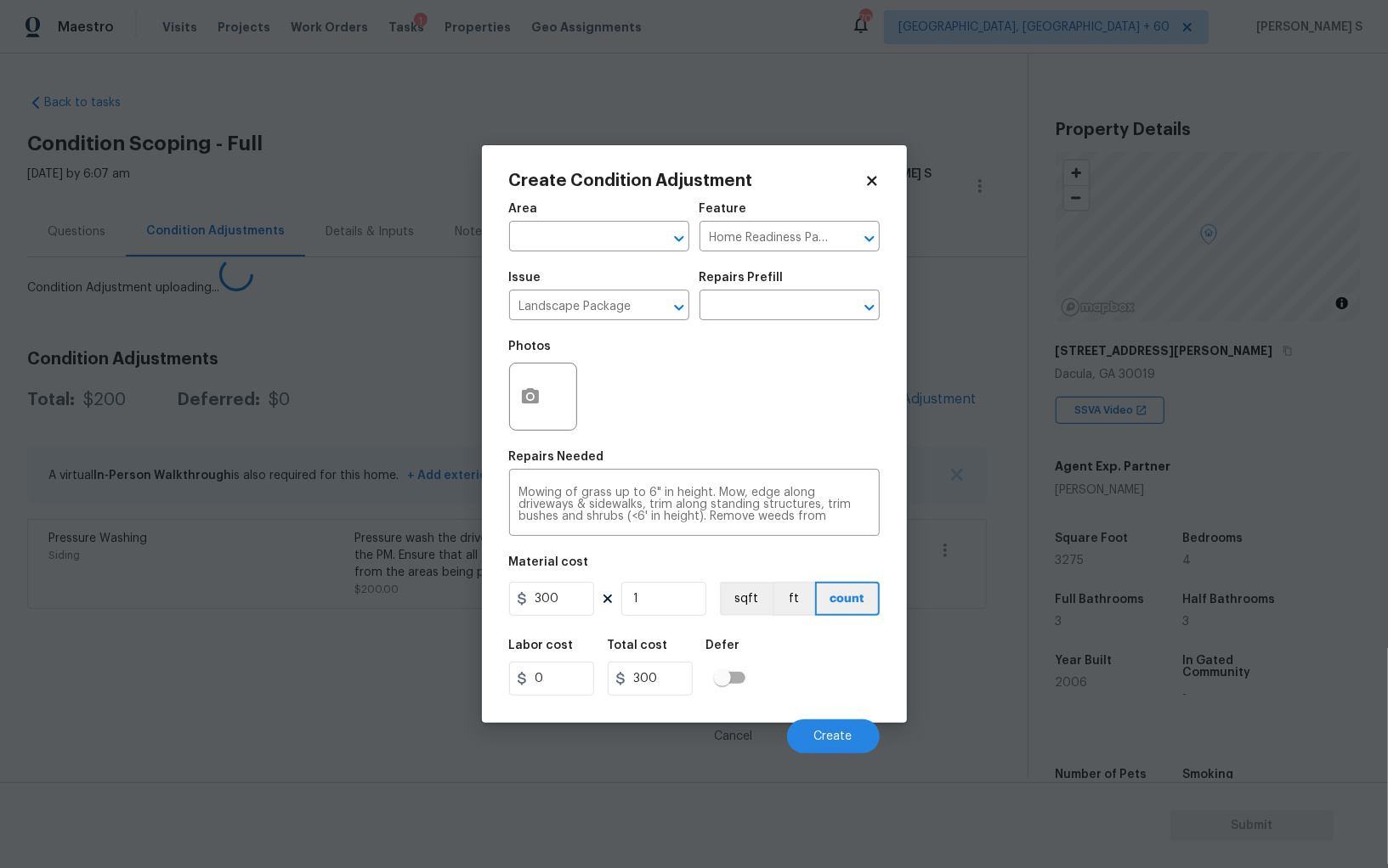
click at [312, 661] on body "Maestro Visits Projects Work Orders Tasks 1 Properties Geo Assignments 709 Albu…" at bounding box center [694, 434] width 1388 height 868
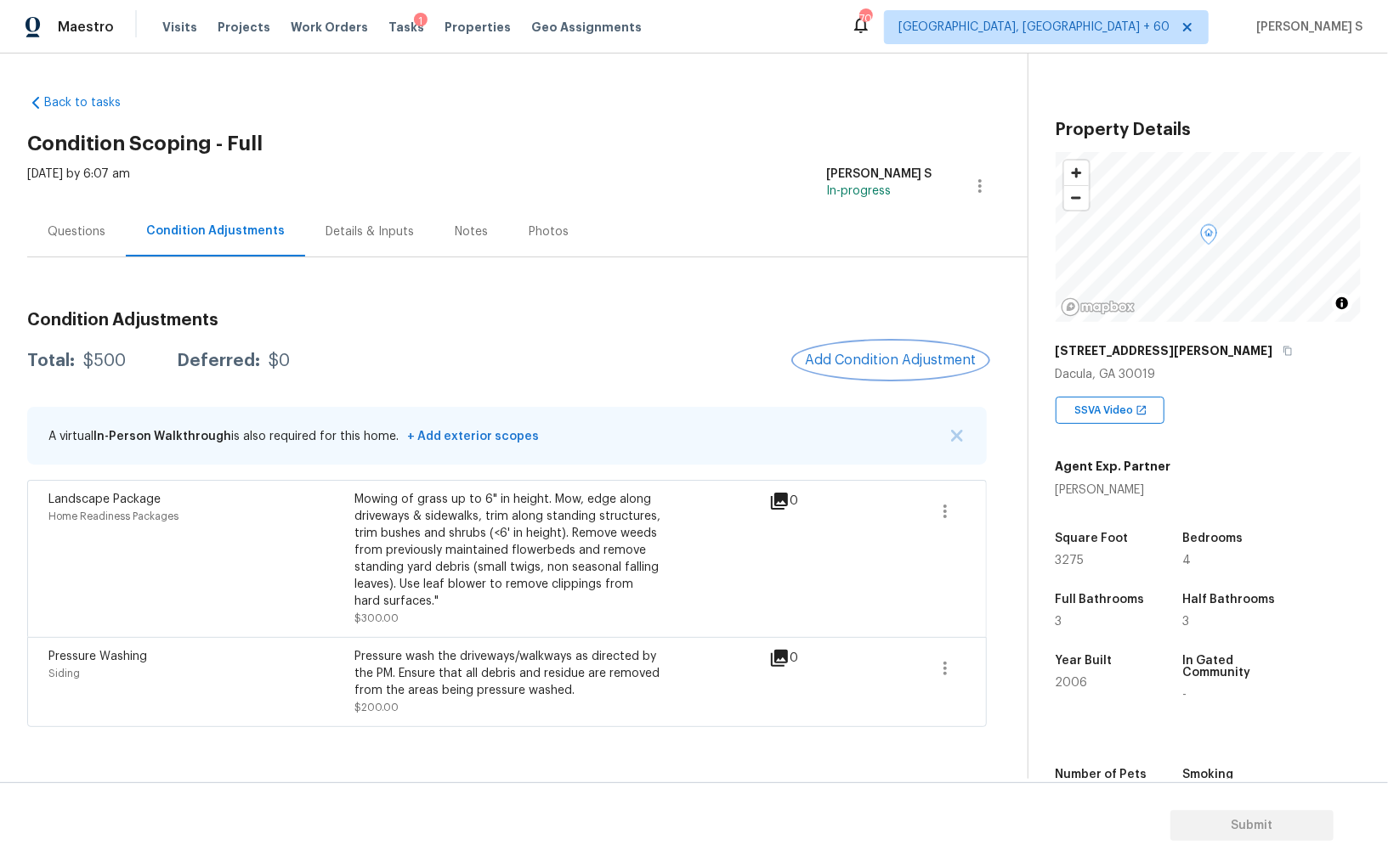
click at [866, 357] on span "Add Condition Adjustment" at bounding box center [891, 359] width 172 height 15
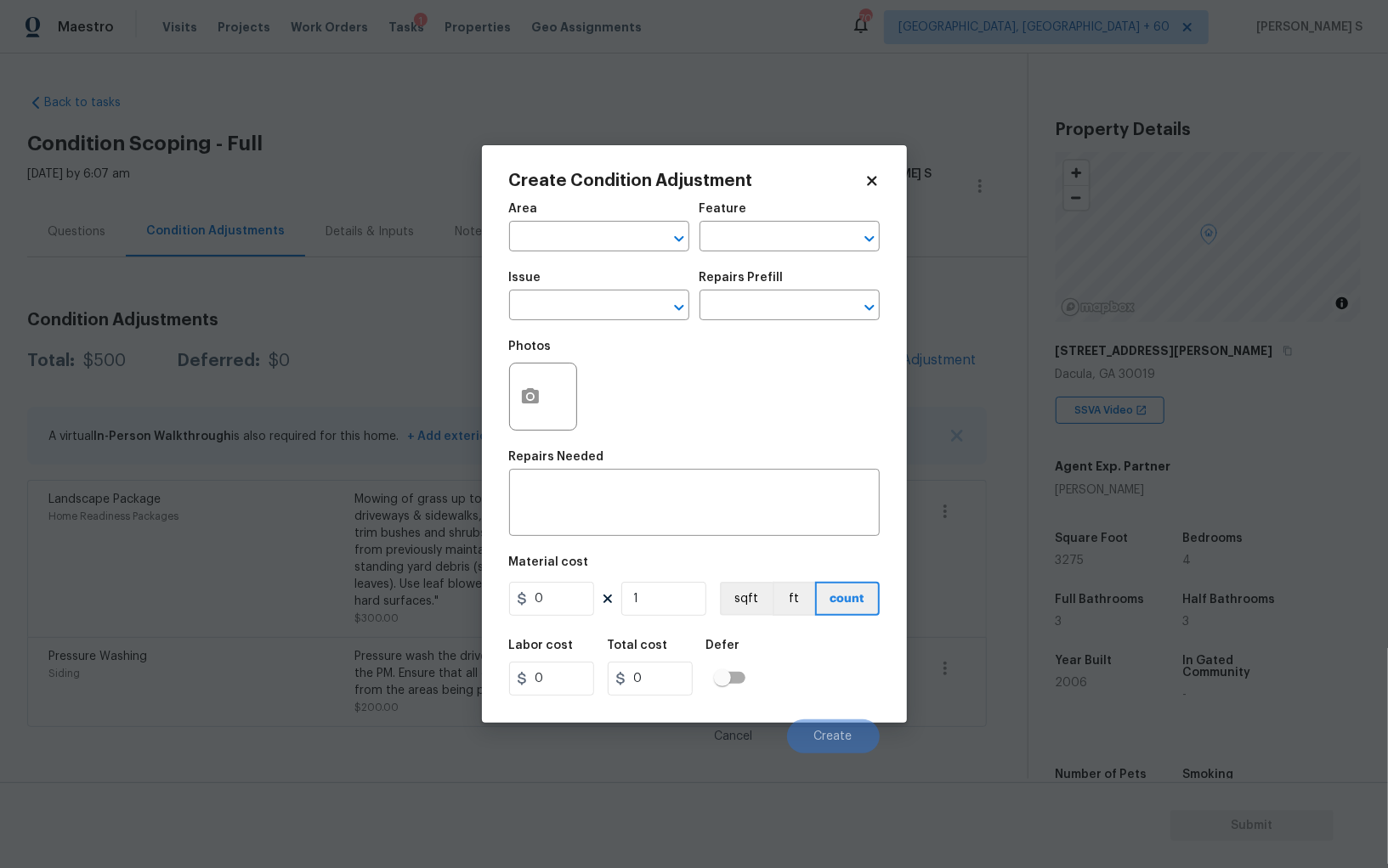
click at [549, 383] on div at bounding box center [542, 396] width 68 height 68
click at [538, 386] on button "button" at bounding box center [530, 396] width 41 height 66
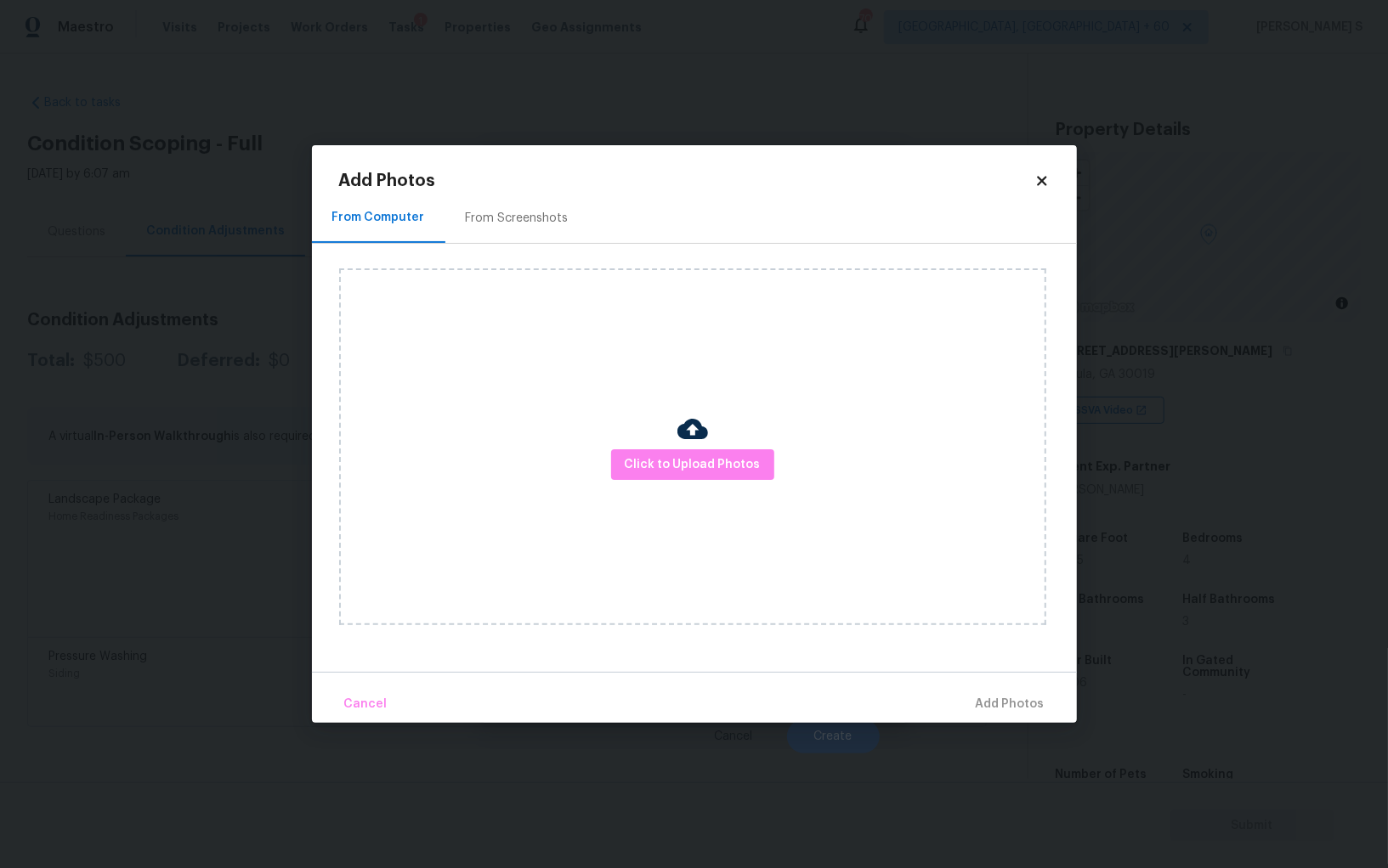
click at [526, 214] on div "From Screenshots" at bounding box center [517, 217] width 103 height 17
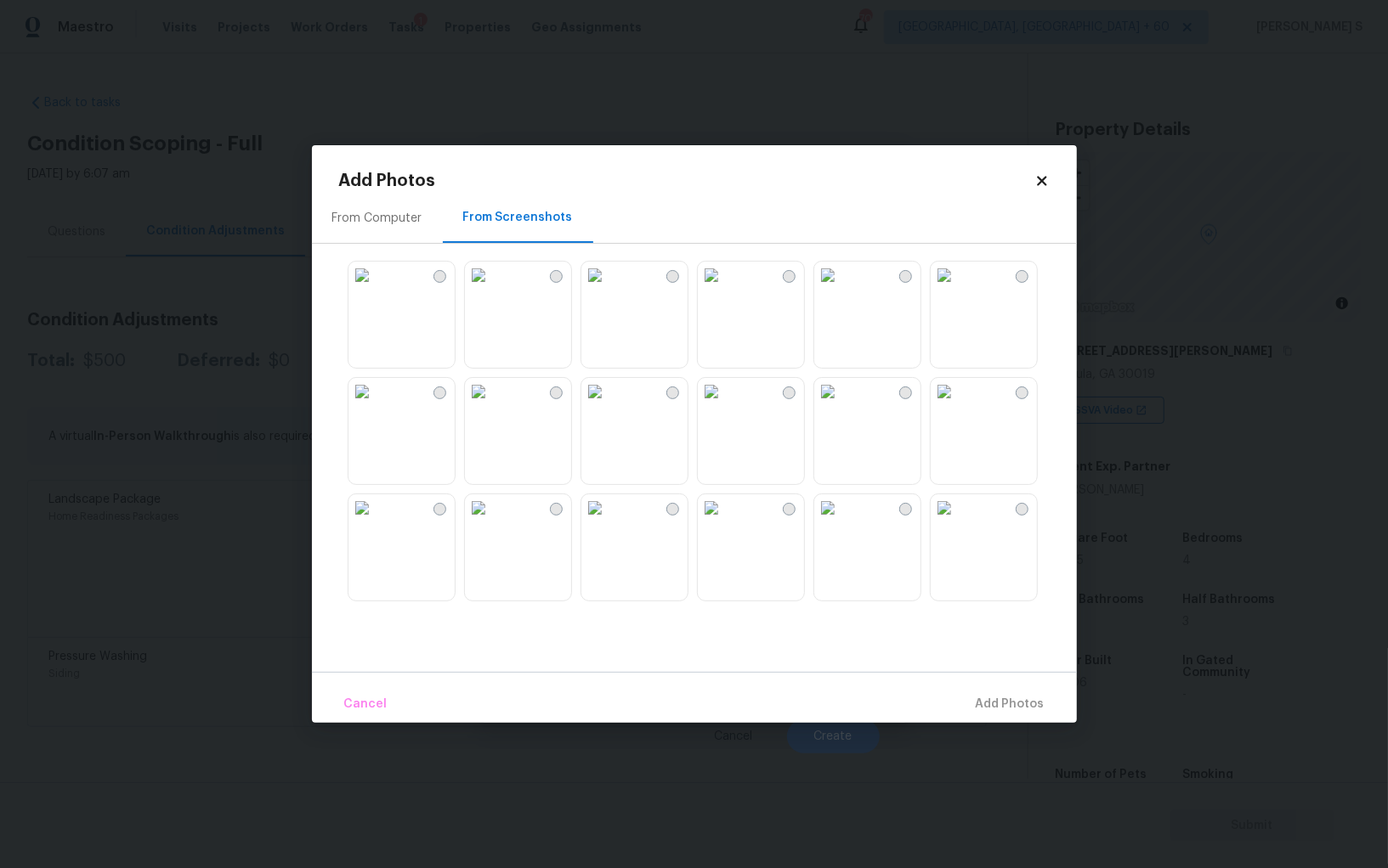
click at [725, 288] on img at bounding box center [711, 276] width 28 height 28
click at [609, 288] on img at bounding box center [595, 276] width 28 height 28
click at [492, 288] on img at bounding box center [479, 276] width 28 height 28
click at [607, 521] on img at bounding box center [595, 509] width 28 height 28
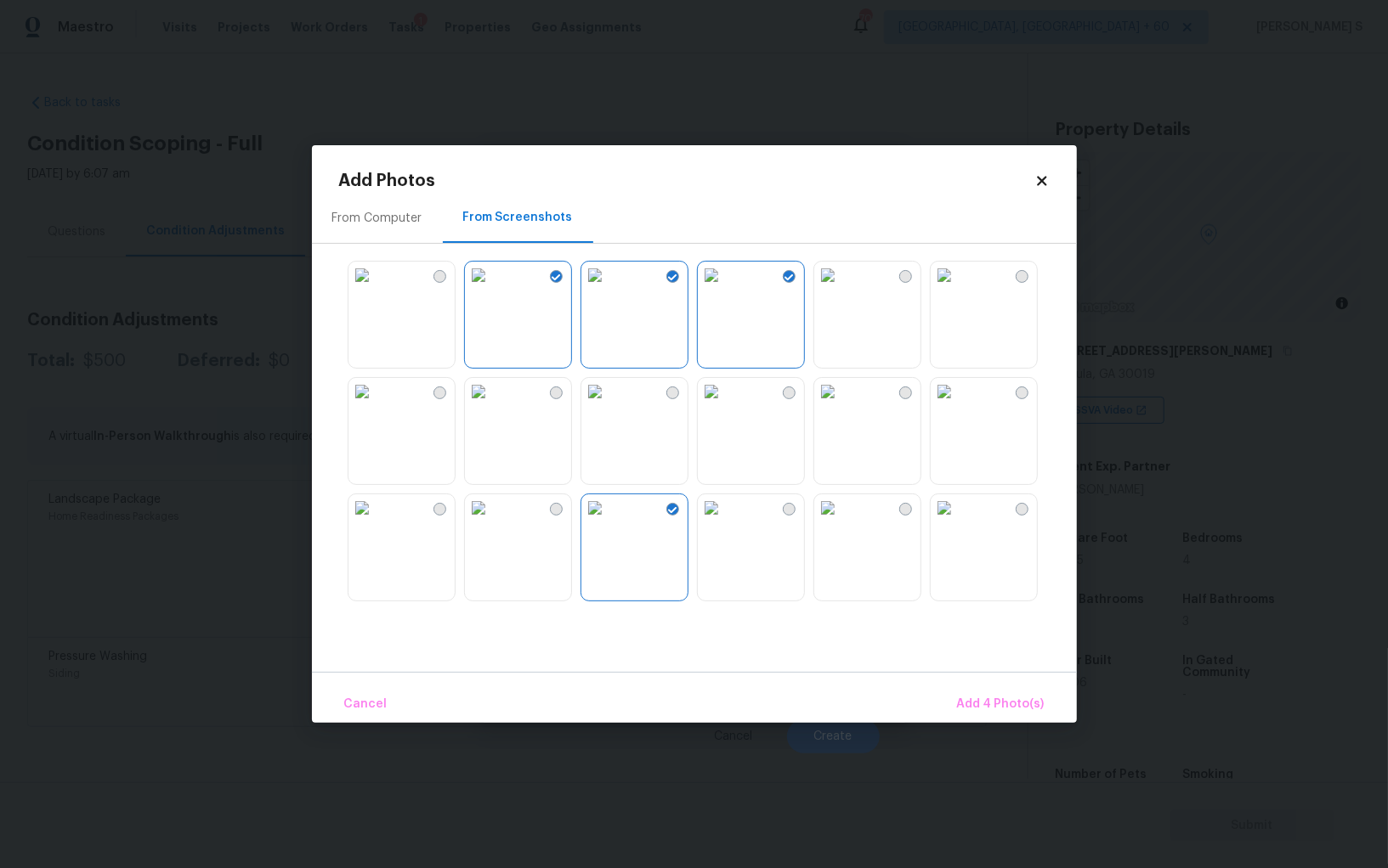
click at [719, 521] on img at bounding box center [711, 509] width 28 height 28
click at [492, 521] on img at bounding box center [479, 509] width 28 height 28
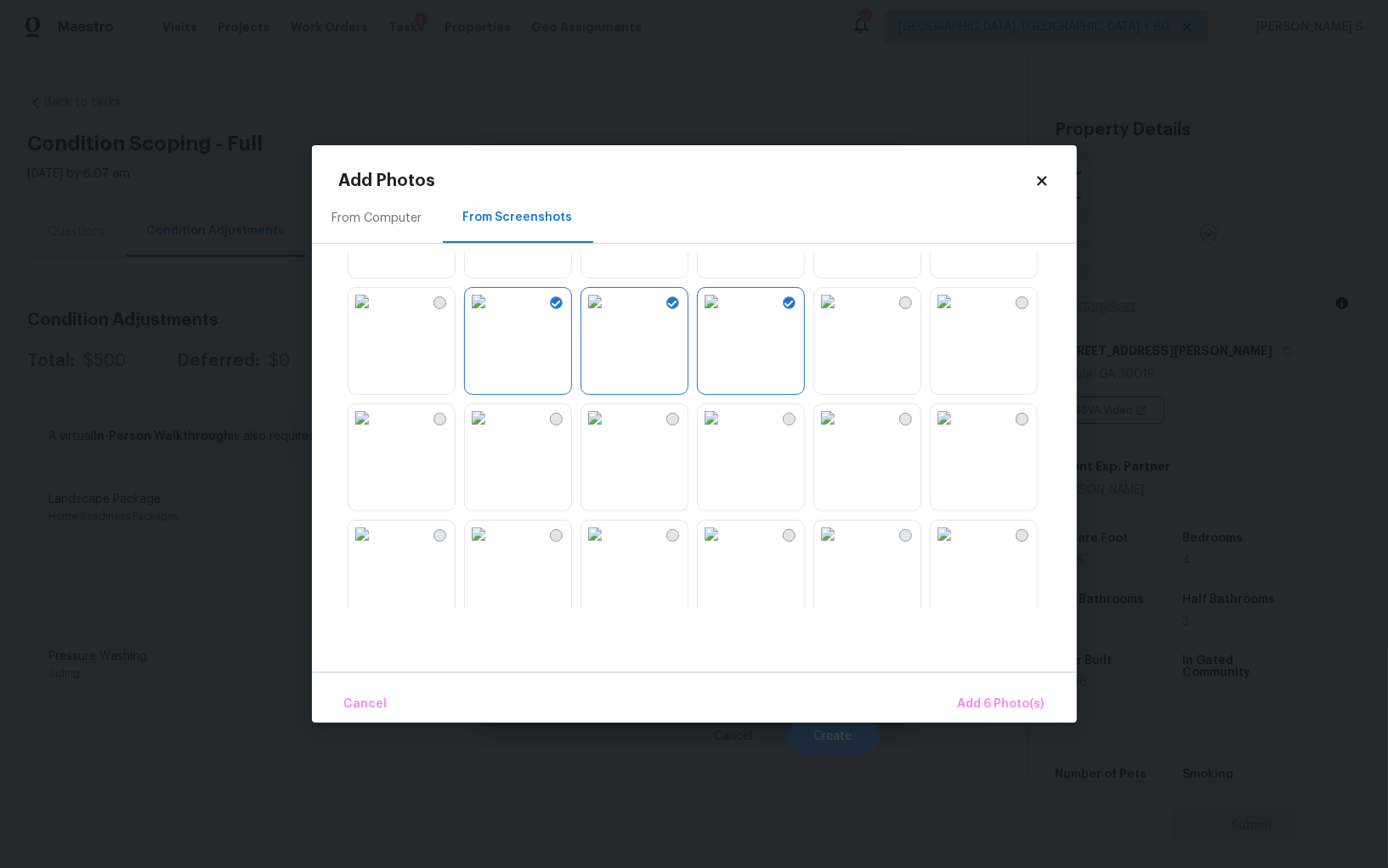
scroll to position [221, 0]
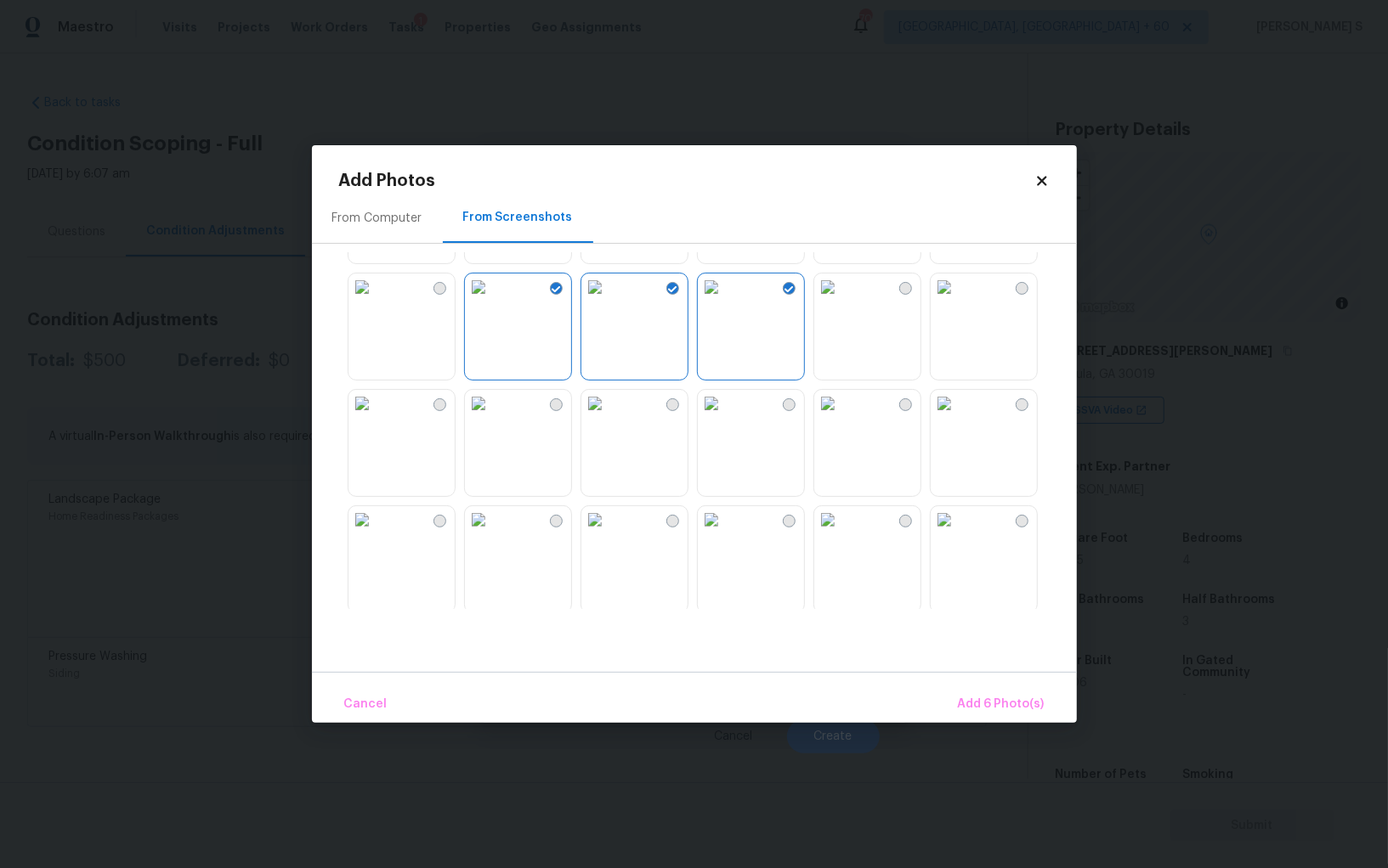
click at [492, 417] on img at bounding box center [479, 404] width 28 height 28
click at [375, 417] on img at bounding box center [363, 404] width 28 height 28
click at [375, 529] on img at bounding box center [363, 520] width 28 height 28
click at [489, 531] on img at bounding box center [479, 520] width 28 height 28
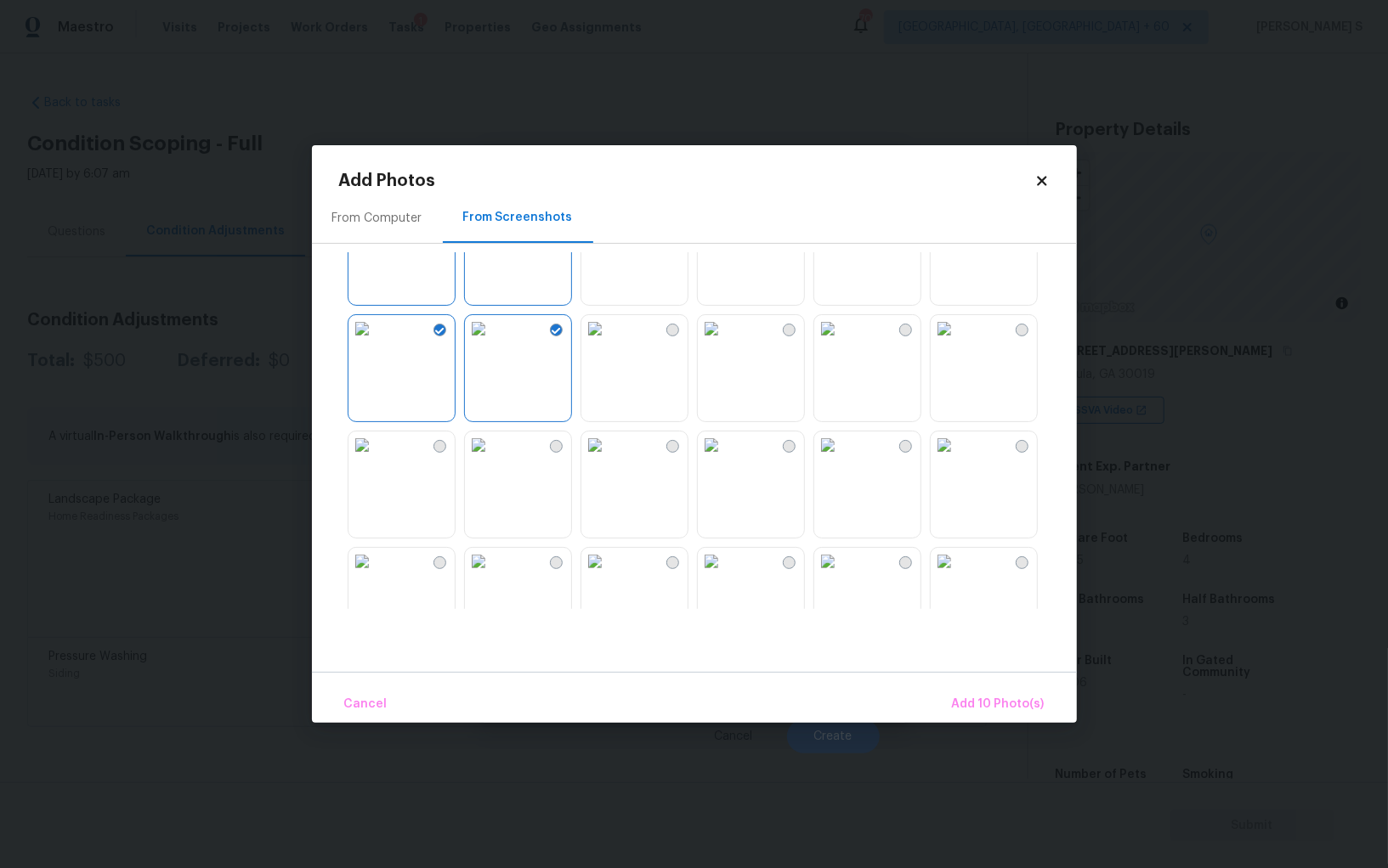
scroll to position [642, 0]
click at [725, 345] on img at bounding box center [711, 332] width 28 height 28
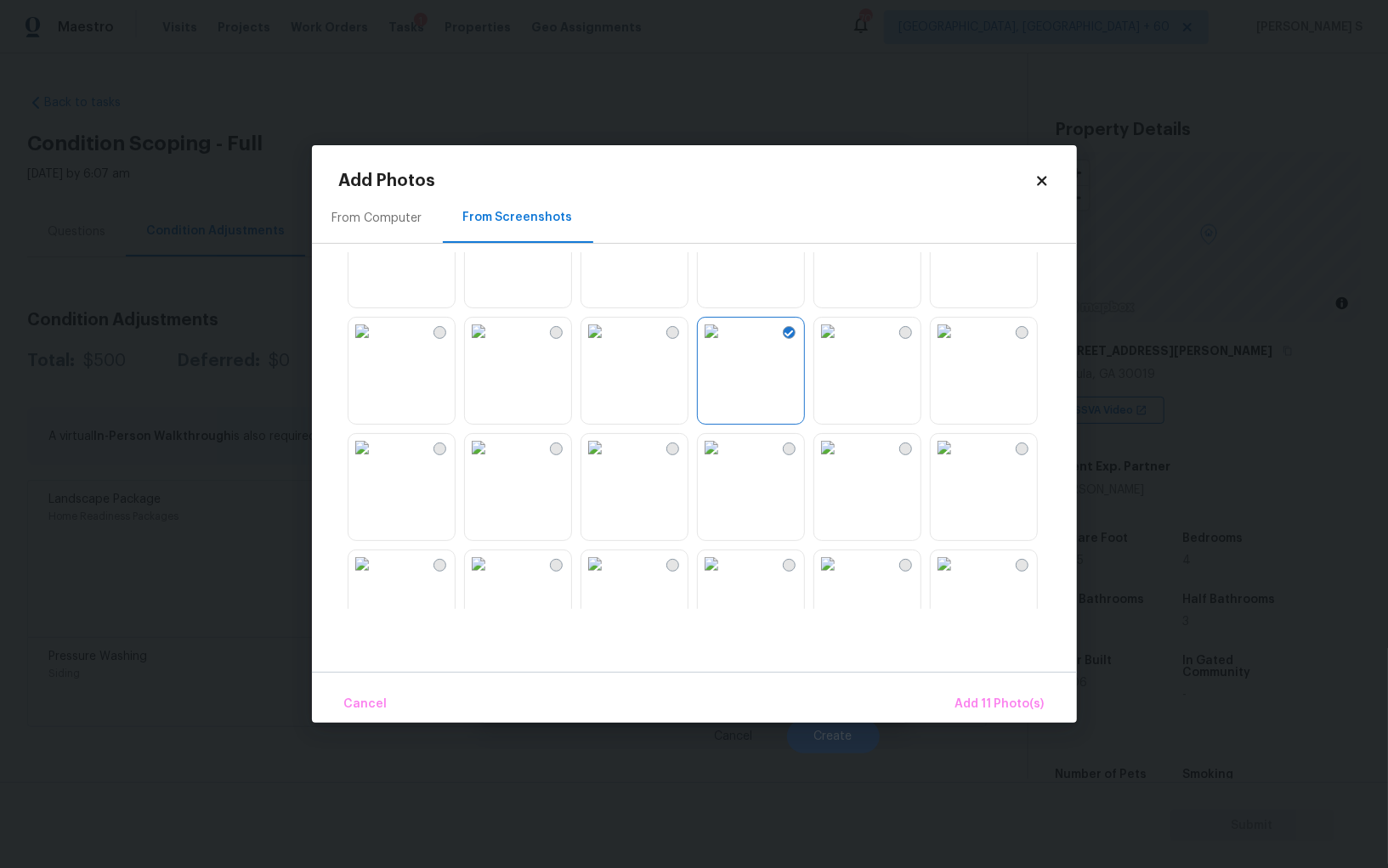
click at [957, 578] on img at bounding box center [944, 564] width 28 height 28
click at [842, 578] on img at bounding box center [828, 564] width 28 height 28
click at [609, 578] on img at bounding box center [595, 564] width 28 height 28
click at [489, 578] on img at bounding box center [479, 564] width 28 height 28
click at [375, 461] on img at bounding box center [363, 448] width 28 height 28
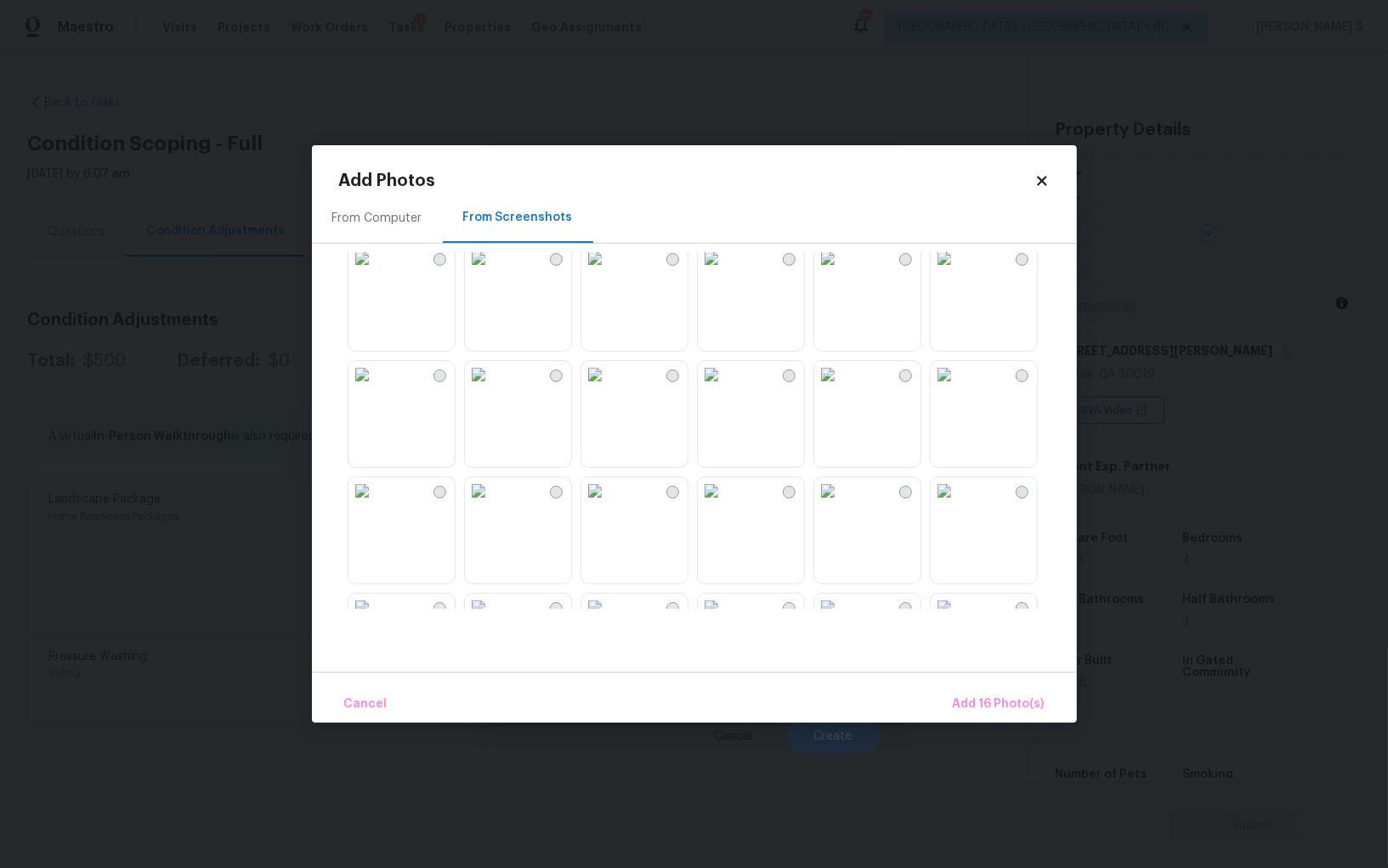
scroll to position [1221, 0]
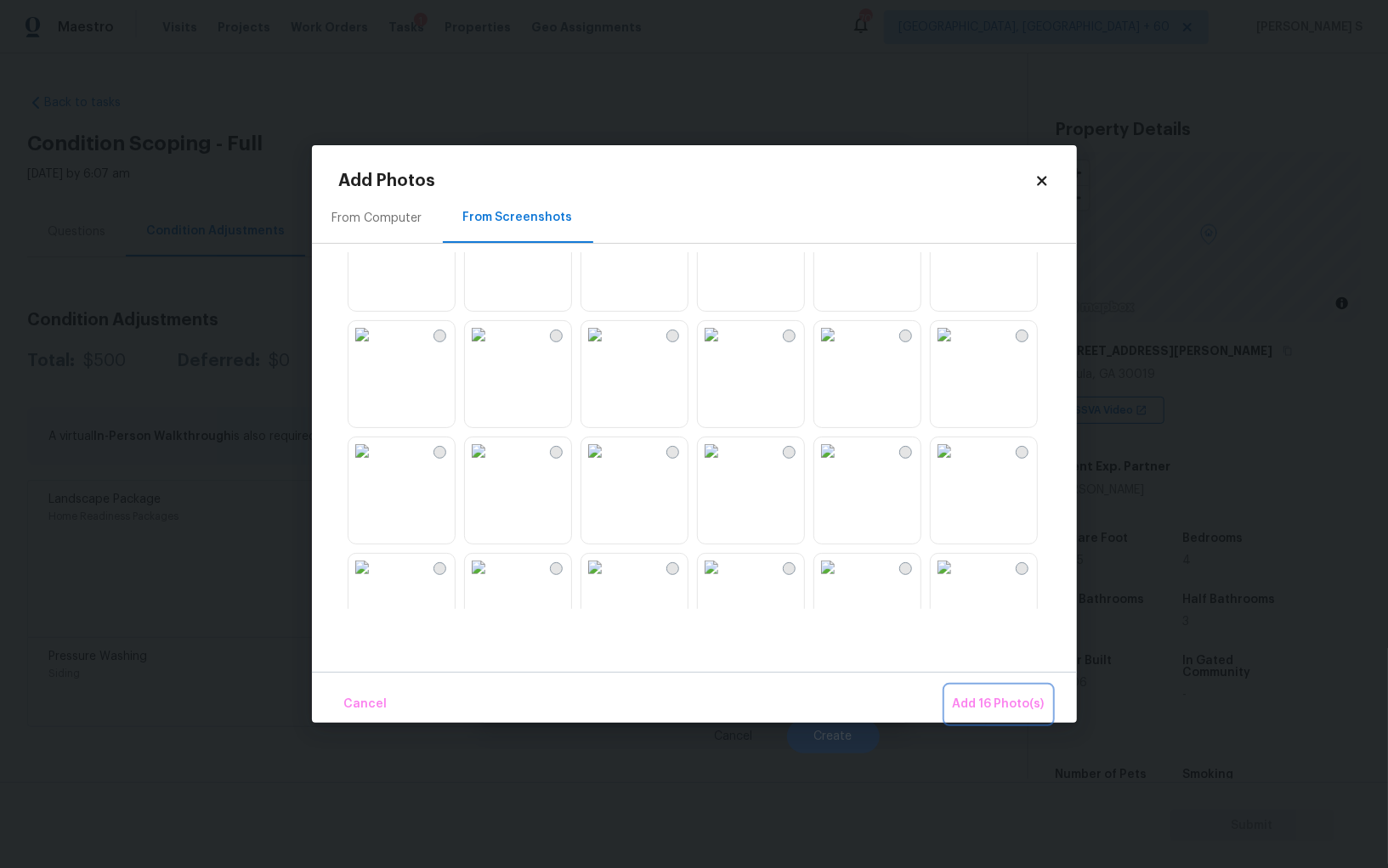
click at [987, 706] on span "Add 16 Photo(s)" at bounding box center [998, 705] width 92 height 22
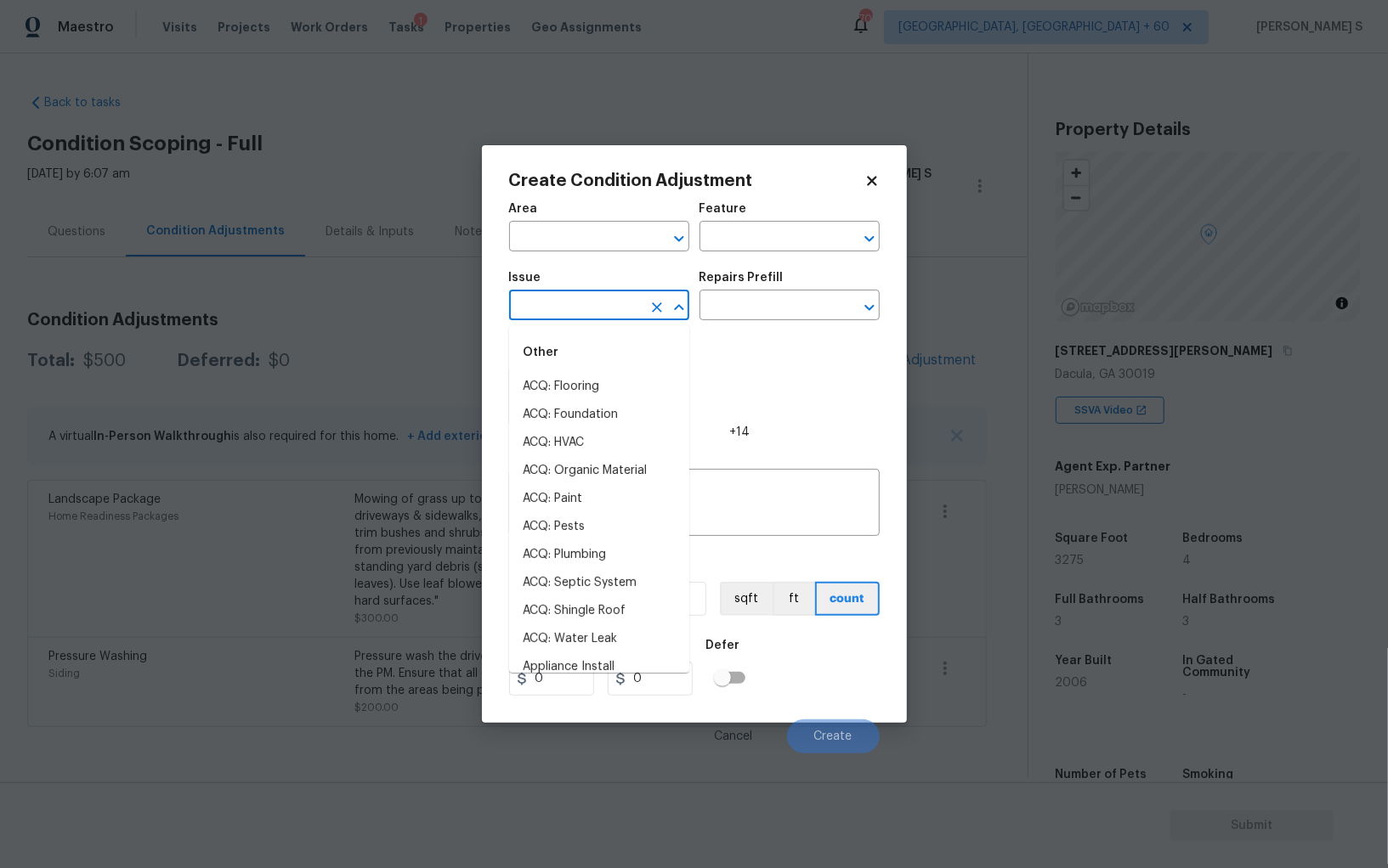
click at [612, 303] on input "text" at bounding box center [575, 307] width 132 height 27
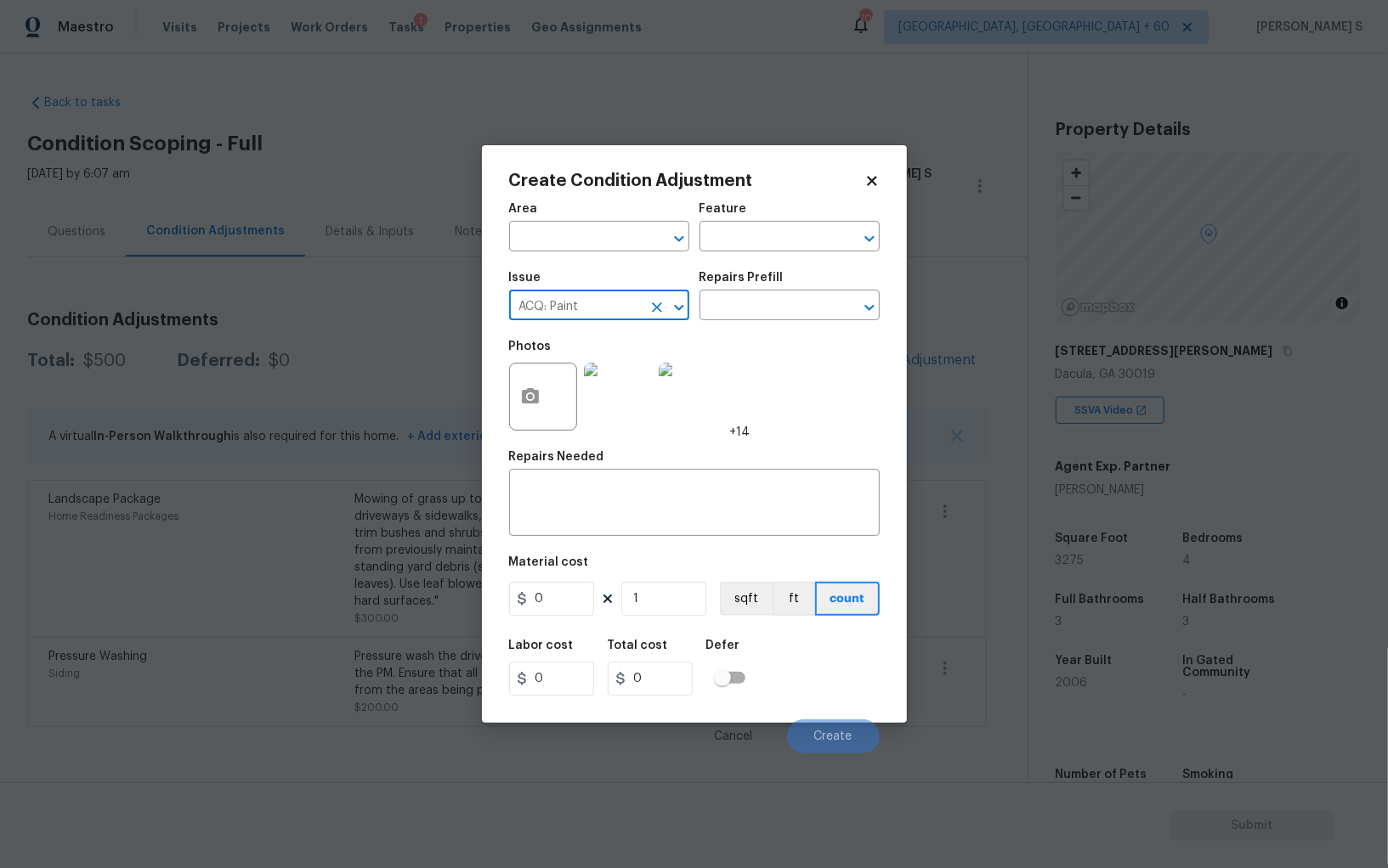
type input "ACQ: Paint"
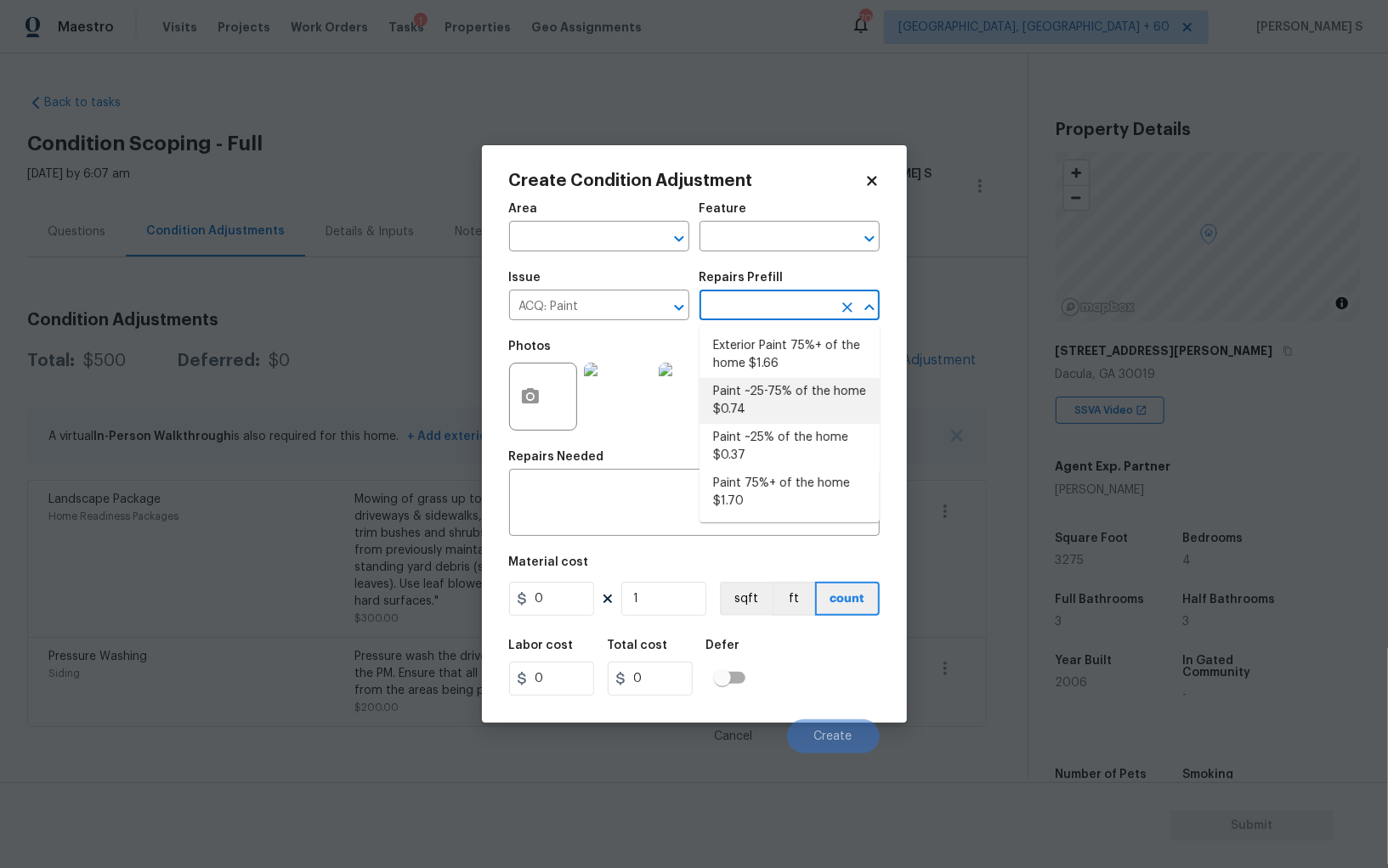
type input "Acquisition"
type textarea "Acquisition Scope: ~25 - 75% of the home needs interior paint"
type input "0.74"
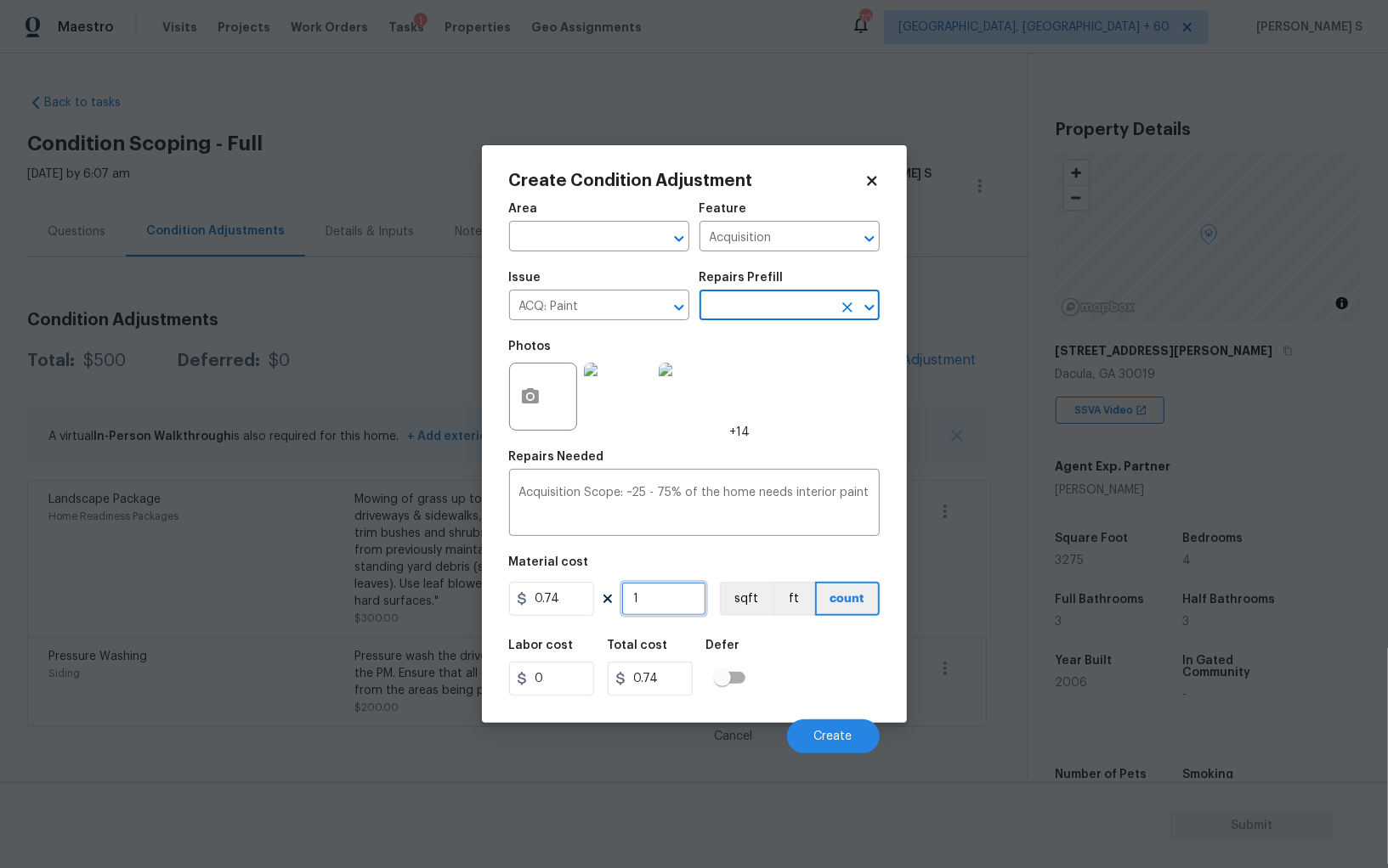
click at [660, 604] on input "1" at bounding box center [664, 598] width 85 height 34
type input "3"
type input "2.22"
type input "32"
type input "23.68"
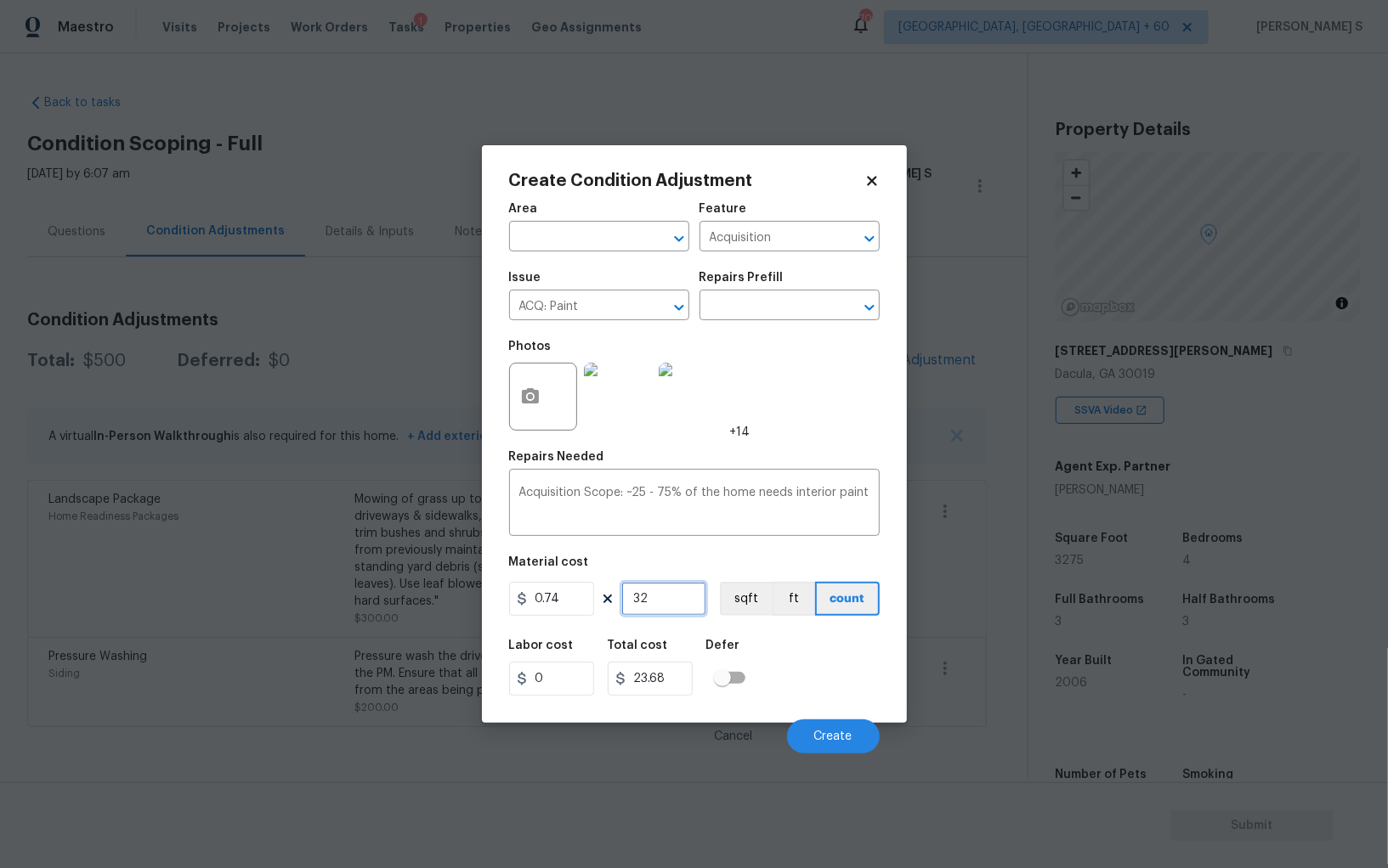
type input "327"
type input "241.98"
type input "3275"
type input "2423.5"
type input "3275"
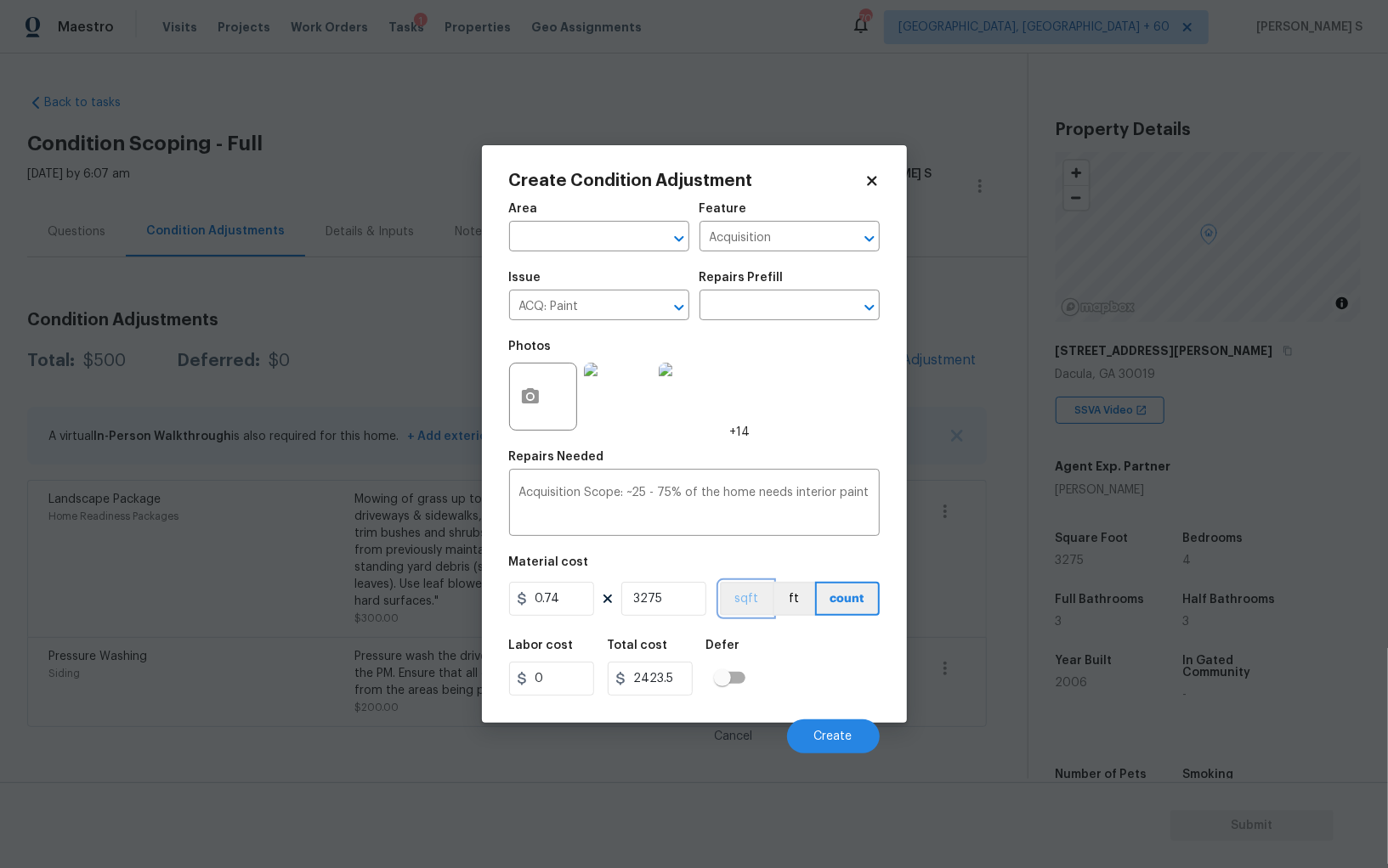
click at [735, 602] on button "sqft" at bounding box center [746, 598] width 52 height 34
click at [784, 651] on div "Labor cost 0 Total cost 2423.5 Defer" at bounding box center [694, 667] width 370 height 76
click at [862, 733] on button "Create" at bounding box center [834, 737] width 93 height 34
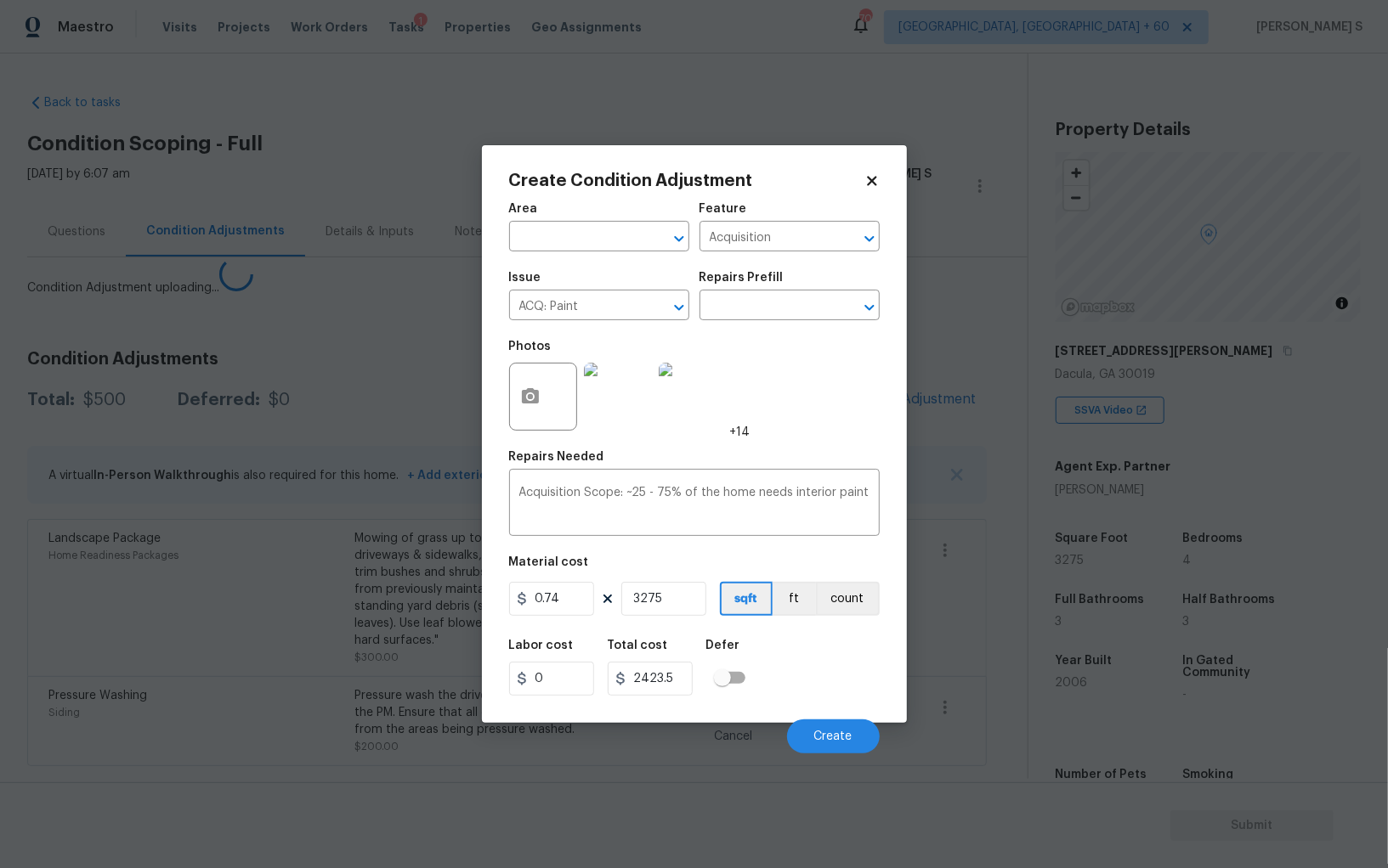
click at [373, 559] on body "Maestro Visits Projects Work Orders Tasks 1 Properties Geo Assignments 709 Albu…" at bounding box center [694, 434] width 1388 height 868
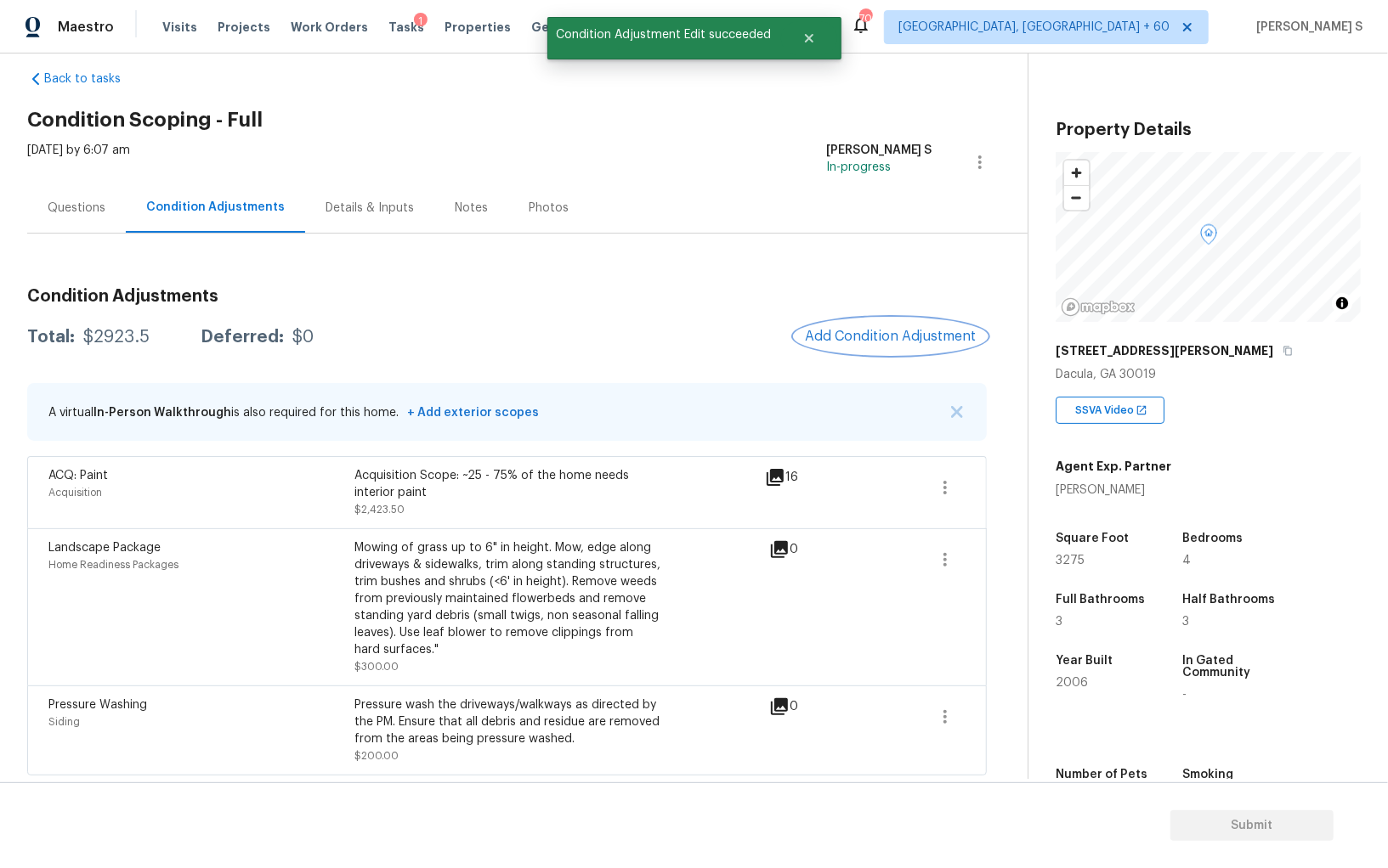
scroll to position [0, 0]
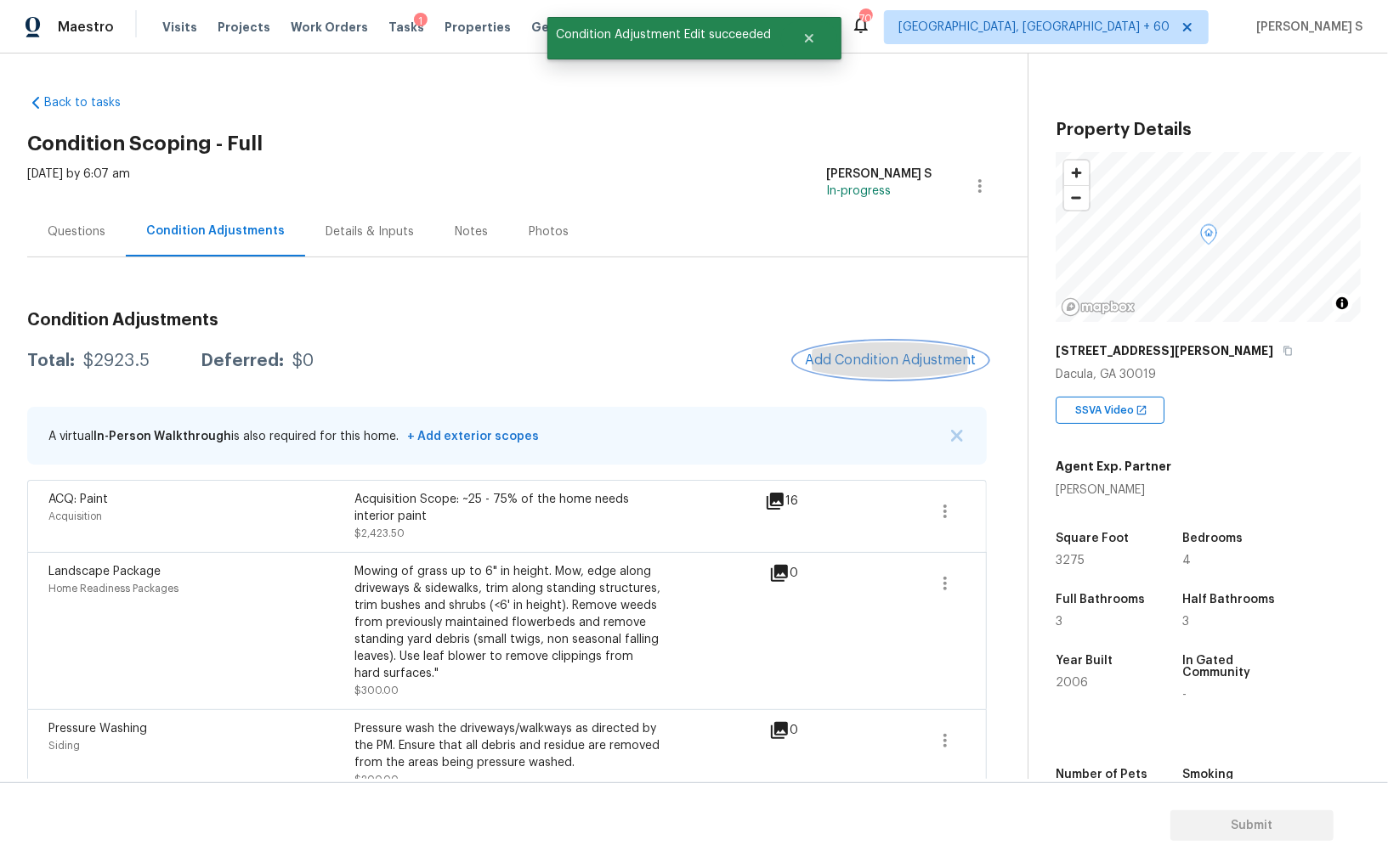
click at [855, 361] on span "Add Condition Adjustment" at bounding box center [891, 359] width 172 height 15
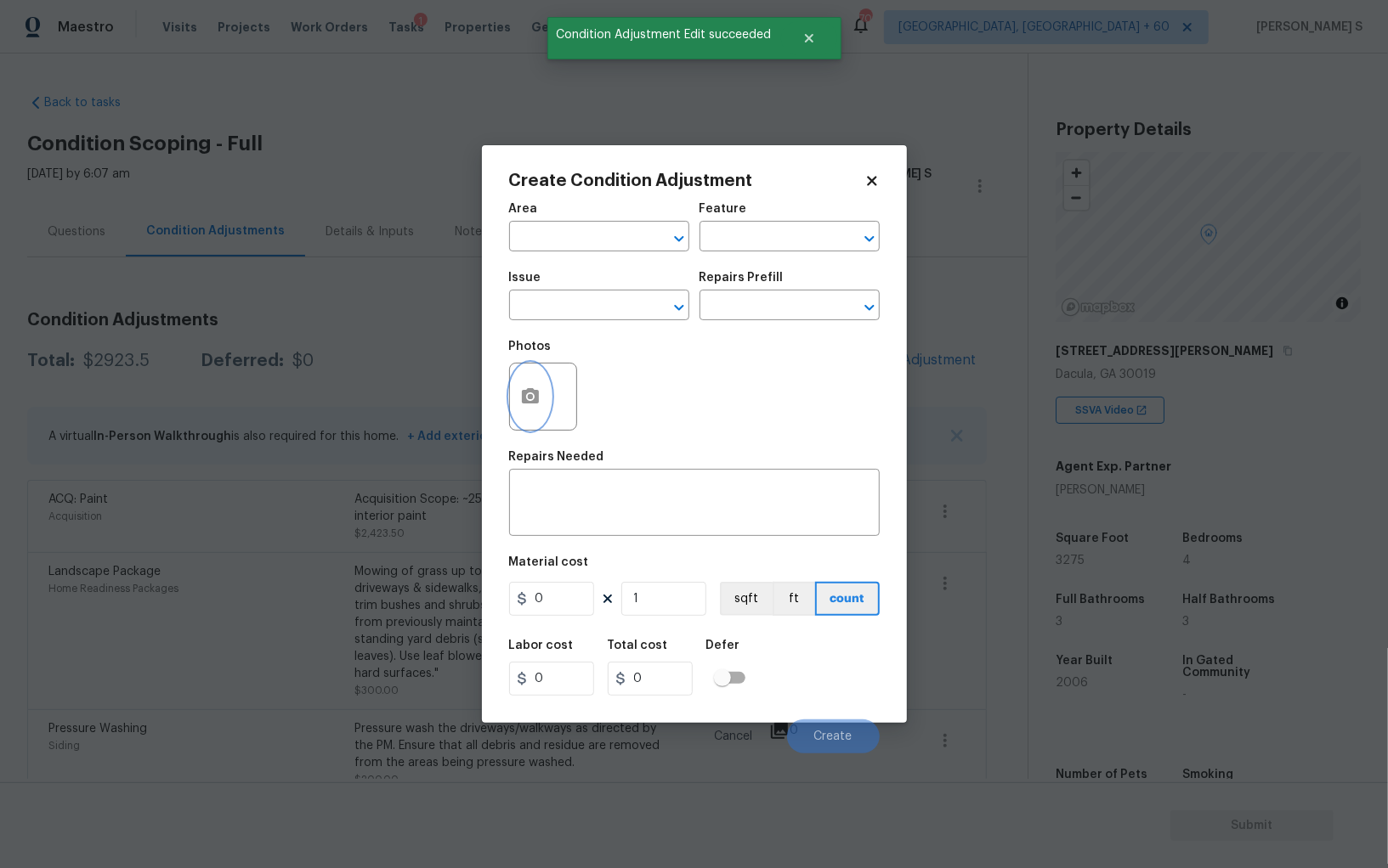
click at [524, 400] on icon "button" at bounding box center [530, 395] width 17 height 15
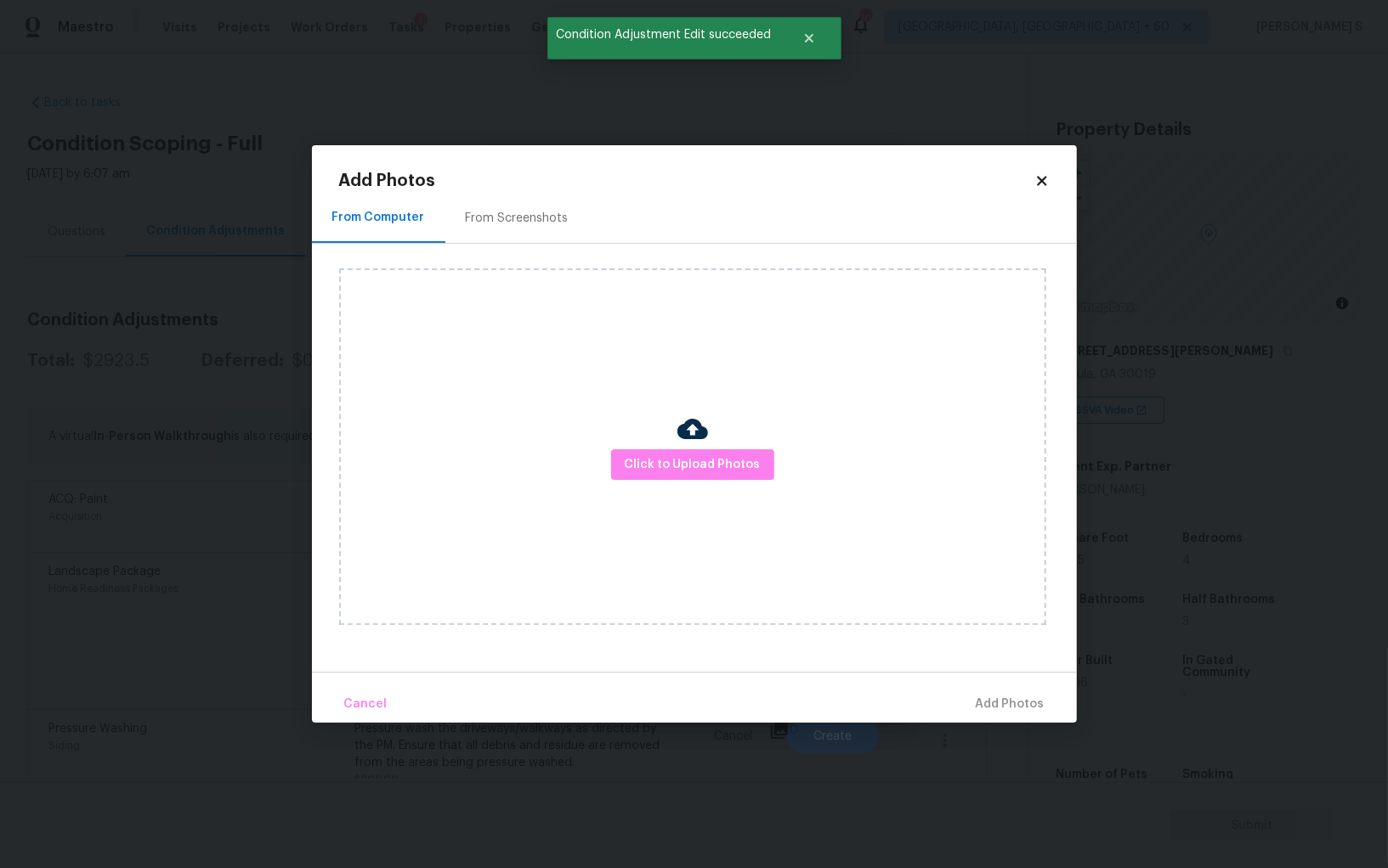
click at [531, 227] on div "From Screenshots" at bounding box center [517, 217] width 143 height 50
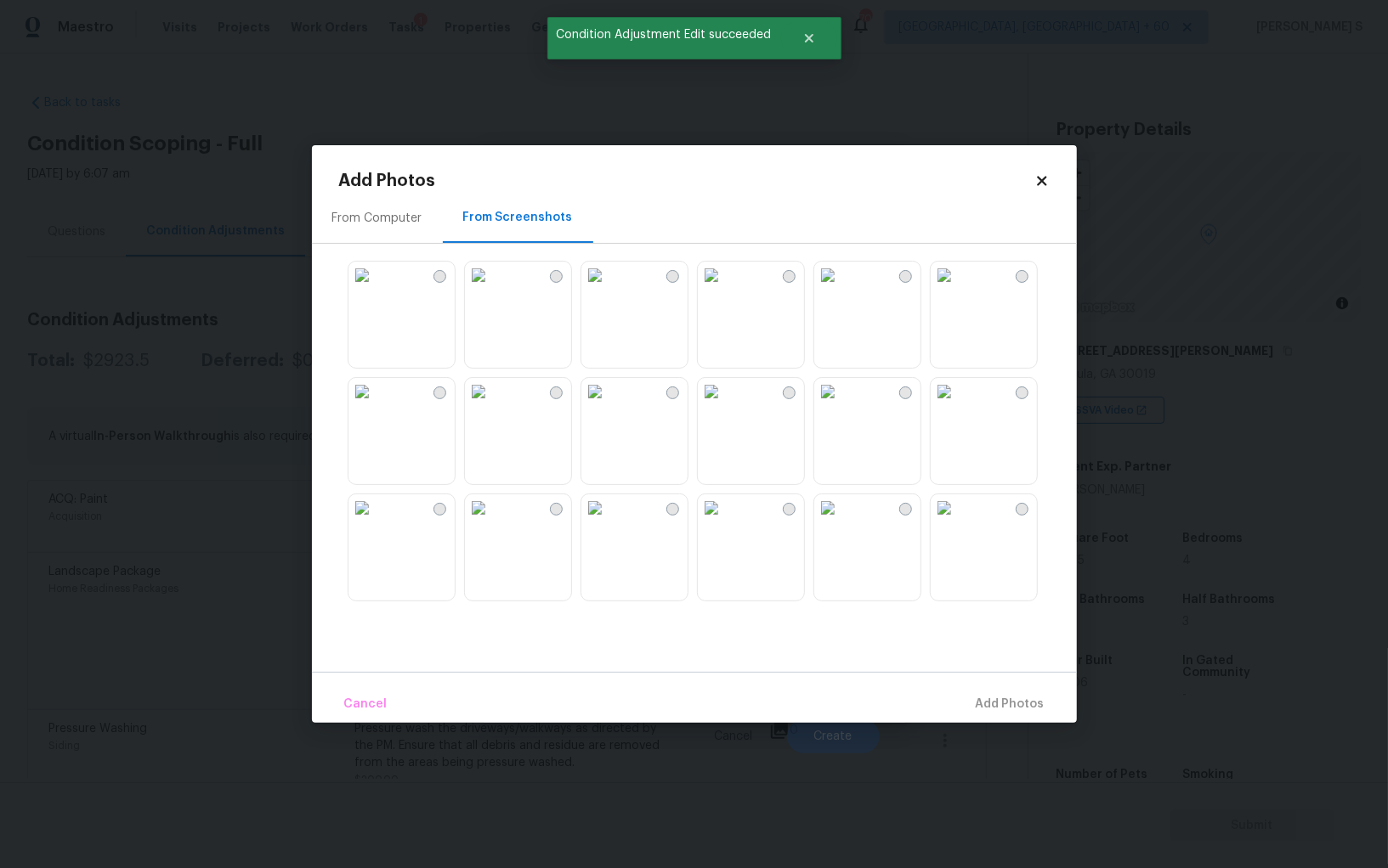
click at [609, 288] on img at bounding box center [595, 276] width 28 height 28
click at [725, 288] on img at bounding box center [711, 276] width 28 height 28
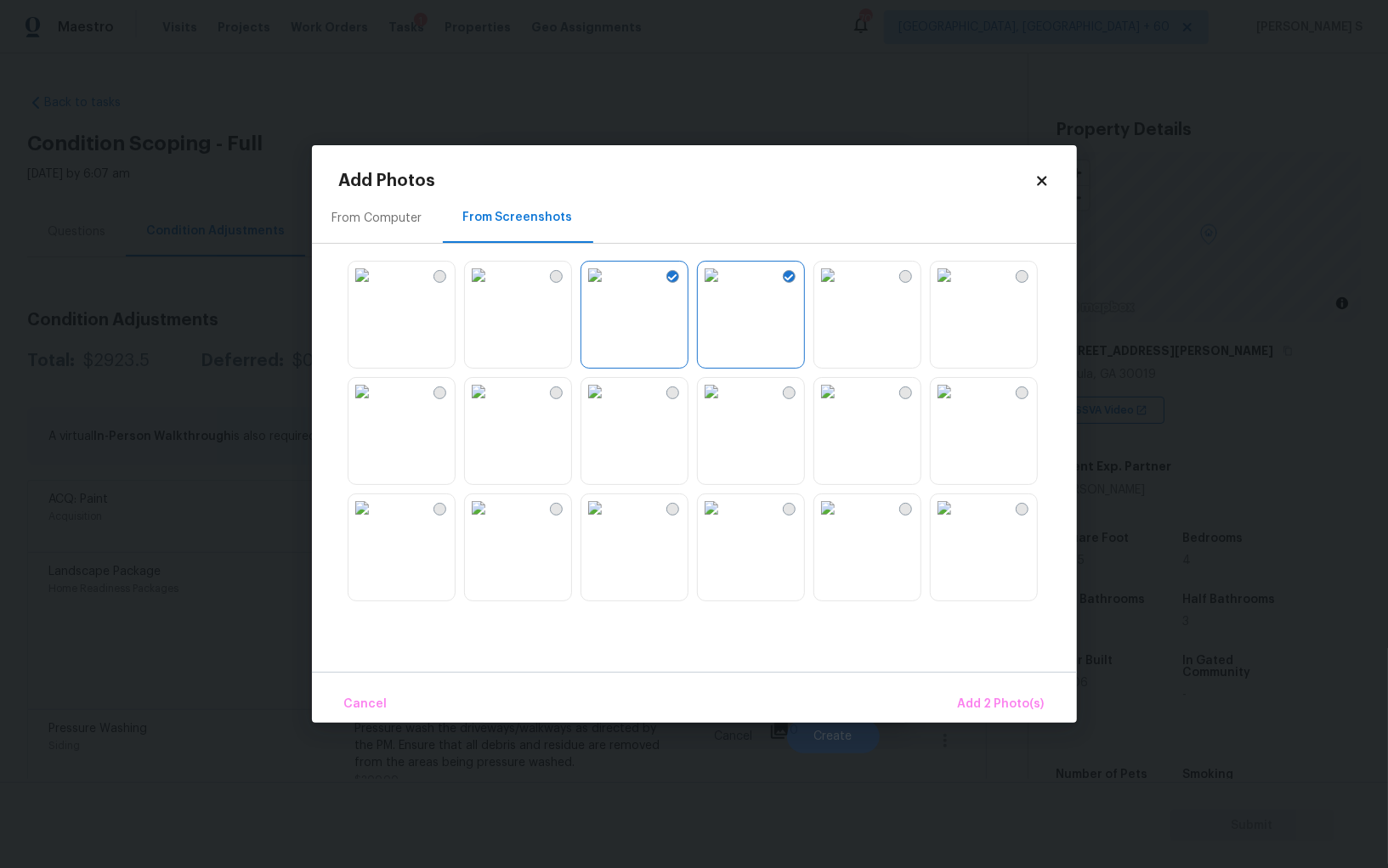
click at [722, 521] on img at bounding box center [711, 509] width 28 height 28
click at [609, 521] on img at bounding box center [595, 509] width 28 height 28
click at [455, 558] on div at bounding box center [707, 430] width 738 height 356
click at [491, 521] on img at bounding box center [479, 509] width 28 height 28
click at [375, 521] on img at bounding box center [363, 509] width 28 height 28
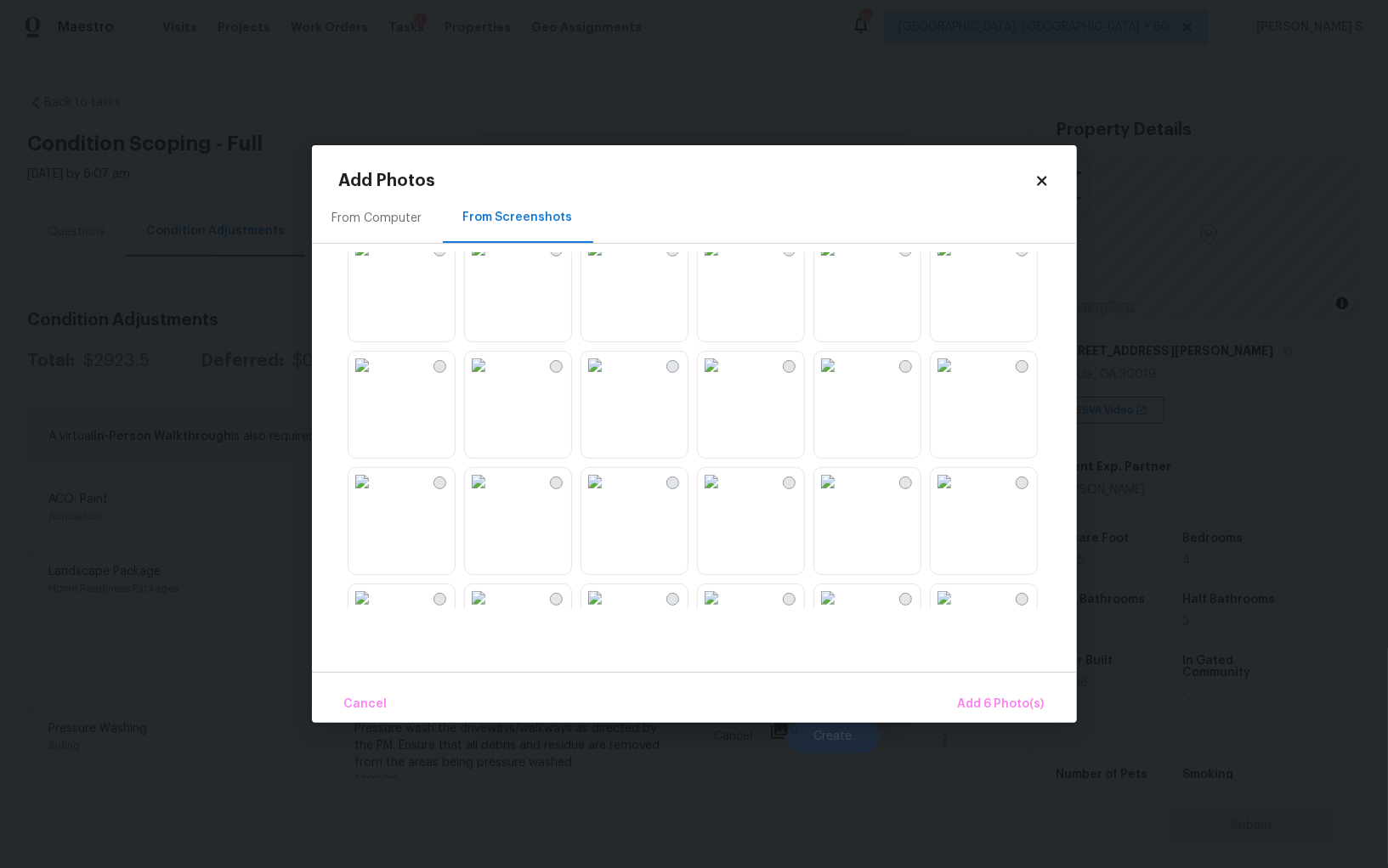
scroll to position [850, 0]
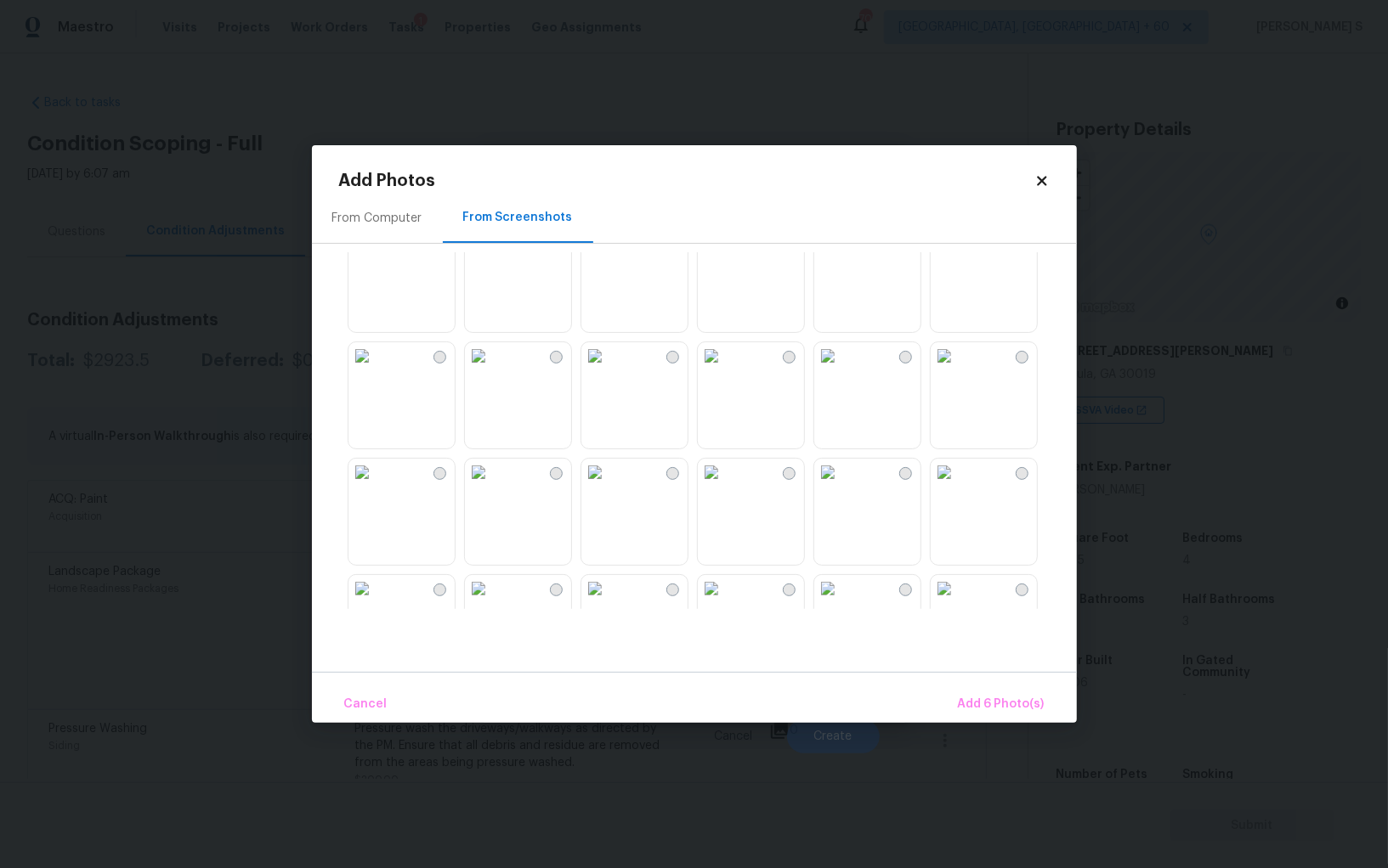
click at [609, 353] on img at bounding box center [595, 356] width 28 height 28
click at [609, 474] on img at bounding box center [595, 473] width 28 height 28
click at [725, 486] on img at bounding box center [711, 473] width 28 height 28
click at [492, 486] on img at bounding box center [479, 473] width 28 height 28
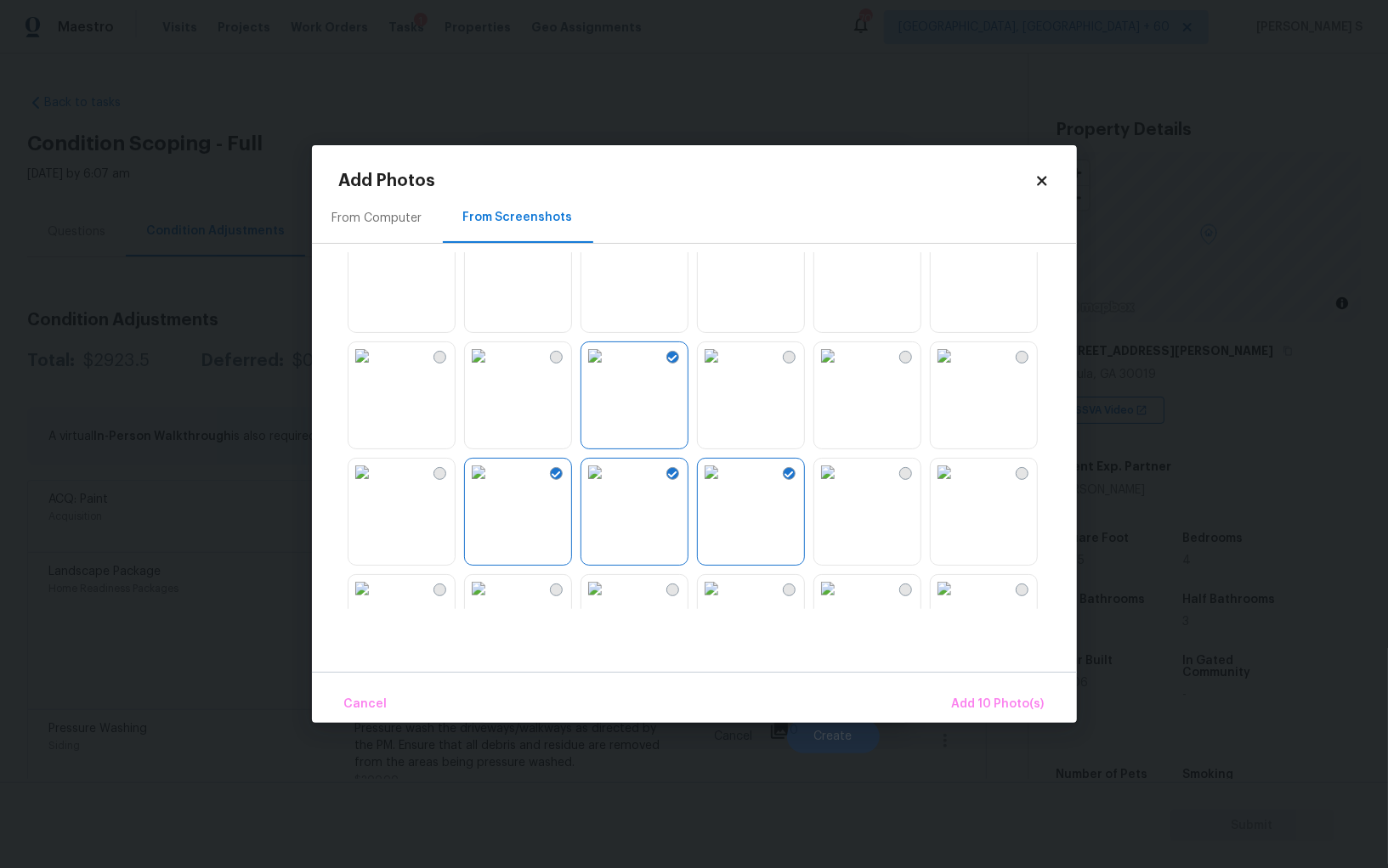
click at [375, 486] on img at bounding box center [363, 473] width 28 height 28
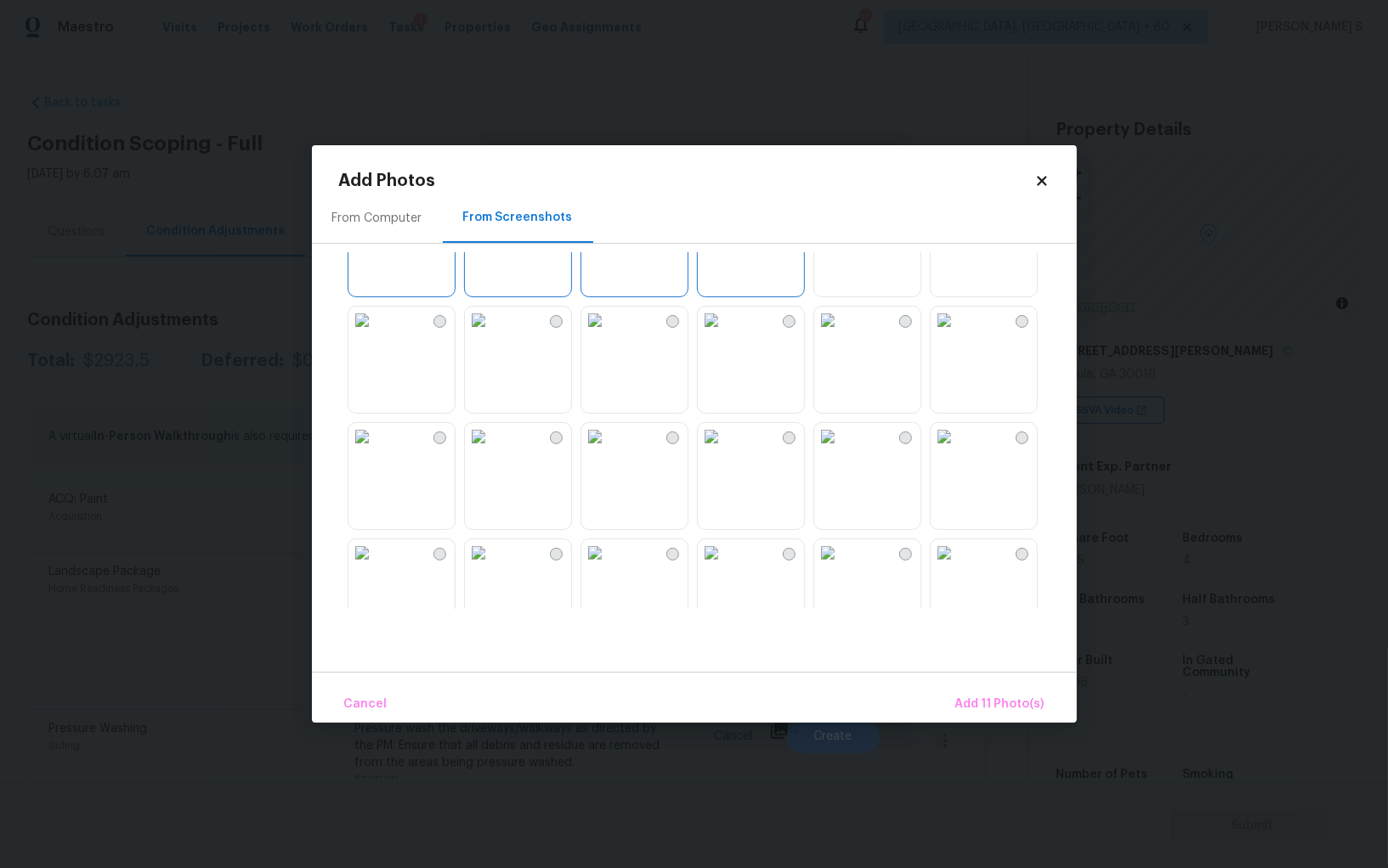
scroll to position [1621, 0]
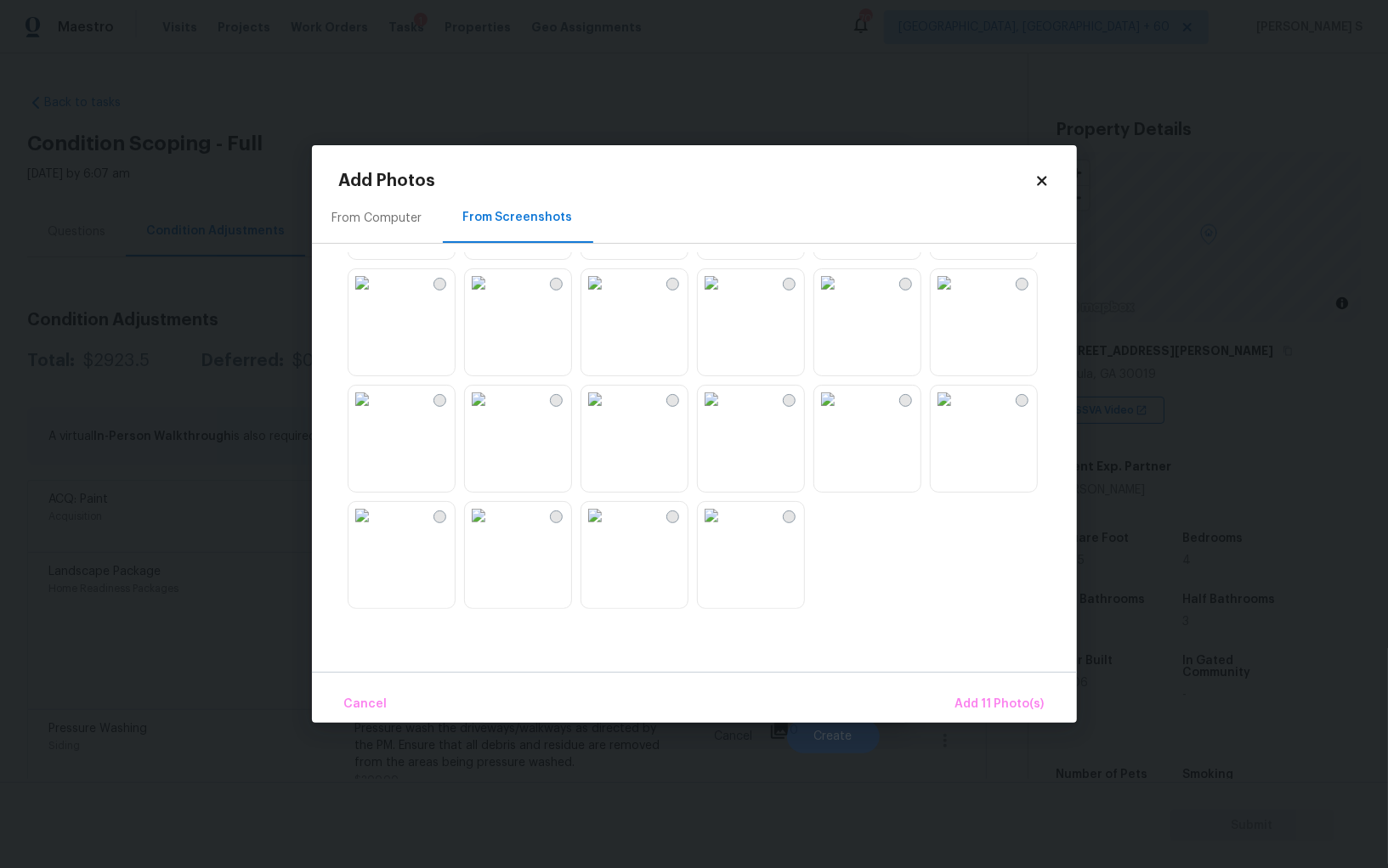
click at [492, 413] on img at bounding box center [479, 400] width 28 height 28
click at [375, 413] on img at bounding box center [363, 400] width 28 height 28
click at [375, 296] on img at bounding box center [363, 283] width 28 height 28
click at [375, 529] on img at bounding box center [363, 515] width 28 height 28
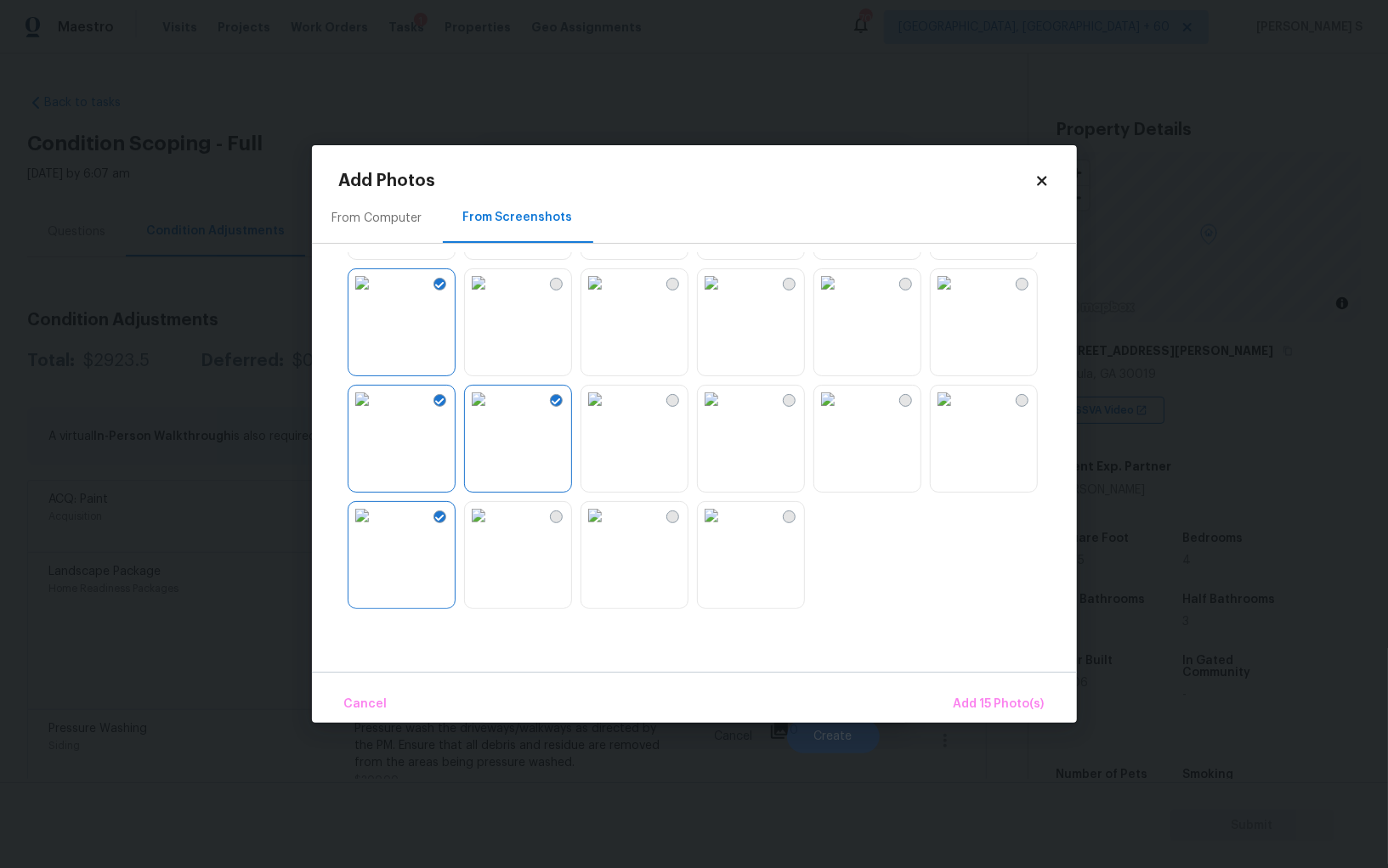
click at [492, 529] on img at bounding box center [479, 515] width 28 height 28
click at [725, 529] on img at bounding box center [711, 515] width 28 height 28
click at [609, 529] on img at bounding box center [595, 515] width 28 height 28
click at [492, 529] on img at bounding box center [479, 515] width 28 height 28
click at [1015, 701] on span "Add 17 Photo(s)" at bounding box center [998, 705] width 92 height 22
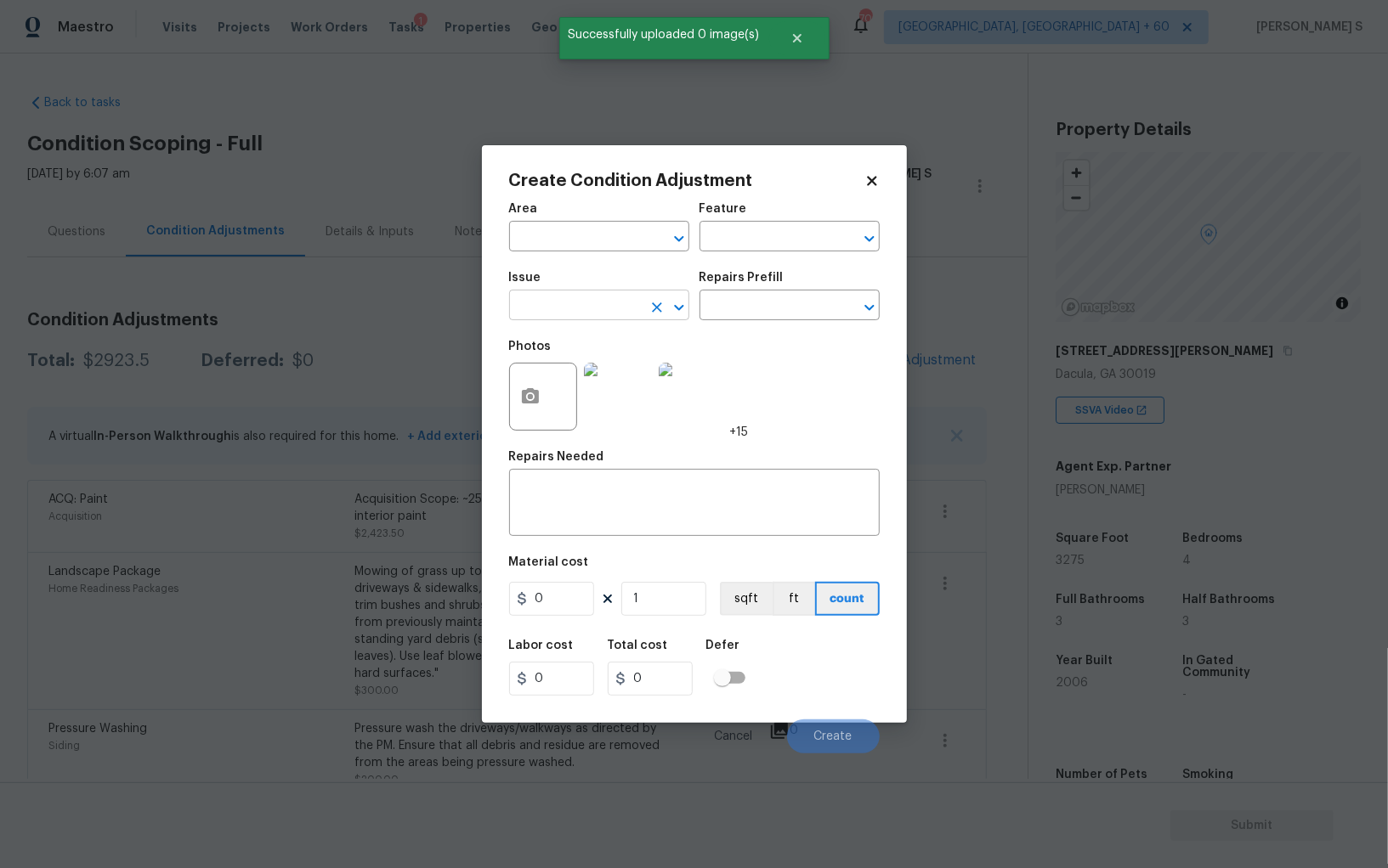
click at [600, 316] on input "text" at bounding box center [575, 307] width 132 height 27
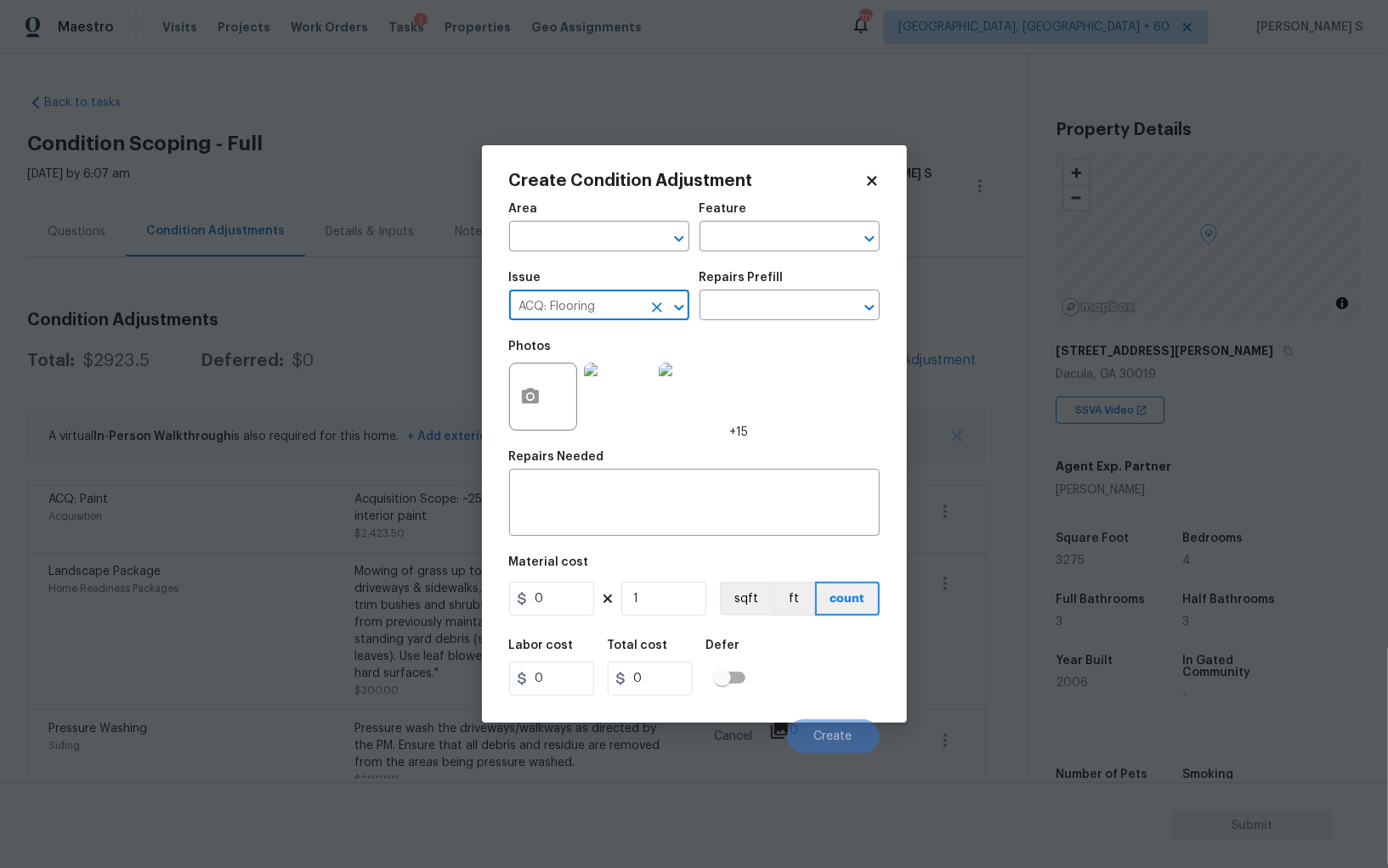
type input "ACQ: Flooring"
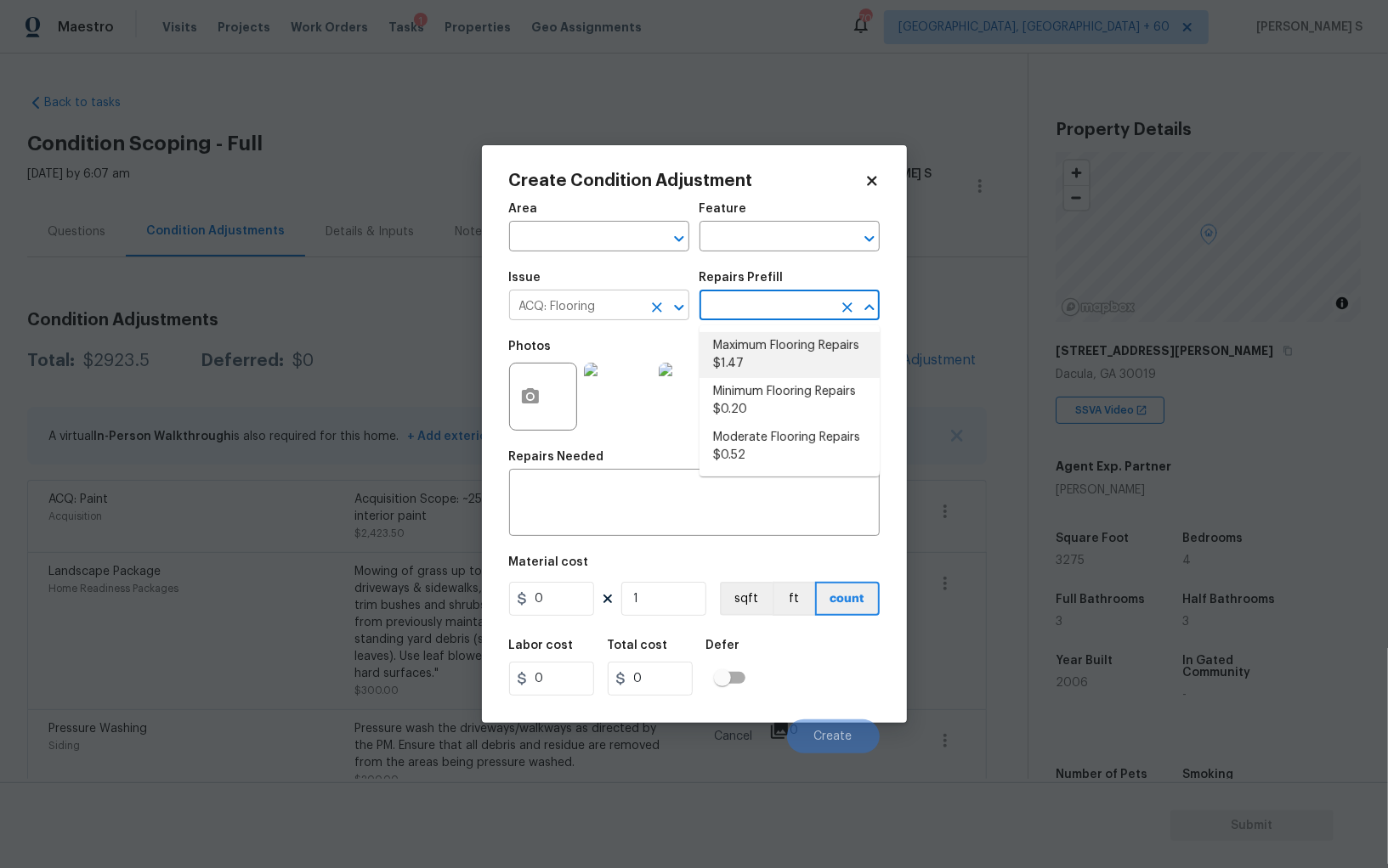
type input "Acquisition"
type textarea "Acquisition Scope: Maximum flooring repairs"
type input "1.47"
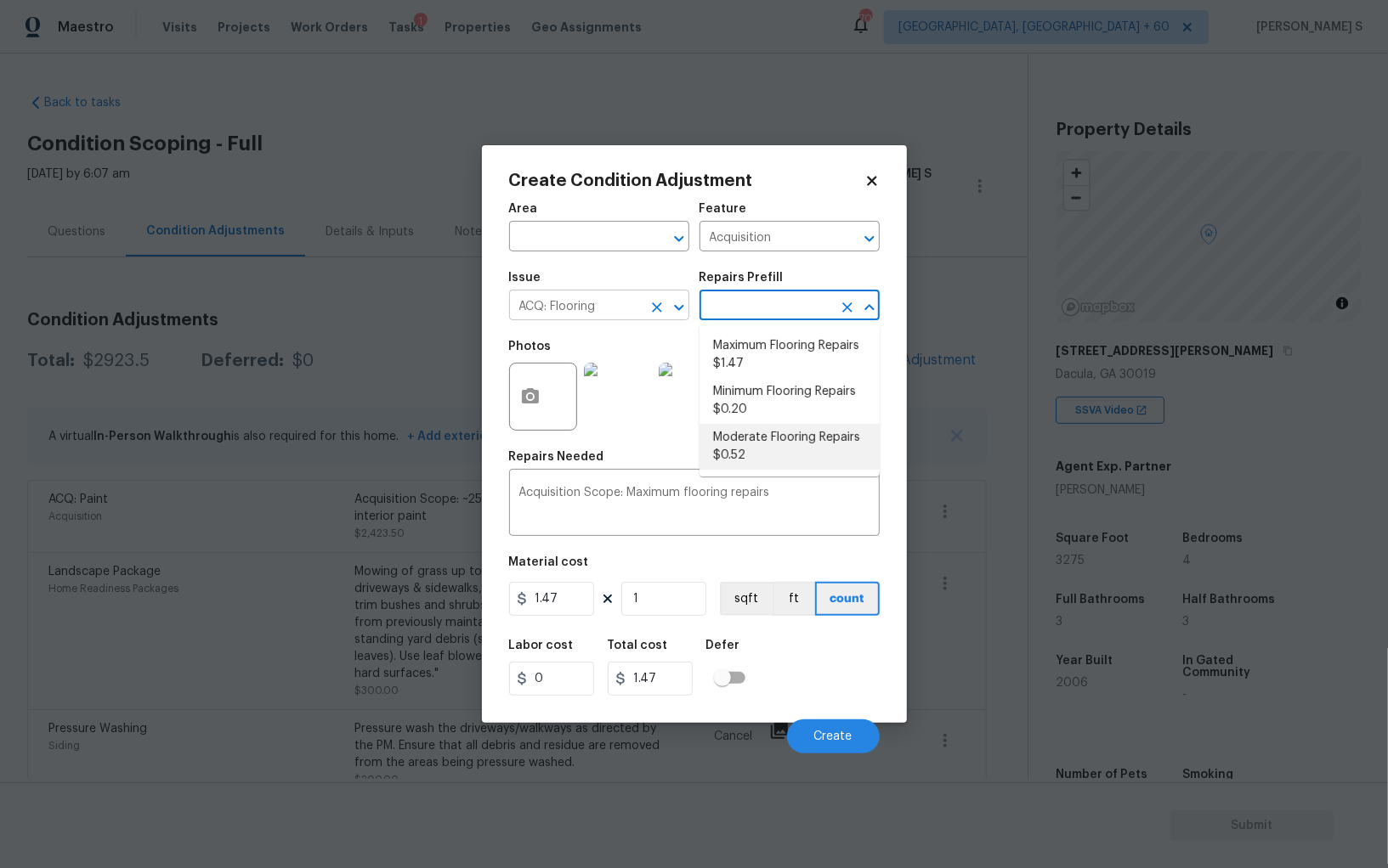
type textarea "Acquisition Scope: Moderate flooring repairs"
type input "0.52"
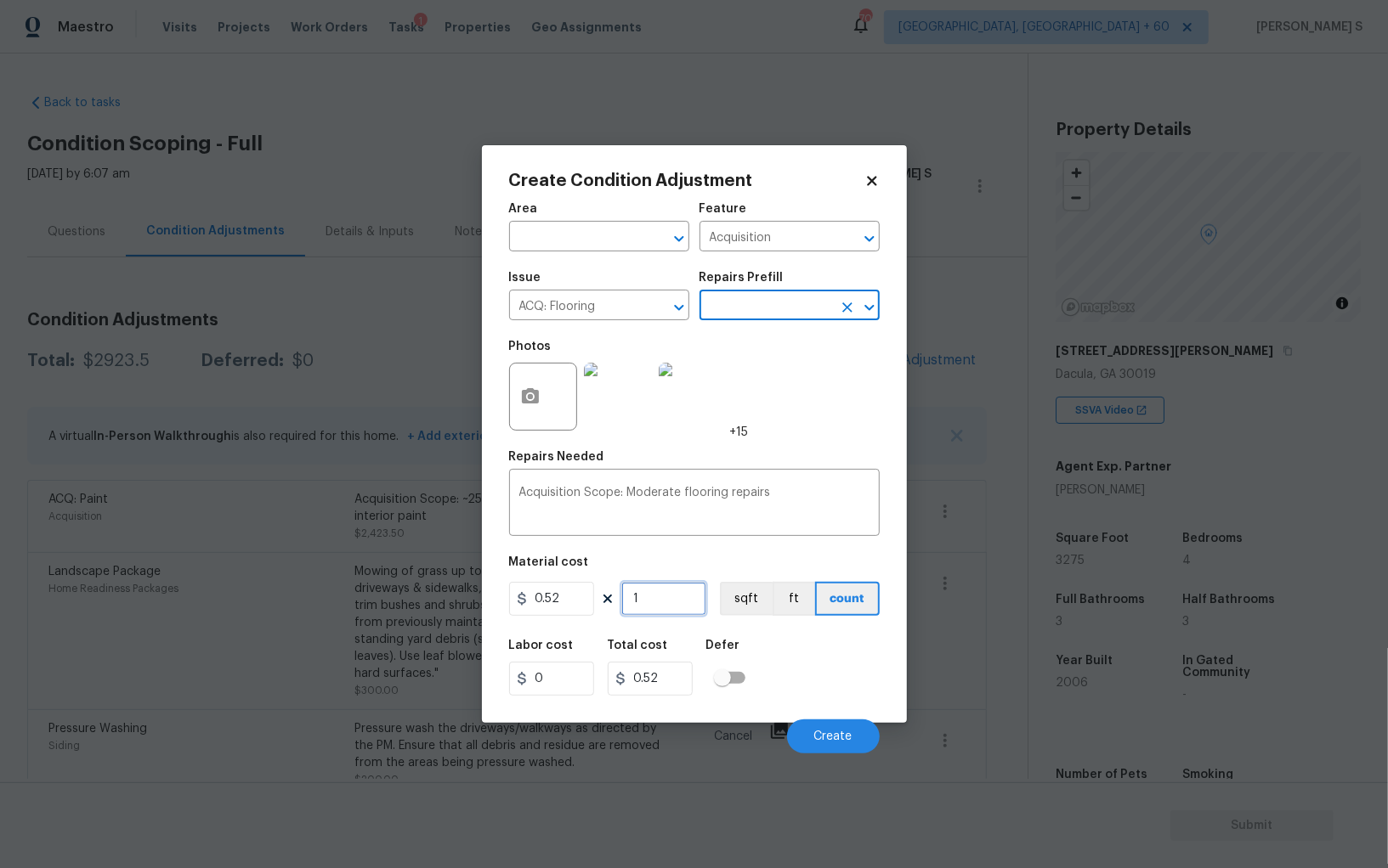
click at [660, 603] on input "1" at bounding box center [664, 598] width 85 height 34
paste input "3275"
type input "3275"
type input "1703"
type input "3275"
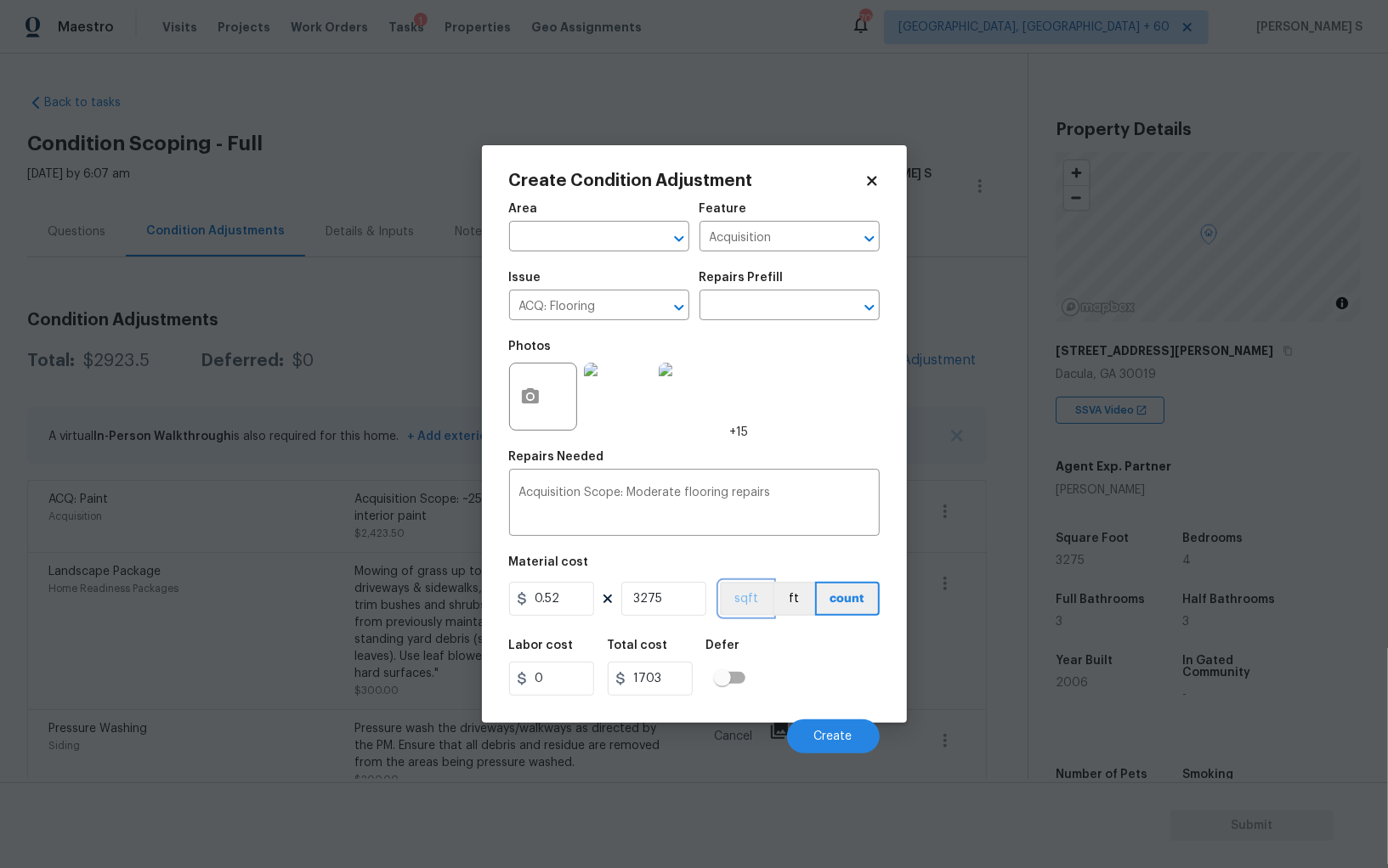
click at [748, 602] on button "sqft" at bounding box center [746, 598] width 52 height 34
click at [782, 699] on div "Labor cost 0 Total cost 1703 Defer" at bounding box center [694, 667] width 370 height 76
click at [816, 735] on span "Create" at bounding box center [833, 737] width 39 height 13
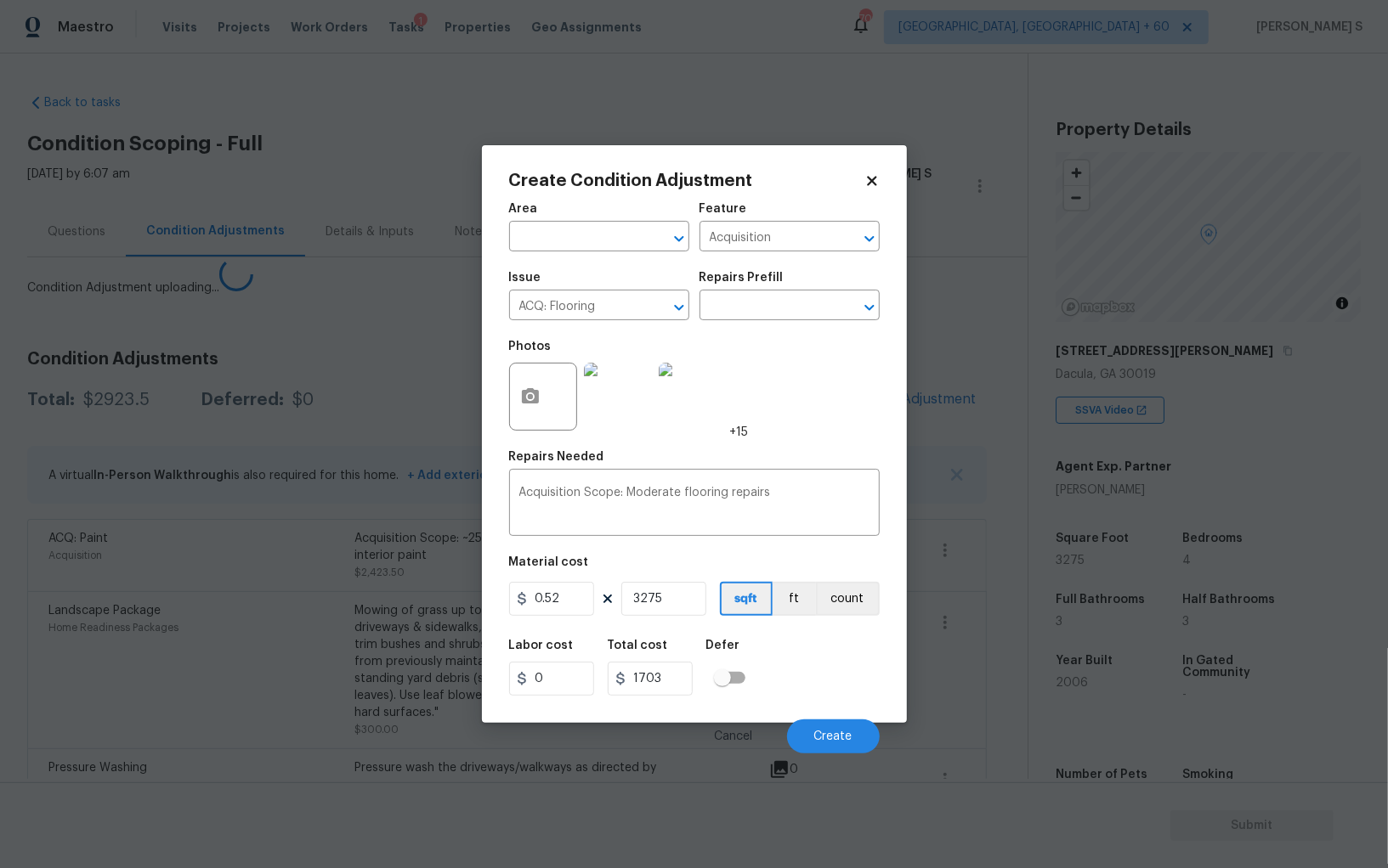
click at [259, 681] on body "Maestro Visits Projects Work Orders Tasks 1 Properties Geo Assignments 709 Albu…" at bounding box center [694, 434] width 1388 height 868
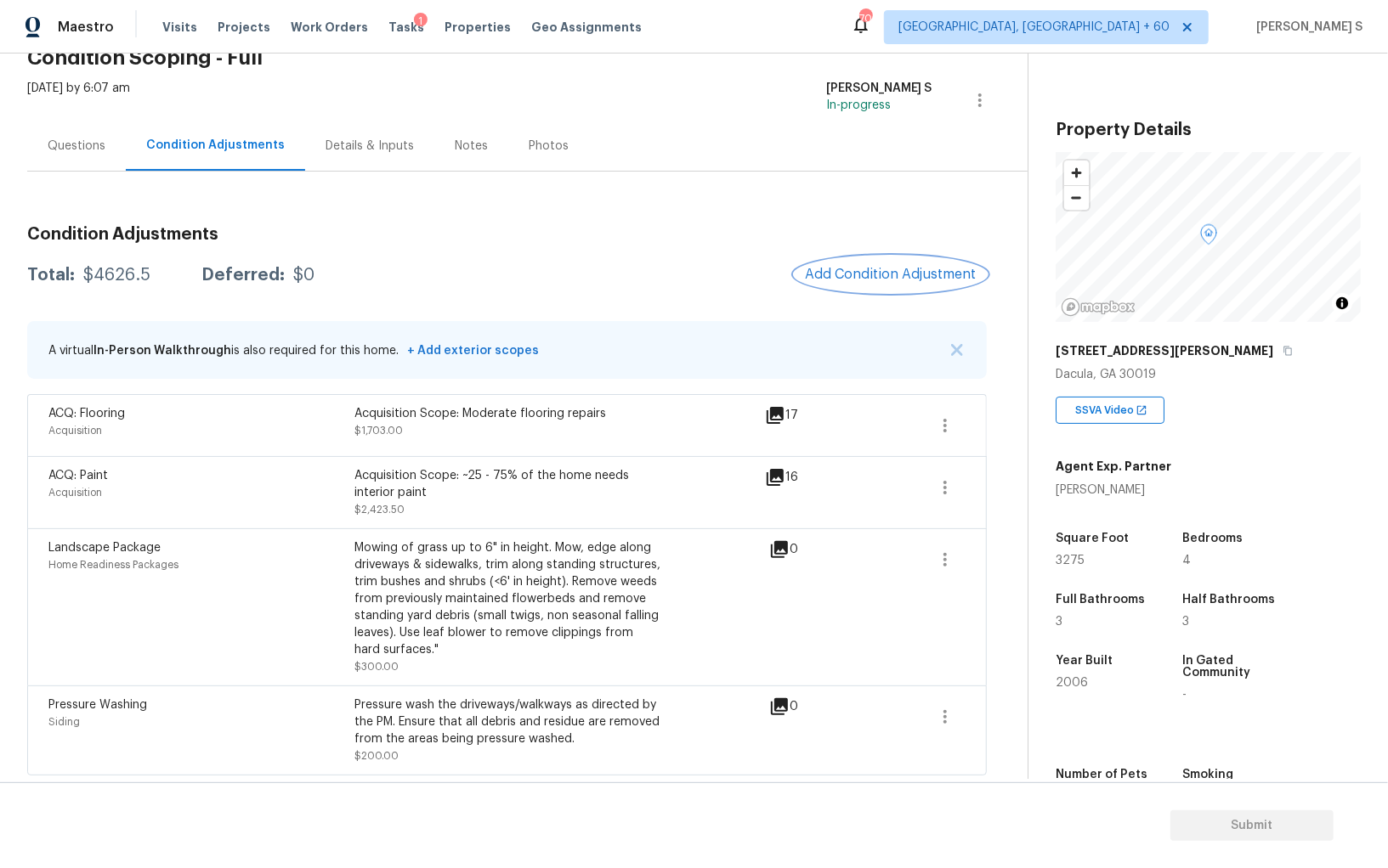
scroll to position [0, 0]
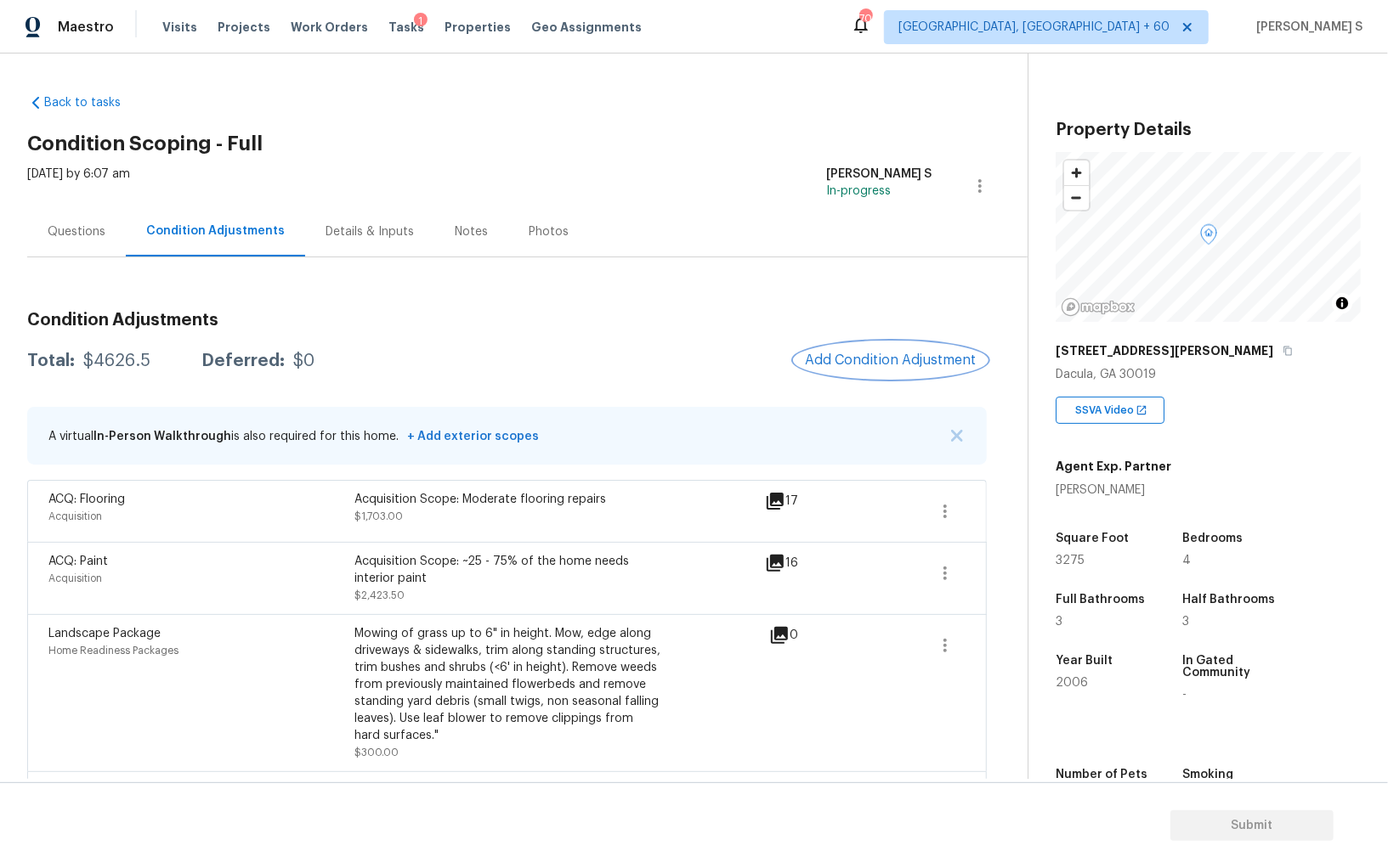
click at [860, 362] on span "Add Condition Adjustment" at bounding box center [891, 359] width 172 height 15
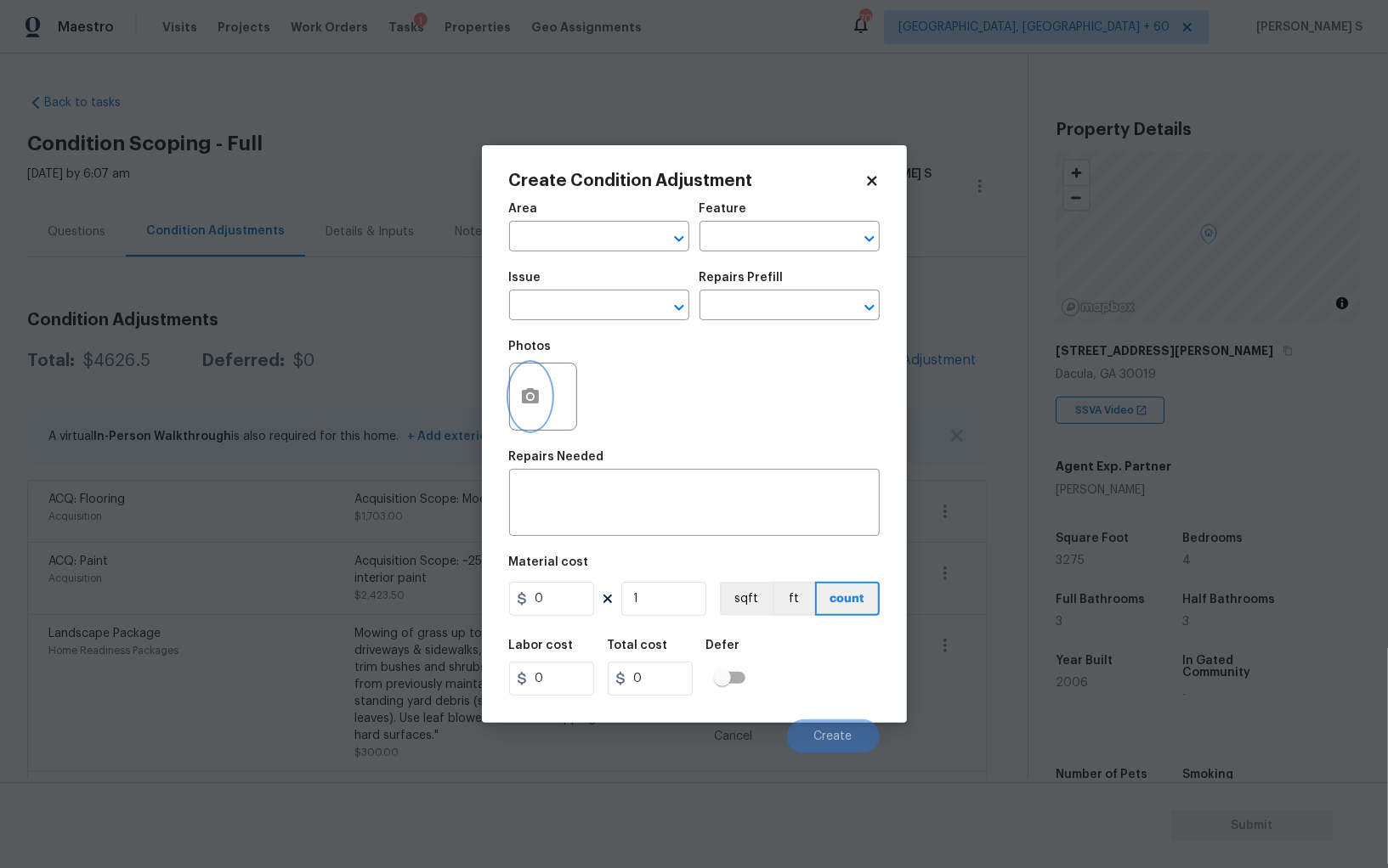
click at [512, 390] on button "button" at bounding box center [530, 396] width 41 height 66
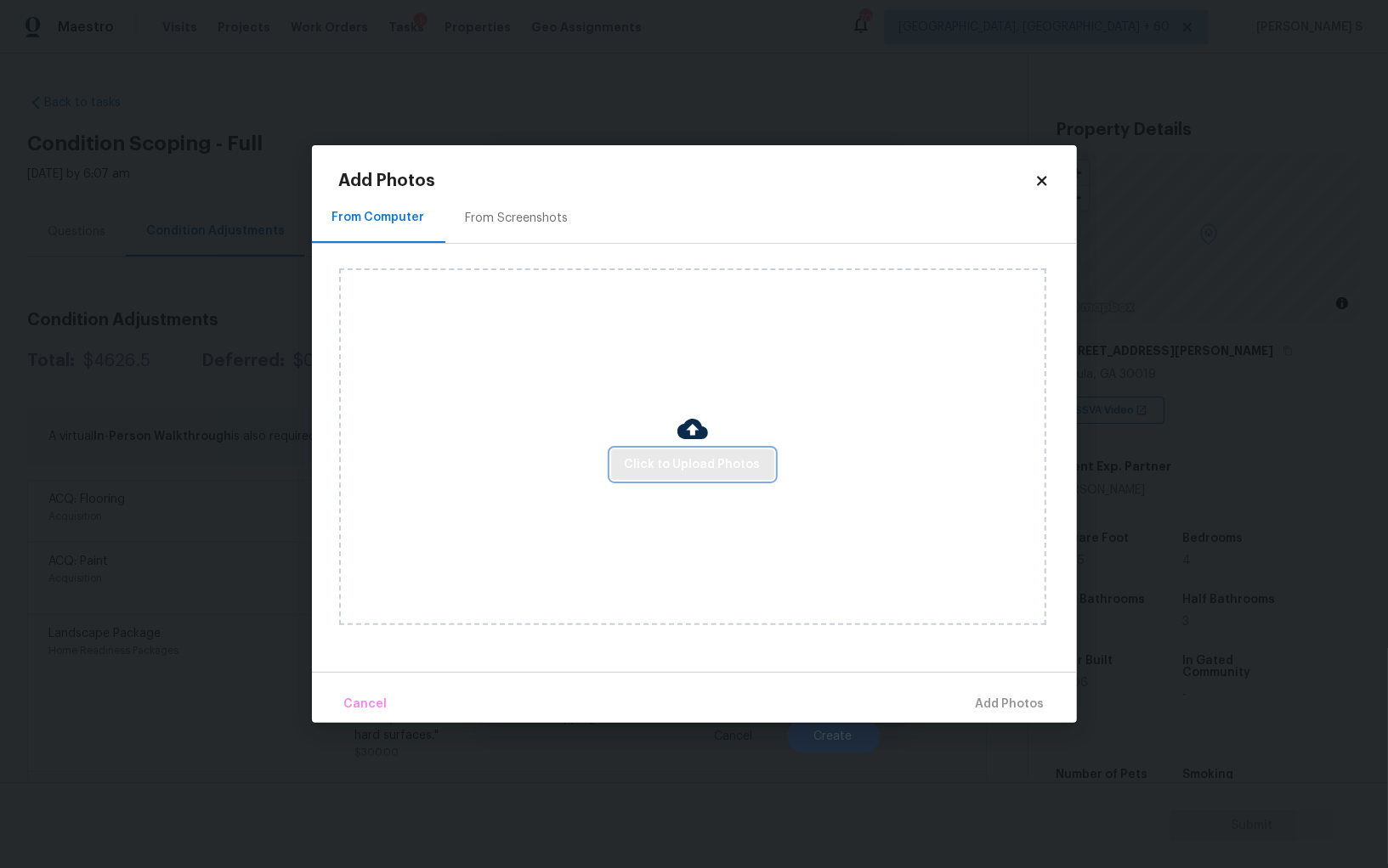
click at [745, 461] on span "Click to Upload Photos" at bounding box center [693, 465] width 136 height 22
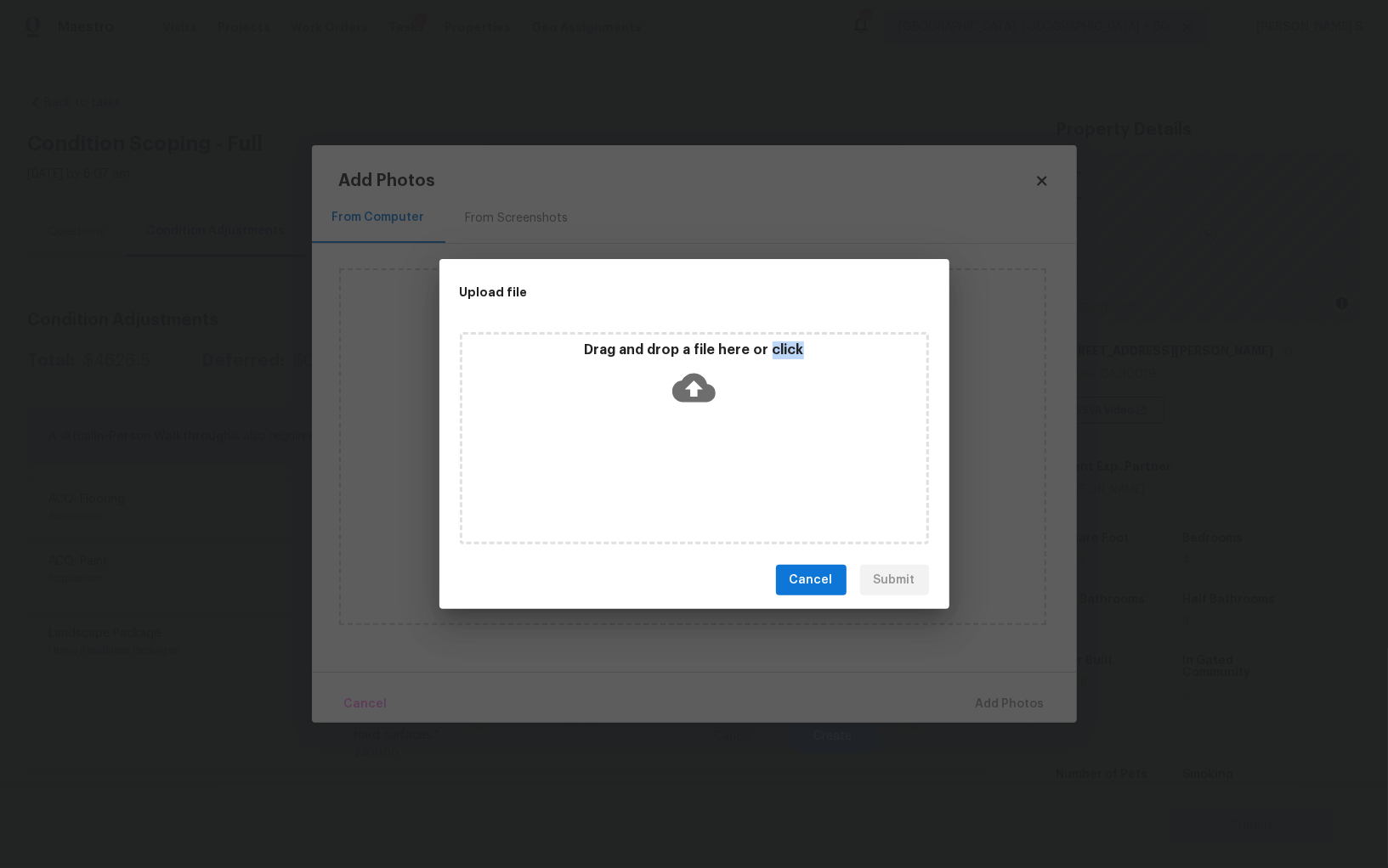
click at [745, 461] on div "Drag and drop a file here or click" at bounding box center [694, 437] width 469 height 212
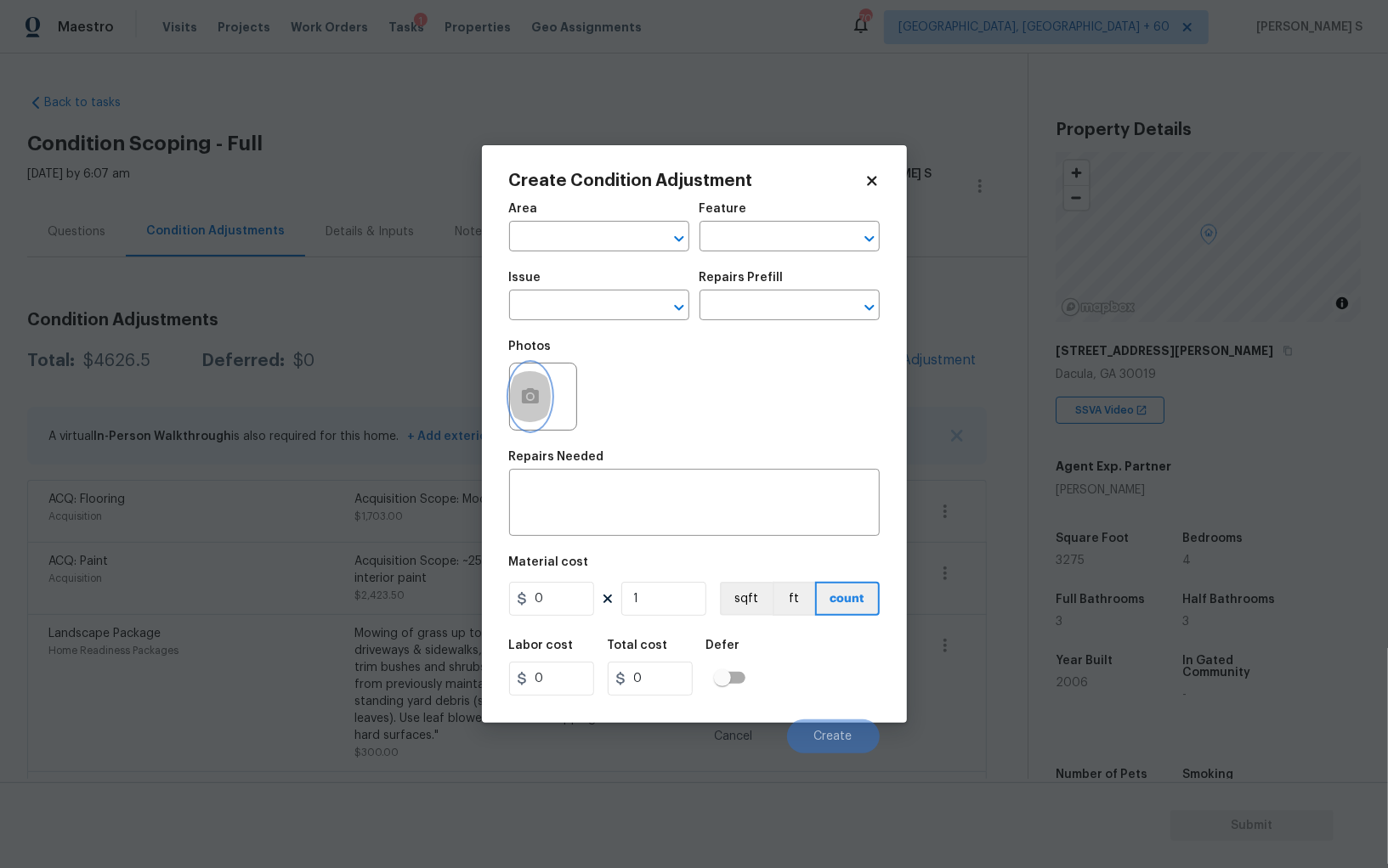
click at [545, 391] on button "button" at bounding box center [530, 396] width 41 height 66
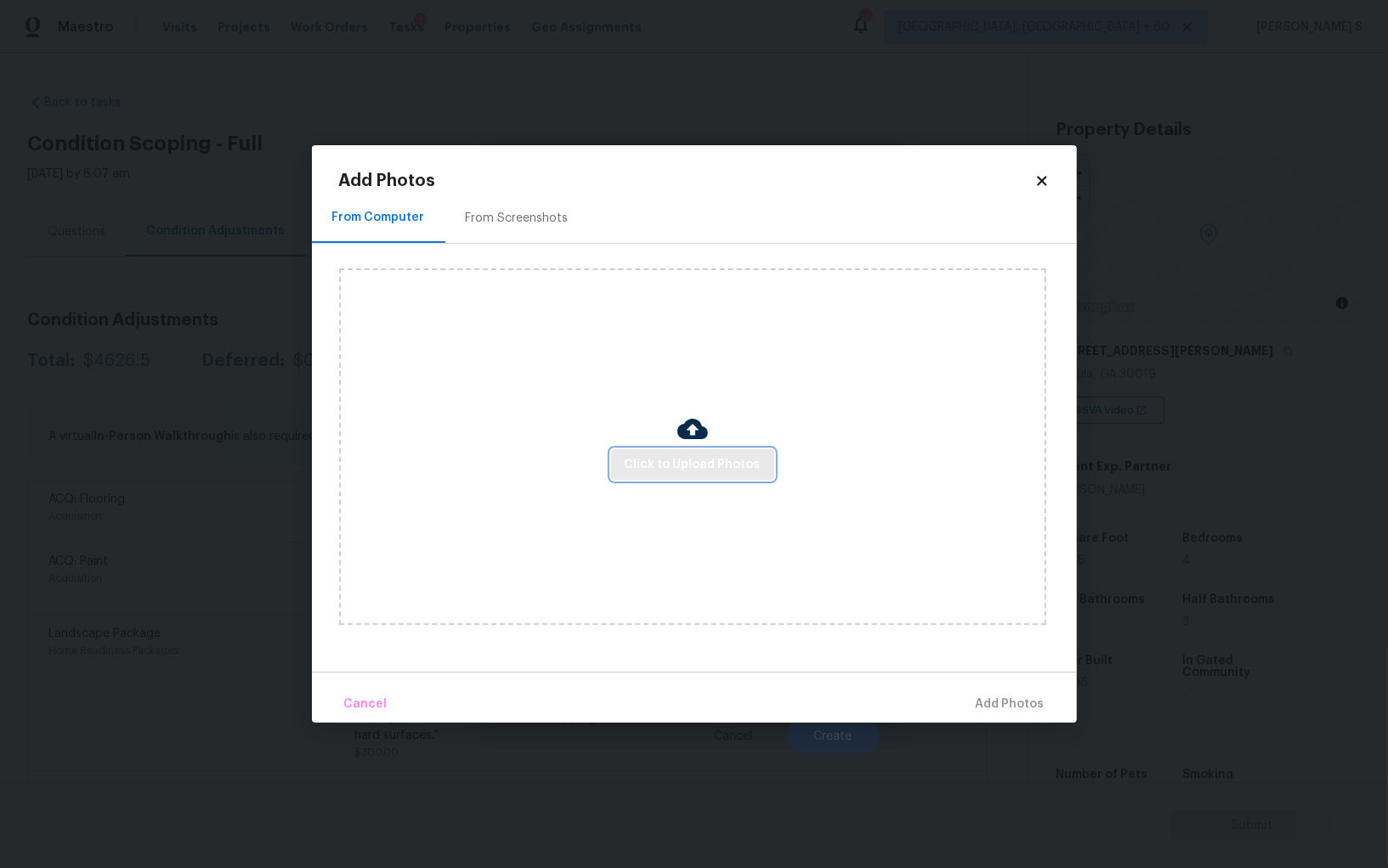
click at [699, 454] on span "Click to Upload Photos" at bounding box center [693, 465] width 136 height 22
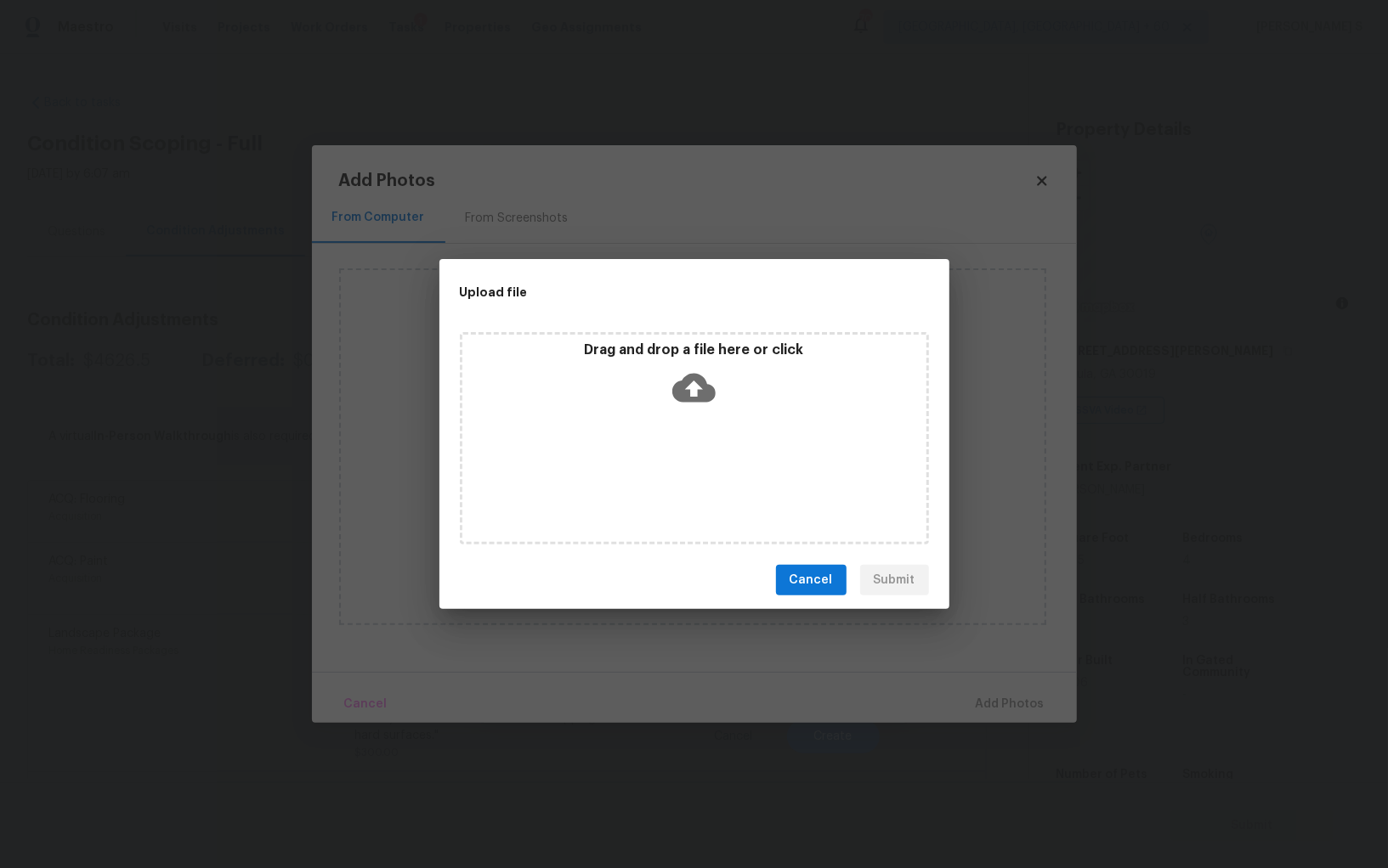
click at [699, 454] on div "Drag and drop a file here or click" at bounding box center [694, 437] width 469 height 212
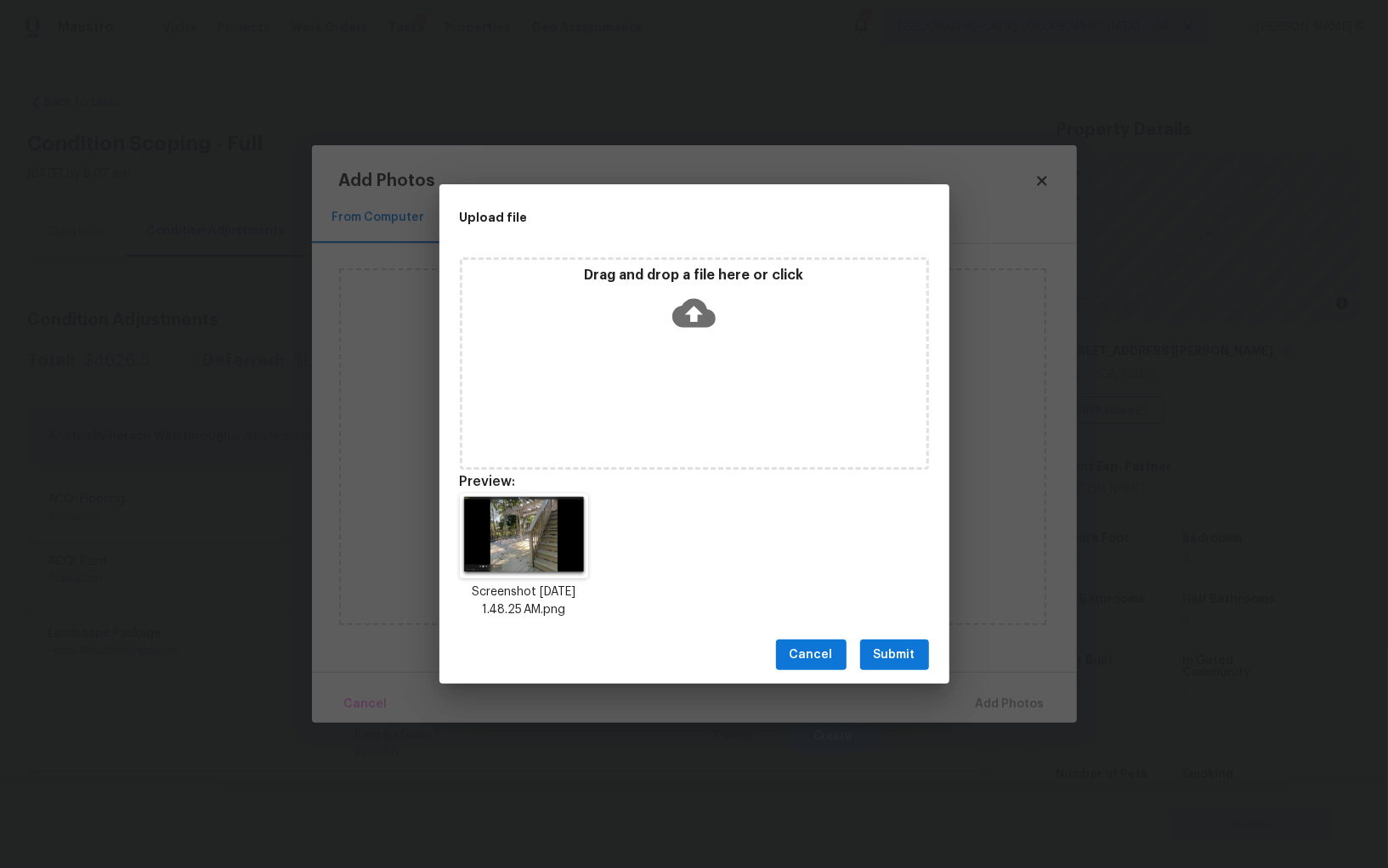
click at [915, 641] on button "Submit" at bounding box center [895, 656] width 69 height 32
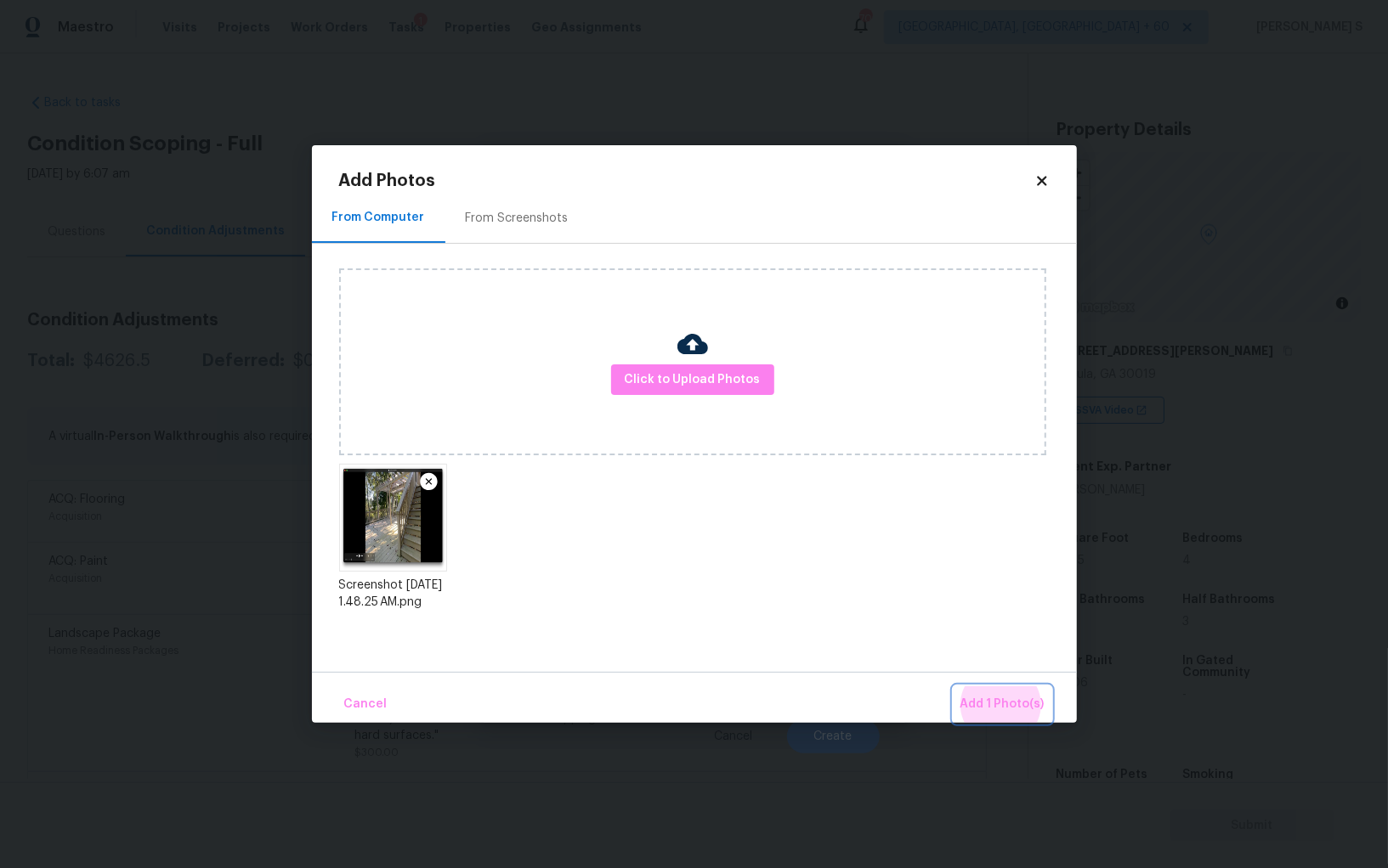
click at [953, 686] on button "Add 1 Photo(s)" at bounding box center [1002, 704] width 98 height 37
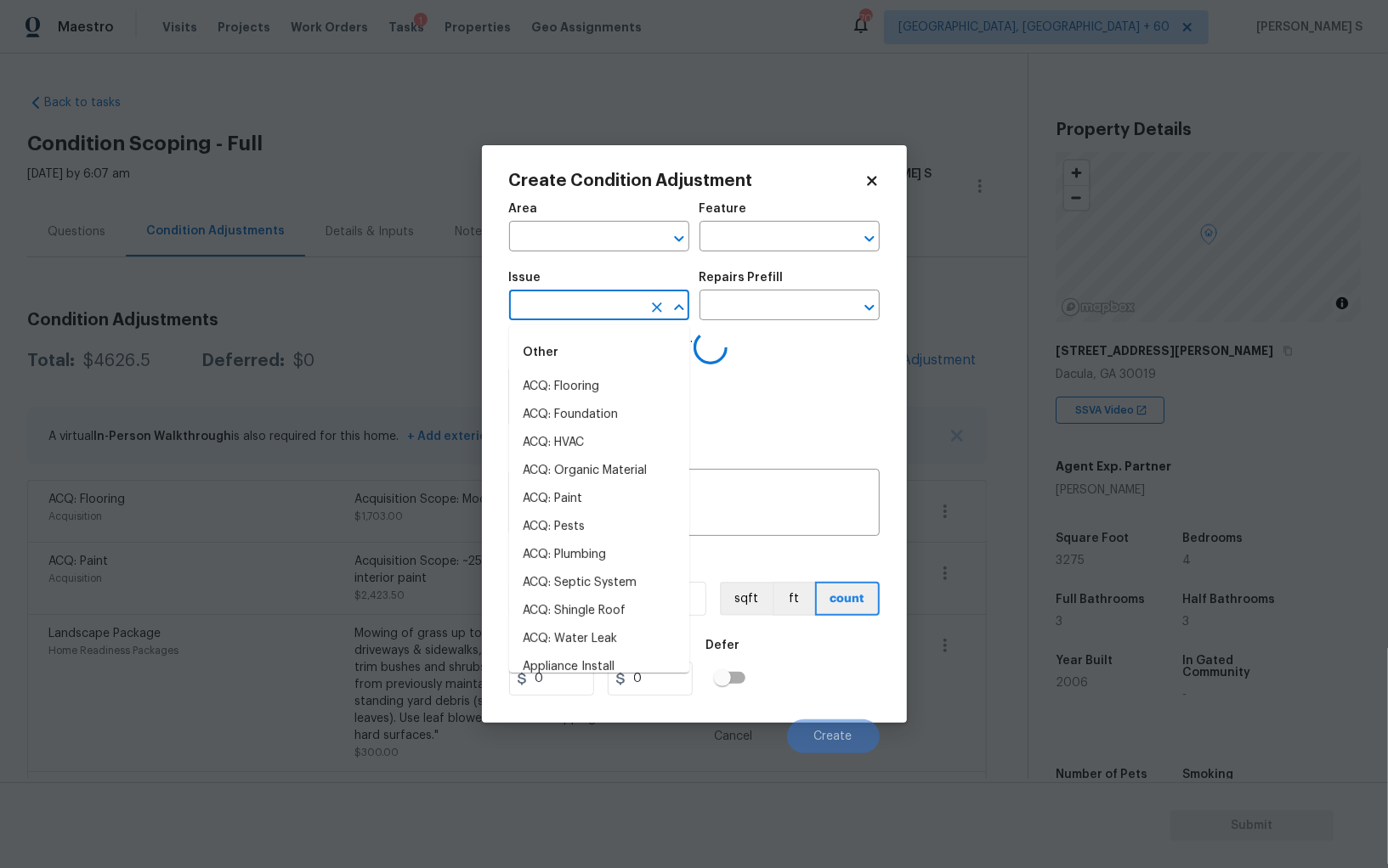
click at [596, 301] on input "text" at bounding box center [575, 307] width 132 height 27
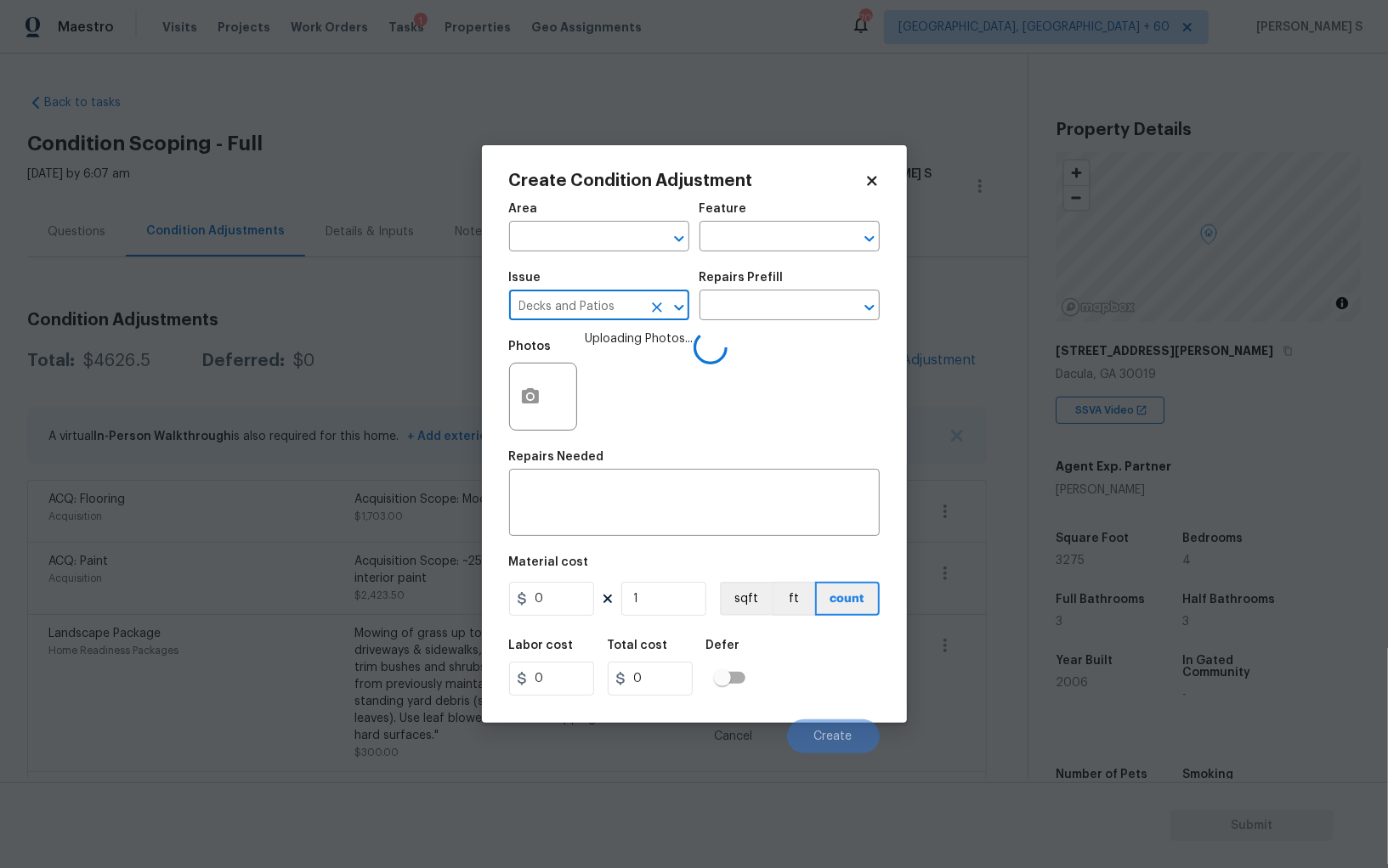
type input "Decks and Patios"
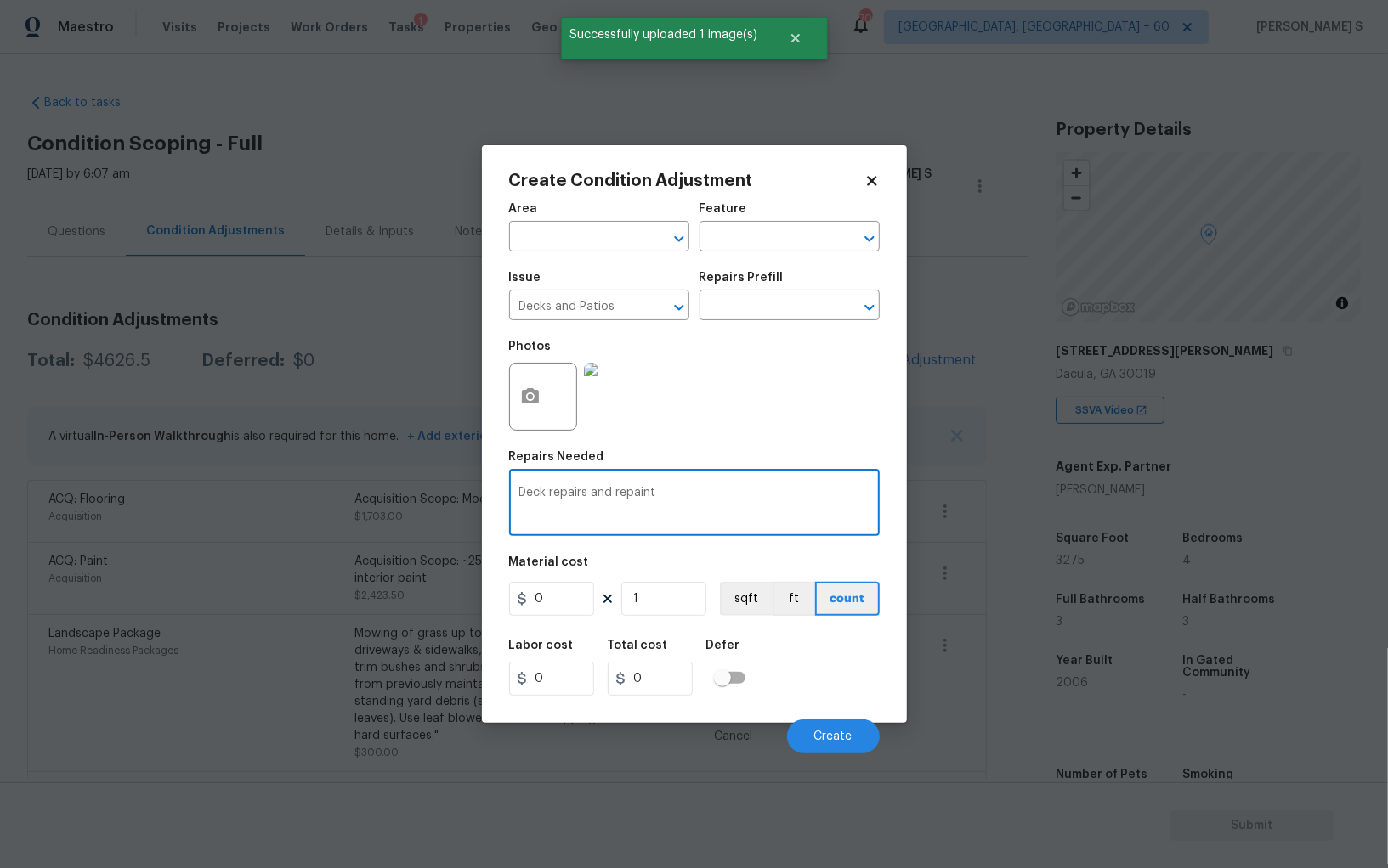
type textarea "Deck repairs and repaint"
click at [558, 595] on input "0" at bounding box center [551, 598] width 85 height 34
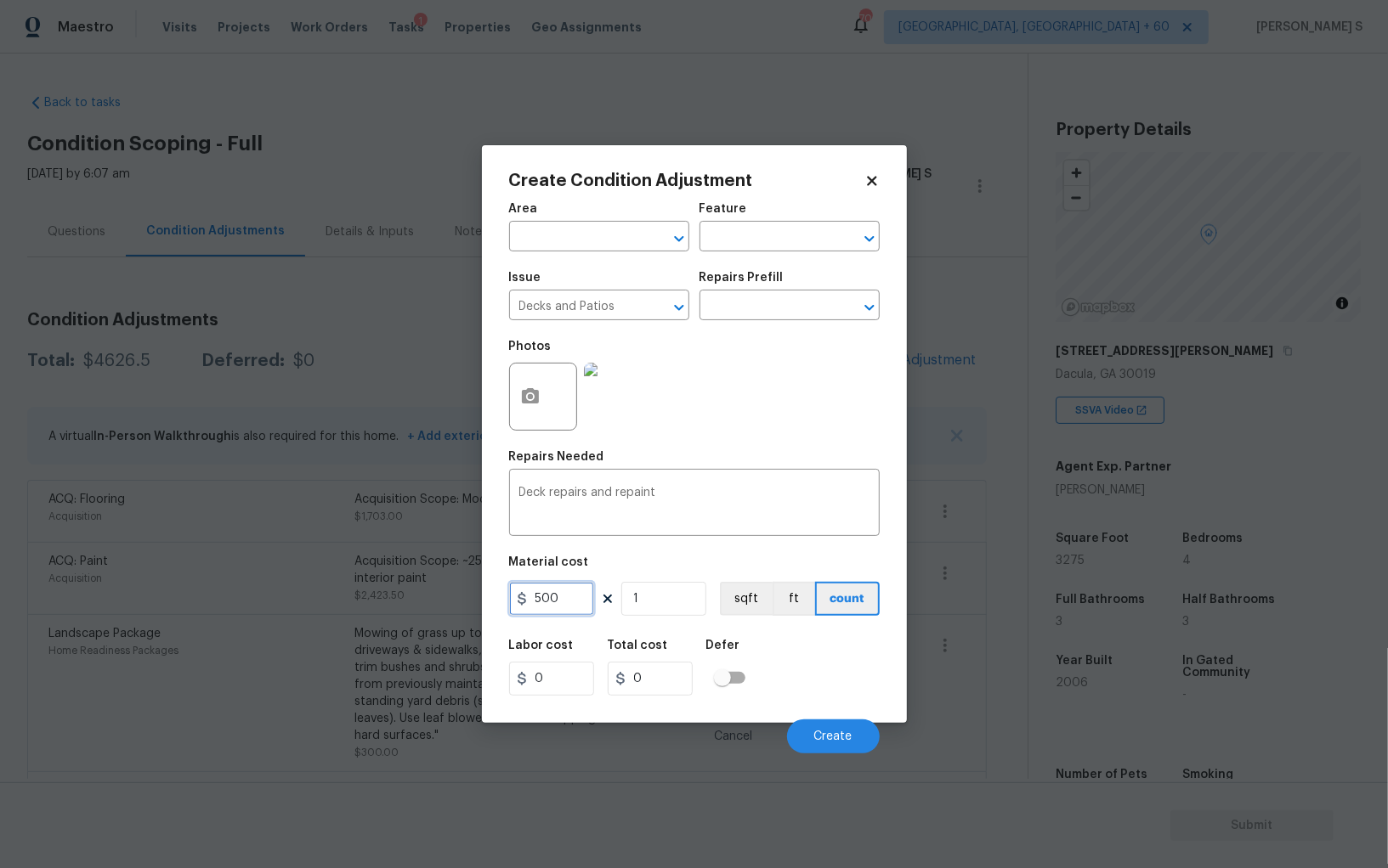
type input "500"
click at [842, 695] on div "Labor cost 0 Total cost 500 Defer" at bounding box center [694, 667] width 370 height 76
click at [580, 609] on input "500" at bounding box center [551, 598] width 85 height 34
type input "700"
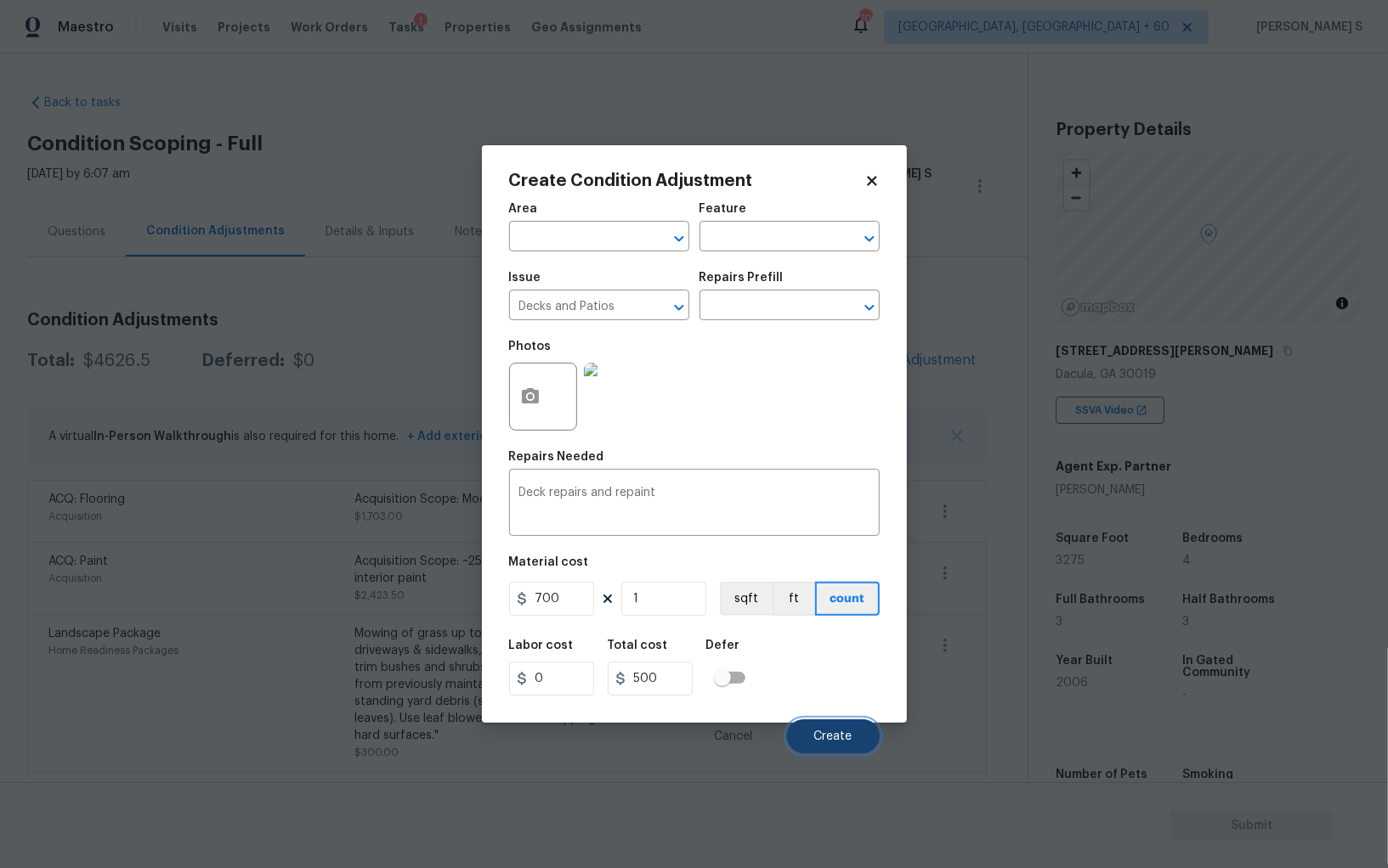
type input "700"
click at [806, 729] on button "Create" at bounding box center [834, 737] width 93 height 34
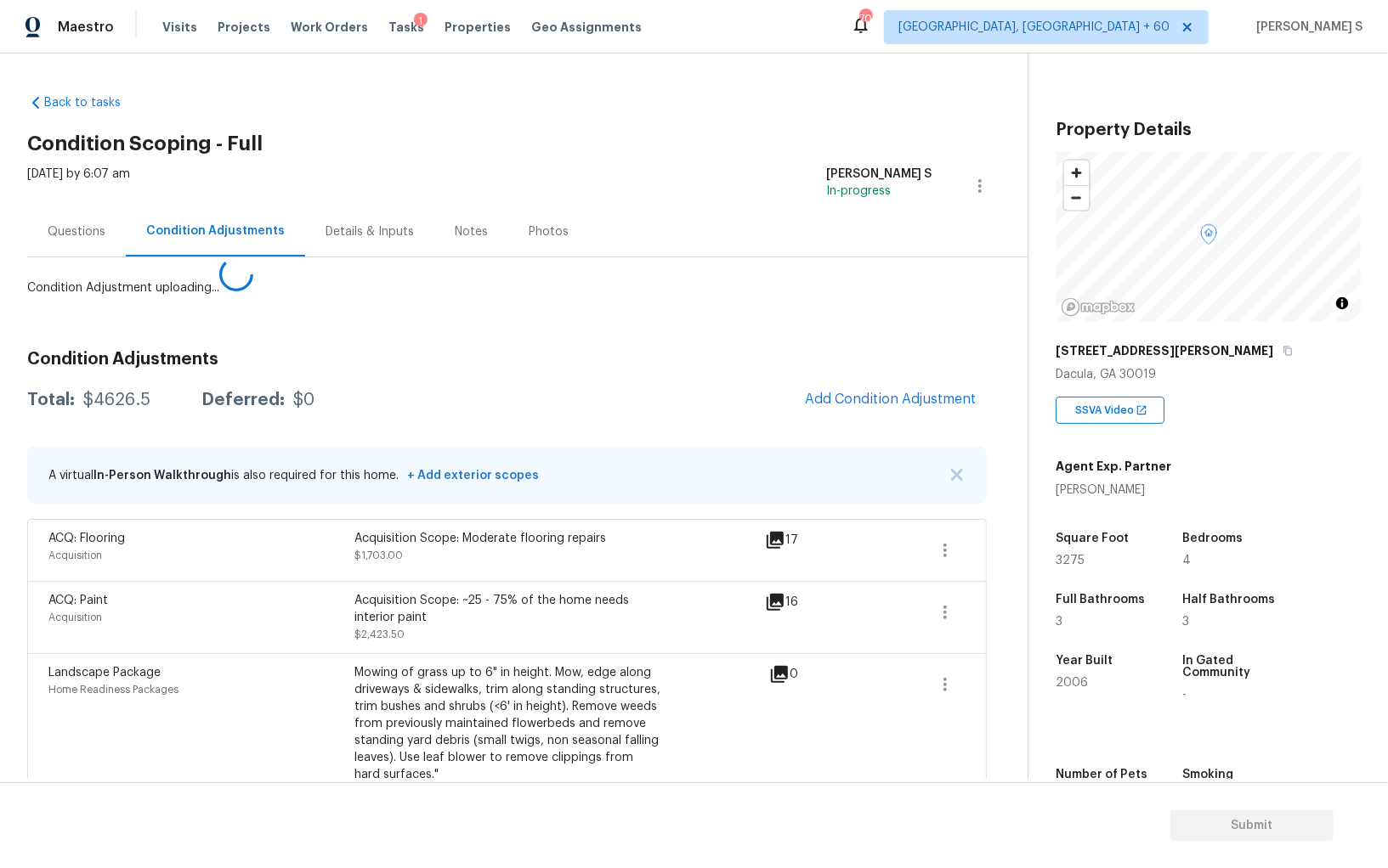
click at [332, 583] on body "Maestro Visits Projects Work Orders Tasks 1 Properties Geo Assignments 709 Albu…" at bounding box center [694, 434] width 1388 height 868
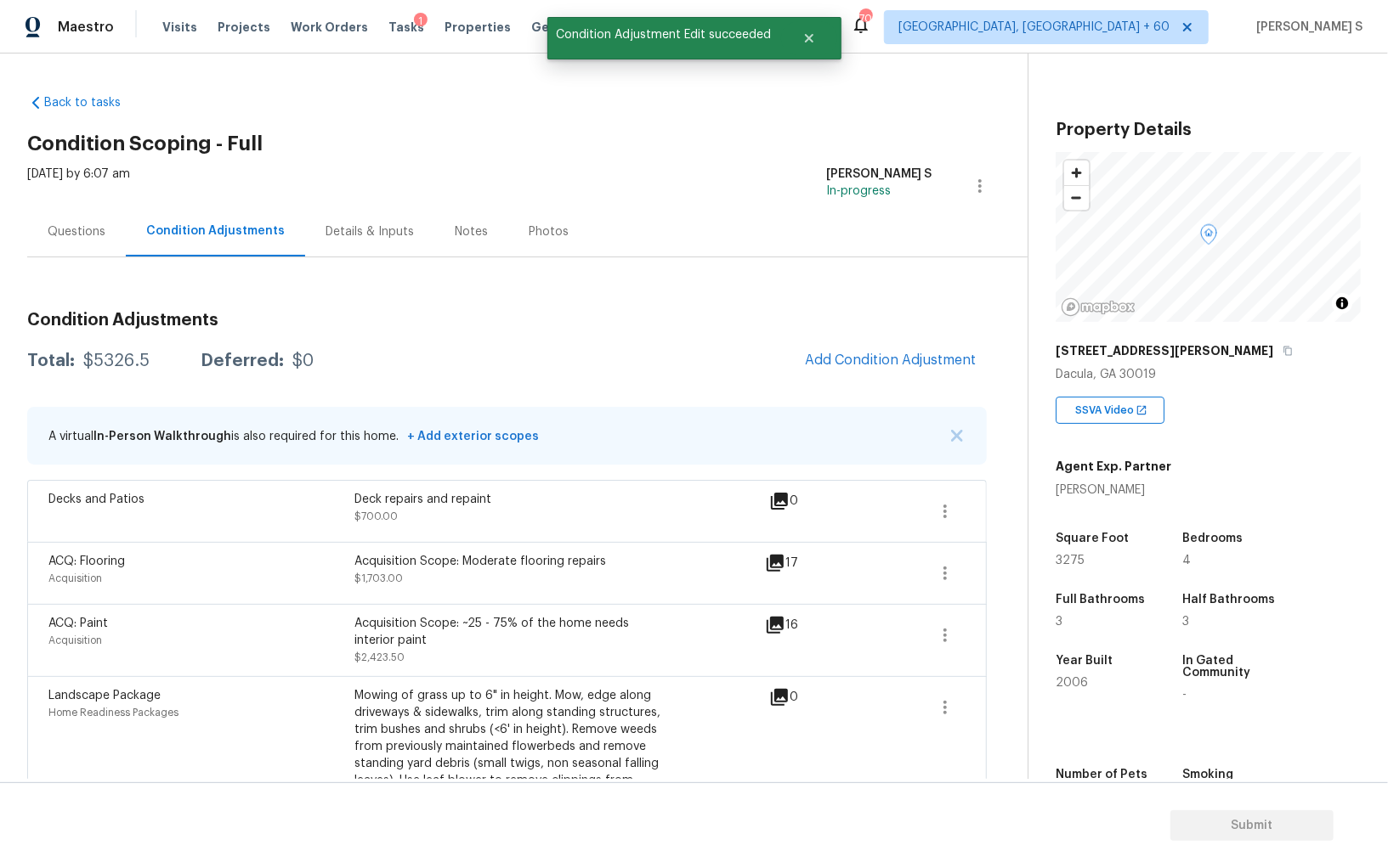
click at [865, 339] on div "Condition Adjustments Total: $5326.5 Deferred: $0 Add Condition Adjustment A vi…" at bounding box center [507, 610] width 959 height 625
click at [862, 363] on span "Add Condition Adjustment" at bounding box center [891, 359] width 172 height 15
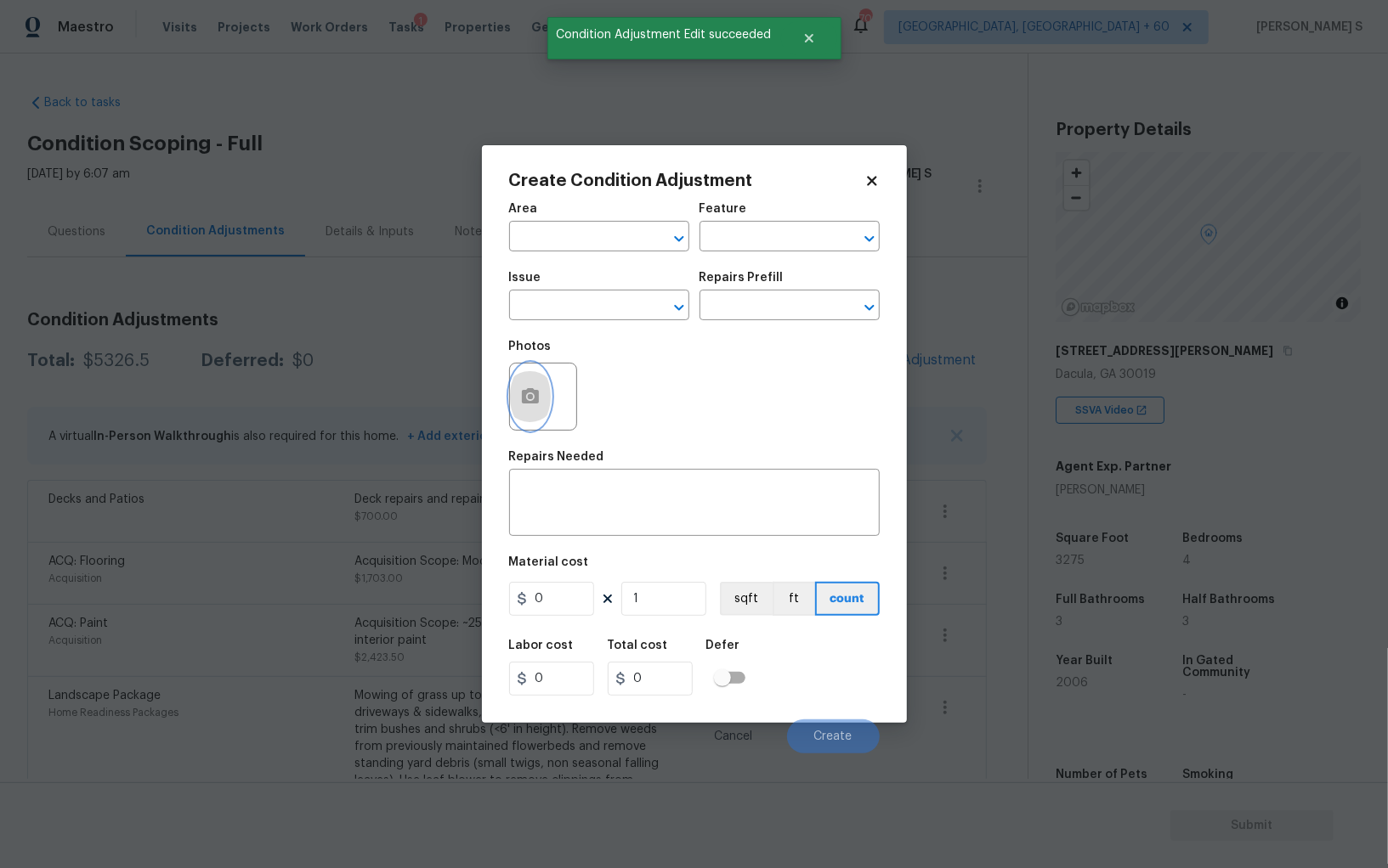
click at [530, 399] on circle "button" at bounding box center [529, 396] width 5 height 5
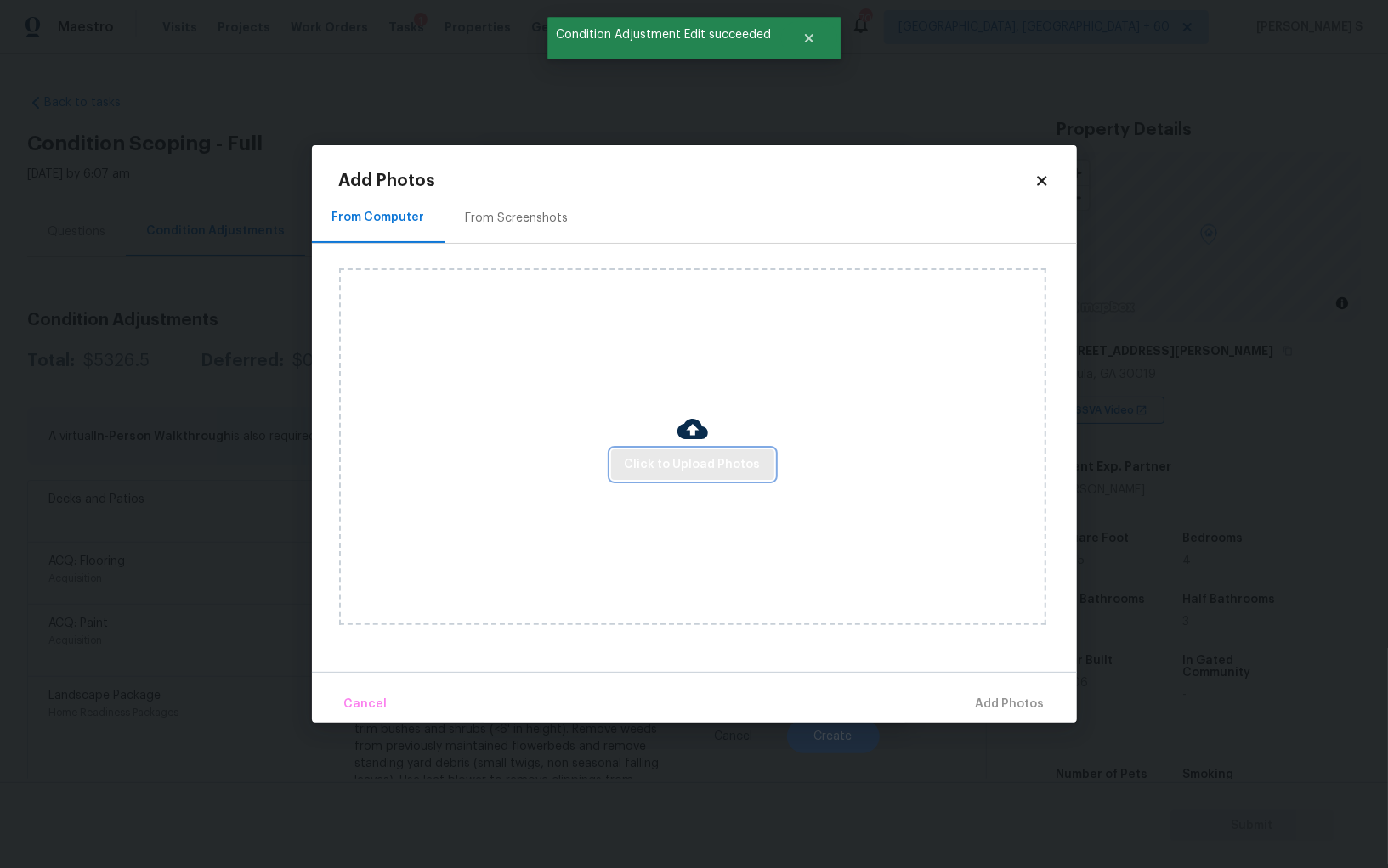
click at [666, 465] on span "Click to Upload Photos" at bounding box center [693, 465] width 136 height 22
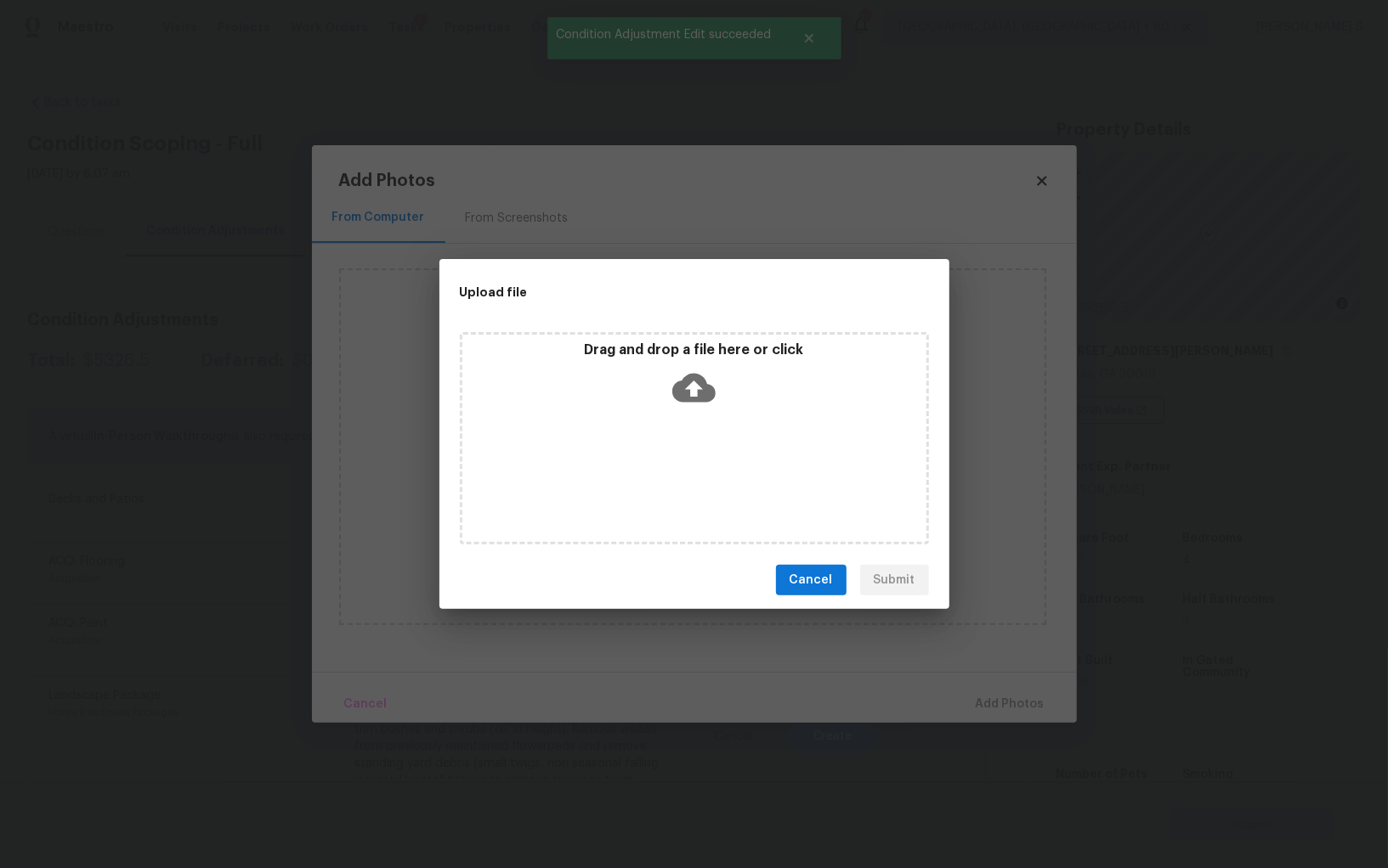
click at [666, 465] on div "Drag and drop a file here or click" at bounding box center [694, 437] width 469 height 212
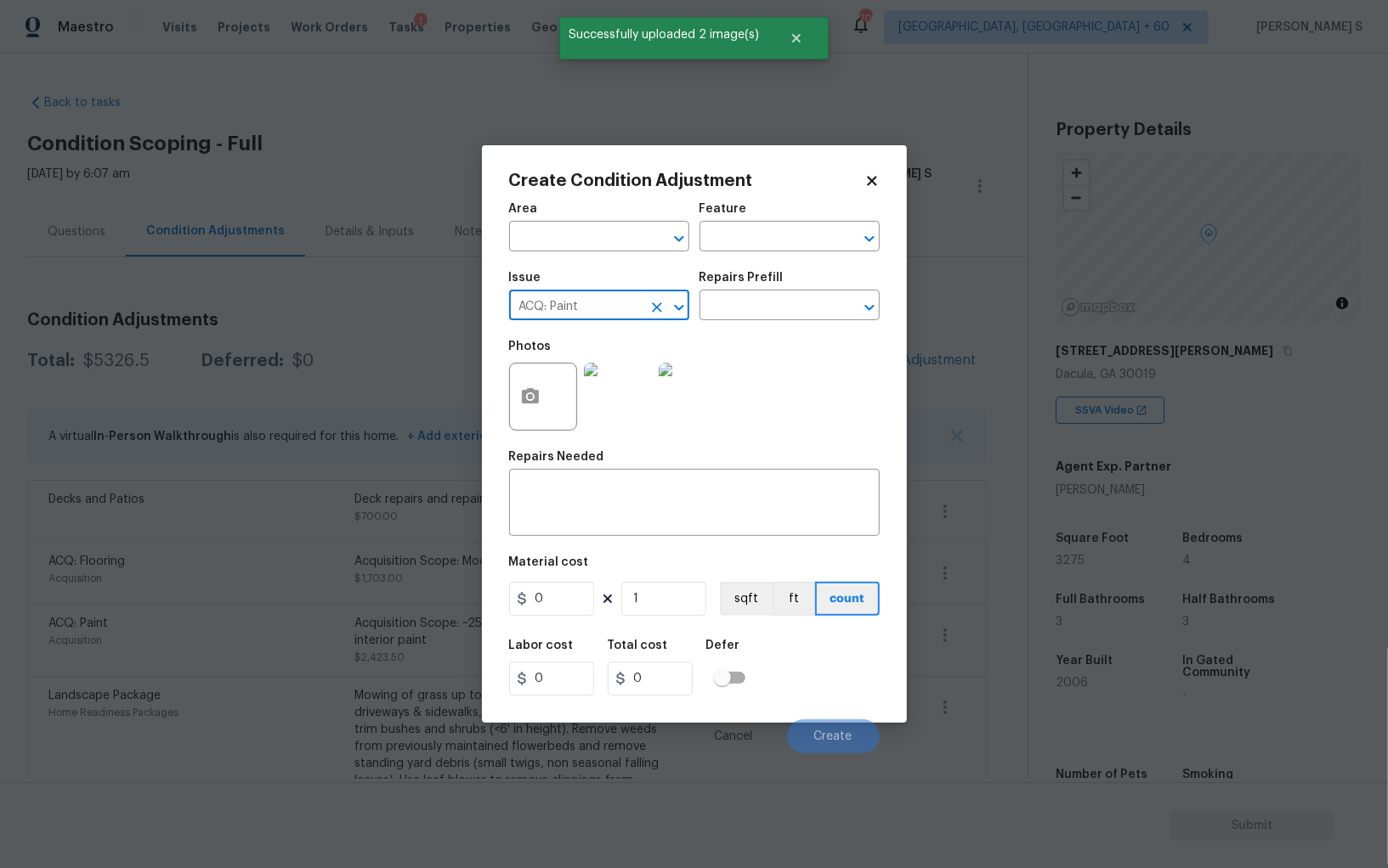
type input "ACQ: Paint"
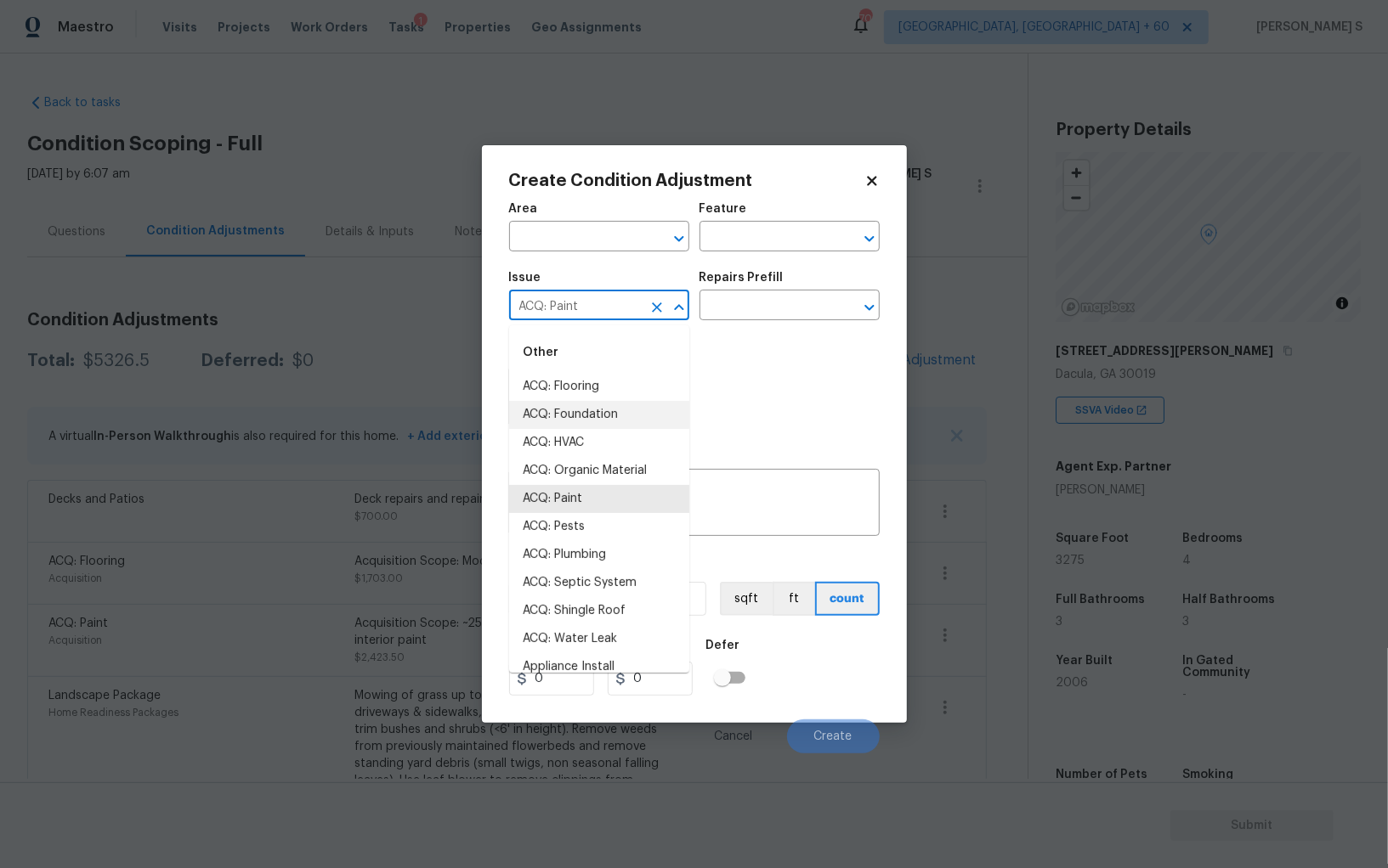
click at [308, 615] on body "Maestro Visits Projects Work Orders Tasks 1 Properties Geo Assignments 709 [GEO…" at bounding box center [694, 434] width 1388 height 868
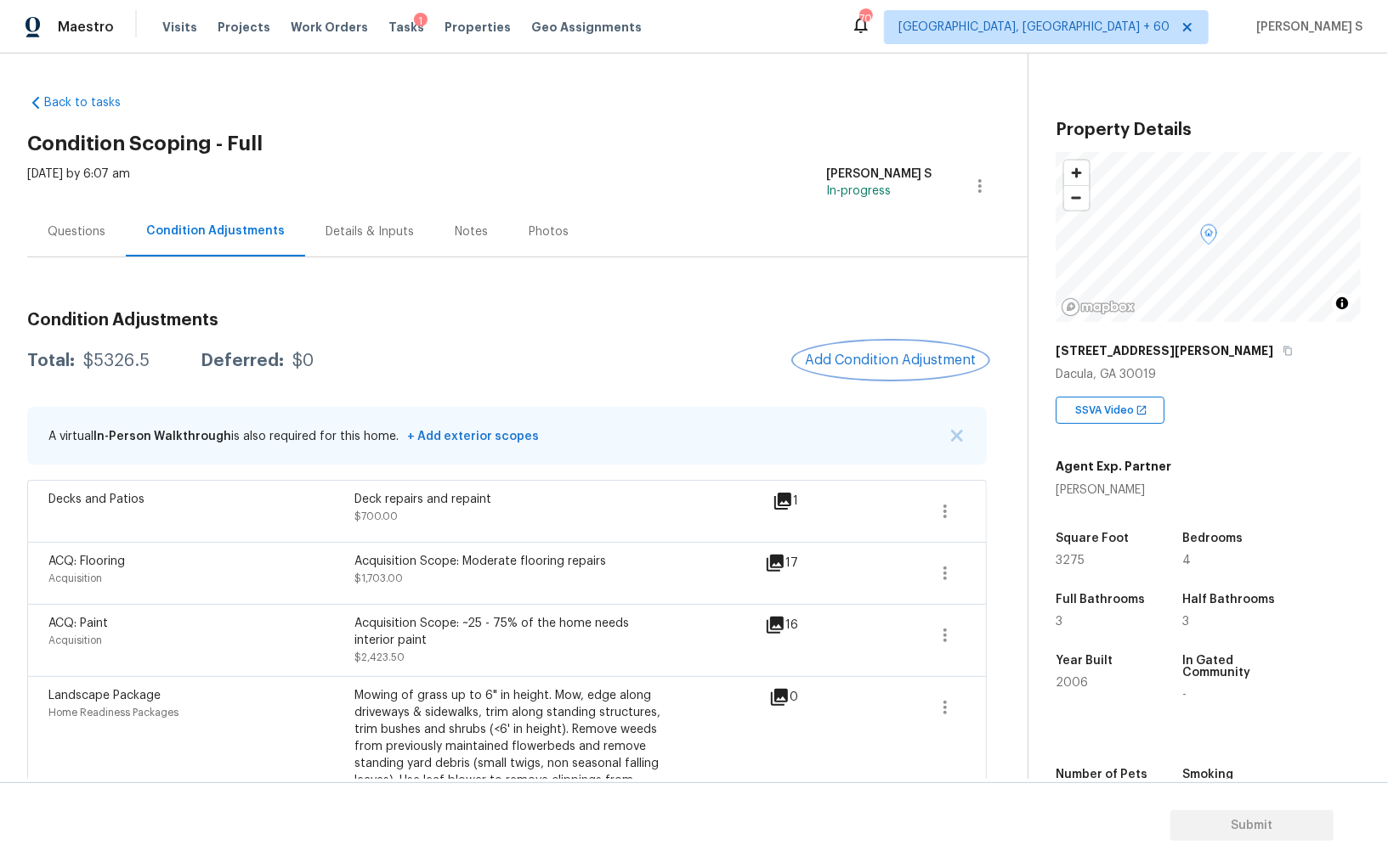
click at [868, 361] on span "Add Condition Adjustment" at bounding box center [891, 359] width 172 height 15
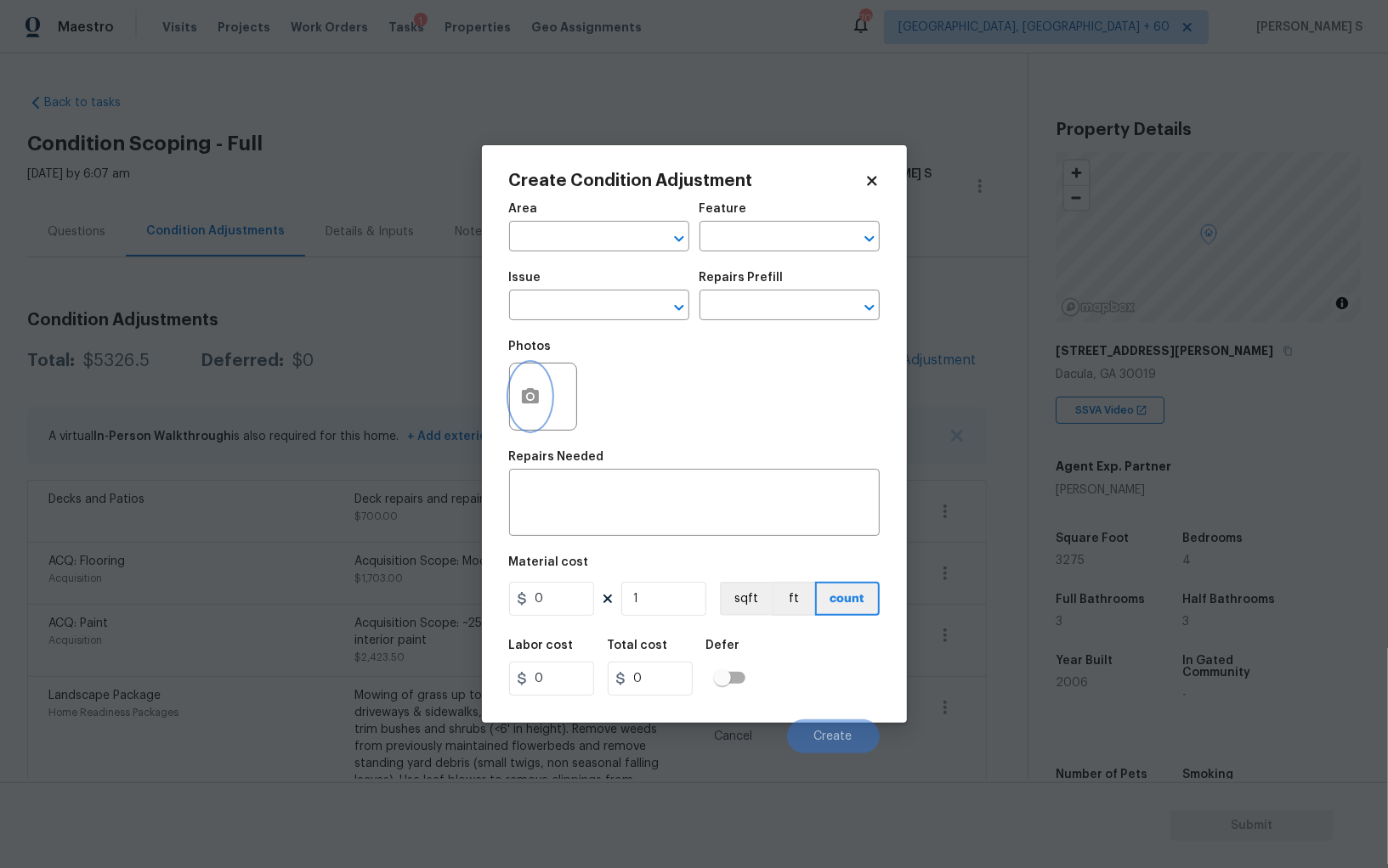
click at [544, 381] on button "button" at bounding box center [530, 396] width 41 height 66
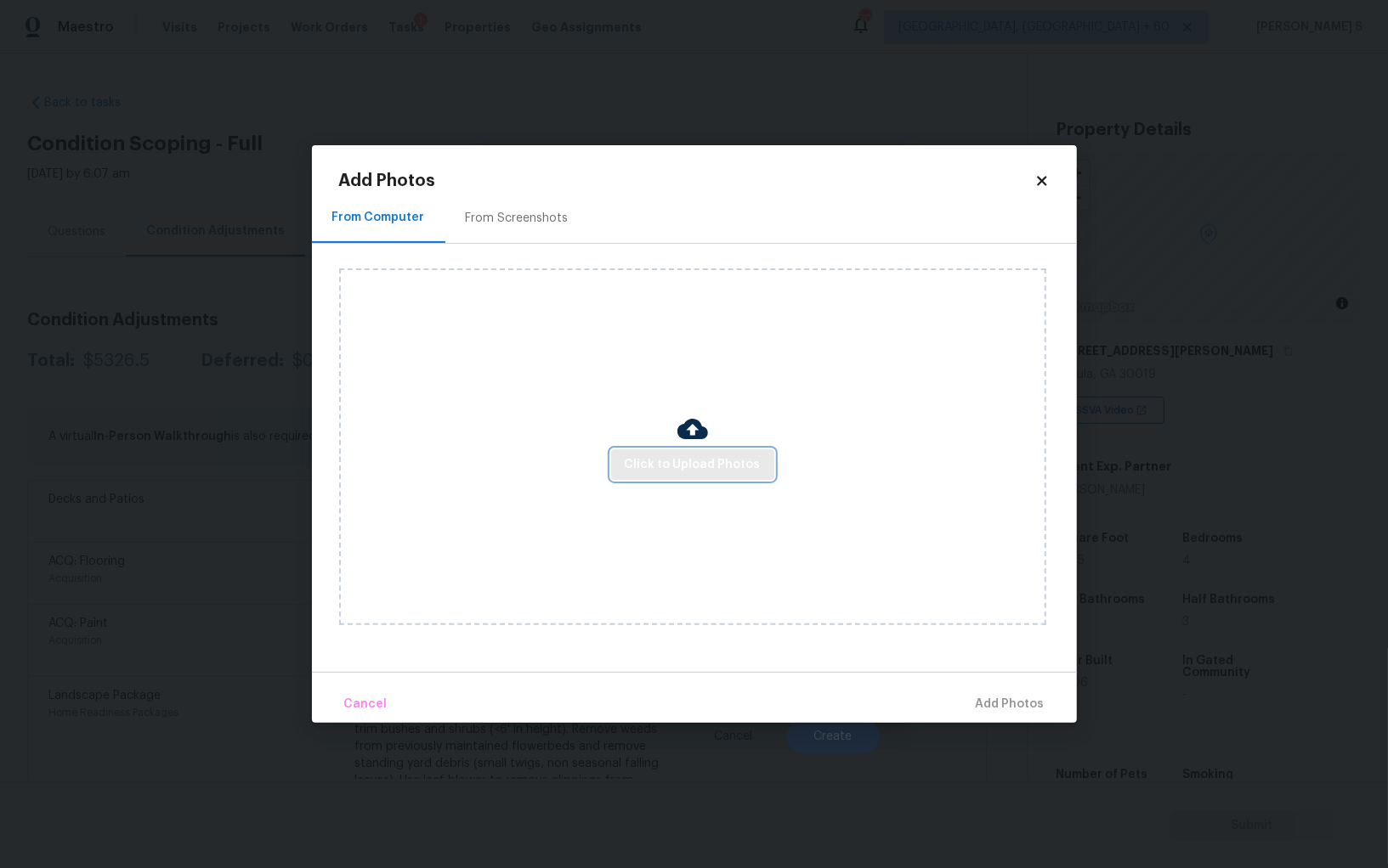
click at [658, 475] on button "Click to Upload Photos" at bounding box center [692, 465] width 163 height 32
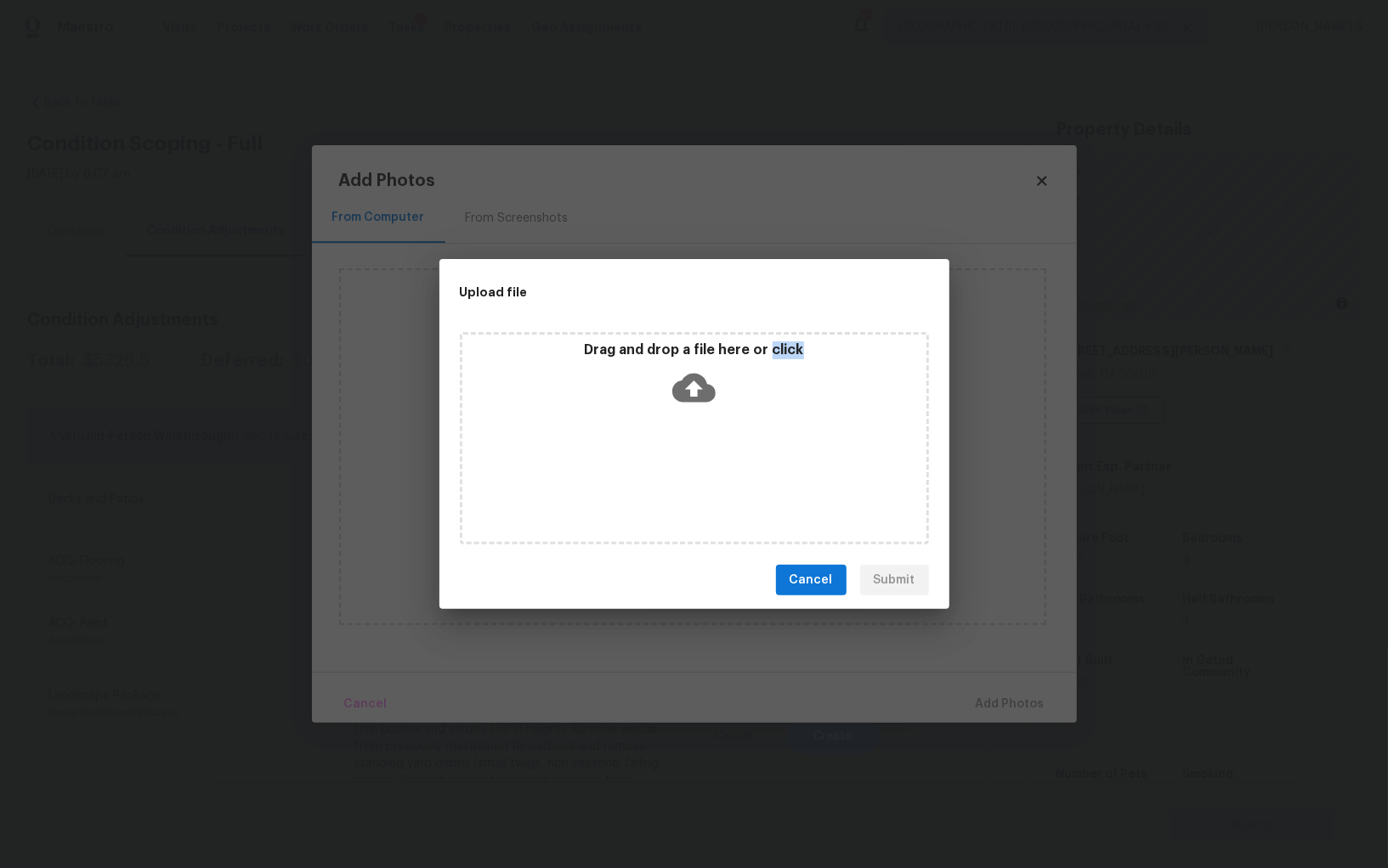
click at [658, 475] on div "Drag and drop a file here or click" at bounding box center [694, 437] width 469 height 212
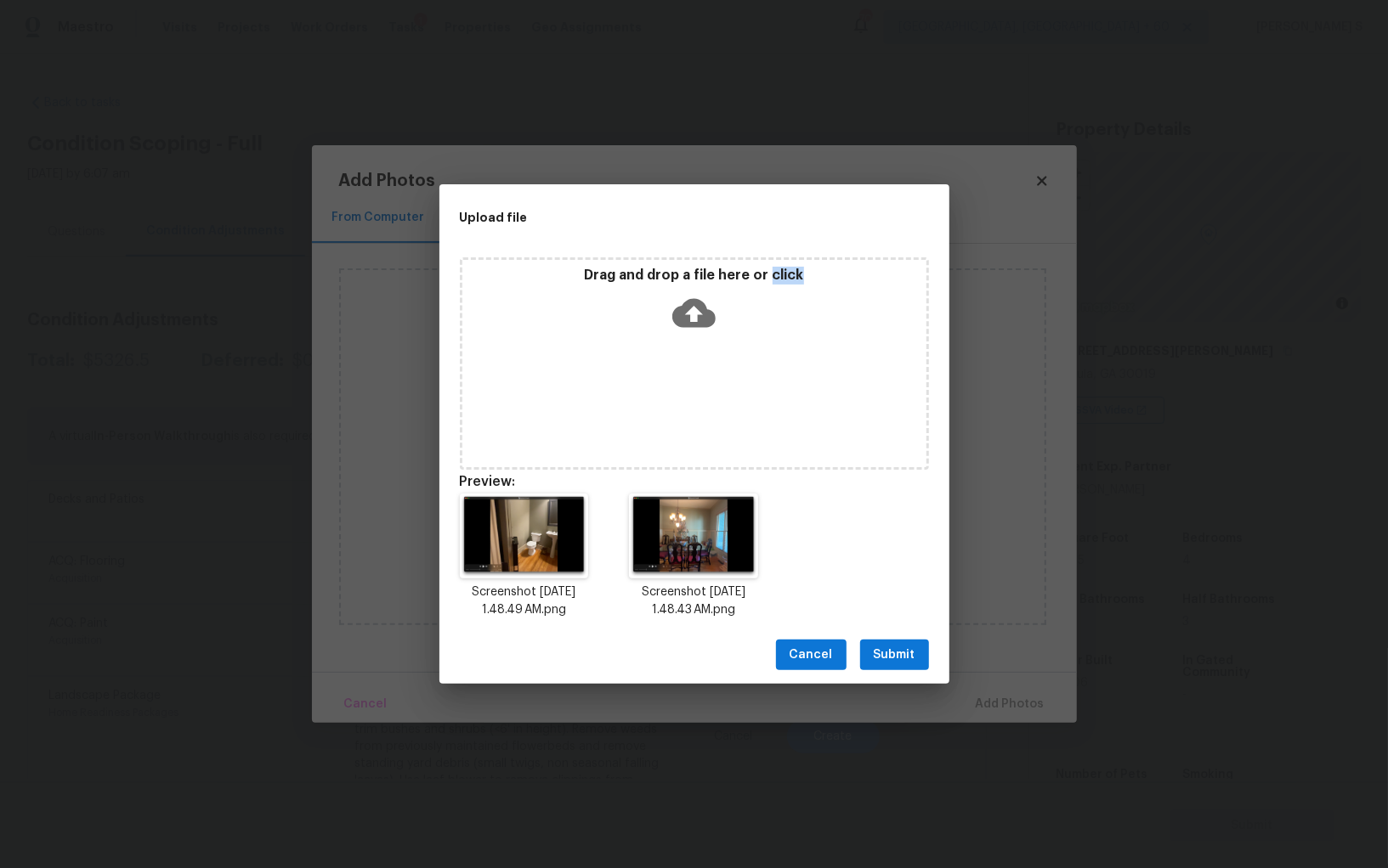
click at [921, 648] on button "Submit" at bounding box center [895, 656] width 69 height 32
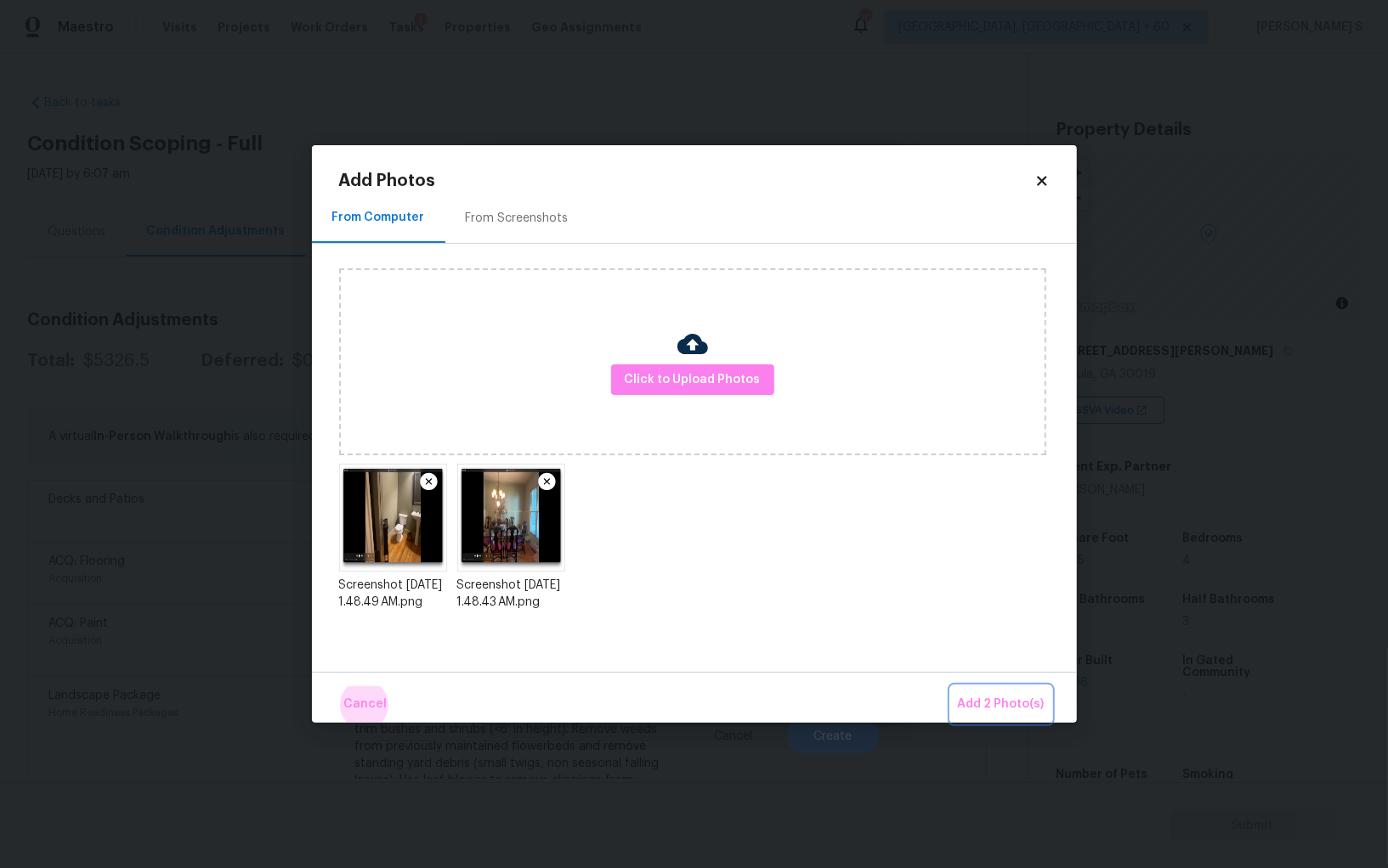
click at [951, 686] on button "Add 2 Photo(s)" at bounding box center [1002, 704] width 101 height 37
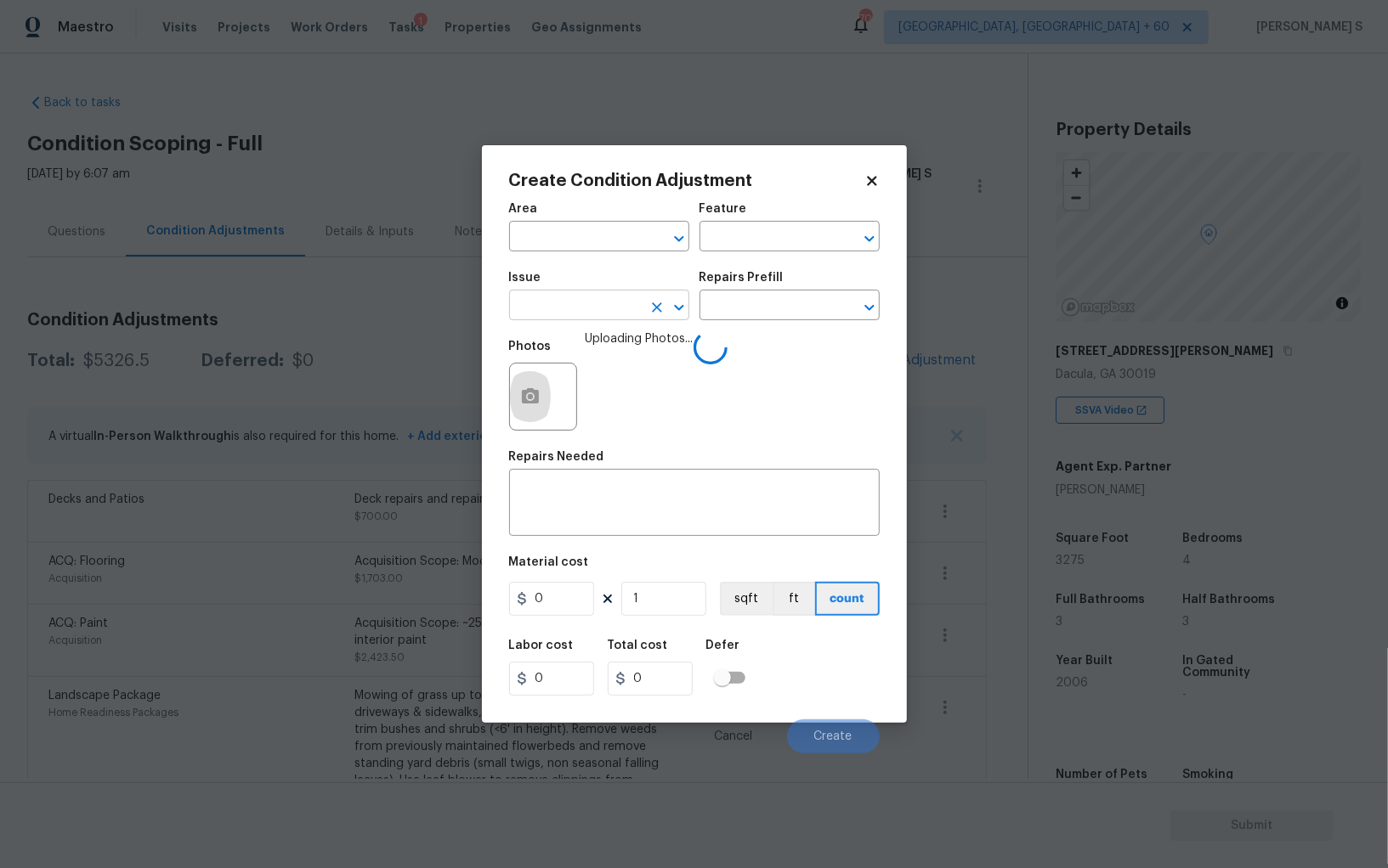
click at [606, 312] on input "text" at bounding box center [575, 307] width 132 height 27
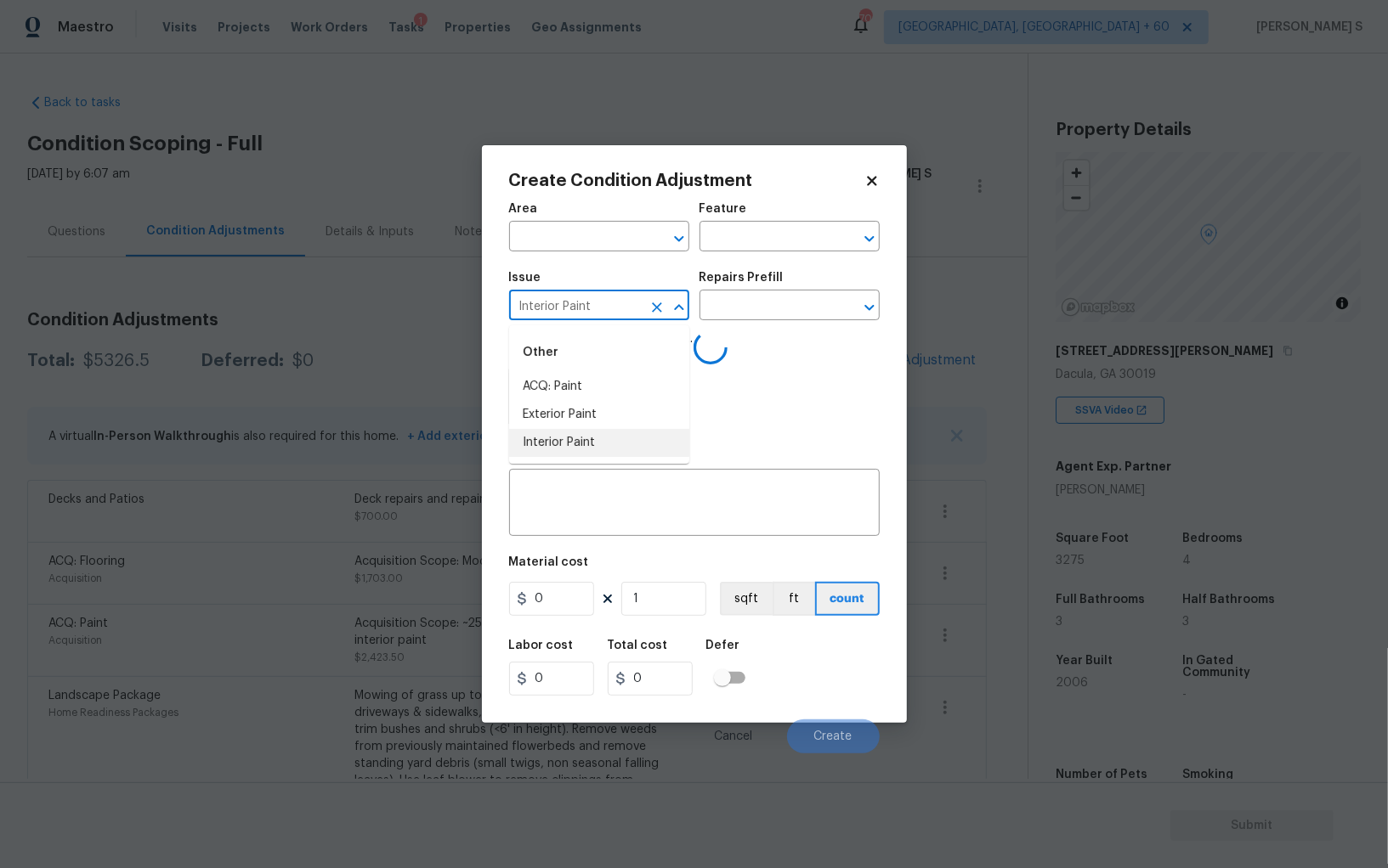
type input "Interior Paint"
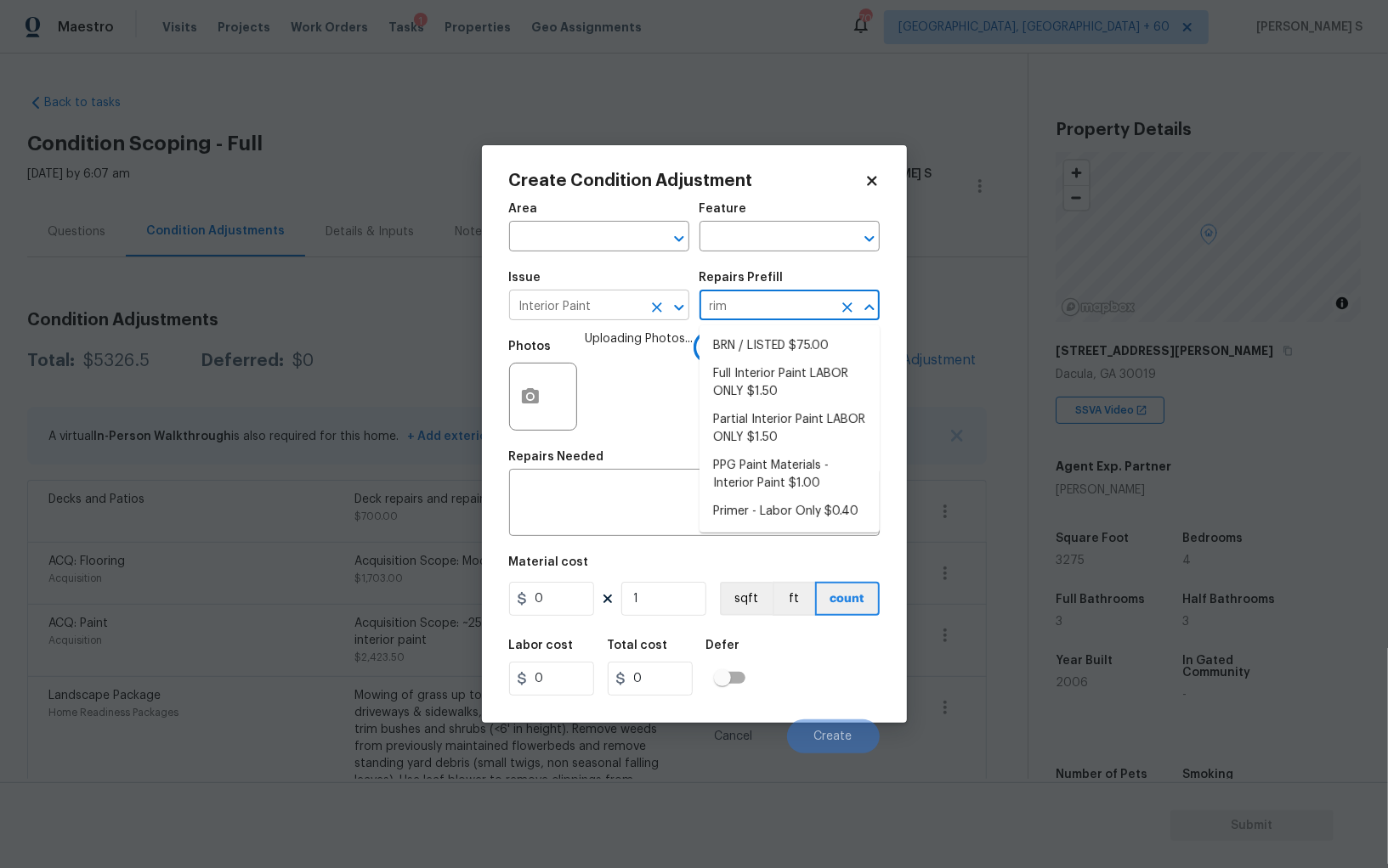
type input "rime"
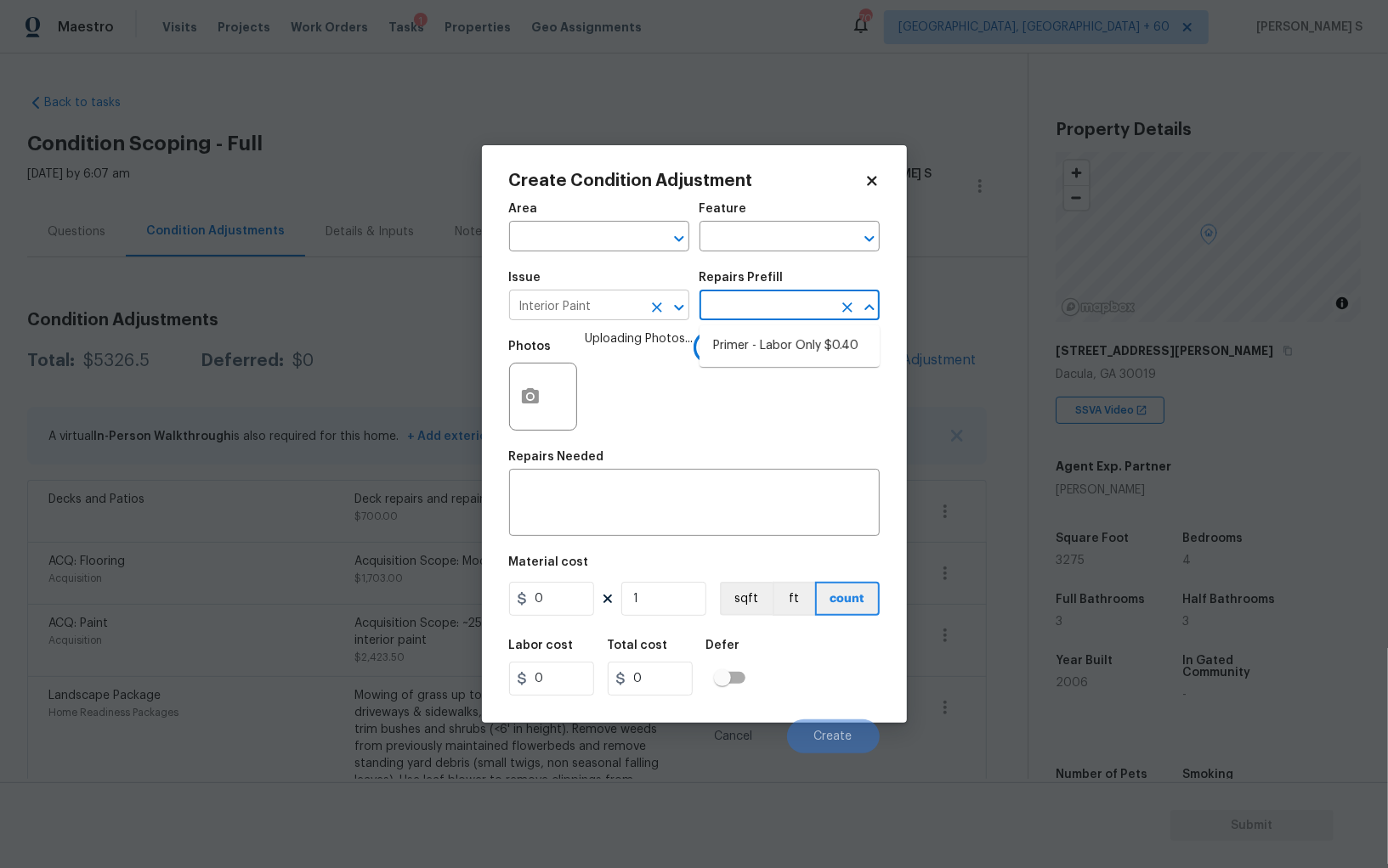
type input "r"
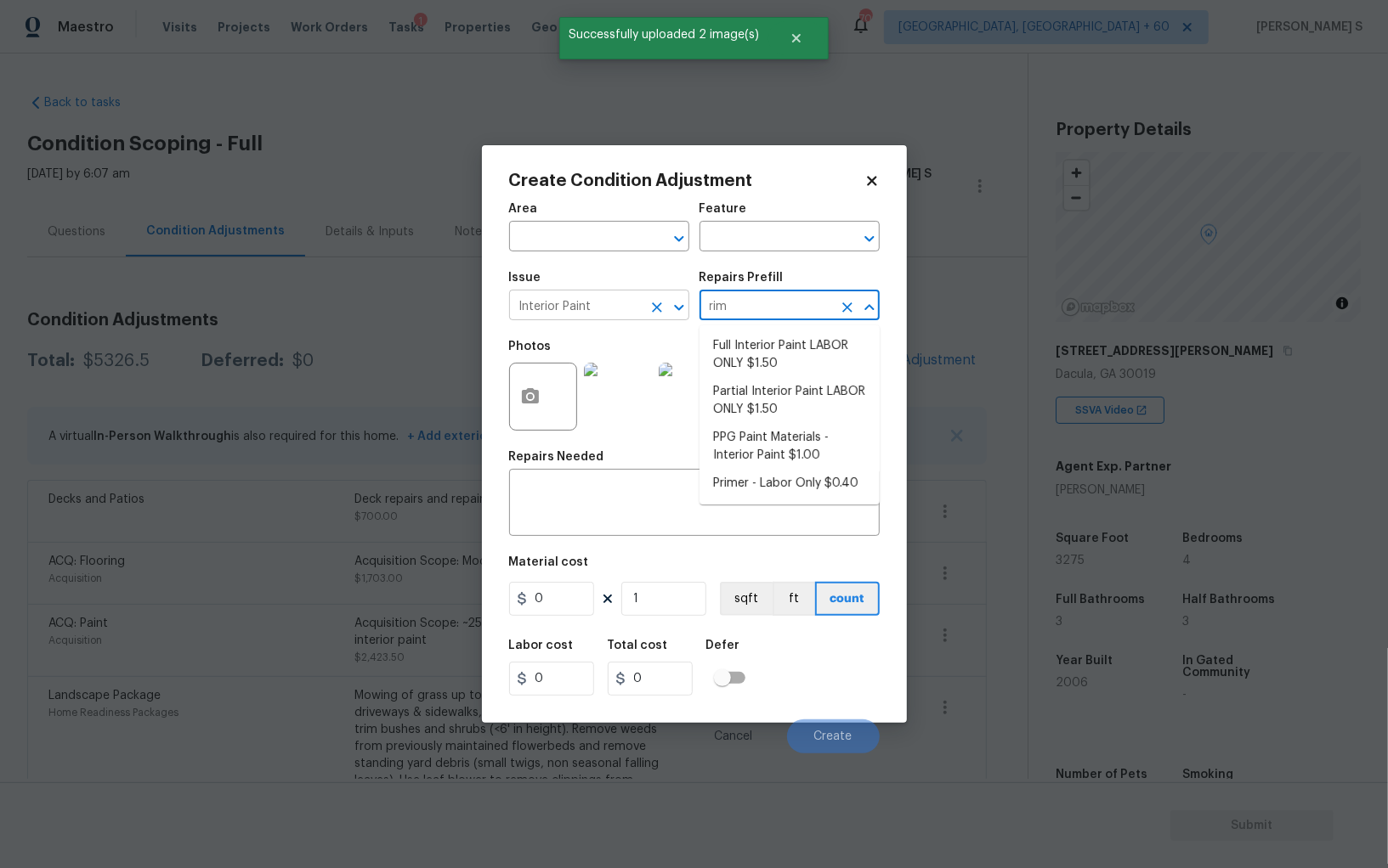
type input "rime"
type input "rimer"
type input "Overall Paint"
type textarea "Interior primer - PRIMER PROVIDED BY OPENDOOR - All nails, screws, drywall anch…"
type input "0.4"
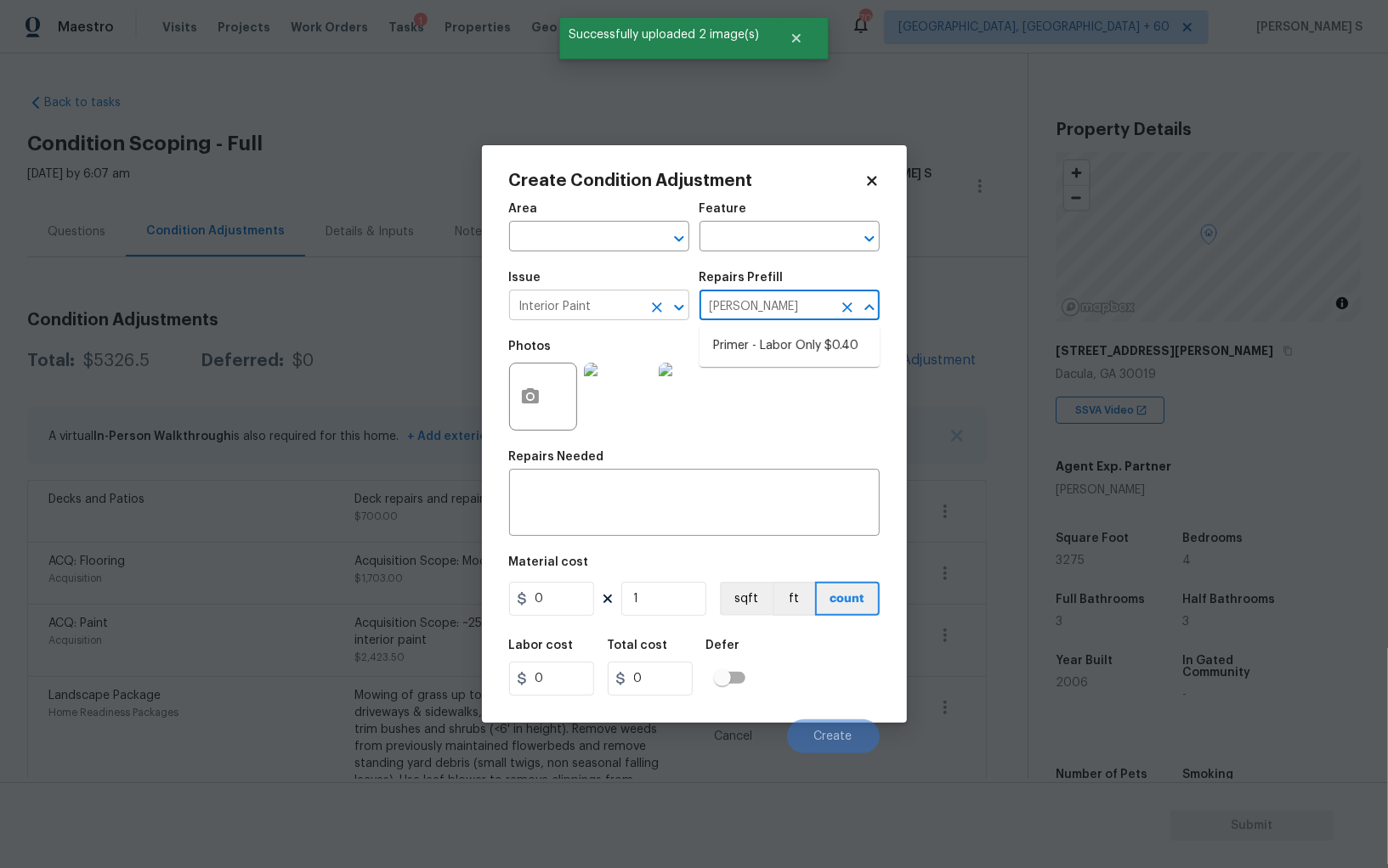
type input "0.4"
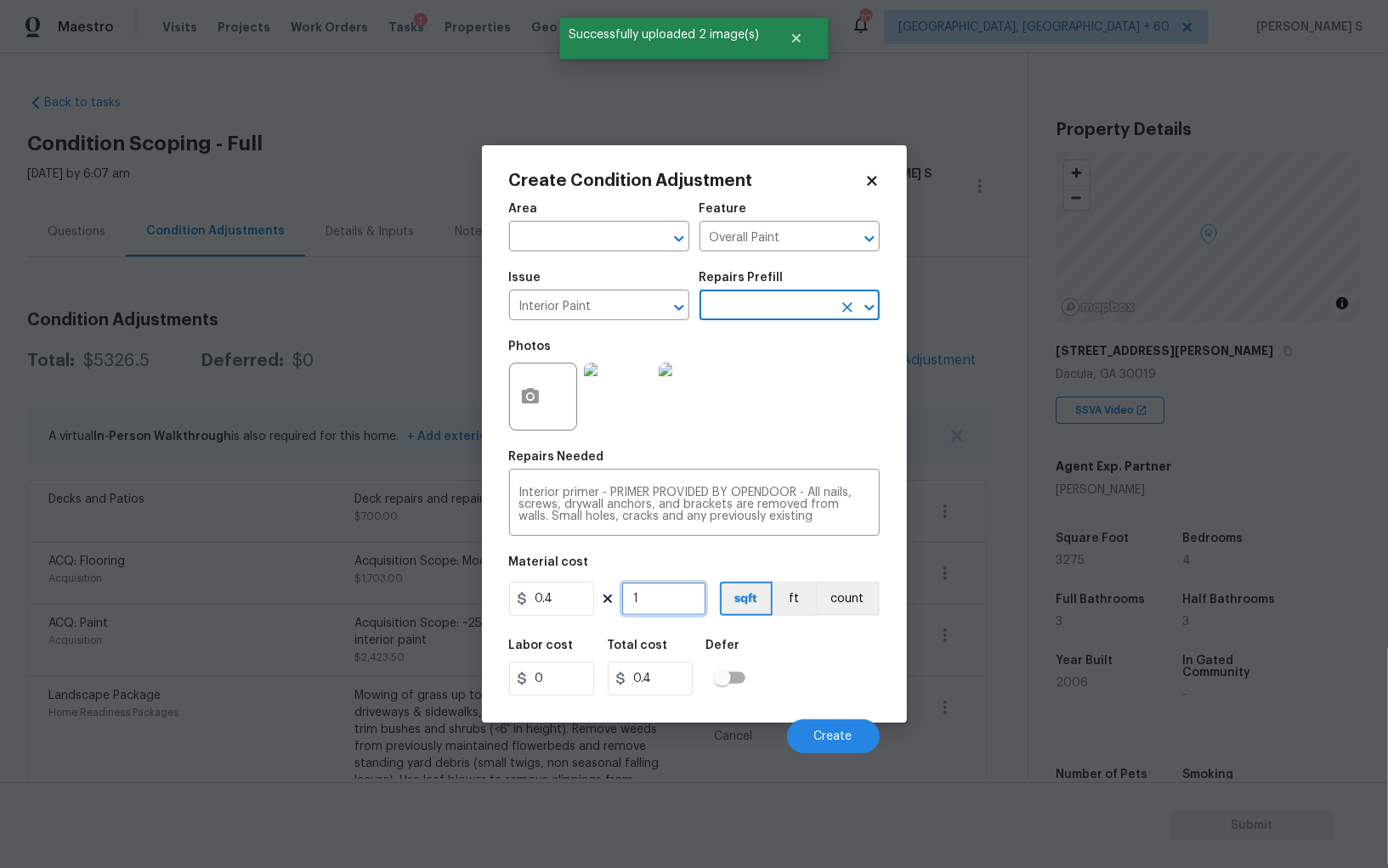
click at [673, 597] on input "1" at bounding box center [664, 598] width 85 height 34
type input "5"
type input "2"
type input "50"
type input "20"
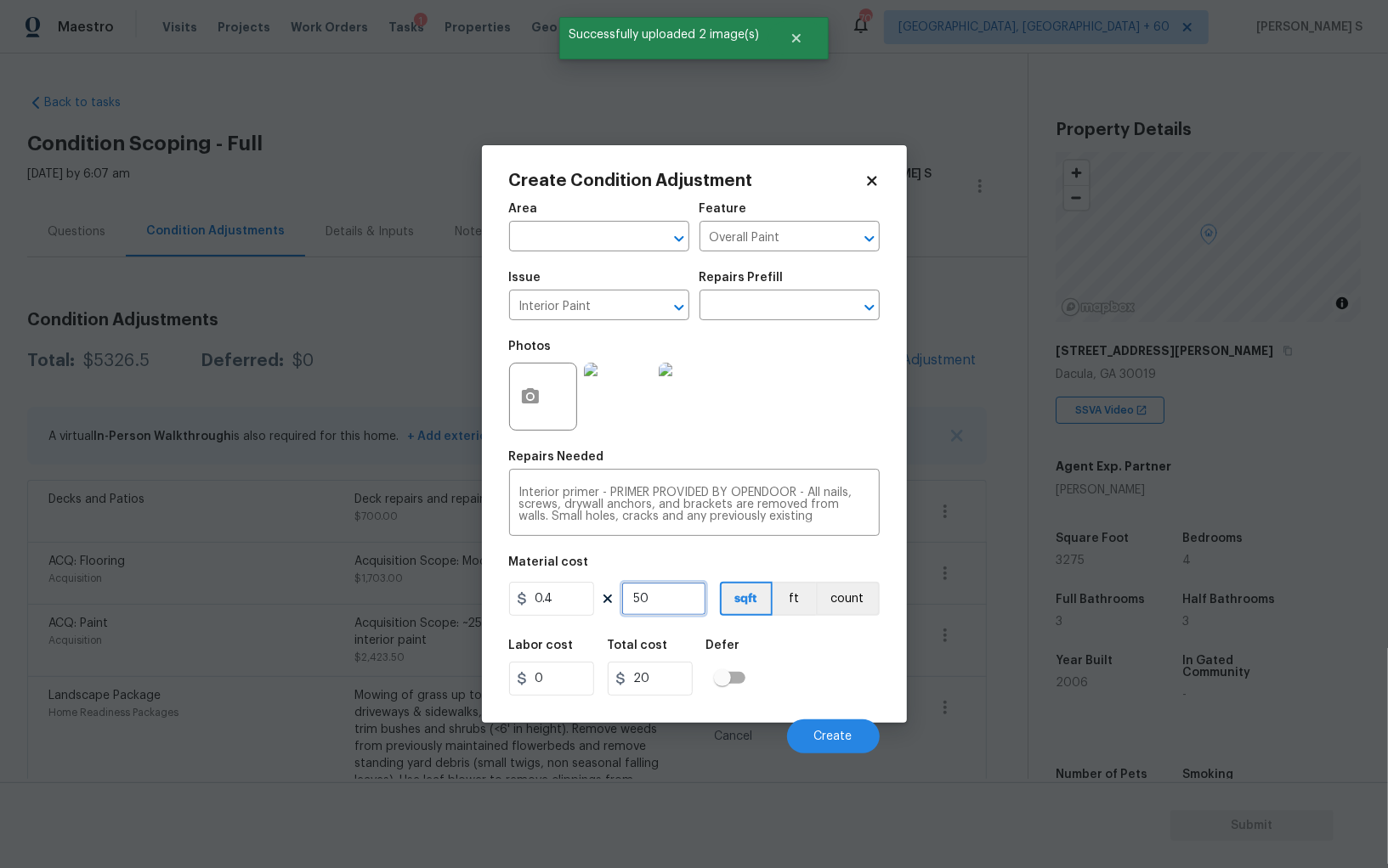
type input "500"
type input "200"
type input "500"
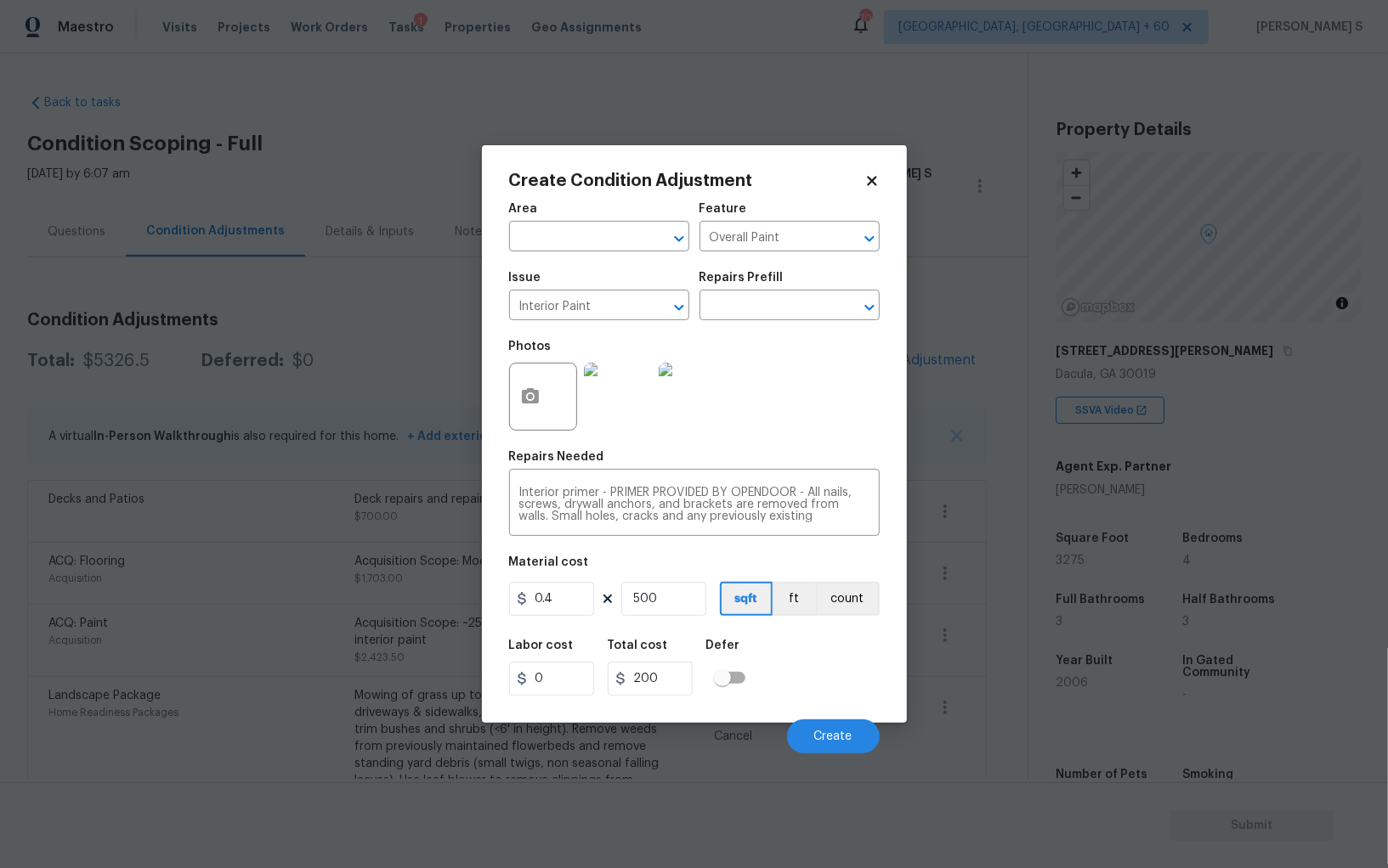
click at [840, 700] on div "Labor cost 0 Total cost 200 Defer" at bounding box center [694, 667] width 370 height 76
click at [849, 732] on span "Create" at bounding box center [833, 737] width 39 height 13
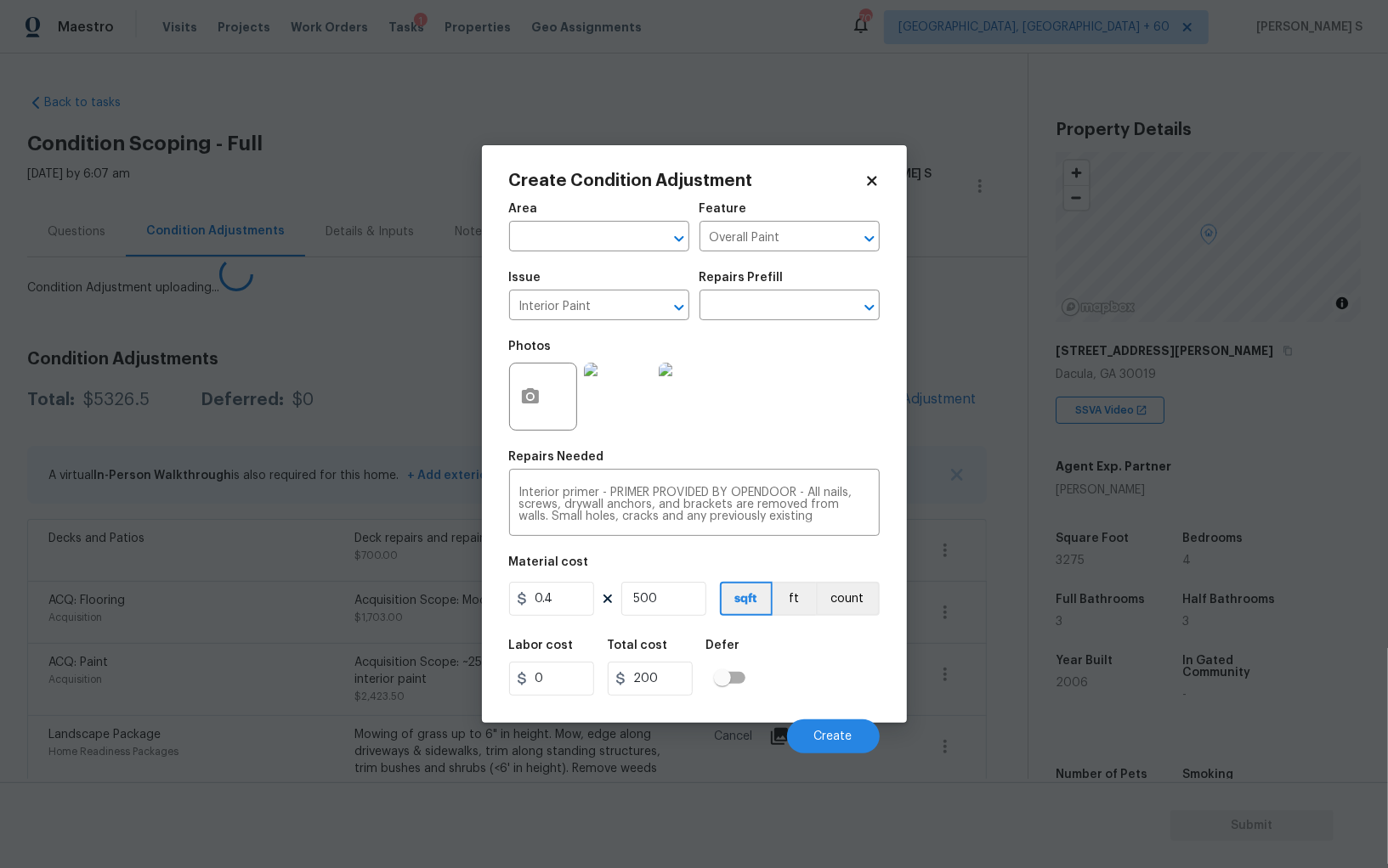
click at [381, 645] on body "Maestro Visits Projects Work Orders Tasks 1 Properties Geo Assignments 709 Albu…" at bounding box center [694, 434] width 1388 height 868
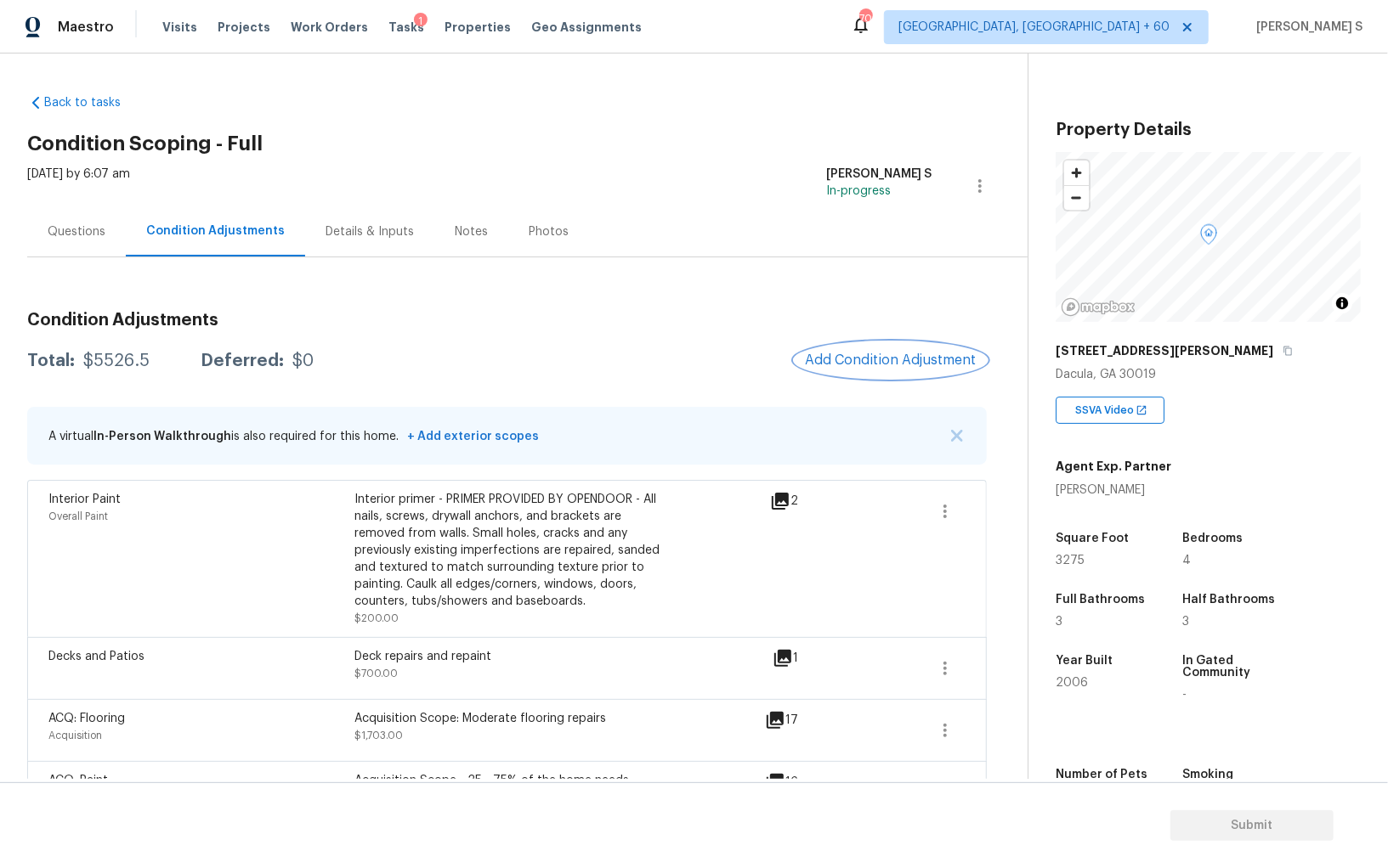
click at [861, 356] on span "Add Condition Adjustment" at bounding box center [891, 359] width 172 height 15
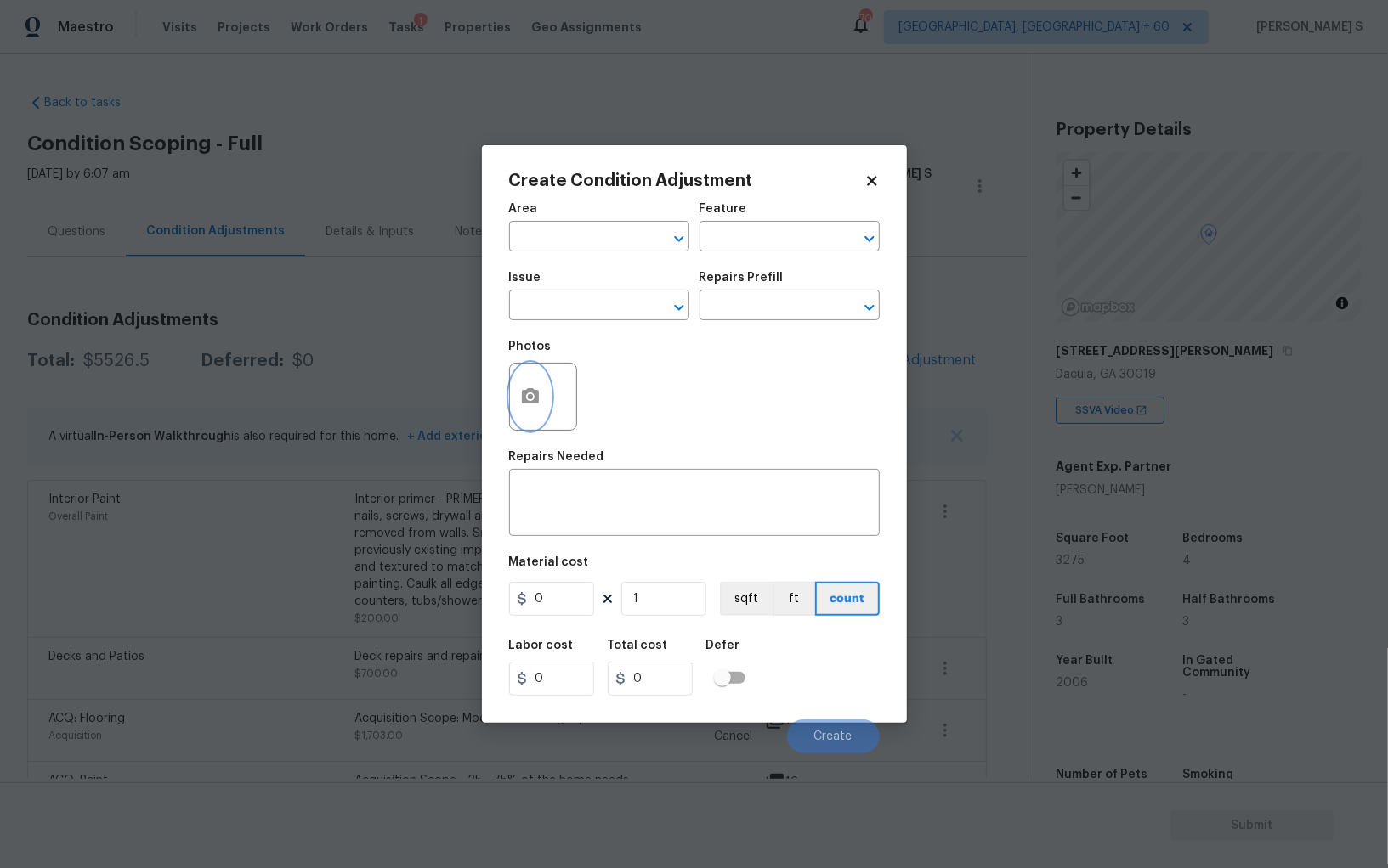
click at [530, 397] on circle "button" at bounding box center [529, 396] width 5 height 5
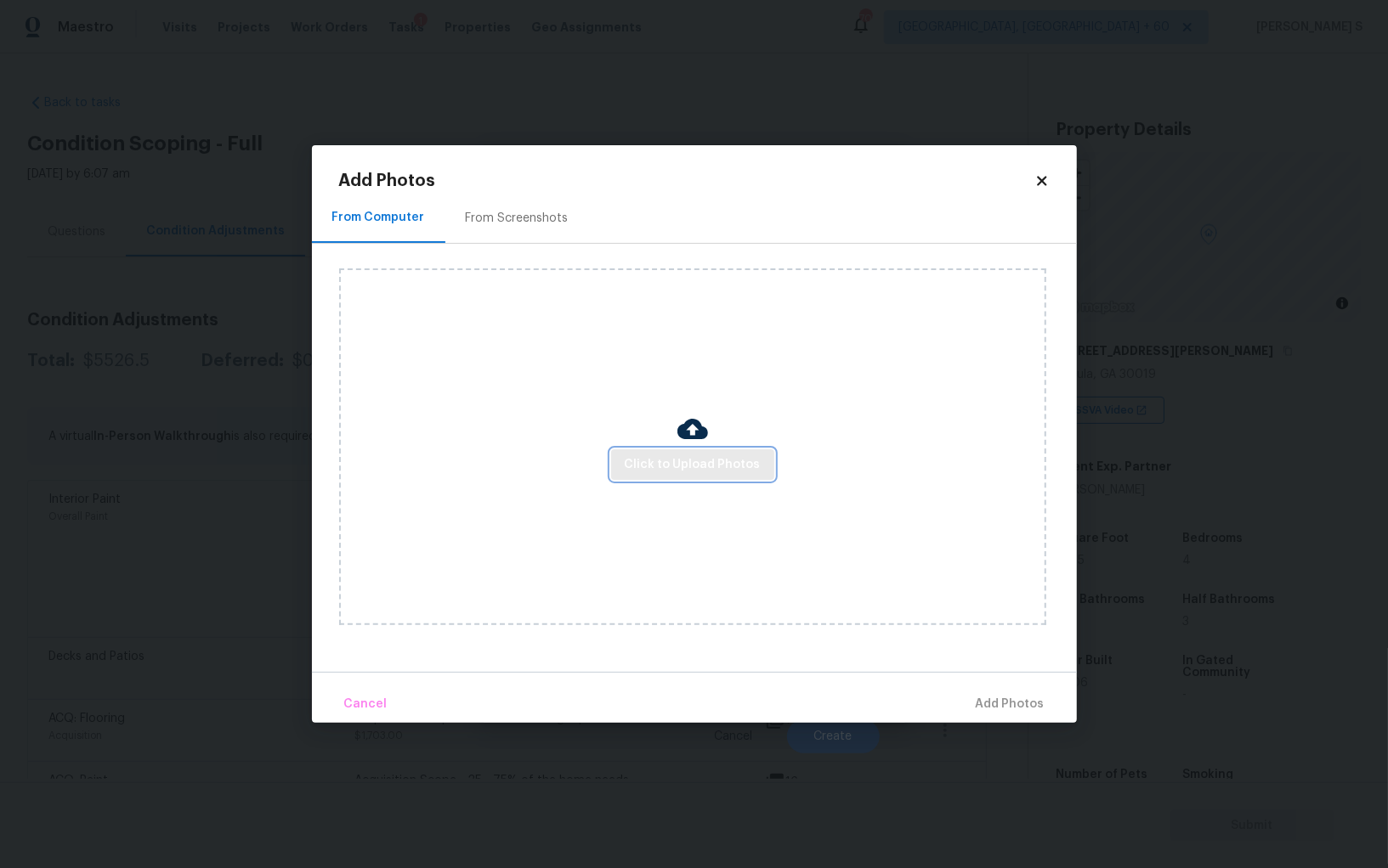
click at [692, 460] on span "Click to Upload Photos" at bounding box center [693, 465] width 136 height 22
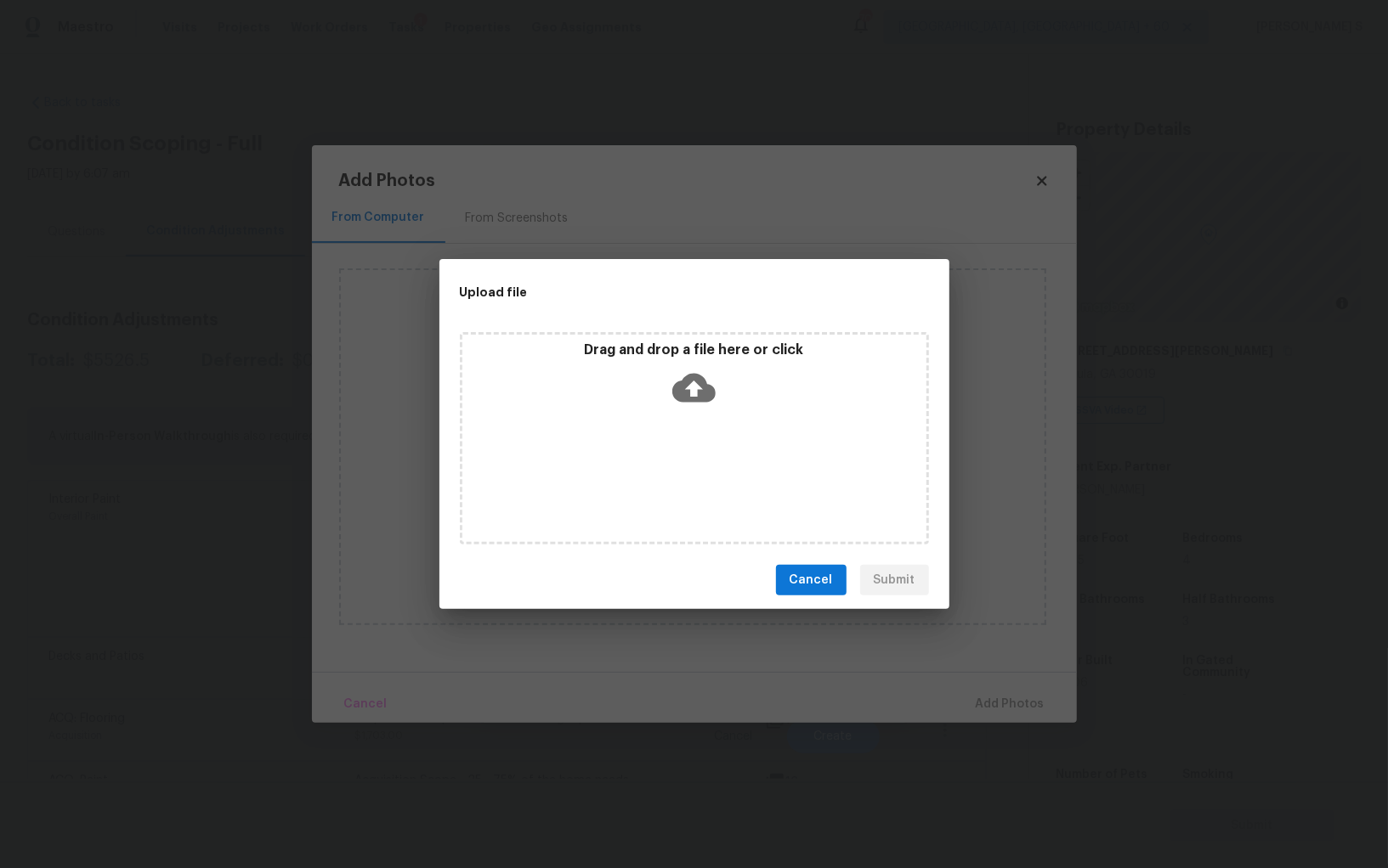
click at [692, 460] on div "Drag and drop a file here or click" at bounding box center [694, 437] width 469 height 212
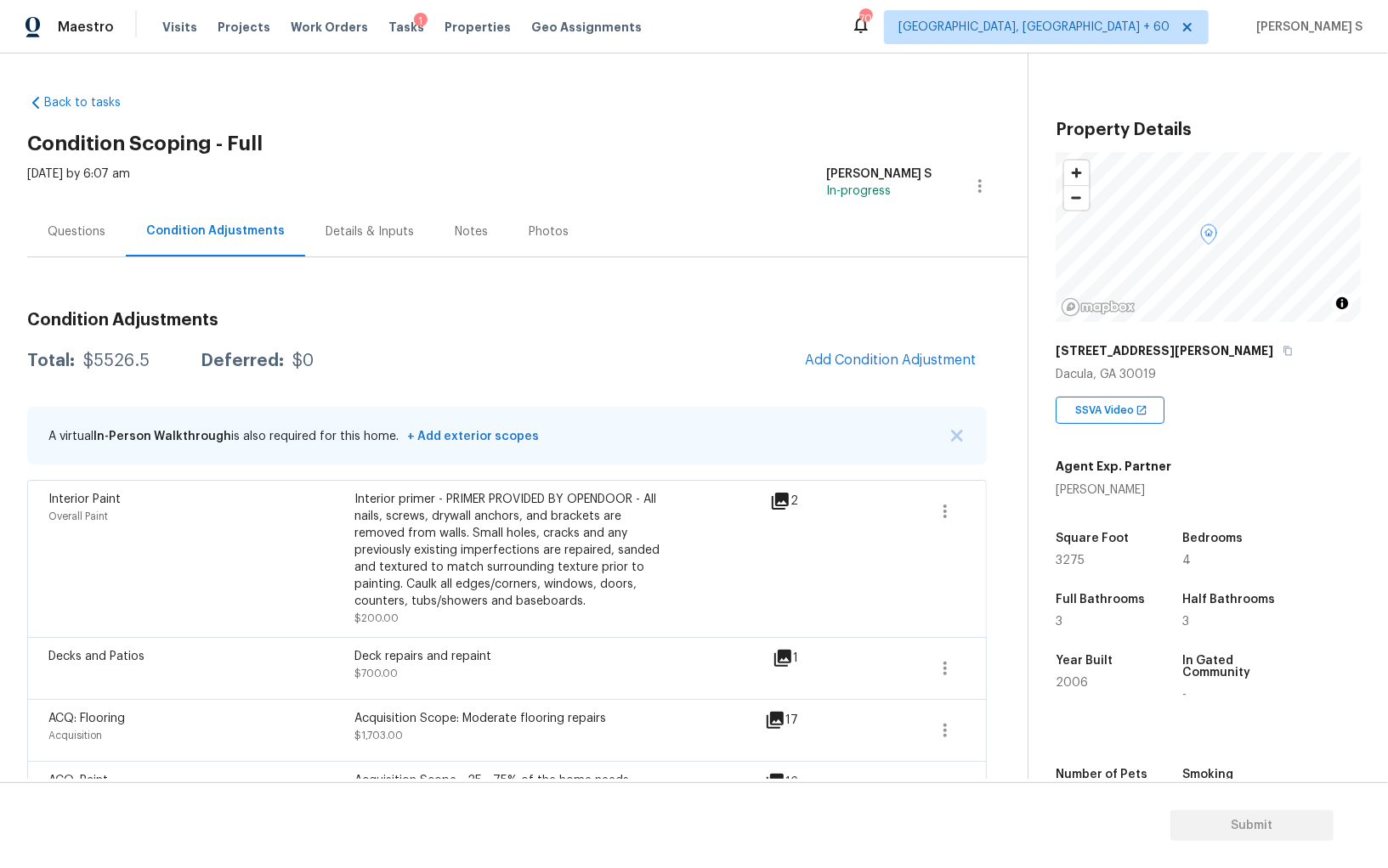
click at [294, 464] on body "Maestro Visits Projects Work Orders Tasks 1 Properties Geo Assignments 709 Albu…" at bounding box center [694, 434] width 1388 height 868
click at [123, 361] on div "$5526.5" at bounding box center [116, 360] width 66 height 17
copy div "5526.5"
click at [96, 209] on div "Questions" at bounding box center [77, 231] width 99 height 50
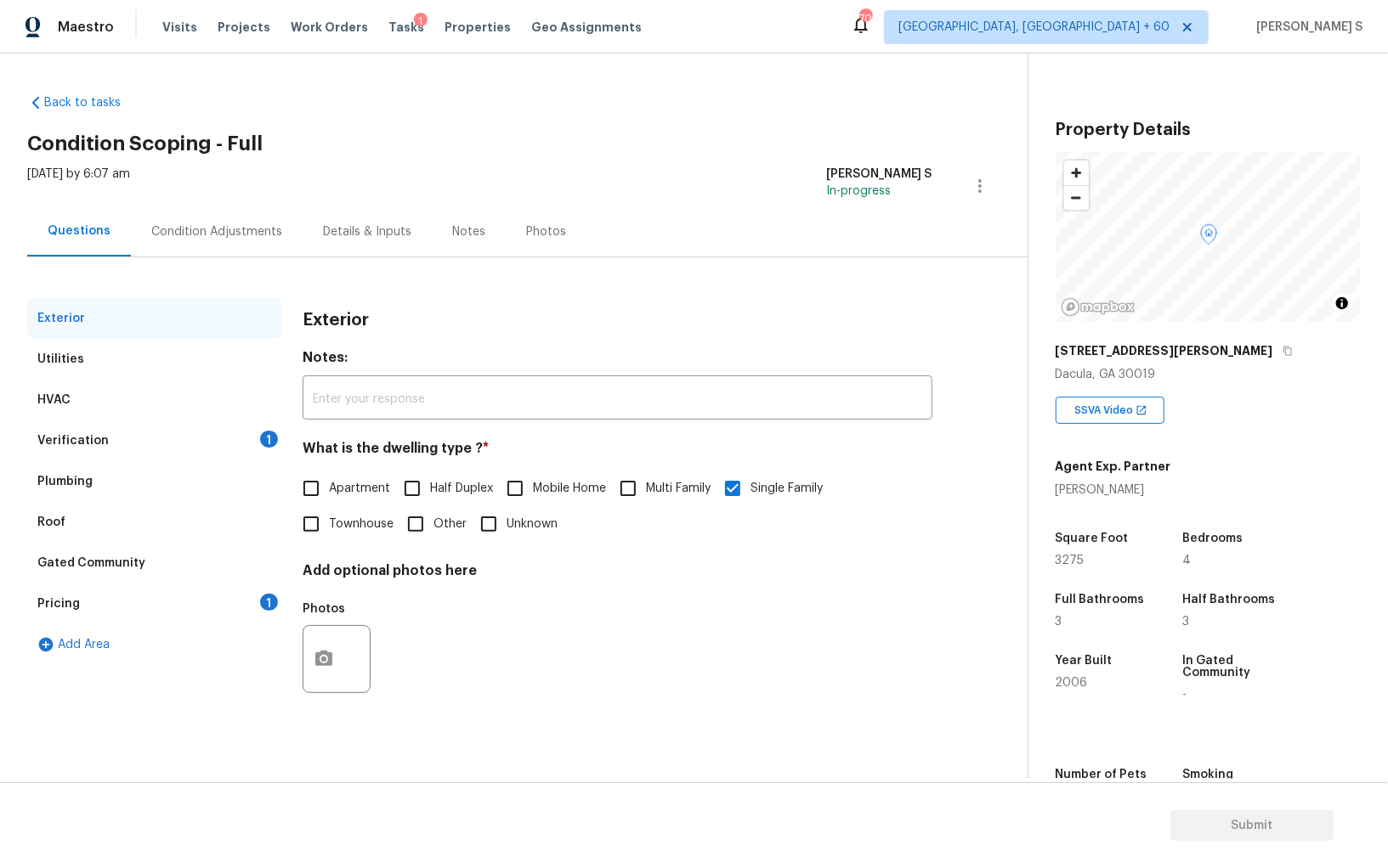
click at [254, 435] on div "Verification 1" at bounding box center [155, 440] width 255 height 40
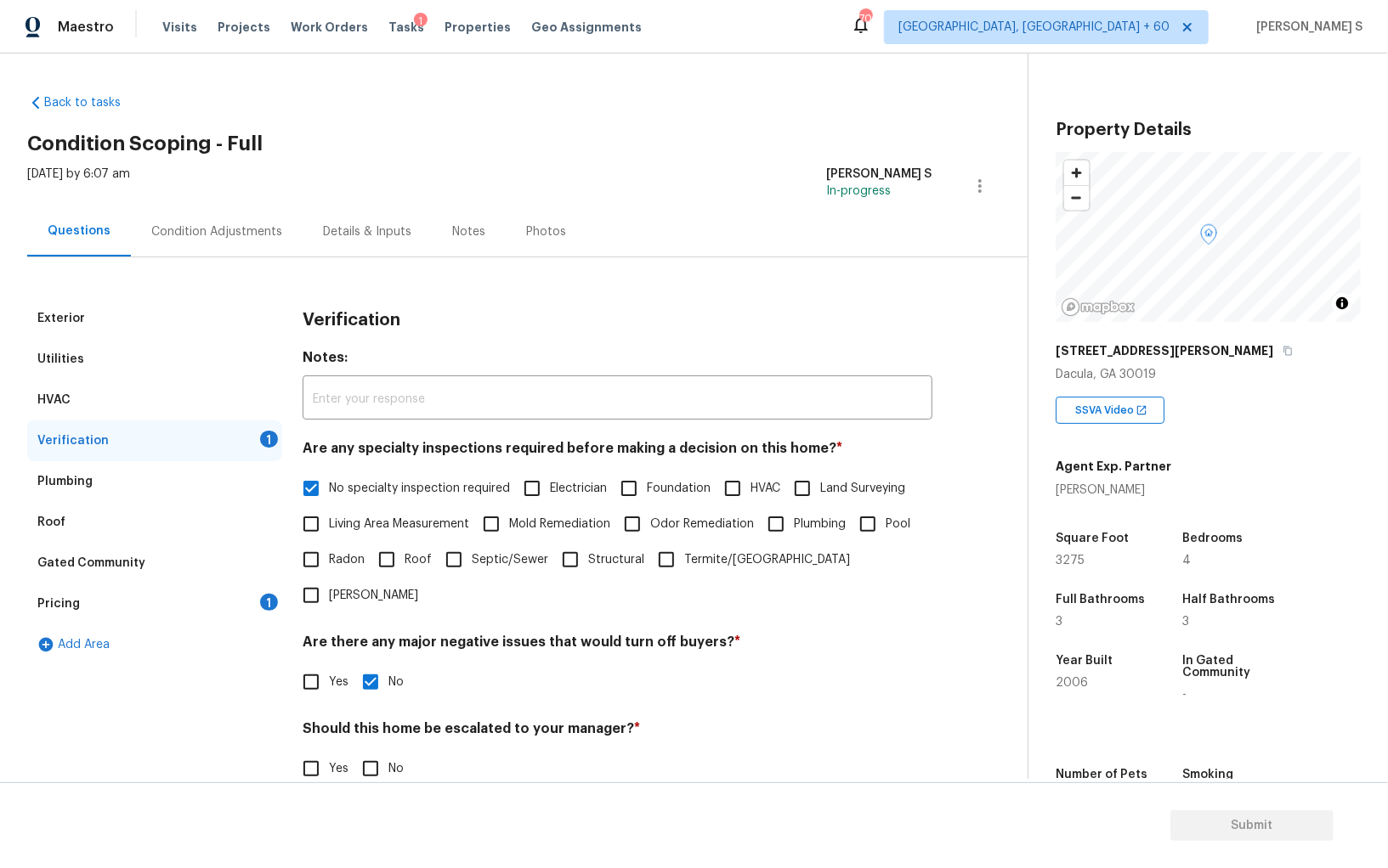
scroll to position [101, 0]
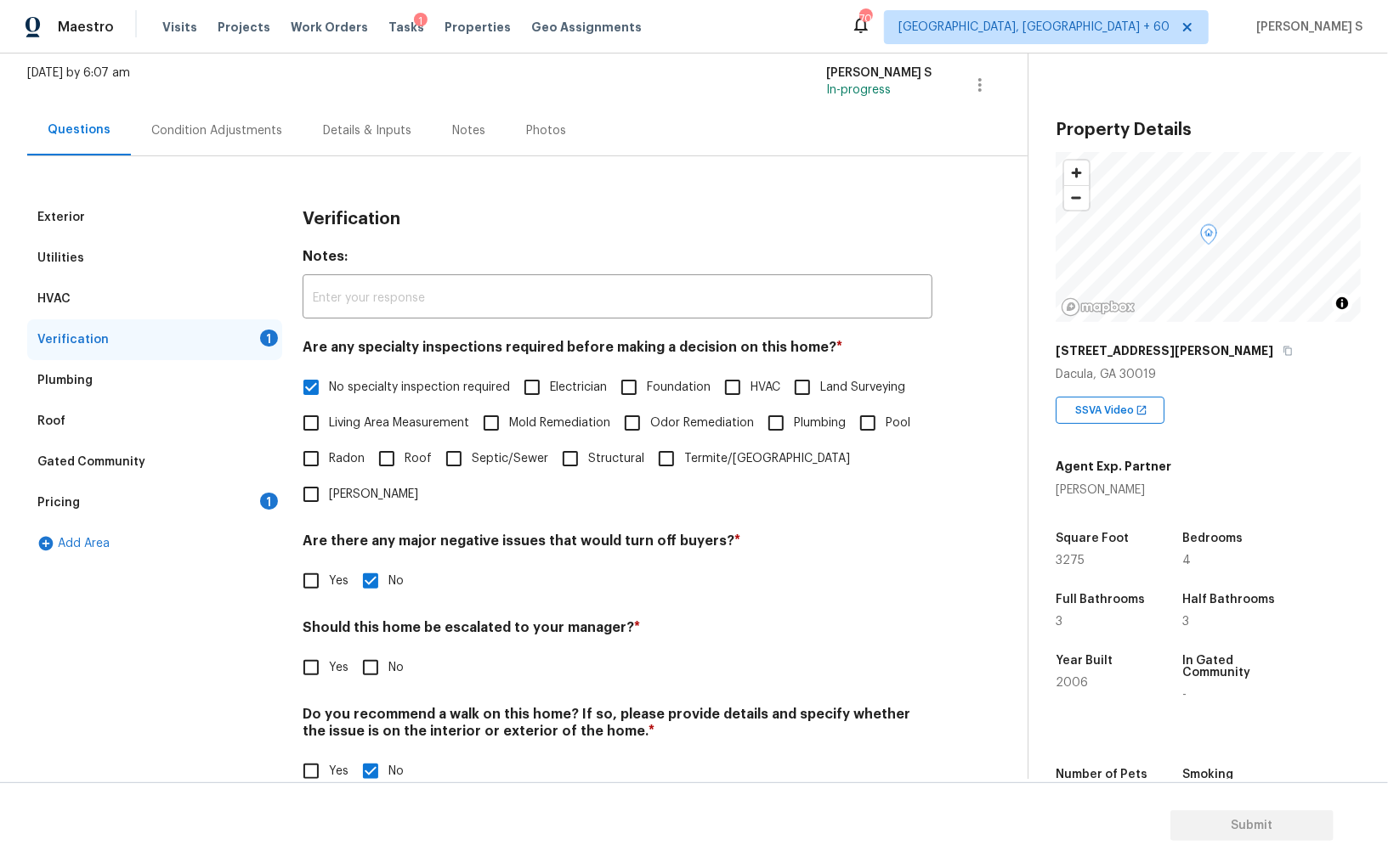
click at [356, 650] on input "No" at bounding box center [370, 668] width 36 height 36
checkbox input "true"
click at [265, 505] on div "1" at bounding box center [269, 501] width 18 height 17
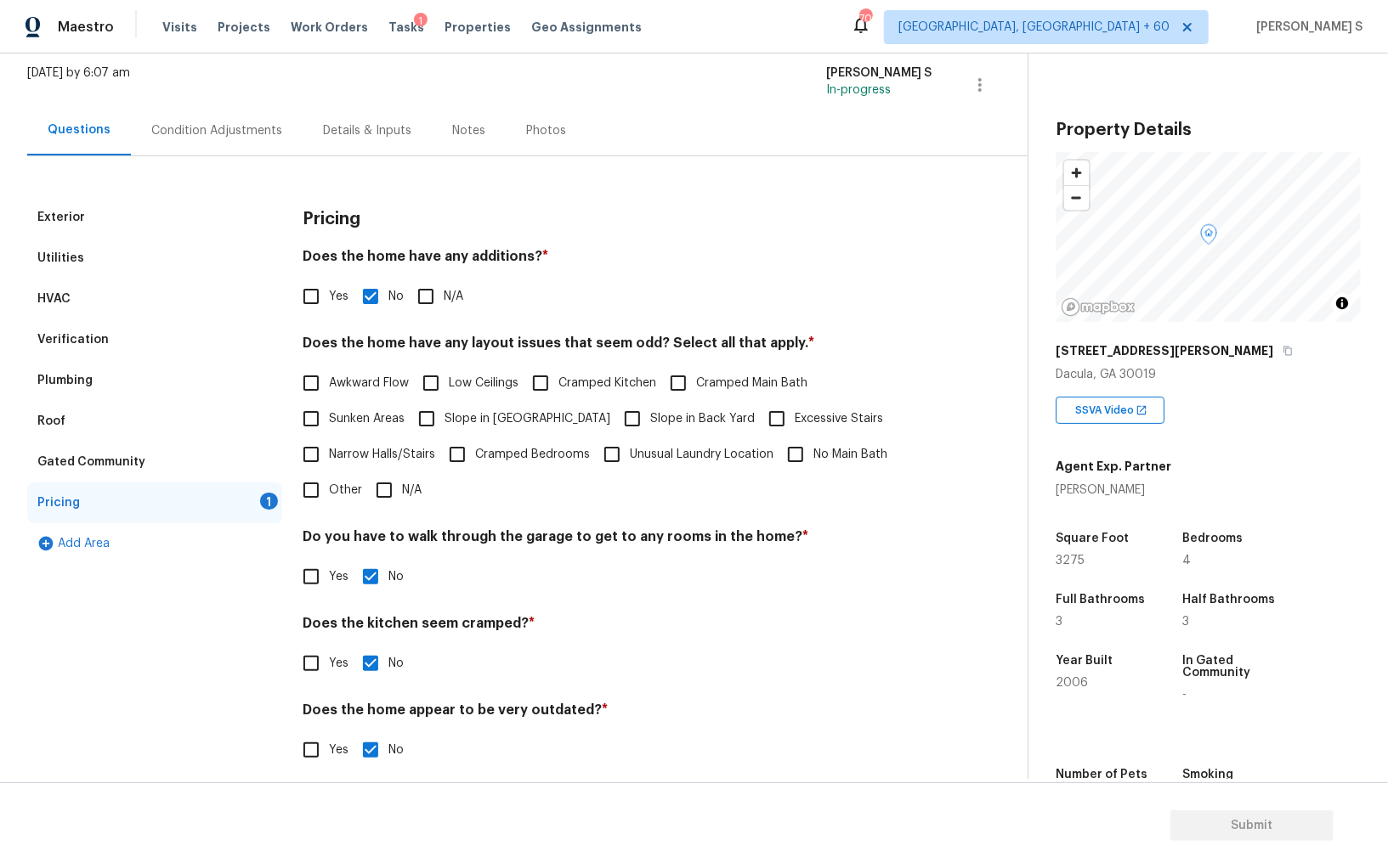
click at [445, 412] on span "Slope in [GEOGRAPHIC_DATA]" at bounding box center [528, 419] width 166 height 18
click at [445, 412] on input "Slope in [GEOGRAPHIC_DATA]" at bounding box center [427, 419] width 36 height 36
checkbox input "true"
click at [614, 417] on input "Slope in Back Yard" at bounding box center [632, 419] width 36 height 36
checkbox input "true"
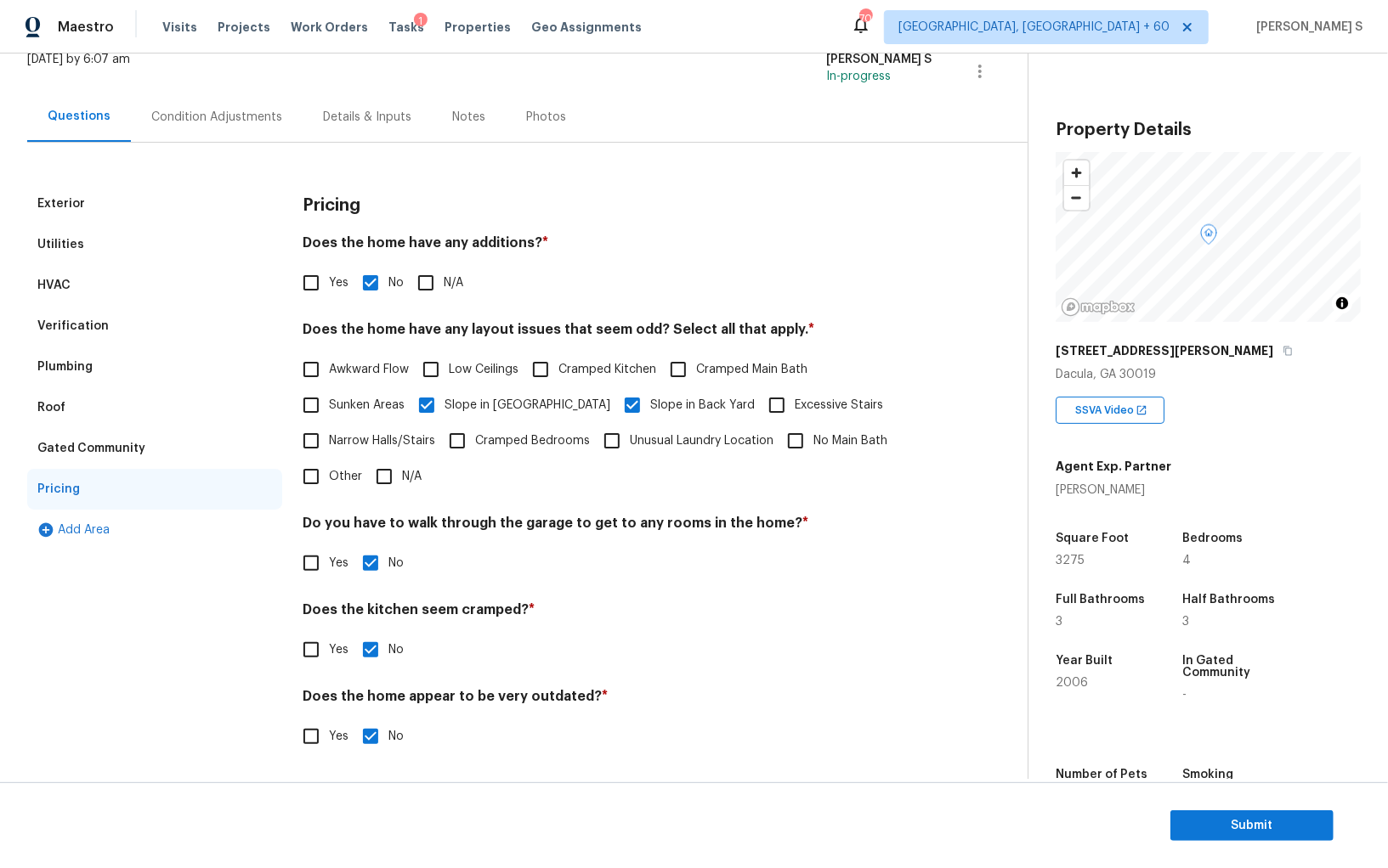
scroll to position [0, 0]
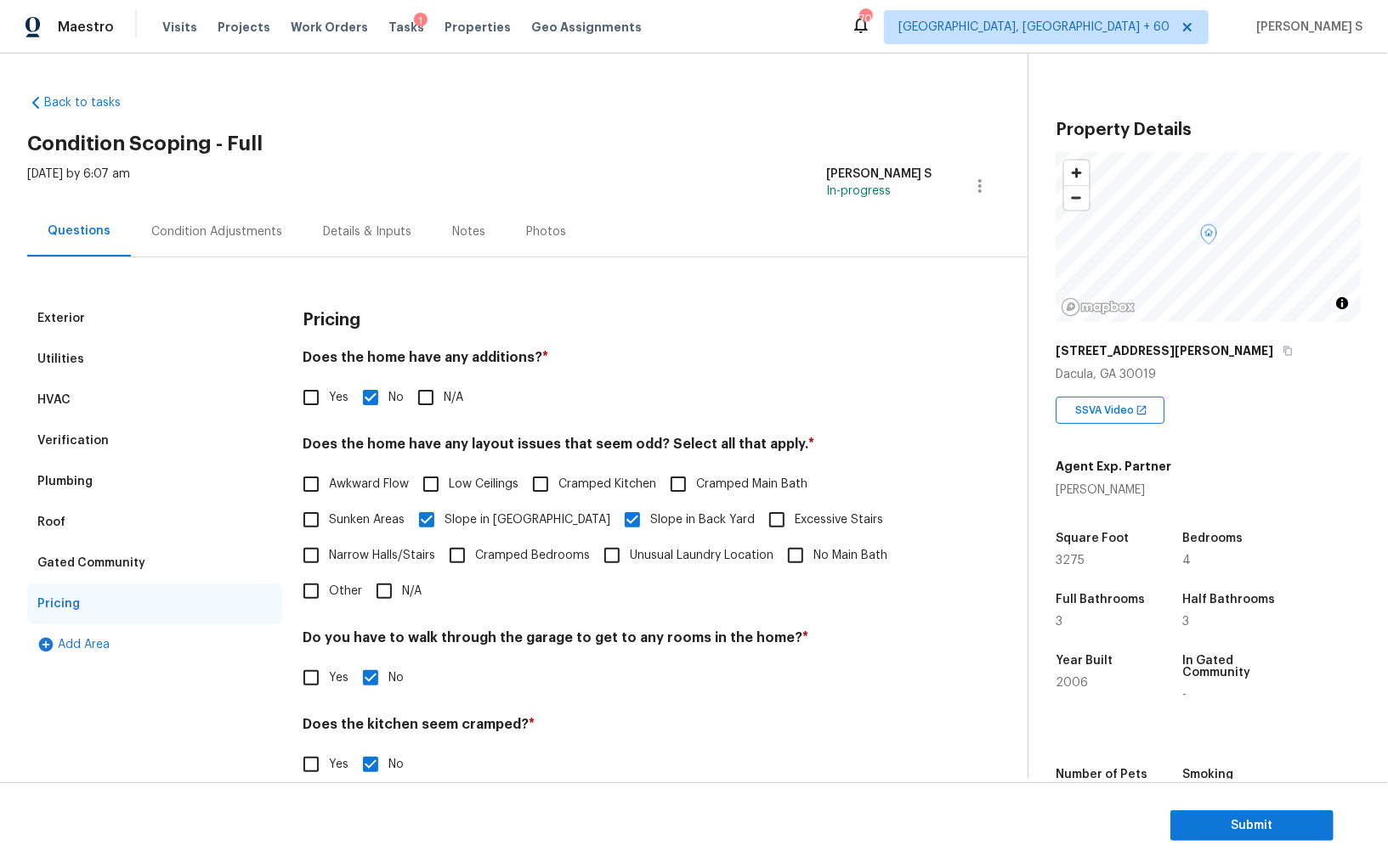
click at [136, 435] on div "Verification" at bounding box center [155, 440] width 255 height 40
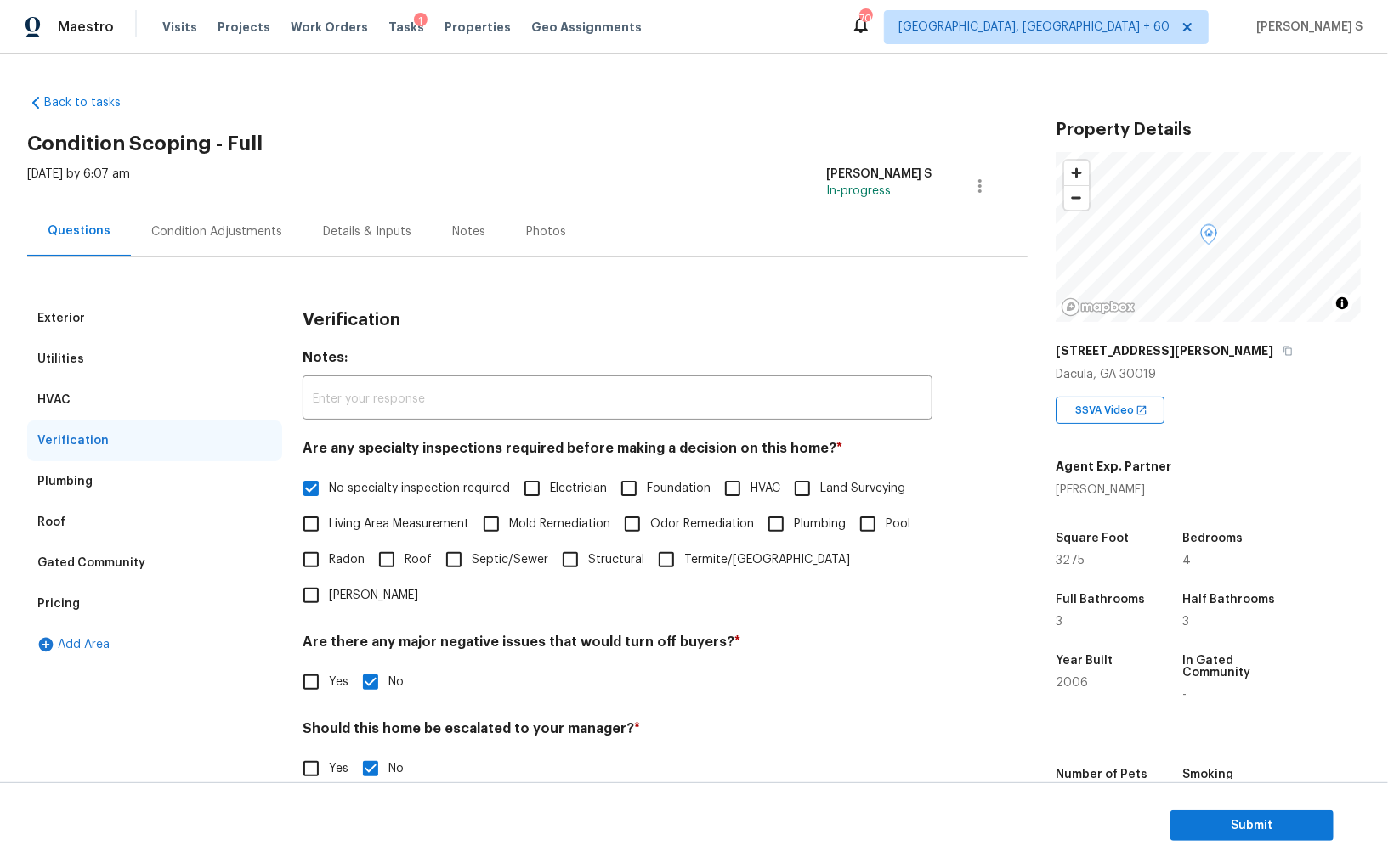
scroll to position [101, 0]
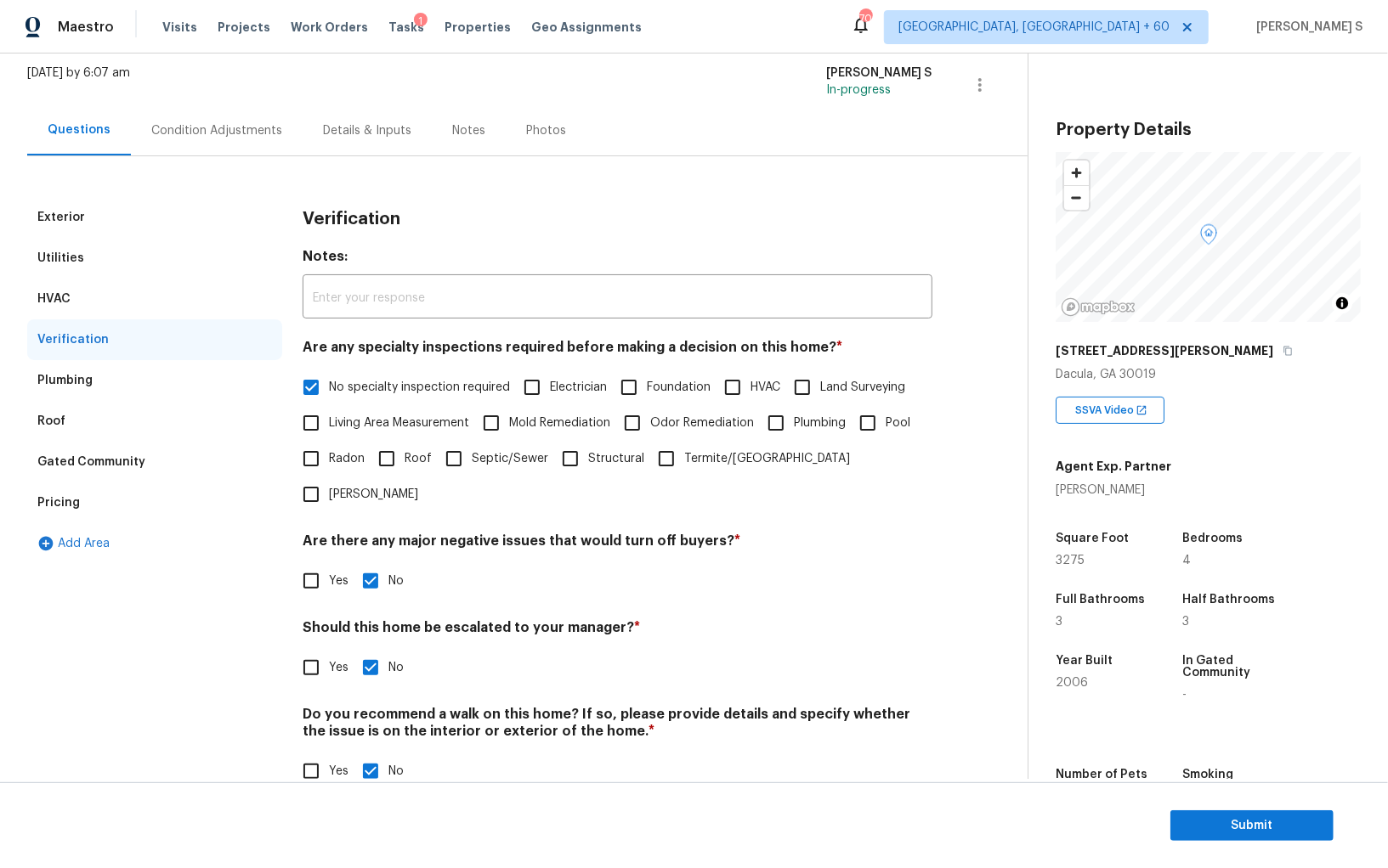
click at [78, 502] on div "Pricing" at bounding box center [155, 503] width 255 height 40
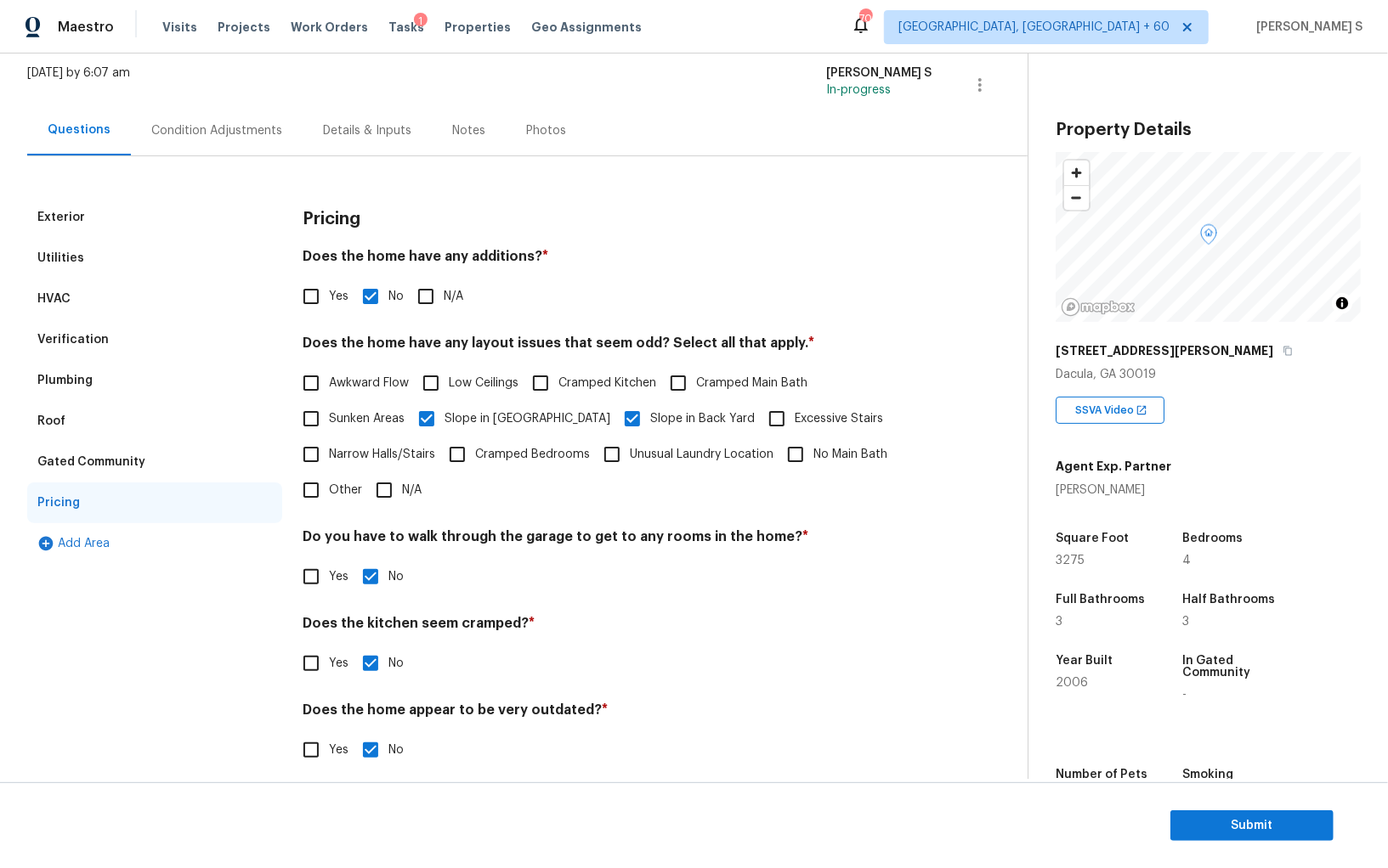
scroll to position [115, 0]
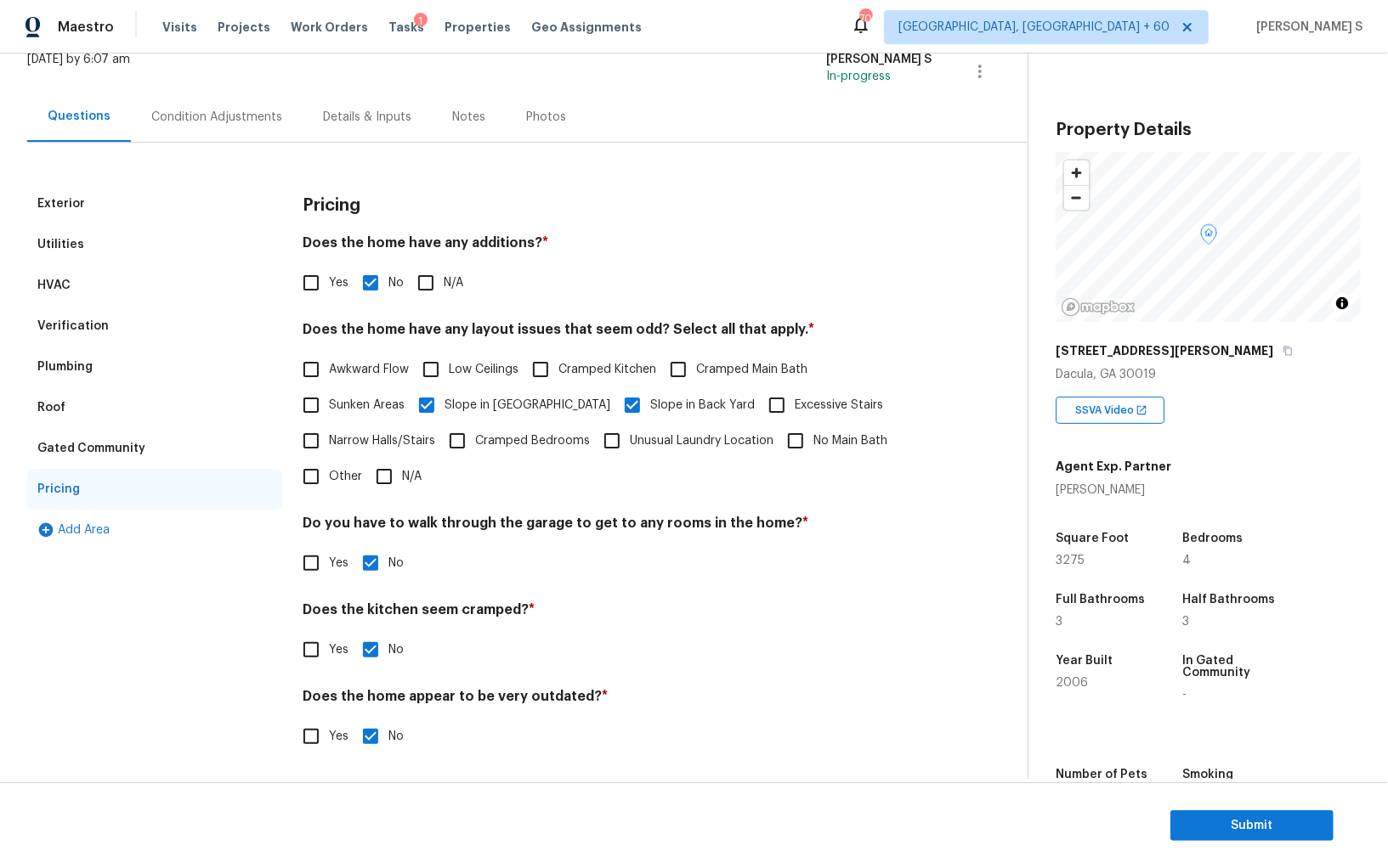
click at [111, 324] on div "Verification" at bounding box center [155, 326] width 255 height 40
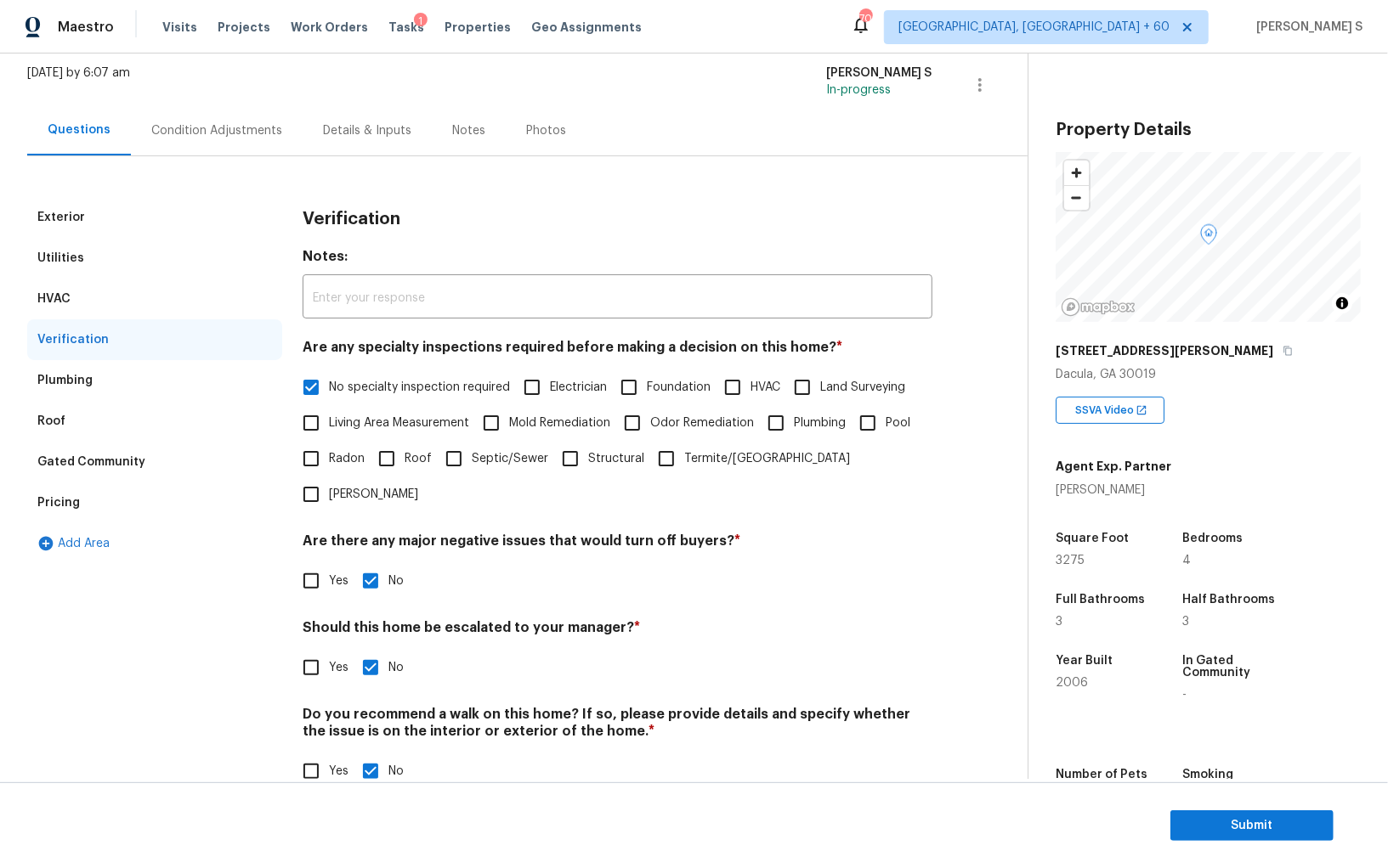
scroll to position [0, 0]
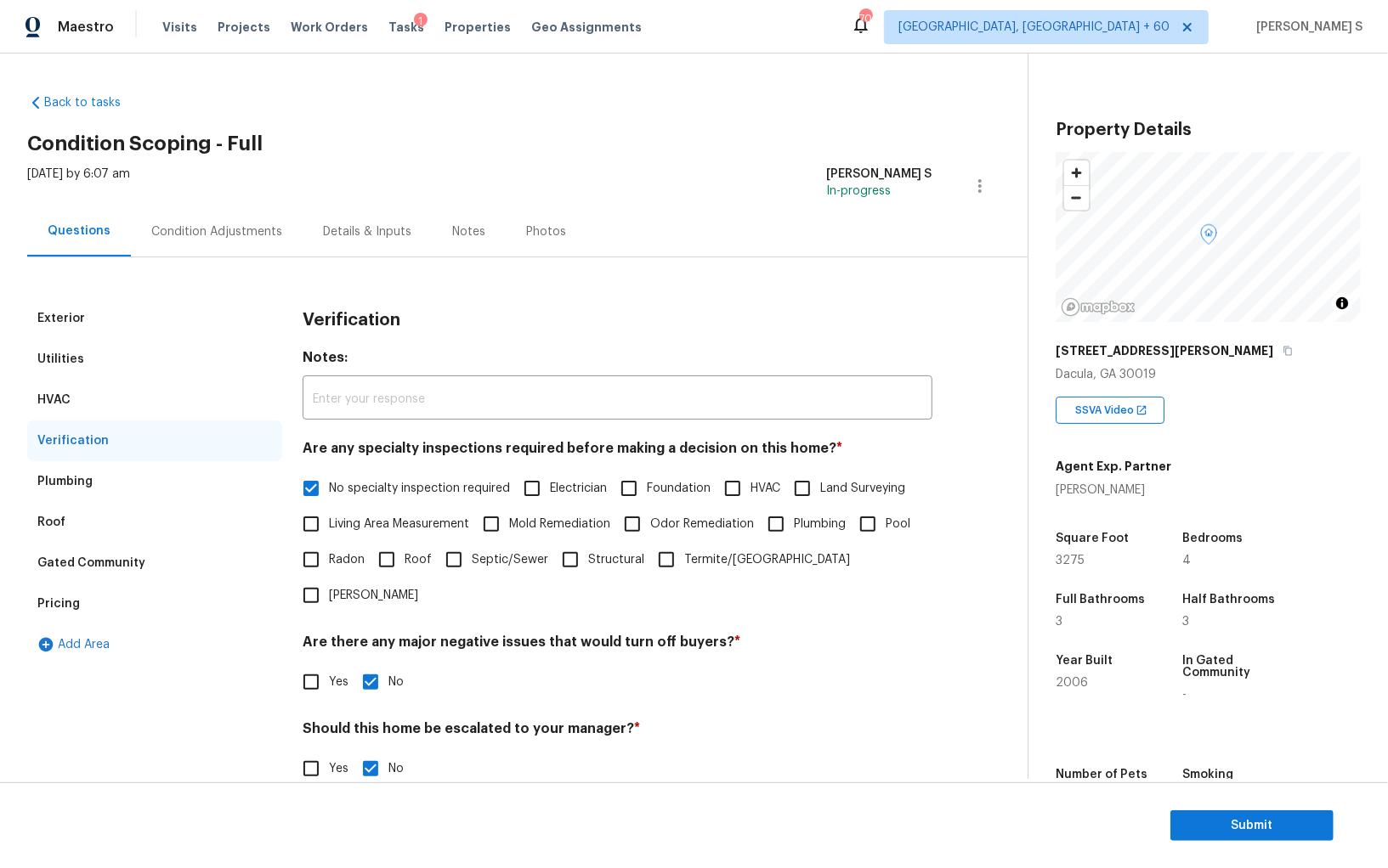
click at [234, 239] on div "Condition Adjustments" at bounding box center [216, 231] width 130 height 17
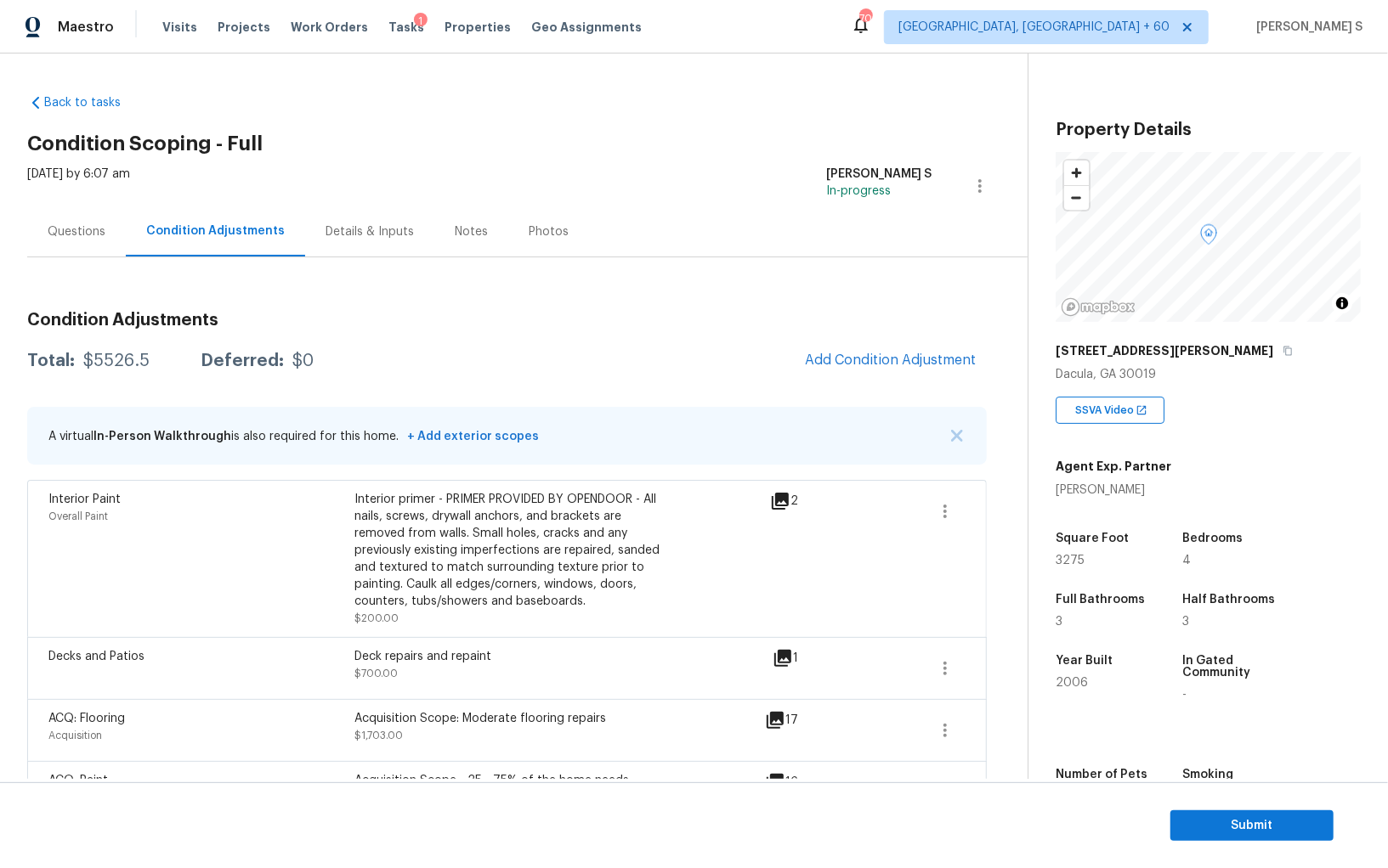
click at [128, 365] on div "$5526.5" at bounding box center [116, 360] width 66 height 17
copy div "5526.5"
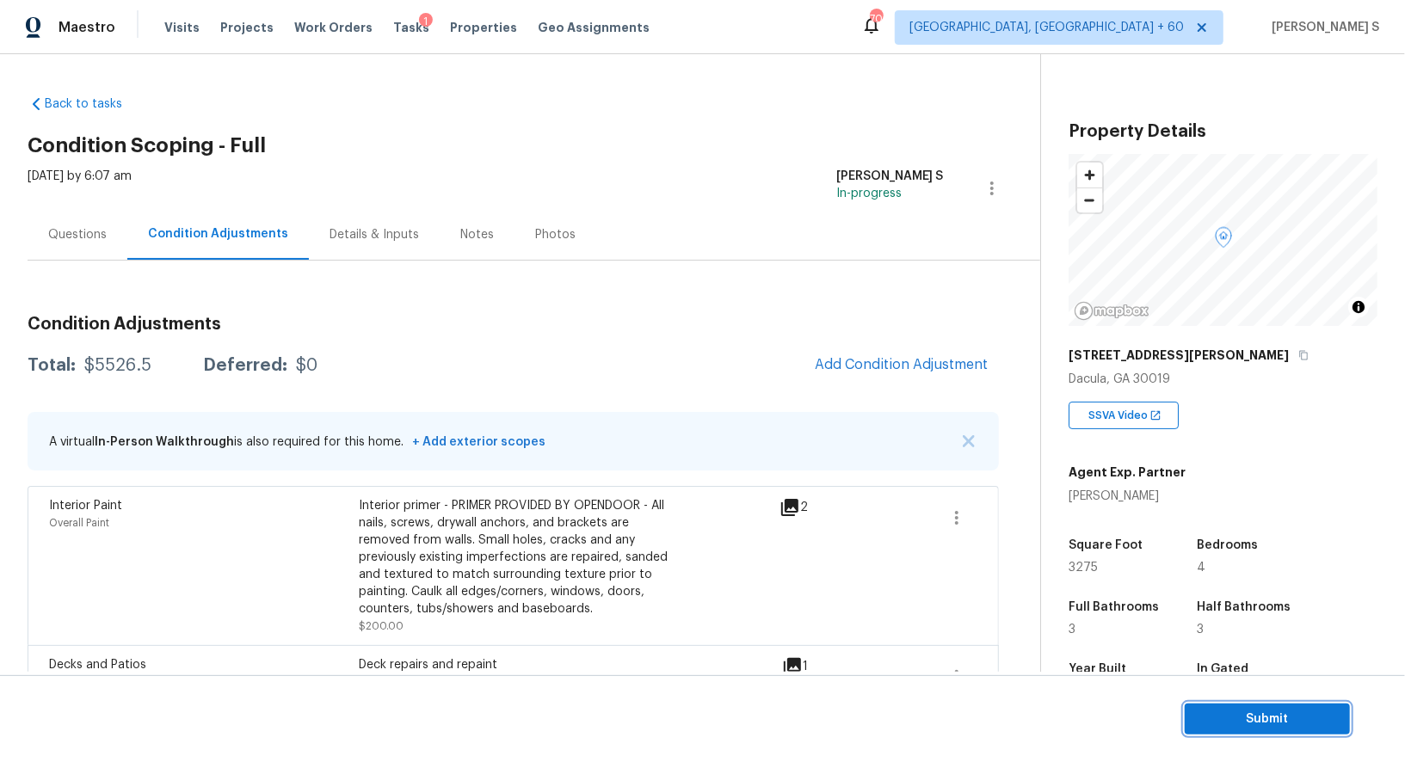
click at [1261, 704] on button "Submit" at bounding box center [1266, 720] width 165 height 32
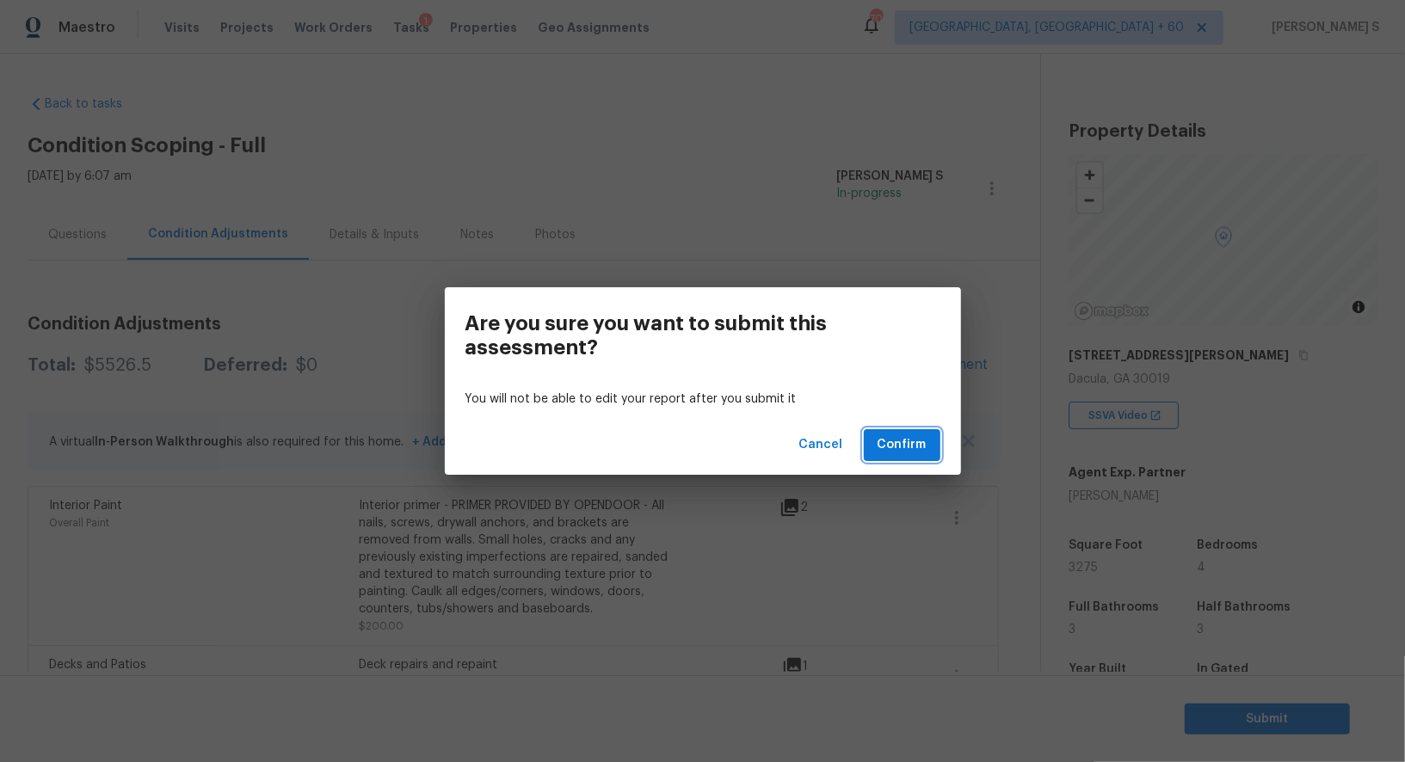
click at [889, 452] on span "Confirm" at bounding box center [901, 445] width 49 height 22
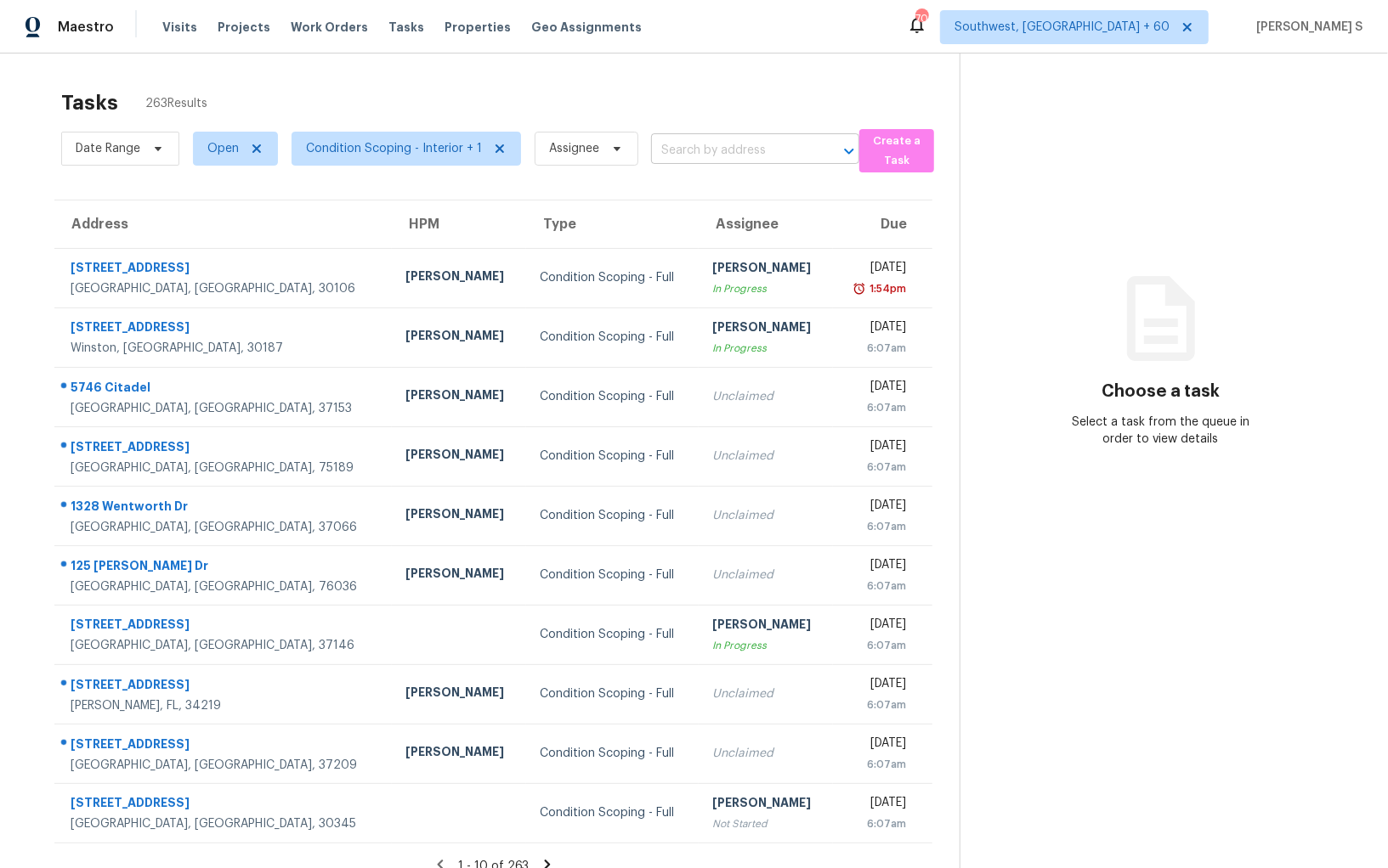
click at [662, 140] on input "text" at bounding box center [731, 150] width 161 height 27
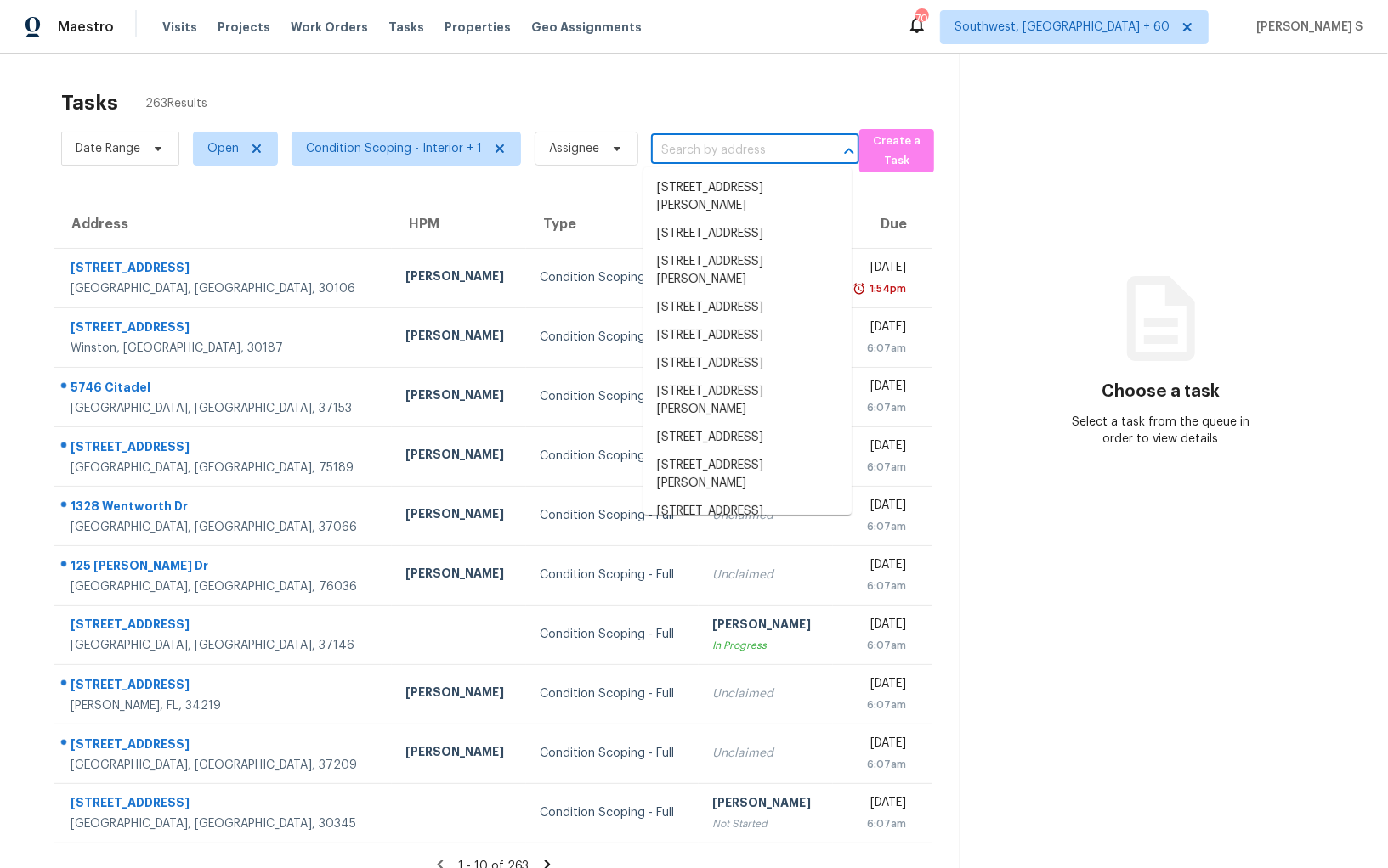
click at [662, 140] on input "text" at bounding box center [731, 150] width 161 height 27
paste input "[STREET_ADDRESS]"
type input "[STREET_ADDRESS]"
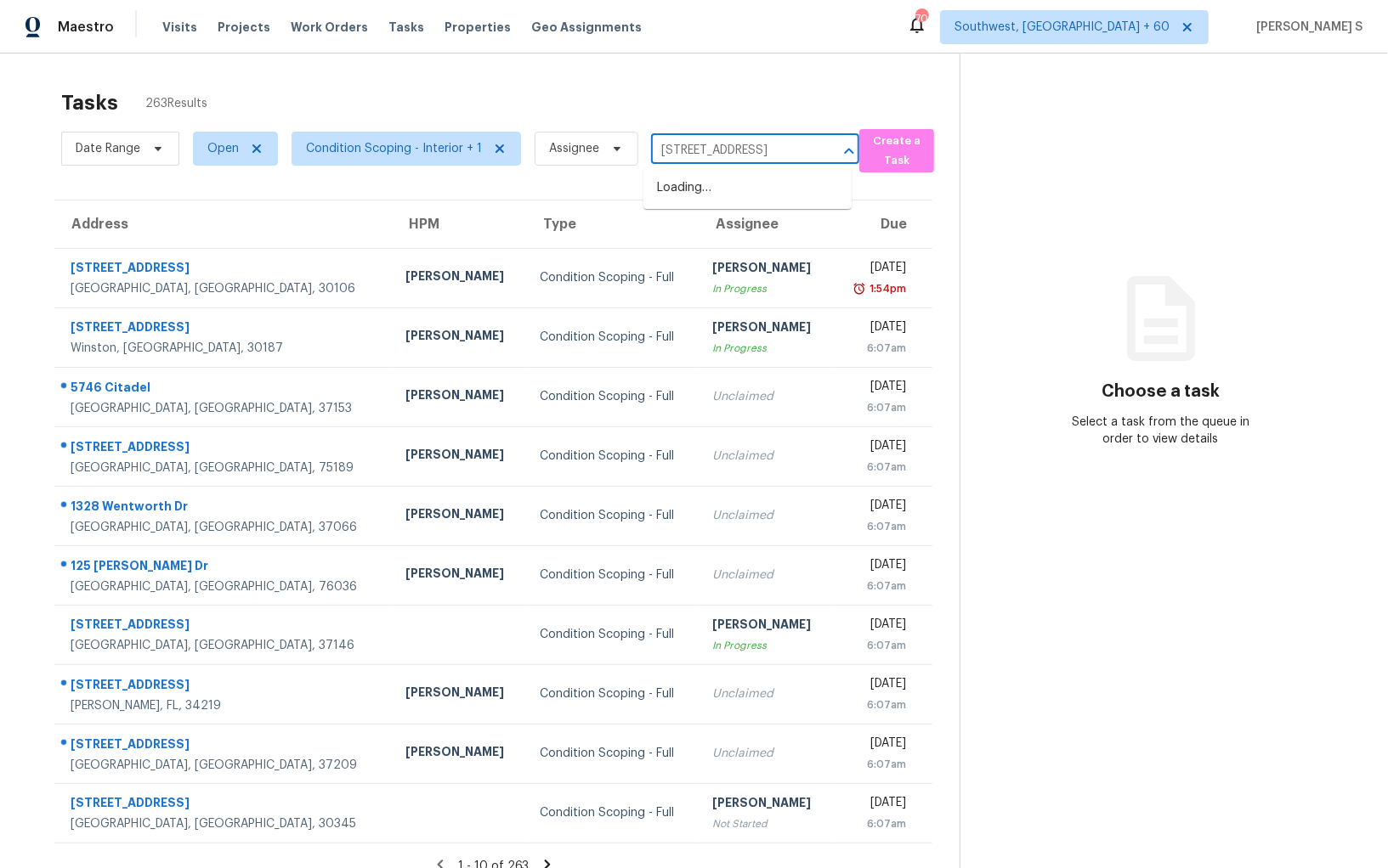
scroll to position [0, 78]
click at [694, 184] on li "[STREET_ADDRESS]" at bounding box center [747, 188] width 208 height 28
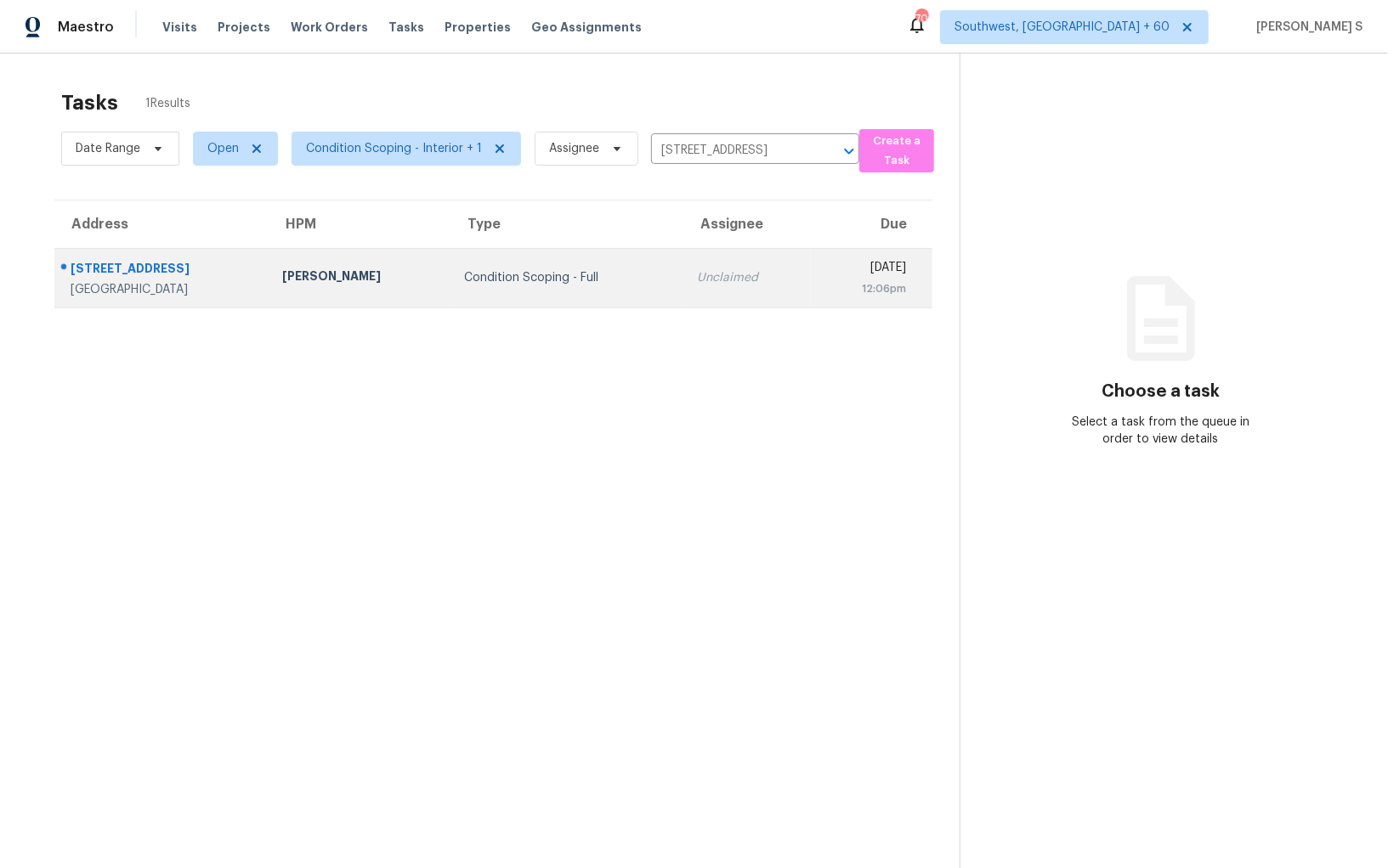
click at [709, 255] on td "Unclaimed" at bounding box center [747, 277] width 127 height 59
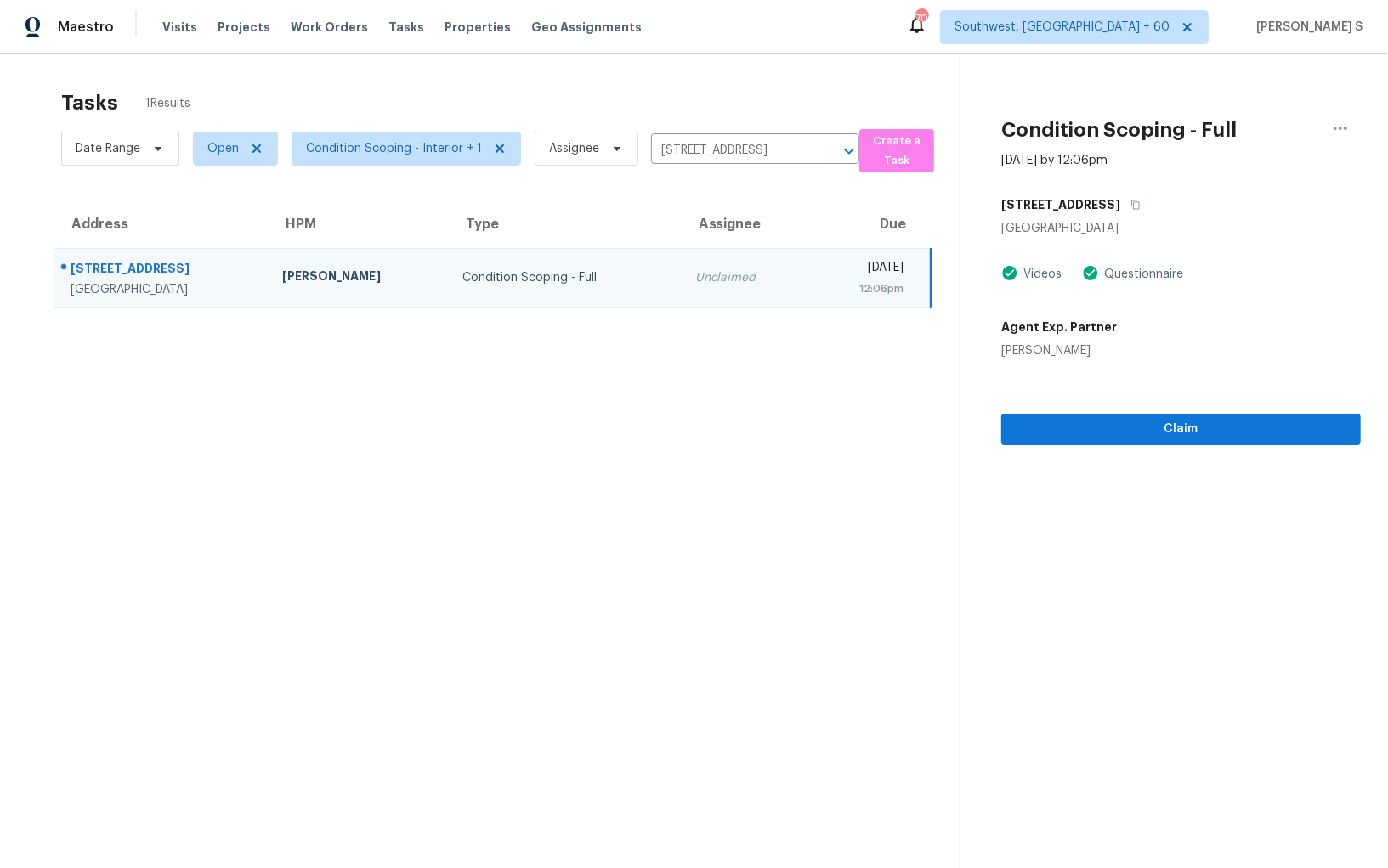
click at [822, 274] on div "[DATE]" at bounding box center [862, 270] width 82 height 22
click at [1120, 211] on button "button" at bounding box center [1131, 204] width 23 height 31
click at [695, 275] on div "Unclaimed" at bounding box center [746, 277] width 101 height 17
click at [1111, 421] on span "Claim" at bounding box center [1181, 430] width 332 height 22
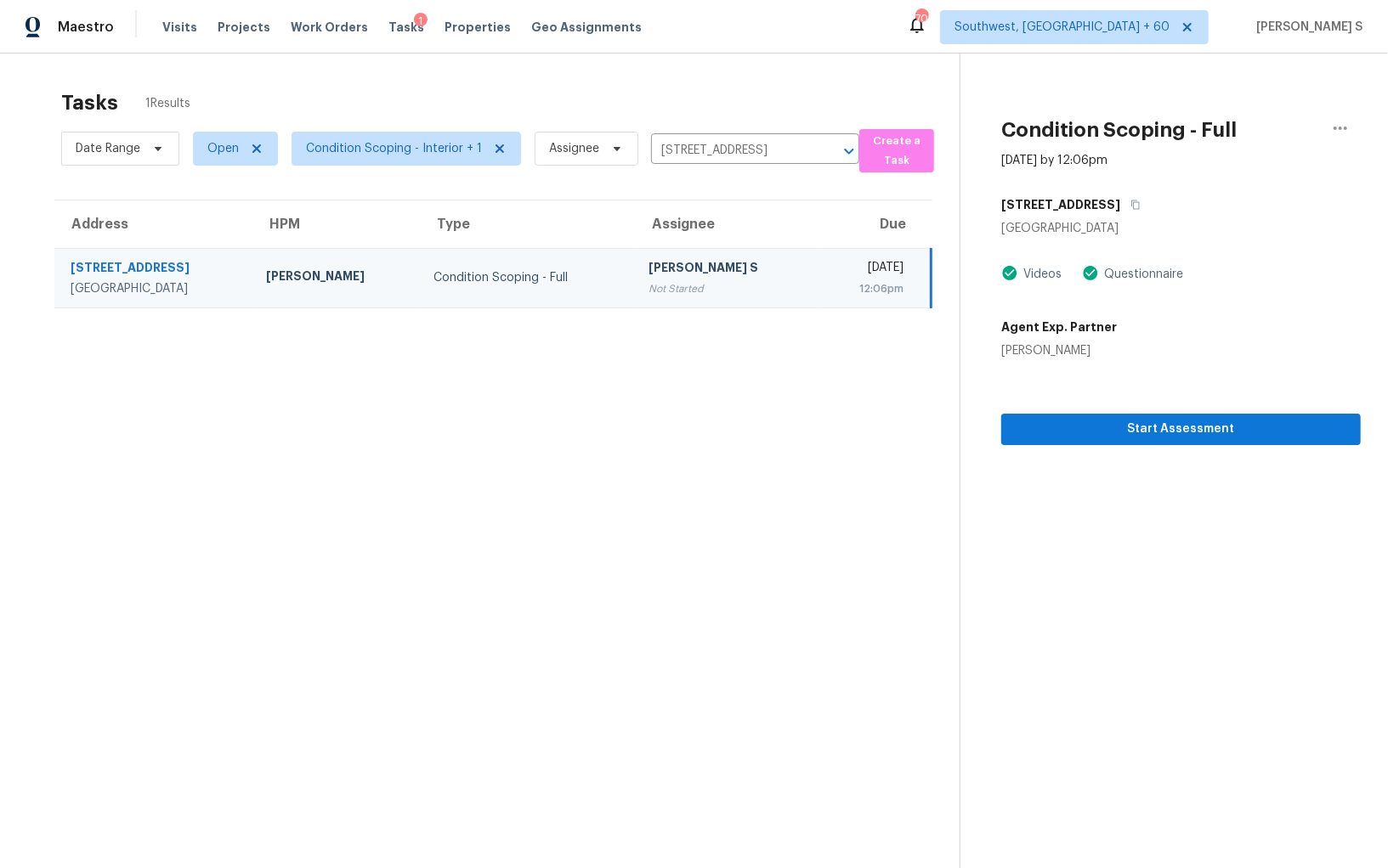
click at [831, 288] on div "12:06pm" at bounding box center [866, 288] width 72 height 17
click at [1159, 428] on span "Start Assessment" at bounding box center [1181, 430] width 332 height 22
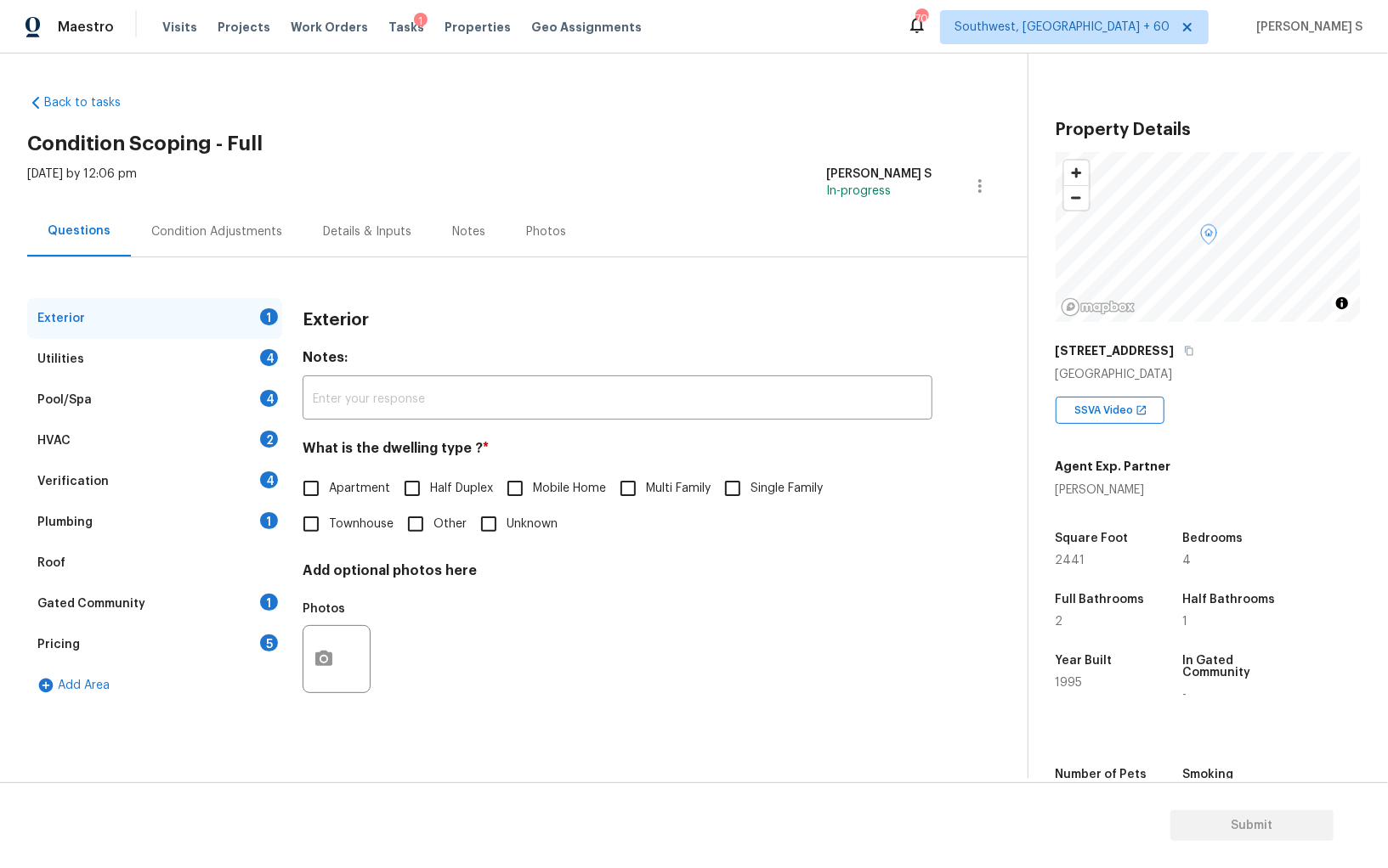
scroll to position [118, 0]
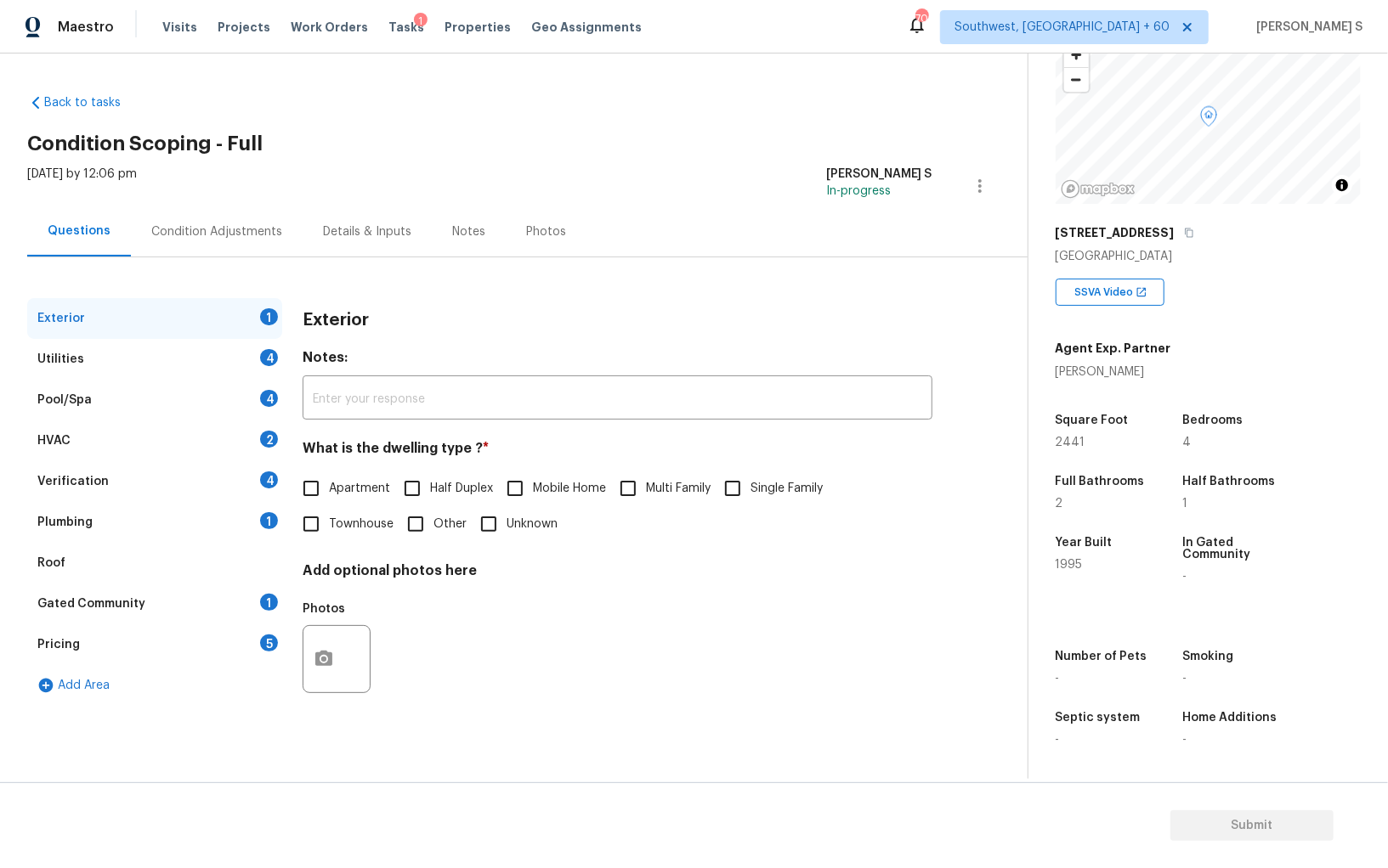
click at [747, 490] on input "Single Family" at bounding box center [732, 489] width 36 height 36
checkbox input "true"
click at [258, 351] on div "Utilities 4" at bounding box center [155, 358] width 255 height 40
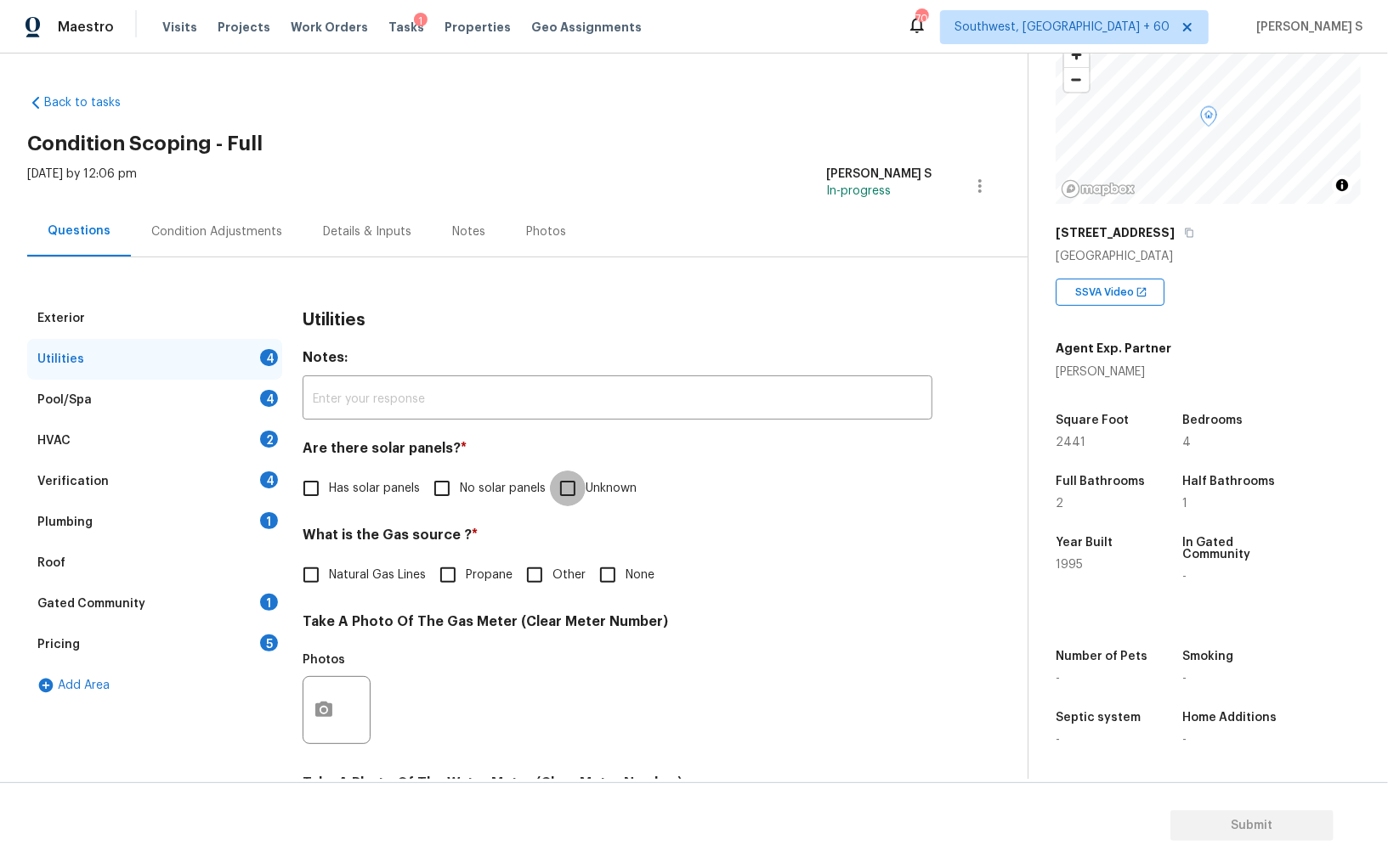
click at [562, 480] on input "Unknown" at bounding box center [568, 489] width 36 height 36
checkbox input "true"
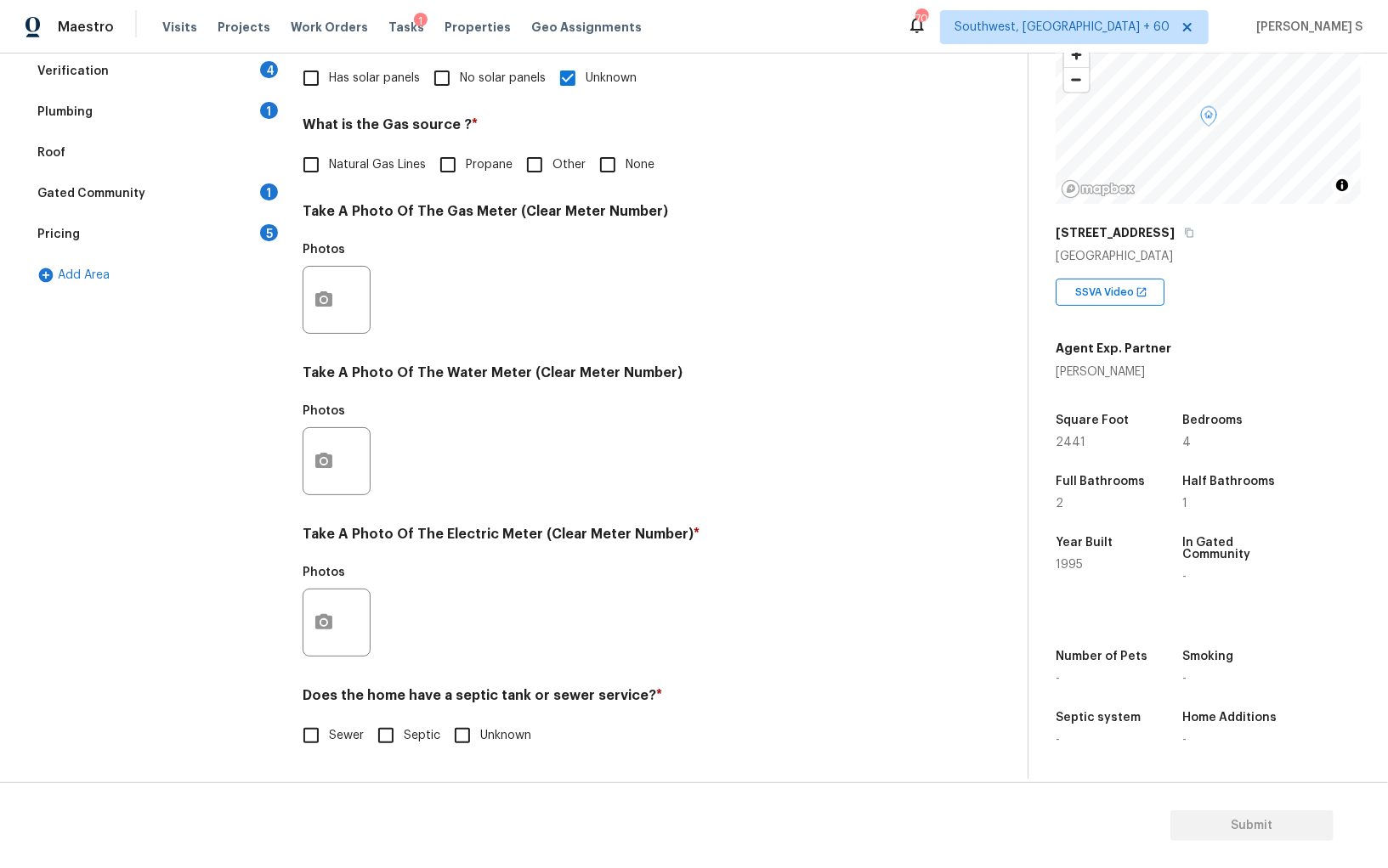
click at [386, 734] on input "Septic" at bounding box center [385, 736] width 36 height 36
checkbox input "true"
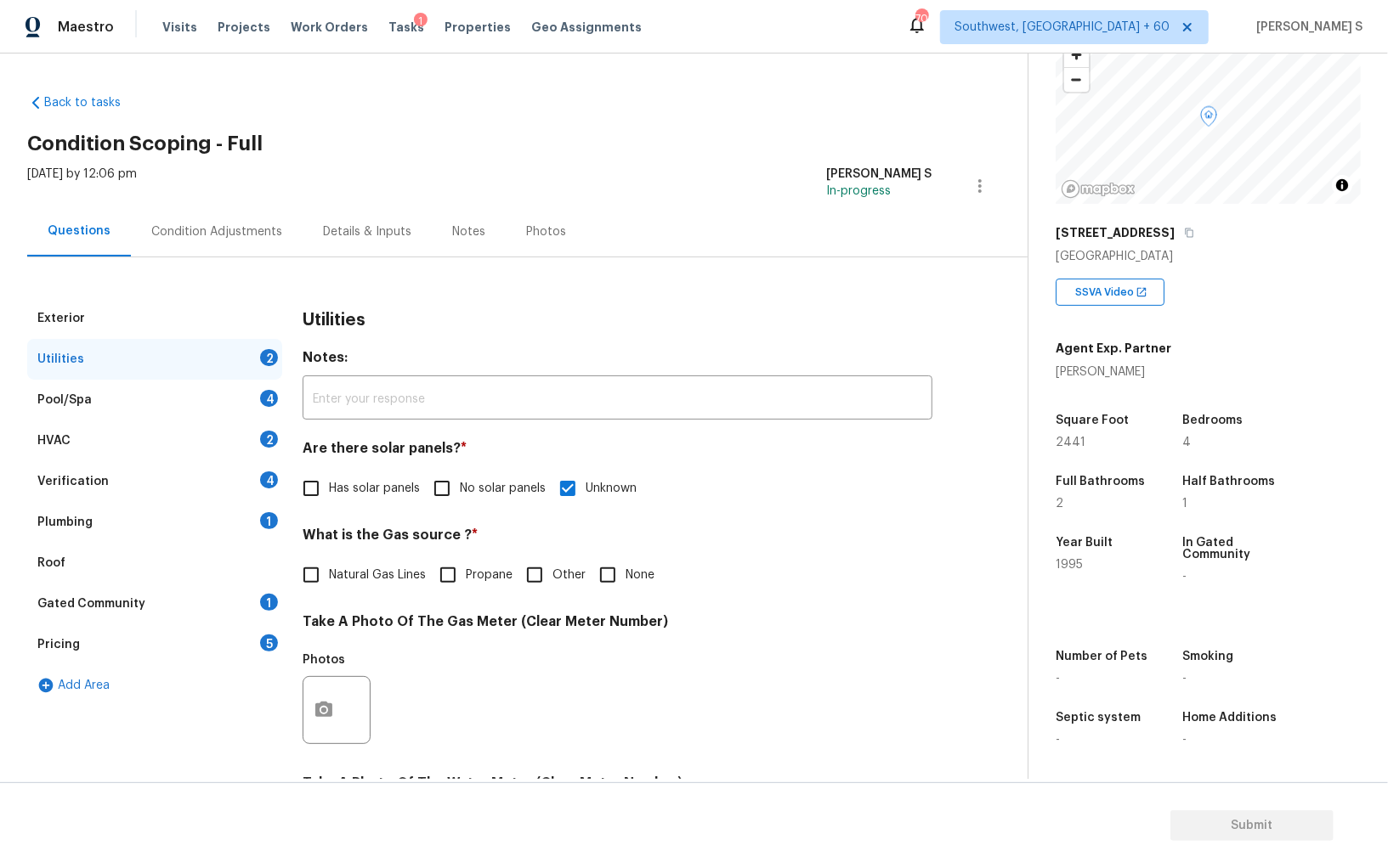
click at [254, 521] on div "Plumbing 1" at bounding box center [155, 521] width 255 height 40
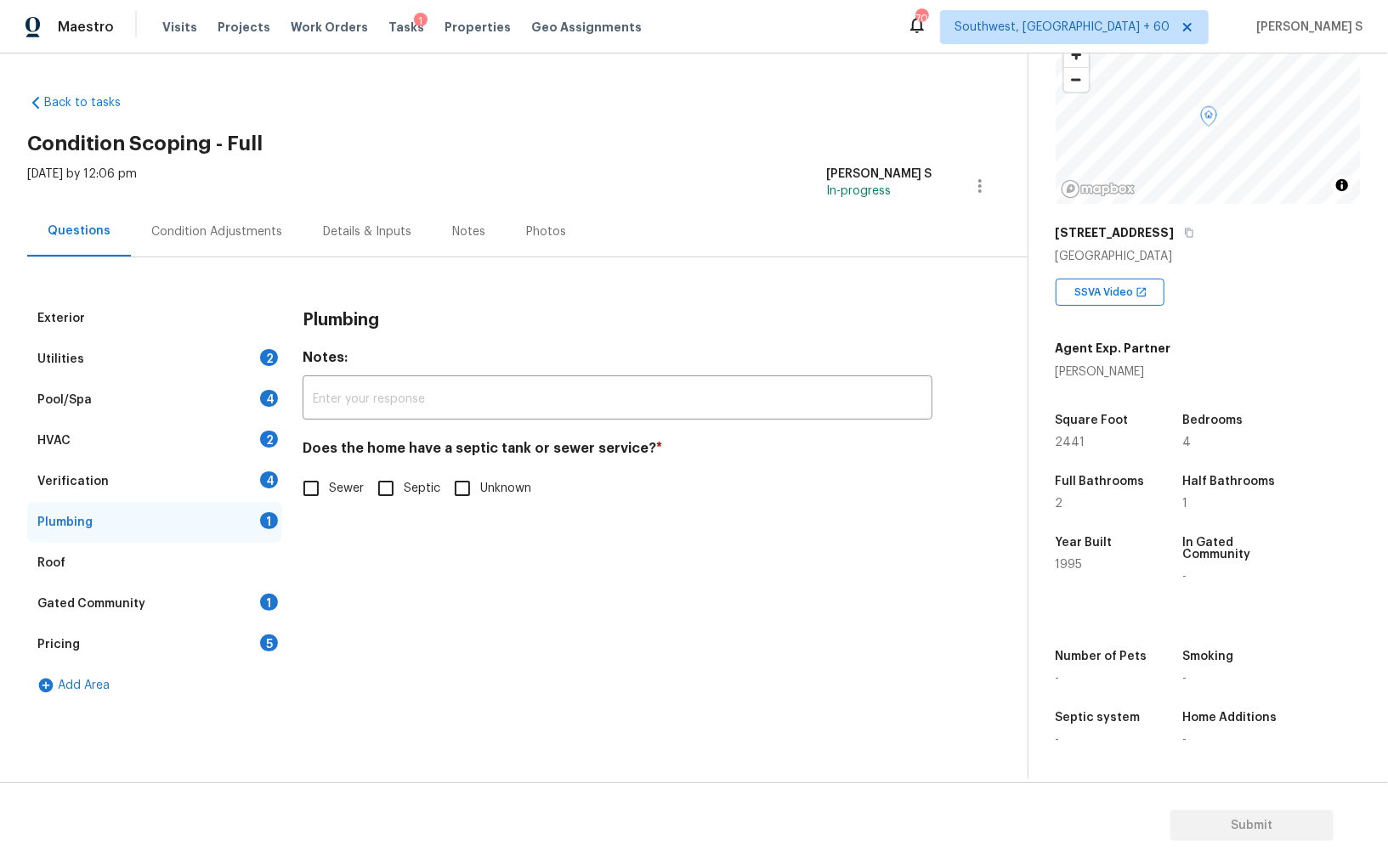
click at [316, 481] on input "Sewer" at bounding box center [311, 489] width 36 height 36
checkbox input "true"
click at [383, 481] on input "Septic" at bounding box center [385, 489] width 36 height 36
checkbox input "true"
checkbox input "false"
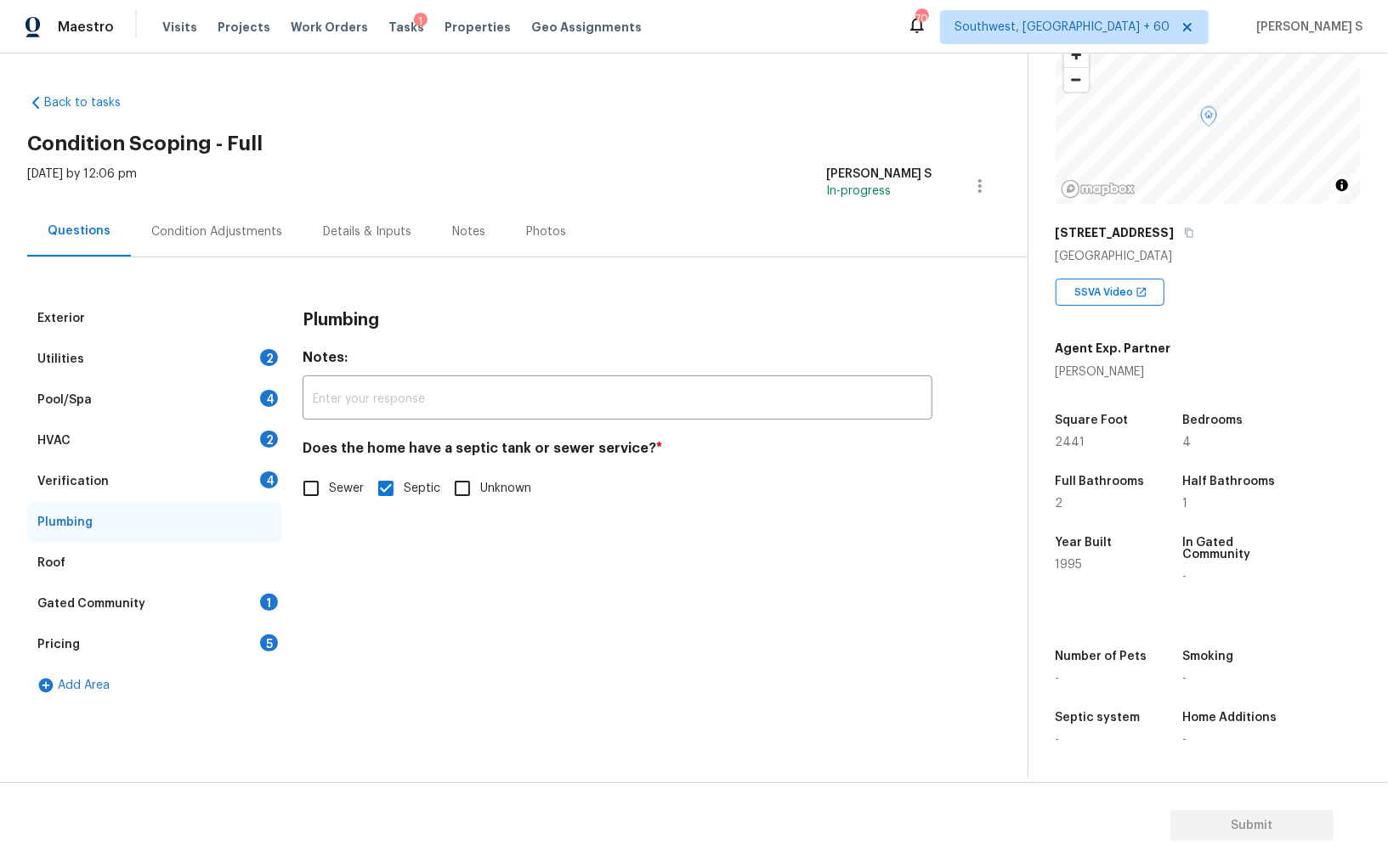
click at [256, 606] on div "Gated Community 1" at bounding box center [155, 603] width 255 height 40
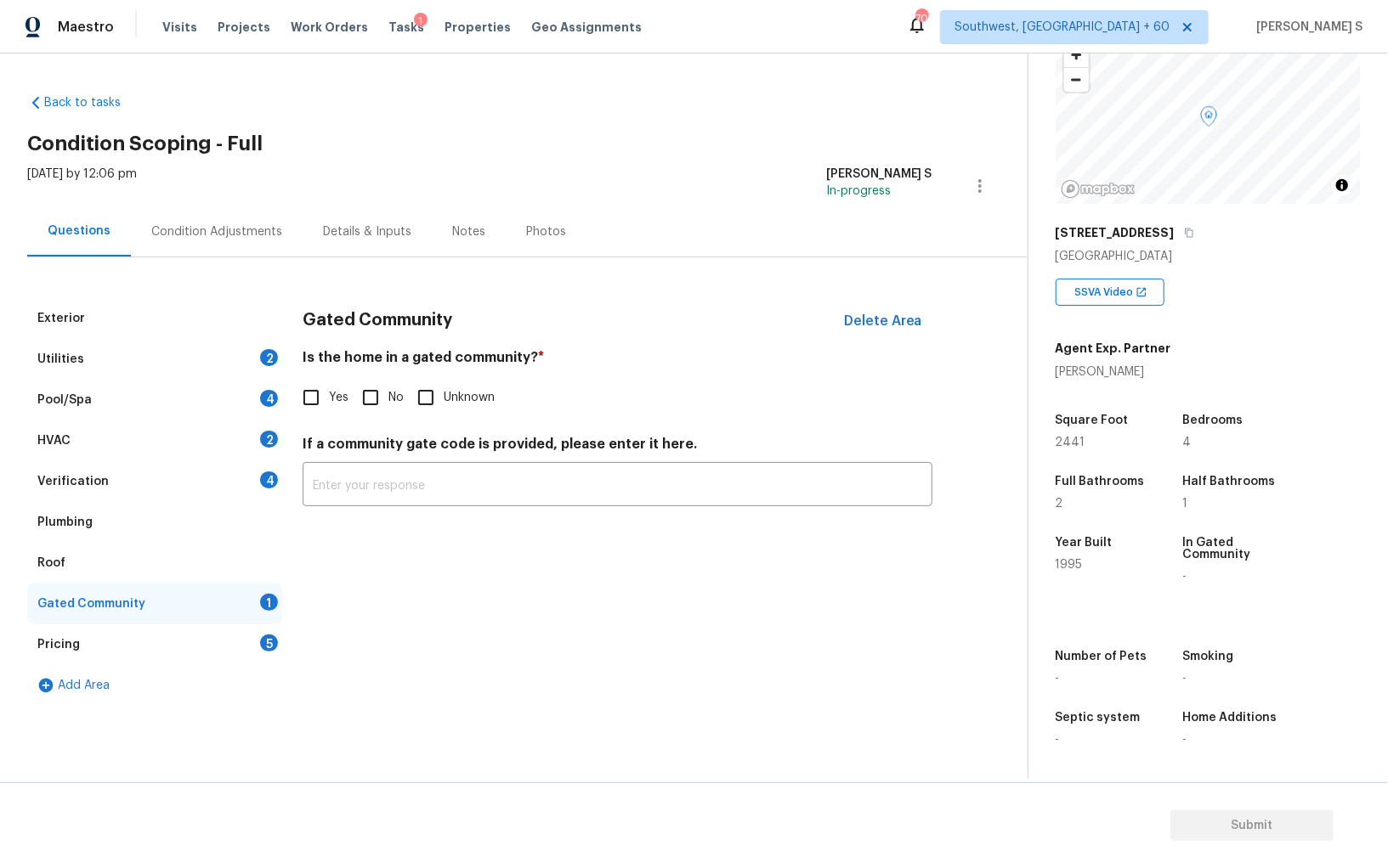
click at [360, 400] on input "No" at bounding box center [370, 398] width 36 height 36
checkbox input "true"
click at [265, 480] on div "4" at bounding box center [269, 479] width 18 height 17
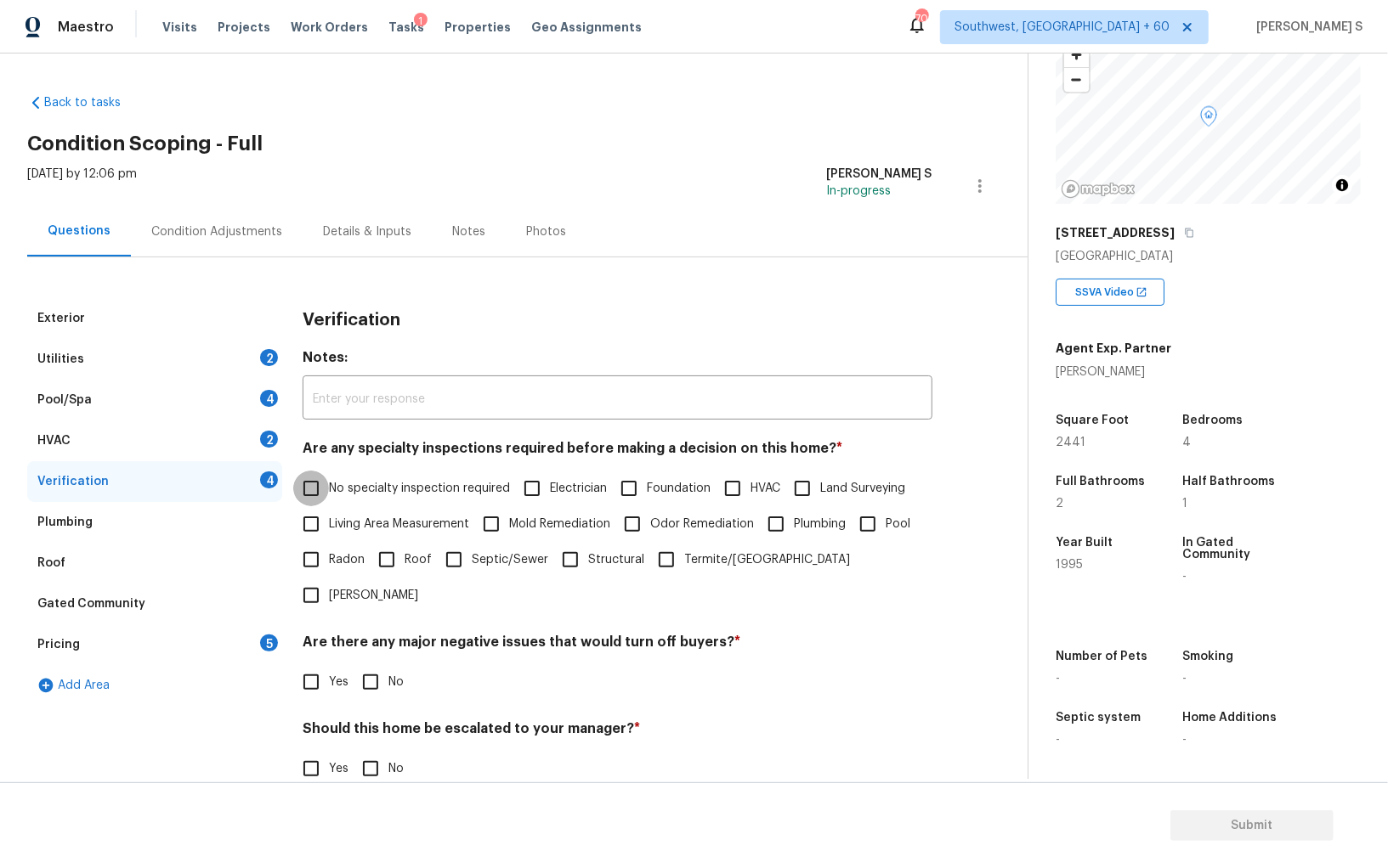
click at [310, 500] on input "No specialty inspection required" at bounding box center [311, 489] width 36 height 36
checkbox input "true"
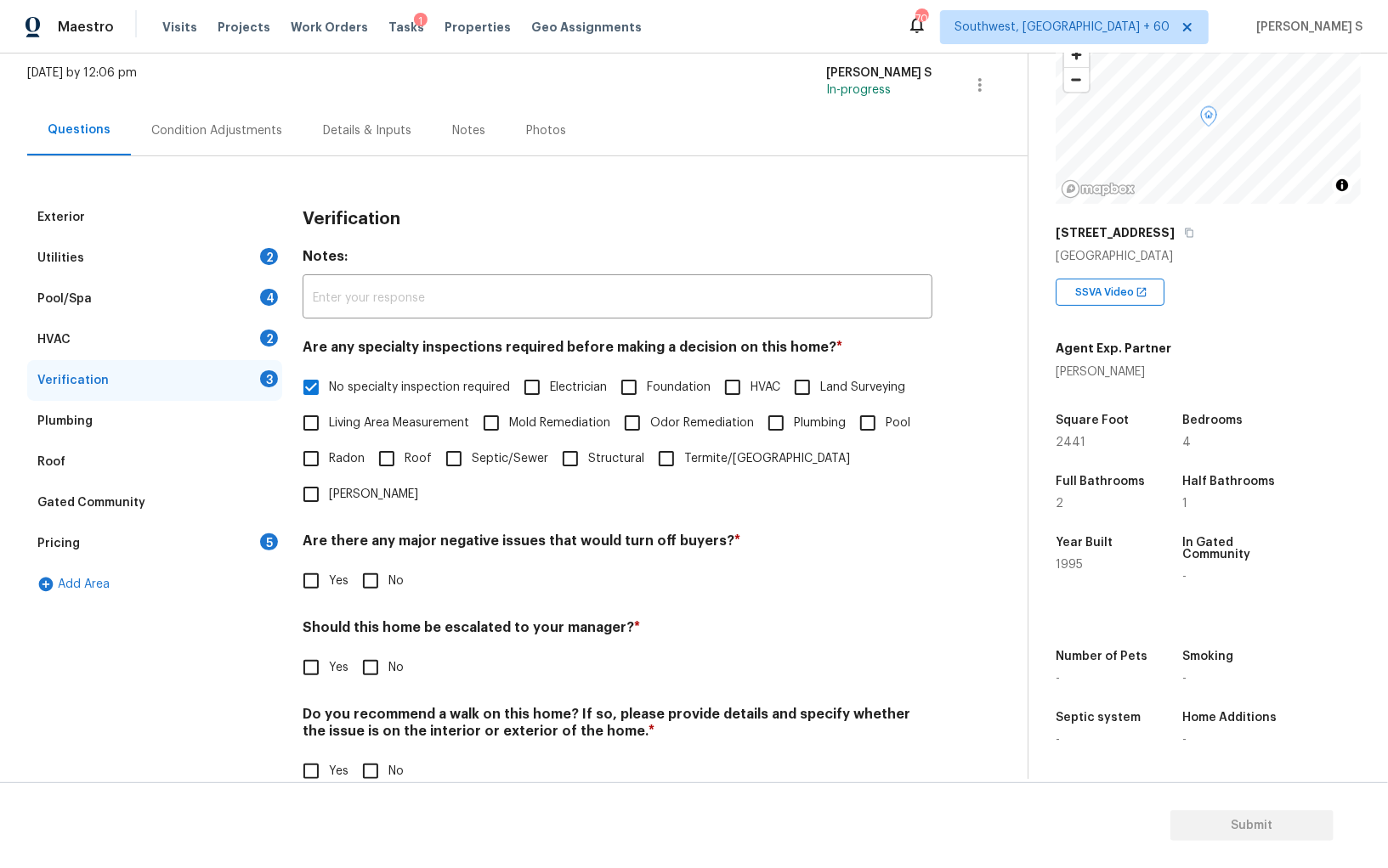
scroll to position [101, 0]
click at [367, 650] on input "No" at bounding box center [370, 668] width 36 height 36
checkbox input "true"
click at [366, 751] on input "No" at bounding box center [370, 771] width 36 height 36
checkbox input "true"
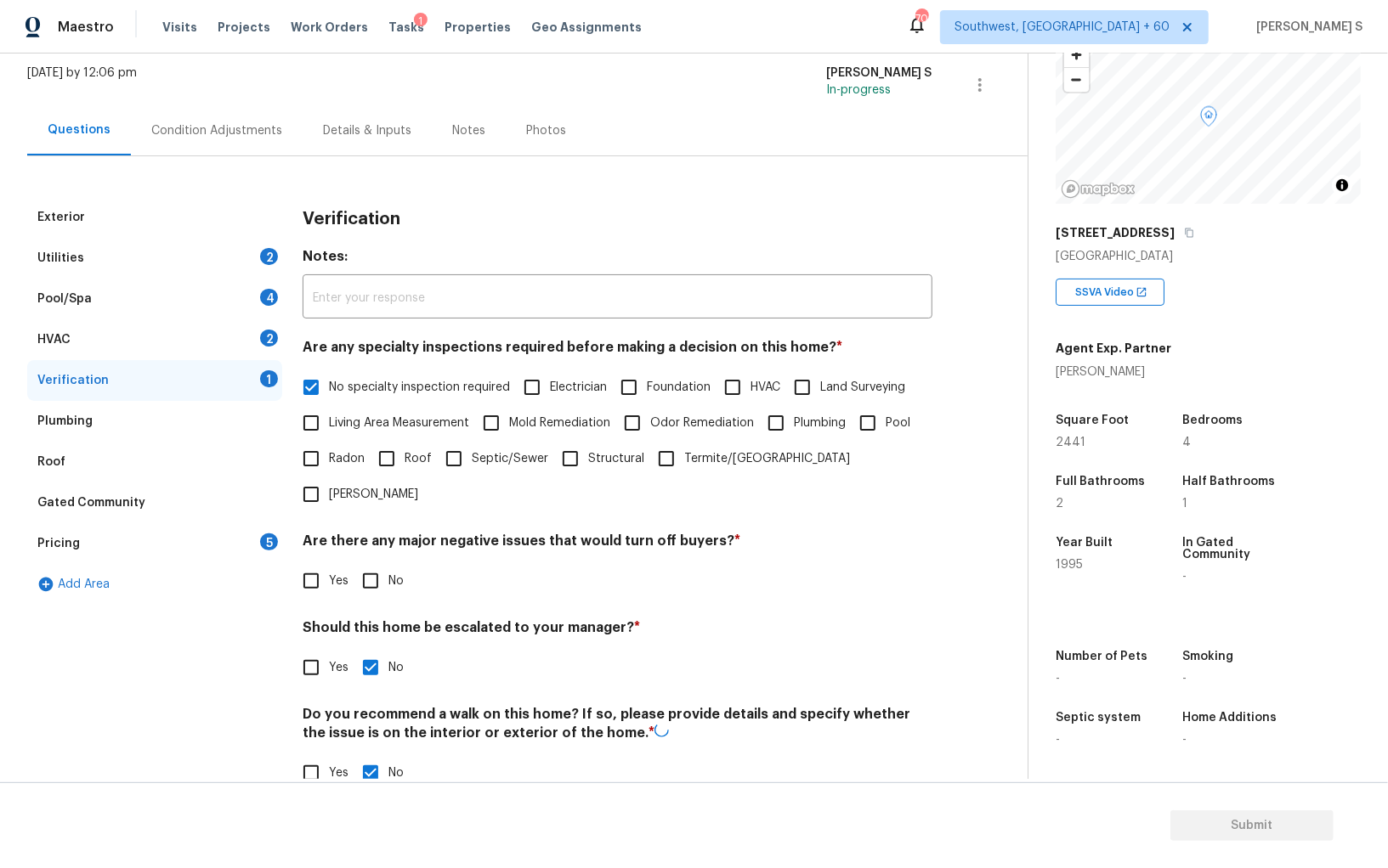
scroll to position [0, 0]
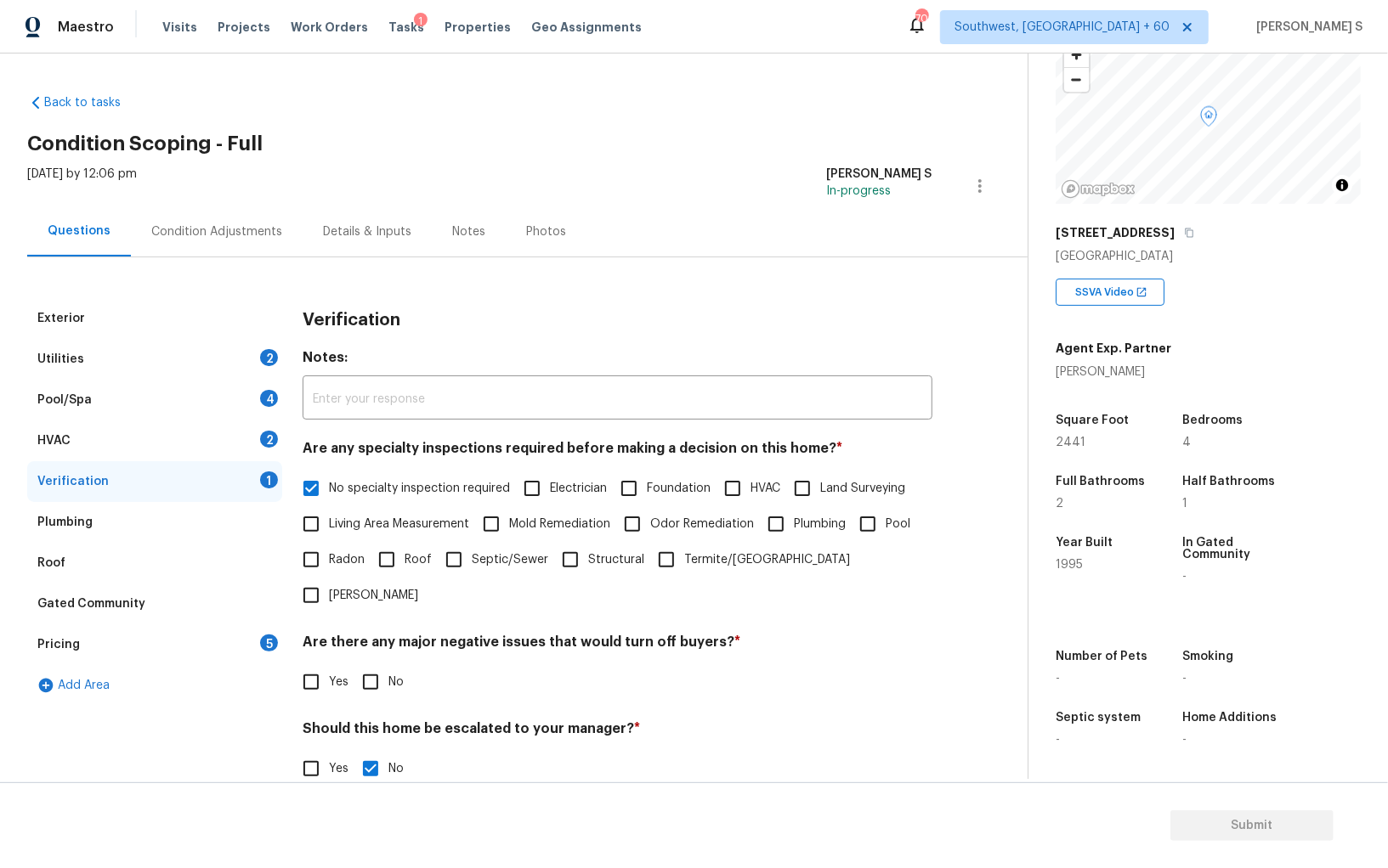
click at [252, 433] on div "HVAC 2" at bounding box center [155, 440] width 255 height 40
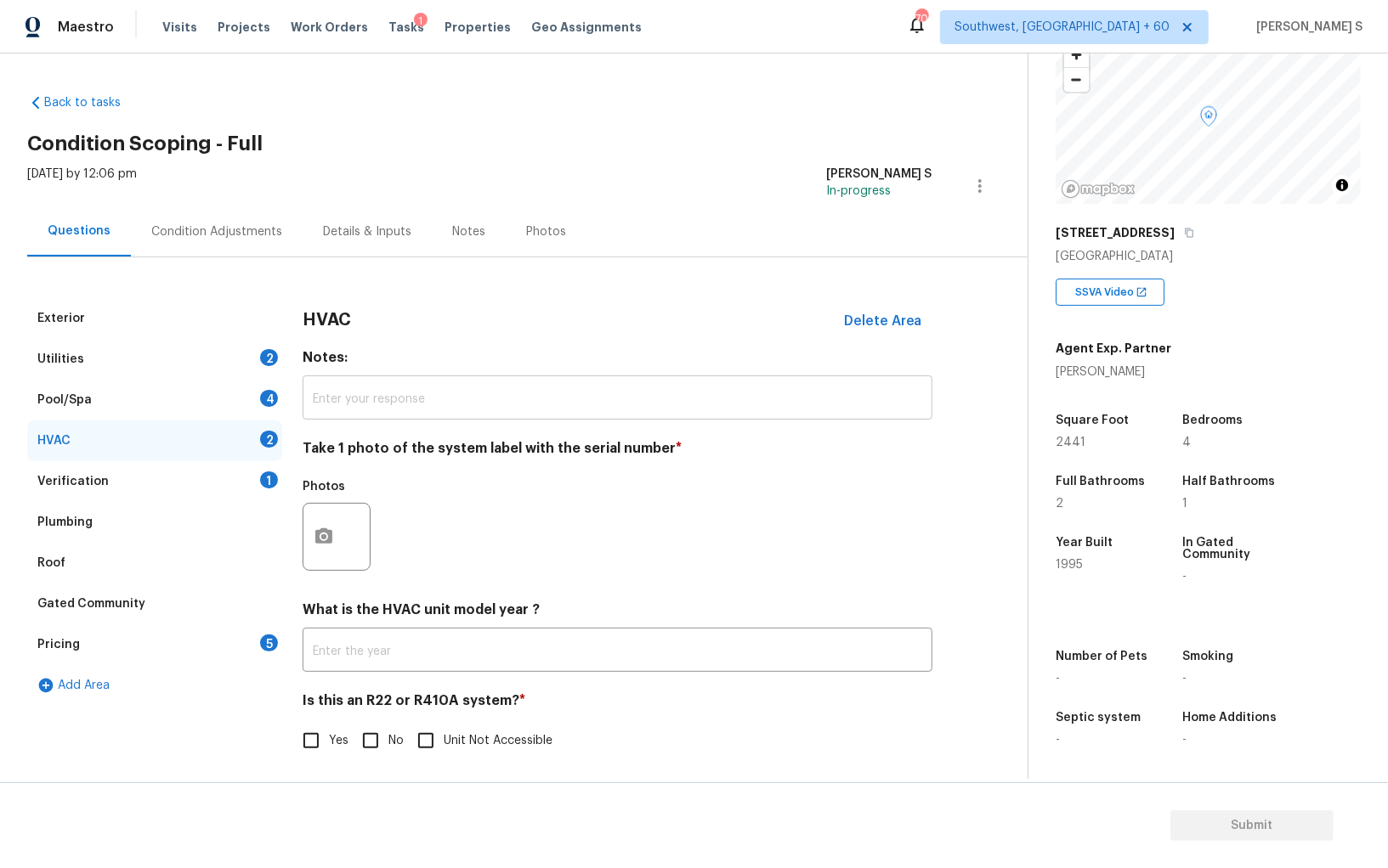
scroll to position [6, 0]
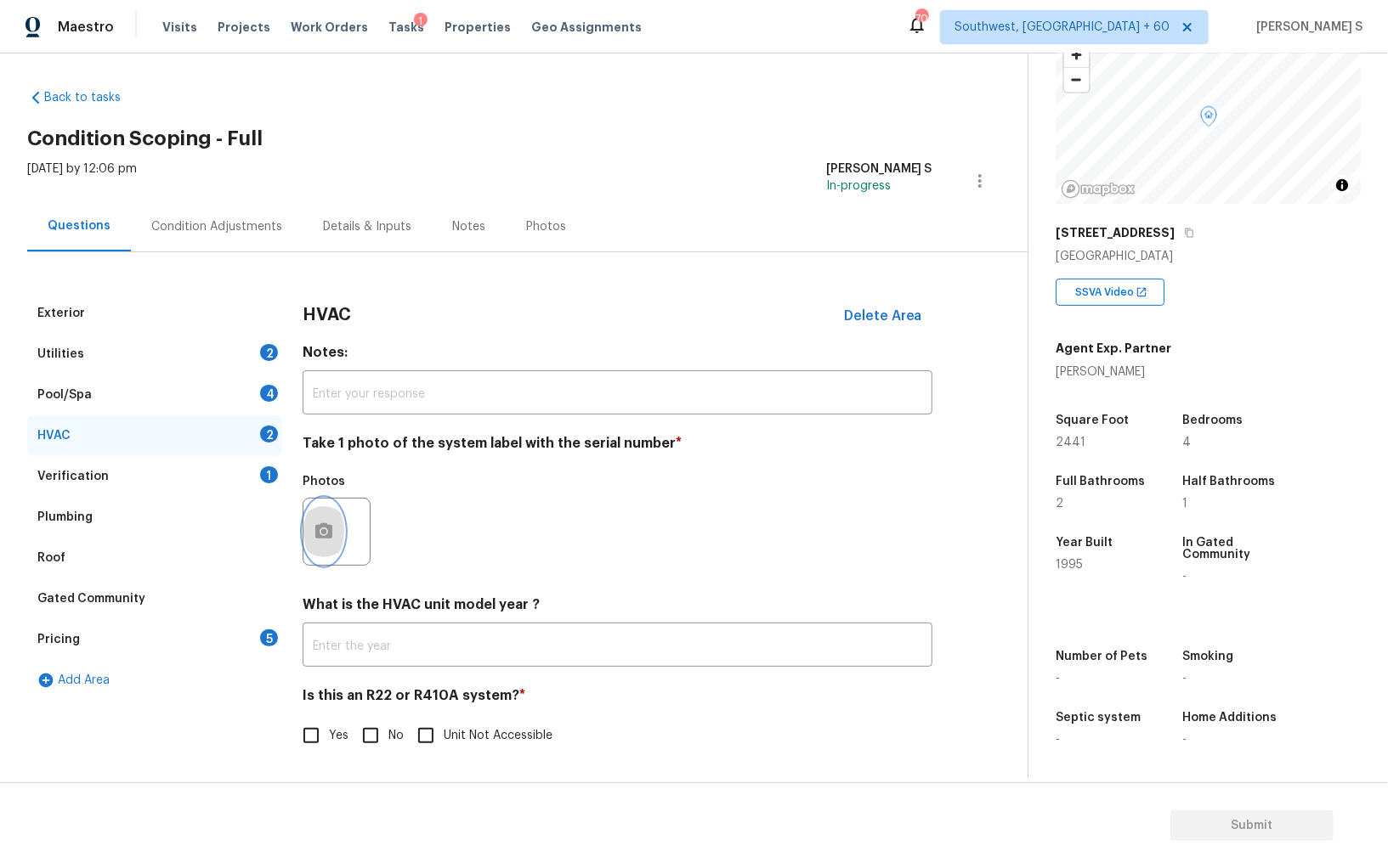
click at [316, 544] on button "button" at bounding box center [323, 531] width 41 height 66
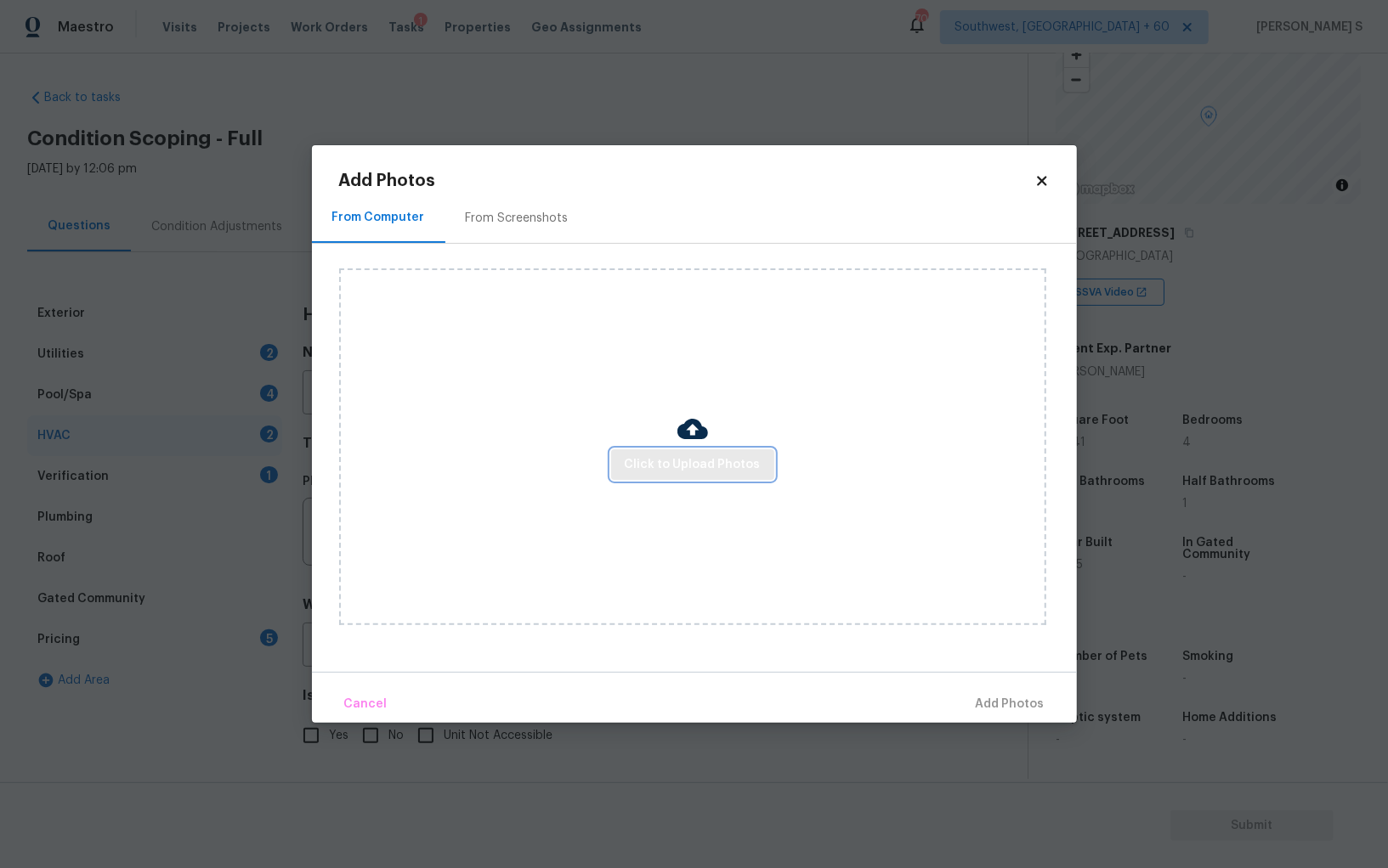
click at [660, 456] on span "Click to Upload Photos" at bounding box center [693, 465] width 136 height 22
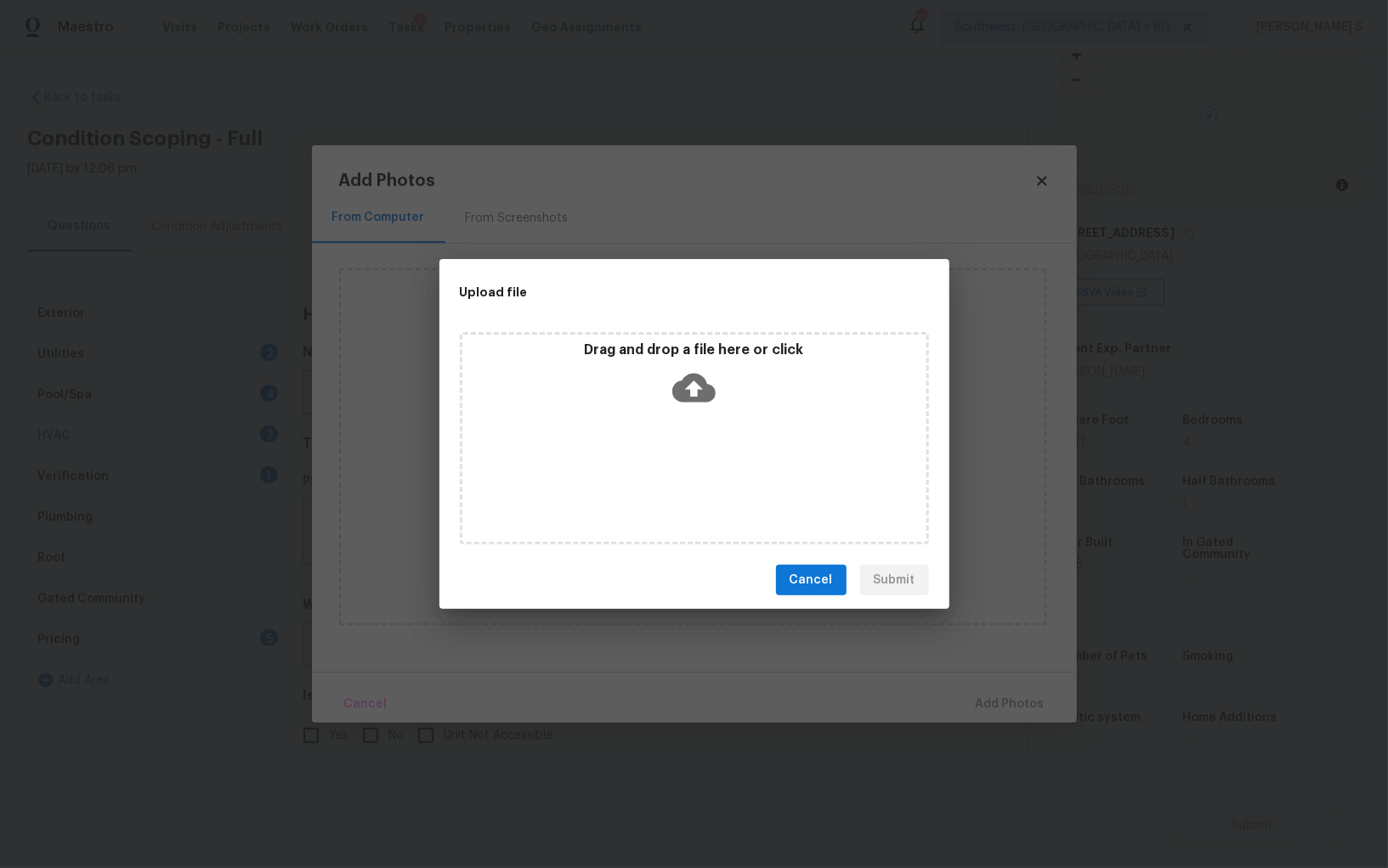
click at [660, 456] on div "Drag and drop a file here or click" at bounding box center [694, 437] width 469 height 212
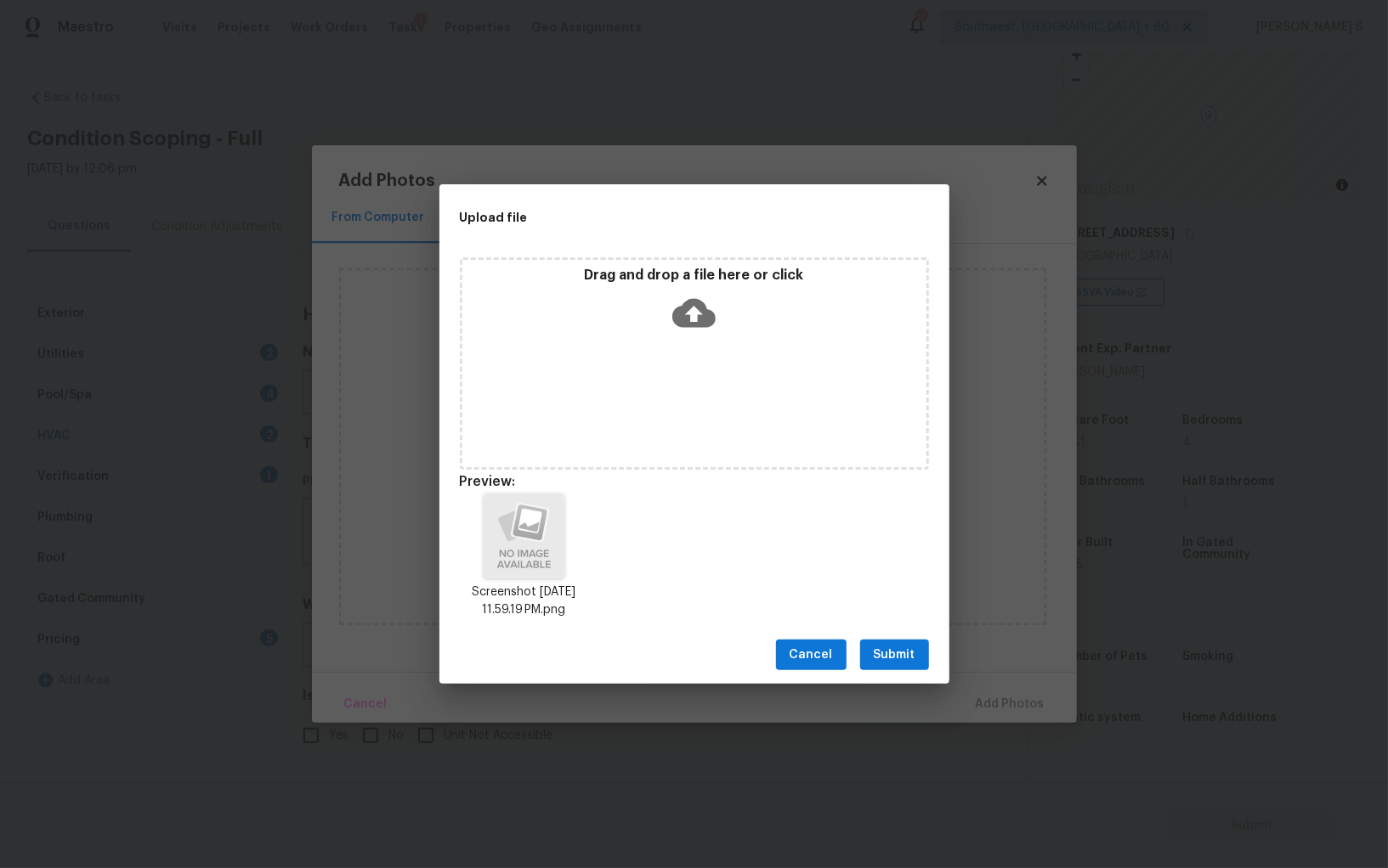
click at [902, 657] on span "Submit" at bounding box center [894, 656] width 41 height 22
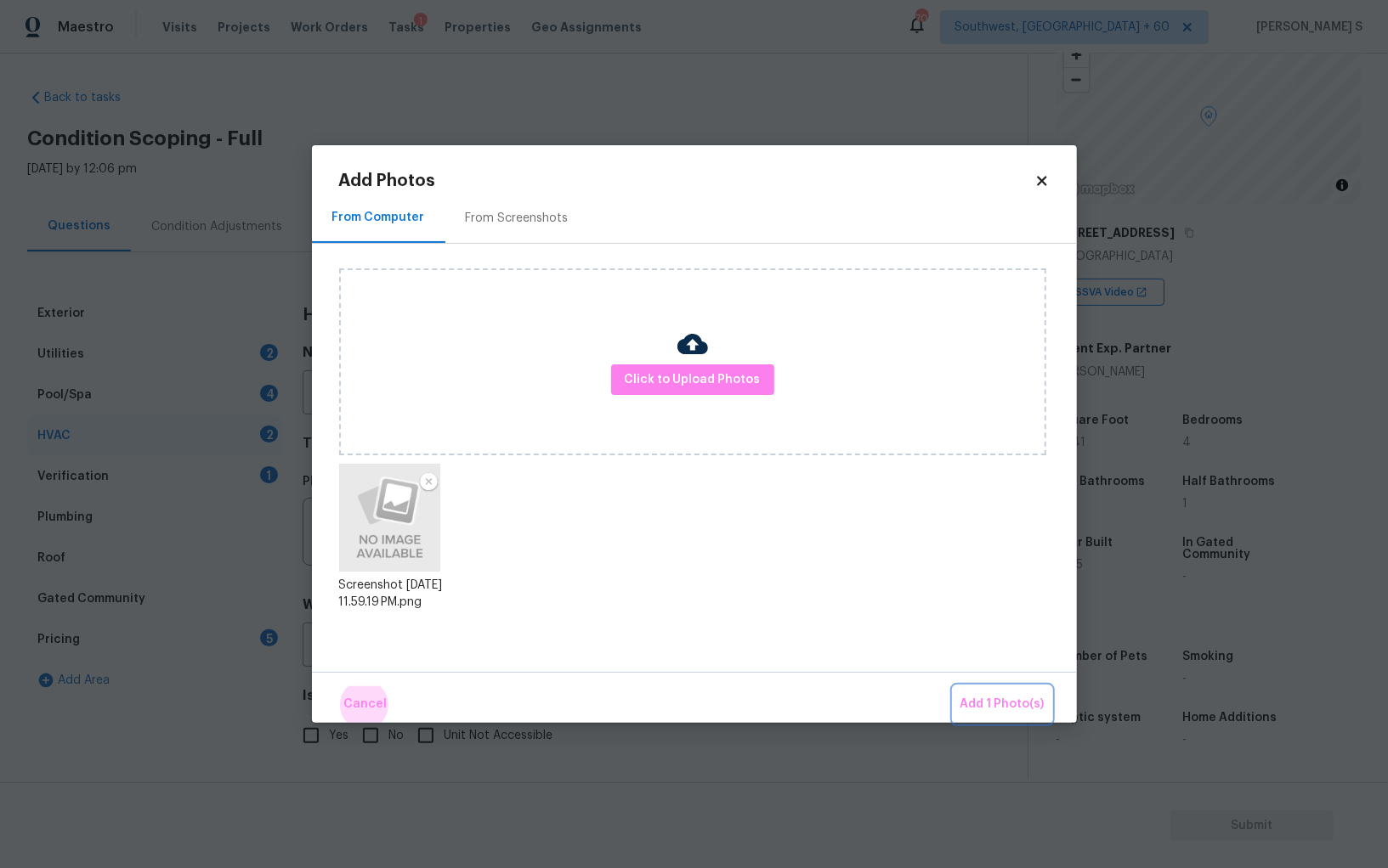
click at [953, 686] on button "Add 1 Photo(s)" at bounding box center [1002, 704] width 98 height 37
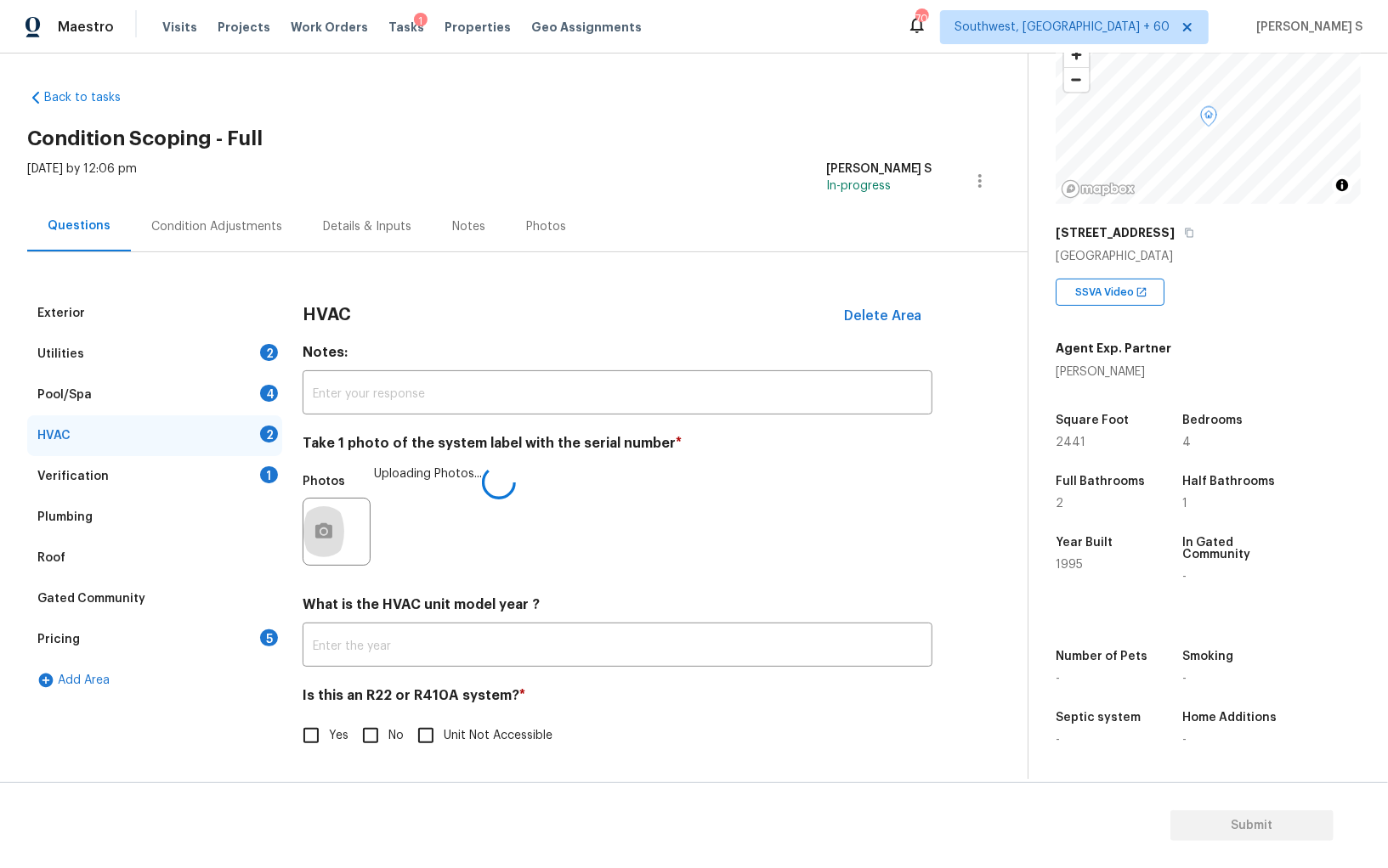
click at [366, 744] on input "No" at bounding box center [370, 736] width 36 height 36
checkbox input "true"
click at [261, 389] on div "4" at bounding box center [269, 393] width 18 height 17
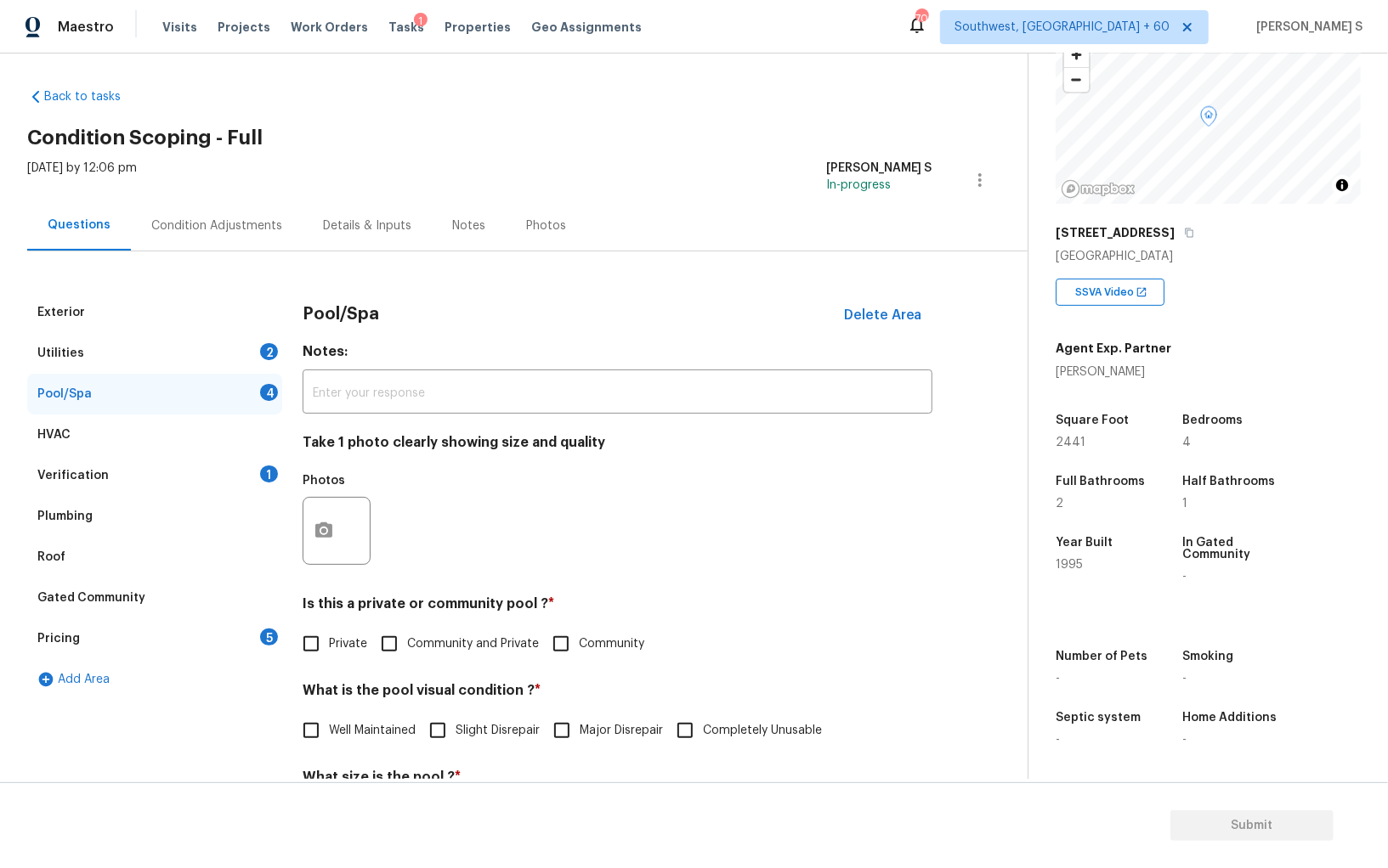
click at [265, 344] on div "Utilities 2" at bounding box center [155, 353] width 255 height 40
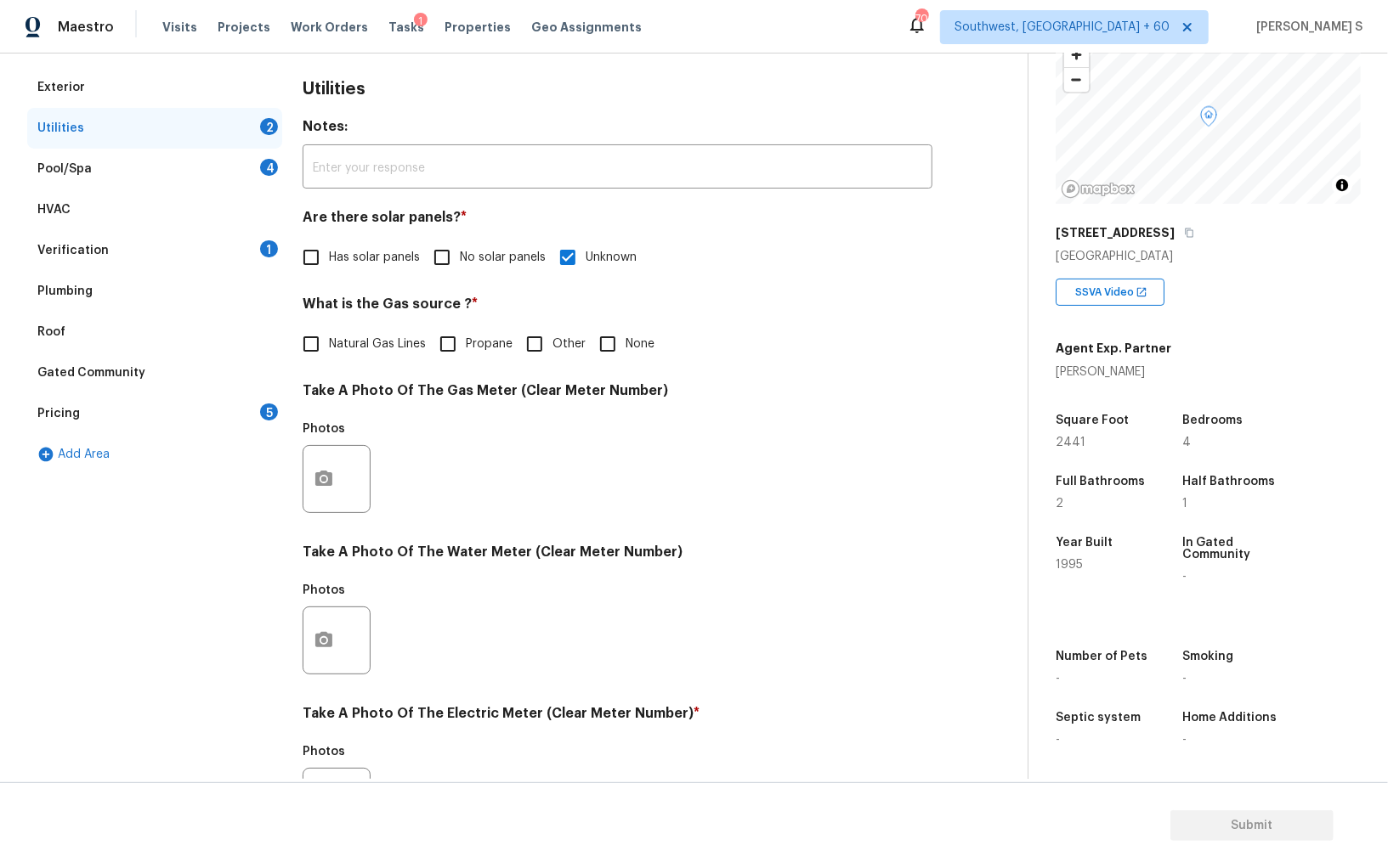
scroll to position [410, 0]
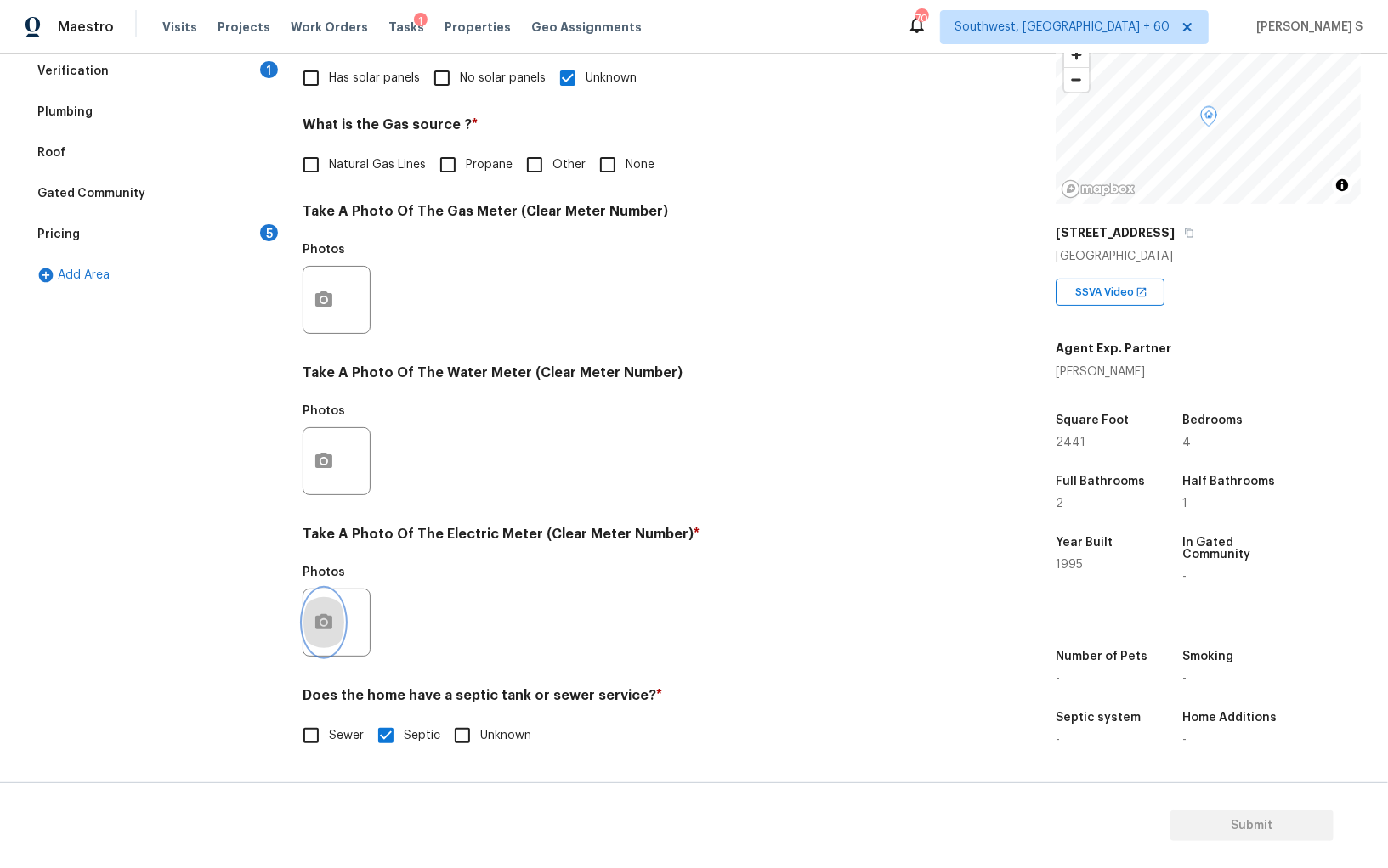
click at [337, 620] on button "button" at bounding box center [323, 622] width 41 height 66
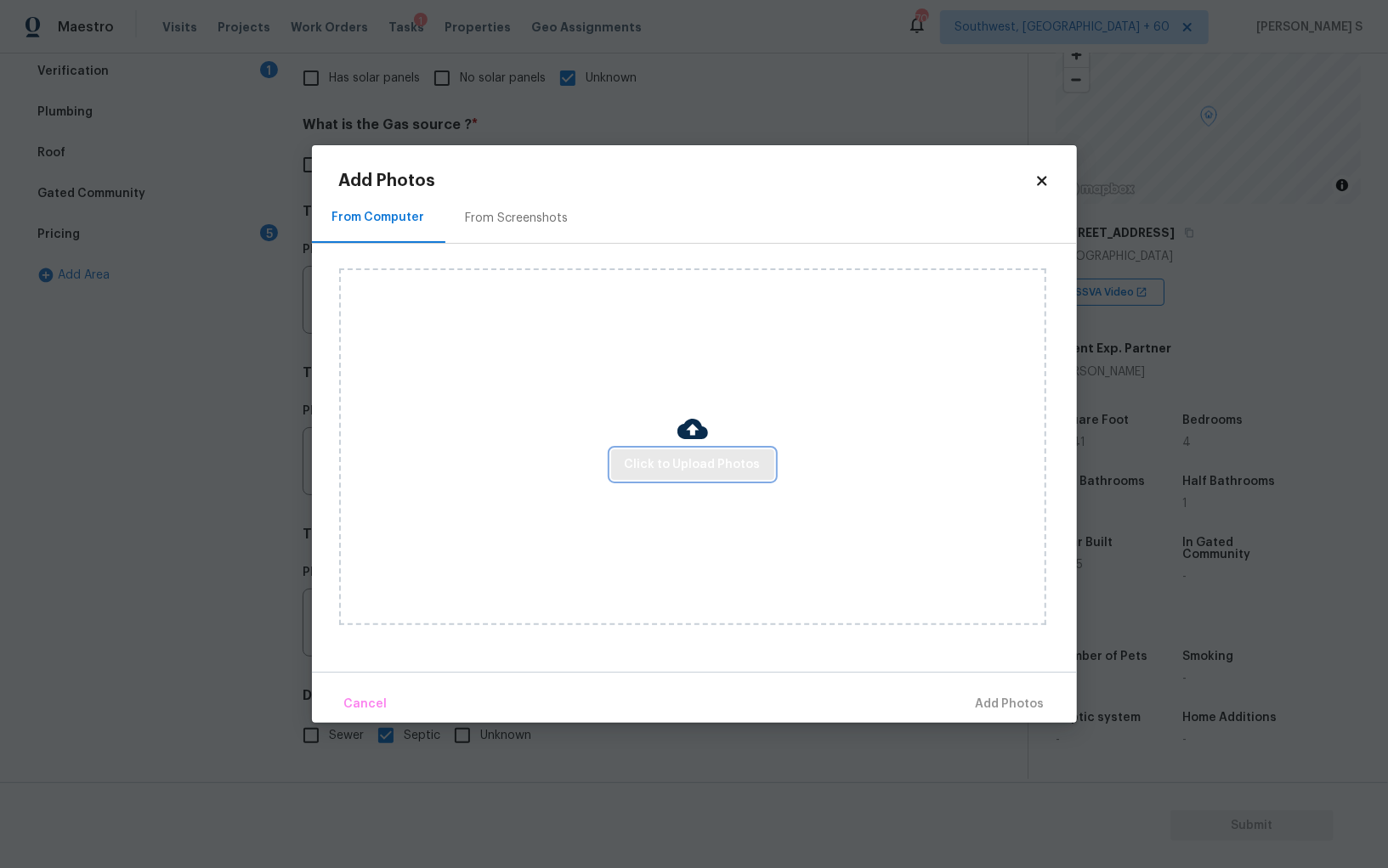
click at [732, 449] on button "Click to Upload Photos" at bounding box center [692, 465] width 163 height 32
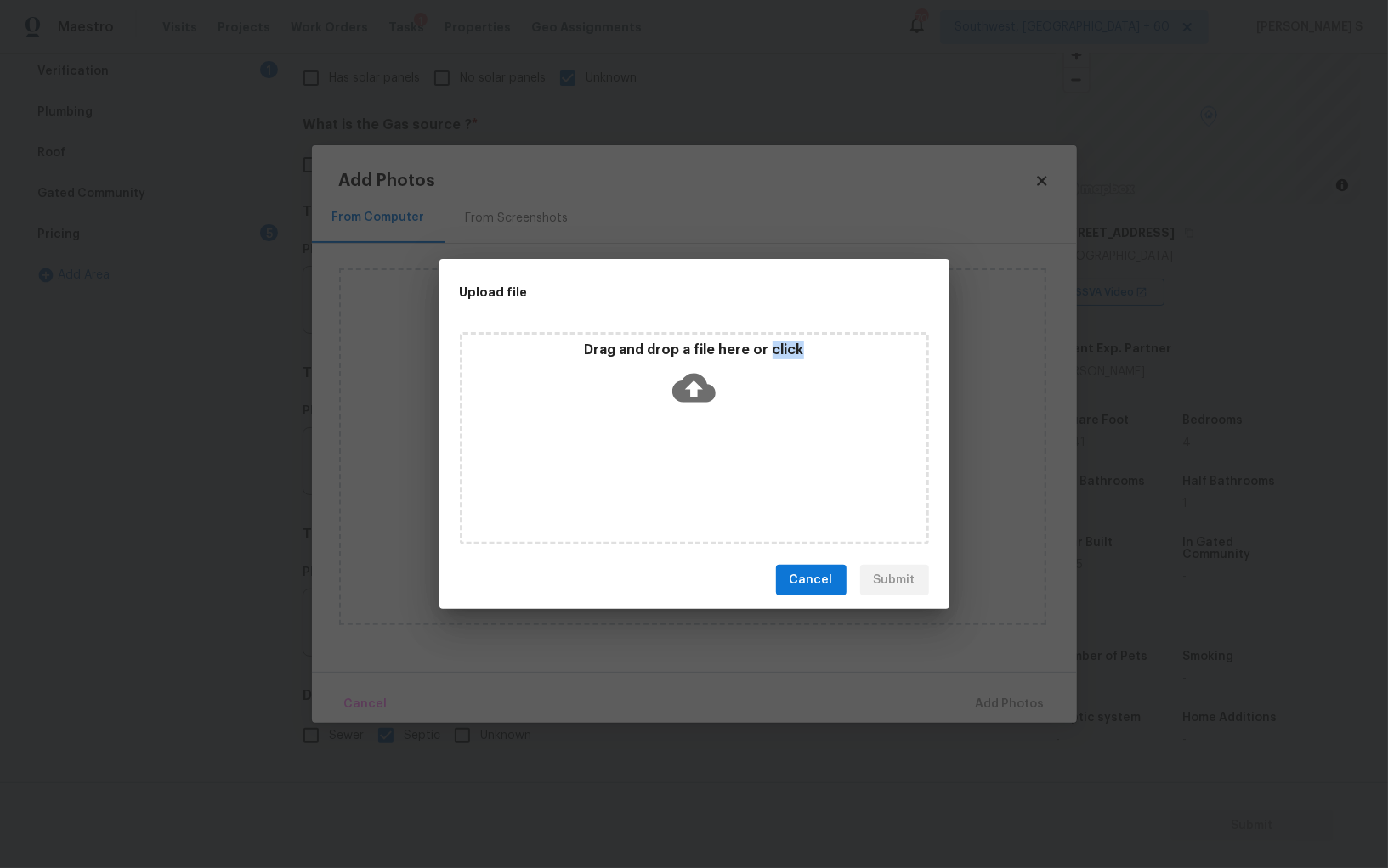
click at [732, 449] on div "Drag and drop a file here or click" at bounding box center [694, 437] width 469 height 212
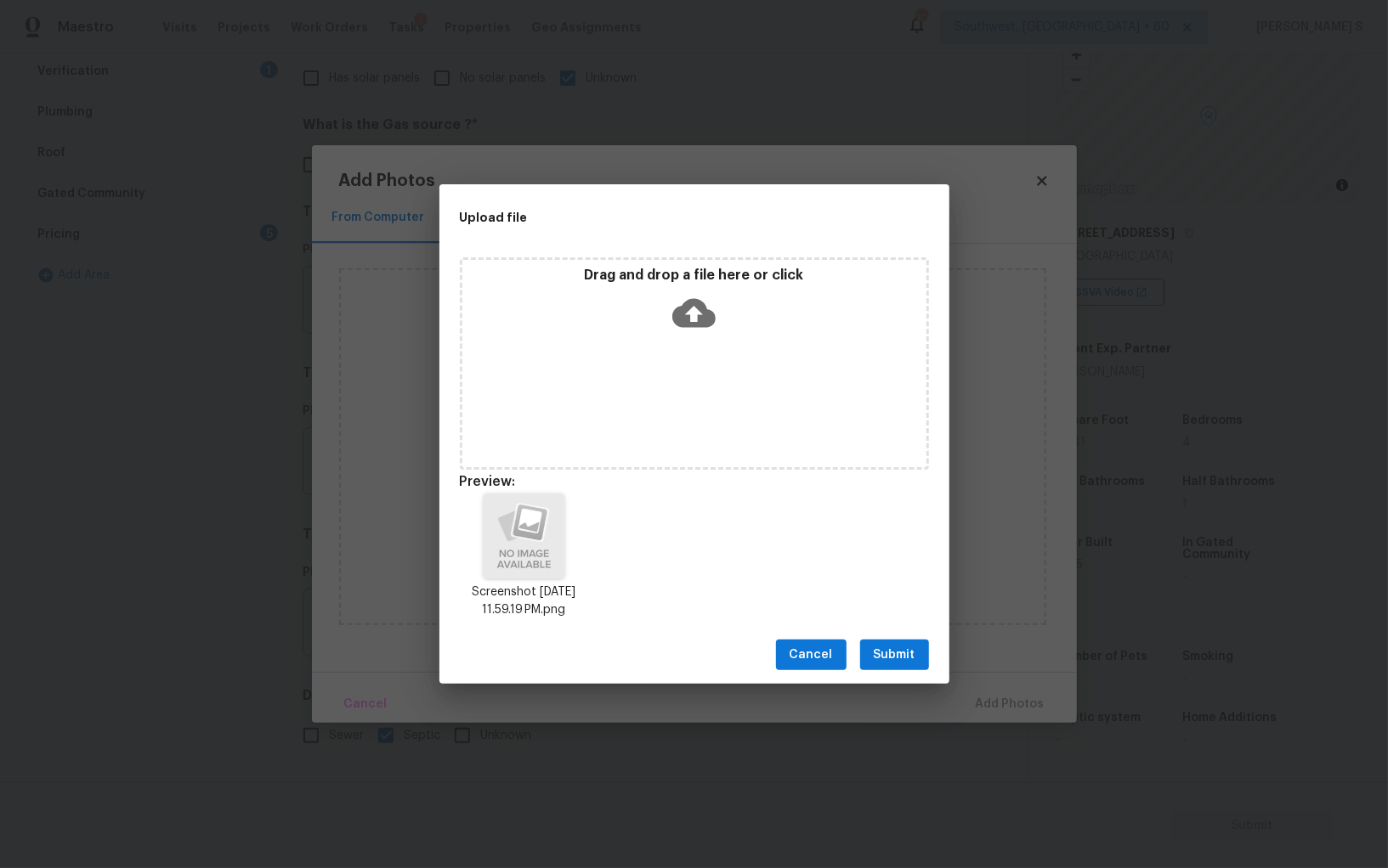
click at [891, 637] on div "Cancel Submit" at bounding box center [694, 655] width 510 height 58
click at [891, 644] on button "Submit" at bounding box center [895, 656] width 69 height 32
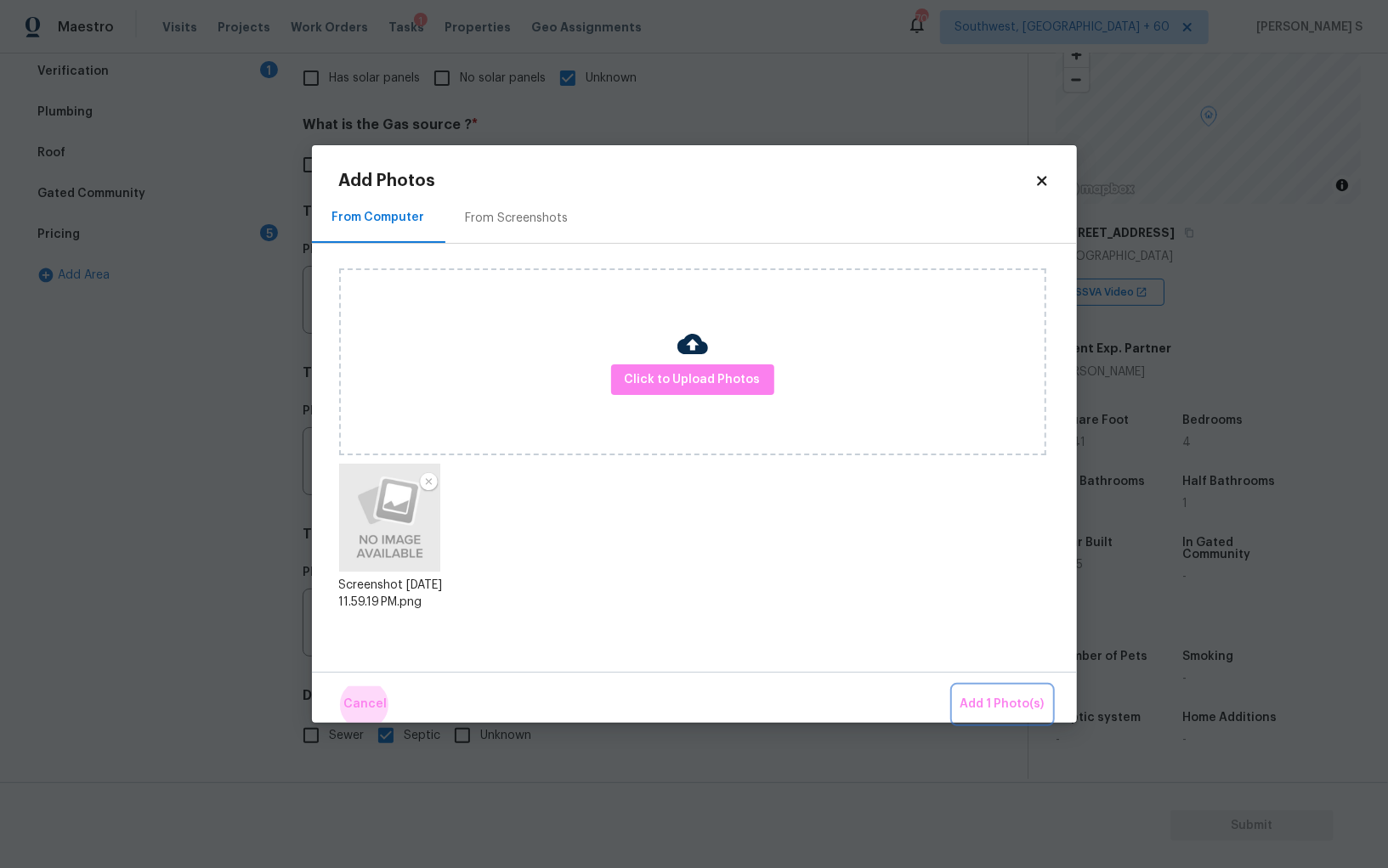
click at [953, 686] on button "Add 1 Photo(s)" at bounding box center [1002, 704] width 98 height 37
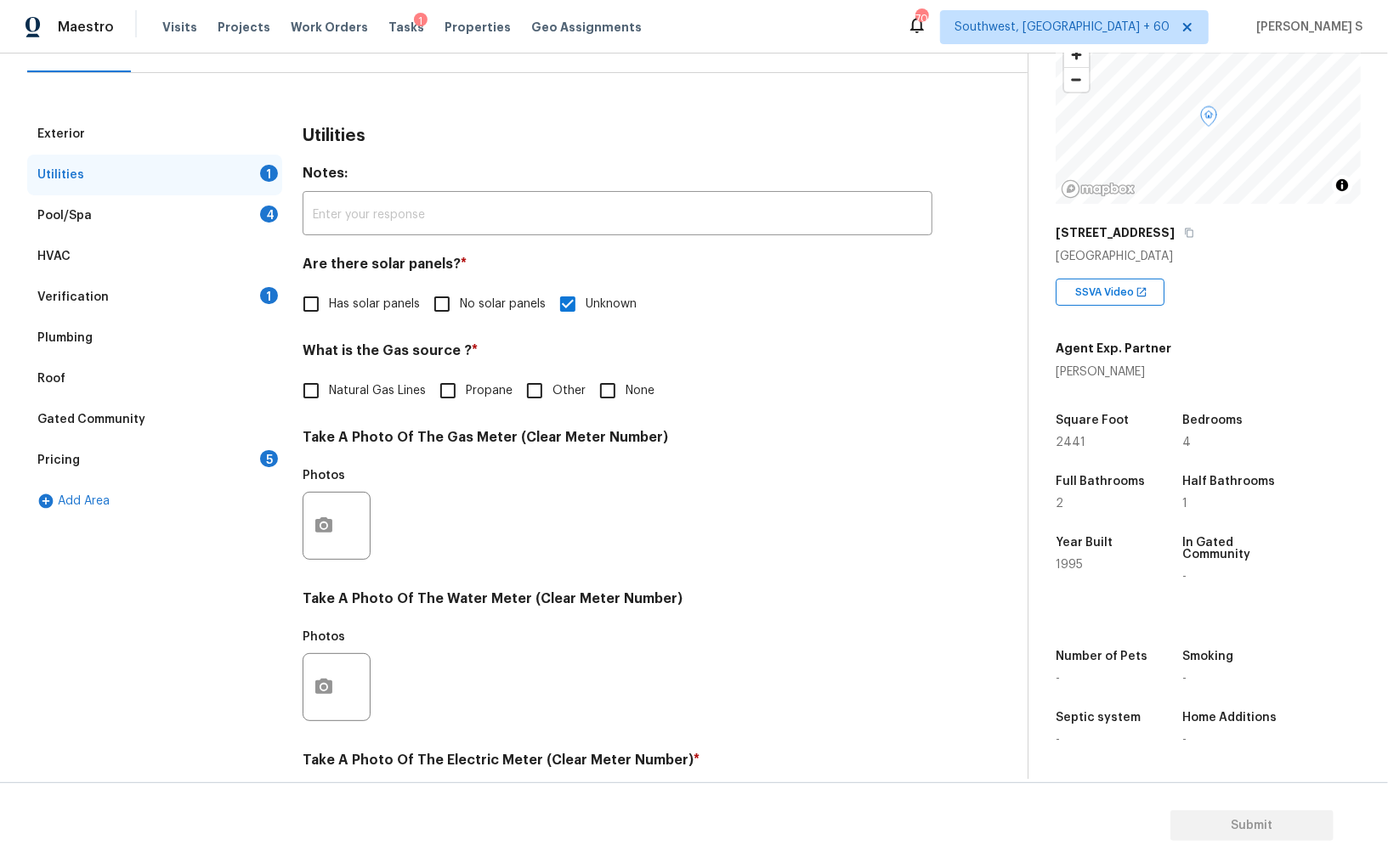
click at [271, 456] on div "5" at bounding box center [269, 458] width 18 height 17
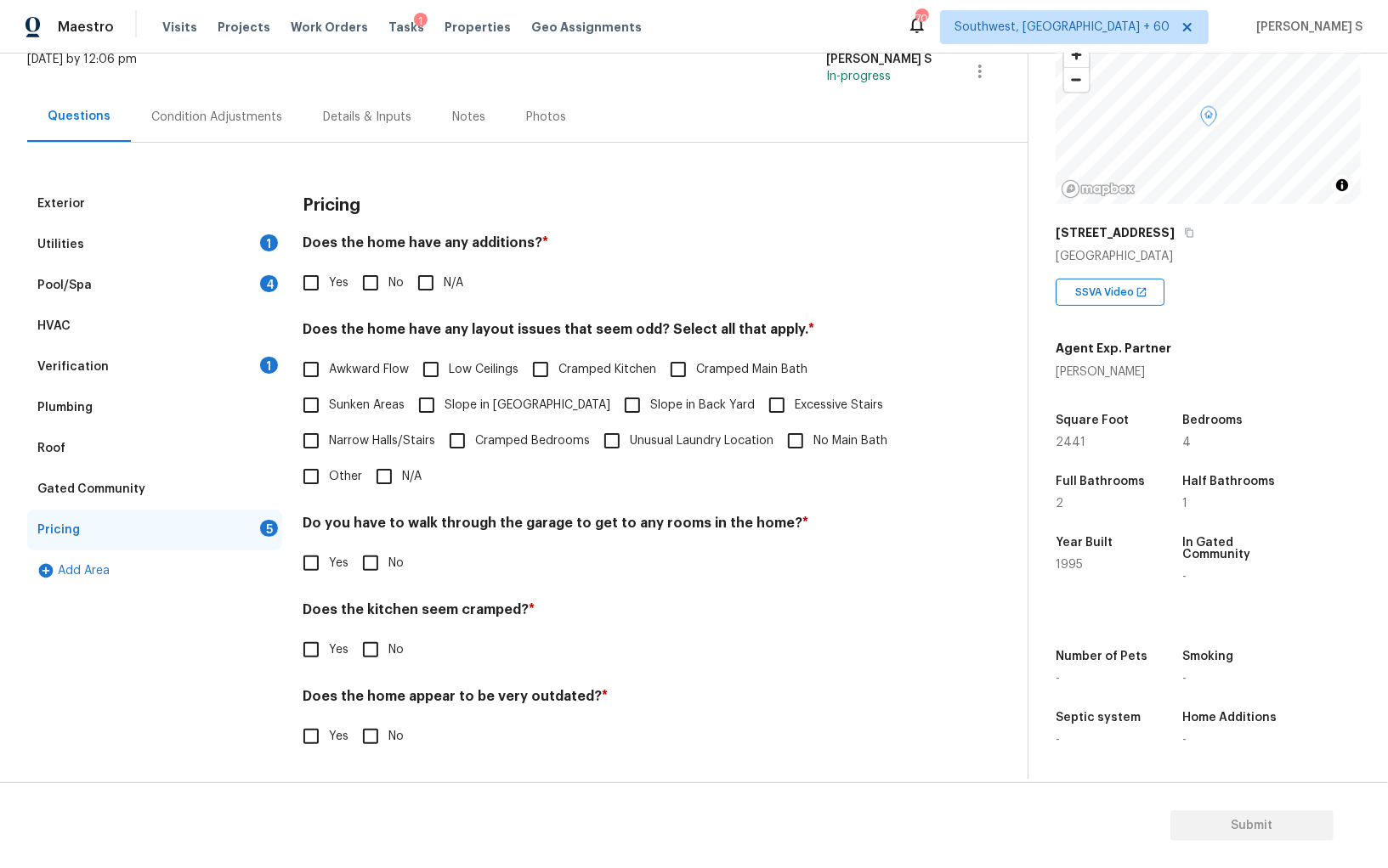
click at [372, 277] on input "No" at bounding box center [370, 282] width 36 height 36
checkbox input "true"
click at [366, 558] on input "No" at bounding box center [370, 563] width 36 height 36
checkbox input "true"
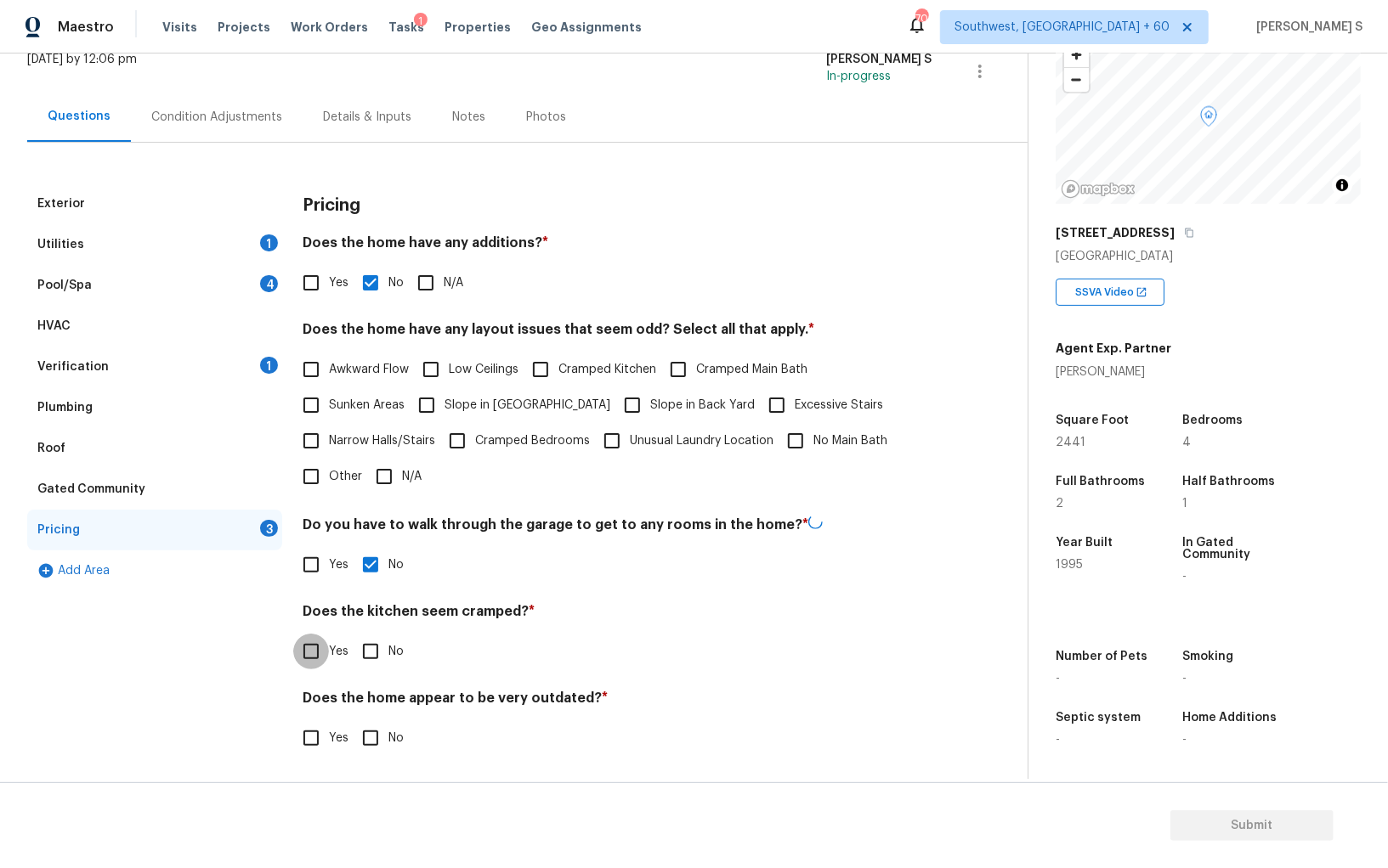
click at [353, 634] on input "No" at bounding box center [370, 652] width 36 height 36
checkbox input "true"
click at [353, 720] on input "No" at bounding box center [370, 738] width 36 height 36
checkbox input "true"
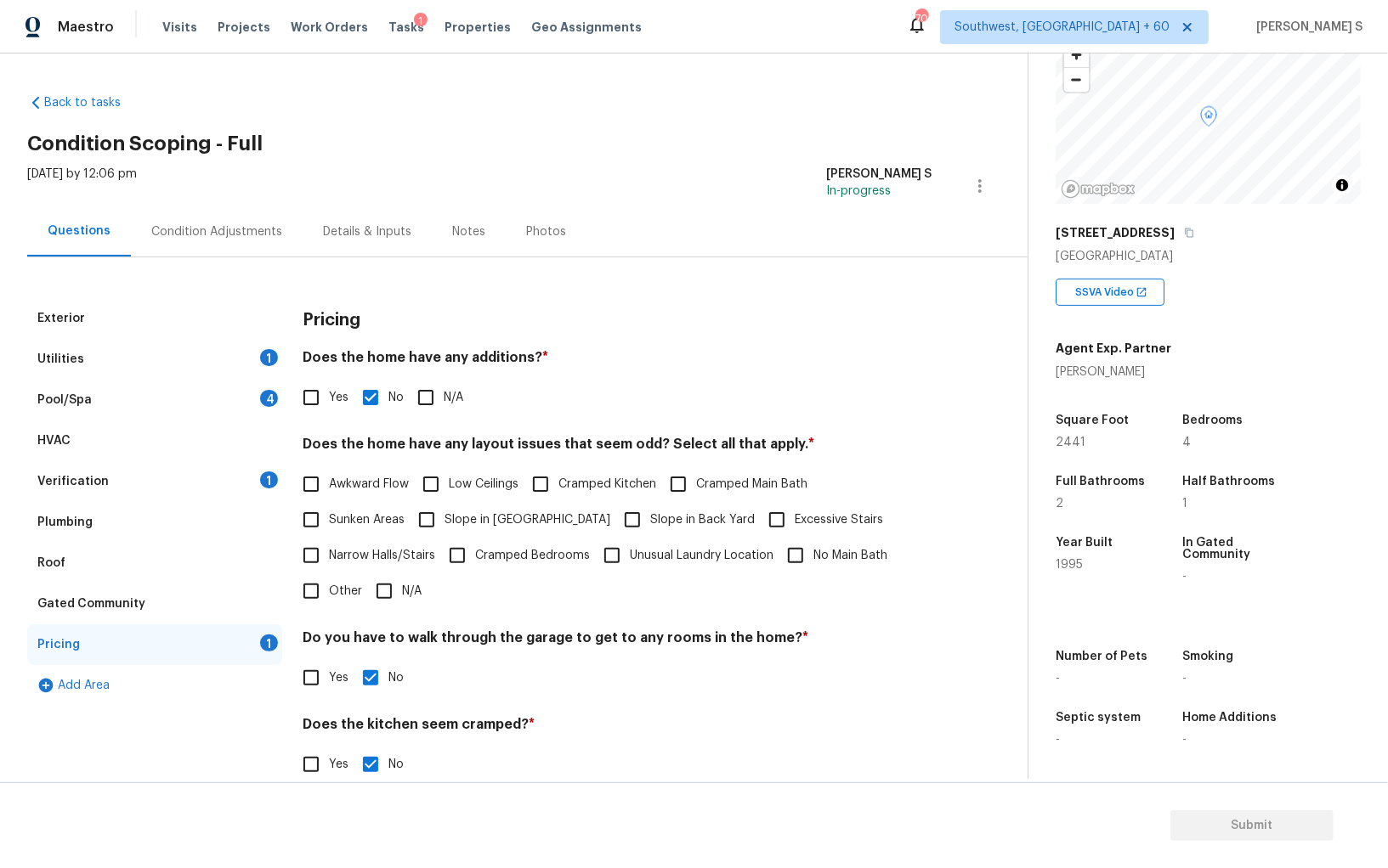
click at [228, 401] on div "Pool/Spa 4" at bounding box center [155, 400] width 255 height 40
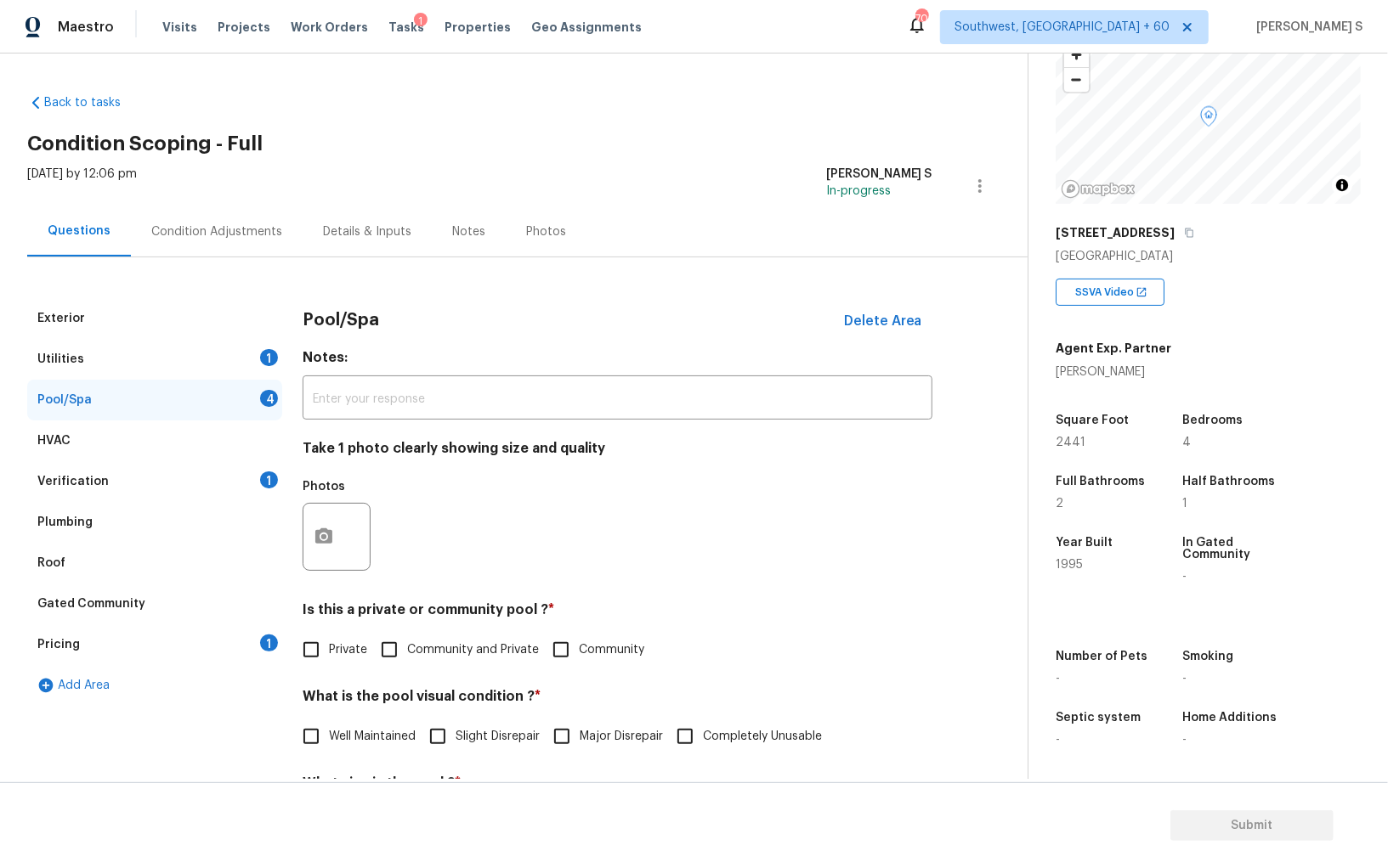
click at [239, 477] on div "Verification 1" at bounding box center [155, 481] width 255 height 40
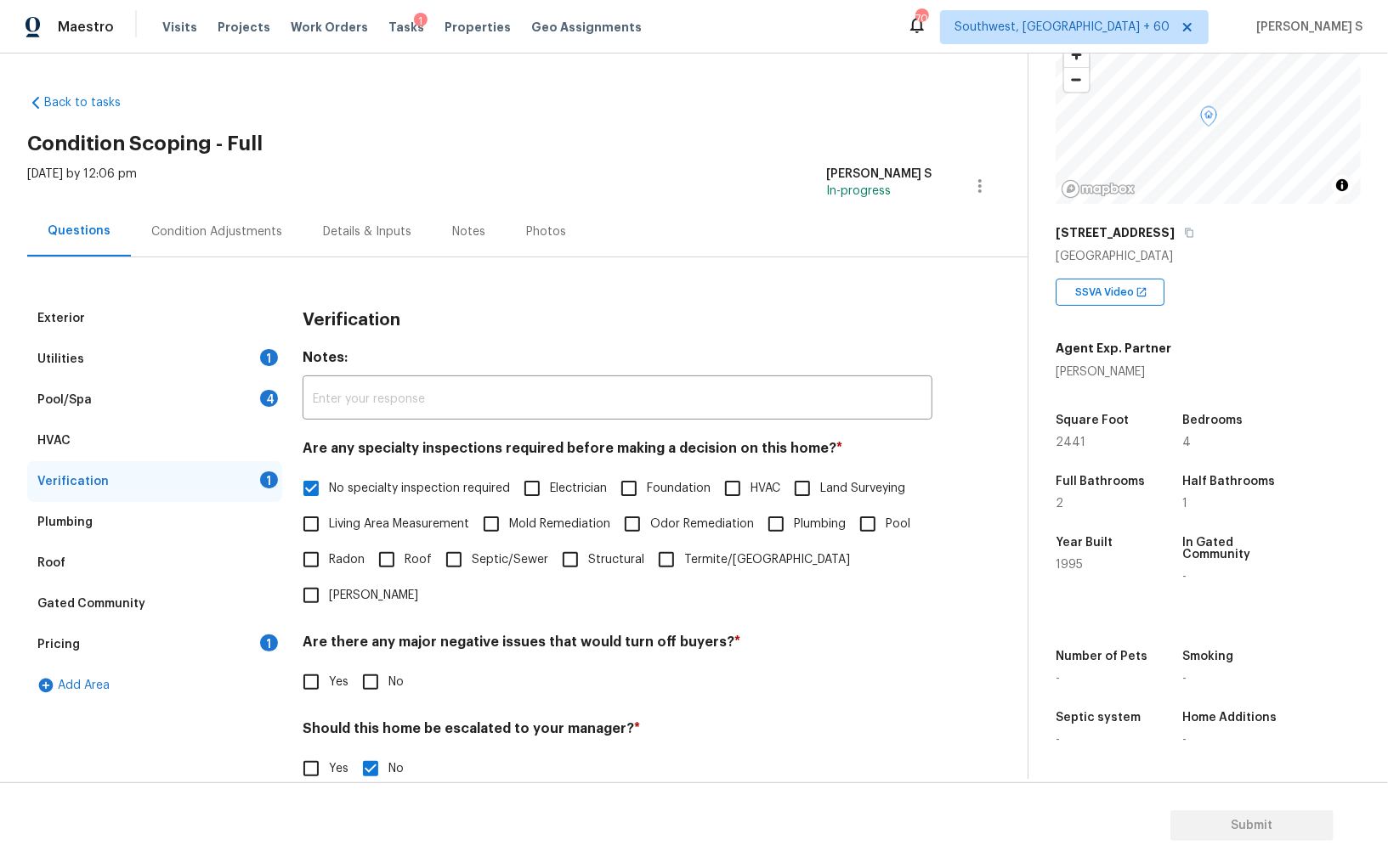
click at [255, 214] on div "Condition Adjustments" at bounding box center [216, 231] width 172 height 50
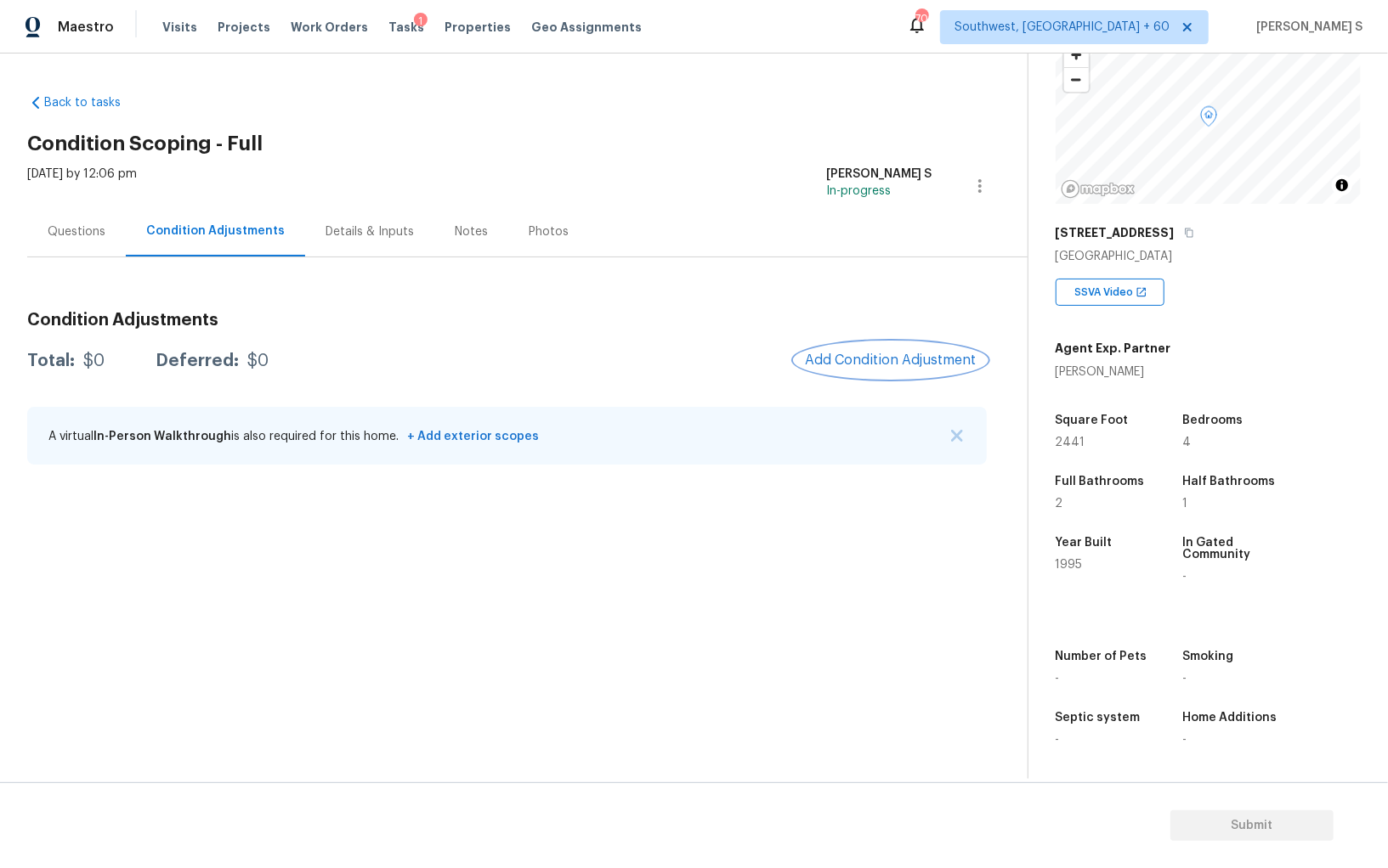
click at [894, 350] on button "Add Condition Adjustment" at bounding box center [890, 360] width 192 height 36
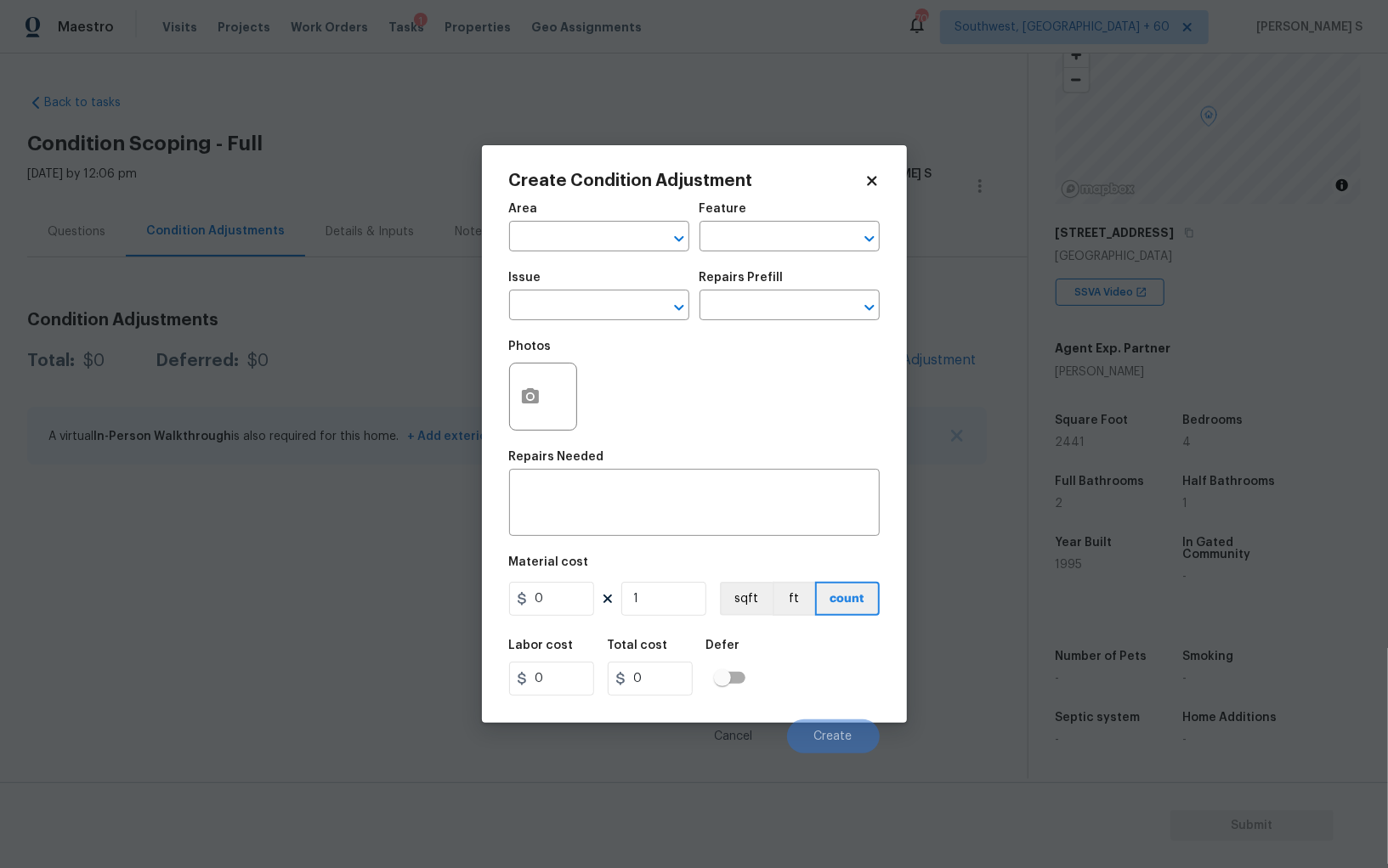
click at [502, 399] on div "Create Condition Adjustment Area ​ Feature ​ Issue ​ Repairs Prefill ​ Photos R…" at bounding box center [694, 434] width 425 height 578
click at [526, 399] on icon "button" at bounding box center [530, 396] width 21 height 21
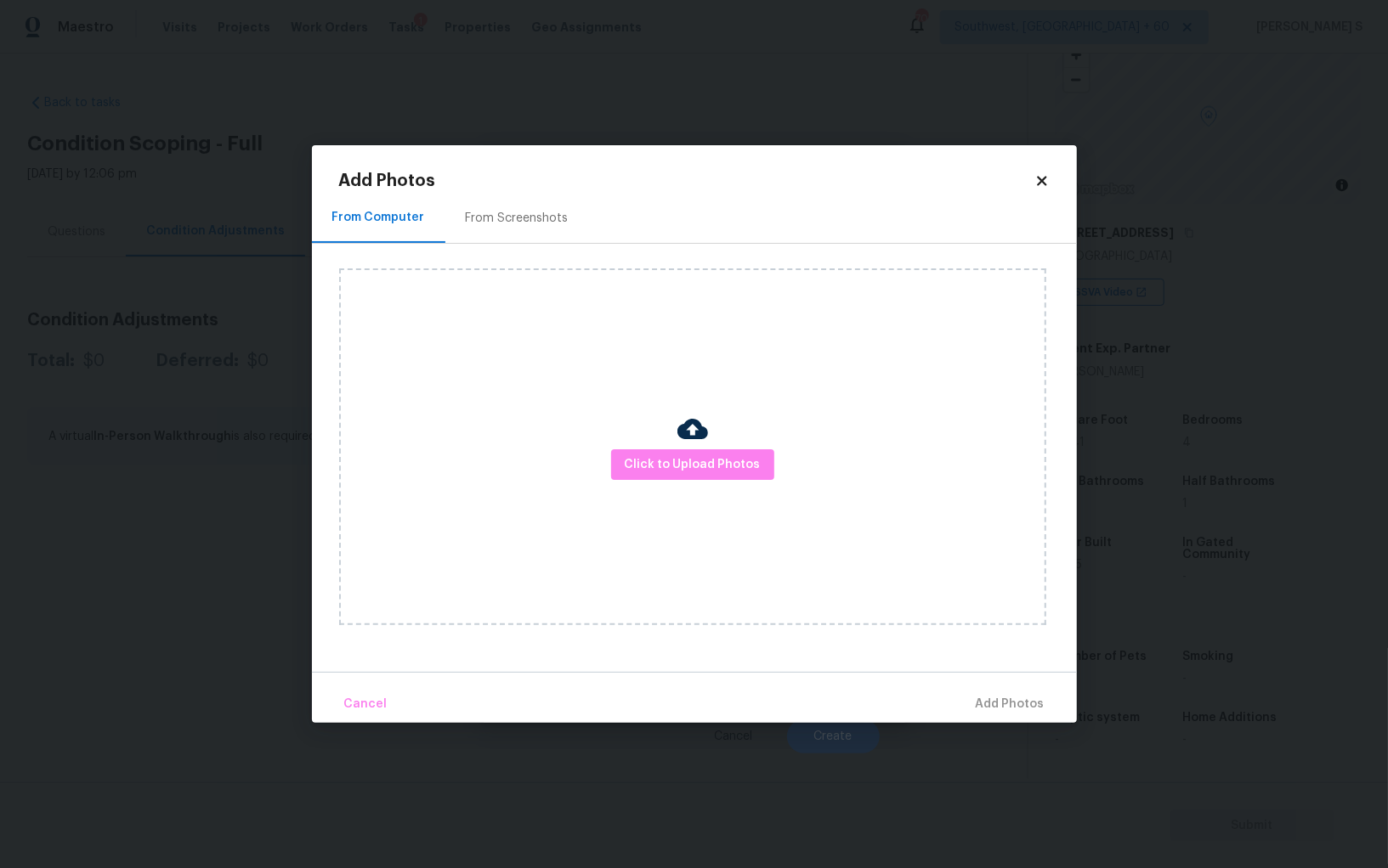
click at [514, 215] on div "From Screenshots" at bounding box center [517, 217] width 103 height 17
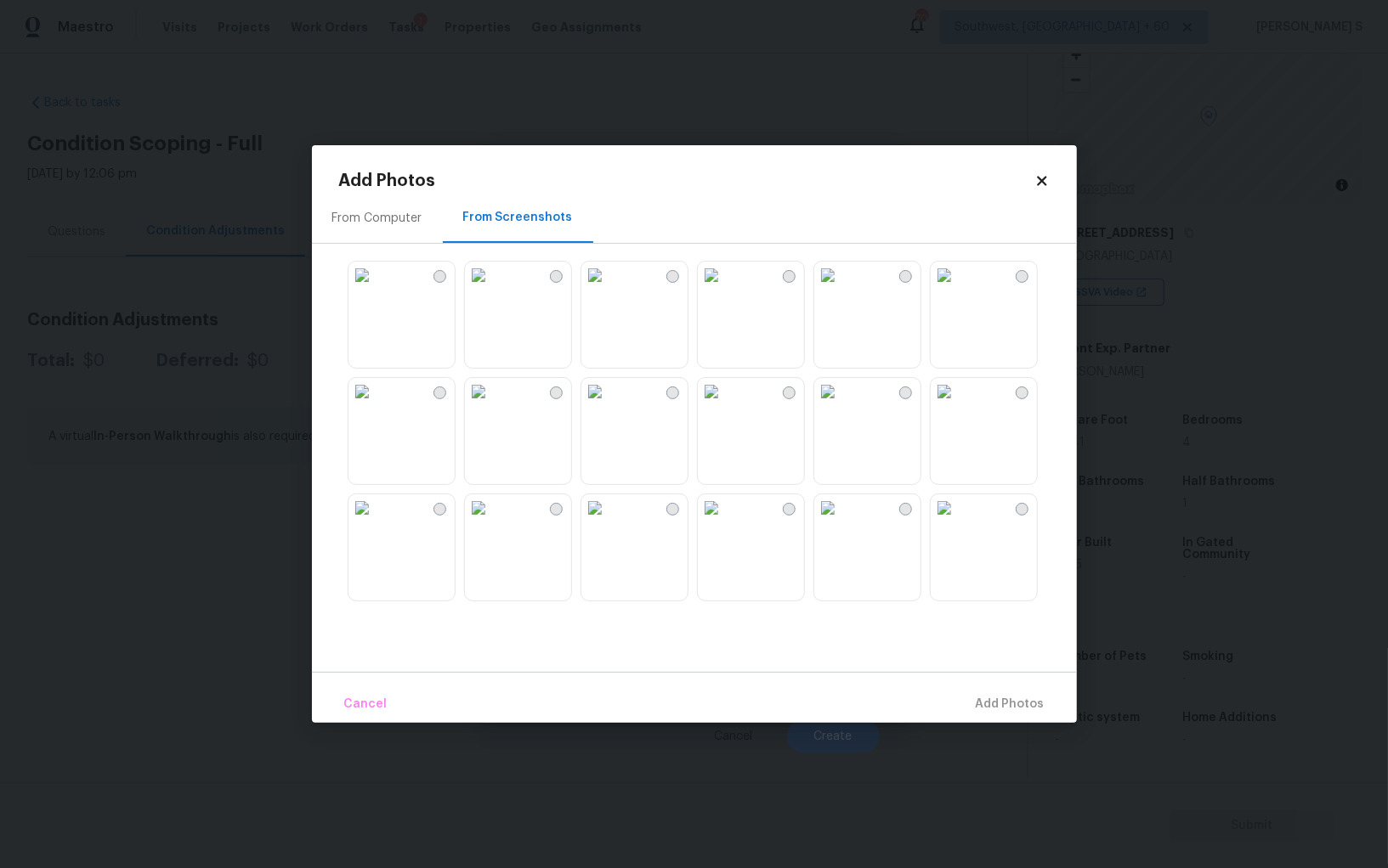
click at [725, 288] on img at bounding box center [711, 276] width 28 height 28
click at [842, 288] on img at bounding box center [828, 276] width 28 height 28
click at [957, 405] on img at bounding box center [944, 392] width 28 height 28
click at [955, 521] on img at bounding box center [944, 509] width 28 height 28
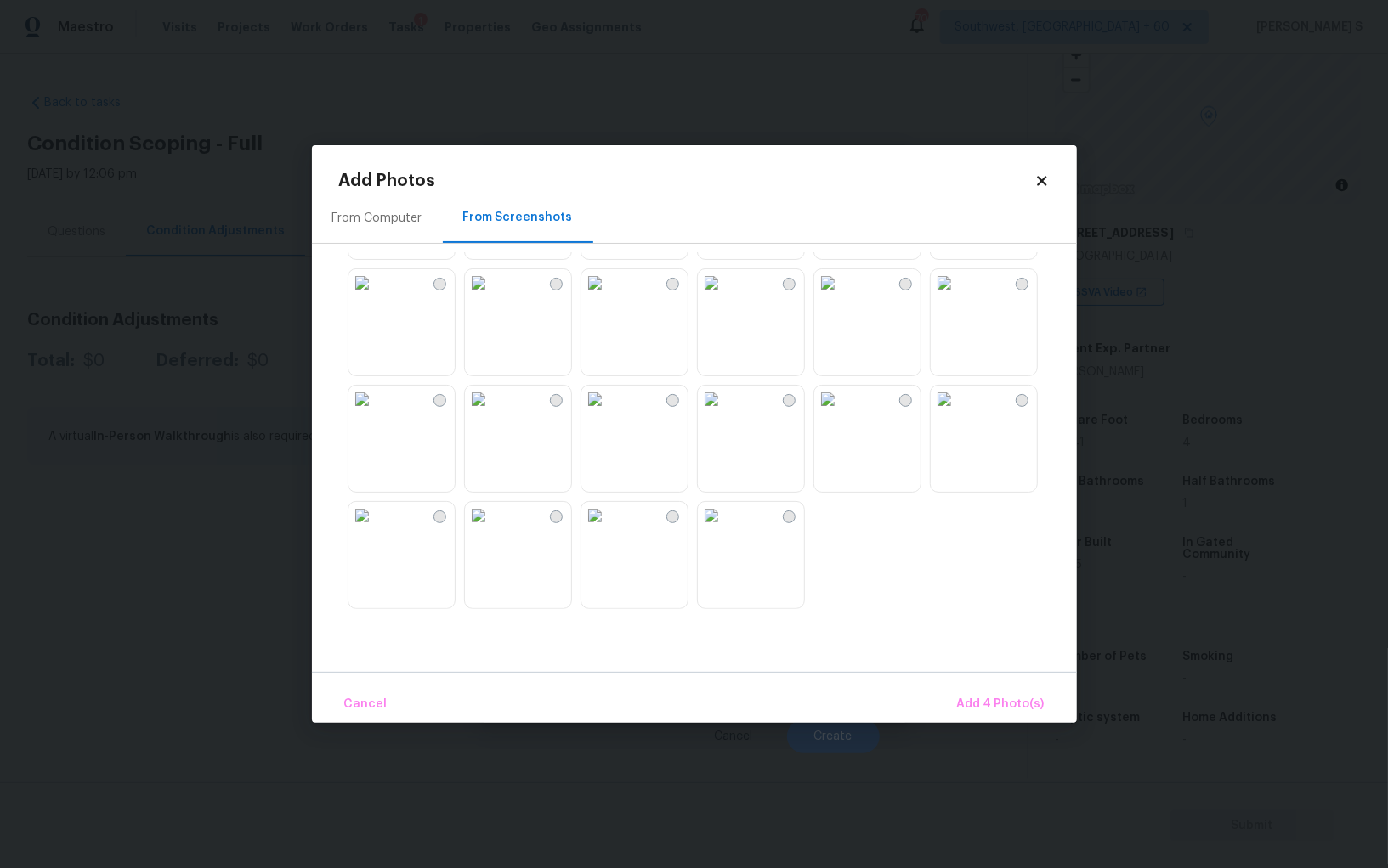
click at [584, 413] on img at bounding box center [595, 400] width 28 height 28
click at [359, 413] on img at bounding box center [363, 400] width 28 height 28
click at [972, 704] on span "Add 6 Photo(s)" at bounding box center [1001, 705] width 87 height 22
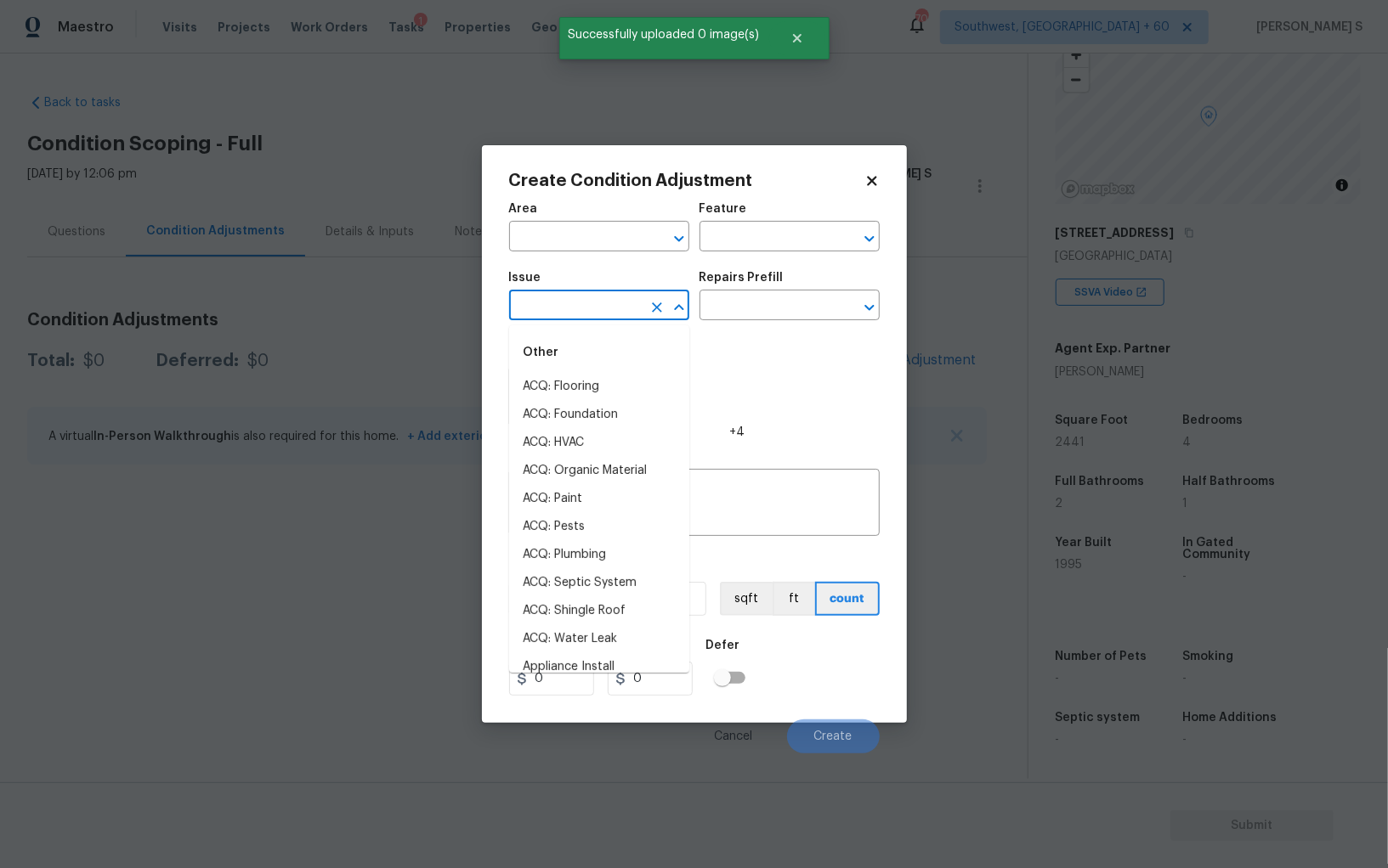
click at [579, 316] on input "text" at bounding box center [575, 307] width 132 height 27
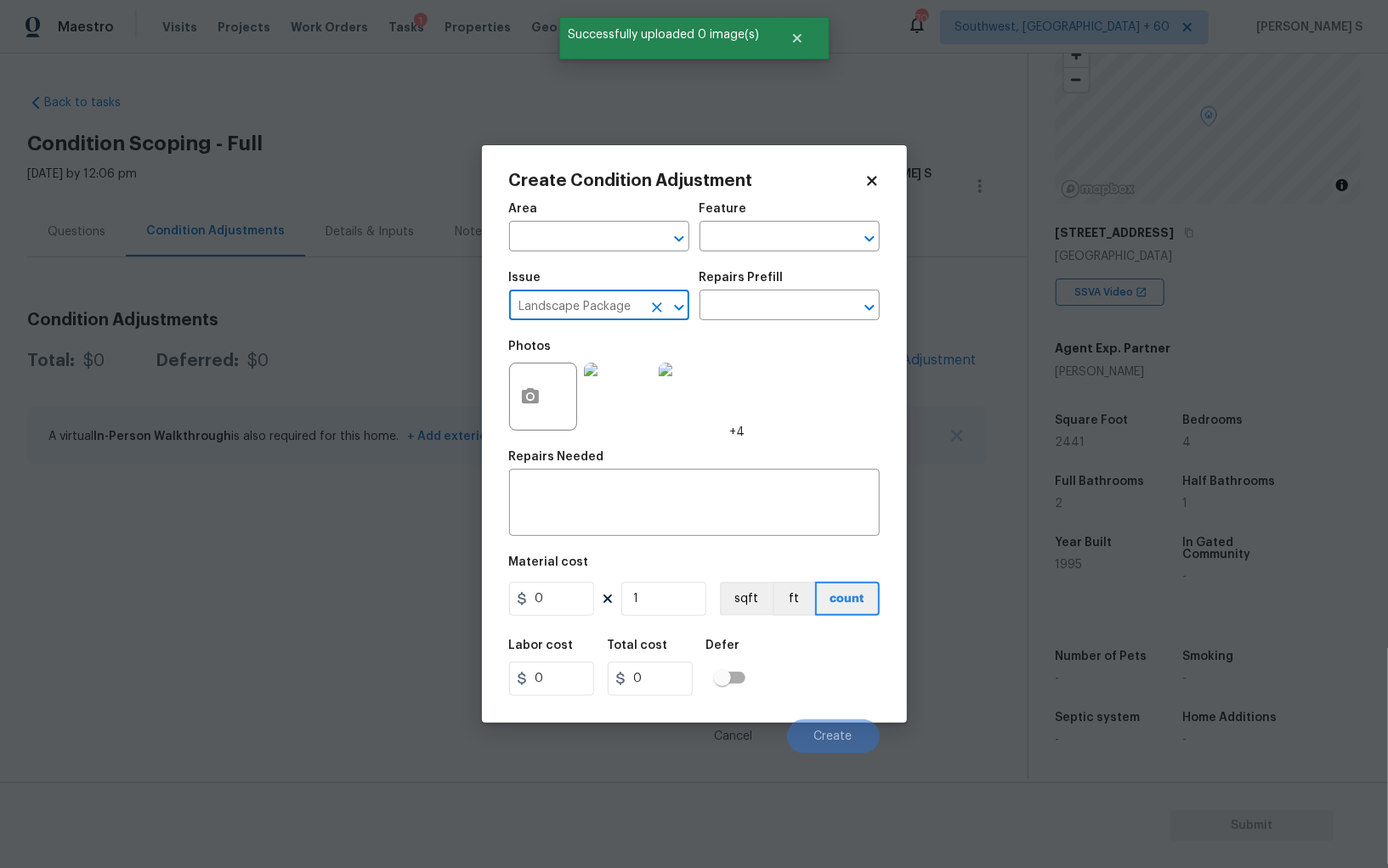
type input "Landscape Package"
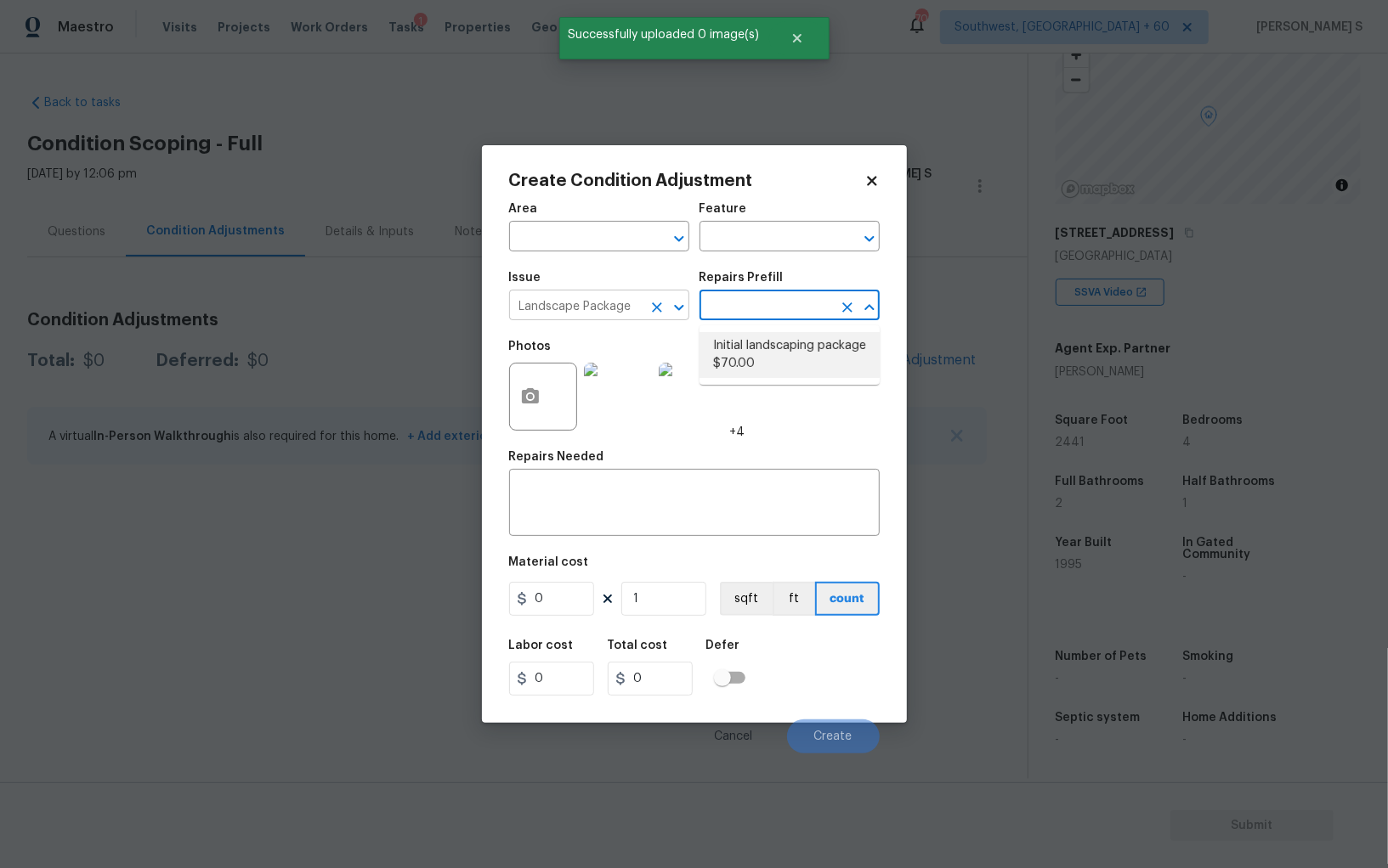
type input "Home Readiness Packages"
type textarea "Mowing of grass up to 6" in height. Mow, edge along driveways & sidewalks, trim…"
type input "70"
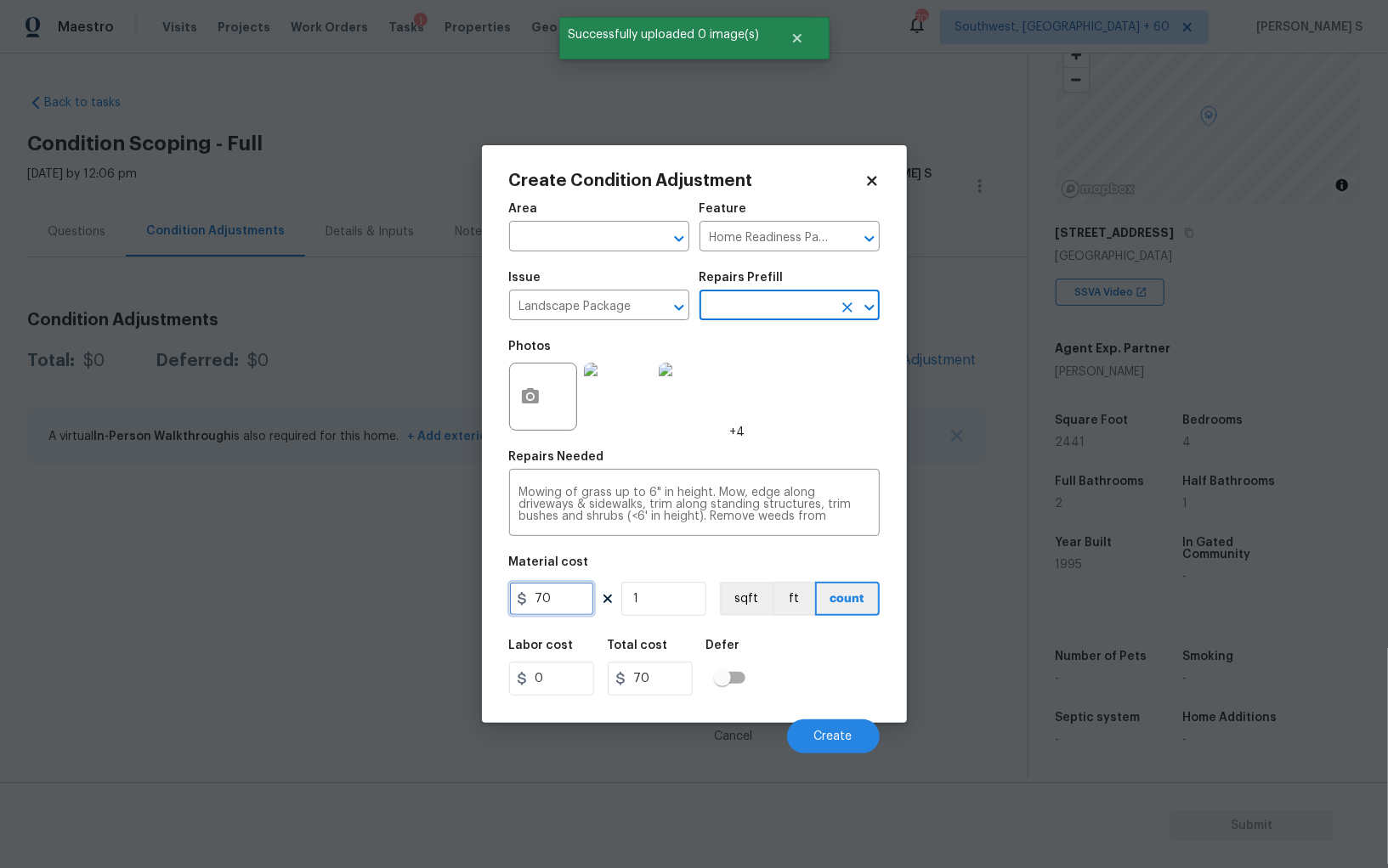
click at [554, 594] on input "70" at bounding box center [551, 598] width 85 height 34
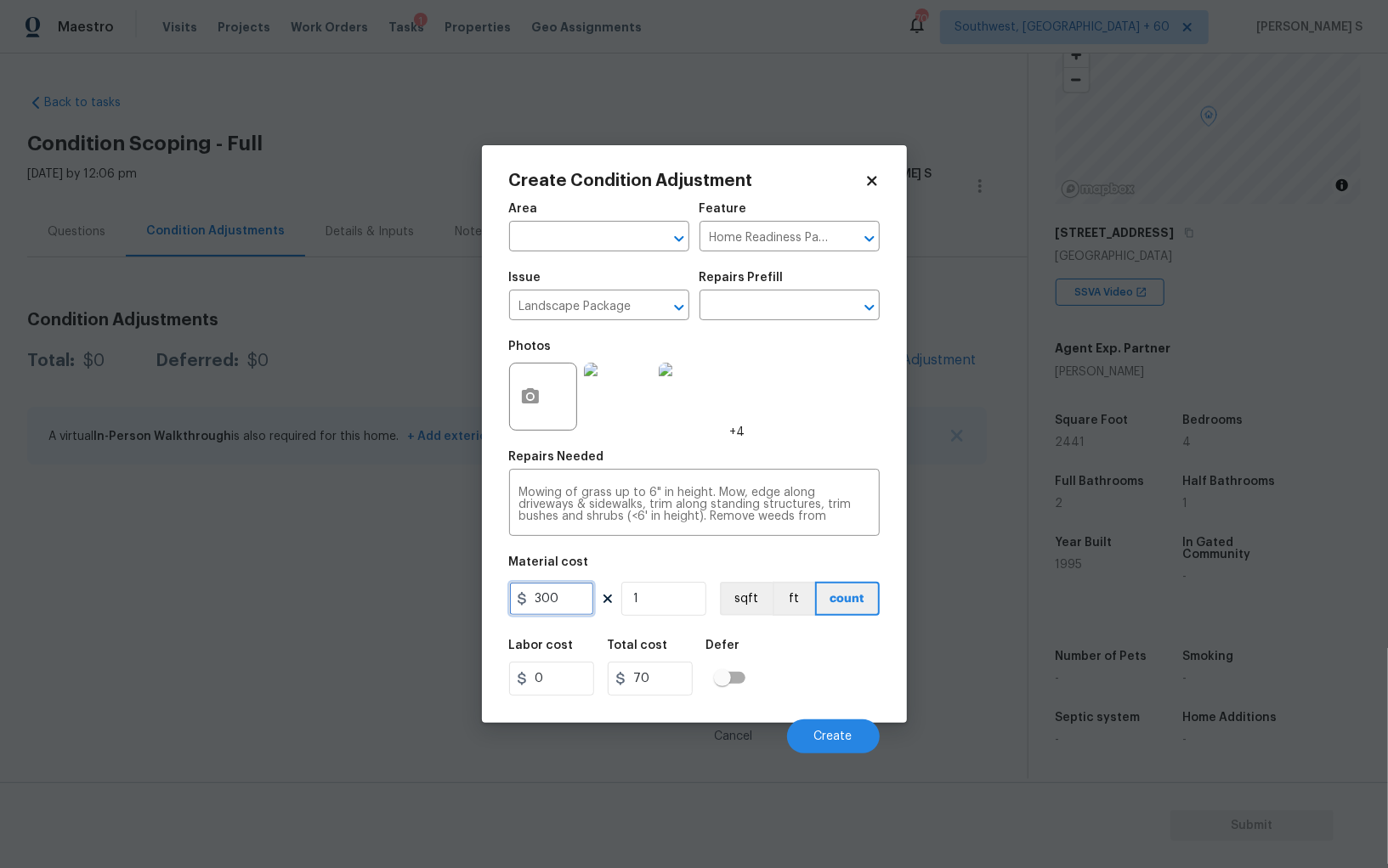
type input "300"
click at [574, 605] on input "300" at bounding box center [551, 598] width 85 height 34
type input "500"
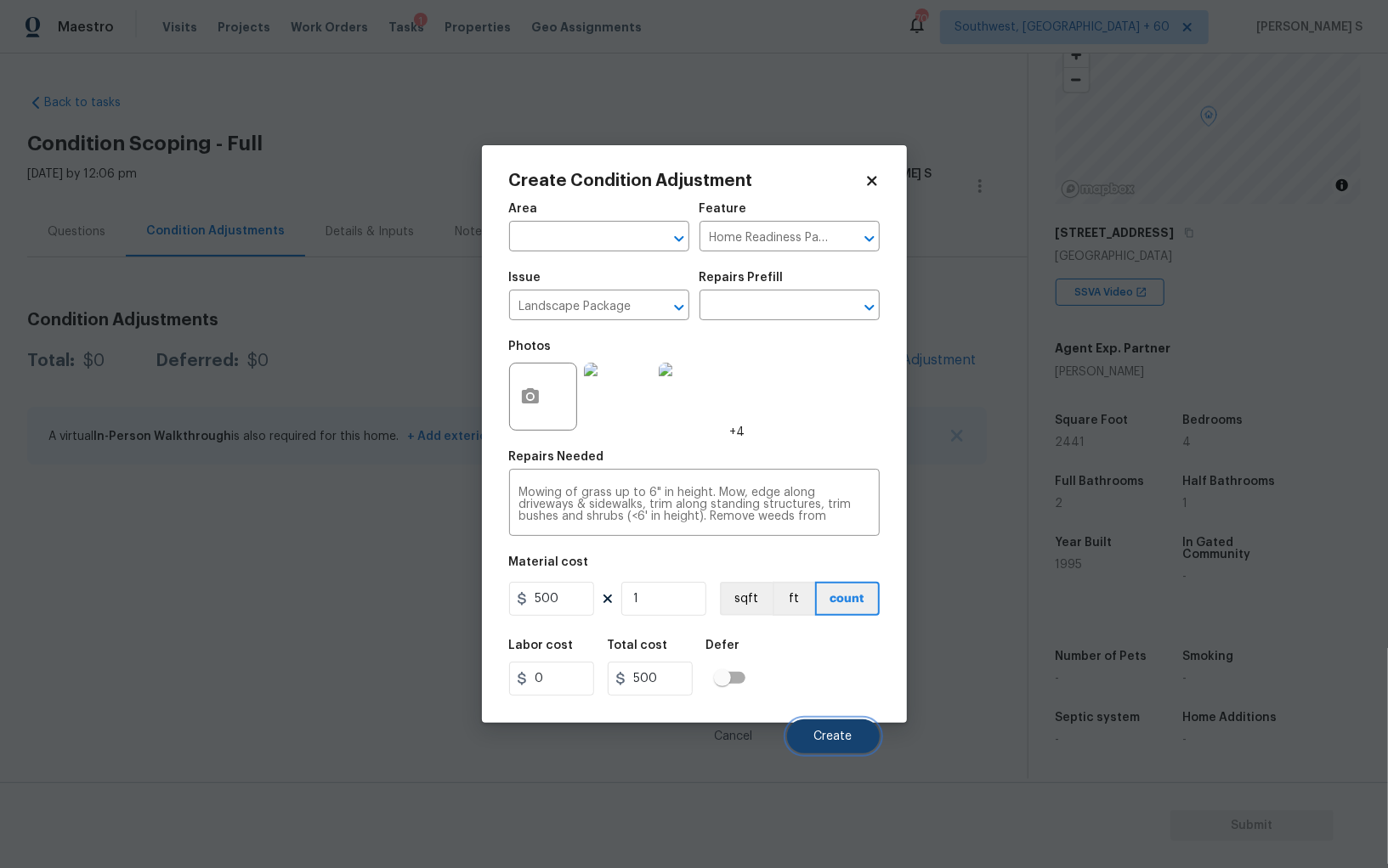
click at [851, 722] on button "Create" at bounding box center [834, 737] width 93 height 34
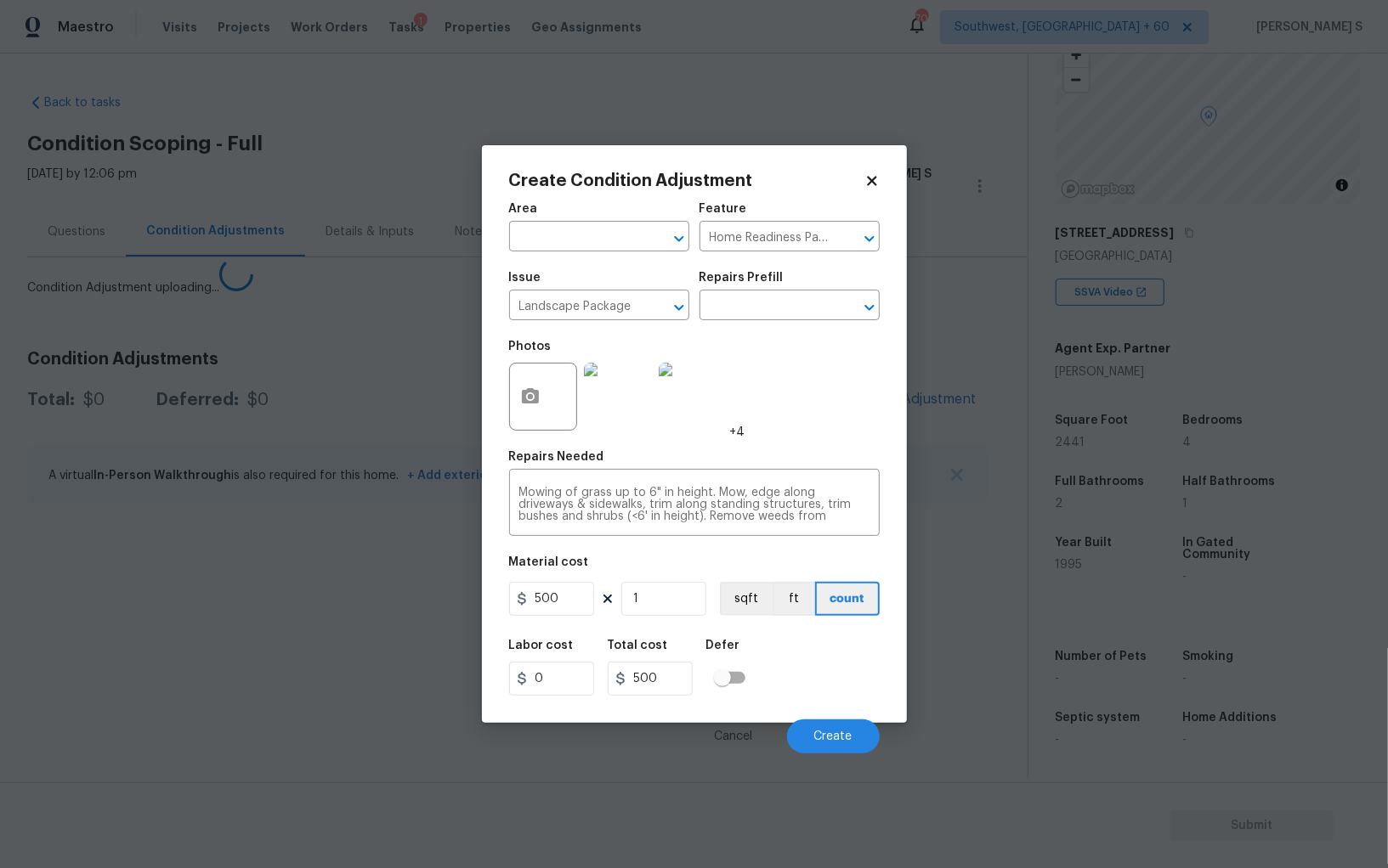
click at [171, 606] on body "Maestro Visits Projects Work Orders Tasks 1 Properties Geo Assignments 709 Sout…" at bounding box center [694, 434] width 1388 height 868
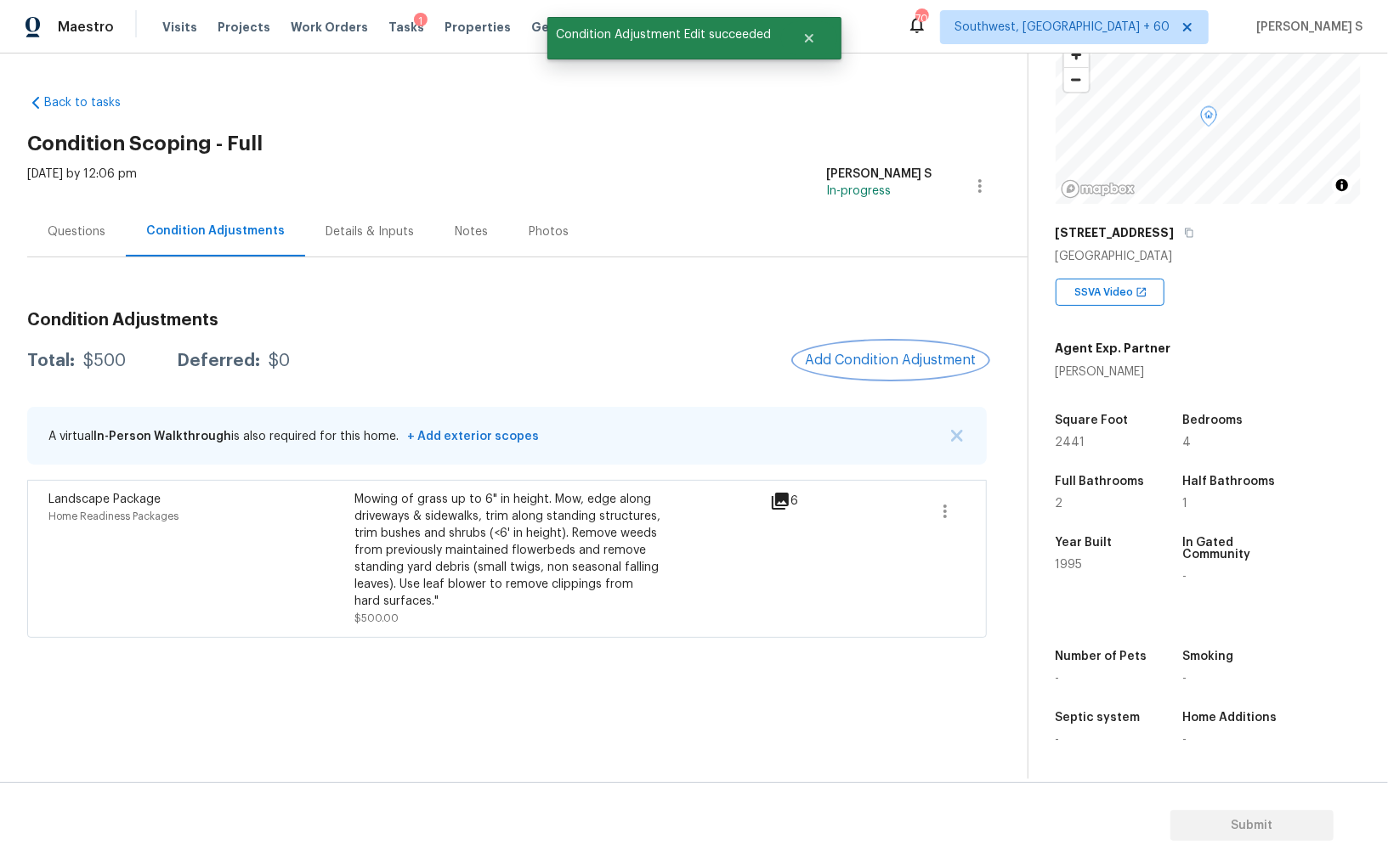
click at [866, 361] on span "Add Condition Adjustment" at bounding box center [891, 359] width 172 height 15
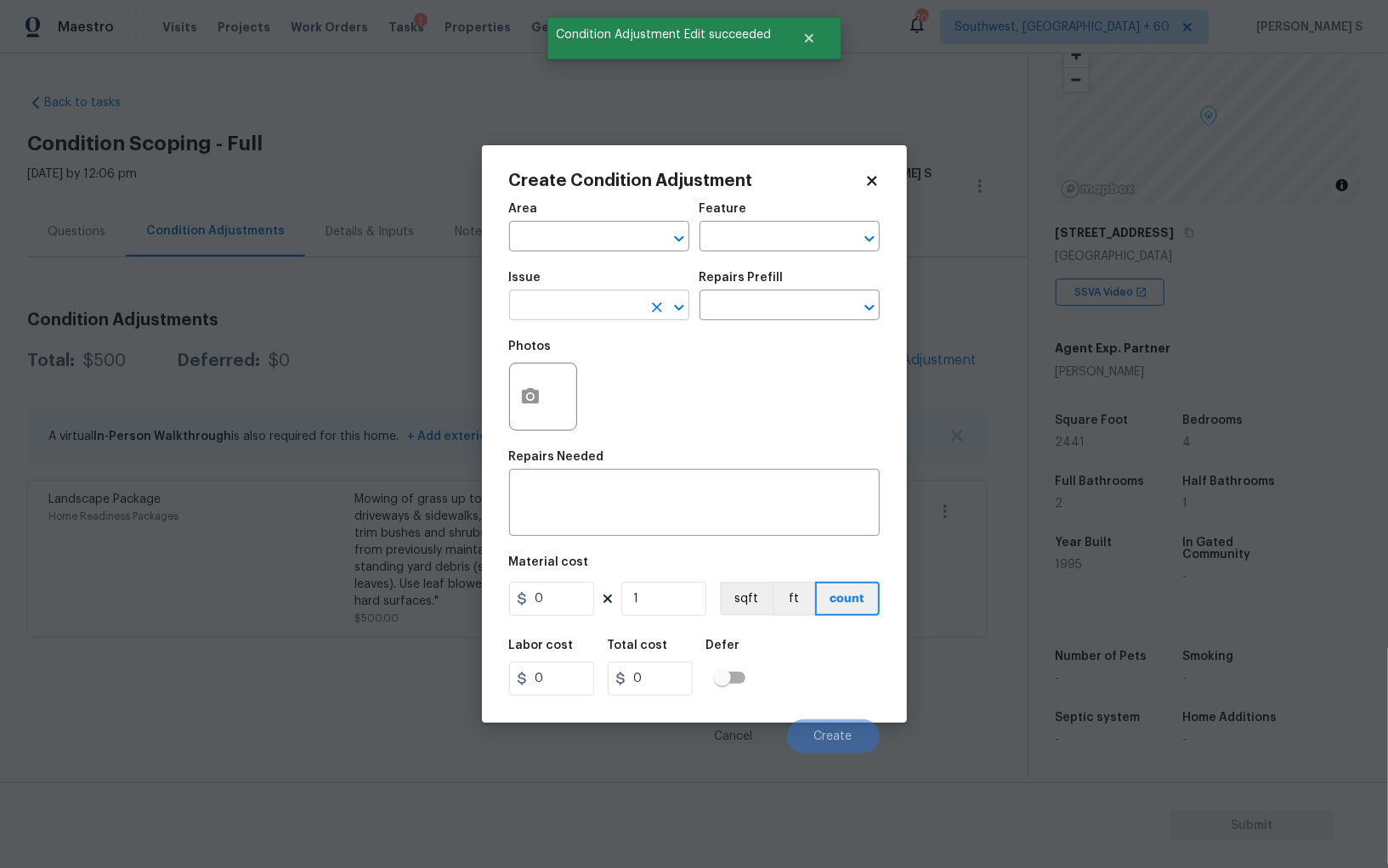
click at [581, 318] on input "text" at bounding box center [575, 307] width 132 height 27
type input "Pressure Washing"
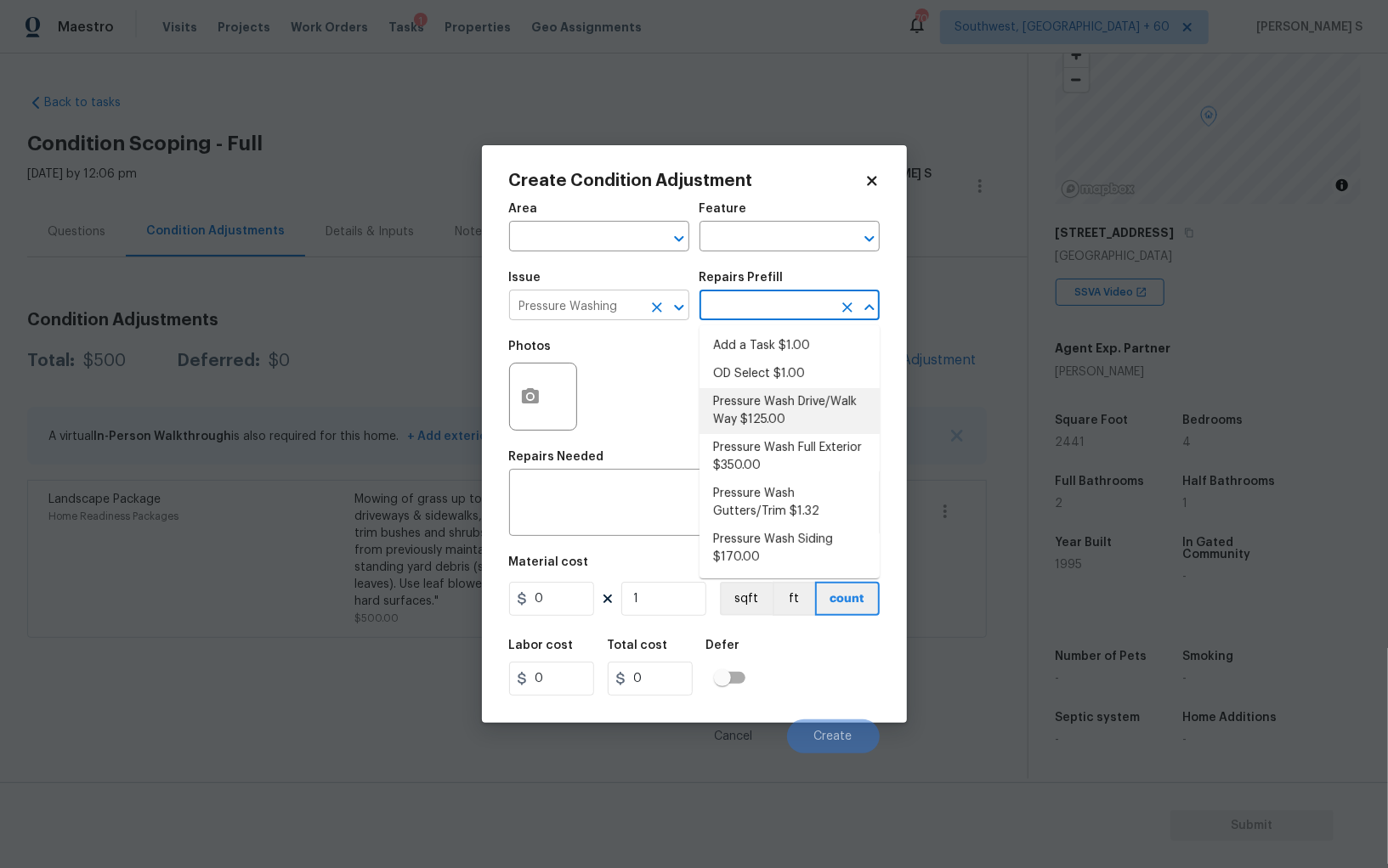
type input "Siding"
type textarea "Pressure wash the driveways/walkways as directed by the PM. Ensure that all deb…"
type input "125"
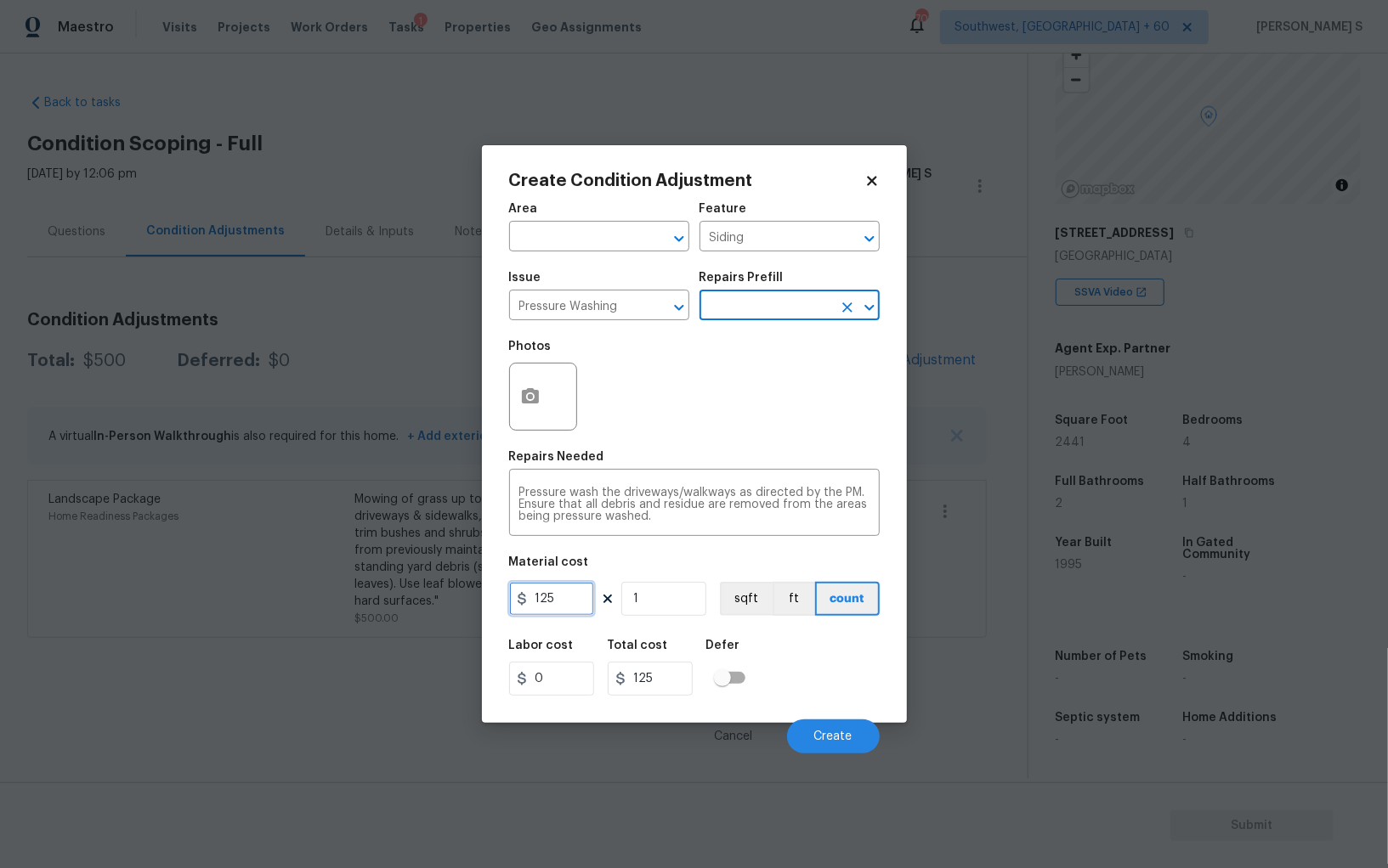
click at [560, 608] on input "125" at bounding box center [551, 598] width 85 height 34
type input "200"
click at [835, 720] on div "Cancel Create" at bounding box center [694, 730] width 370 height 47
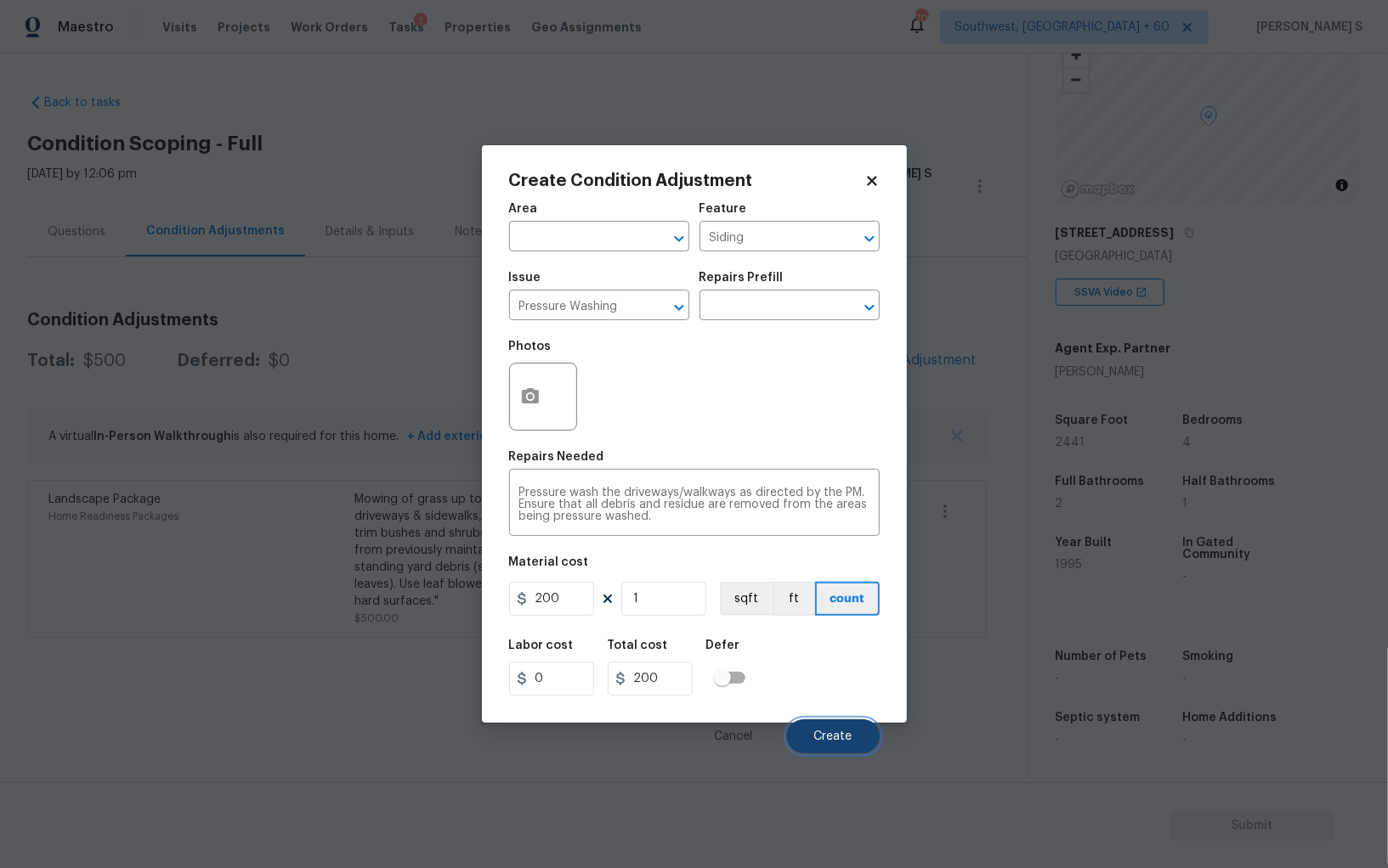
click at [842, 742] on span "Create" at bounding box center [833, 737] width 39 height 13
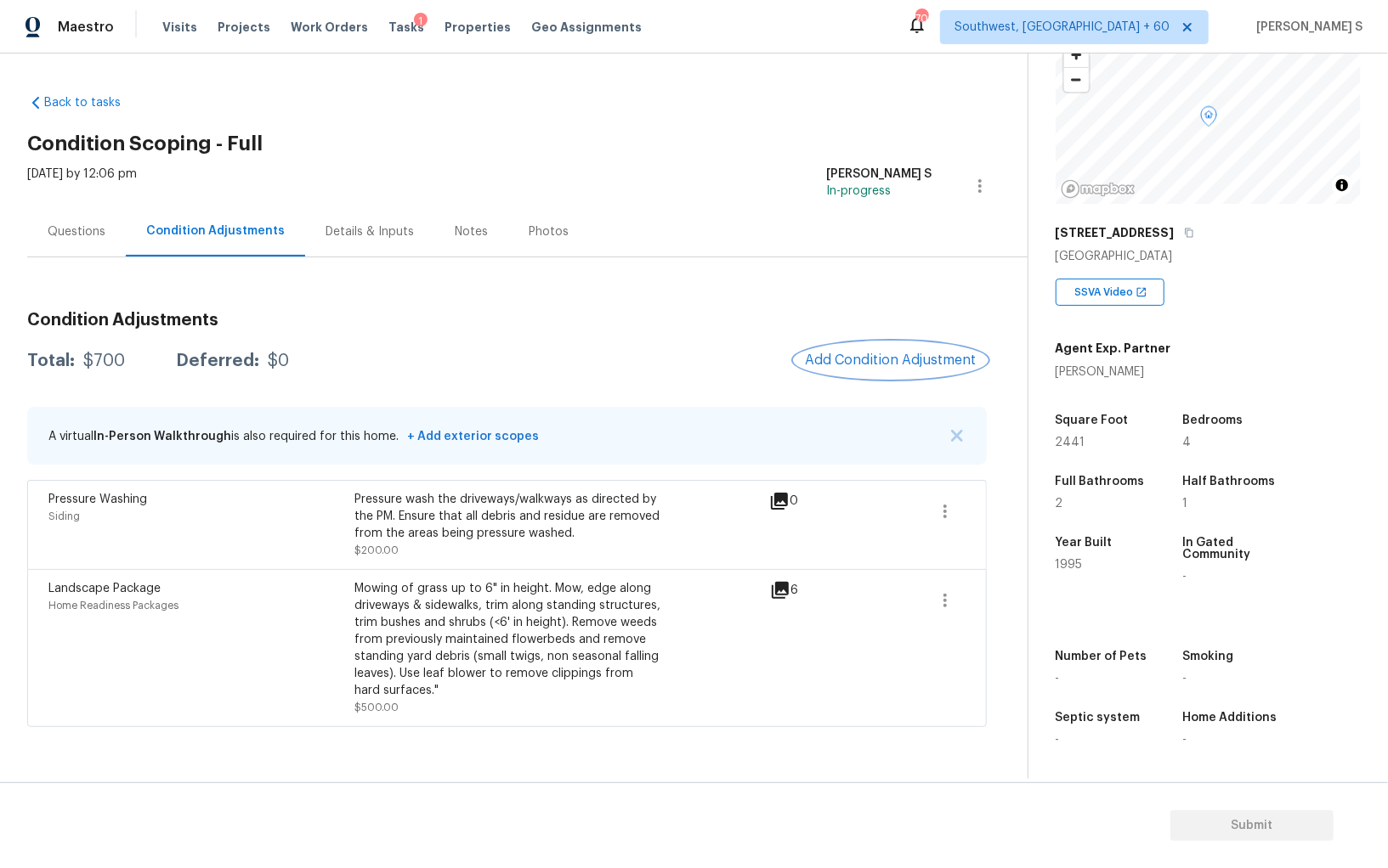
click at [834, 372] on button "Add Condition Adjustment" at bounding box center [890, 360] width 192 height 36
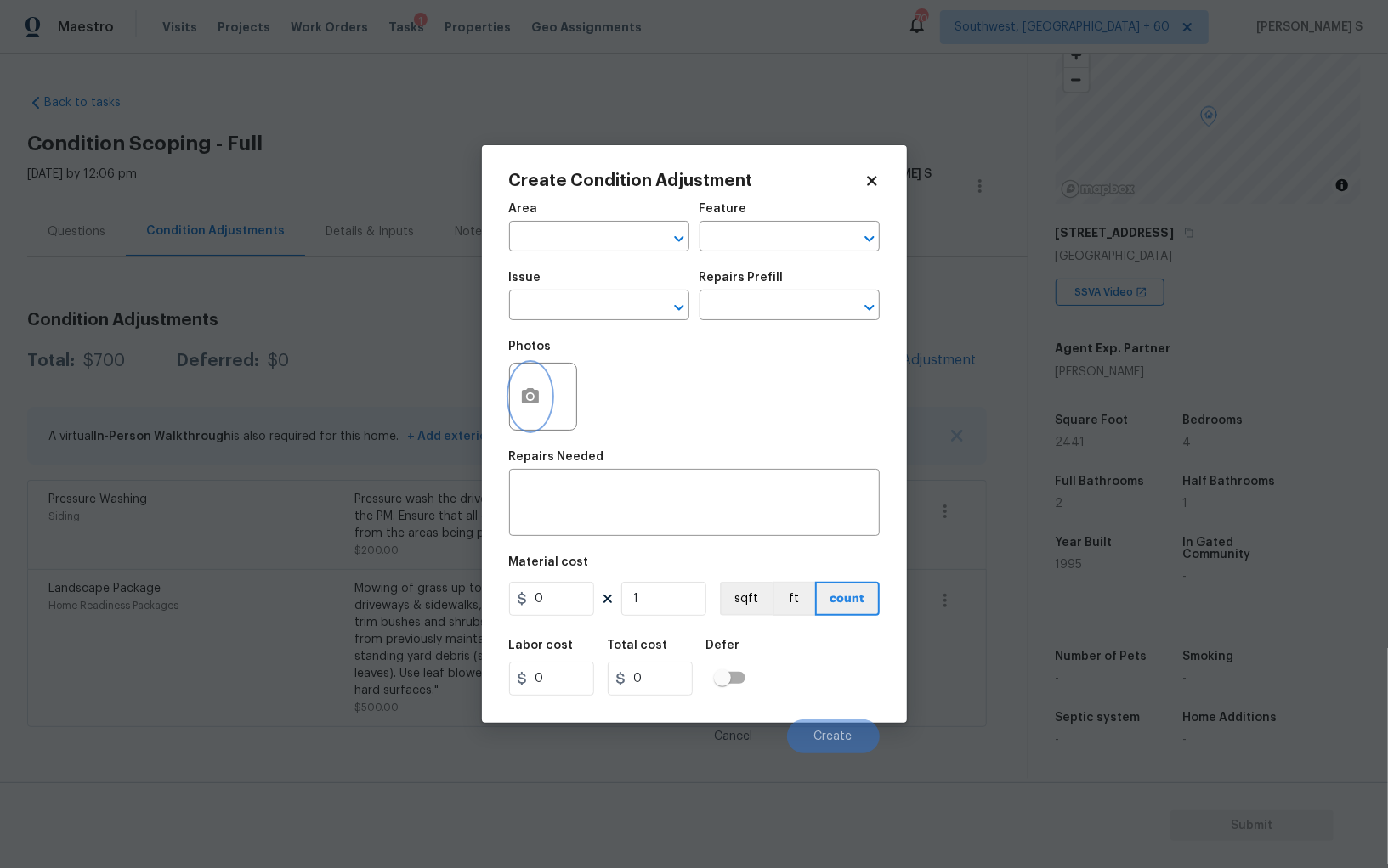
click at [520, 404] on icon "button" at bounding box center [530, 396] width 21 height 21
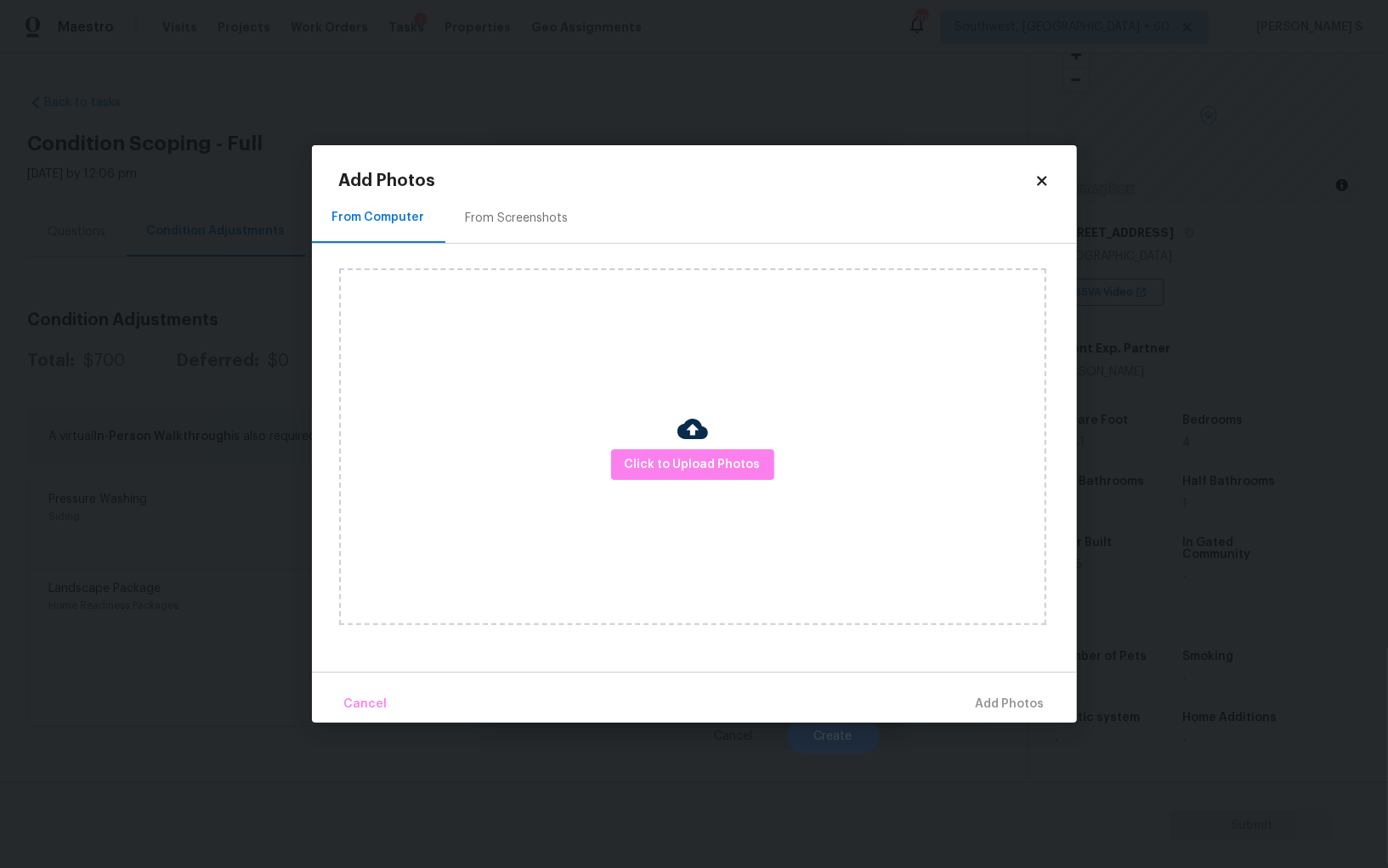
click at [556, 237] on div "From Screenshots" at bounding box center [517, 217] width 143 height 50
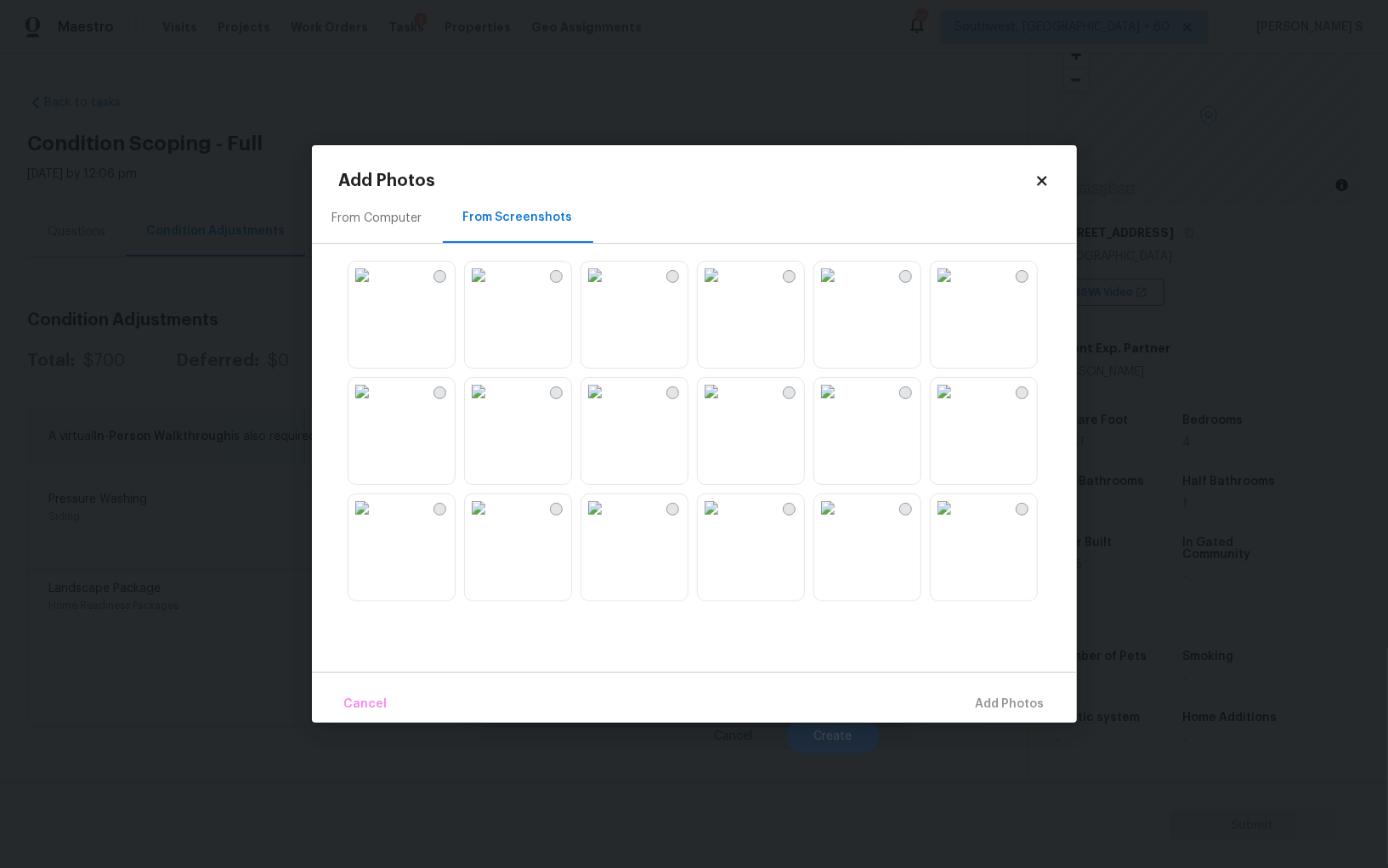
click at [609, 288] on img at bounding box center [595, 276] width 28 height 28
drag, startPoint x: 626, startPoint y: 419, endPoint x: 665, endPoint y: 419, distance: 39.0
click at [609, 405] on img at bounding box center [595, 392] width 28 height 28
click at [694, 419] on div at bounding box center [707, 430] width 738 height 356
click at [492, 405] on img at bounding box center [479, 392] width 28 height 28
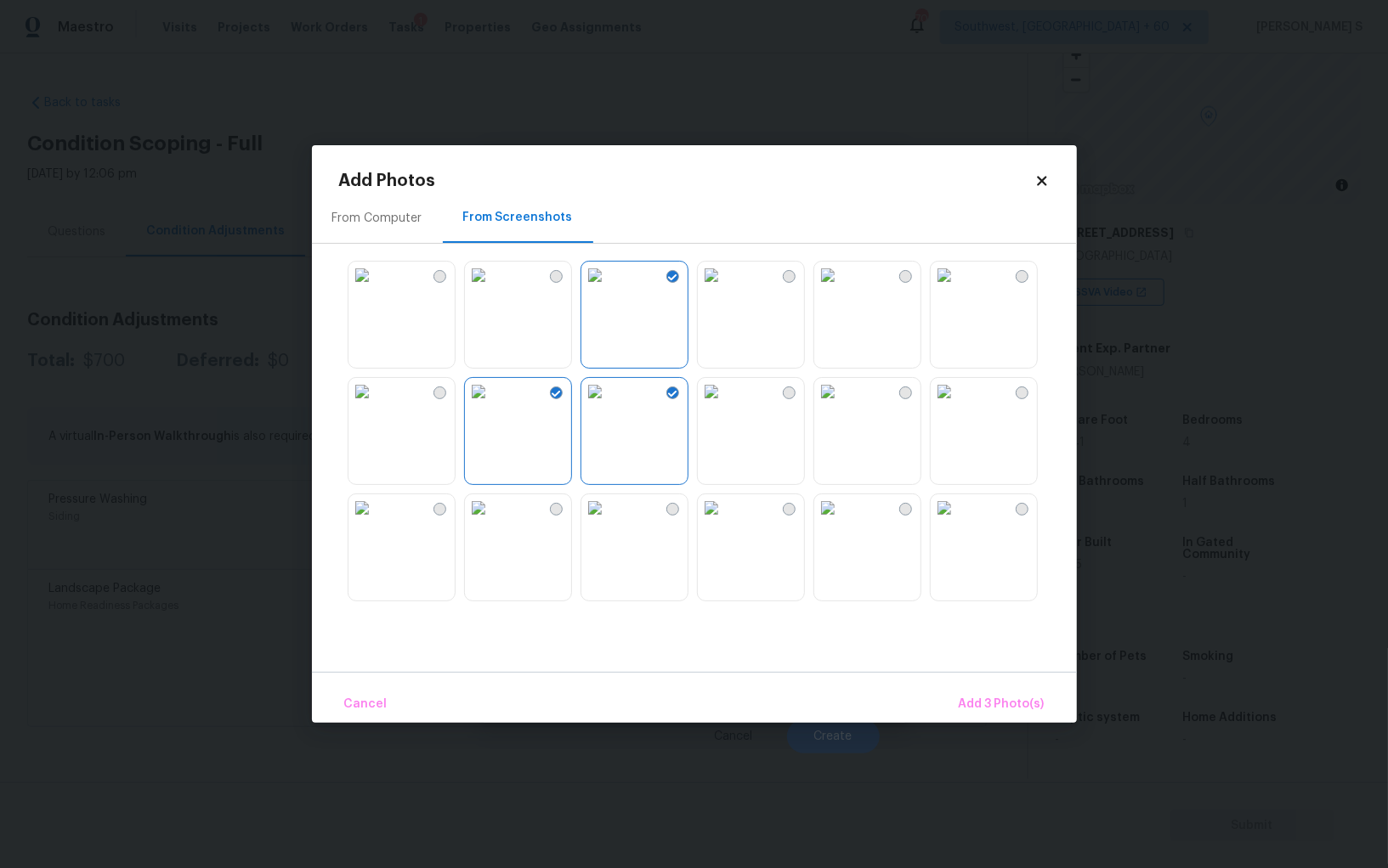
click at [492, 521] on img at bounding box center [479, 509] width 28 height 28
click at [375, 521] on img at bounding box center [363, 509] width 28 height 28
click at [375, 288] on img at bounding box center [363, 276] width 28 height 28
click at [375, 404] on img at bounding box center [363, 392] width 28 height 28
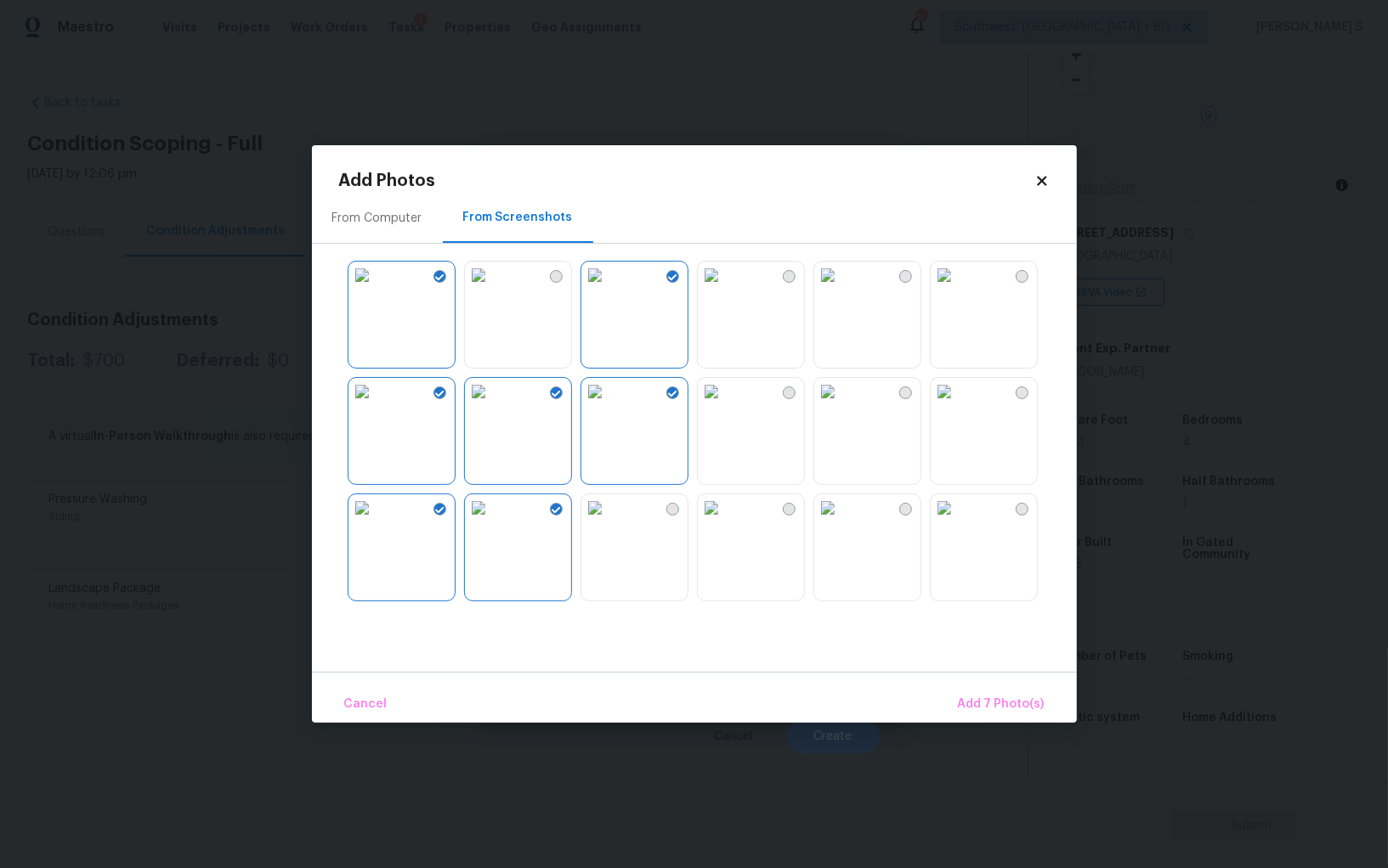
click at [375, 288] on img at bounding box center [363, 276] width 28 height 28
click at [609, 521] on img at bounding box center [595, 509] width 28 height 28
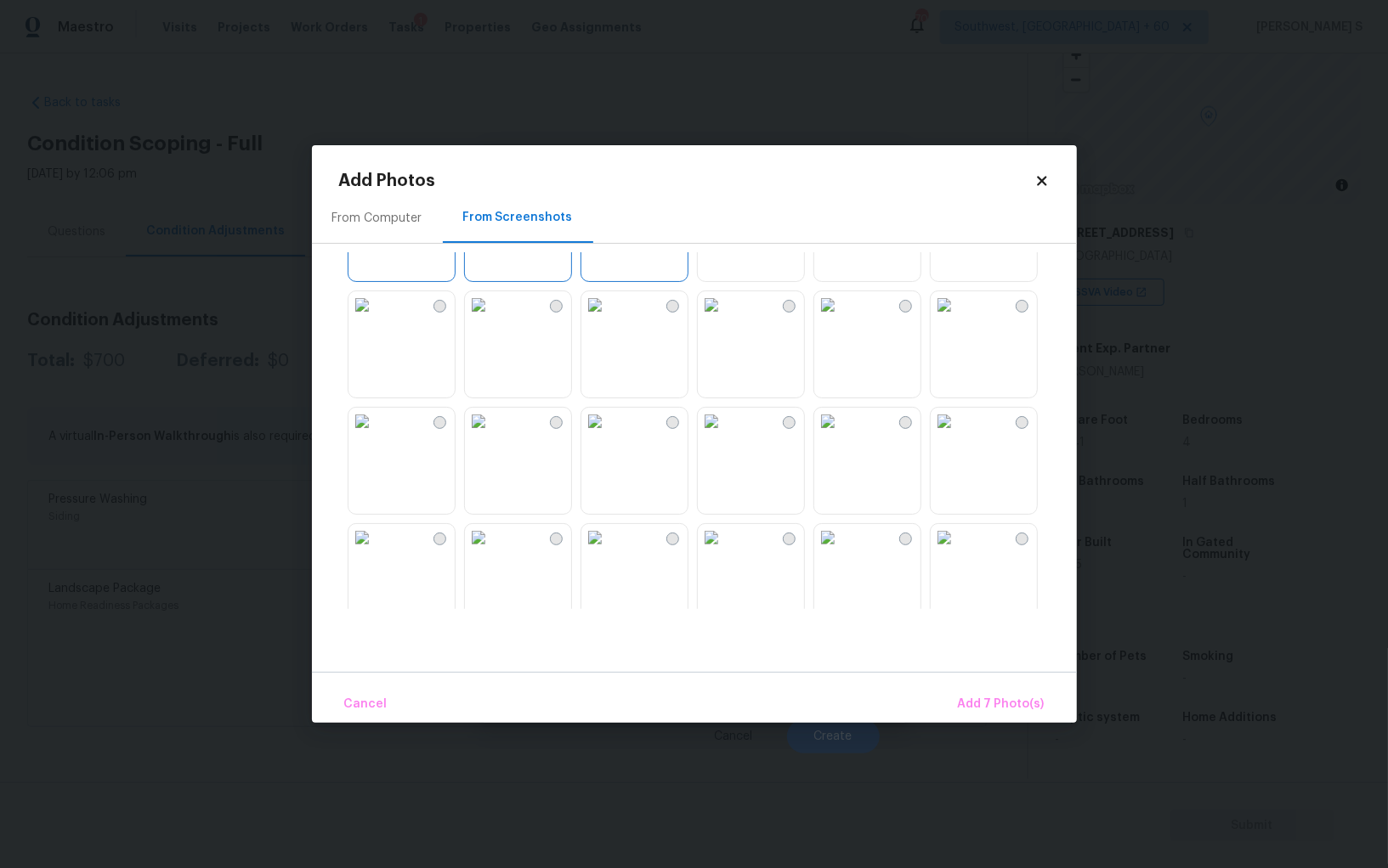
click at [609, 319] on img at bounding box center [595, 305] width 28 height 28
click at [725, 319] on img at bounding box center [711, 305] width 28 height 28
click at [842, 319] on img at bounding box center [828, 305] width 28 height 28
click at [492, 434] on img at bounding box center [479, 422] width 28 height 28
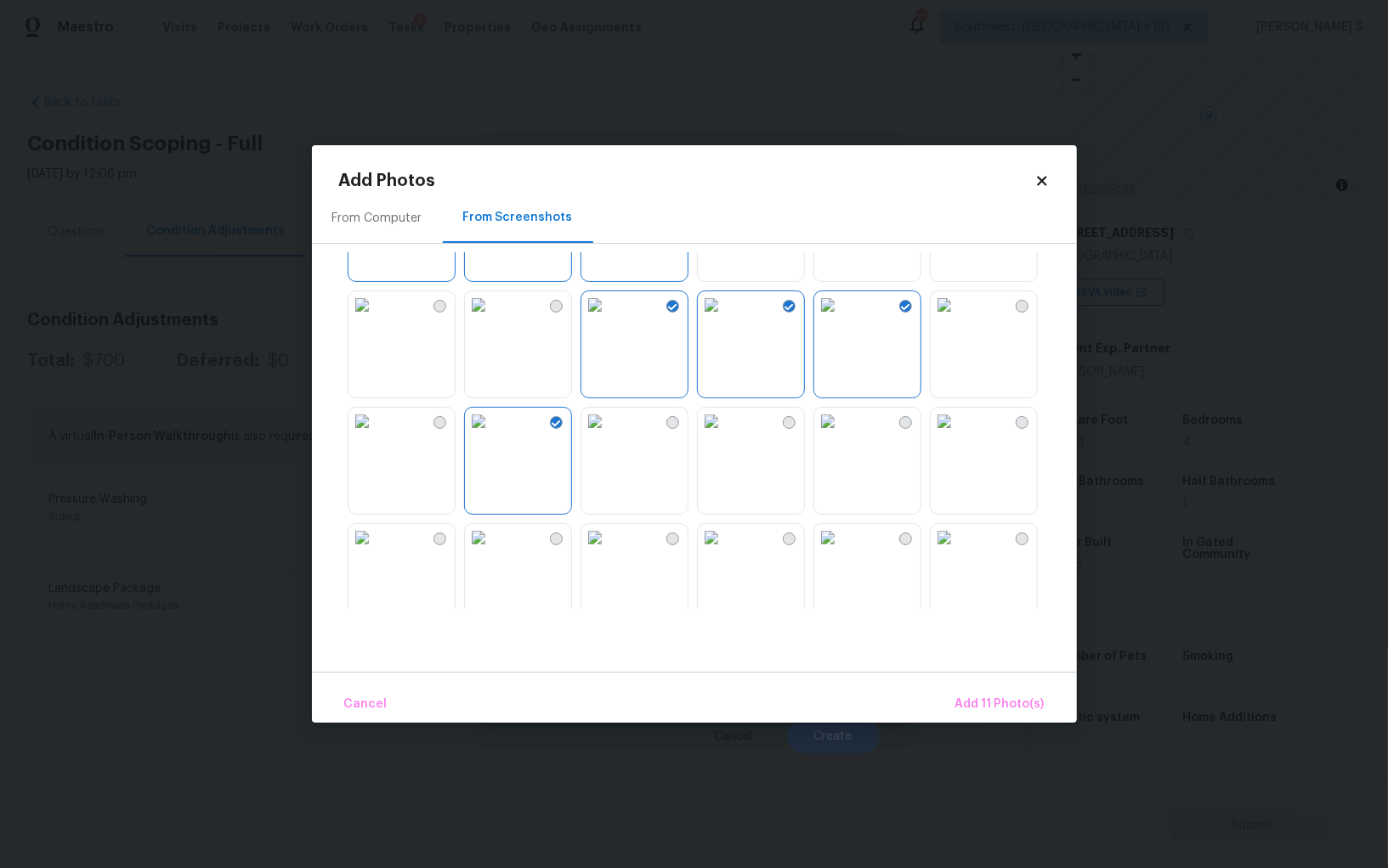
click at [492, 551] on img at bounding box center [479, 538] width 28 height 28
click at [969, 691] on button "Add 12 Photo(s)" at bounding box center [998, 704] width 106 height 37
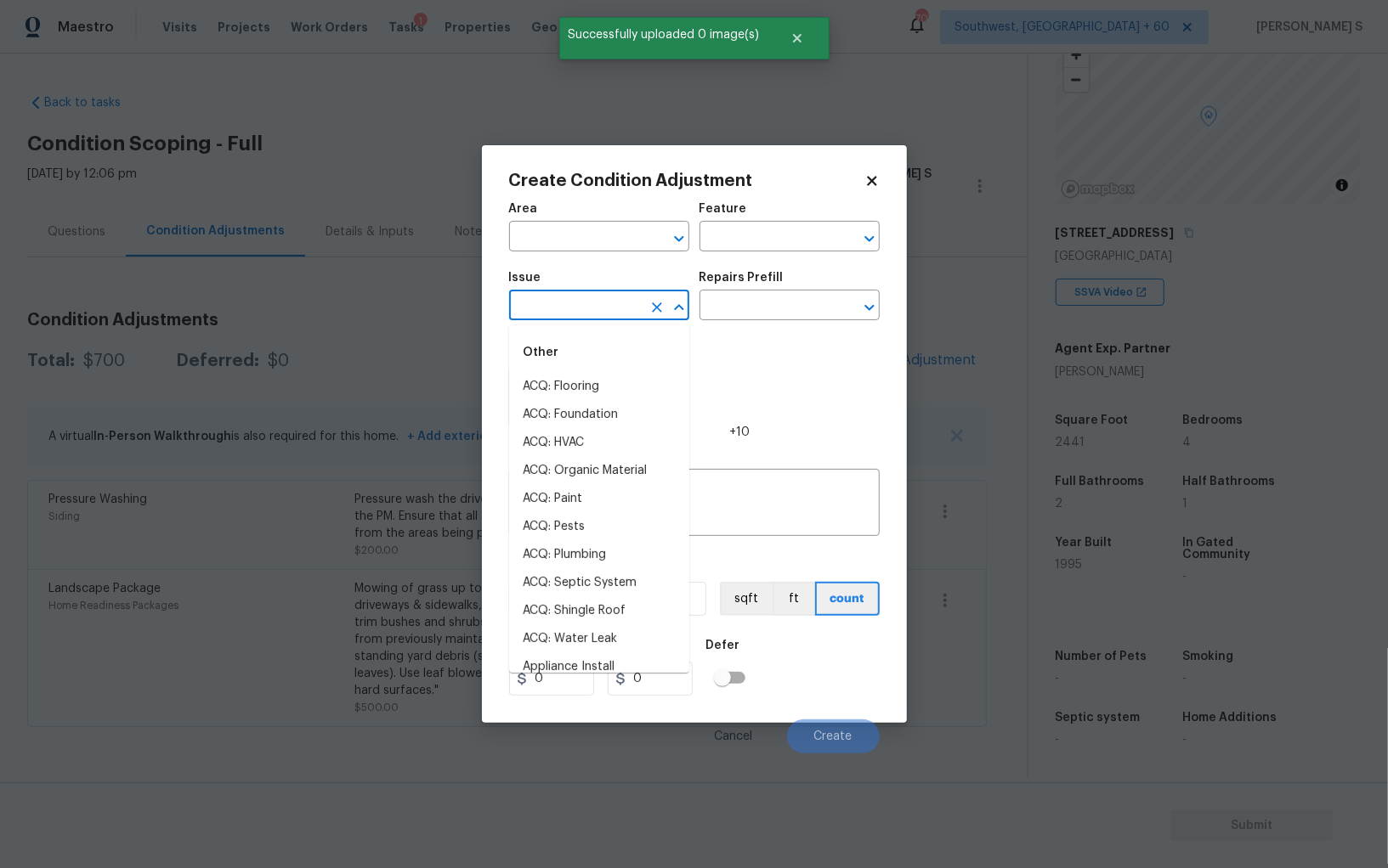
click at [595, 305] on input "text" at bounding box center [575, 307] width 132 height 27
type input "pain"
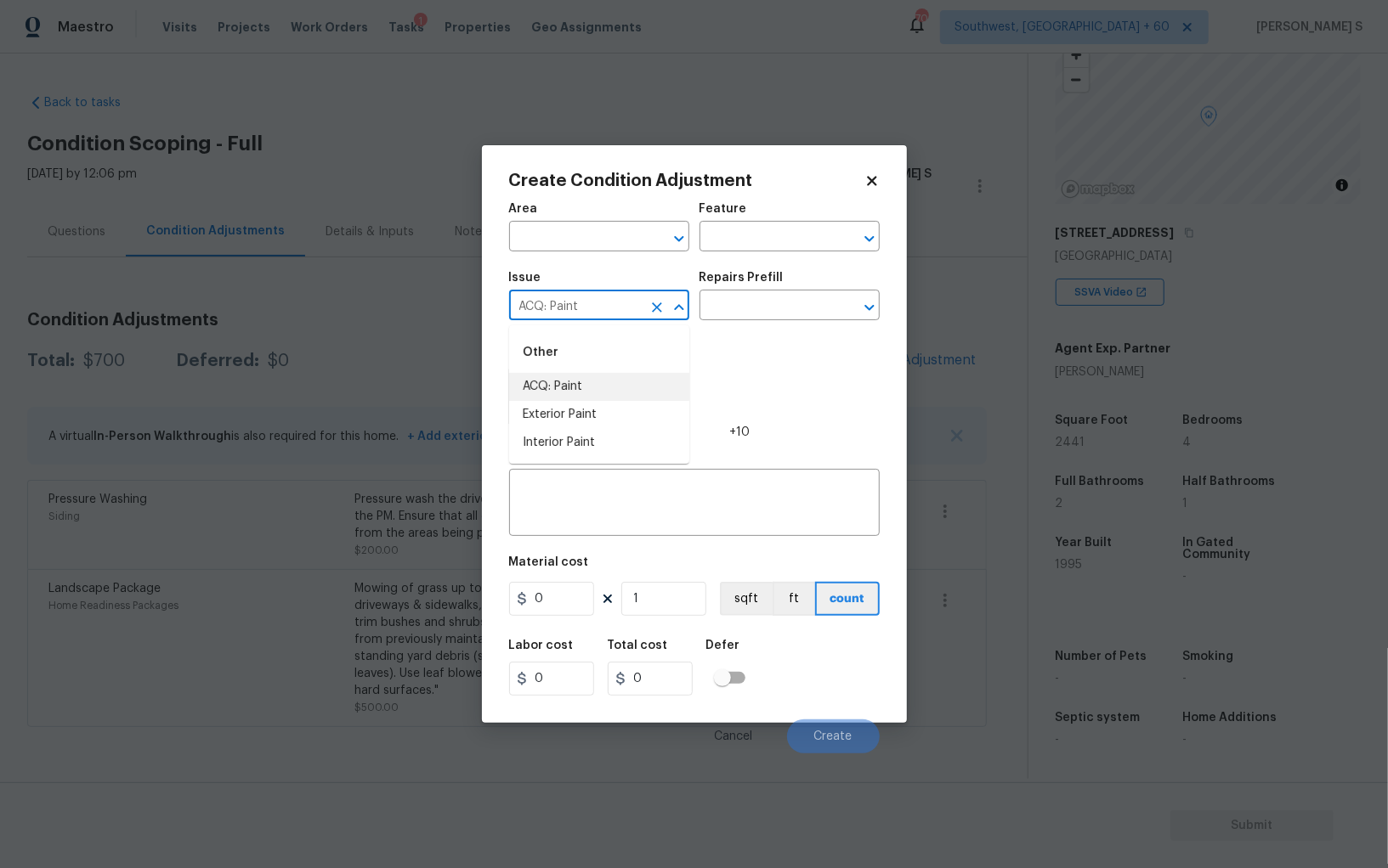
type input "ACQ: Paint"
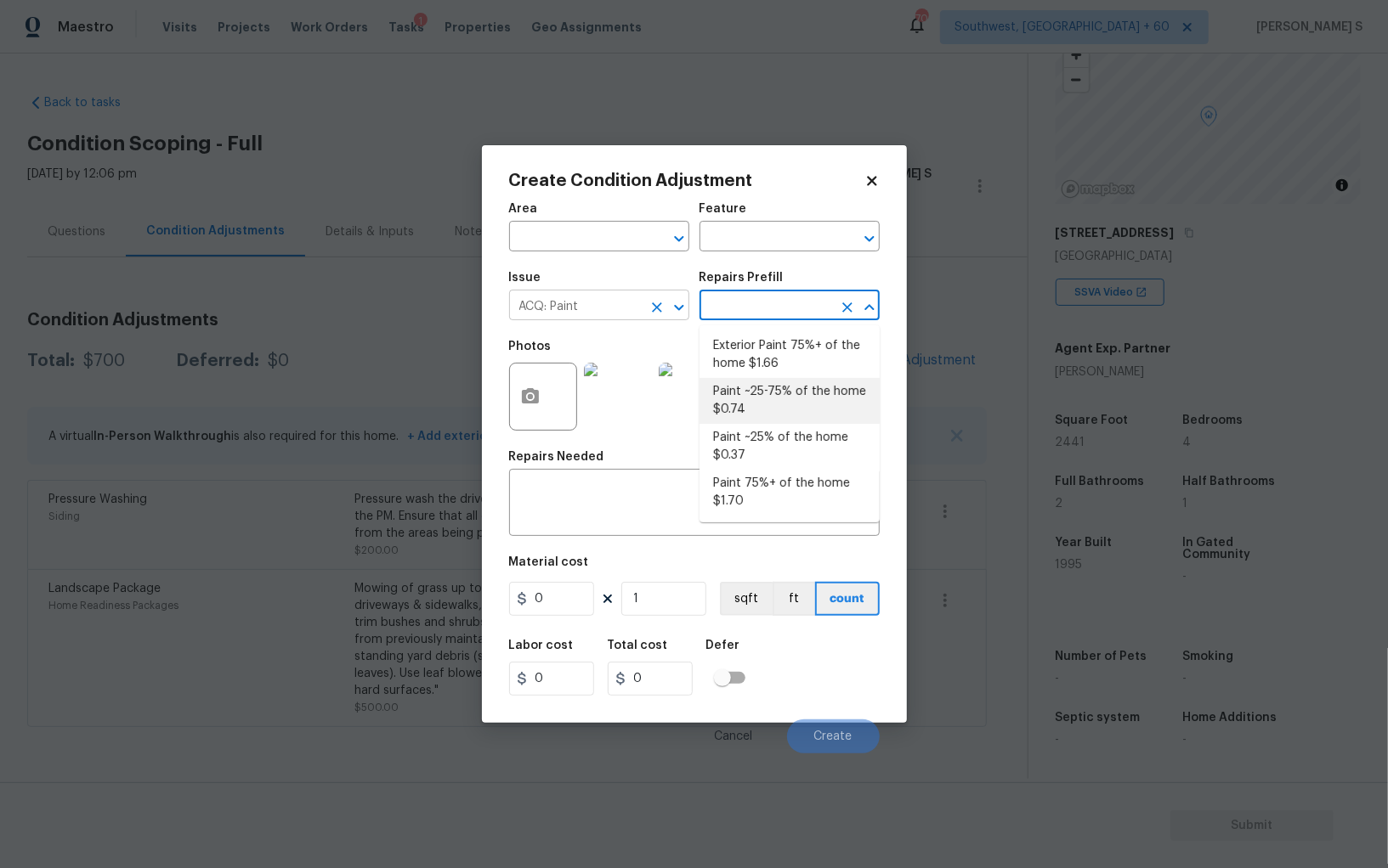
type input "Acquisition"
type textarea "Acquisition Scope: ~25 - 75% of the home needs interior paint"
type input "0.74"
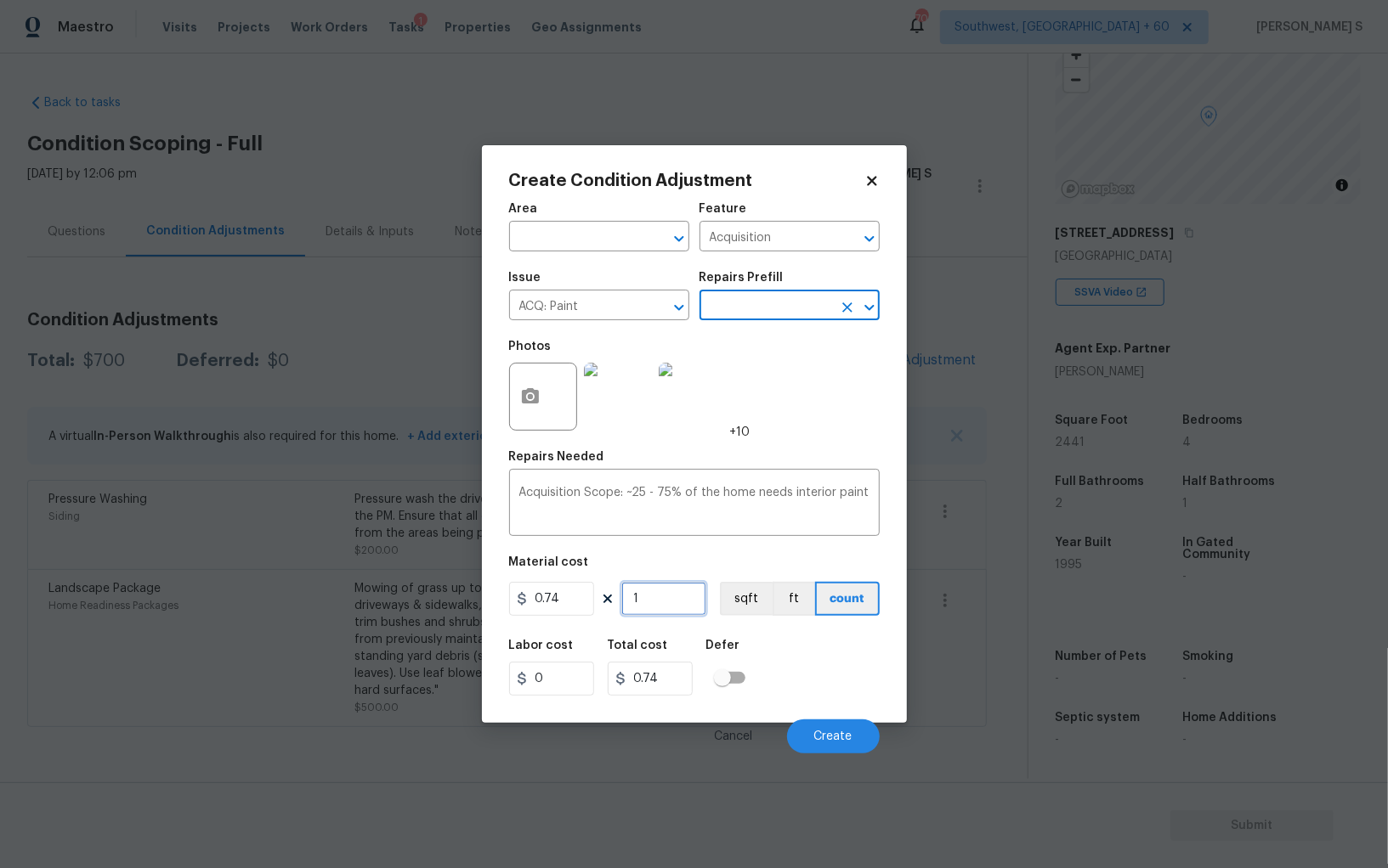
click at [666, 594] on input "1" at bounding box center [664, 598] width 85 height 34
type input "2"
type input "1.48"
type input "24"
type input "17.76"
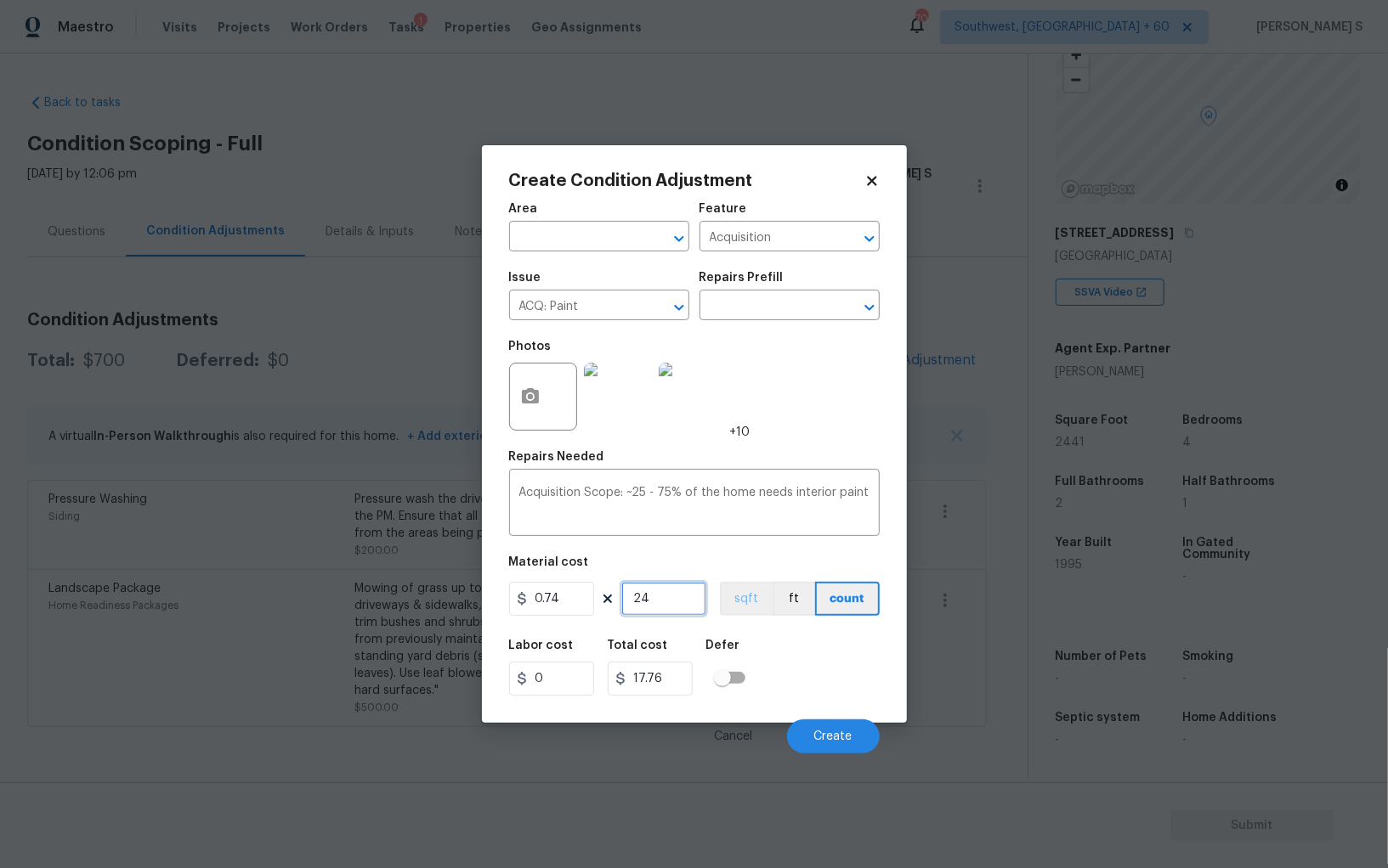
type input "244"
type input "180.56"
type input "2441"
type input "1806.34"
type input "2441"
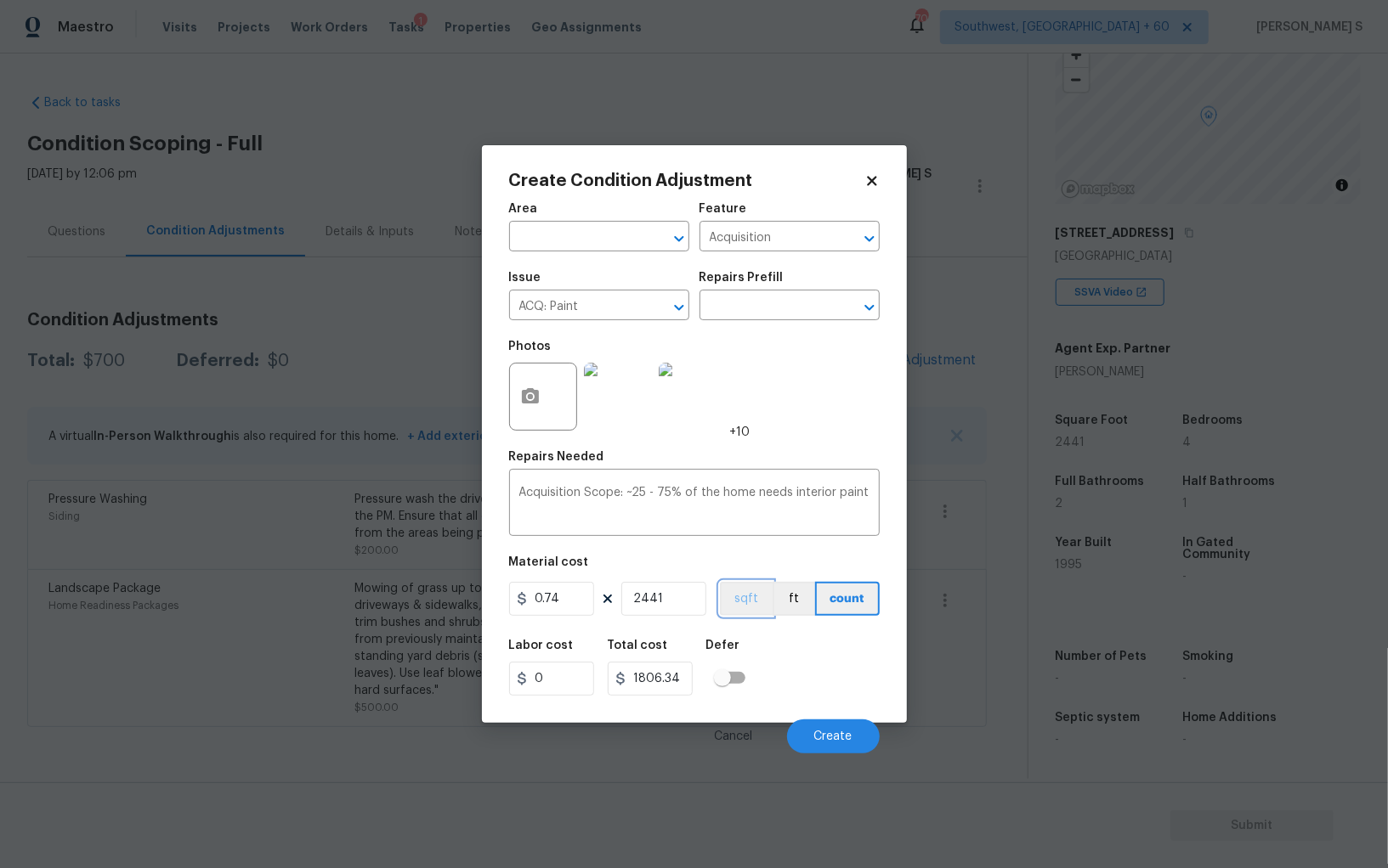
click at [745, 597] on button "sqft" at bounding box center [746, 598] width 52 height 34
click at [757, 618] on figure "Material cost 0.74 2441 sqft ft count" at bounding box center [694, 588] width 370 height 63
click at [839, 725] on button "Create" at bounding box center [834, 737] width 93 height 34
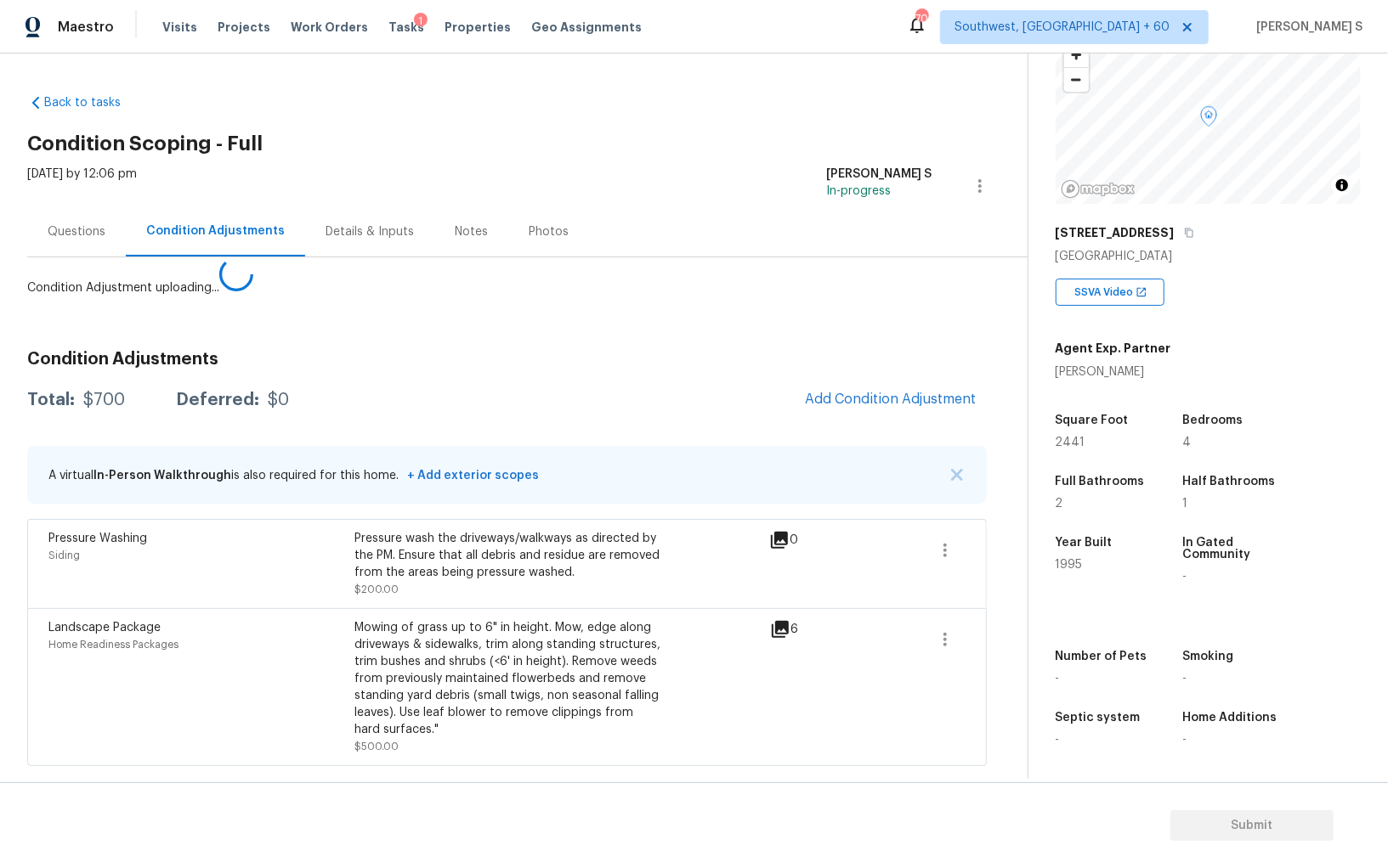
click at [375, 566] on body "Maestro Visits Projects Work Orders Tasks 1 Properties Geo Assignments 709 Sout…" at bounding box center [694, 434] width 1388 height 868
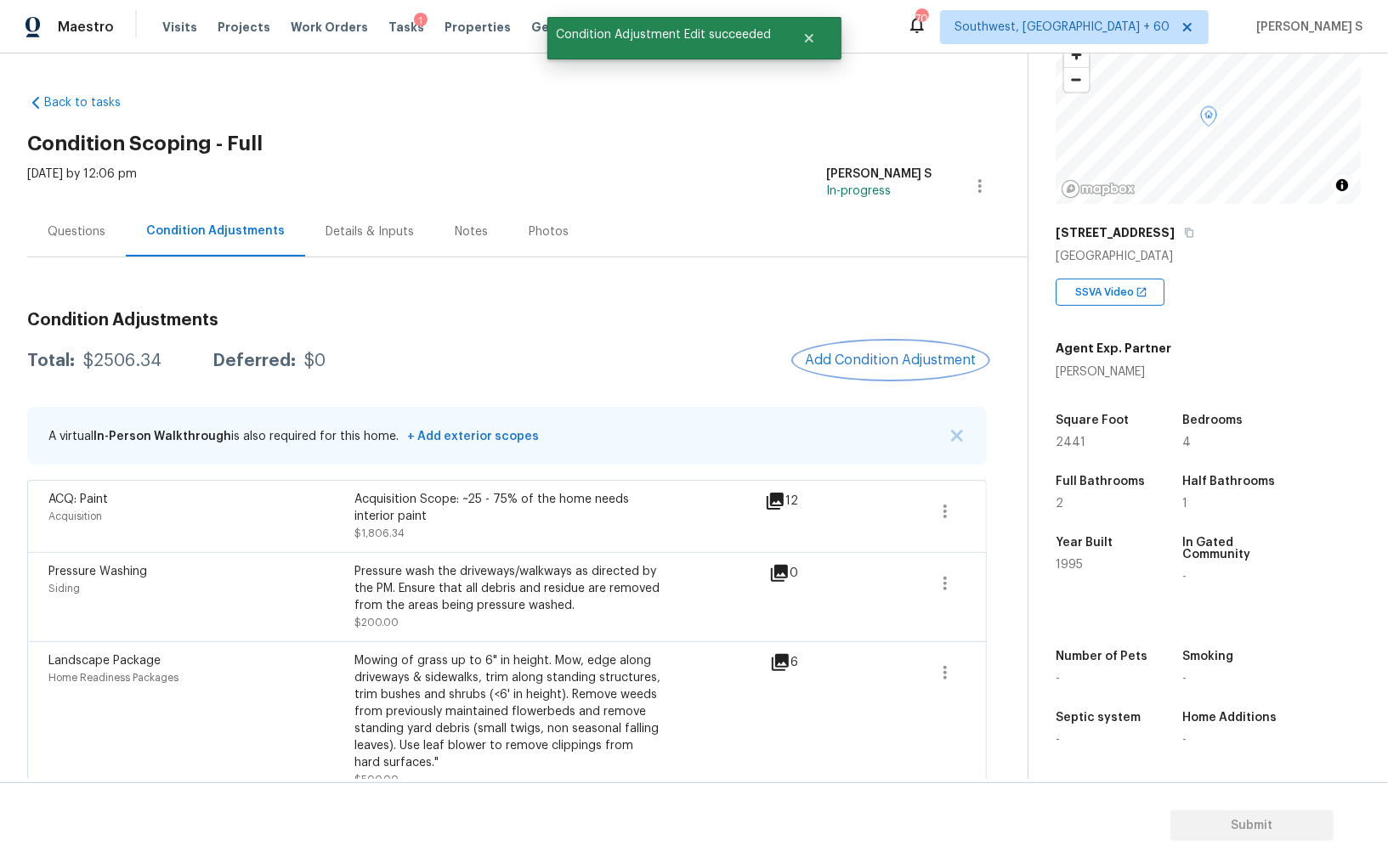
click at [841, 361] on span "Add Condition Adjustment" at bounding box center [891, 359] width 172 height 15
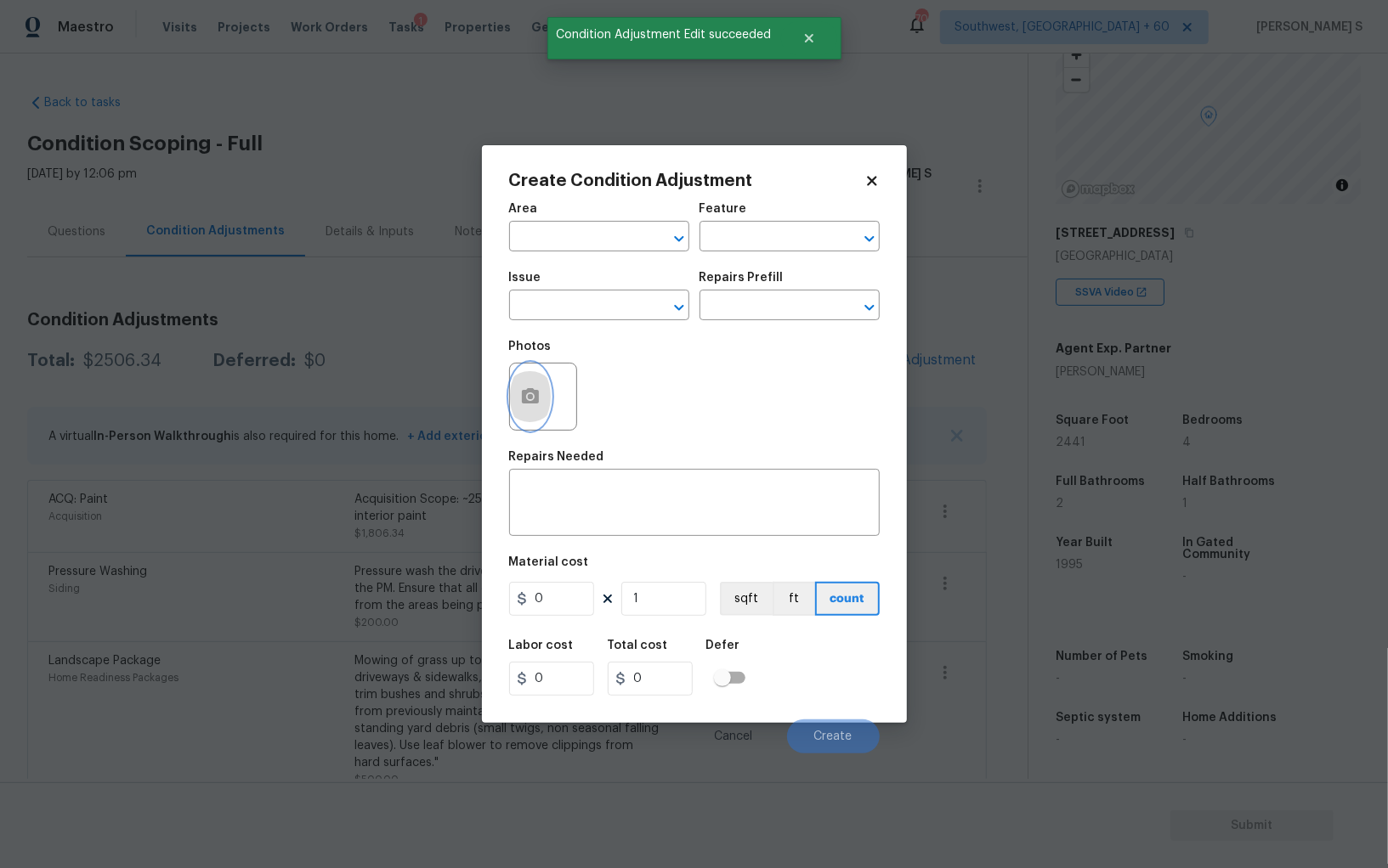
click at [531, 395] on icon "button" at bounding box center [530, 396] width 21 height 21
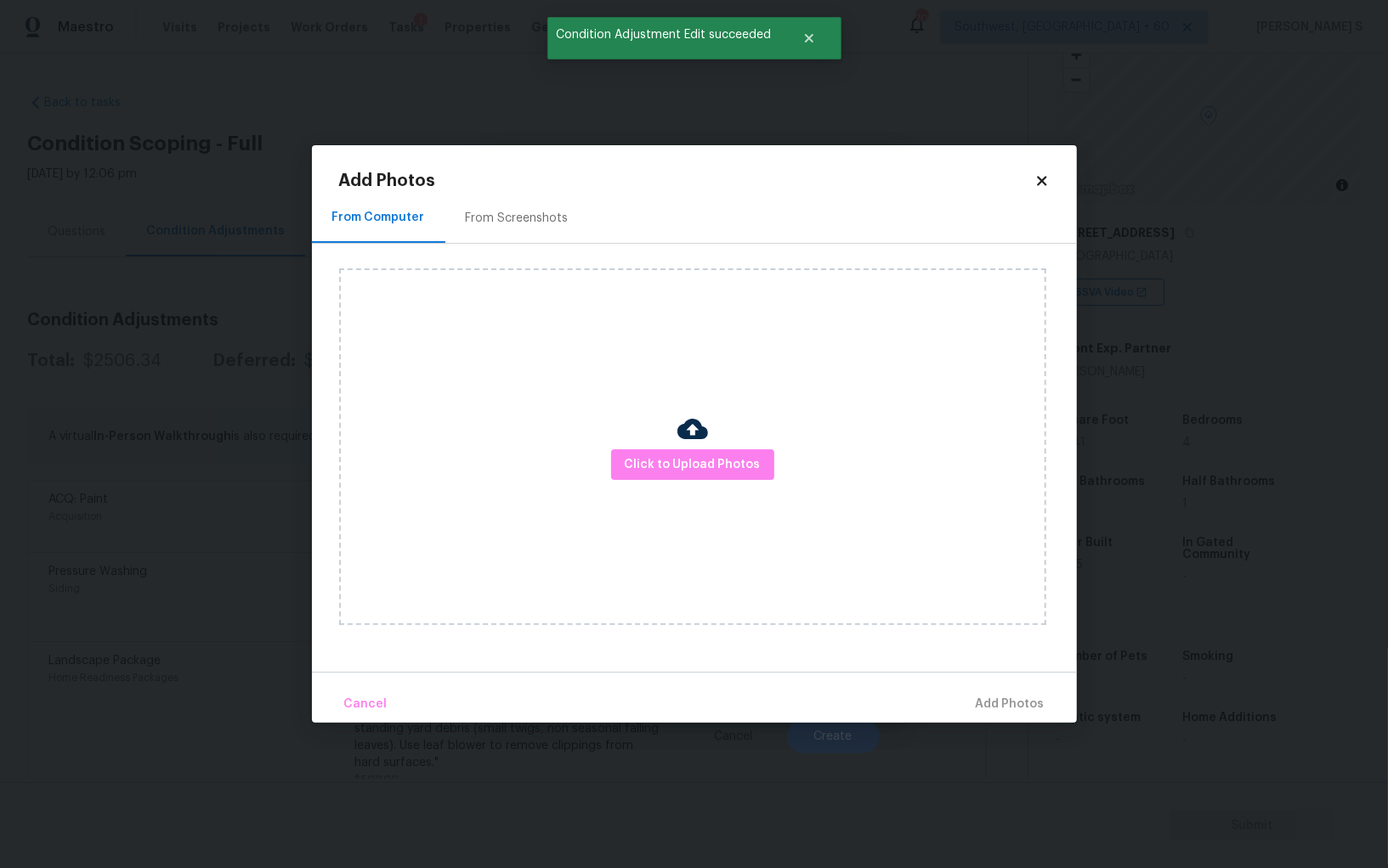
click at [507, 212] on div "From Screenshots" at bounding box center [517, 217] width 103 height 17
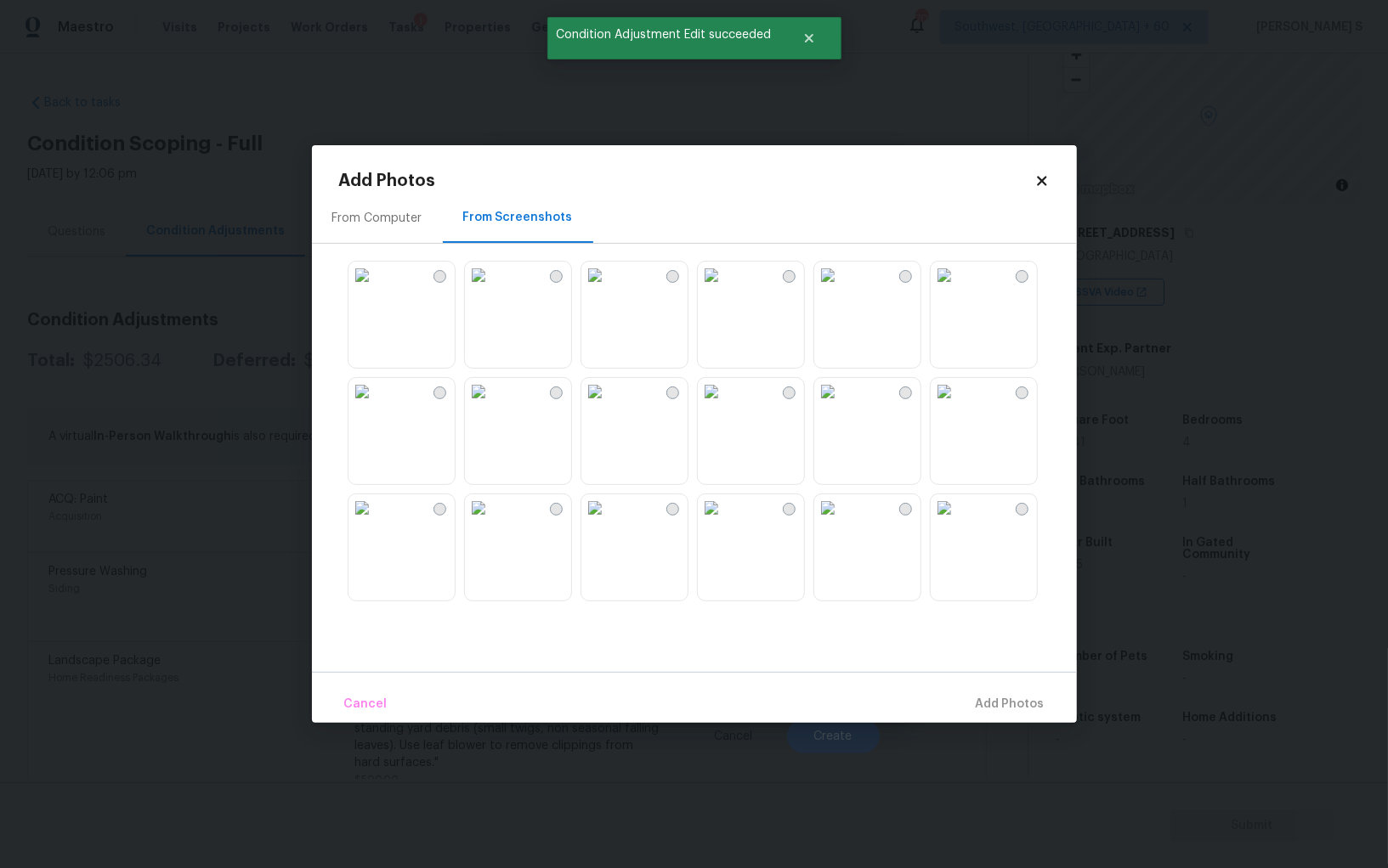
drag, startPoint x: 819, startPoint y: 439, endPoint x: 773, endPoint y: 439, distance: 46.0
click at [819, 405] on img at bounding box center [828, 392] width 28 height 28
click at [725, 405] on img at bounding box center [711, 392] width 28 height 28
click at [609, 405] on img at bounding box center [595, 392] width 28 height 28
click at [609, 521] on img at bounding box center [595, 509] width 28 height 28
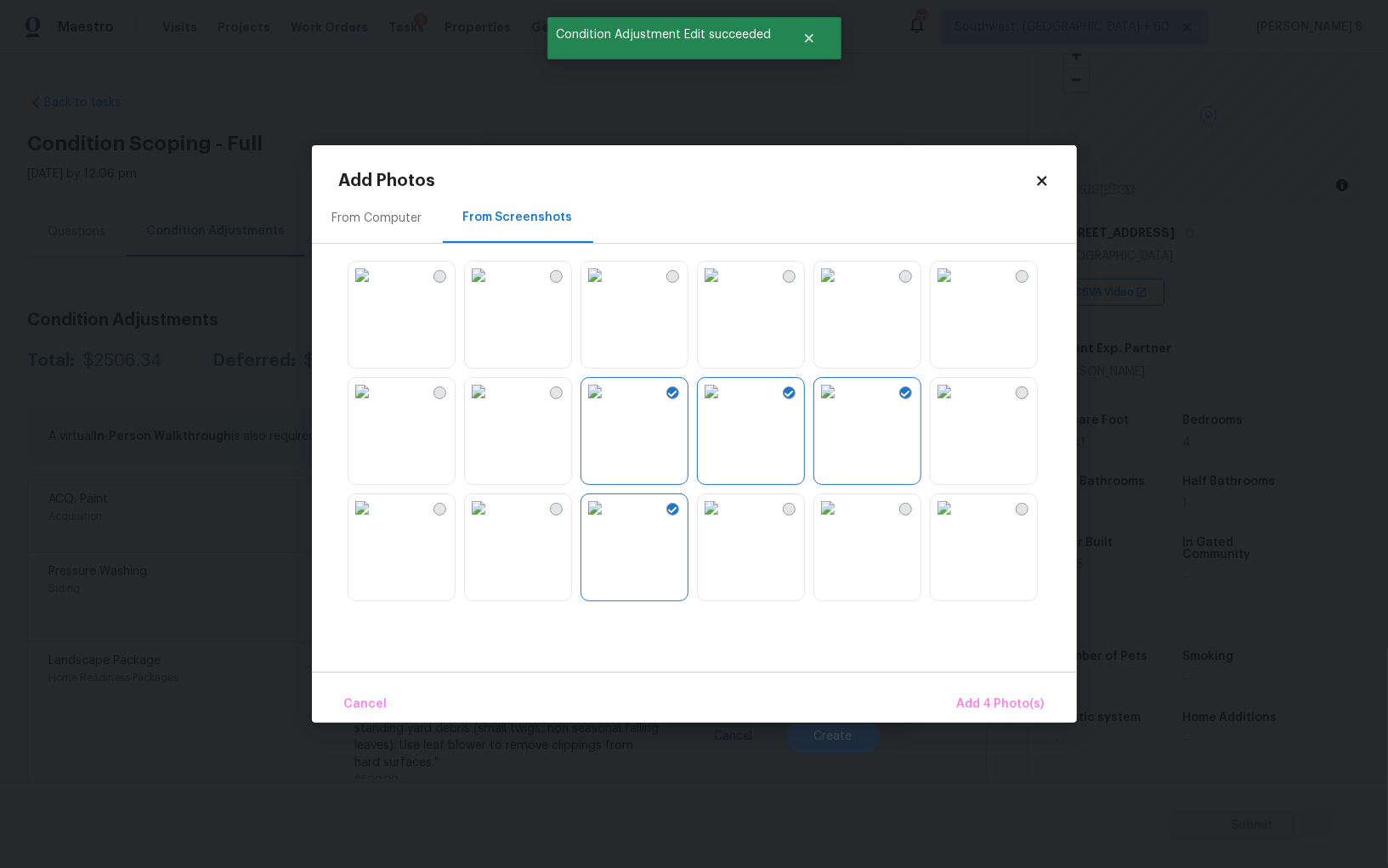
click at [584, 521] on img at bounding box center [595, 509] width 28 height 28
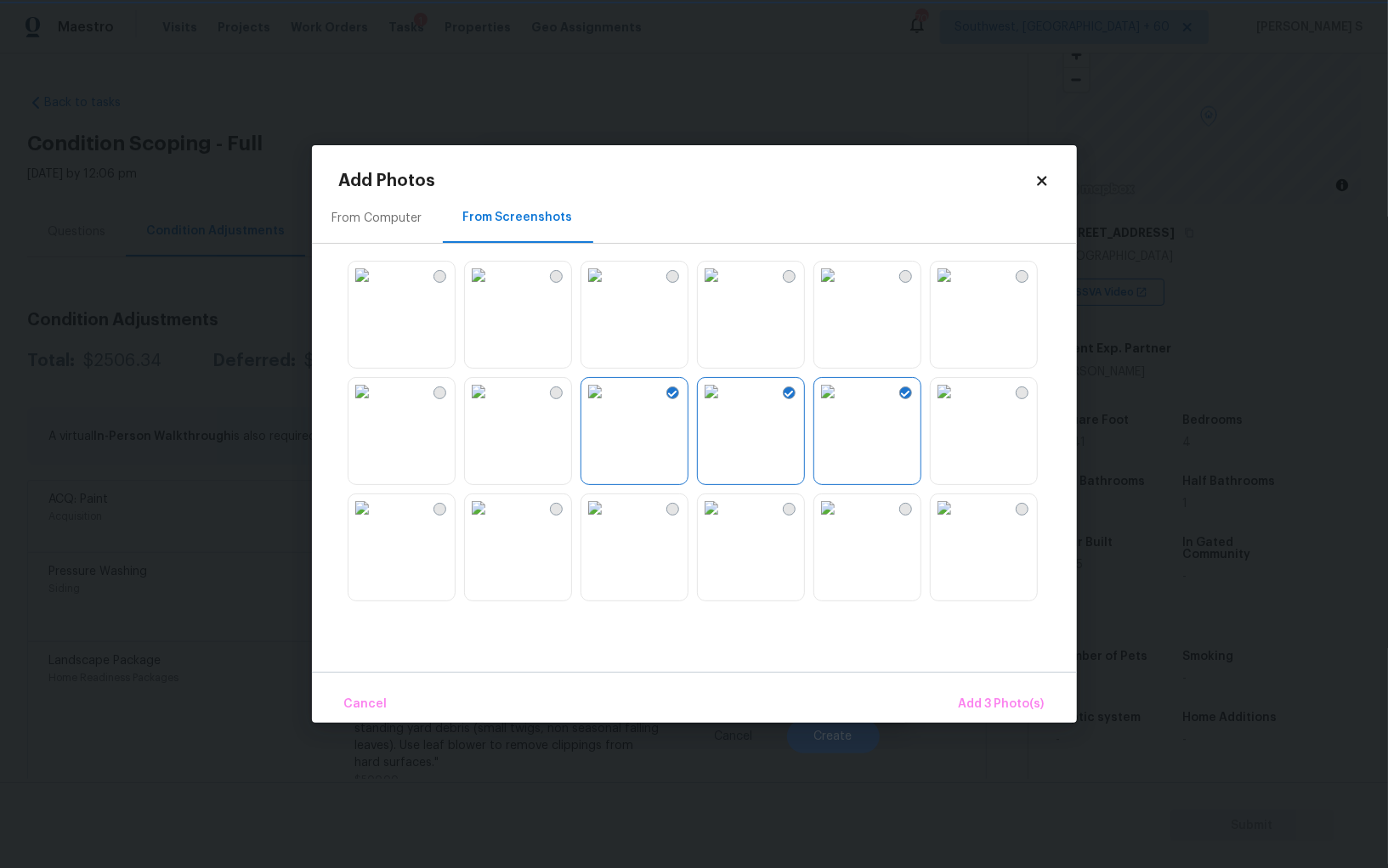
click at [492, 521] on img at bounding box center [479, 509] width 28 height 28
click at [609, 521] on img at bounding box center [595, 509] width 28 height 28
click at [492, 405] on img at bounding box center [479, 392] width 28 height 28
click at [375, 405] on img at bounding box center [363, 392] width 28 height 28
click at [842, 517] on img at bounding box center [828, 509] width 28 height 28
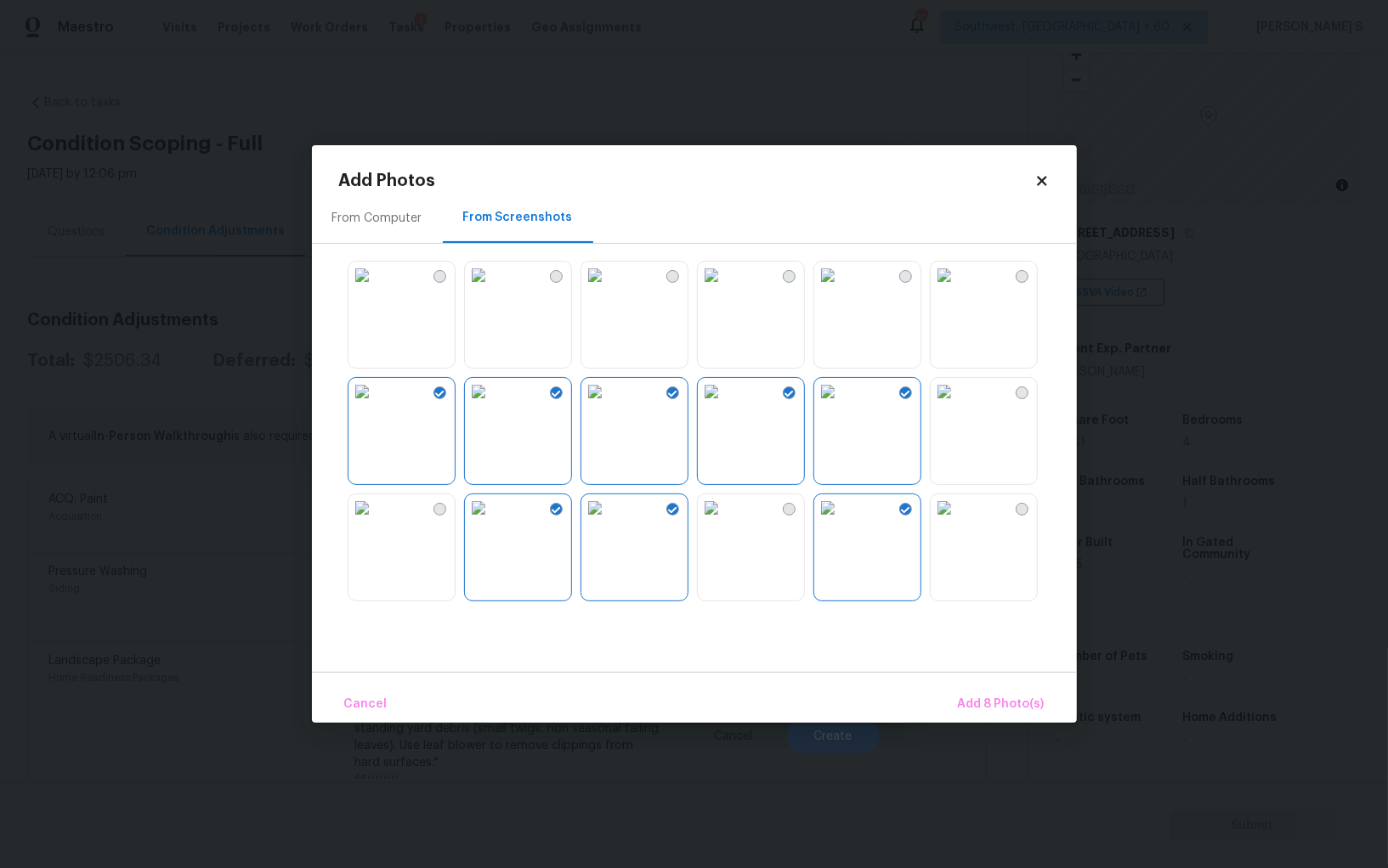
click at [842, 405] on img at bounding box center [828, 392] width 28 height 28
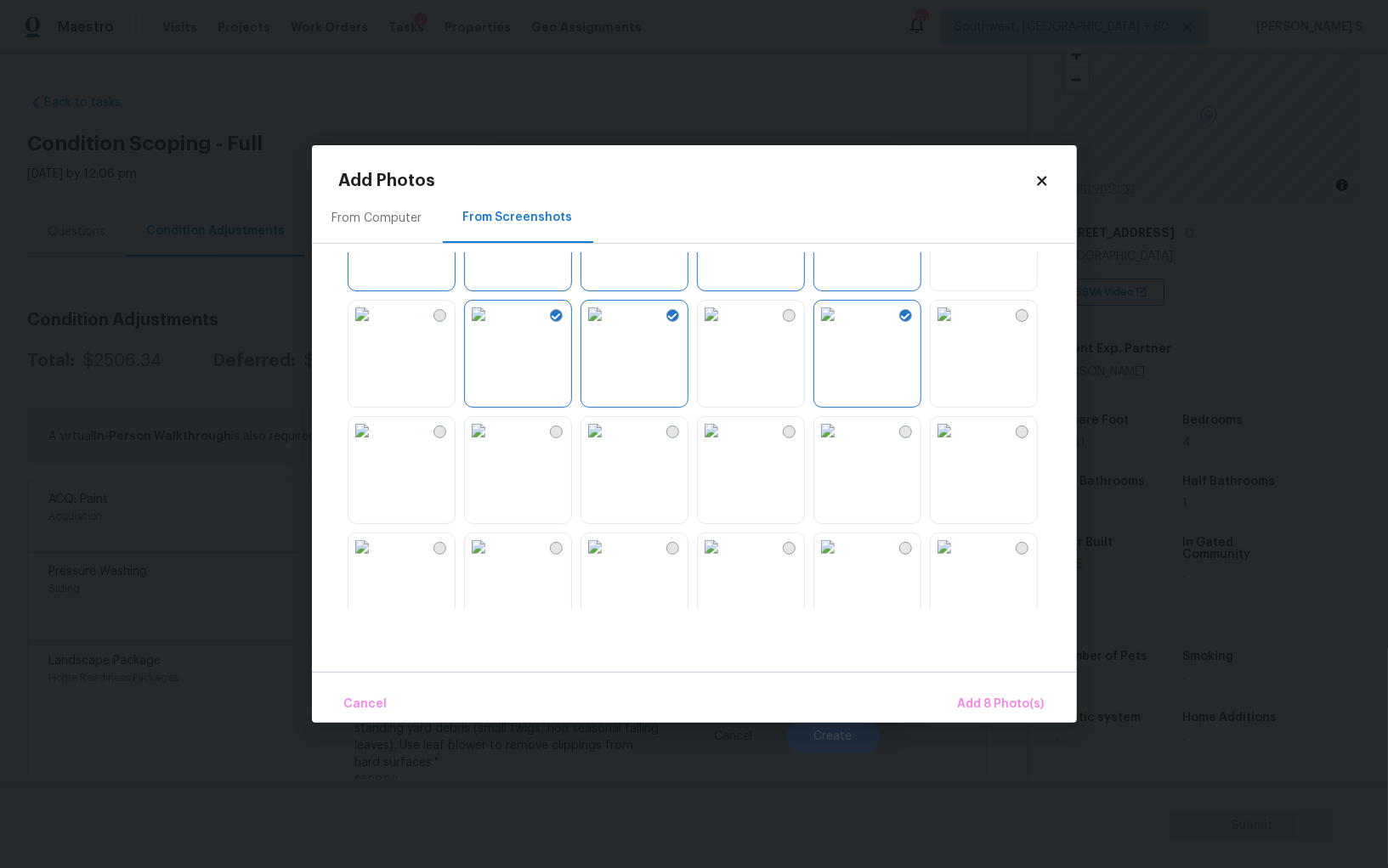
scroll to position [206, 0]
click at [842, 432] on img at bounding box center [828, 418] width 28 height 28
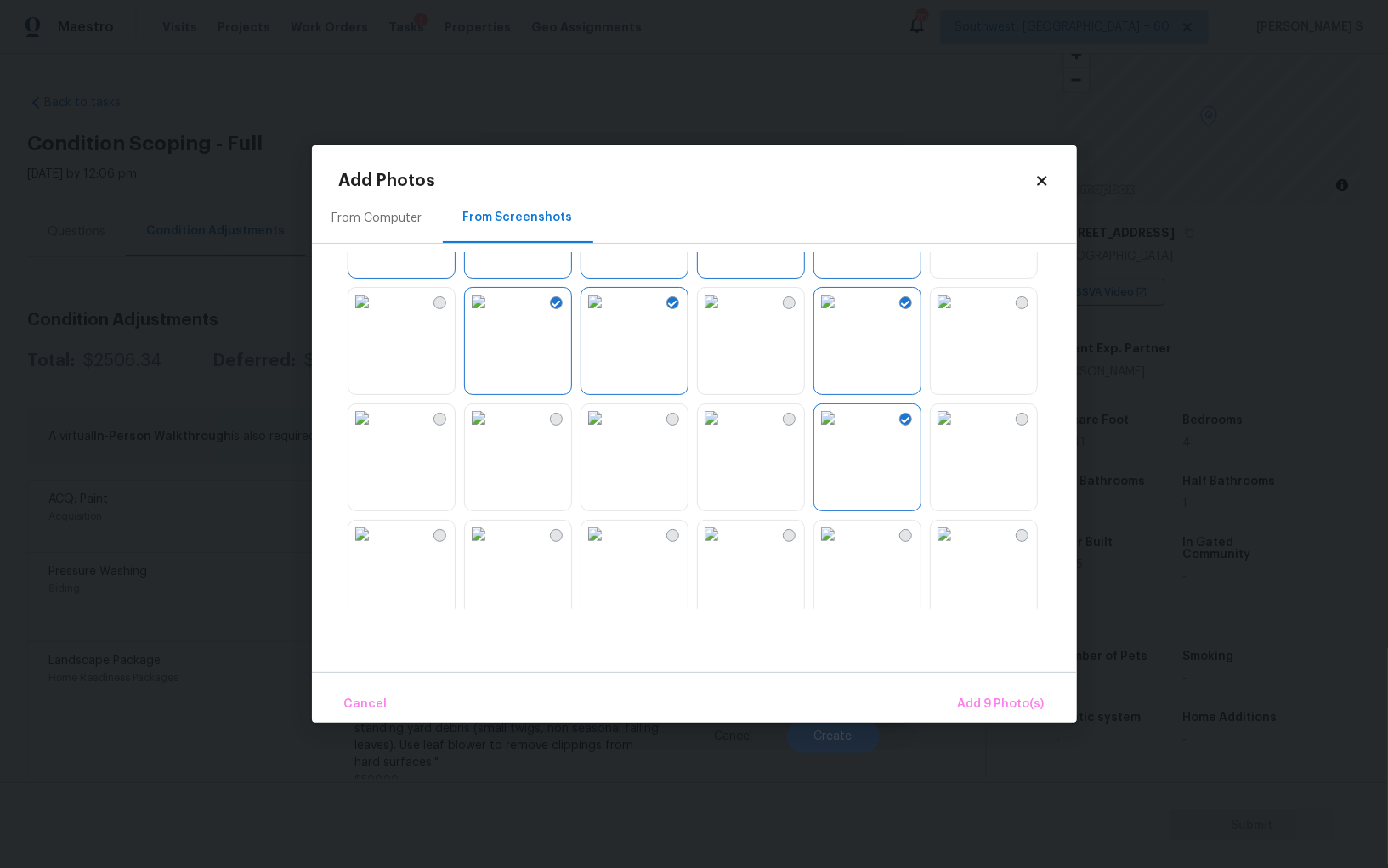
click at [725, 432] on img at bounding box center [711, 418] width 28 height 28
click at [609, 432] on img at bounding box center [595, 418] width 28 height 28
click at [375, 432] on img at bounding box center [363, 418] width 28 height 28
click at [375, 548] on img at bounding box center [363, 534] width 28 height 28
click at [492, 548] on img at bounding box center [479, 534] width 28 height 28
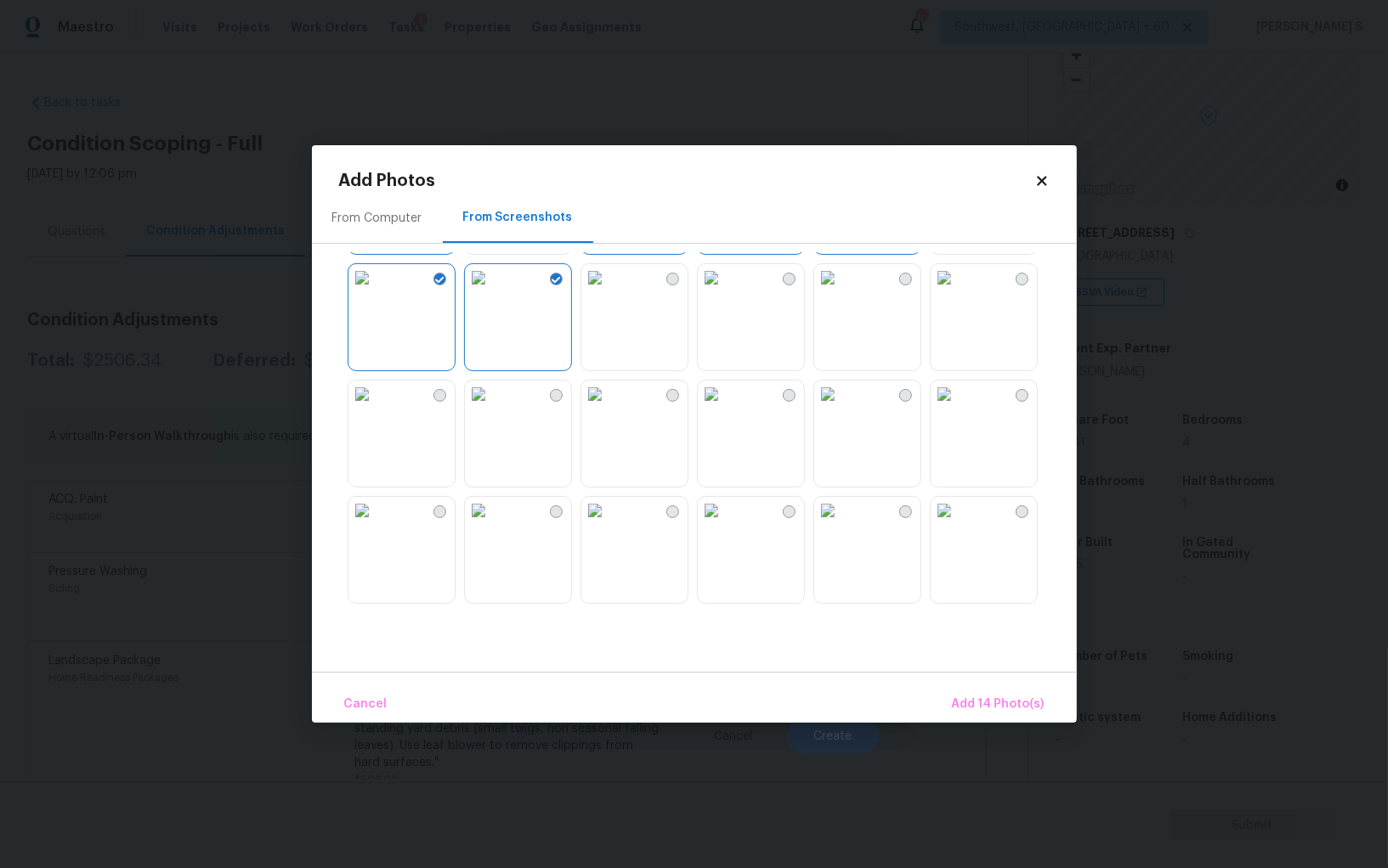
scroll to position [681, 0]
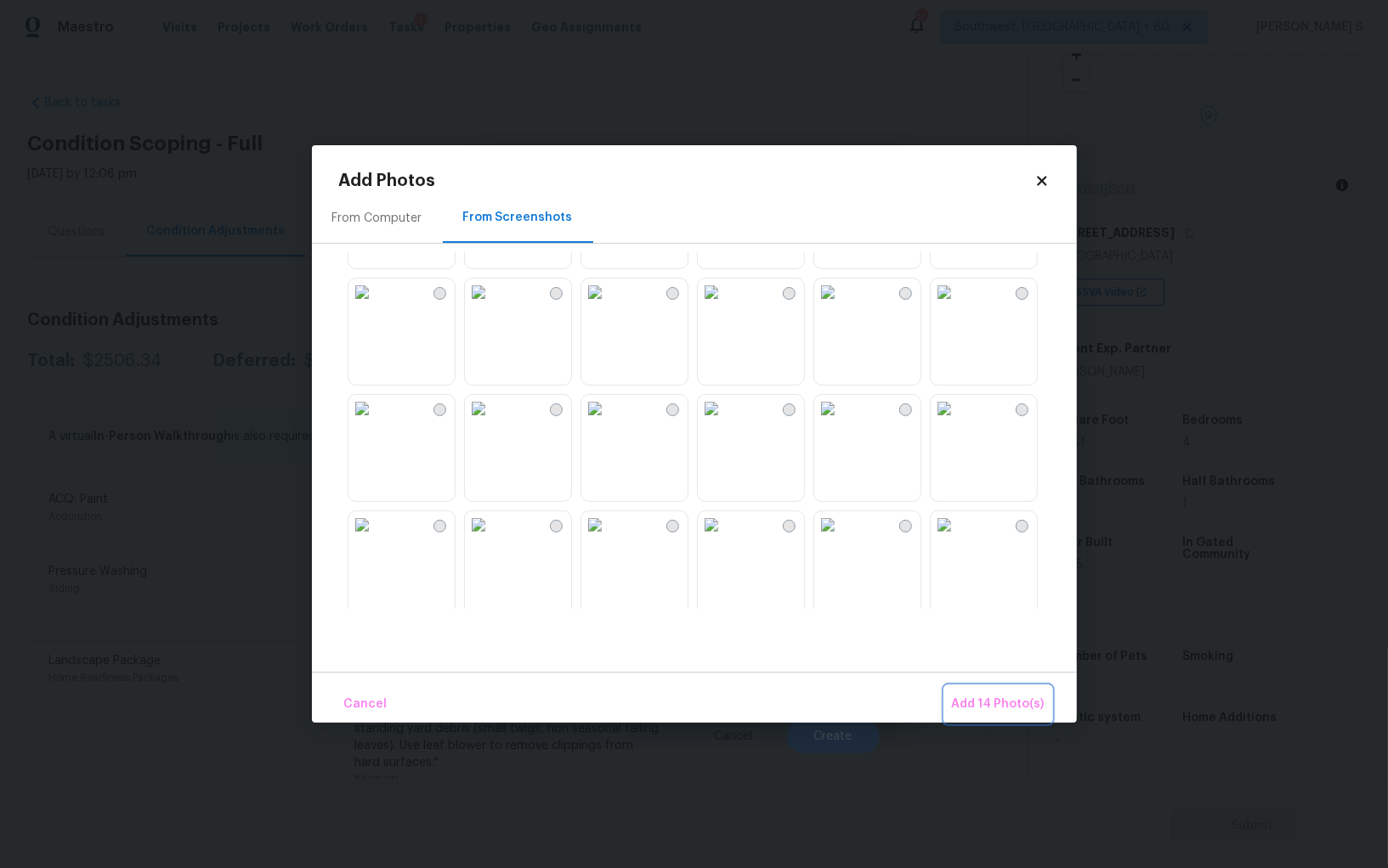
click at [1012, 710] on span "Add 14 Photo(s)" at bounding box center [998, 705] width 93 height 22
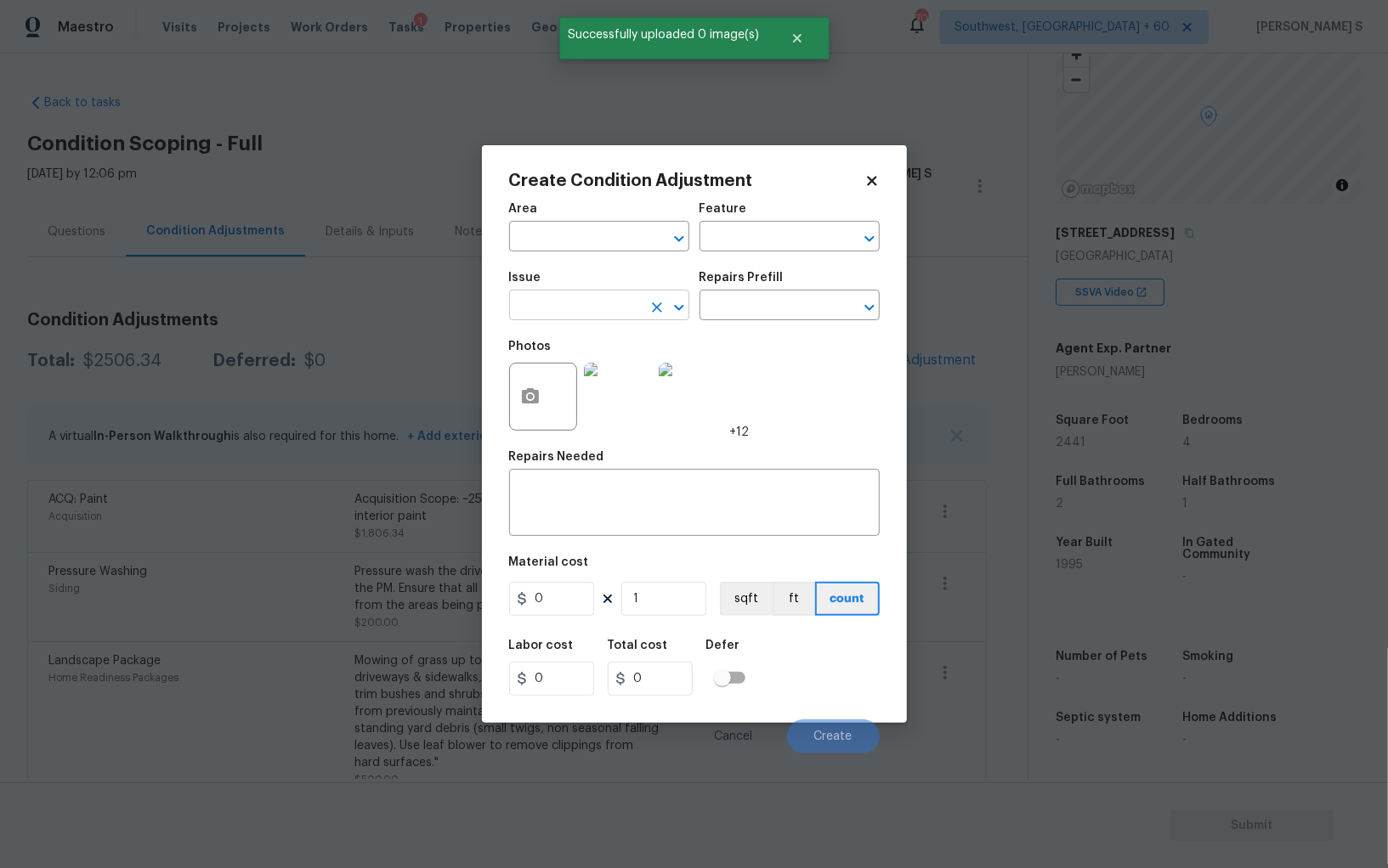
click at [562, 311] on input "text" at bounding box center [575, 307] width 132 height 27
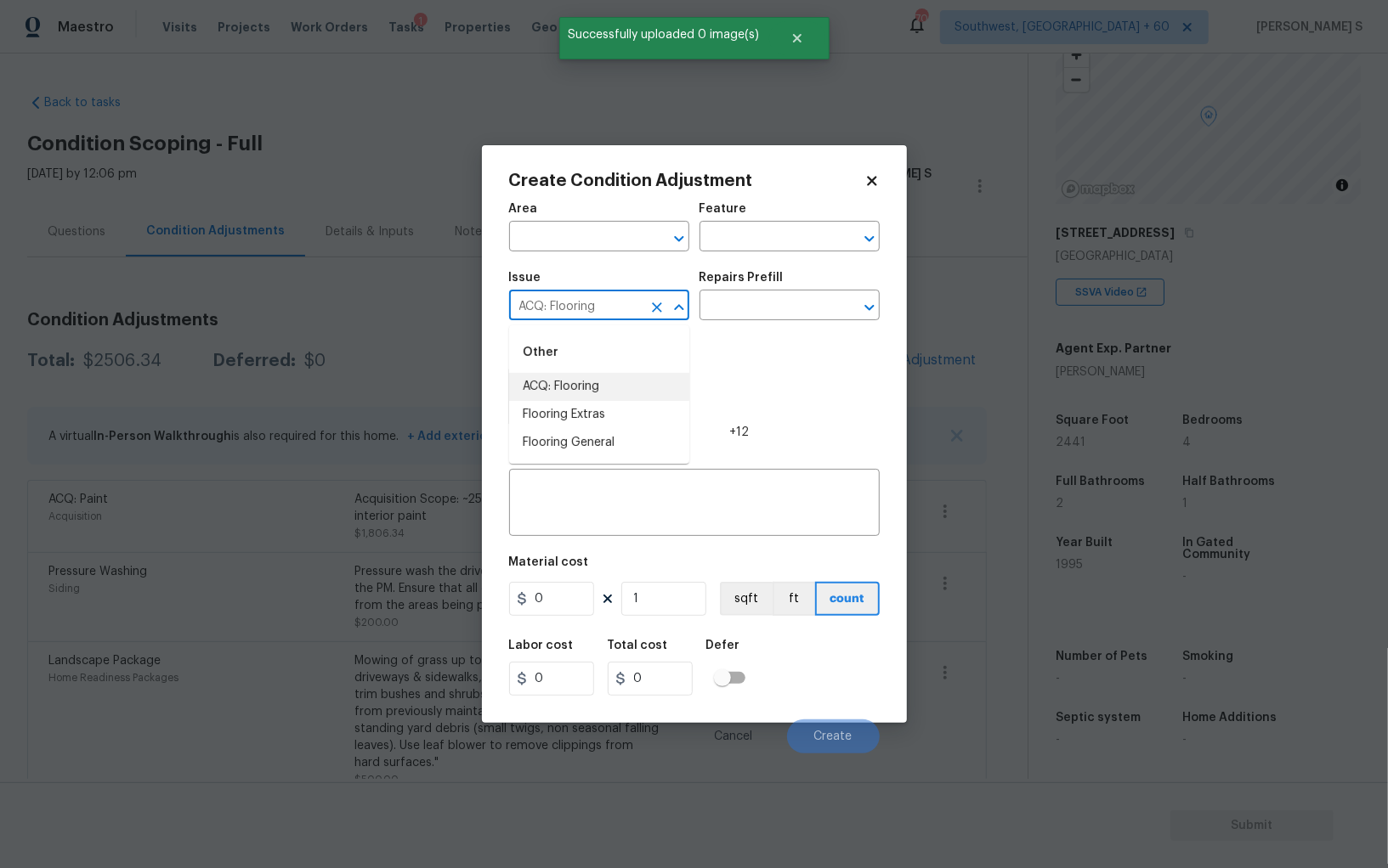
type input "ACQ: Flooring"
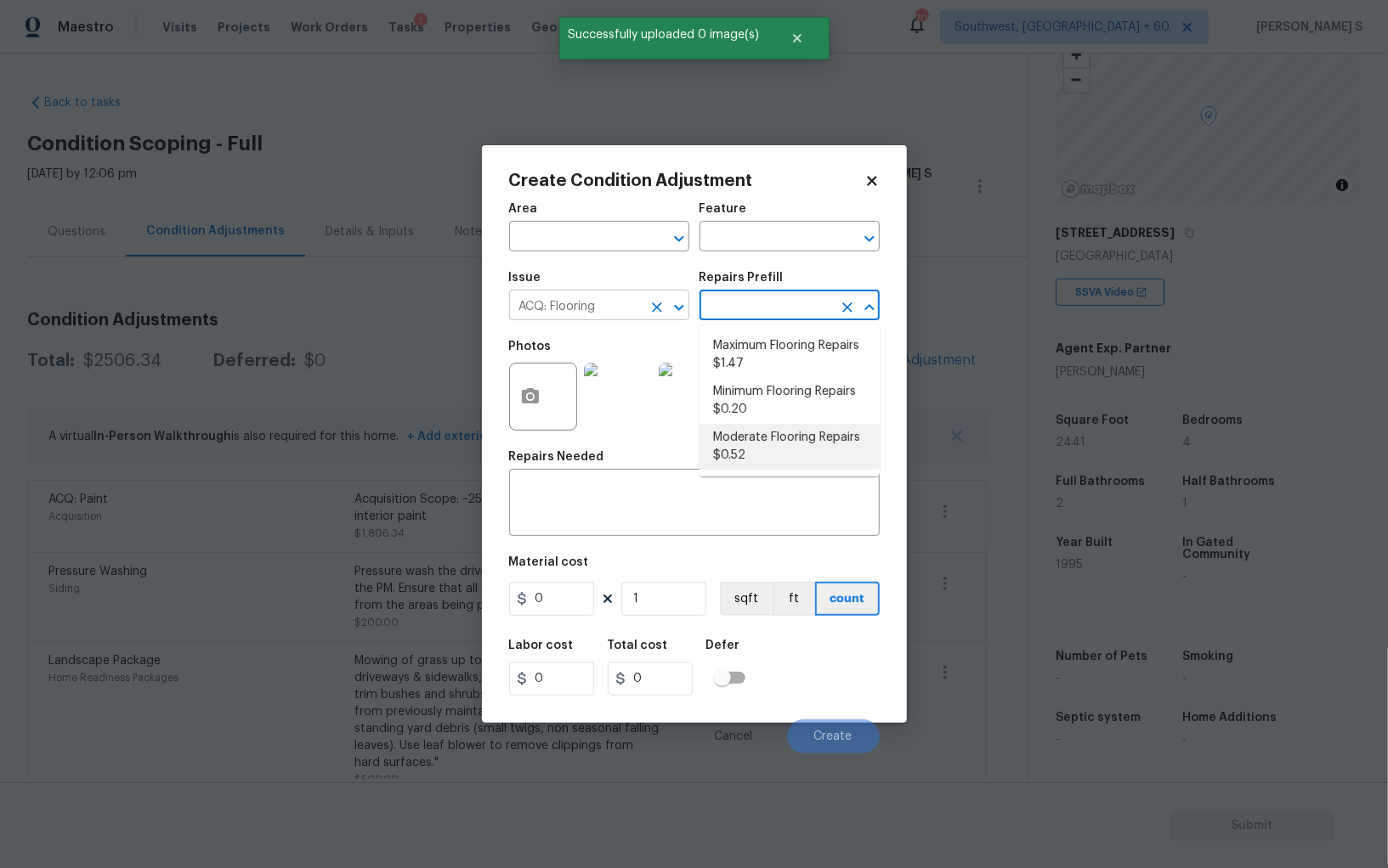
type input "Acquisition"
type textarea "Acquisition Scope: Moderate flooring repairs"
type input "0.52"
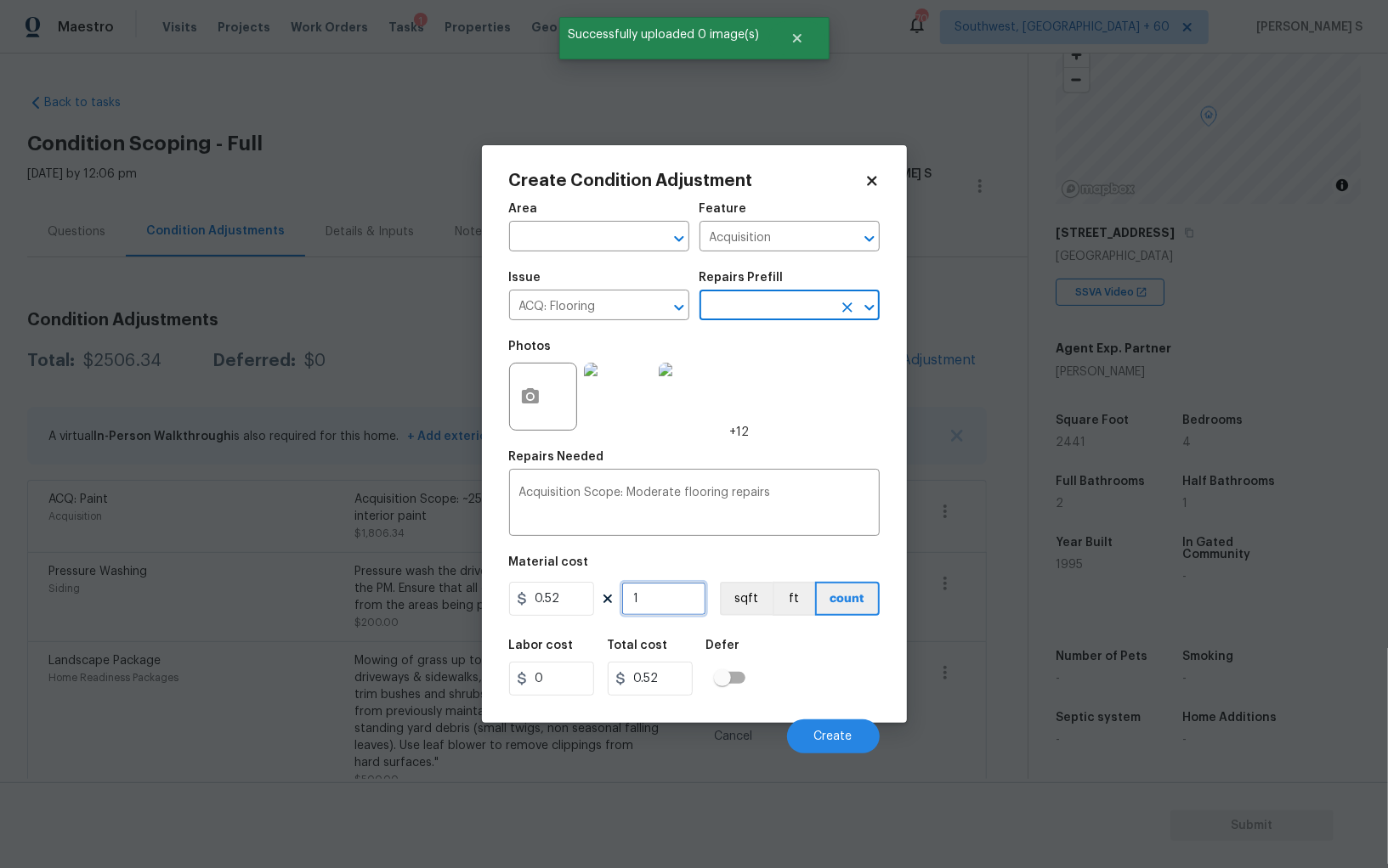
click at [672, 587] on input "1" at bounding box center [664, 598] width 85 height 34
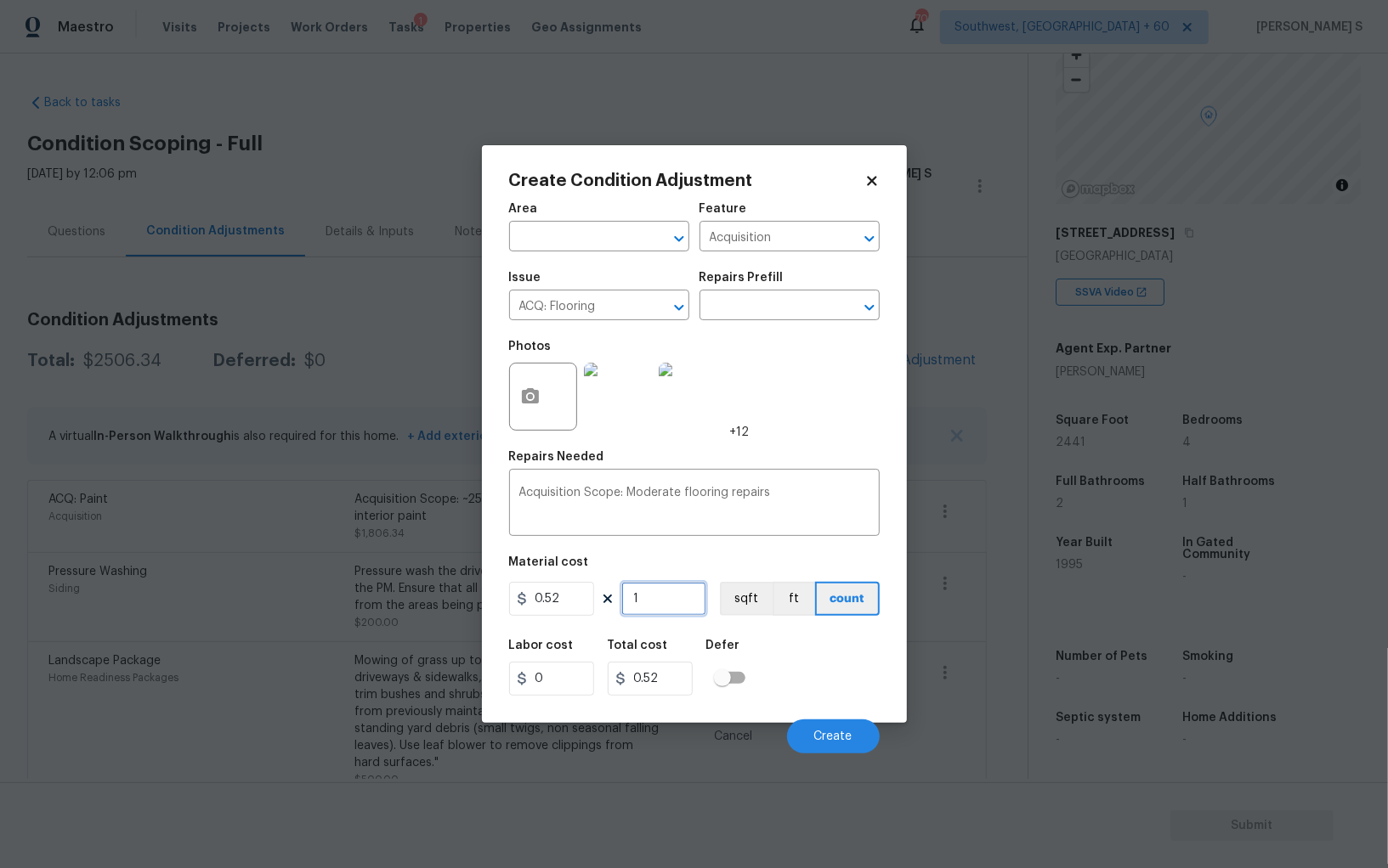
paste input "244"
type input "2441"
type input "1269.32"
type input "2441"
click at [732, 603] on button "sqft" at bounding box center [746, 598] width 52 height 34
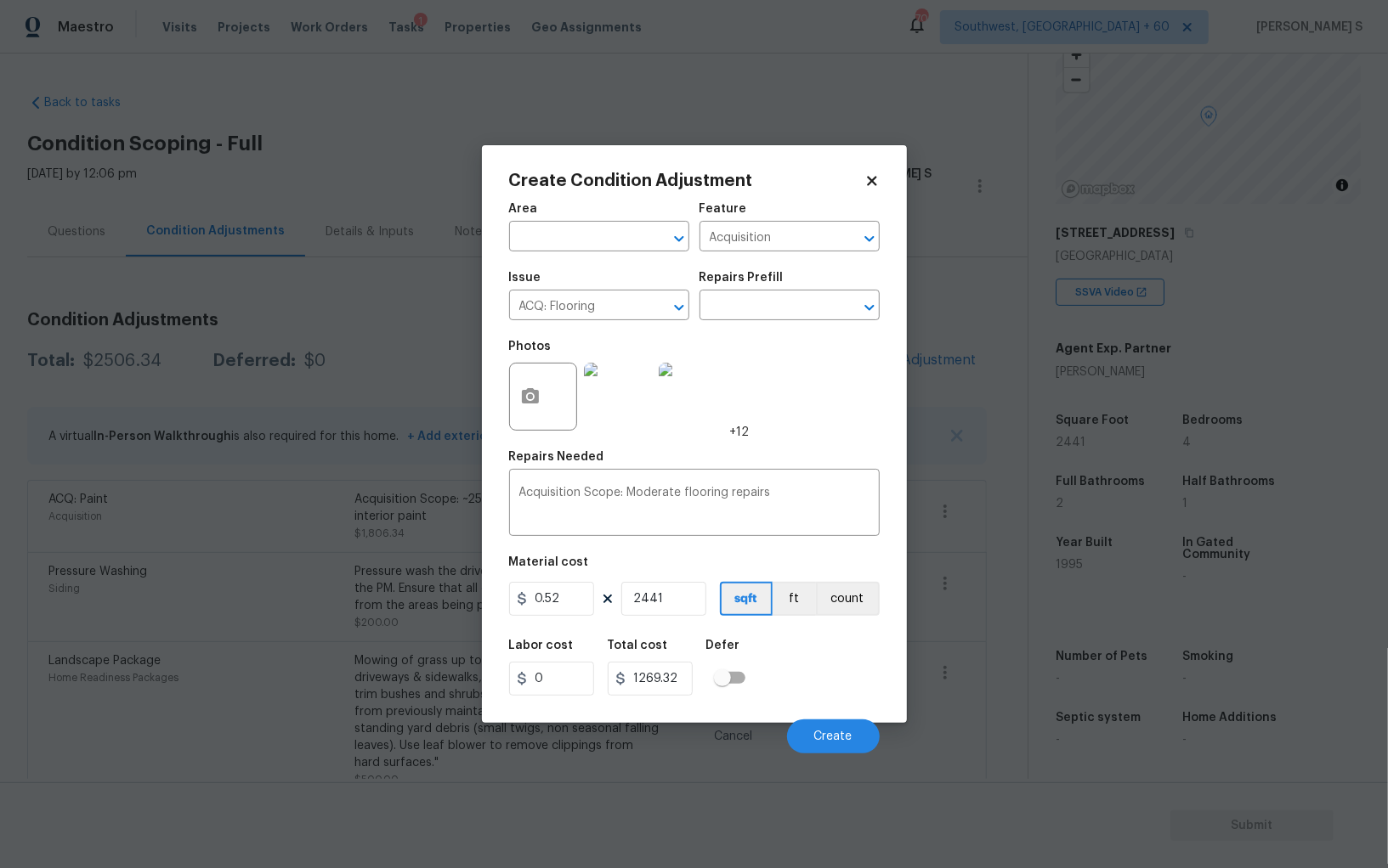
click at [778, 662] on div "Labor cost 0 Total cost 1269.32 Defer" at bounding box center [694, 667] width 370 height 76
click at [862, 744] on button "Create" at bounding box center [834, 737] width 93 height 34
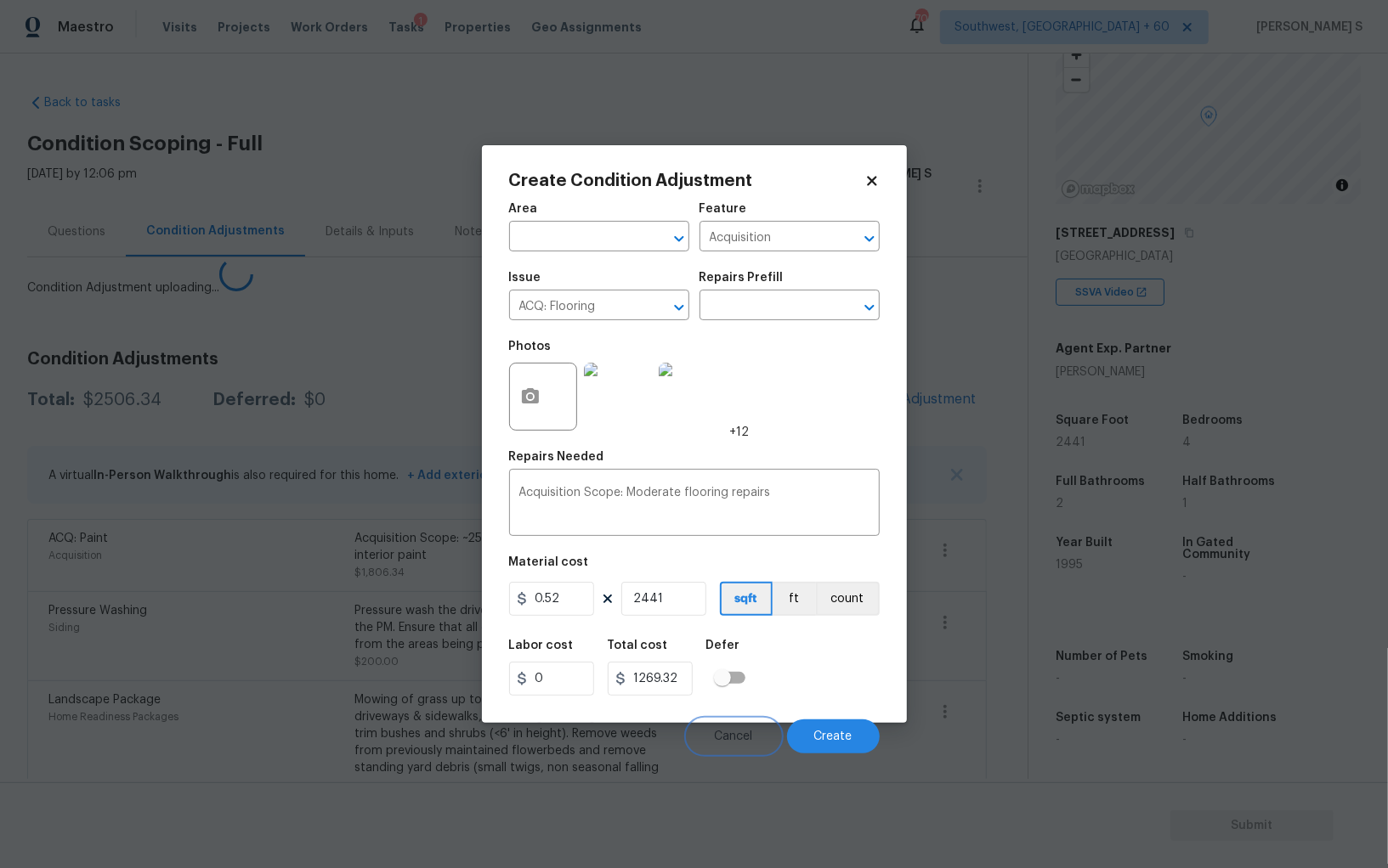
click at [699, 727] on button "Cancel" at bounding box center [734, 737] width 93 height 34
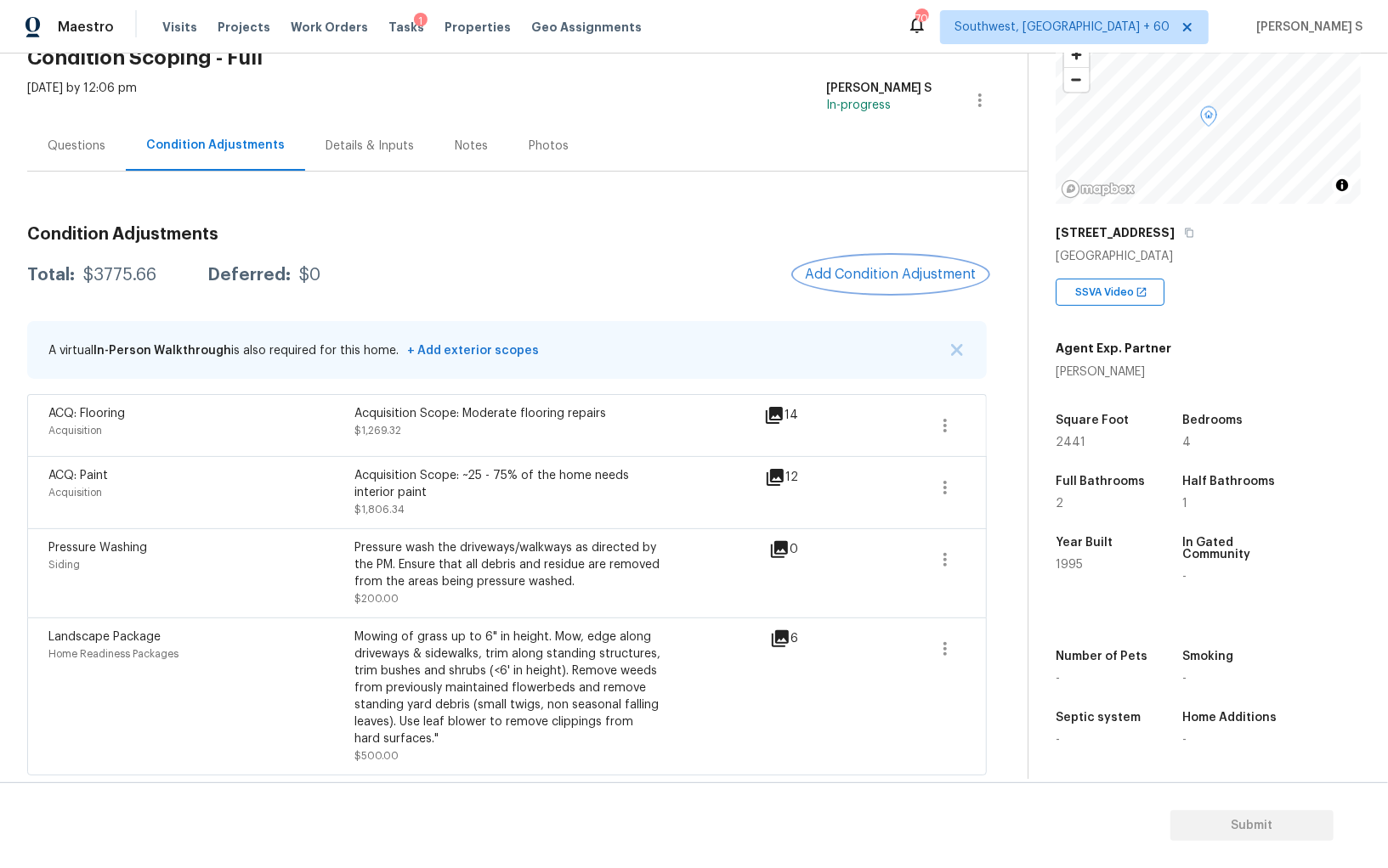
scroll to position [0, 0]
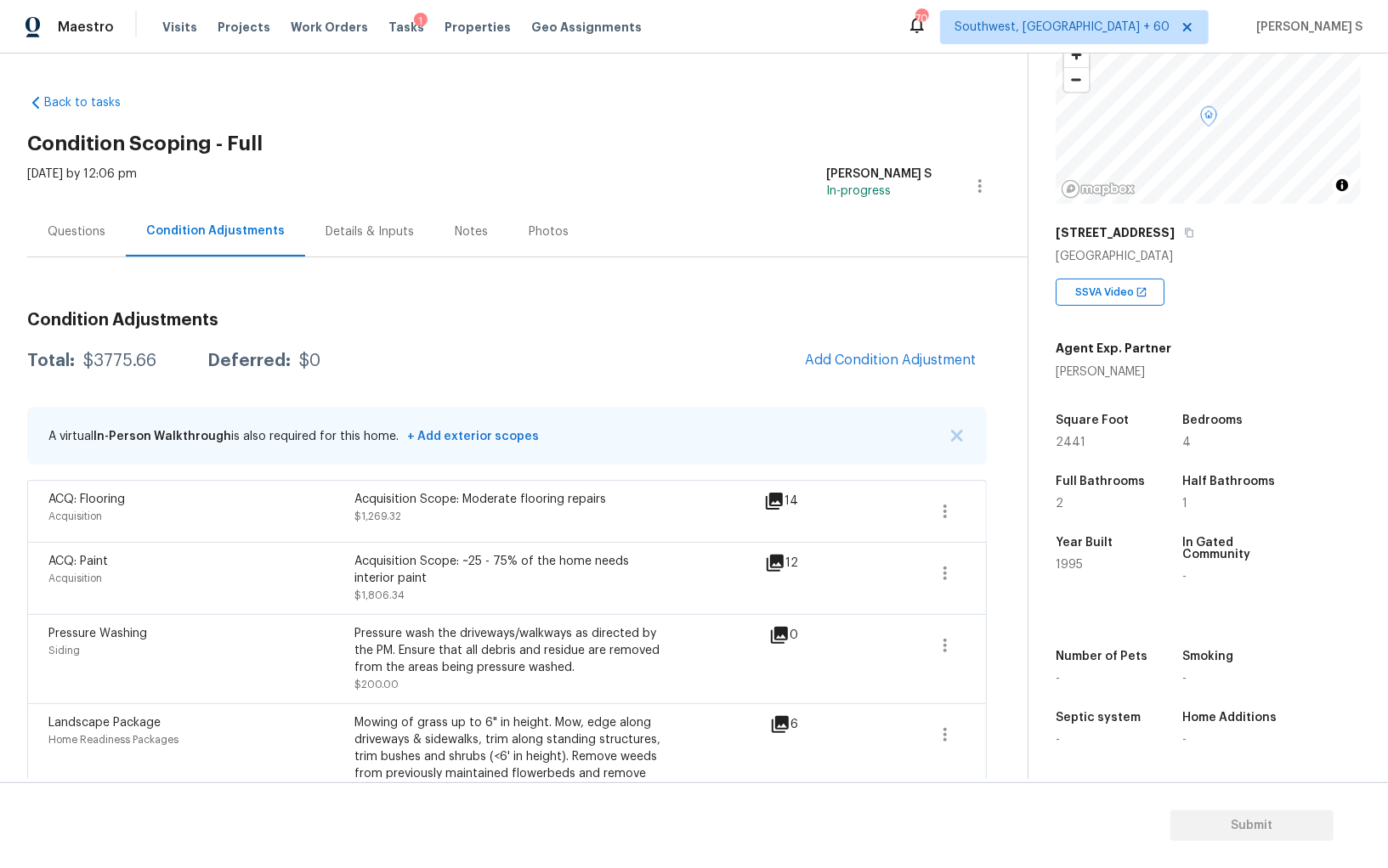
click at [66, 234] on div "Questions" at bounding box center [76, 231] width 57 height 17
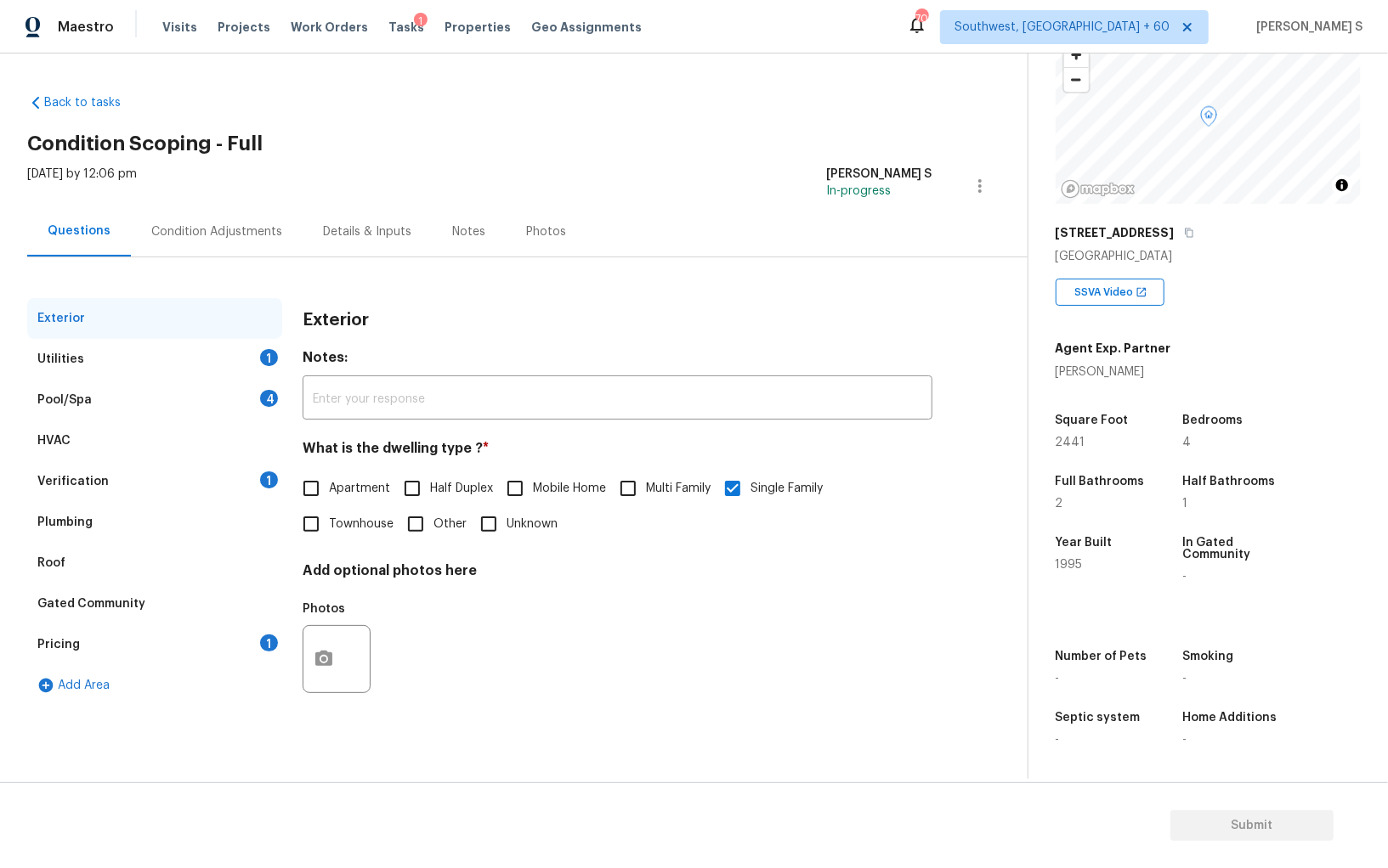
click at [251, 611] on div "Gated Community" at bounding box center [155, 603] width 255 height 40
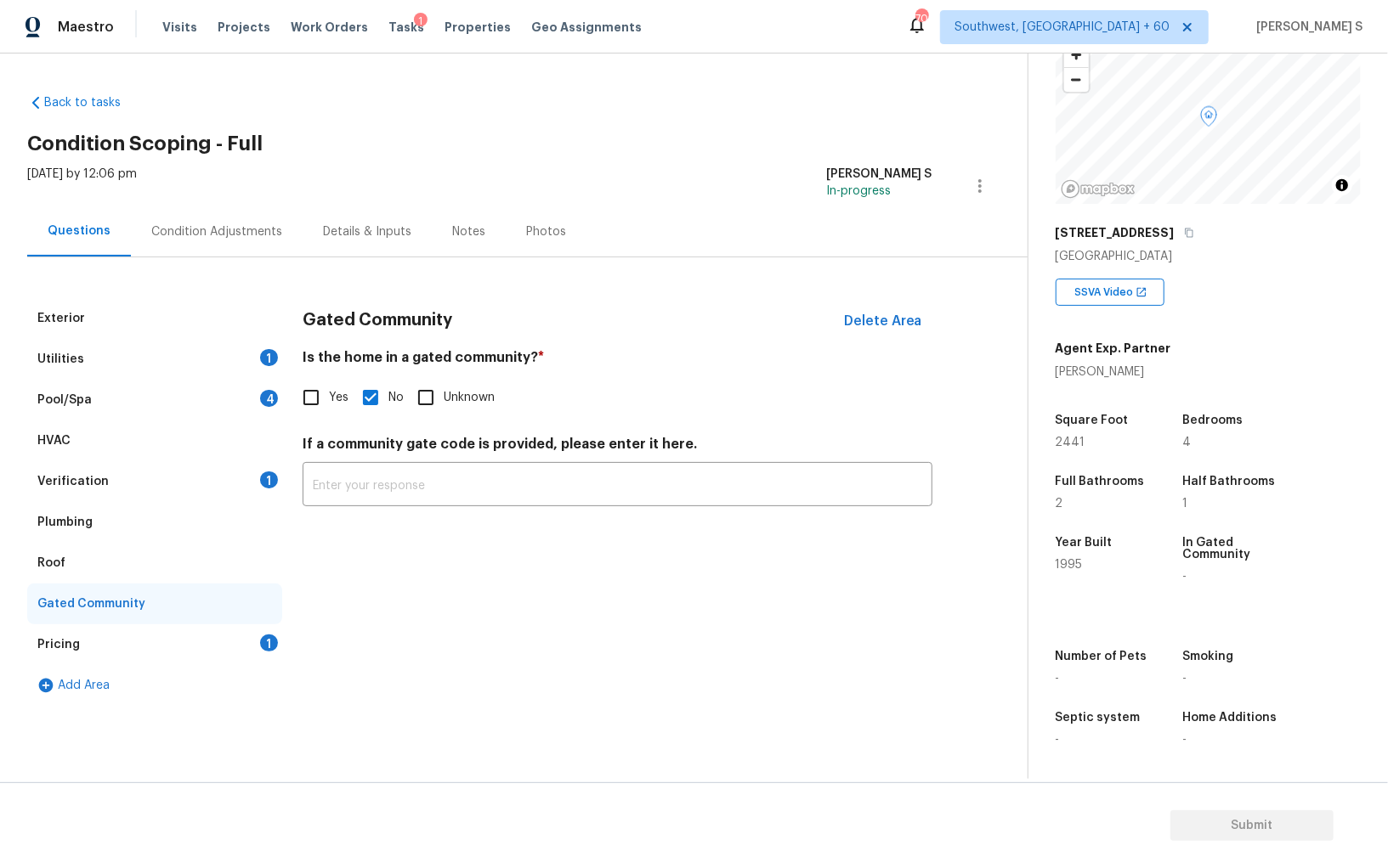
click at [259, 635] on div "Pricing 1" at bounding box center [155, 644] width 255 height 40
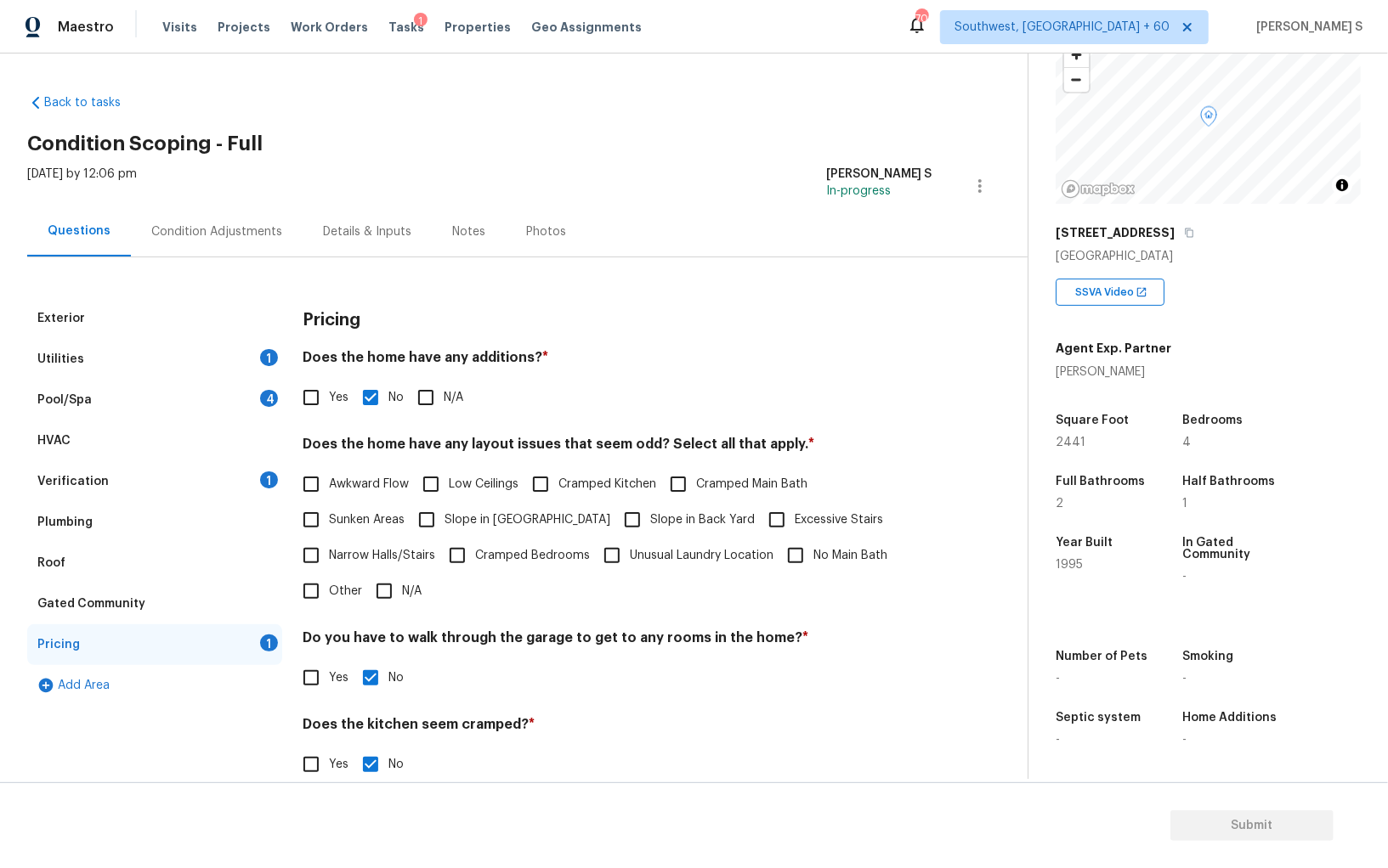
click at [446, 517] on span "Slope in [GEOGRAPHIC_DATA]" at bounding box center [528, 520] width 166 height 18
click at [445, 517] on input "Slope in [GEOGRAPHIC_DATA]" at bounding box center [427, 519] width 36 height 36
click at [509, 517] on span "Slope in [GEOGRAPHIC_DATA]" at bounding box center [528, 522] width 166 height 18
click at [445, 517] on input "Slope in [GEOGRAPHIC_DATA]" at bounding box center [427, 521] width 36 height 36
checkbox input "false"
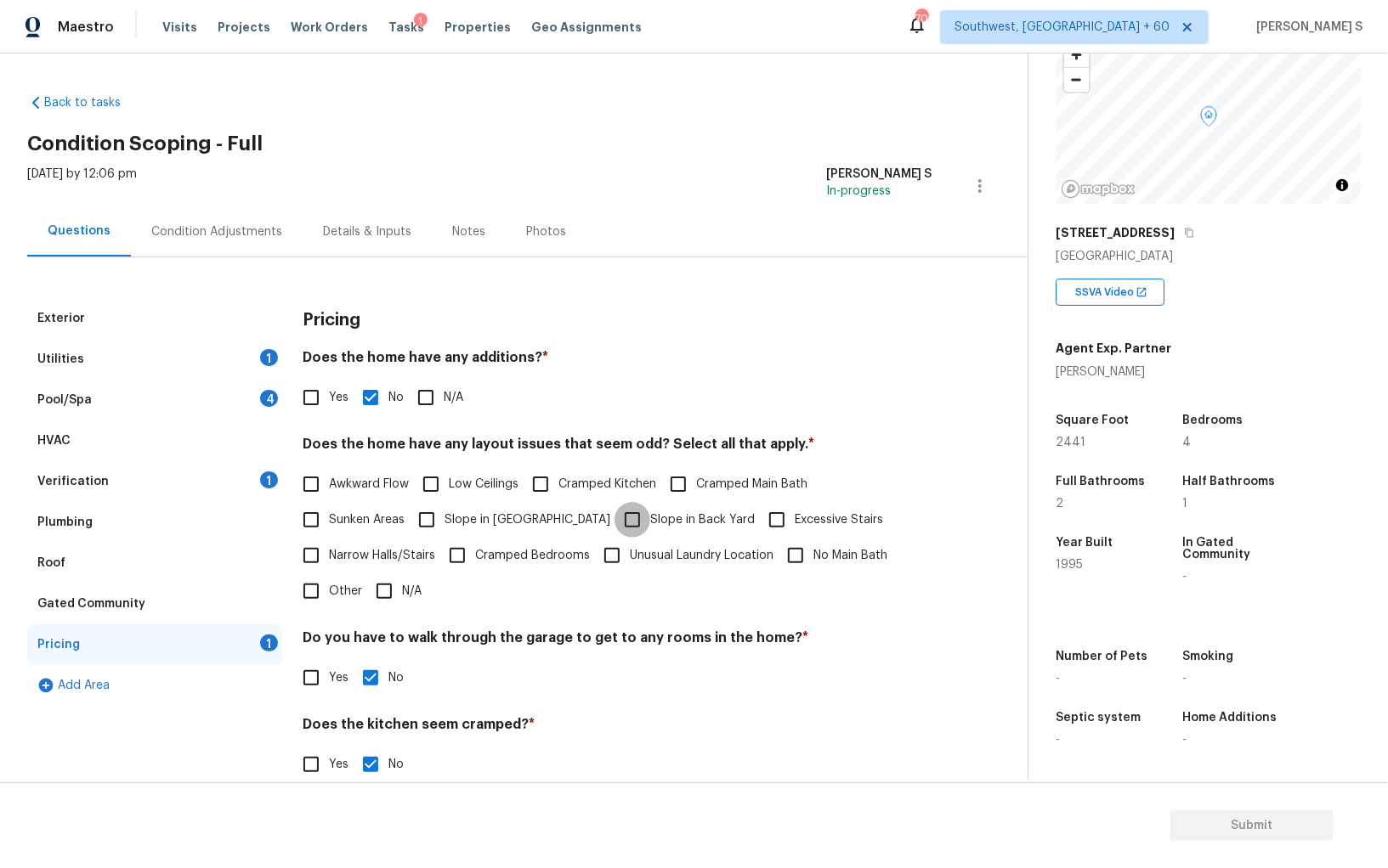
click at [614, 522] on input "Slope in Back Yard" at bounding box center [632, 519] width 36 height 36
checkbox input "true"
click at [462, 523] on span "Slope in [GEOGRAPHIC_DATA]" at bounding box center [528, 522] width 166 height 18
click at [445, 523] on input "Slope in [GEOGRAPHIC_DATA]" at bounding box center [427, 521] width 36 height 36
checkbox input "true"
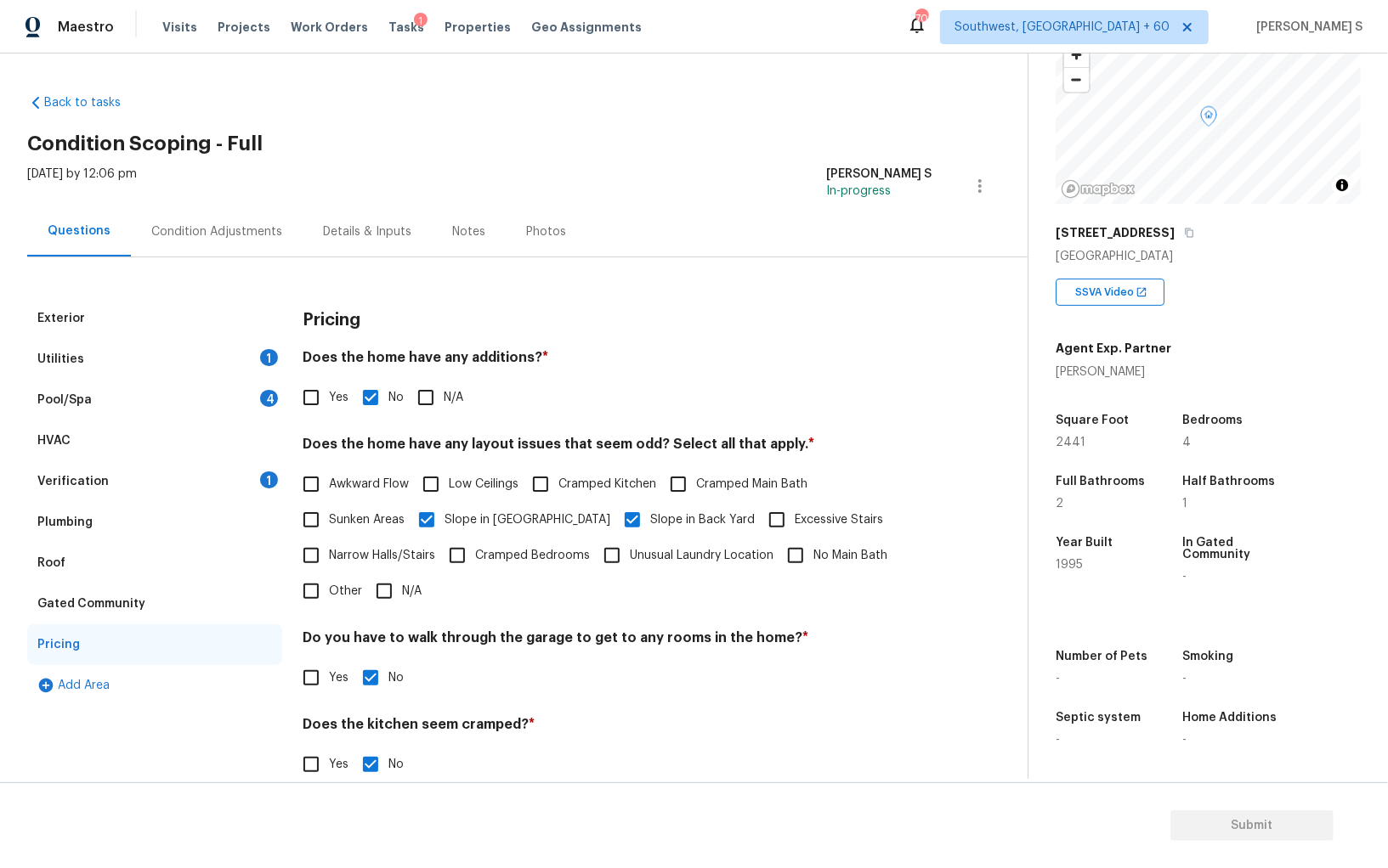
click at [231, 217] on div "Condition Adjustments" at bounding box center [216, 231] width 172 height 50
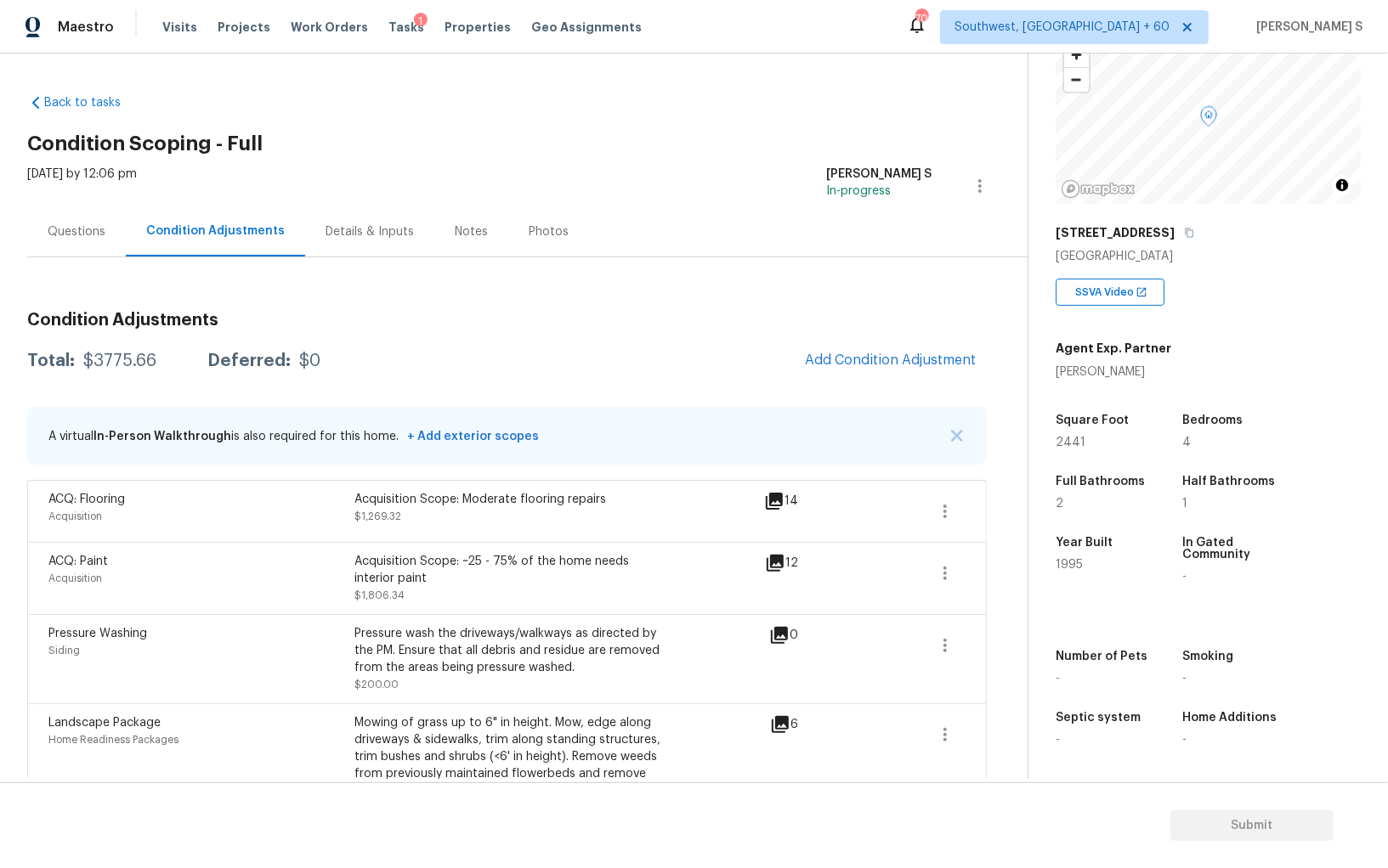
scroll to position [86, 0]
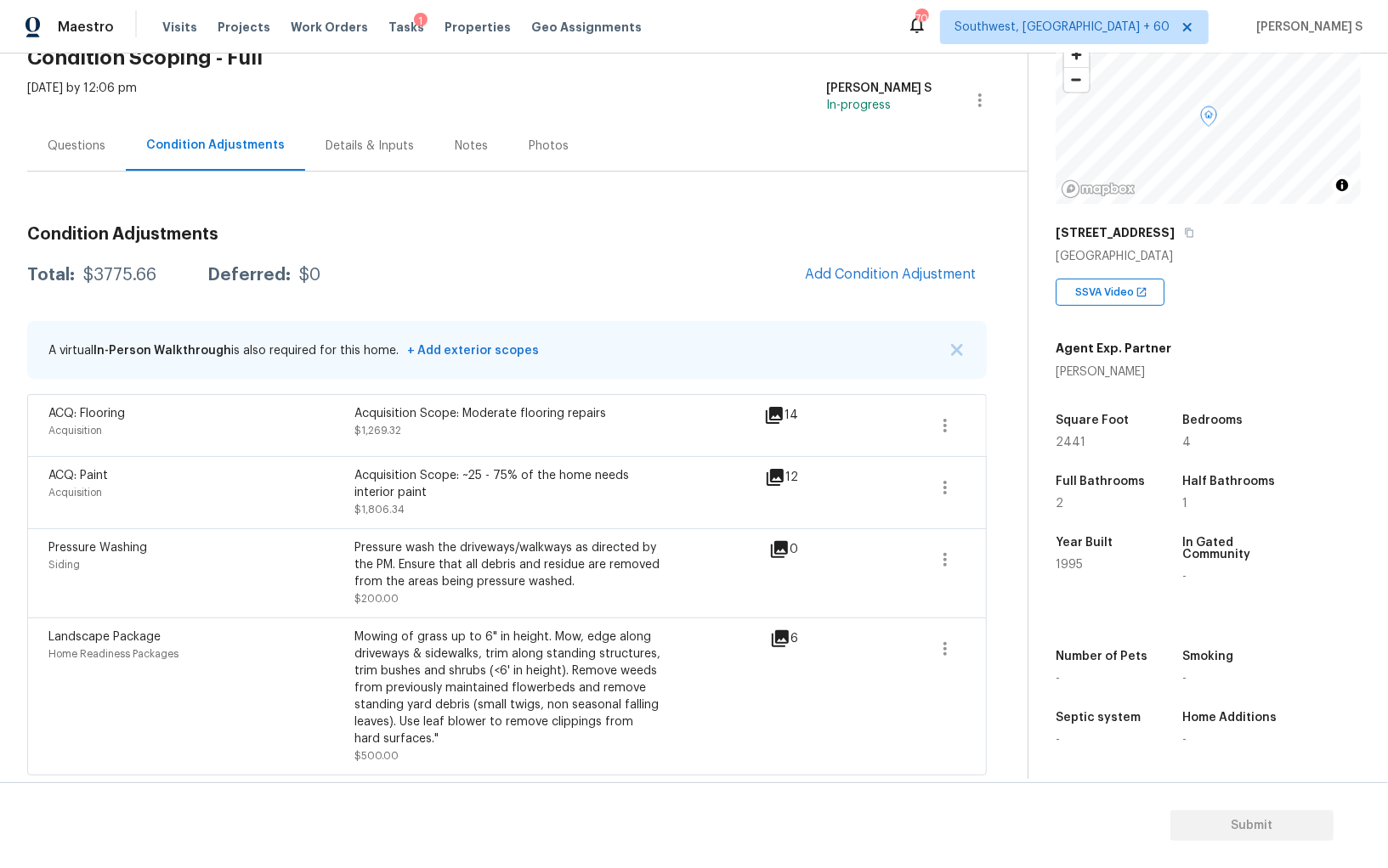
click at [858, 254] on div "Condition Adjustments Total: $3775.66 Deferred: $0 Add Condition Adjustment A v…" at bounding box center [507, 494] width 959 height 563
click at [857, 264] on button "Add Condition Adjustment" at bounding box center [890, 275] width 192 height 36
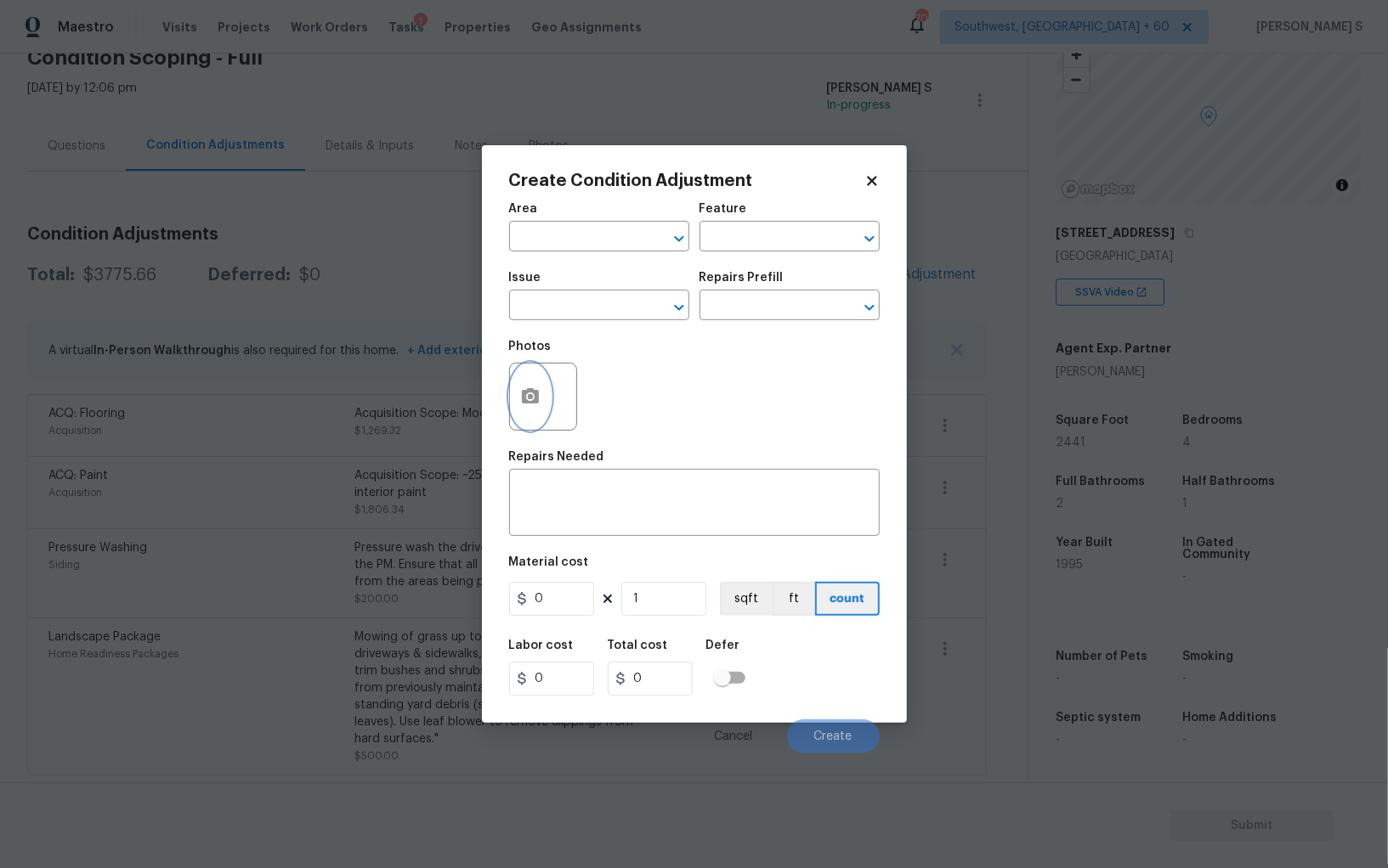
click at [538, 394] on icon "button" at bounding box center [530, 396] width 21 height 21
